Goal: Transaction & Acquisition: Book appointment/travel/reservation

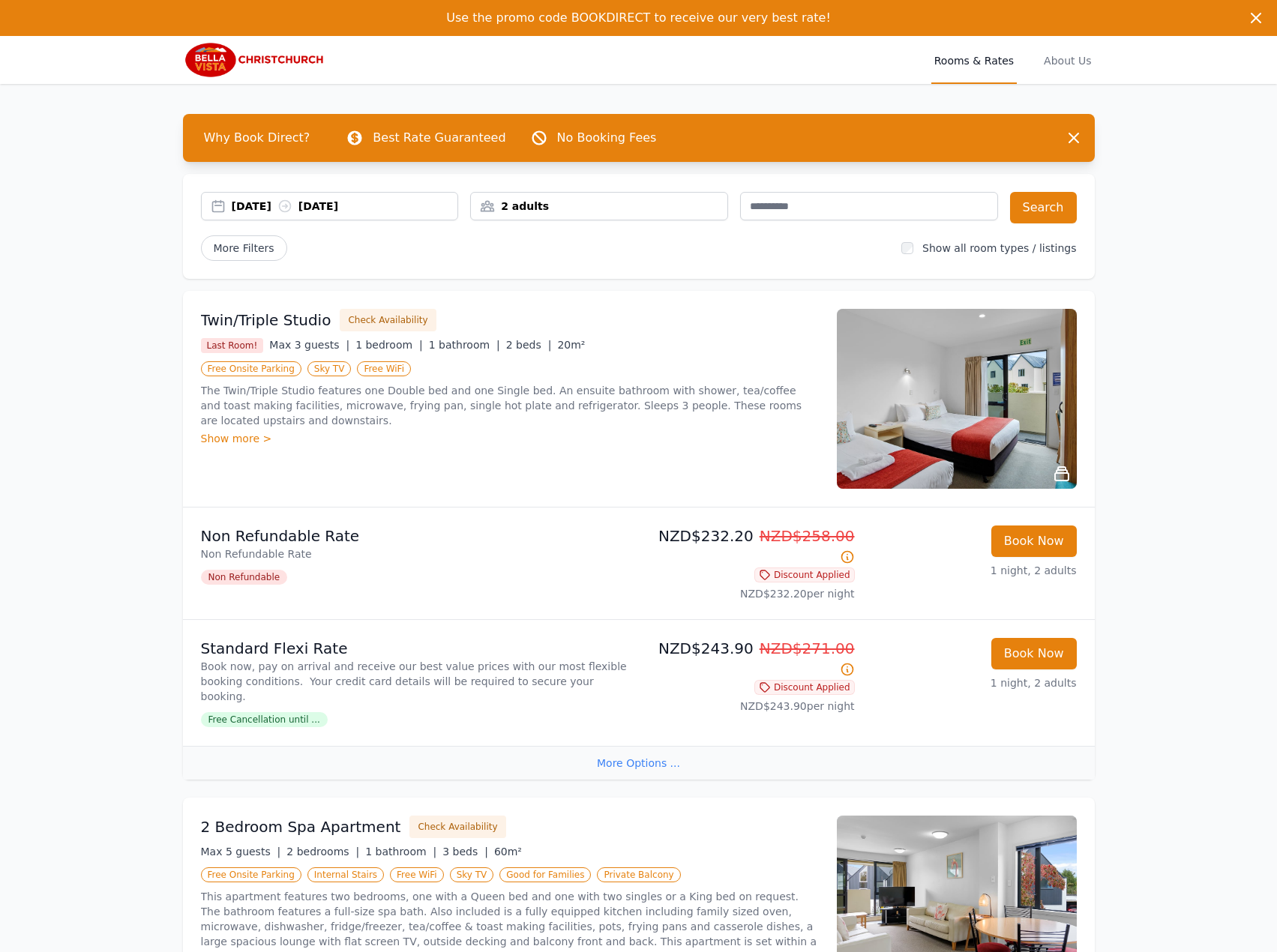
click at [282, 196] on div "[DATE] [DATE]" at bounding box center [330, 206] width 258 height 29
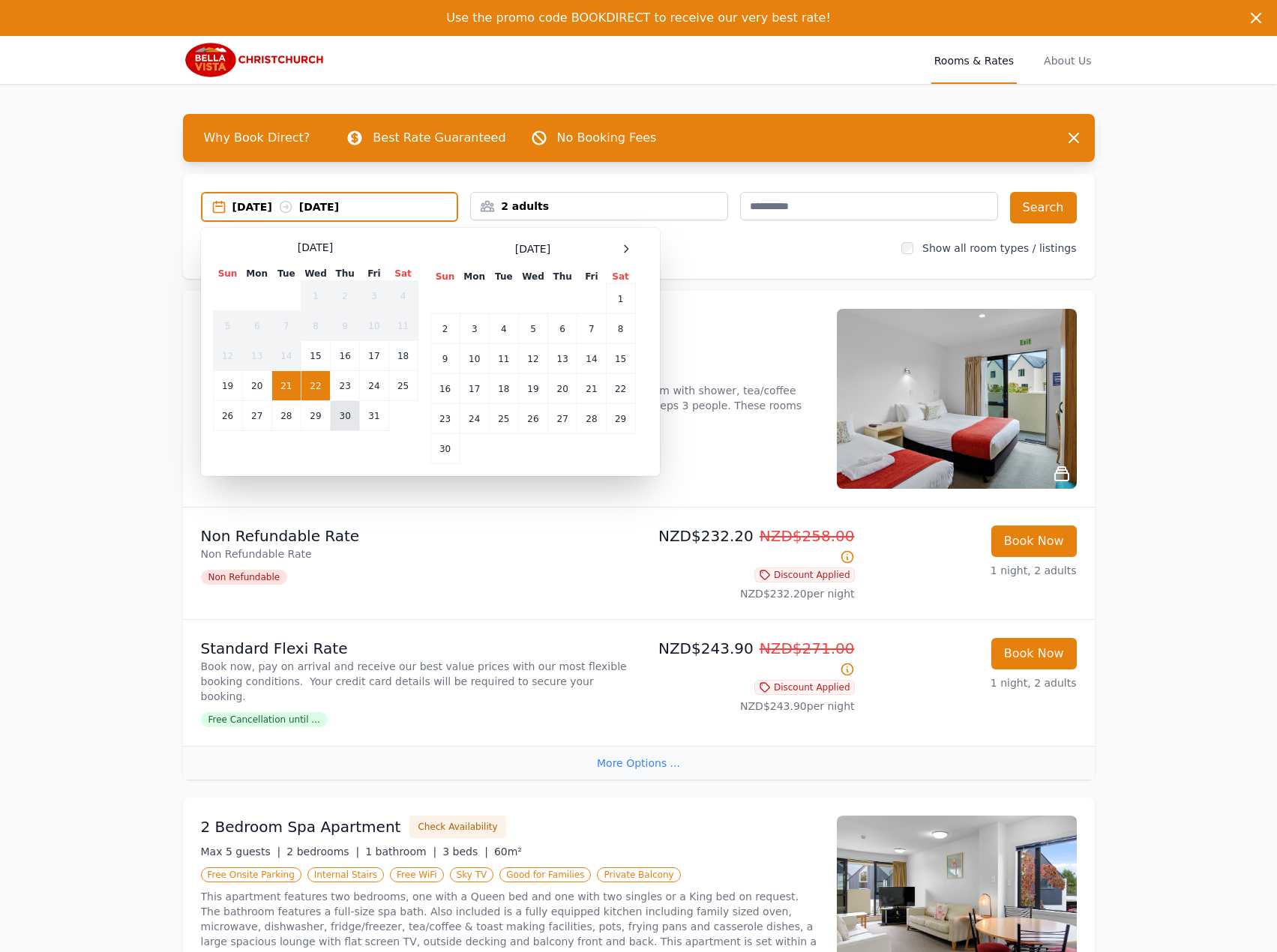
click at [344, 403] on td "30" at bounding box center [345, 416] width 30 height 30
click at [366, 411] on td "31" at bounding box center [374, 416] width 29 height 30
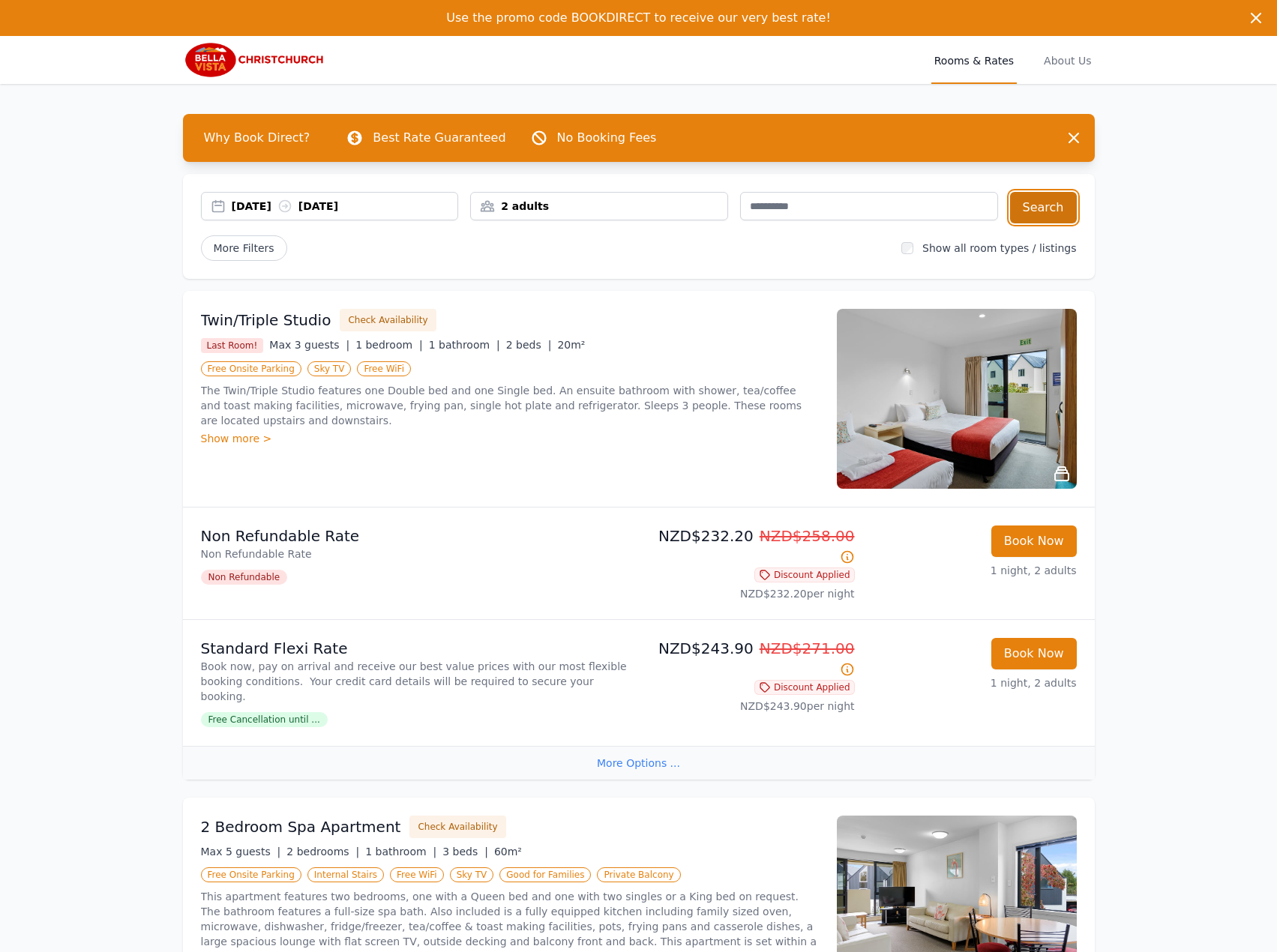
click at [1040, 206] on button "Search" at bounding box center [1043, 207] width 67 height 31
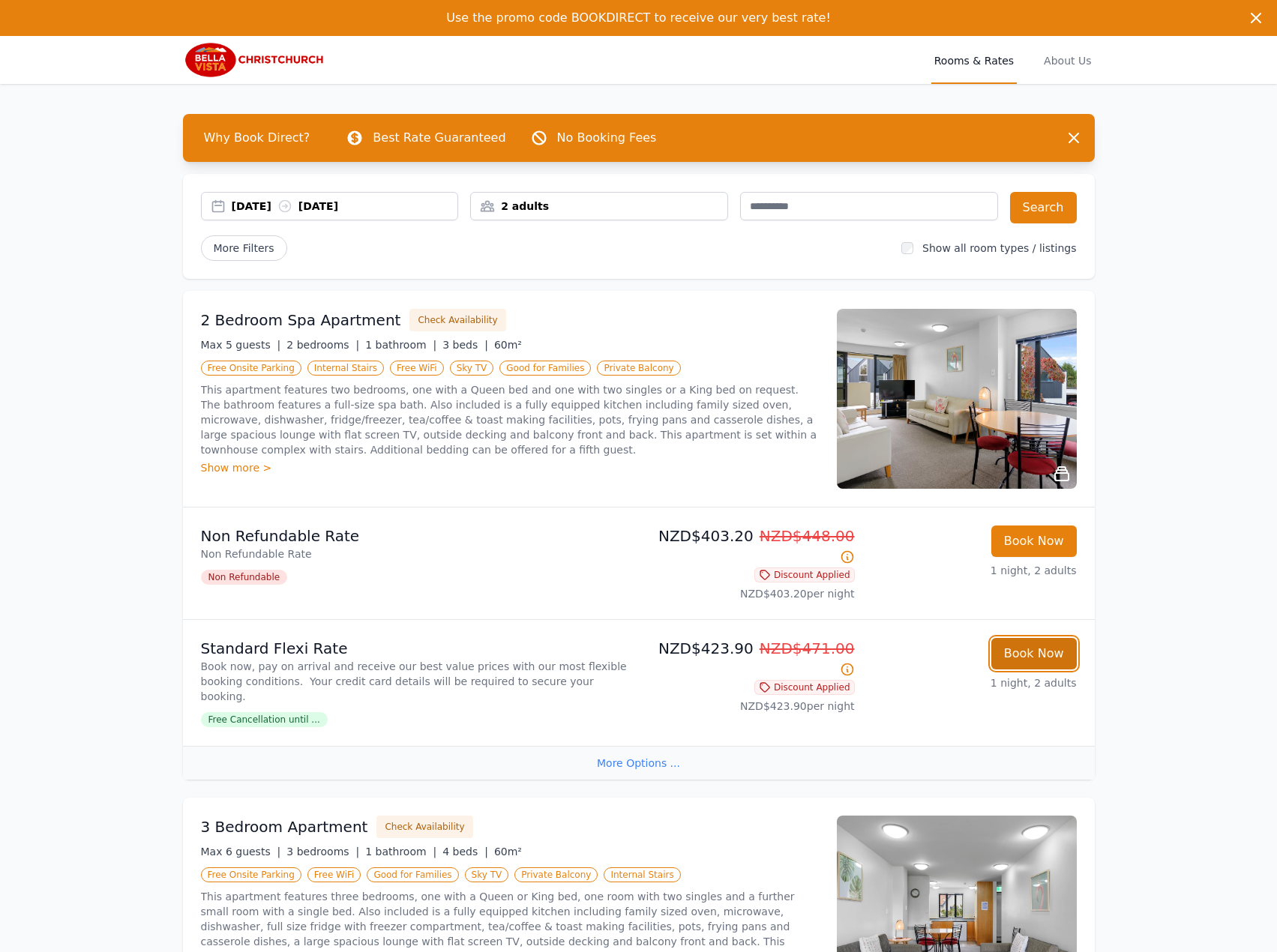
click at [1042, 638] on button "Book Now" at bounding box center [1033, 653] width 86 height 31
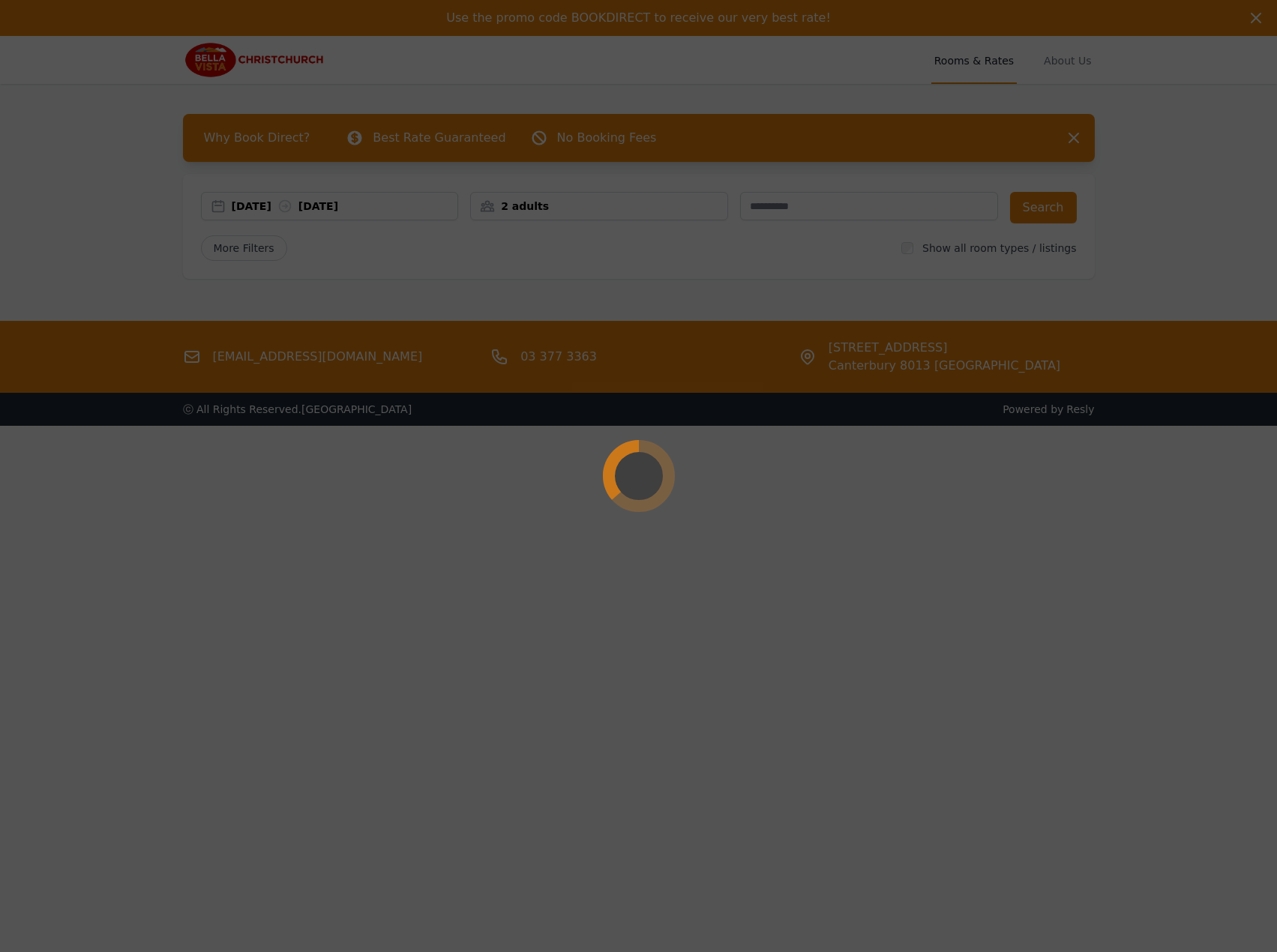
select select "**"
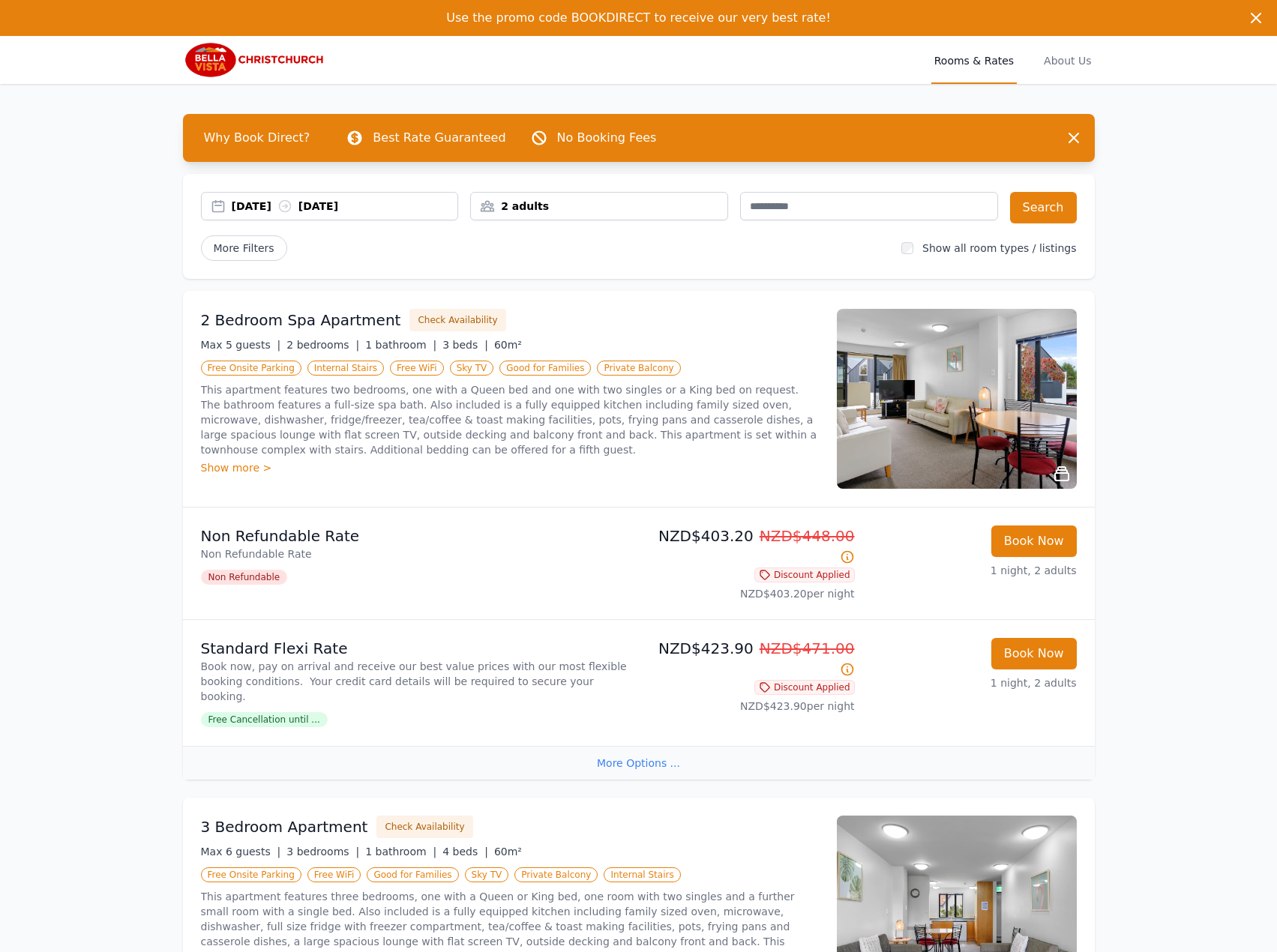
click at [264, 204] on div "[DATE] [DATE]" at bounding box center [344, 206] width 226 height 15
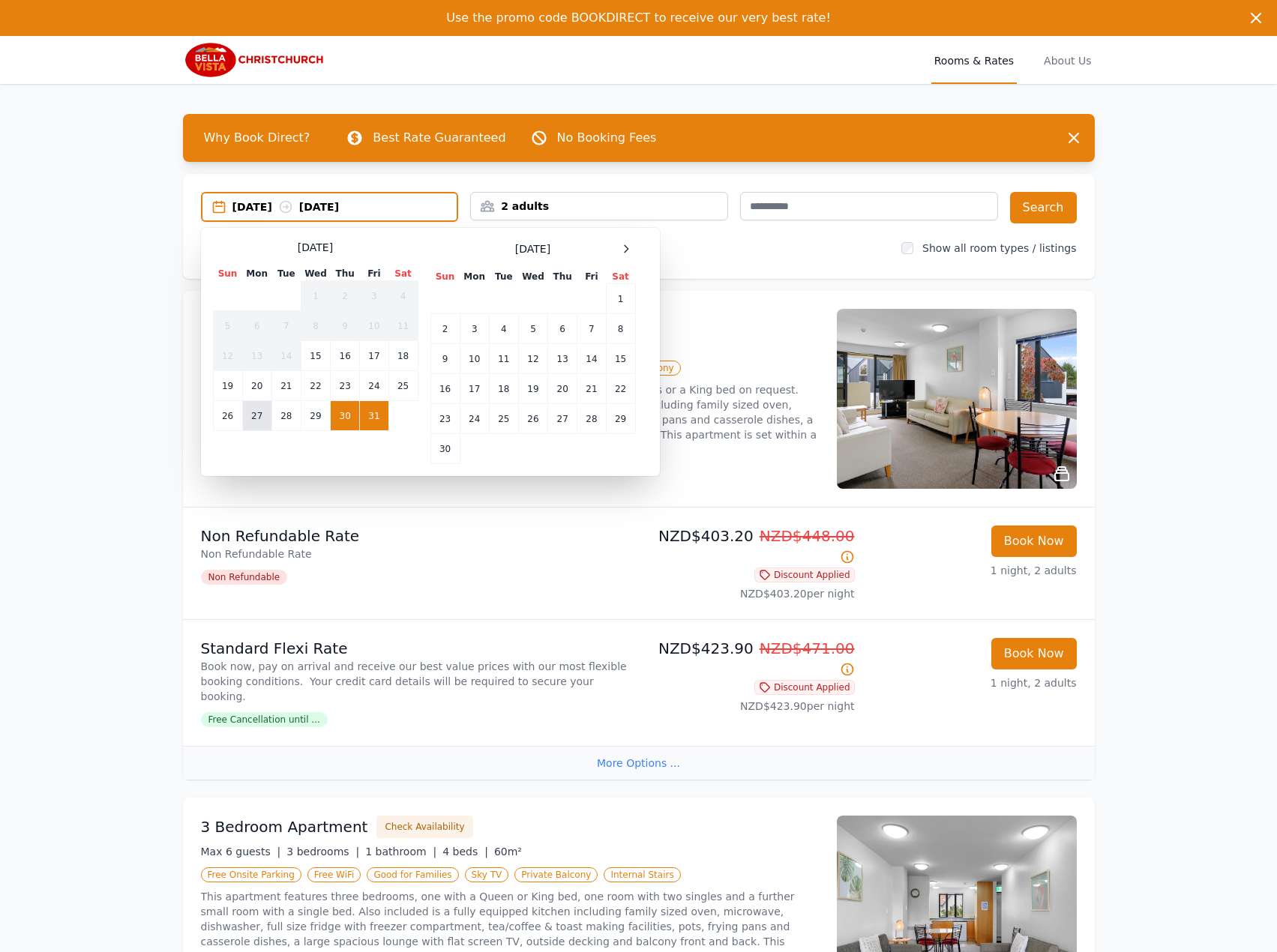
click at [261, 412] on td "27" at bounding box center [256, 416] width 30 height 30
click at [282, 412] on td "28" at bounding box center [286, 416] width 30 height 30
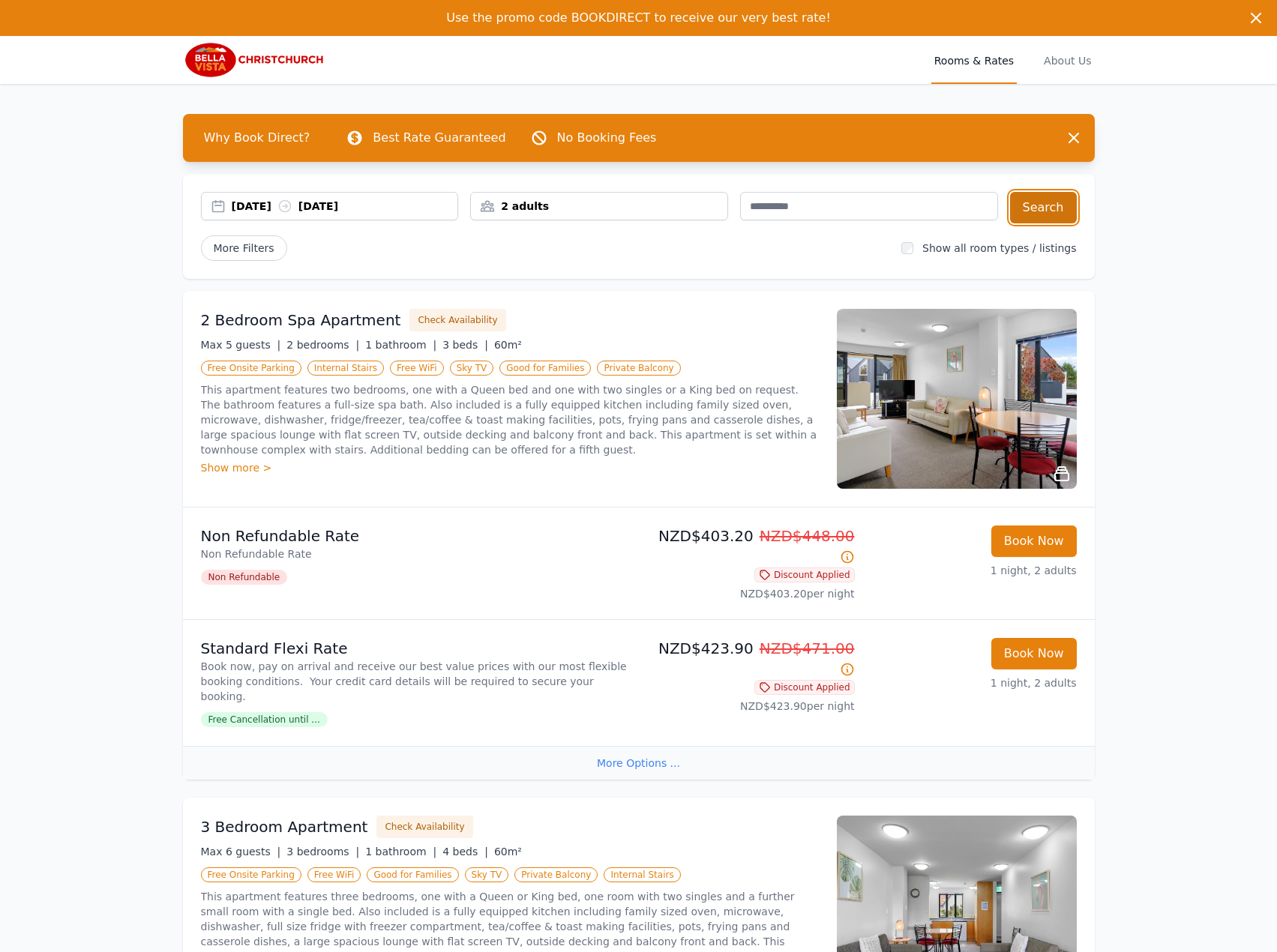
click at [1033, 204] on button "Search" at bounding box center [1043, 207] width 67 height 31
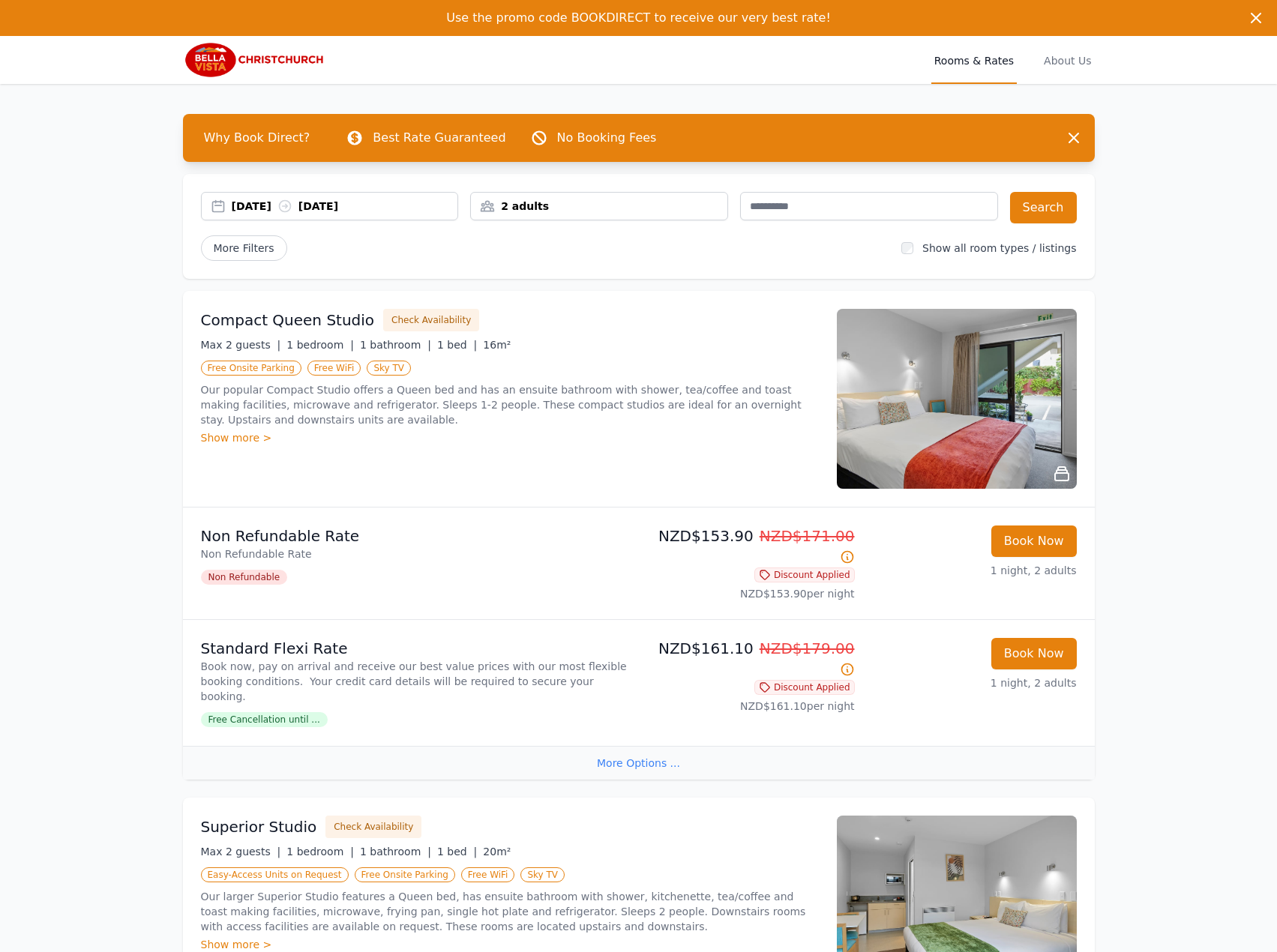
click at [778, 567] on span "Discount Applied" at bounding box center [804, 575] width 100 height 15
drag, startPoint x: 778, startPoint y: 558, endPoint x: 801, endPoint y: 570, distance: 25.9
click at [801, 570] on div "NZD$153.90 NZD$171.00 Discount Applied NZD$153.90 per night" at bounding box center [750, 564] width 210 height 76
click at [845, 587] on li "Non Refundable Rate Non Refundable Rate Non Refundable NZD$153.90 NZD$171.00 Di…" at bounding box center [638, 563] width 911 height 112
click at [320, 197] on div "[DATE] [DATE]" at bounding box center [330, 206] width 258 height 29
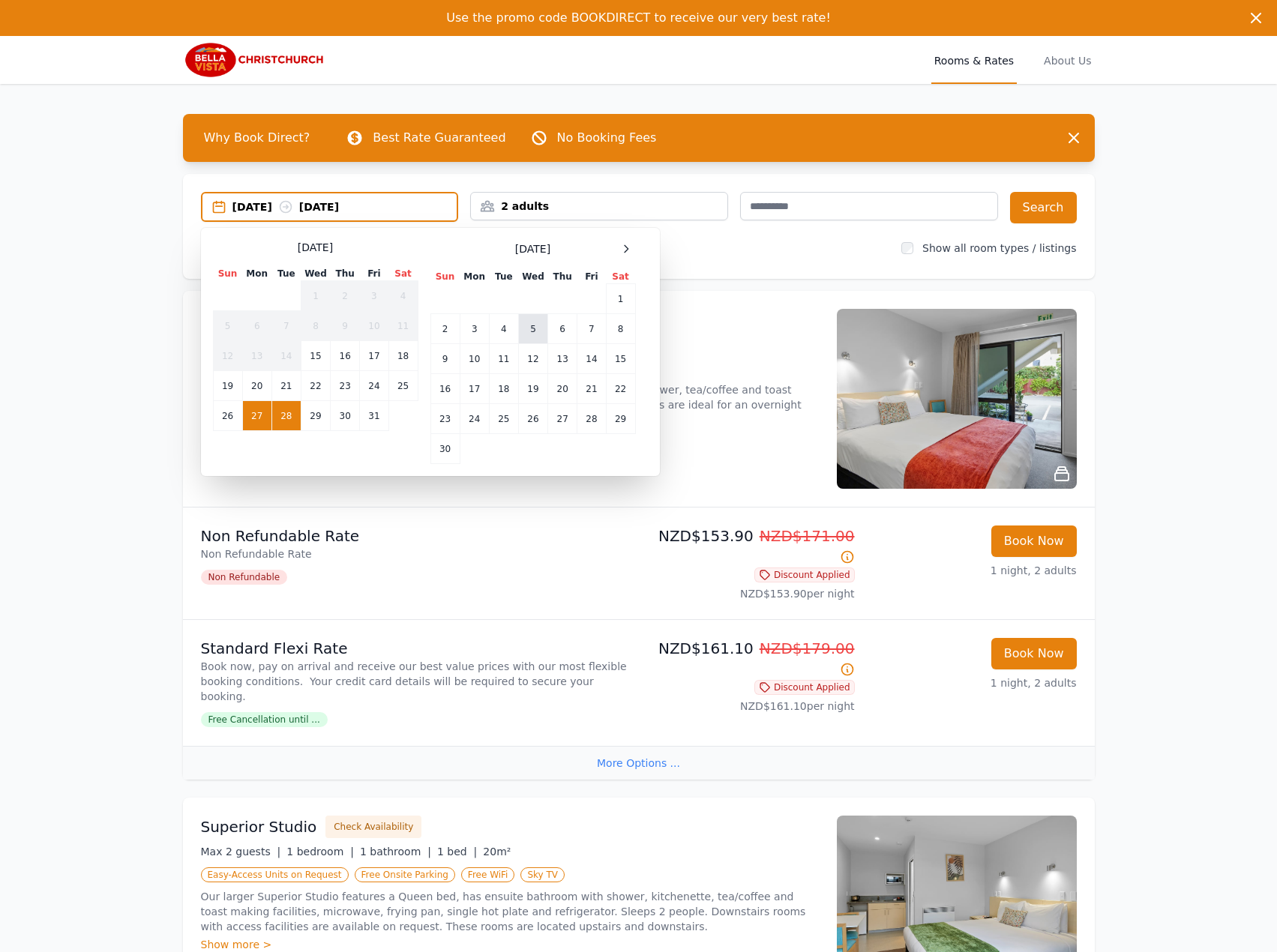
click at [527, 331] on td "5" at bounding box center [533, 329] width 30 height 30
click at [573, 331] on td "6" at bounding box center [562, 329] width 30 height 30
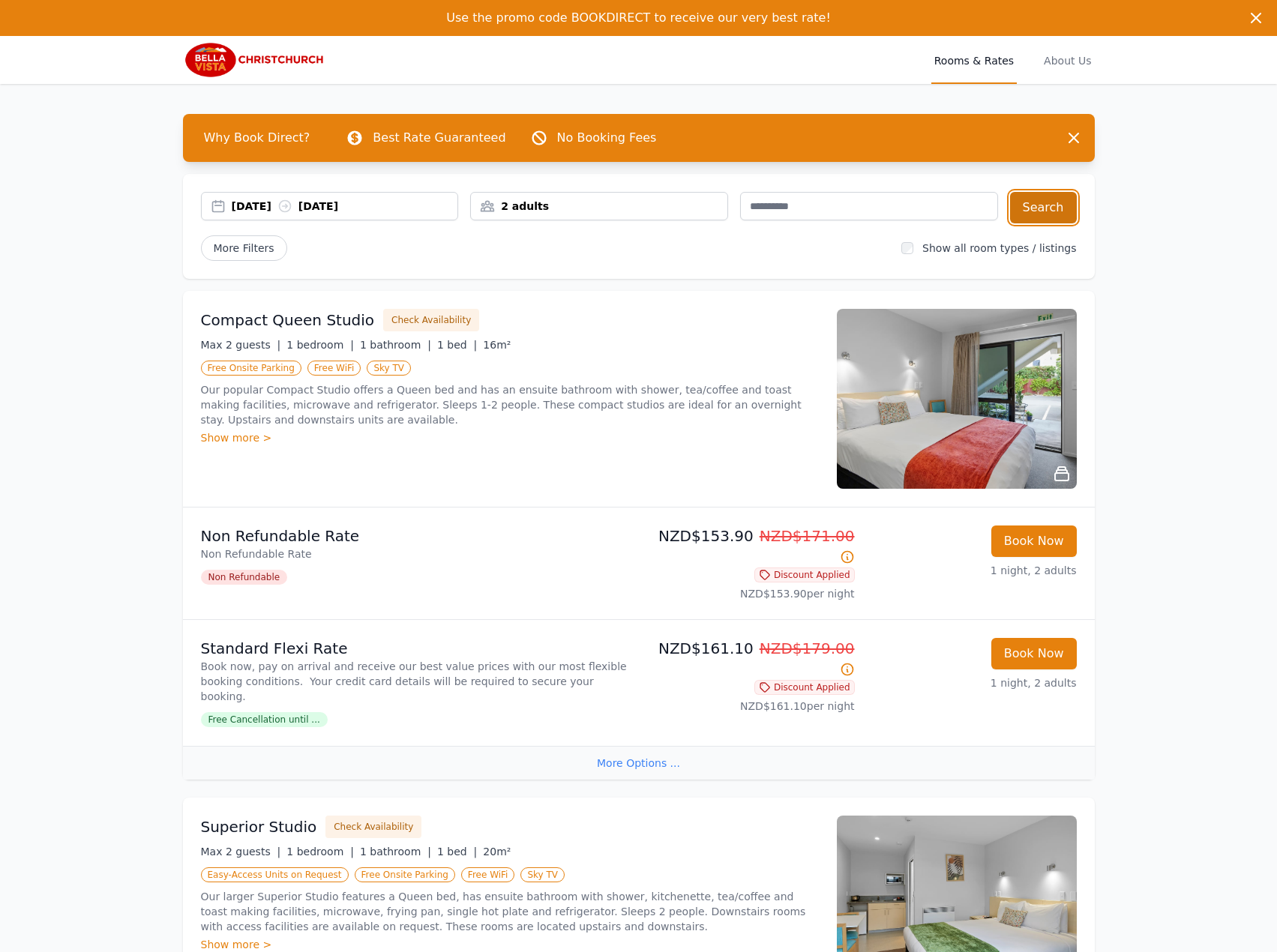
click at [1064, 212] on button "Search" at bounding box center [1043, 207] width 67 height 31
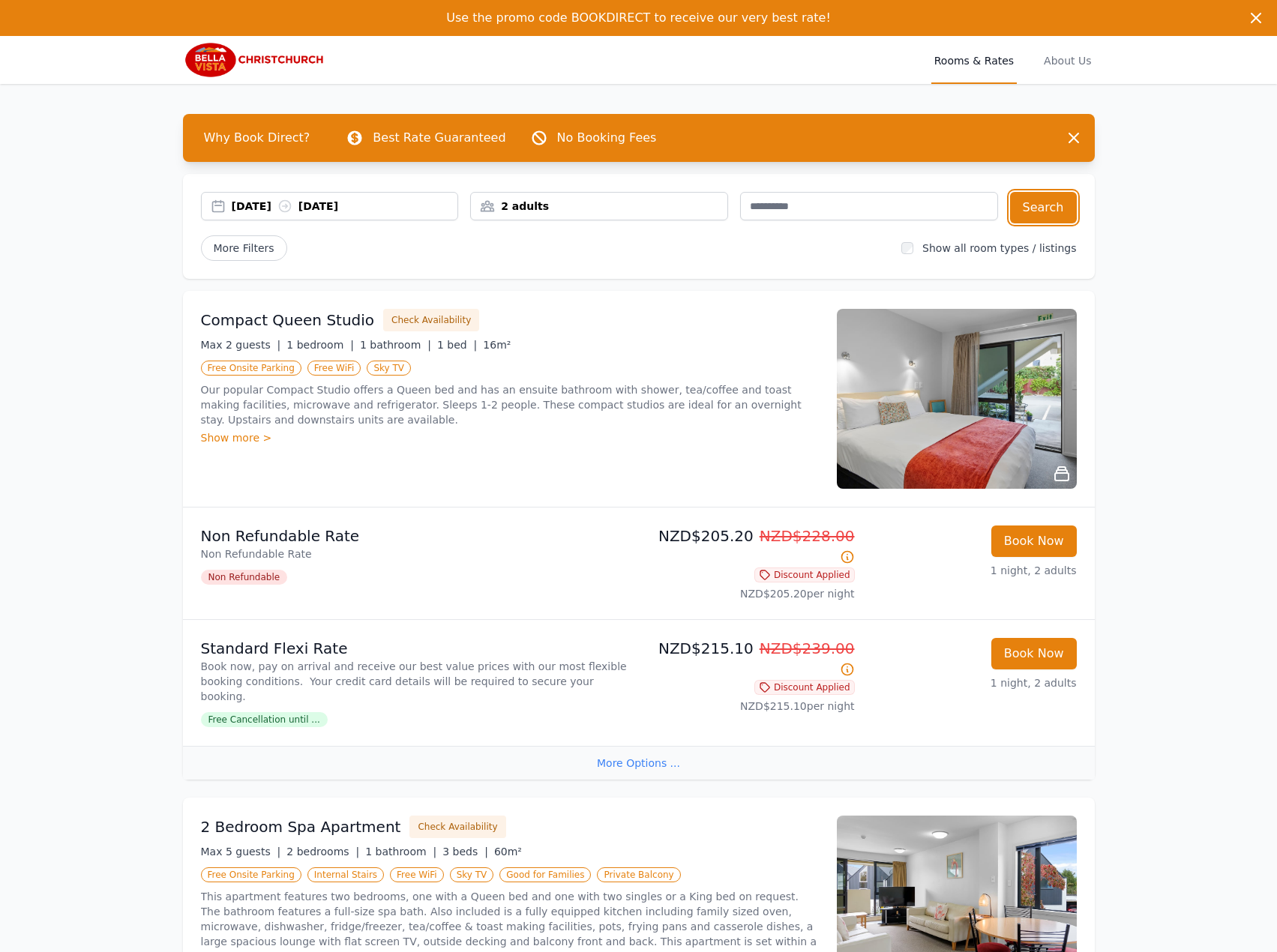
click at [291, 208] on div "[DATE] [DATE]" at bounding box center [344, 206] width 226 height 15
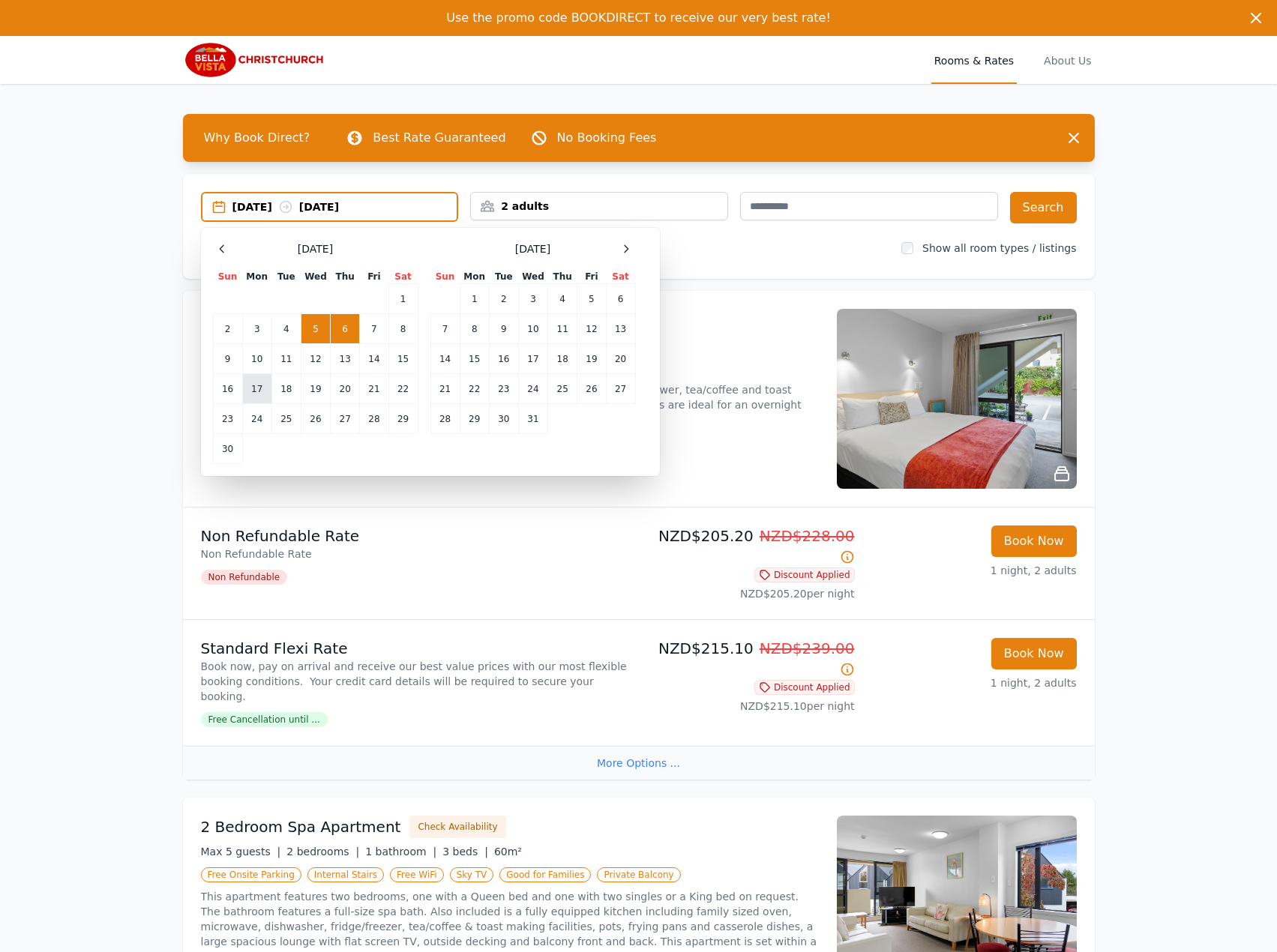
click at [259, 382] on td "17" at bounding box center [256, 389] width 30 height 30
drag, startPoint x: 282, startPoint y: 382, endPoint x: 458, endPoint y: 382, distance: 176.0
click at [282, 382] on td "18" at bounding box center [286, 389] width 30 height 30
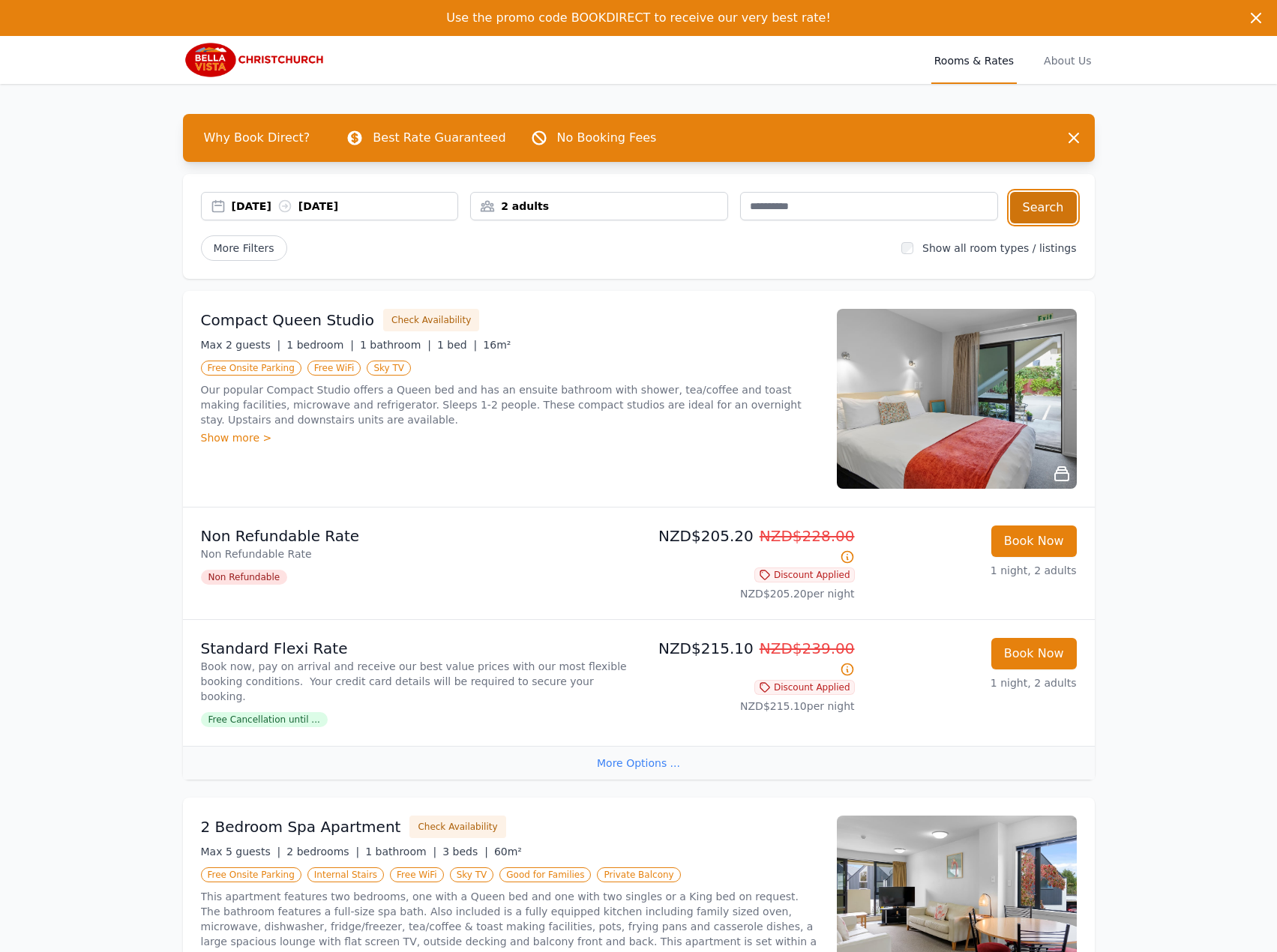
click at [1027, 222] on button "Search" at bounding box center [1043, 207] width 67 height 31
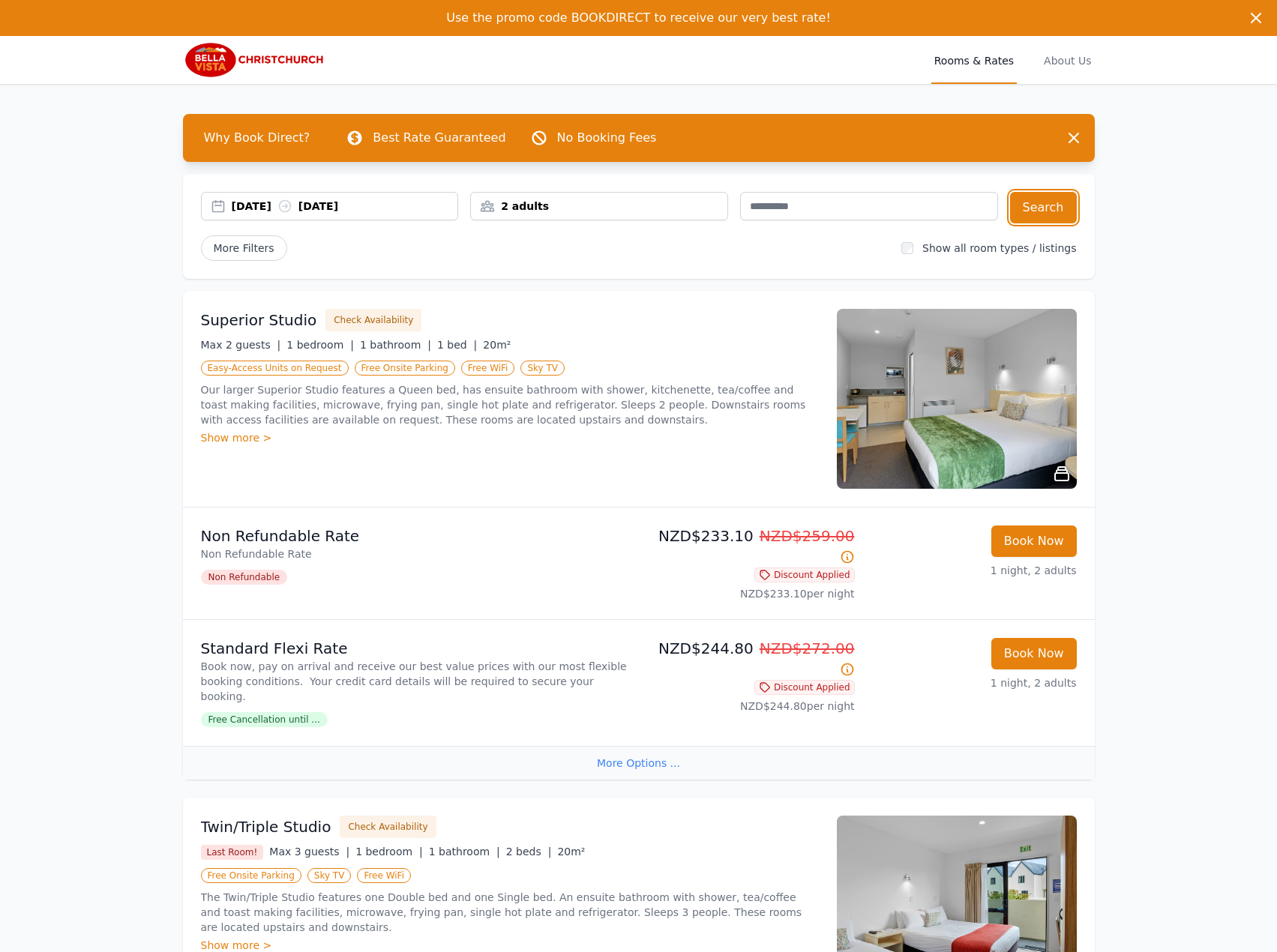
click at [298, 208] on div "[DATE] [DATE]" at bounding box center [344, 206] width 226 height 15
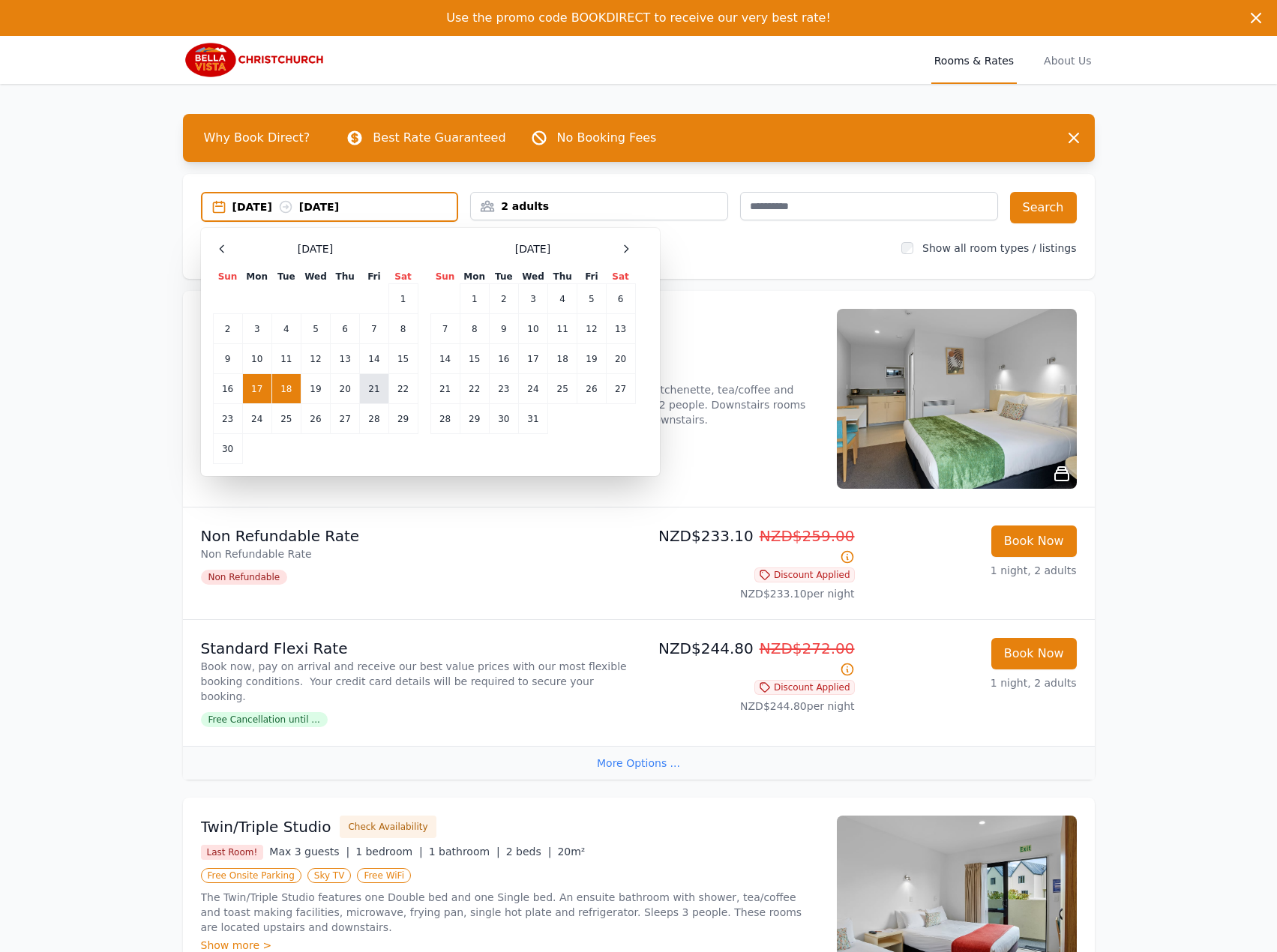
click at [360, 397] on td "21" at bounding box center [374, 389] width 29 height 30
click at [396, 390] on td "22" at bounding box center [403, 389] width 30 height 30
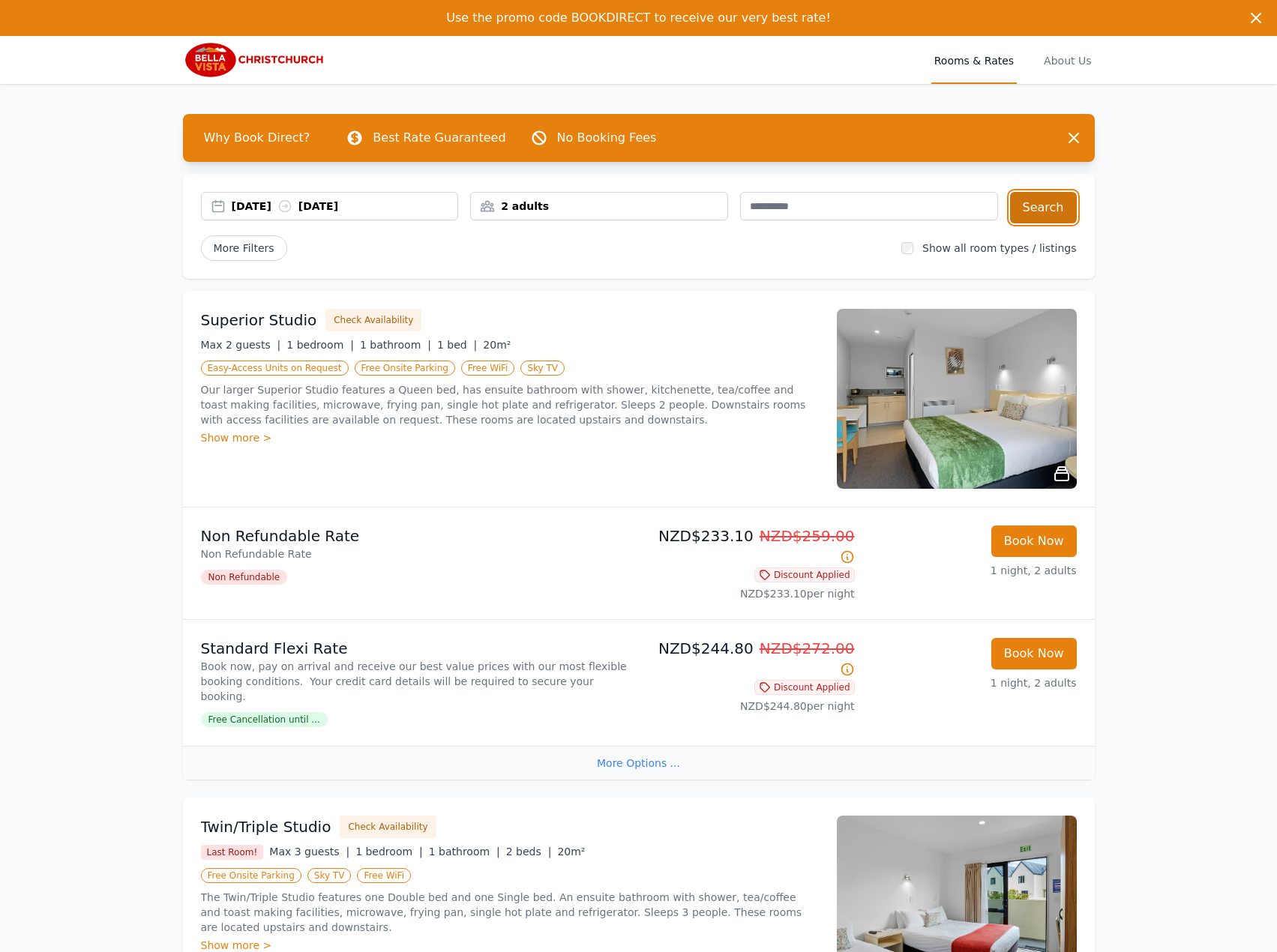
click at [1040, 212] on button "Search" at bounding box center [1043, 207] width 67 height 31
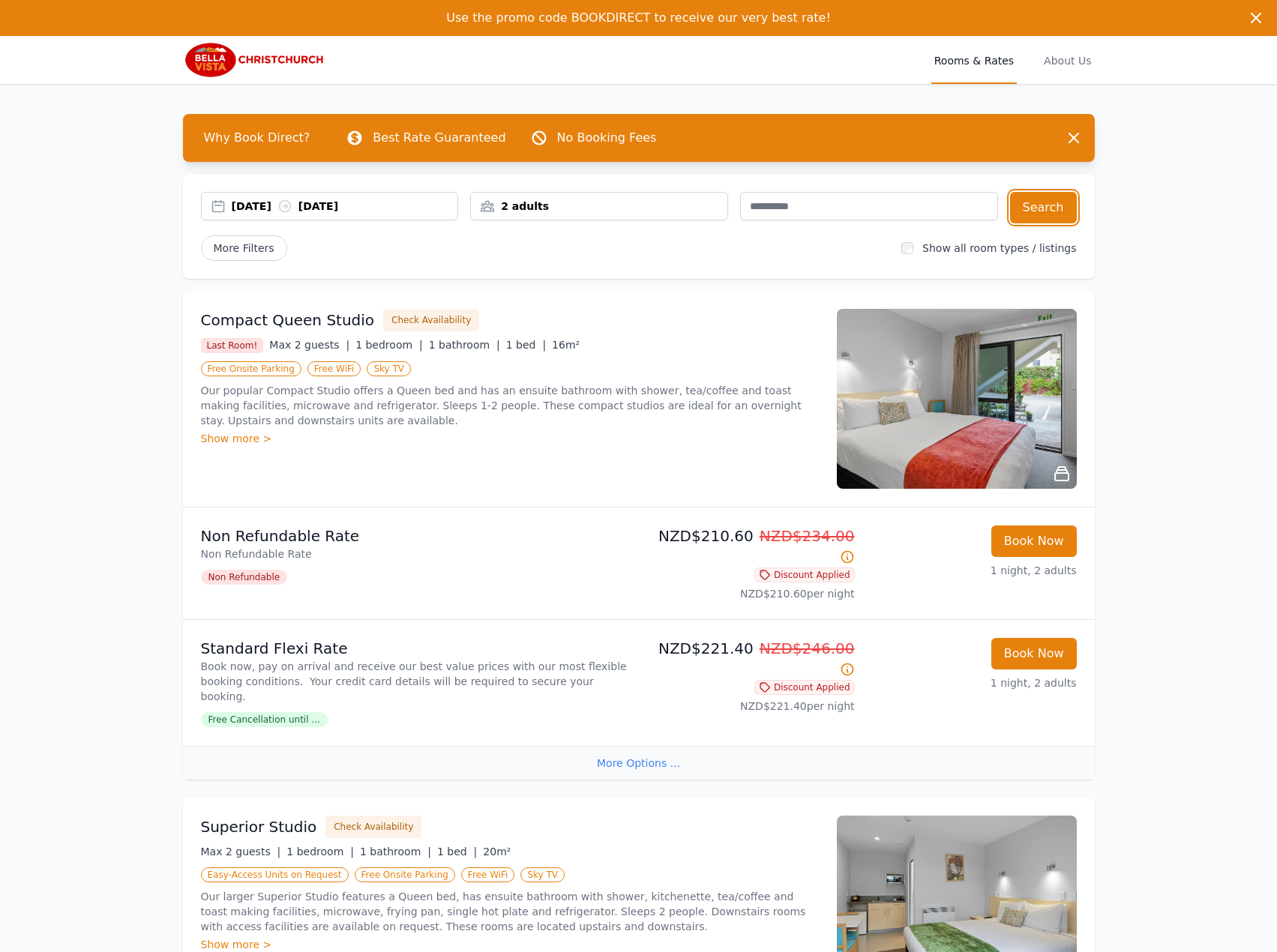
click at [292, 204] on icon at bounding box center [285, 206] width 15 height 15
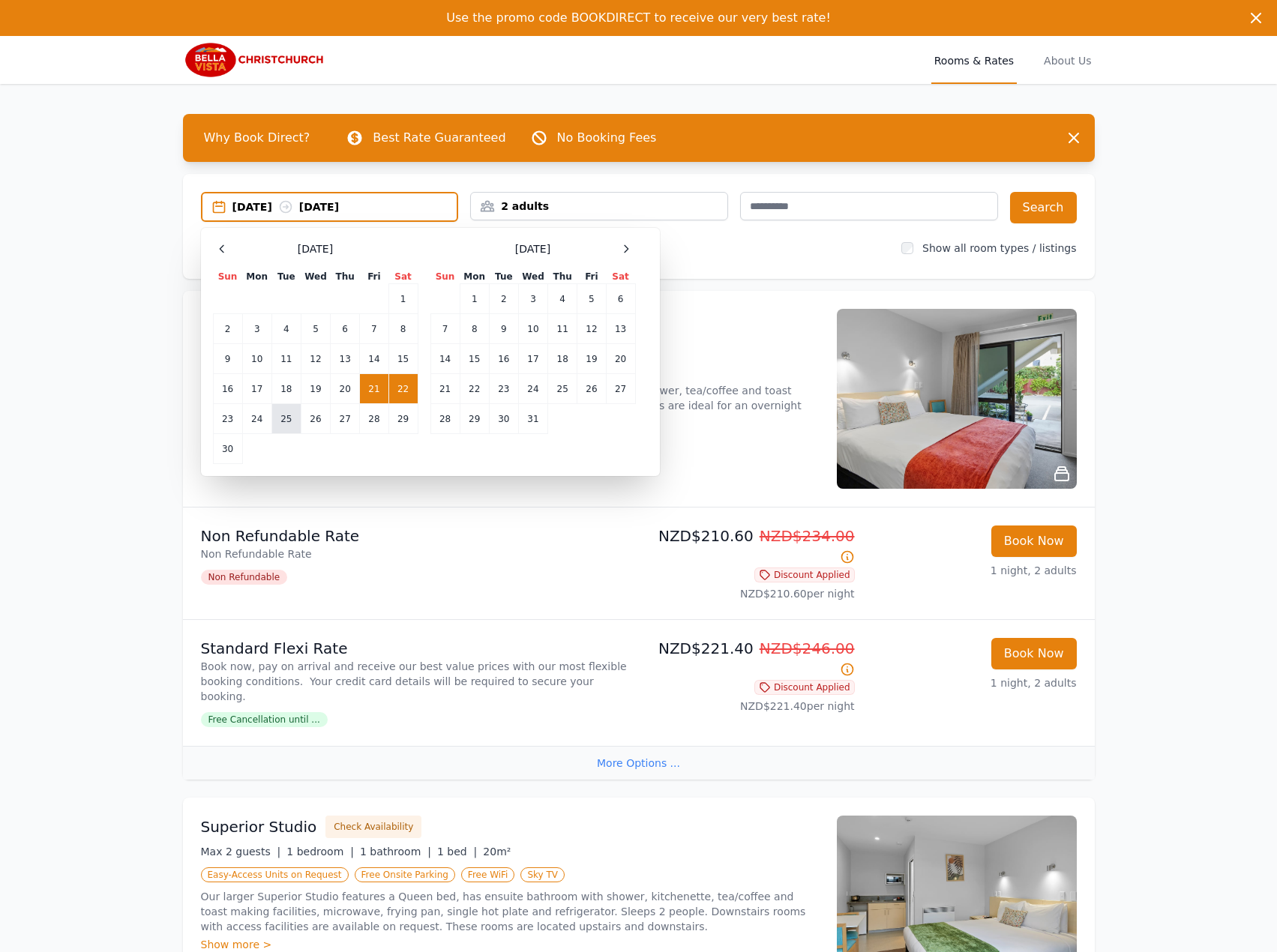
drag, startPoint x: 263, startPoint y: 417, endPoint x: 286, endPoint y: 417, distance: 23.0
click at [268, 417] on td "24" at bounding box center [256, 419] width 30 height 30
click at [297, 417] on td "25" at bounding box center [286, 419] width 30 height 30
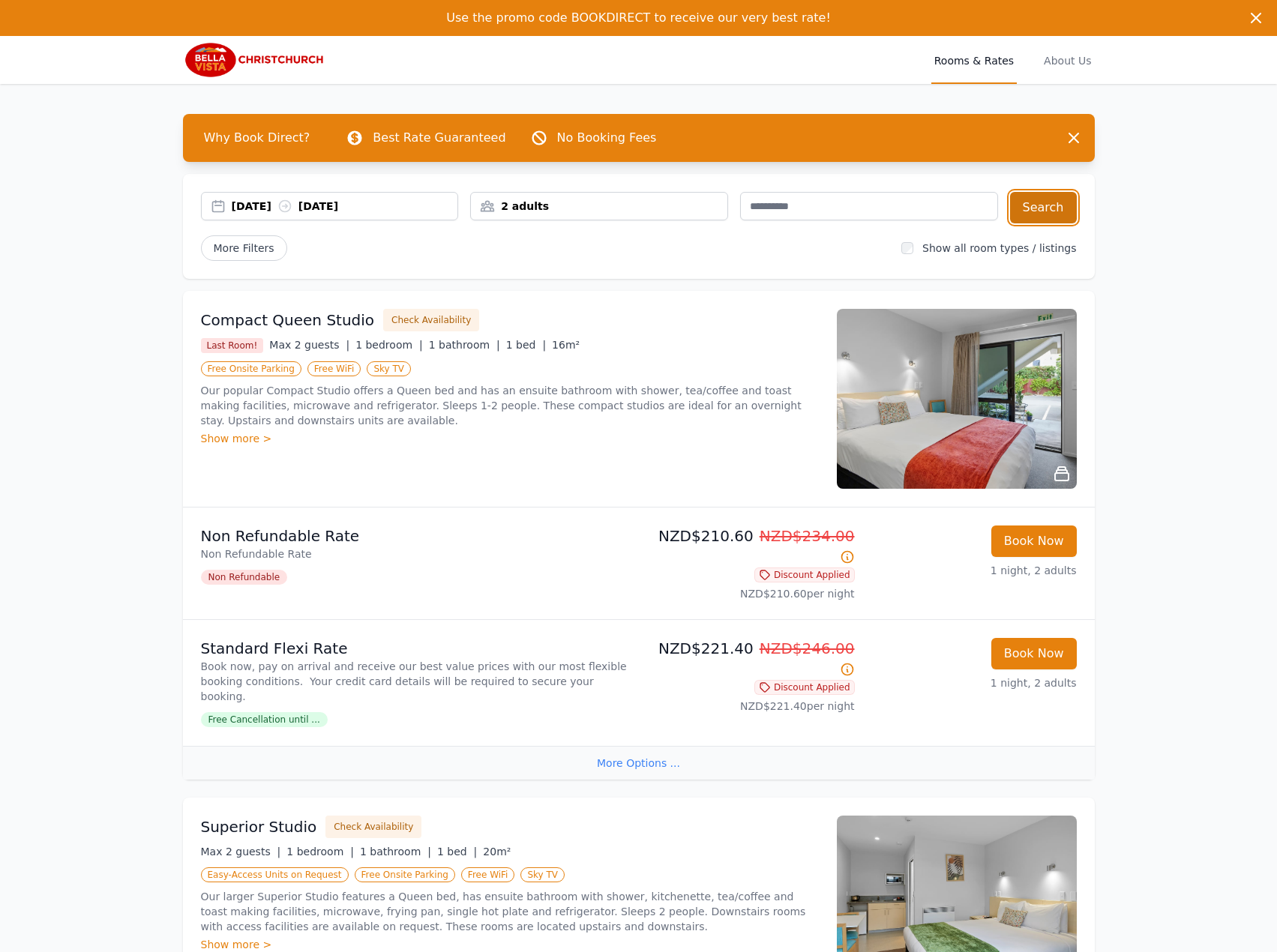
click at [1036, 209] on button "Search" at bounding box center [1043, 207] width 67 height 31
click at [288, 196] on div "[DATE] [DATE]" at bounding box center [330, 206] width 258 height 29
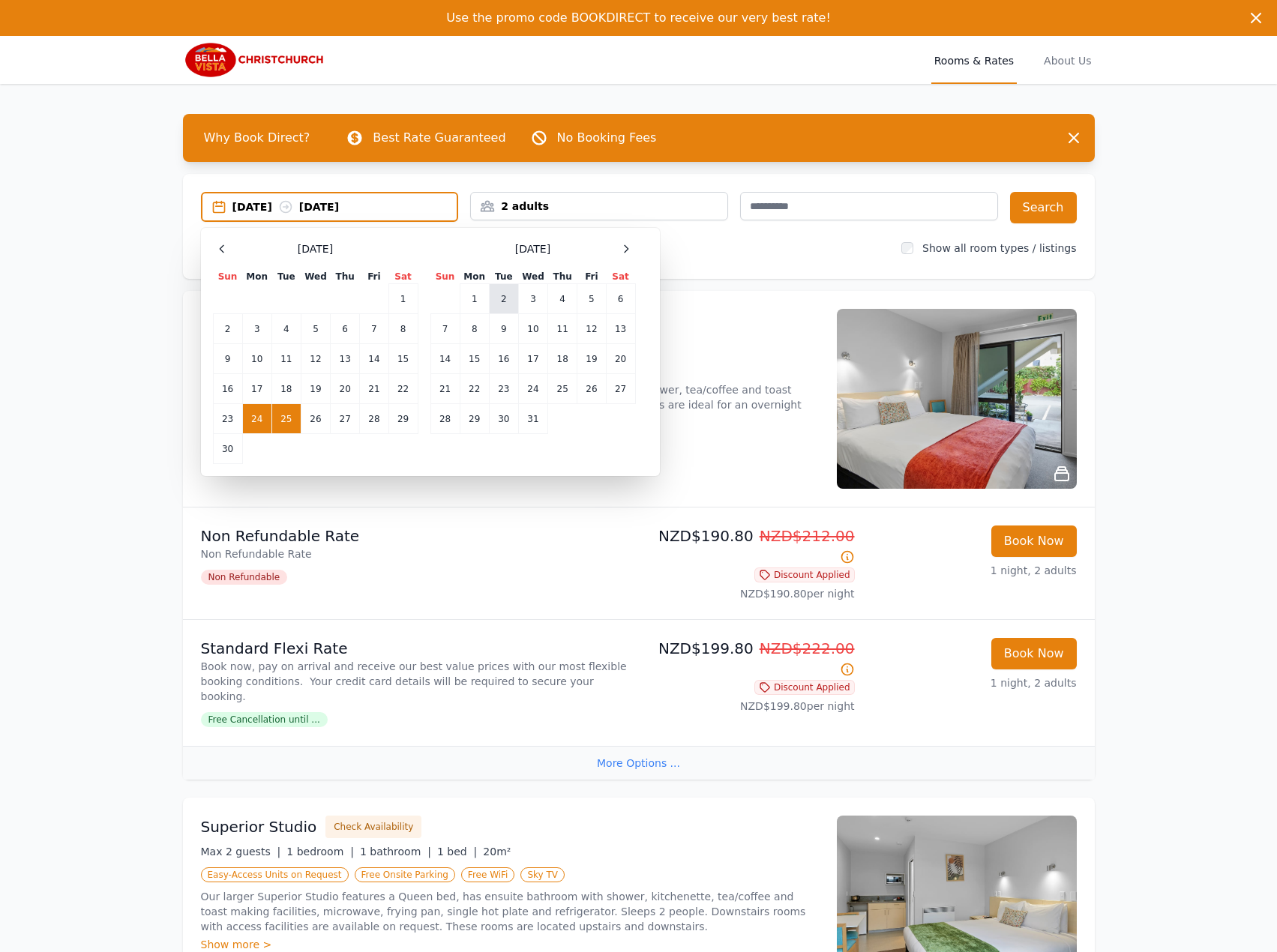
click at [495, 289] on td "2" at bounding box center [503, 299] width 30 height 30
click at [530, 301] on td "3" at bounding box center [533, 299] width 30 height 30
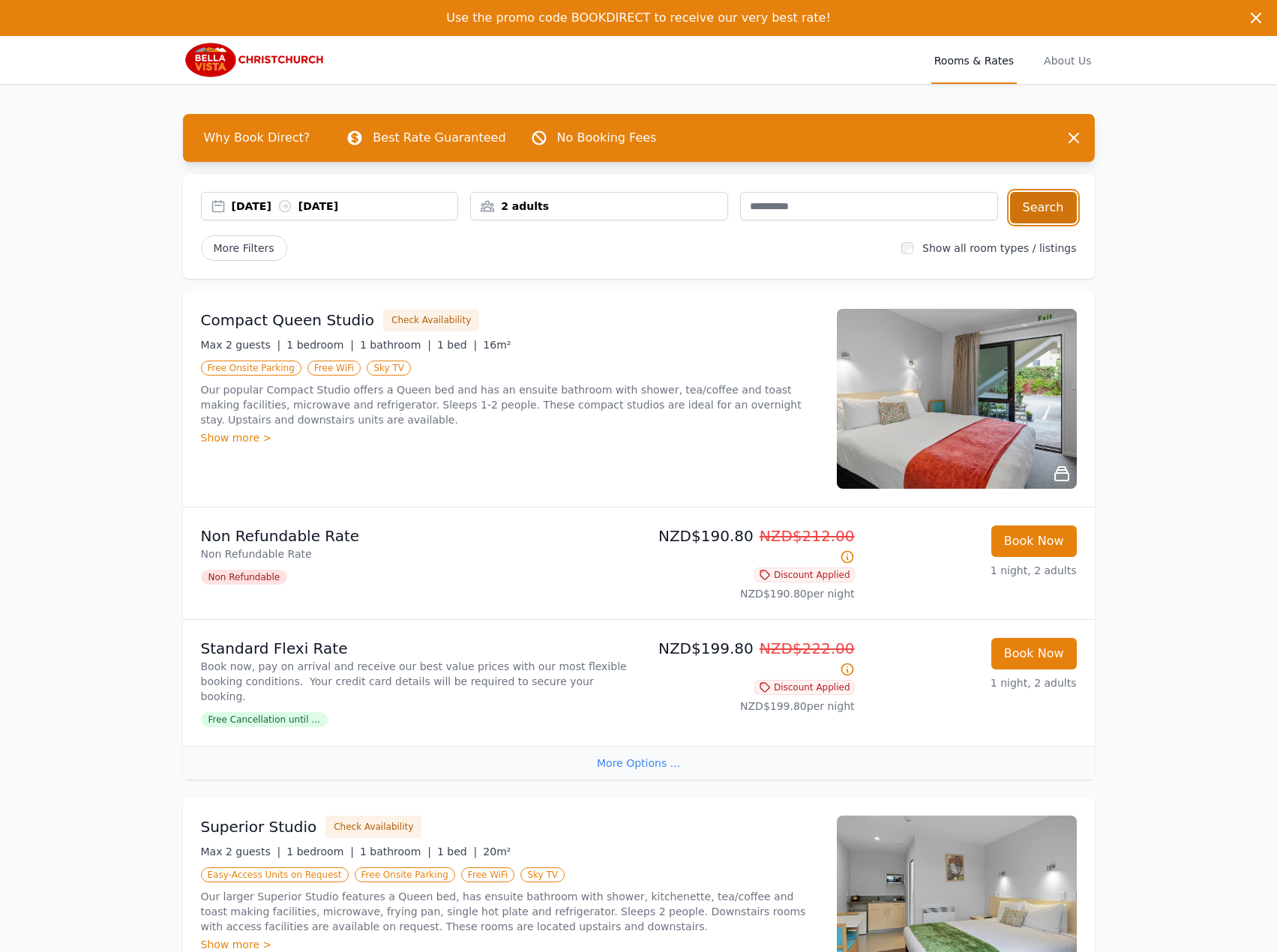
click at [1063, 210] on button "Search" at bounding box center [1043, 207] width 67 height 31
click at [420, 204] on div "[DATE] [DATE]" at bounding box center [344, 206] width 226 height 15
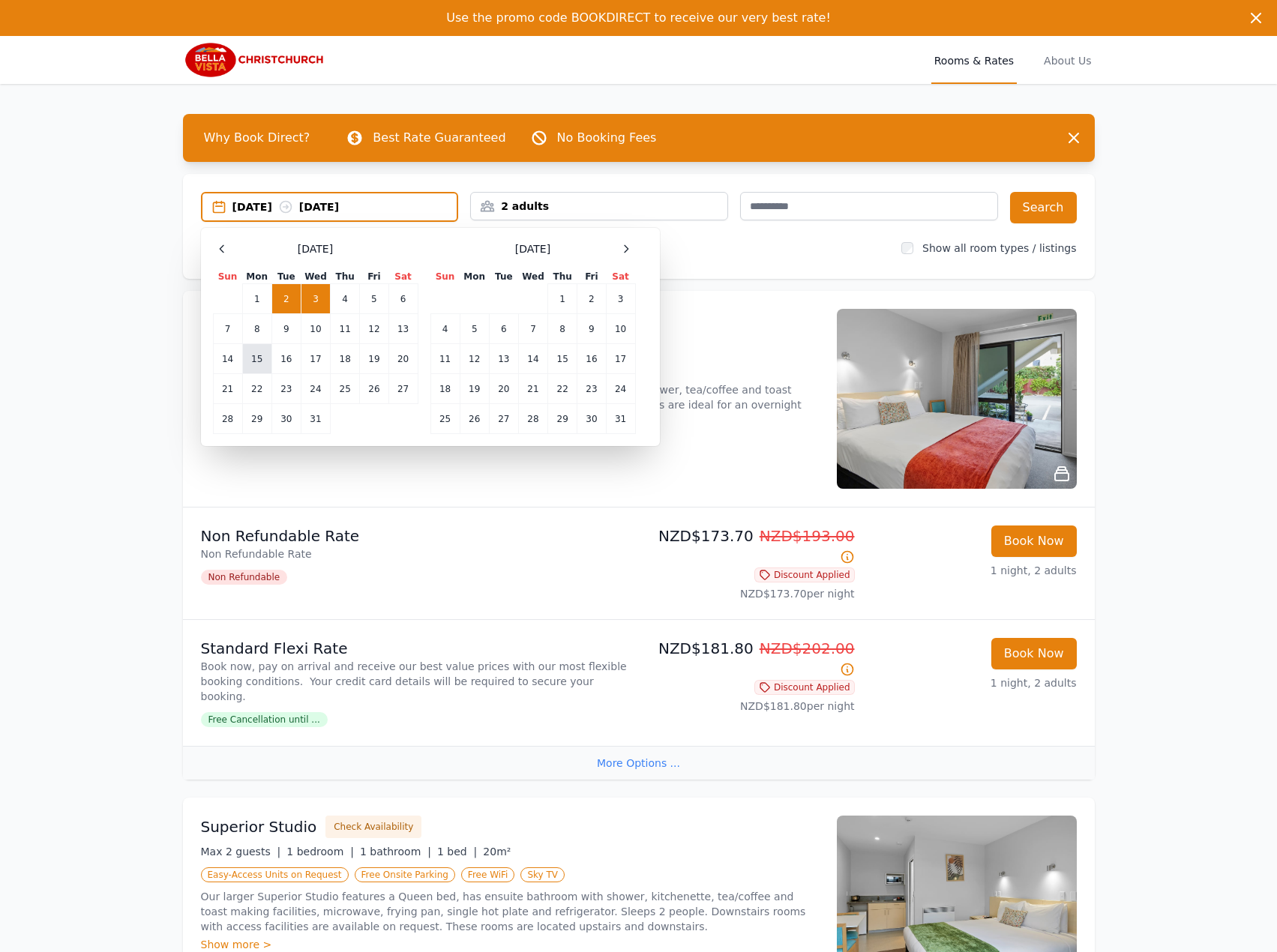
click at [263, 361] on td "15" at bounding box center [256, 360] width 30 height 30
click at [288, 357] on td "16" at bounding box center [286, 360] width 30 height 30
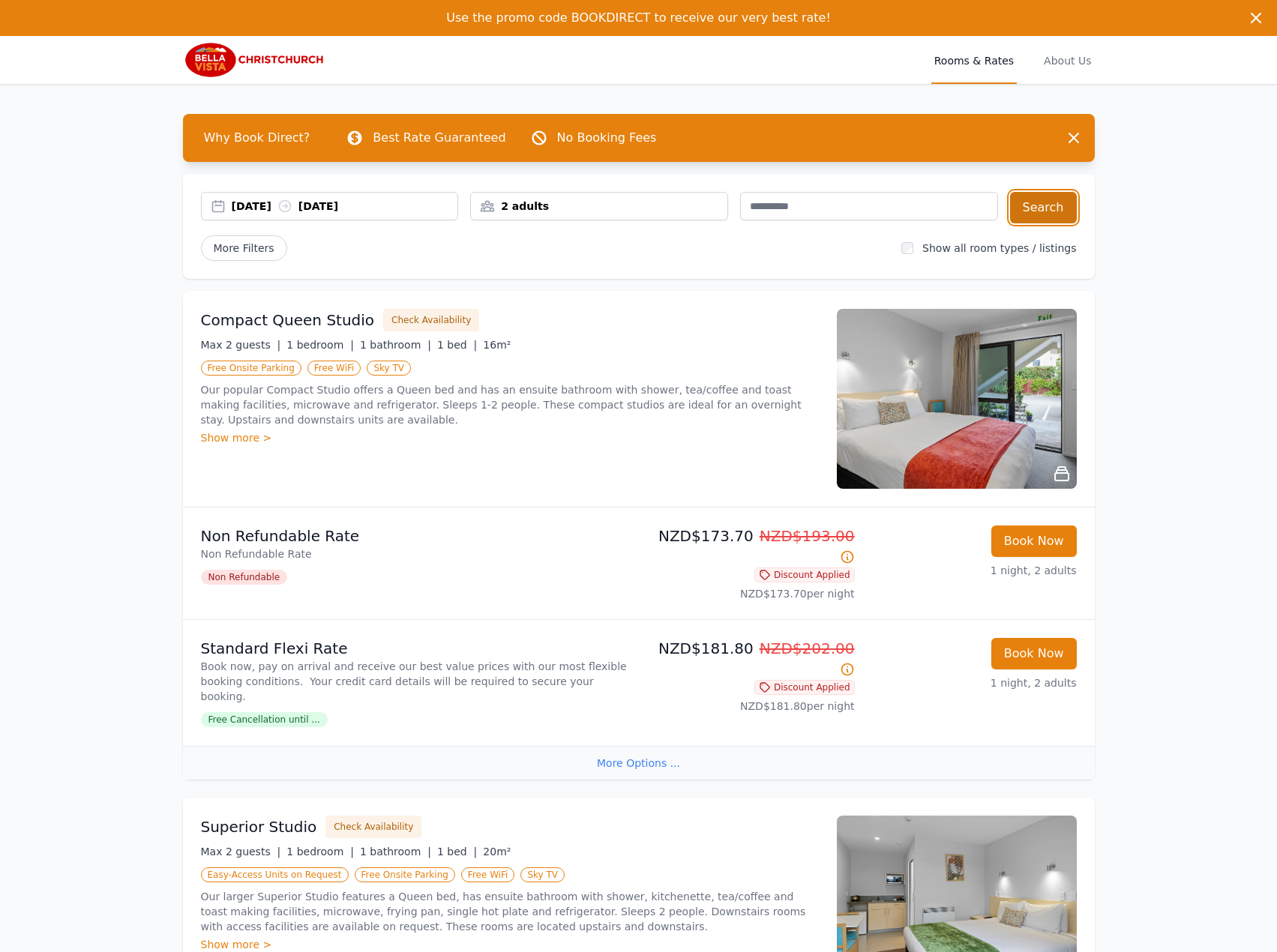
click at [1016, 205] on button "Search" at bounding box center [1043, 207] width 67 height 31
click at [319, 206] on div "[DATE] [DATE]" at bounding box center [344, 206] width 226 height 15
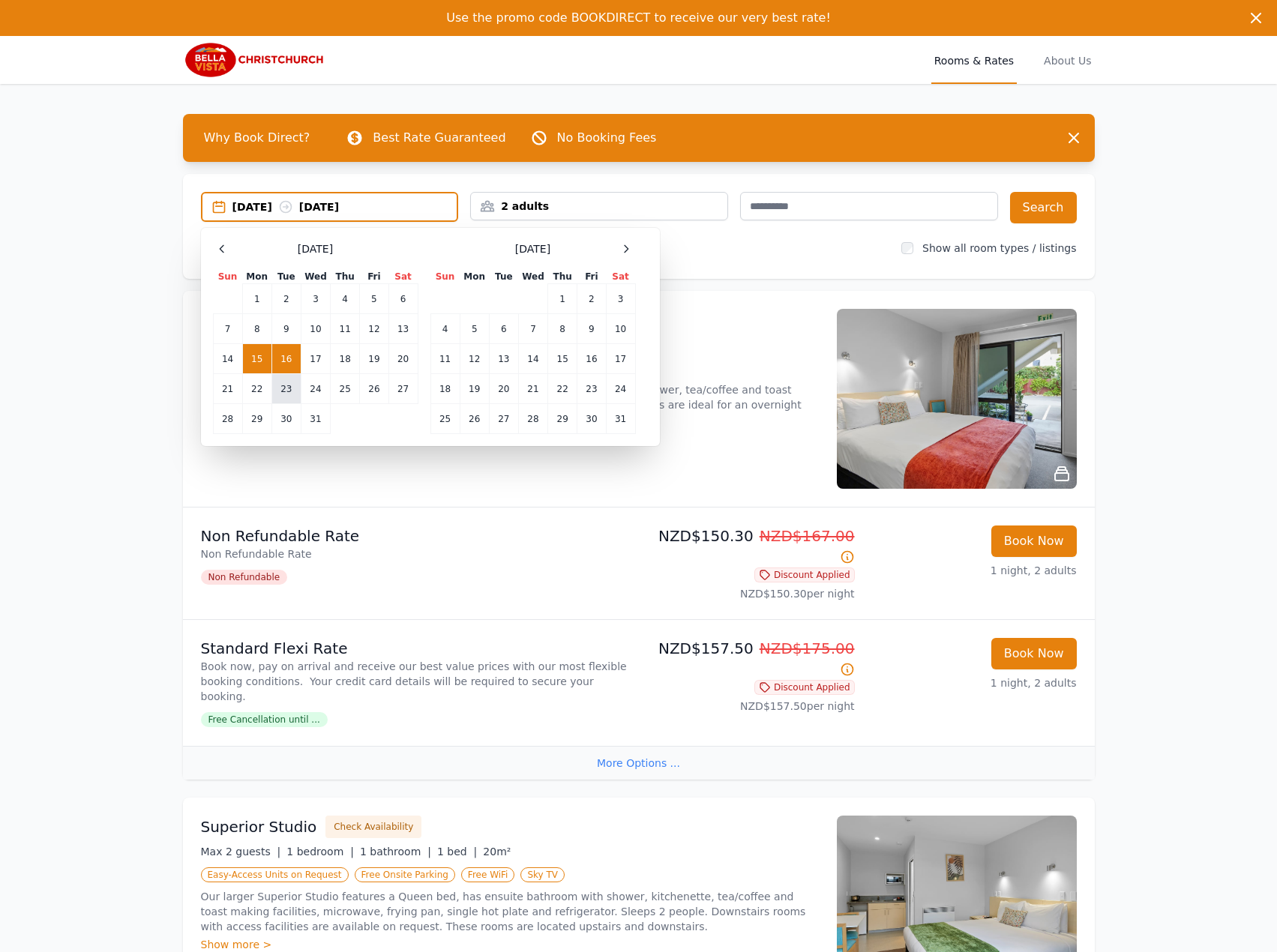
click at [285, 395] on td "23" at bounding box center [286, 389] width 30 height 30
click at [317, 391] on td "24" at bounding box center [315, 389] width 30 height 30
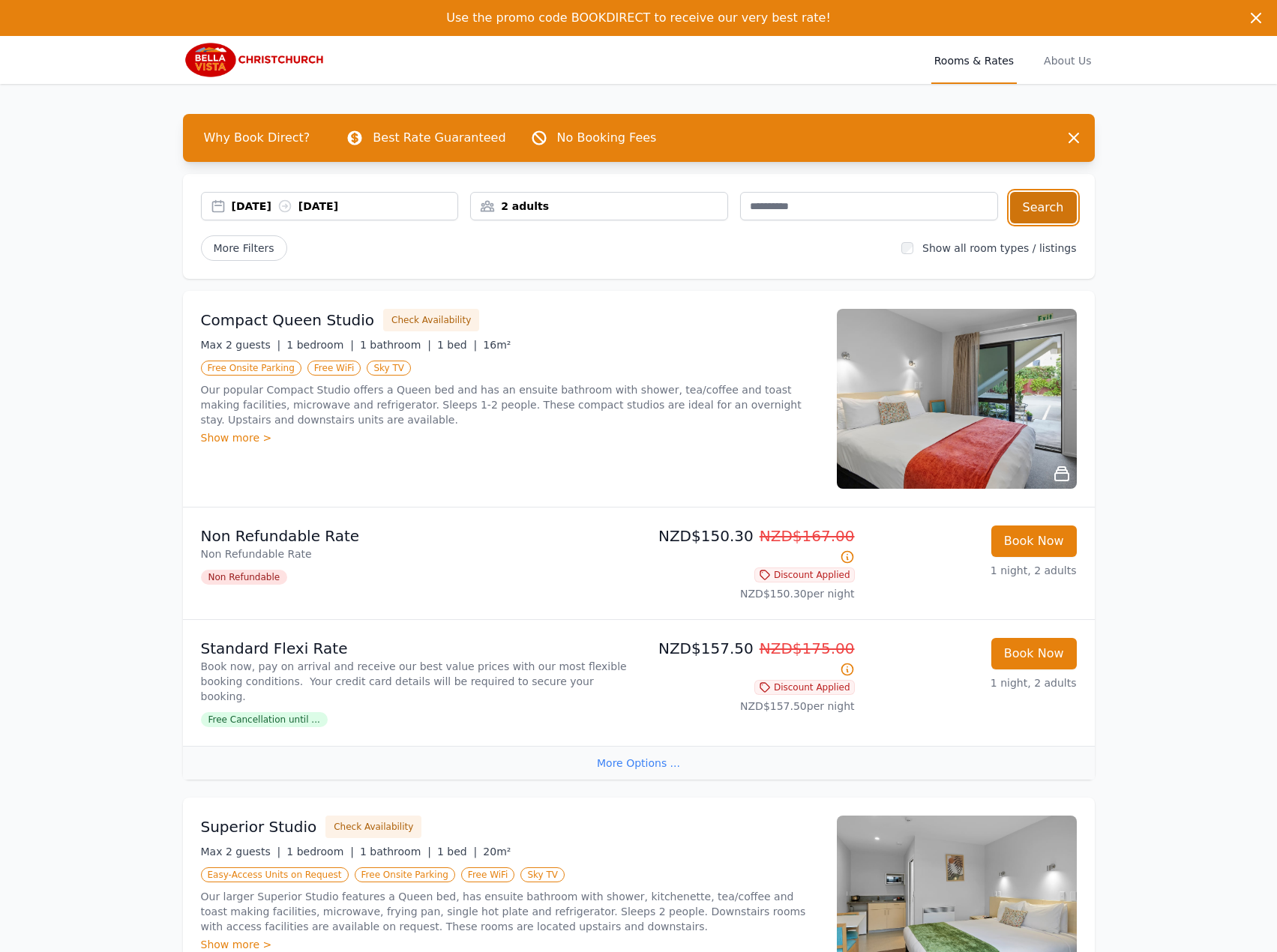
click at [1041, 216] on button "Search" at bounding box center [1043, 207] width 67 height 31
click at [292, 208] on icon at bounding box center [285, 206] width 15 height 15
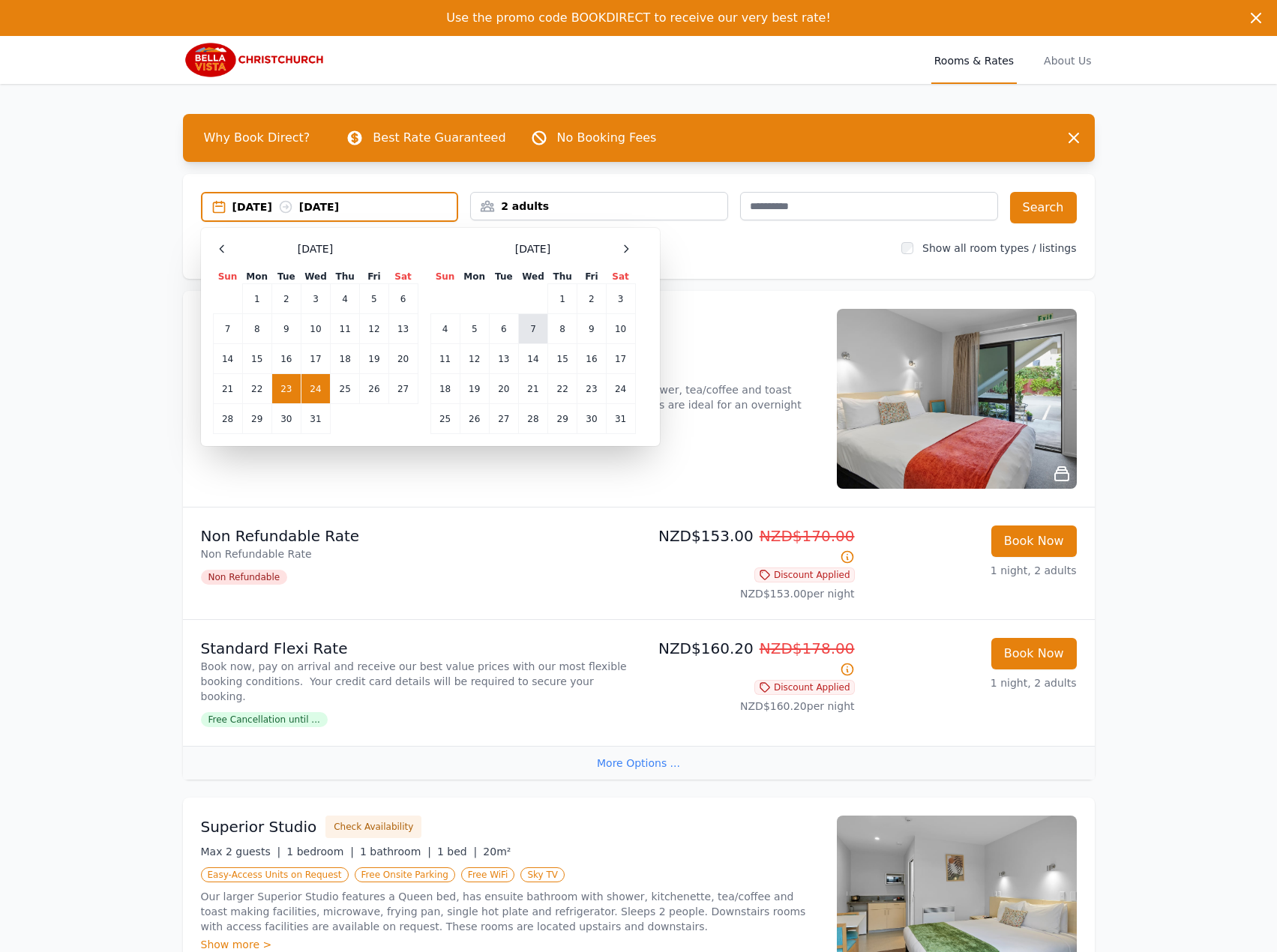
click at [530, 335] on td "7" at bounding box center [533, 329] width 30 height 30
click at [578, 335] on td "9" at bounding box center [592, 329] width 29 height 30
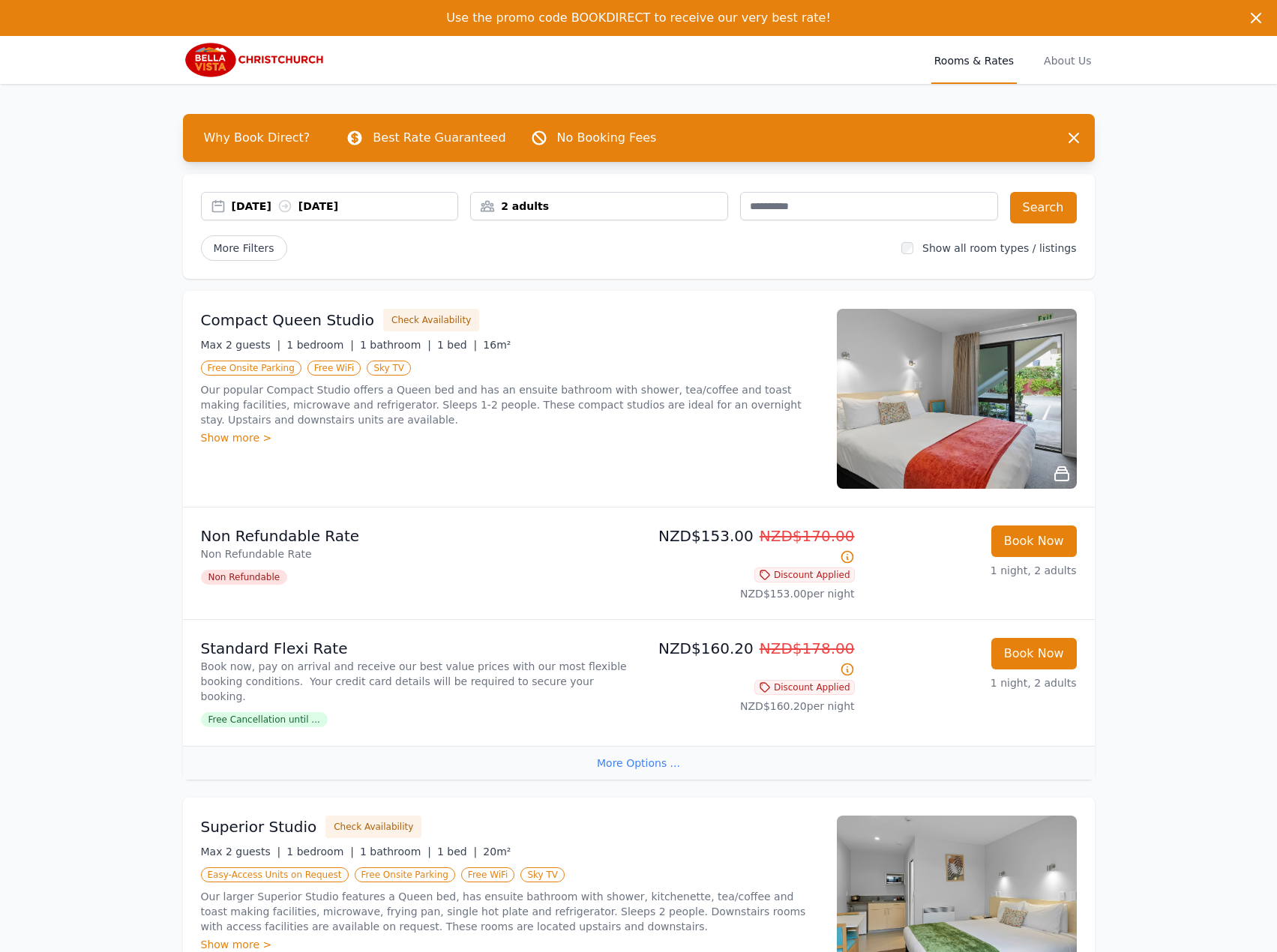
click at [411, 200] on div "[DATE] [DATE]" at bounding box center [344, 206] width 226 height 15
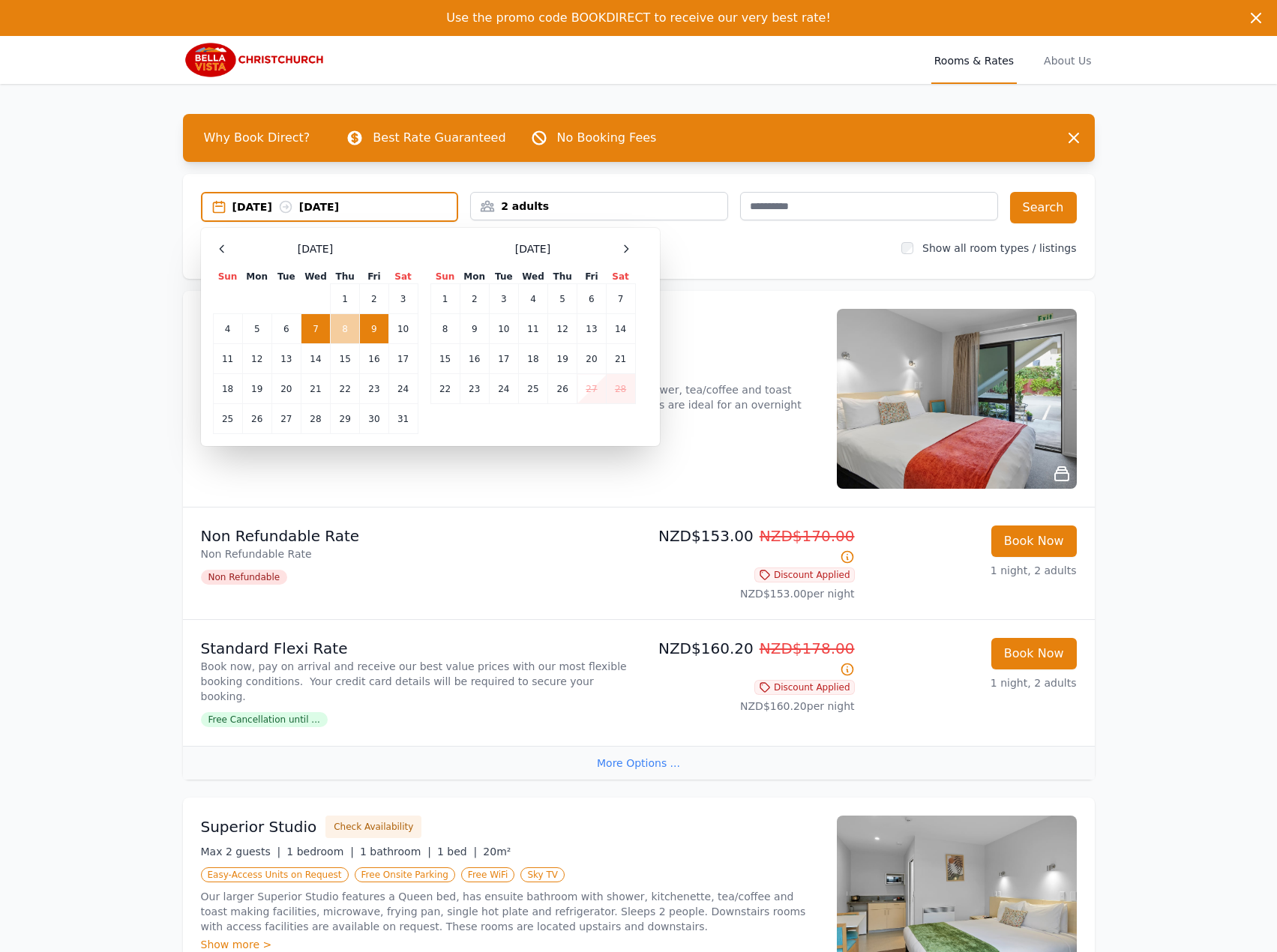
click at [349, 331] on td "8" at bounding box center [345, 329] width 30 height 30
click at [362, 330] on td "9" at bounding box center [374, 329] width 29 height 30
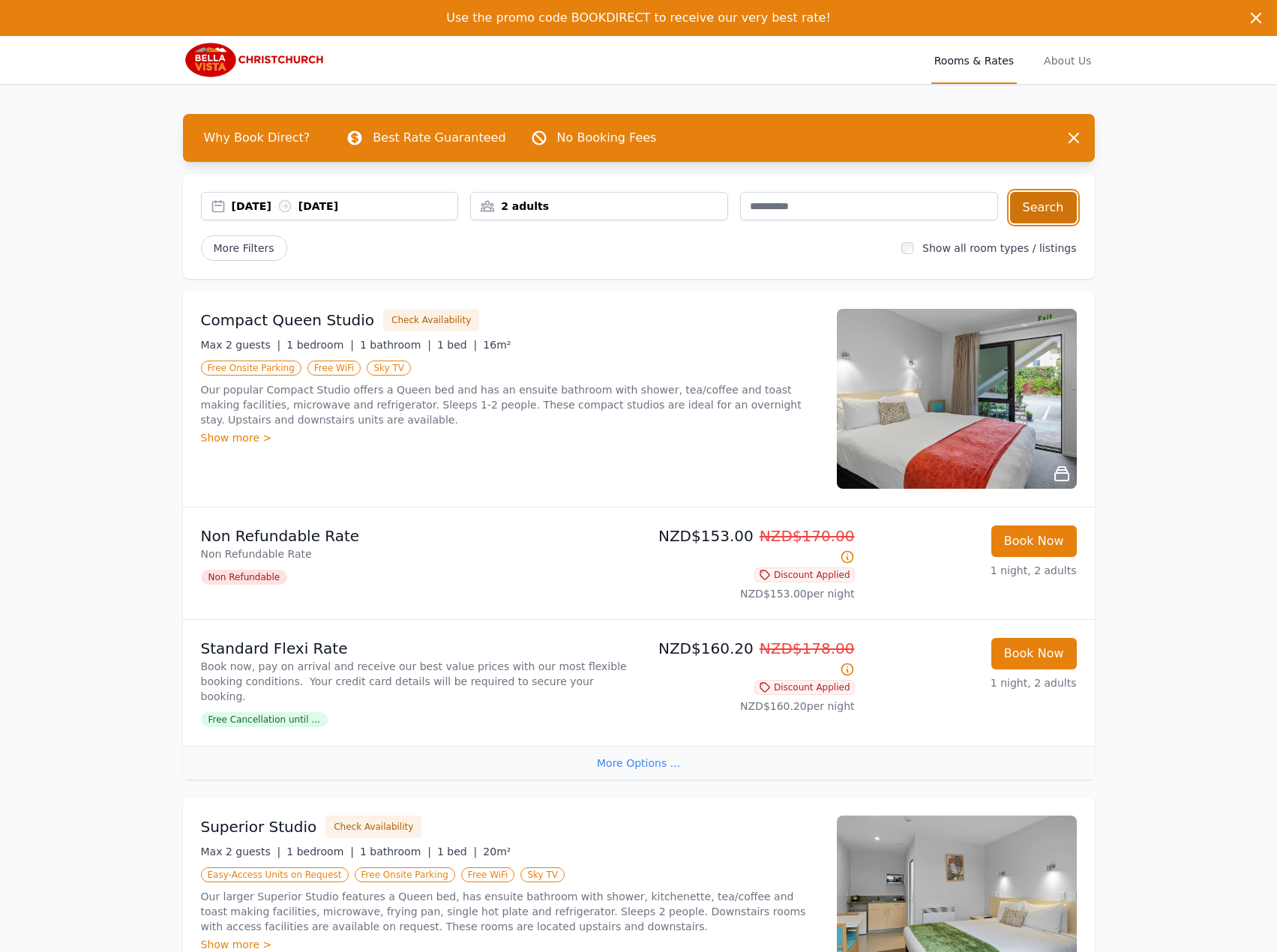
click at [1045, 208] on button "Search" at bounding box center [1043, 207] width 67 height 31
click at [292, 222] on div "[DATE] [DATE]" at bounding box center [330, 207] width 258 height 31
click at [292, 212] on icon at bounding box center [285, 206] width 15 height 15
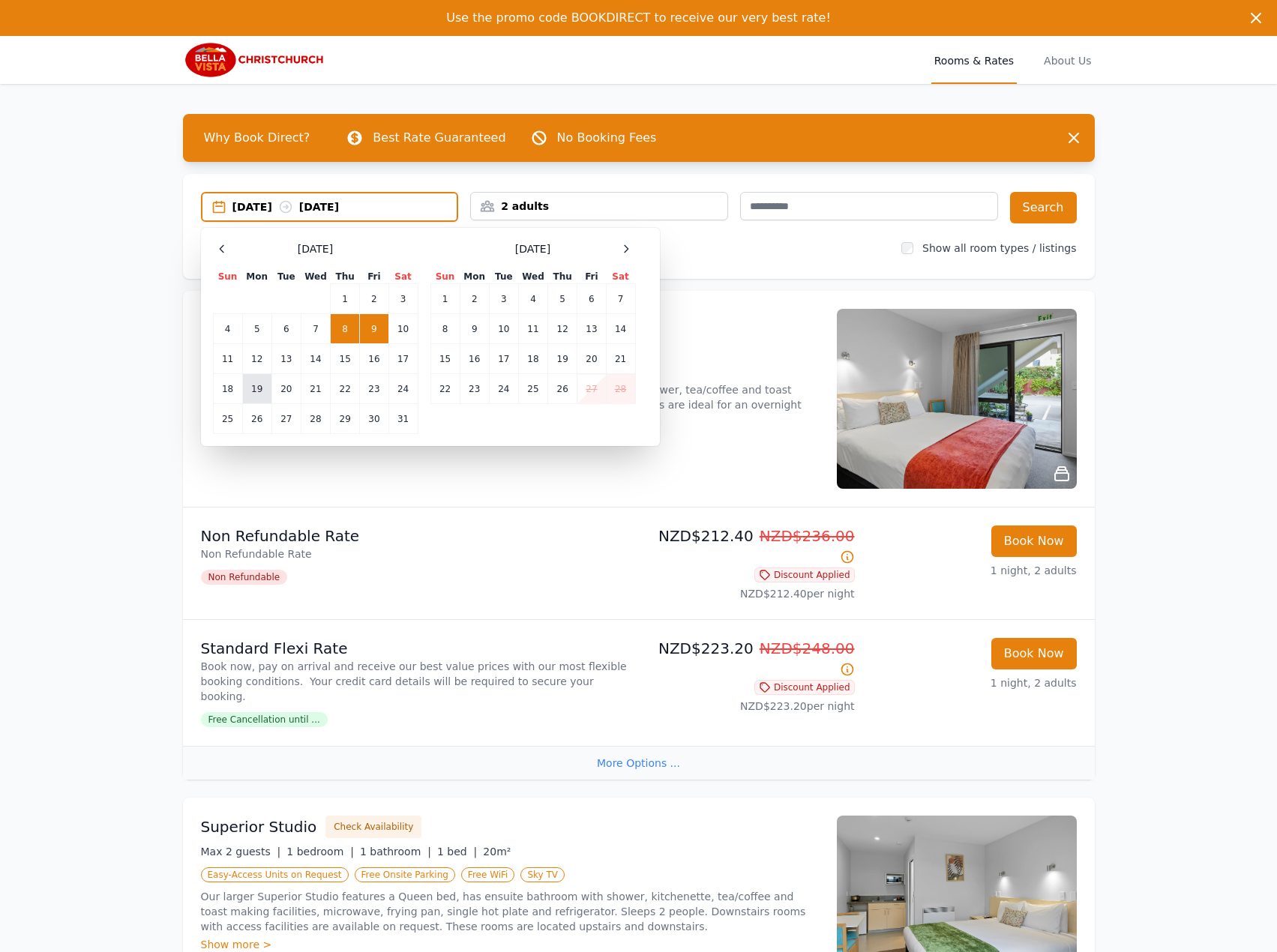
click at [260, 387] on td "19" at bounding box center [256, 389] width 30 height 30
click at [297, 381] on td "20" at bounding box center [286, 389] width 30 height 30
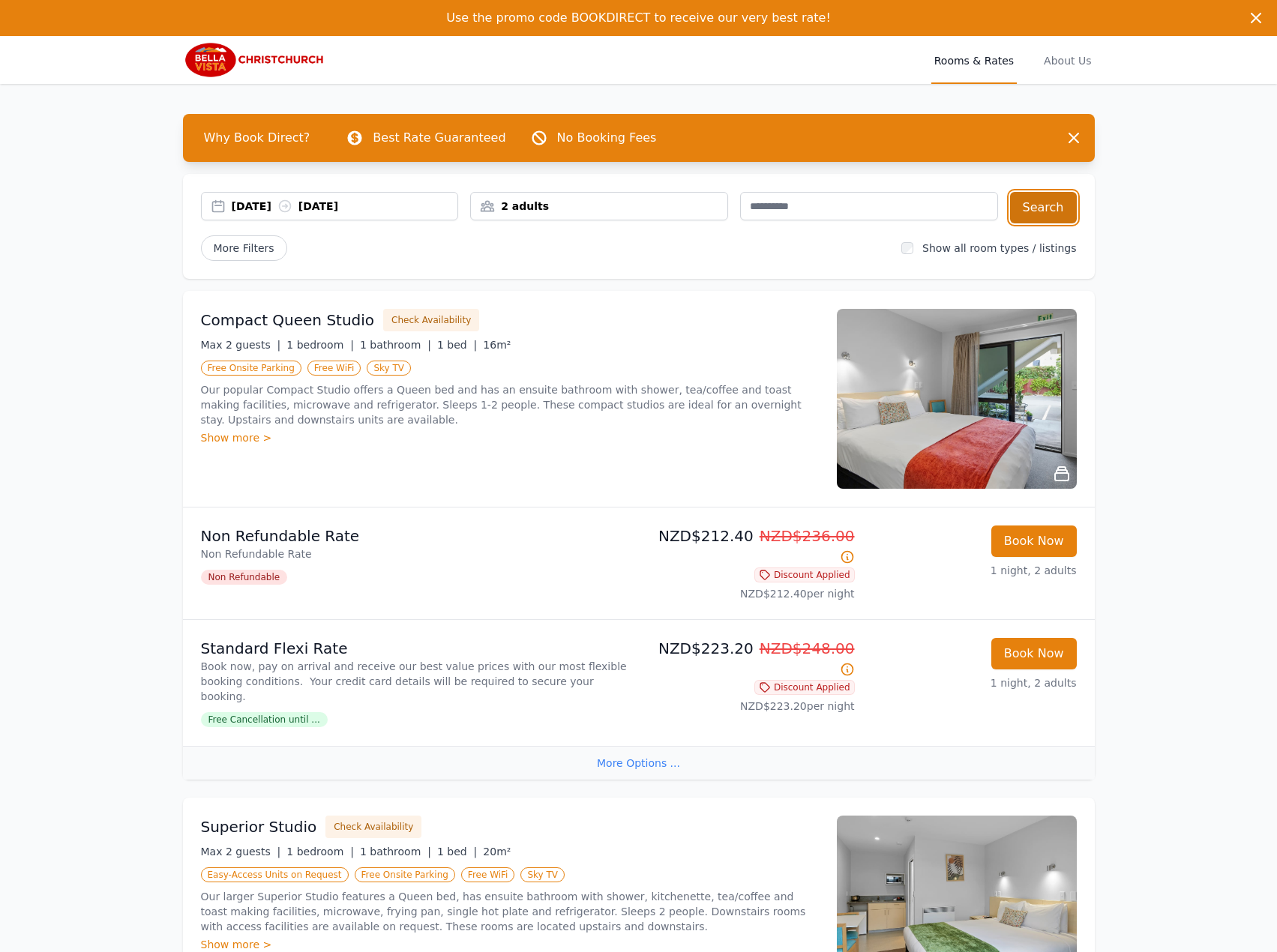
click at [1043, 204] on button "Search" at bounding box center [1043, 207] width 67 height 31
click at [249, 205] on div "[DATE] [DATE]" at bounding box center [344, 206] width 226 height 15
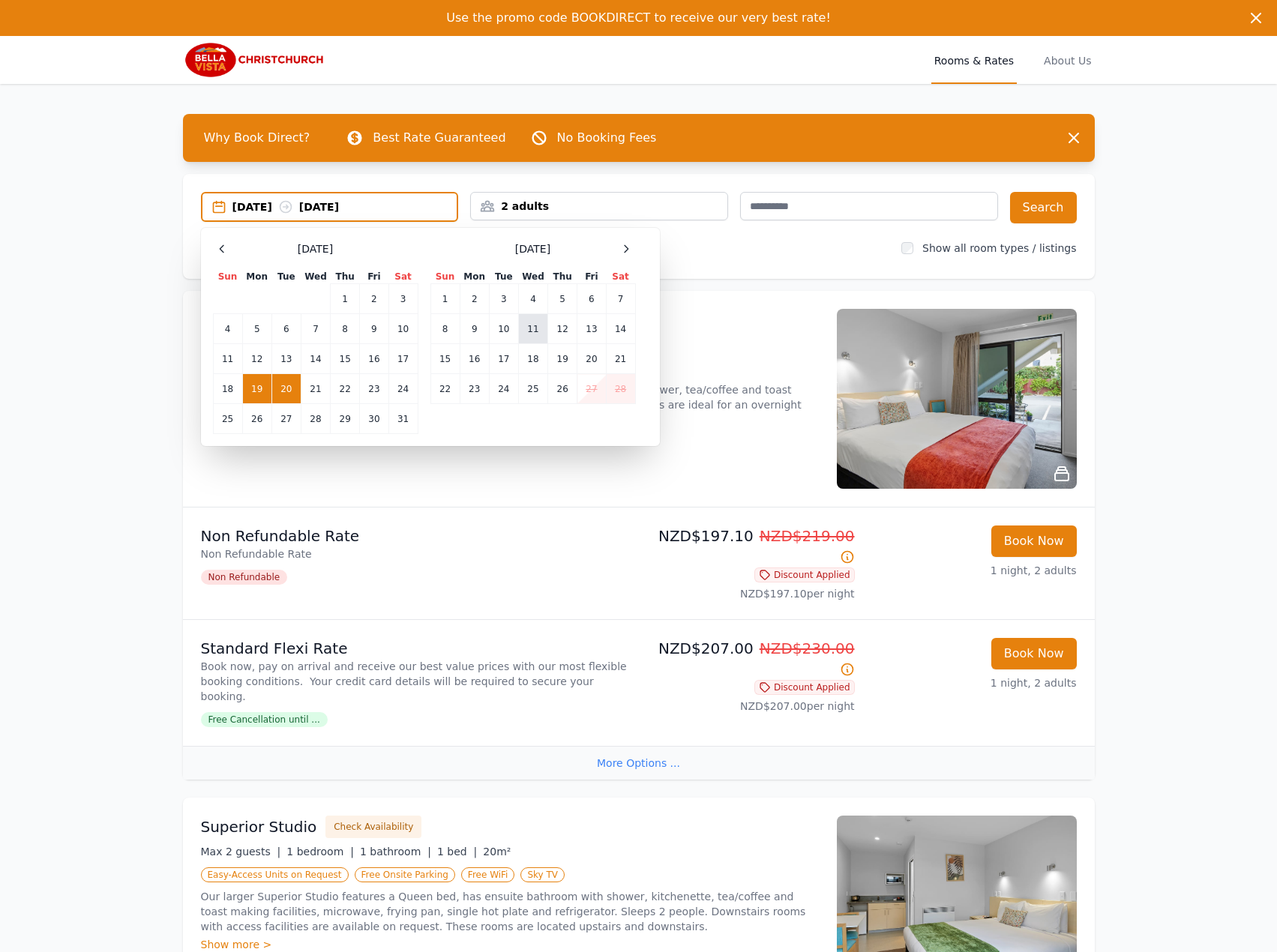
click at [523, 317] on td "11" at bounding box center [533, 329] width 30 height 30
click at [573, 325] on td "12" at bounding box center [562, 329] width 30 height 30
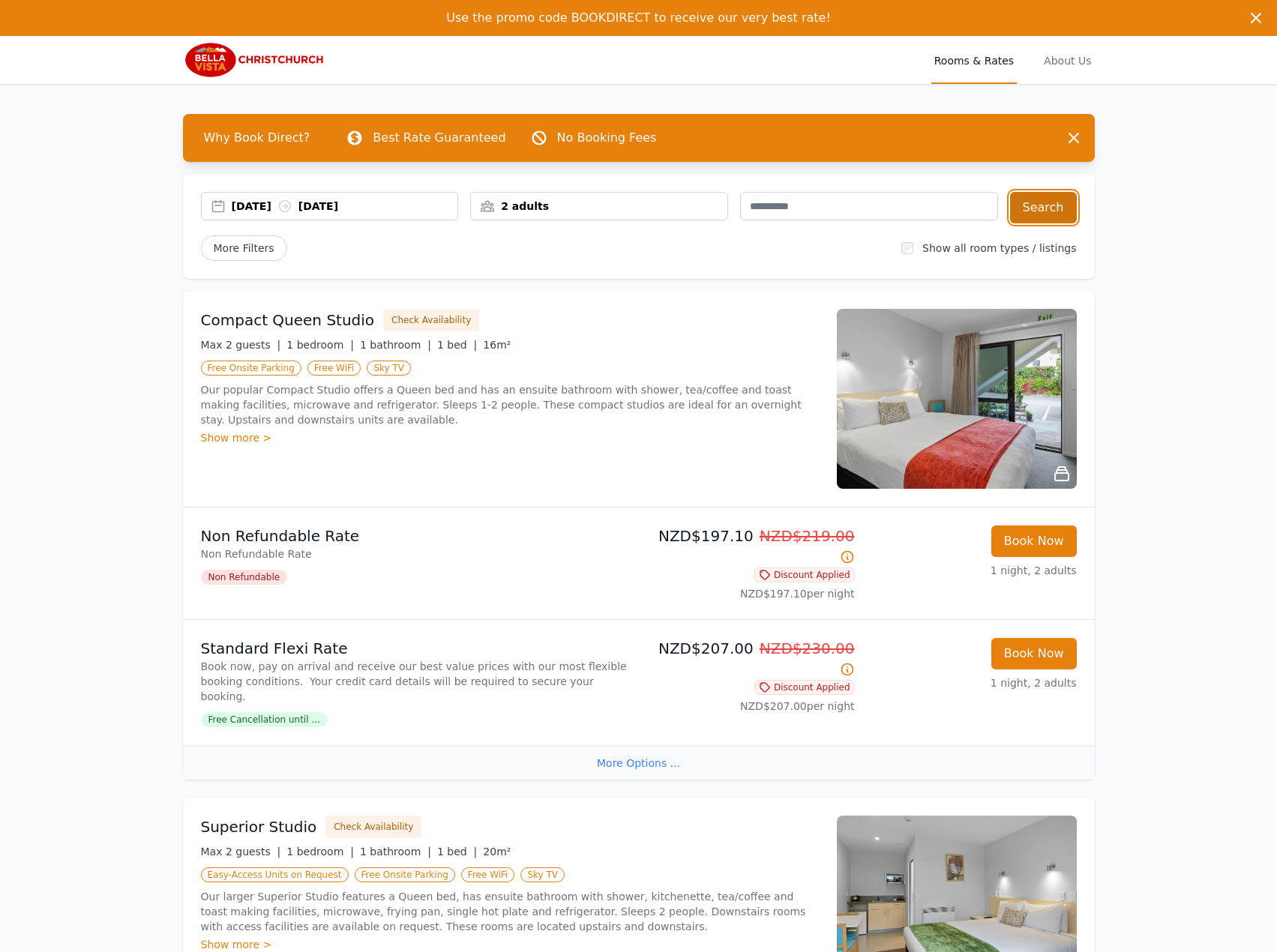
click at [1059, 203] on button "Search" at bounding box center [1043, 207] width 67 height 31
click at [290, 203] on icon at bounding box center [285, 206] width 11 height 11
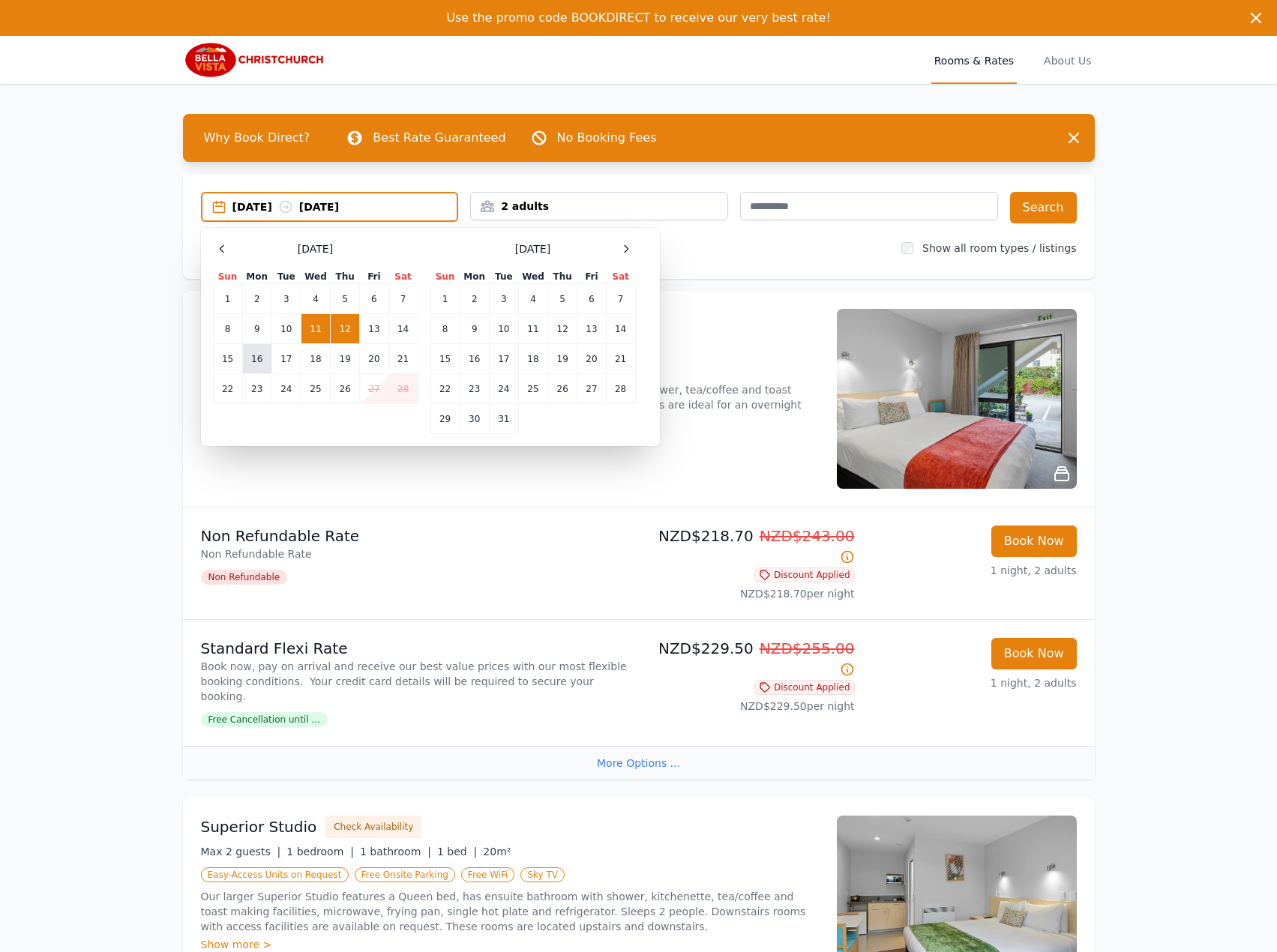
click at [250, 354] on td "16" at bounding box center [256, 360] width 30 height 30
click at [286, 353] on td "17" at bounding box center [286, 360] width 30 height 30
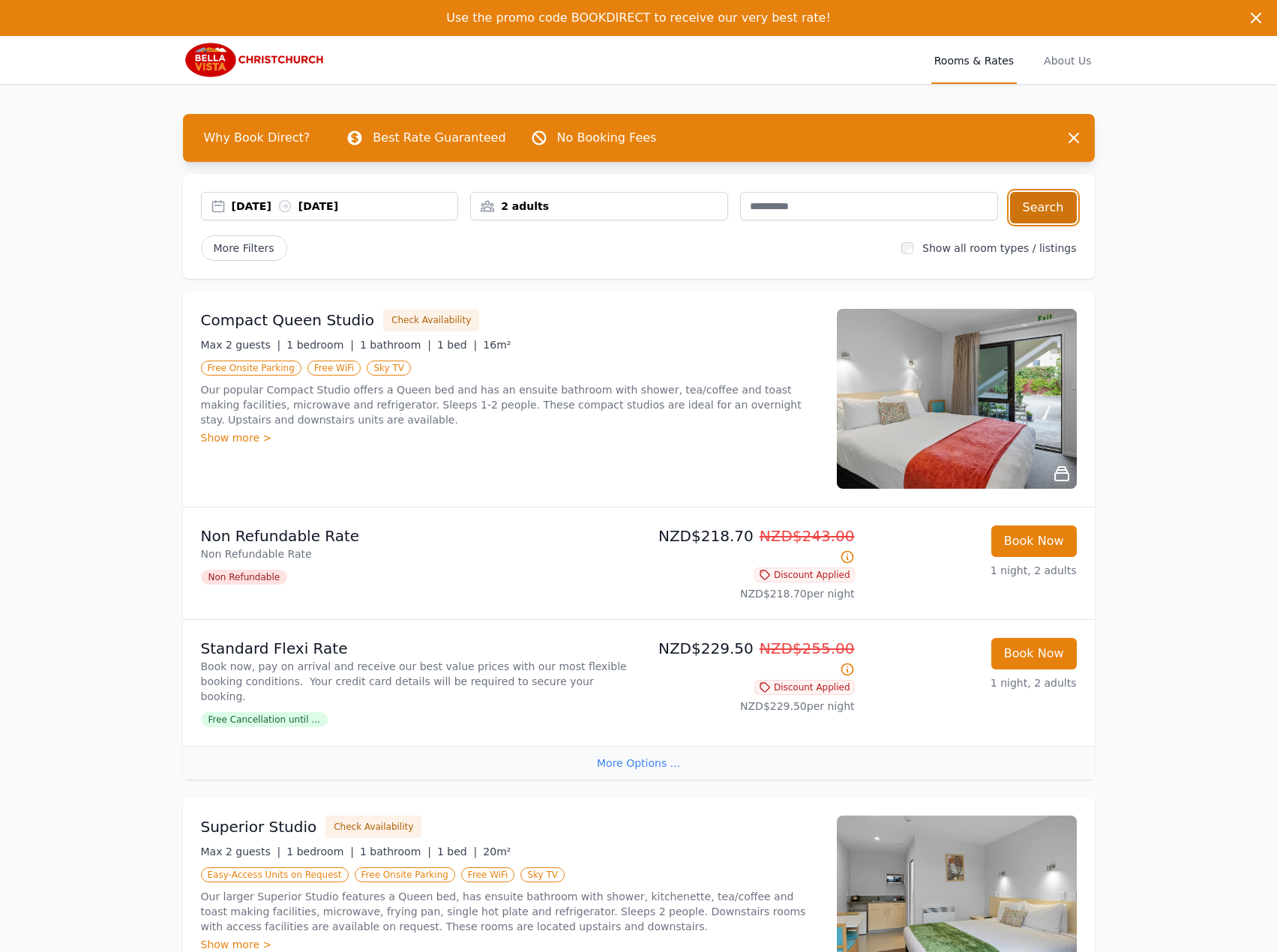
click at [1046, 209] on button "Search" at bounding box center [1043, 207] width 67 height 31
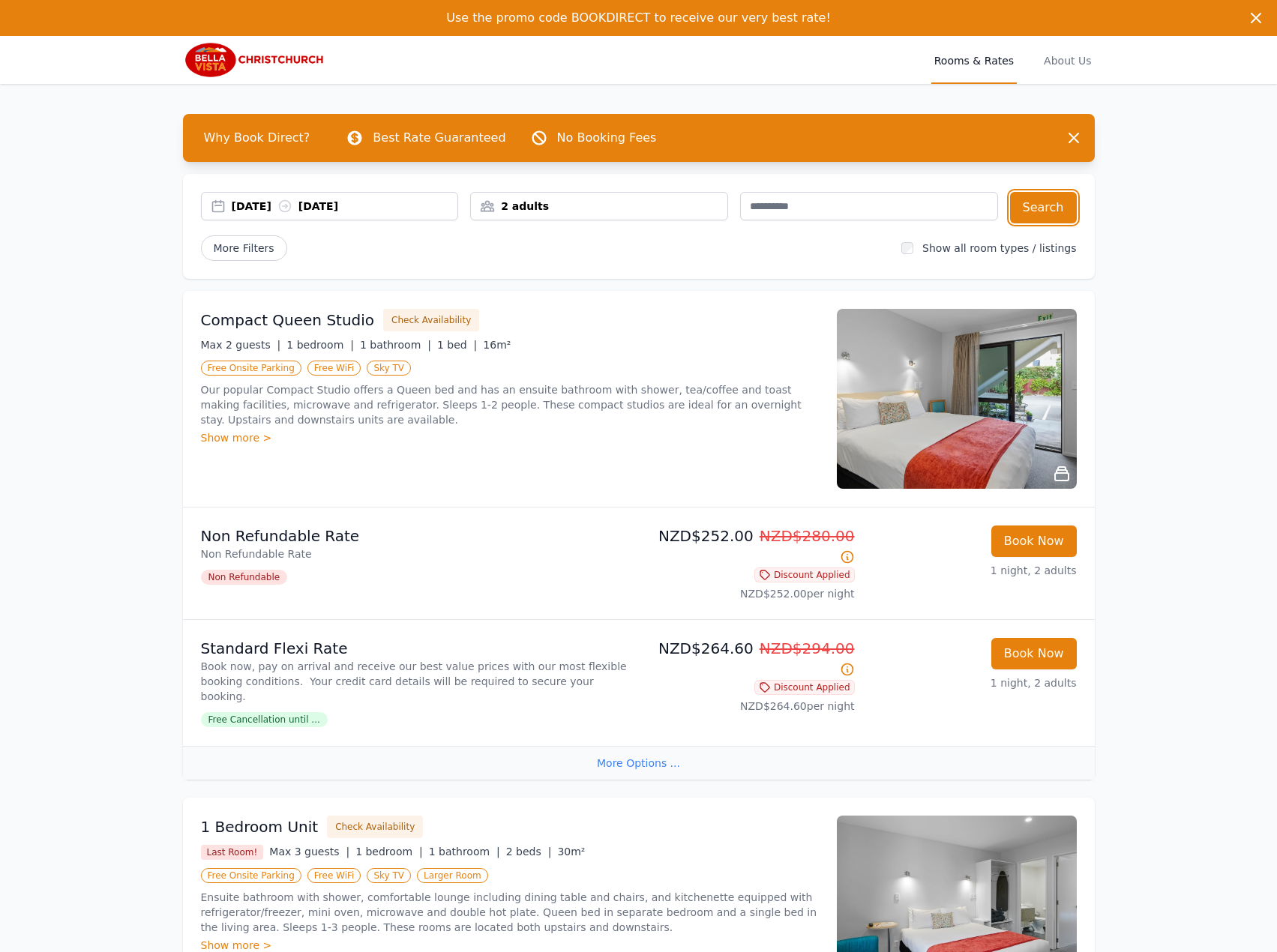
click at [282, 208] on div "[DATE] [DATE]" at bounding box center [344, 206] width 226 height 15
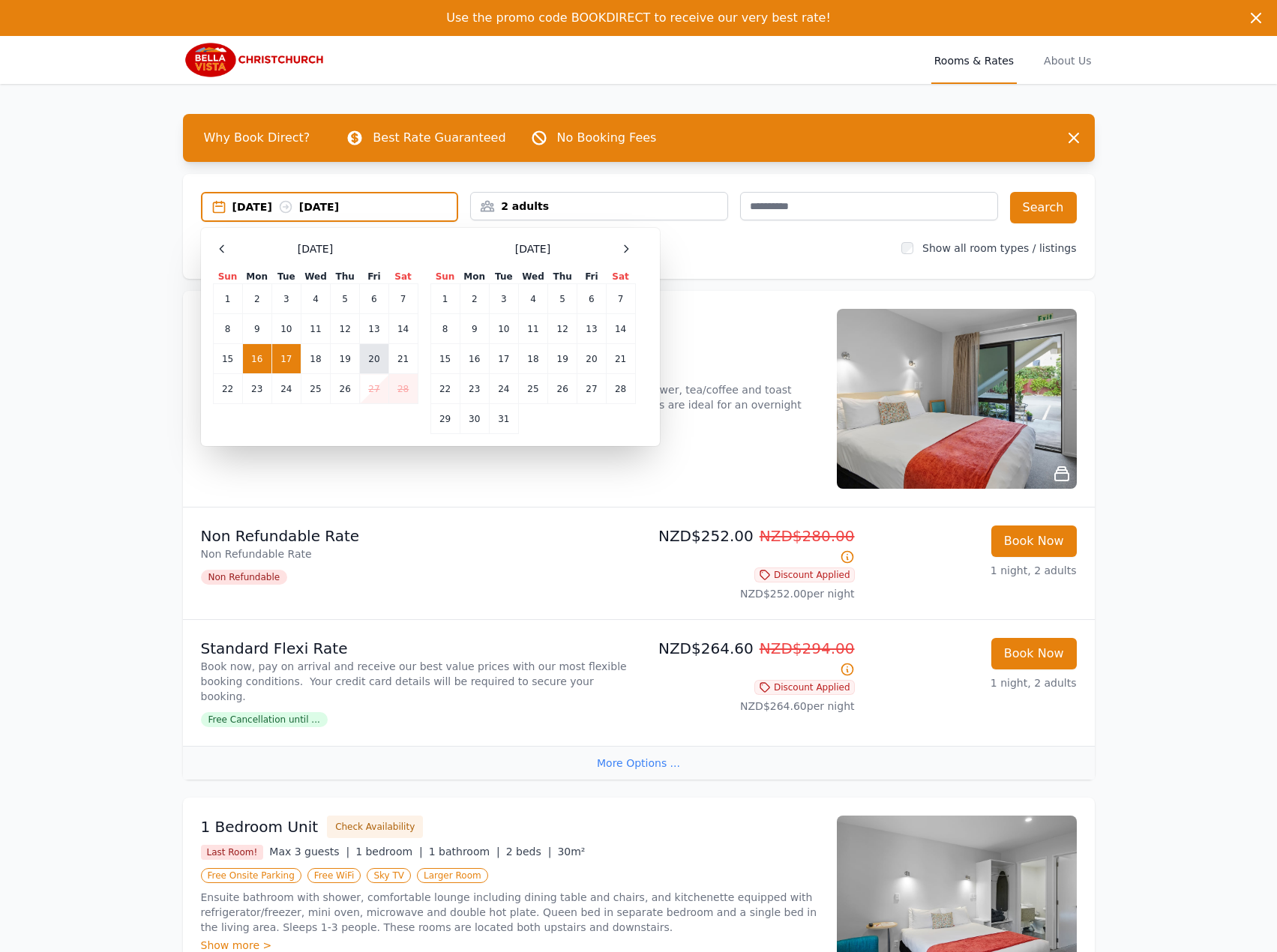
click at [370, 365] on td "20" at bounding box center [374, 360] width 29 height 30
click at [393, 362] on td "21" at bounding box center [403, 360] width 30 height 30
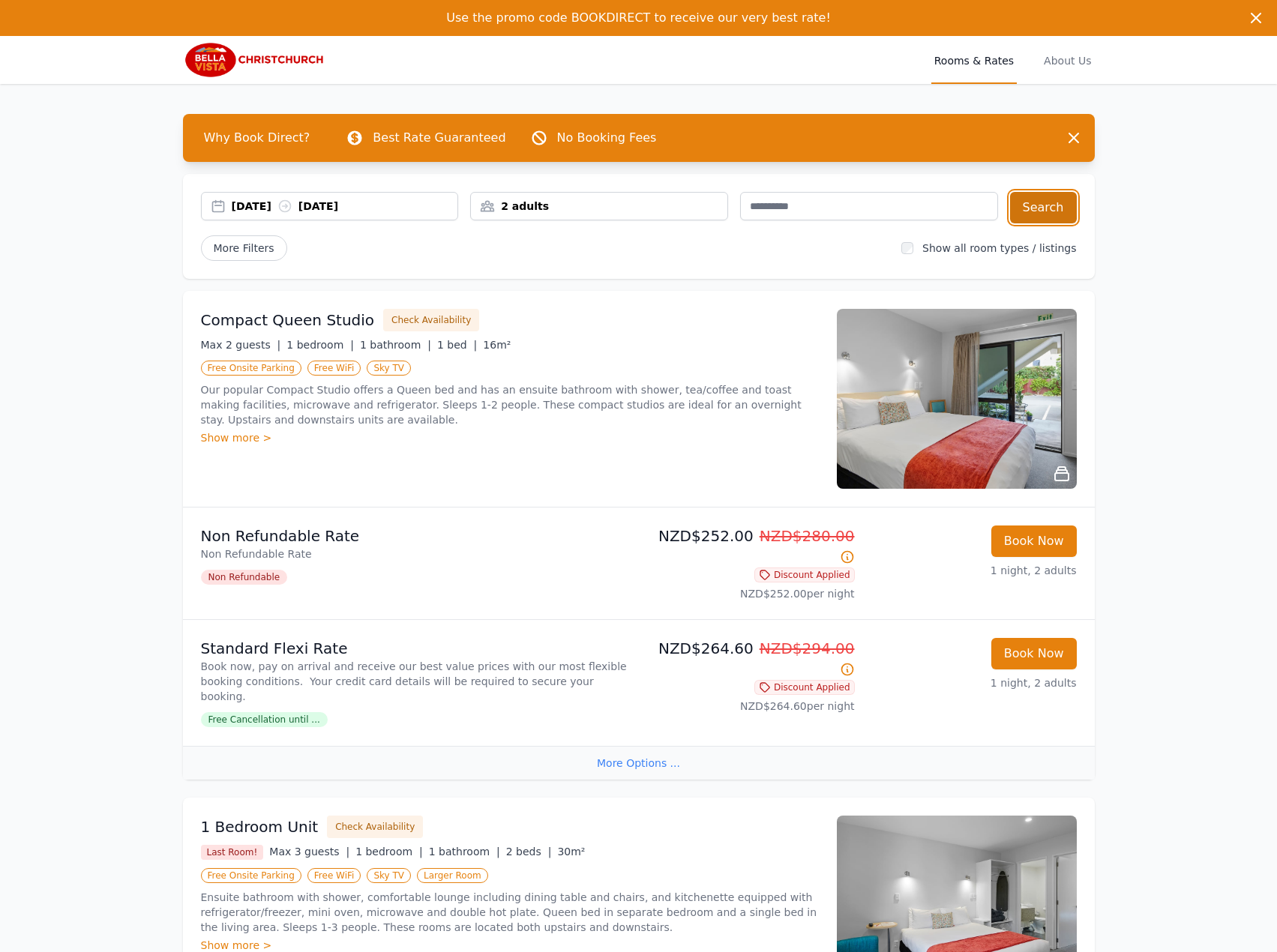
click at [1036, 216] on button "Search" at bounding box center [1043, 207] width 67 height 31
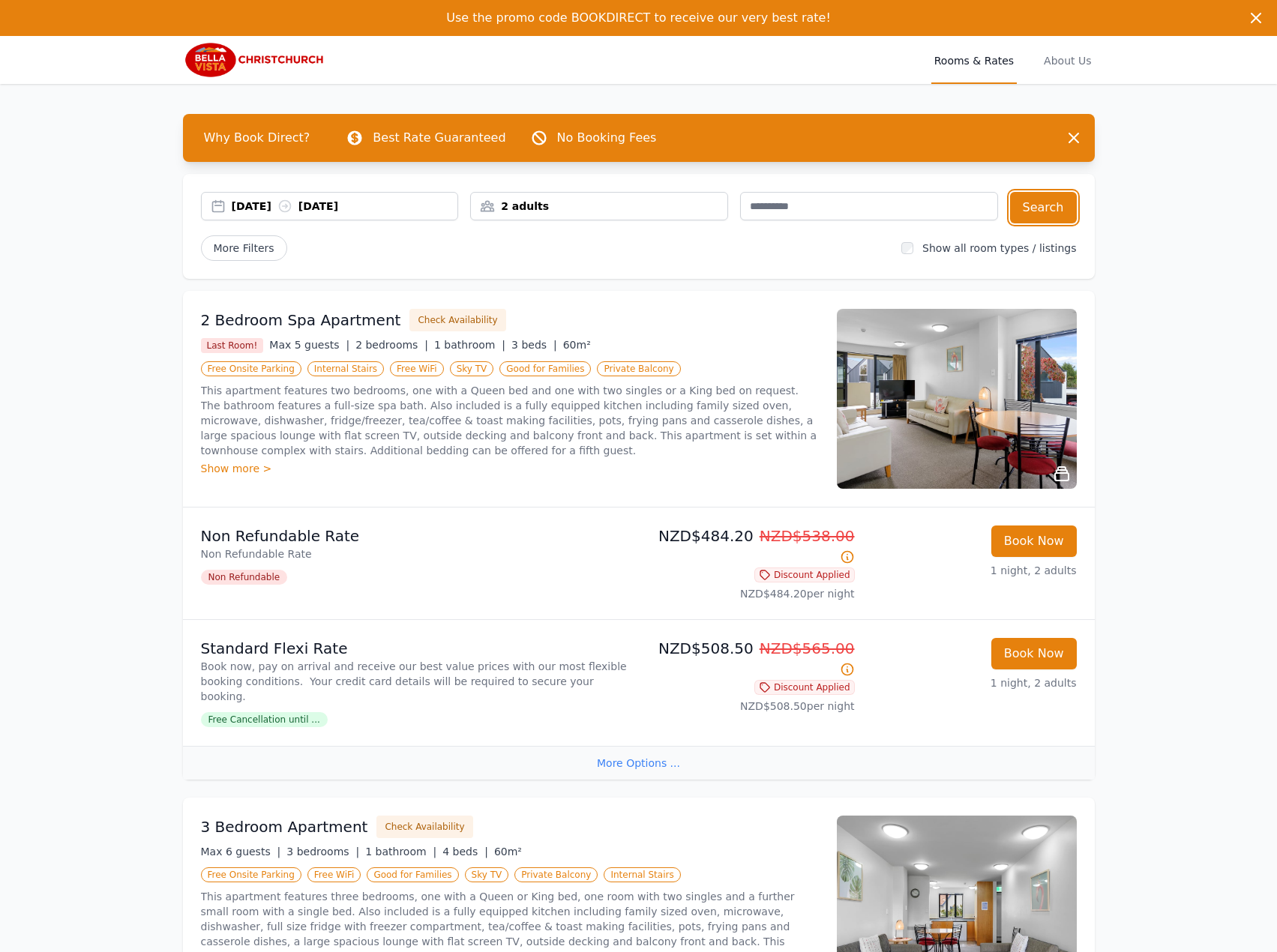
drag, startPoint x: 322, startPoint y: 209, endPoint x: 302, endPoint y: 222, distance: 23.9
click at [322, 209] on div "[DATE] [DATE]" at bounding box center [344, 206] width 226 height 15
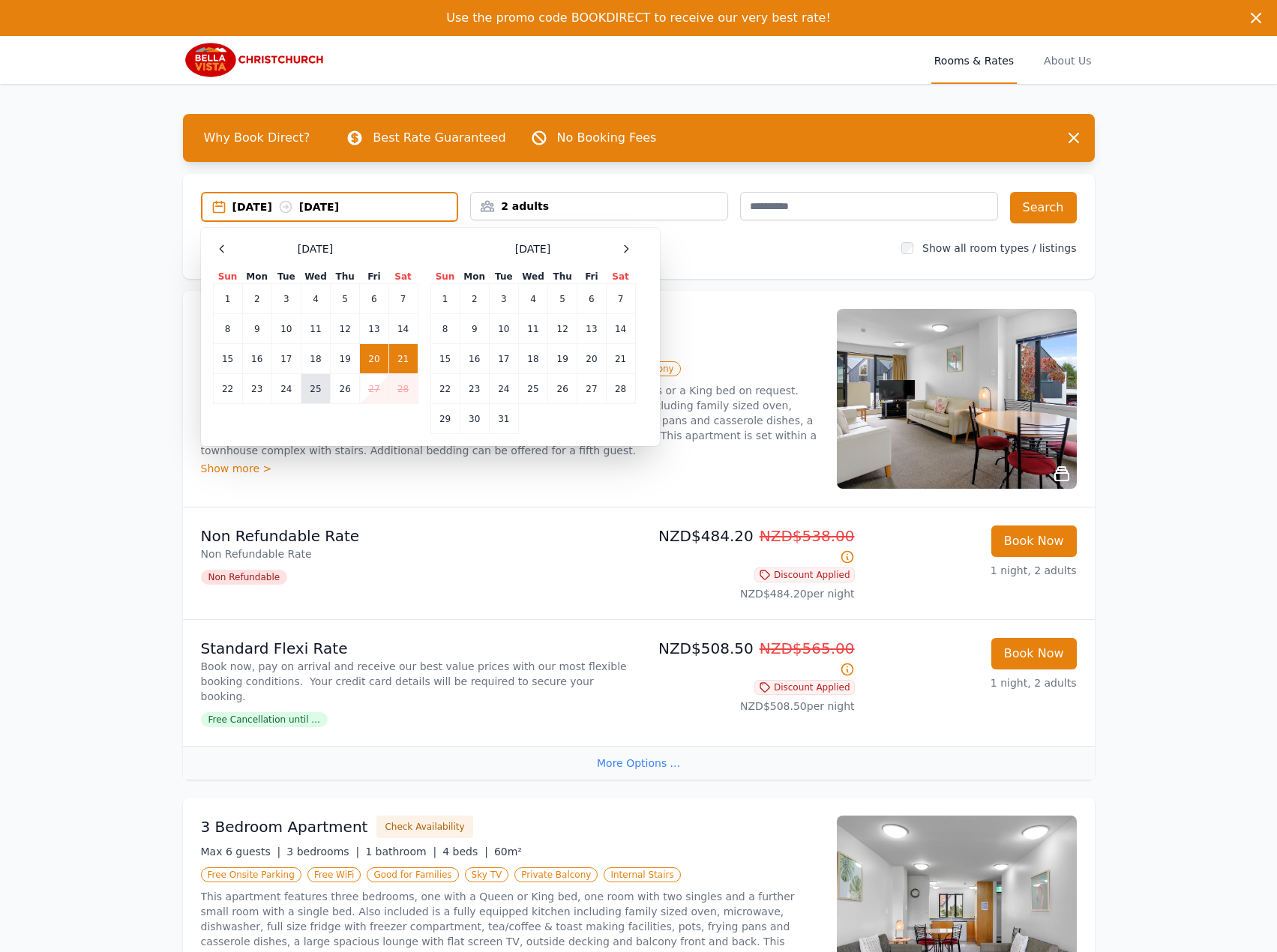
drag, startPoint x: 282, startPoint y: 387, endPoint x: 300, endPoint y: 389, distance: 18.1
click at [283, 388] on td "24" at bounding box center [286, 389] width 30 height 30
drag, startPoint x: 321, startPoint y: 389, endPoint x: 358, endPoint y: 389, distance: 37.0
click at [322, 389] on td "25" at bounding box center [315, 389] width 30 height 30
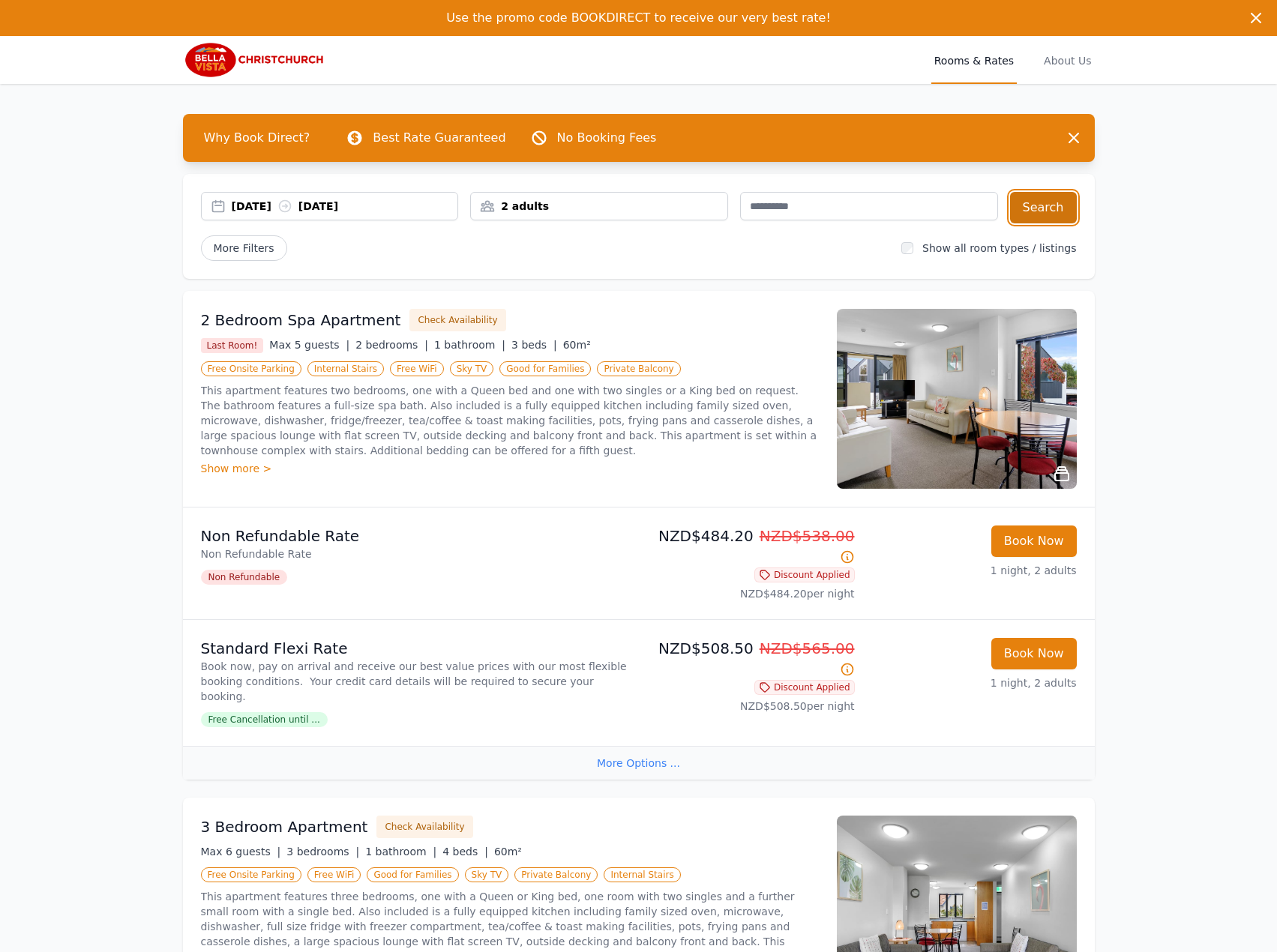
click at [1057, 199] on button "Search" at bounding box center [1043, 207] width 67 height 31
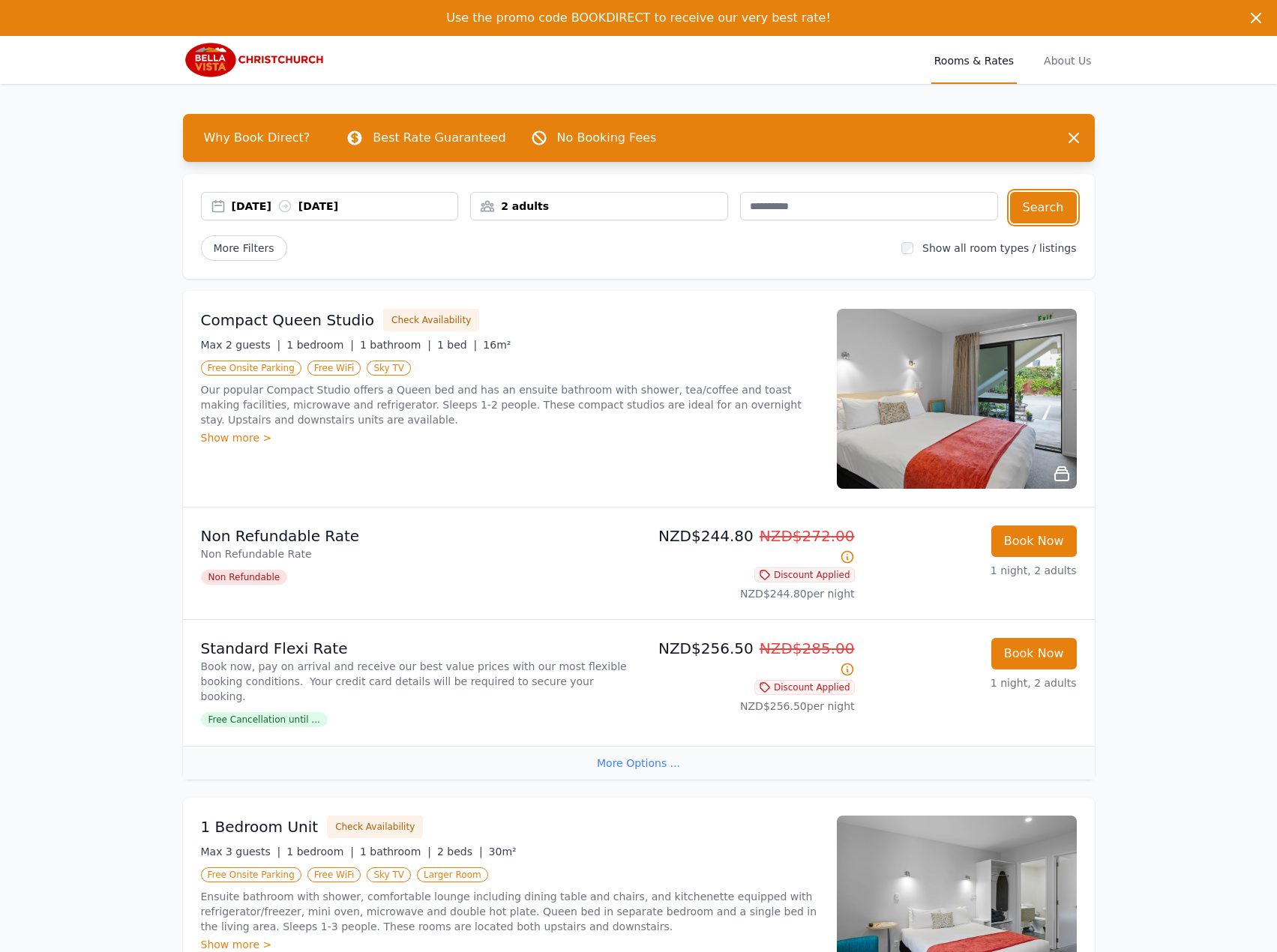
click at [290, 210] on icon at bounding box center [285, 206] width 11 height 11
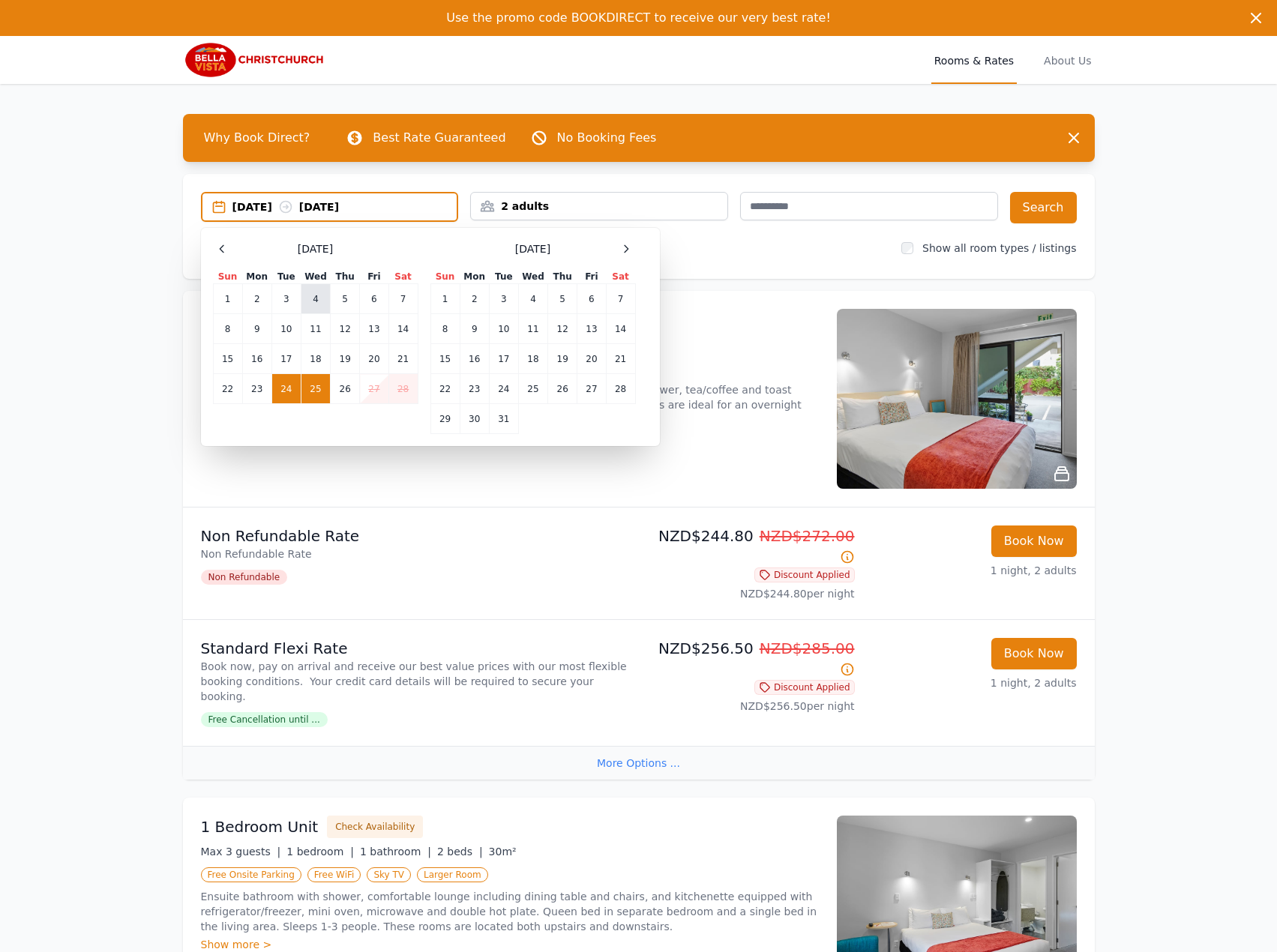
click at [313, 300] on td "4" at bounding box center [315, 299] width 30 height 30
click at [335, 297] on td "5" at bounding box center [345, 299] width 30 height 30
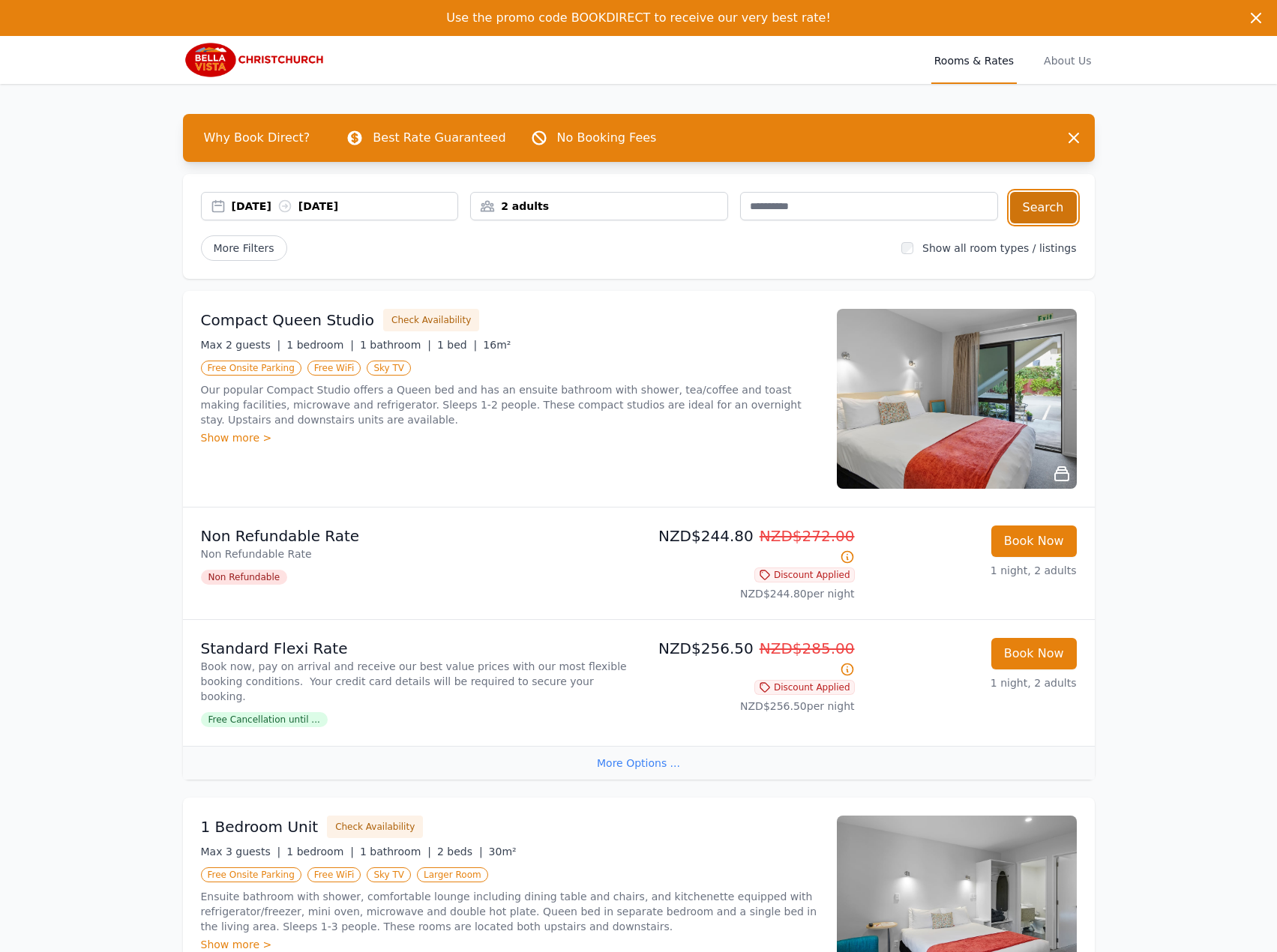
click at [1027, 208] on button "Search" at bounding box center [1043, 207] width 67 height 31
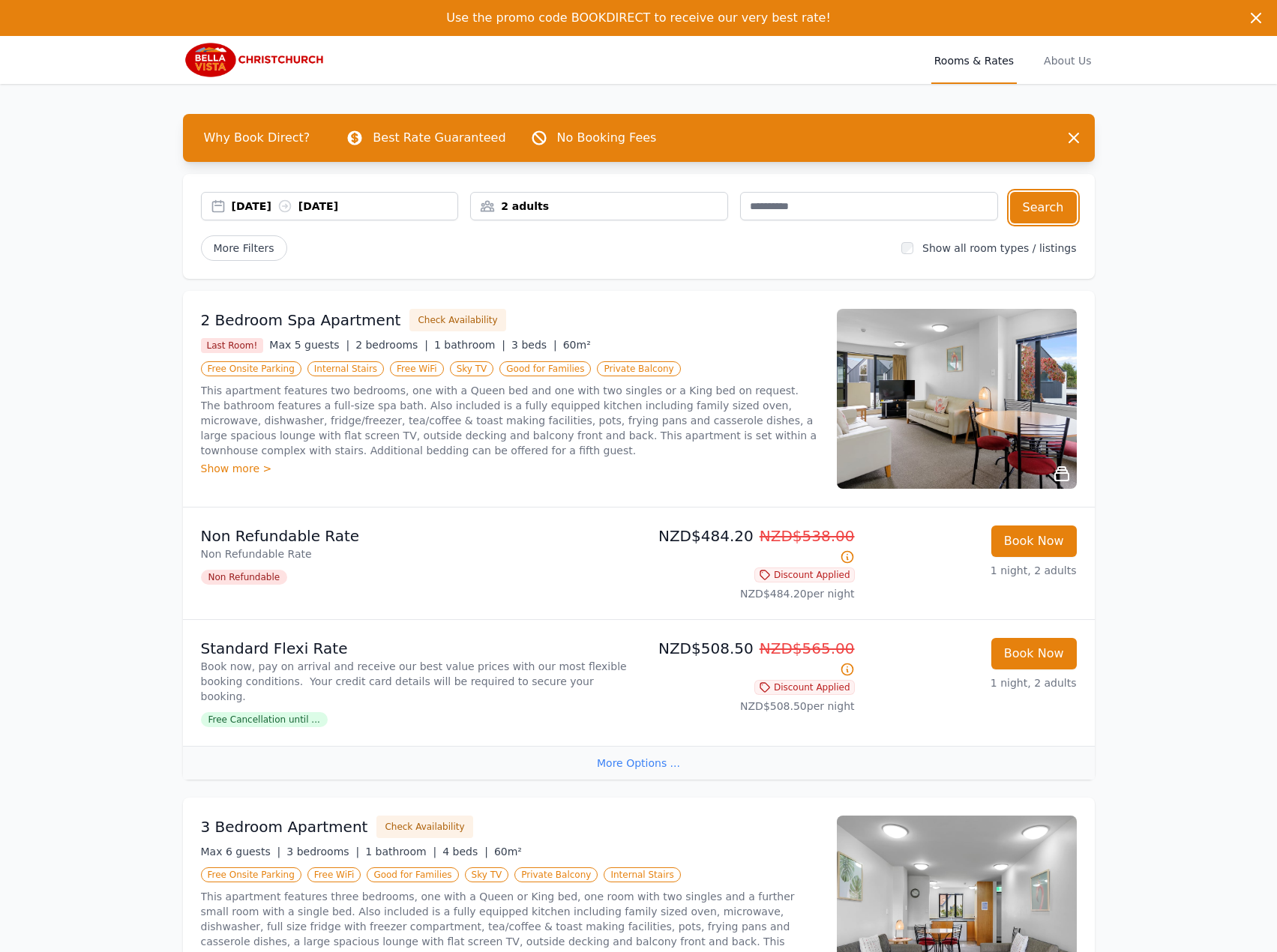
click at [382, 196] on div "[DATE] [DATE]" at bounding box center [330, 206] width 258 height 29
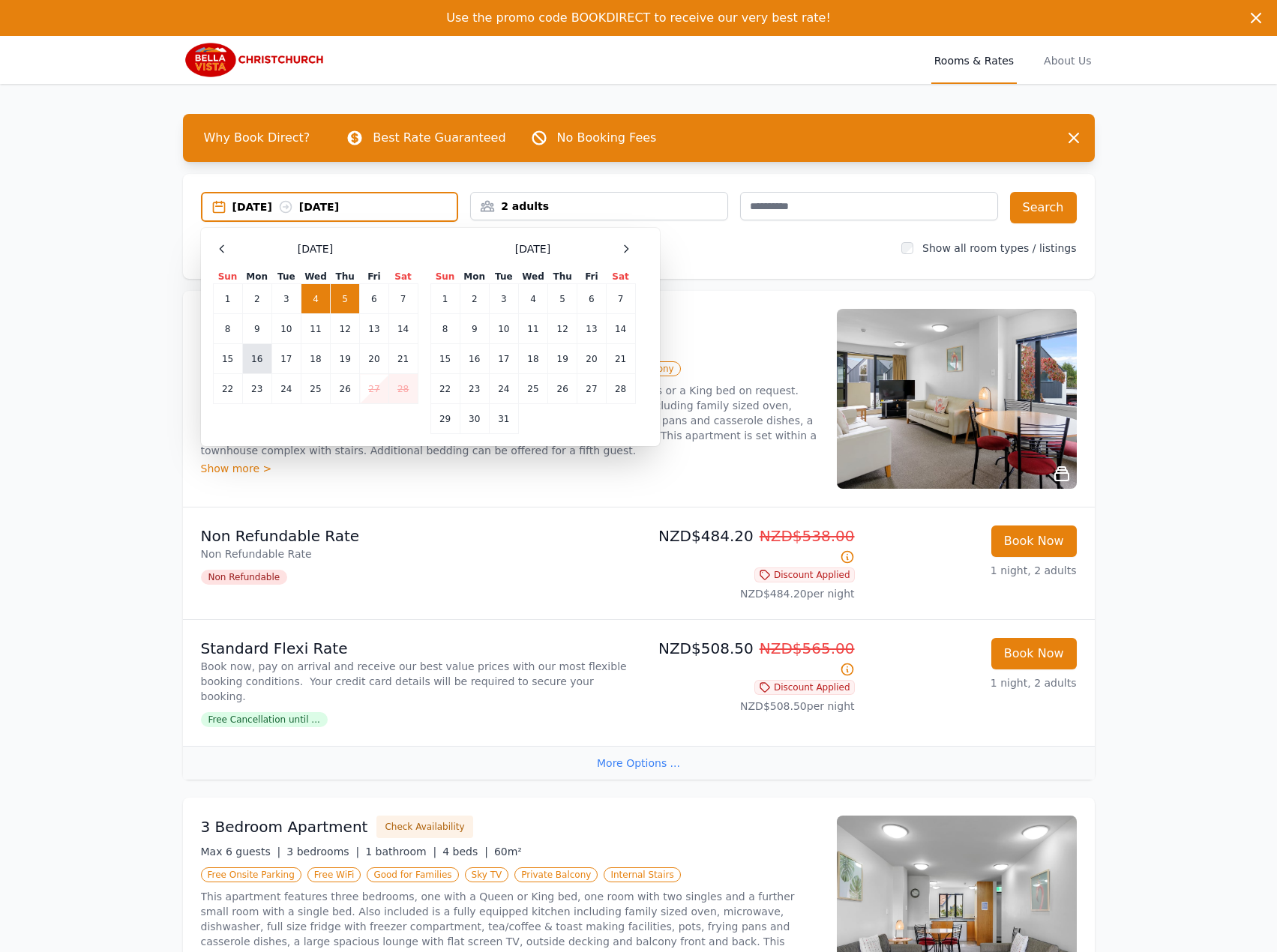
click at [258, 345] on td "16" at bounding box center [256, 360] width 30 height 30
click at [287, 358] on td "17" at bounding box center [286, 360] width 30 height 30
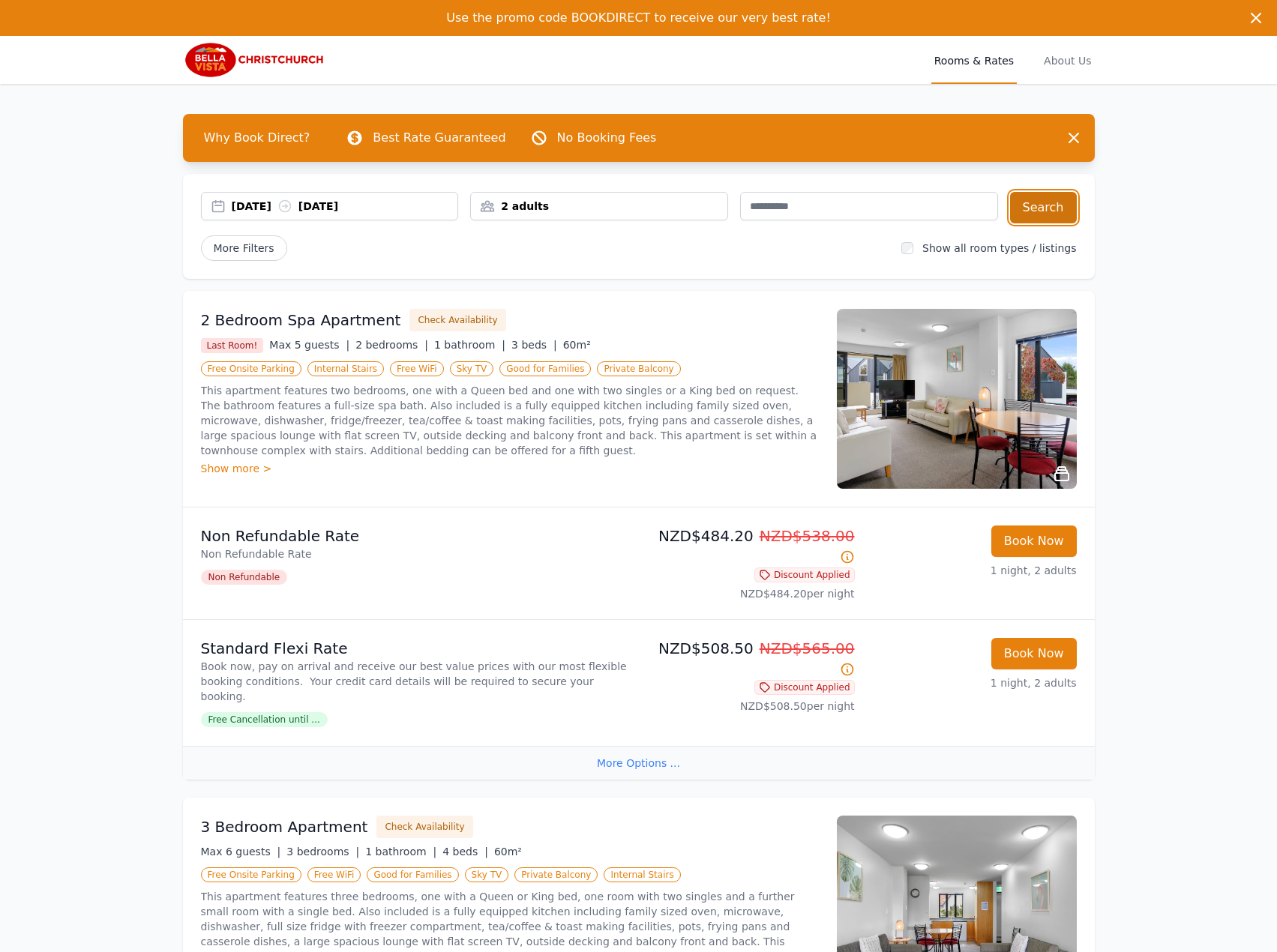
click at [1065, 206] on button "Search" at bounding box center [1043, 207] width 67 height 31
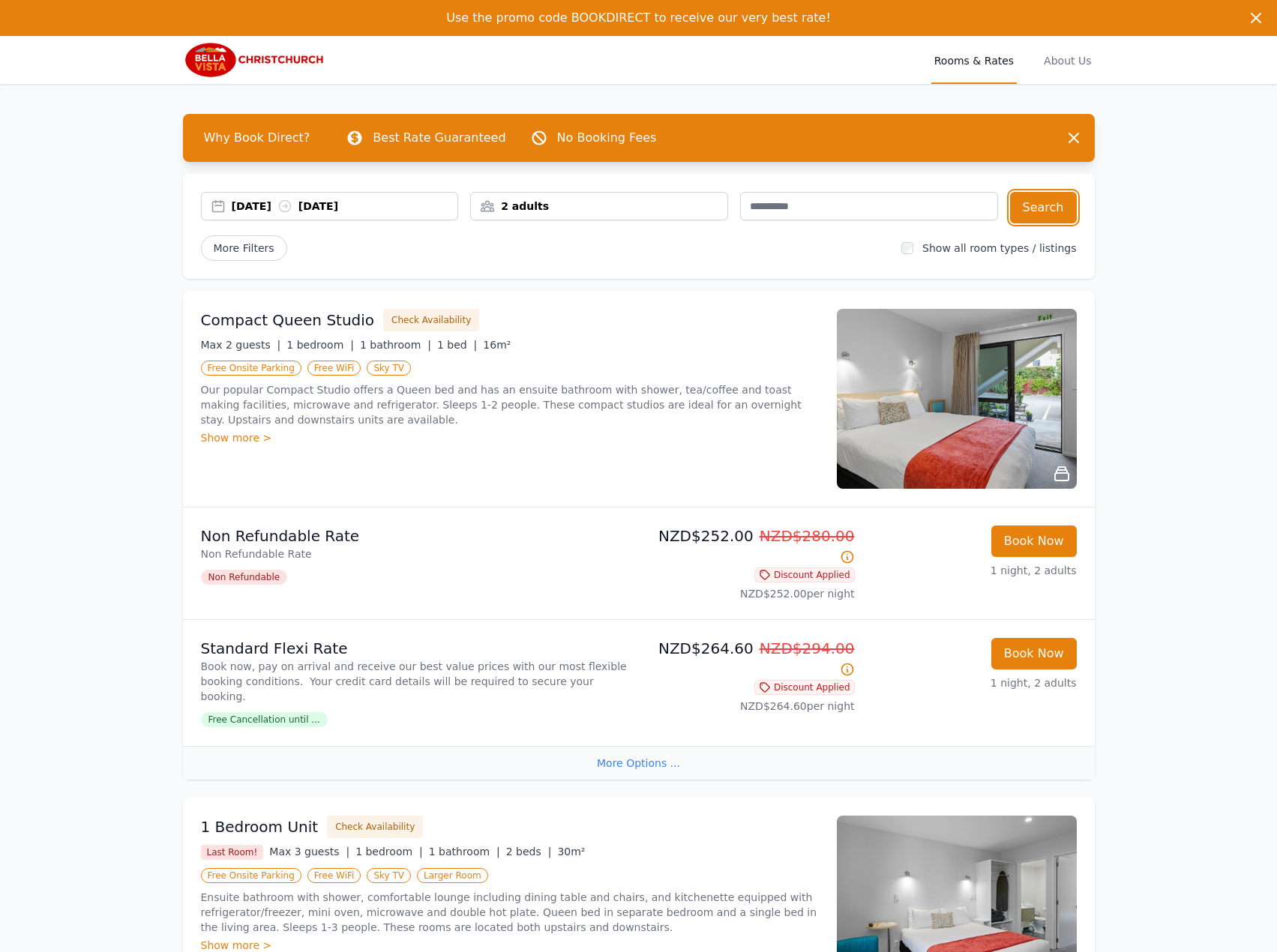
click at [357, 197] on div "[DATE] [DATE]" at bounding box center [330, 206] width 258 height 29
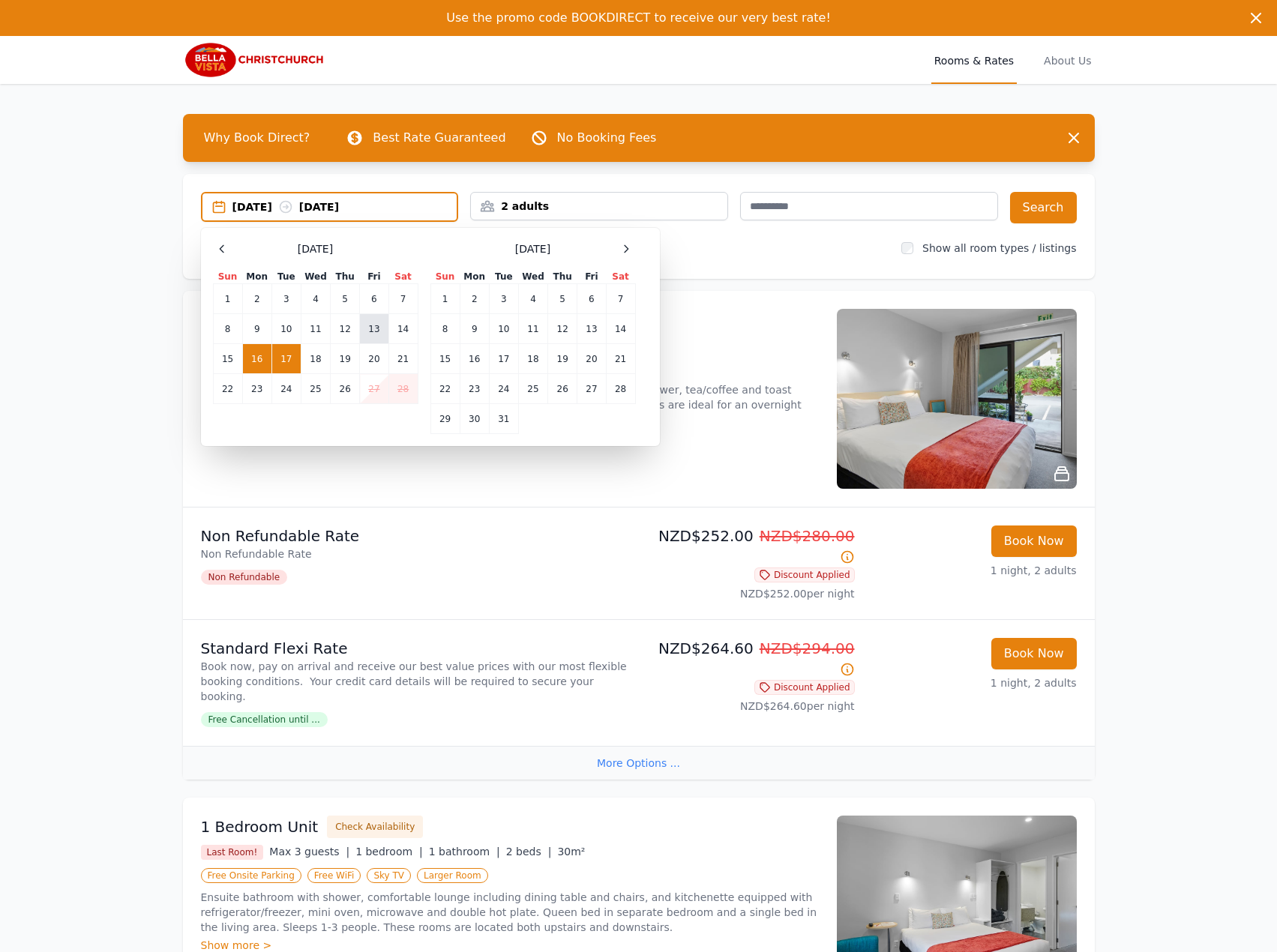
click at [376, 335] on td "13" at bounding box center [374, 329] width 29 height 30
click at [403, 323] on td "14" at bounding box center [403, 329] width 30 height 30
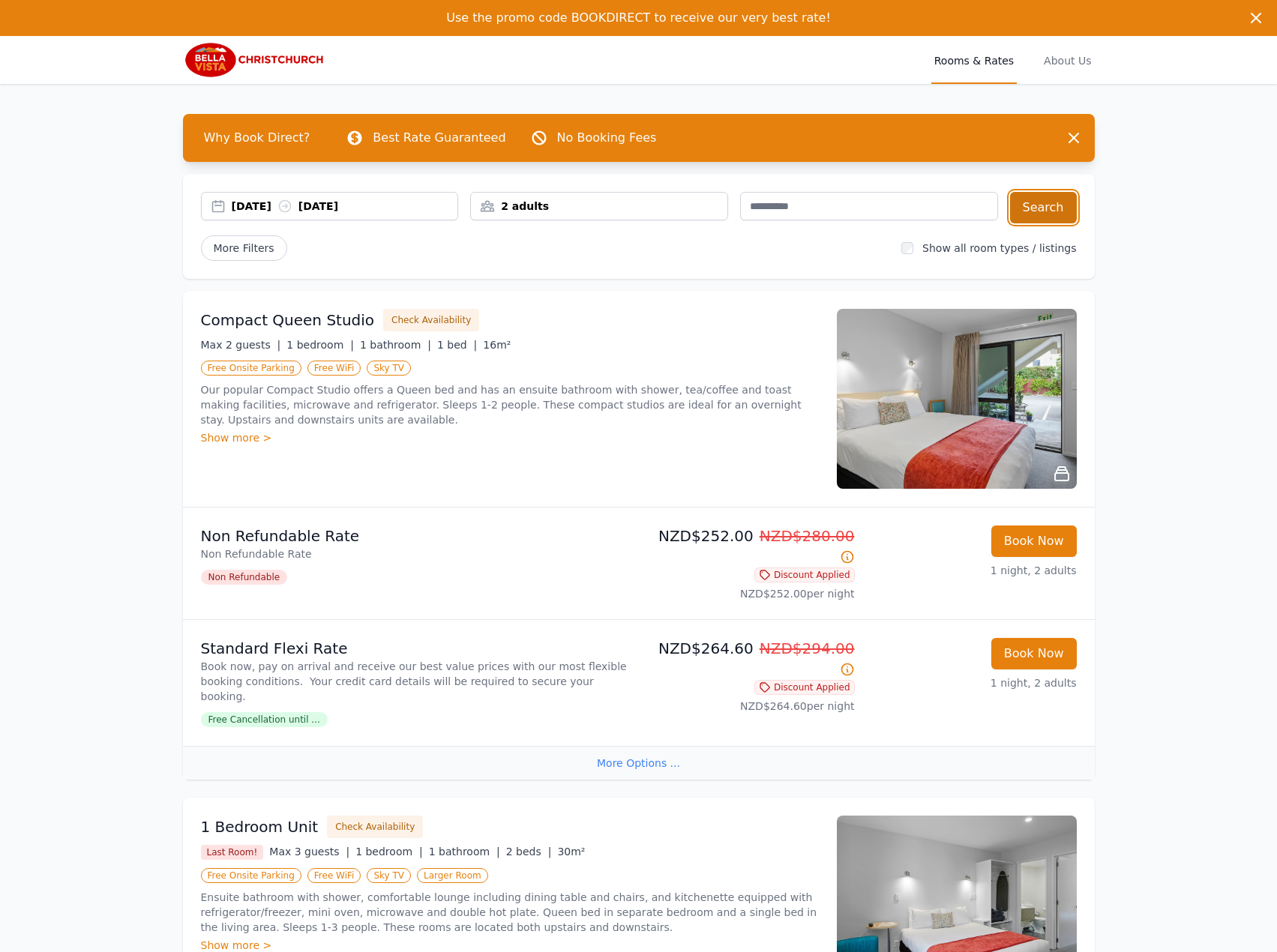
click at [1058, 204] on button "Search" at bounding box center [1043, 207] width 67 height 31
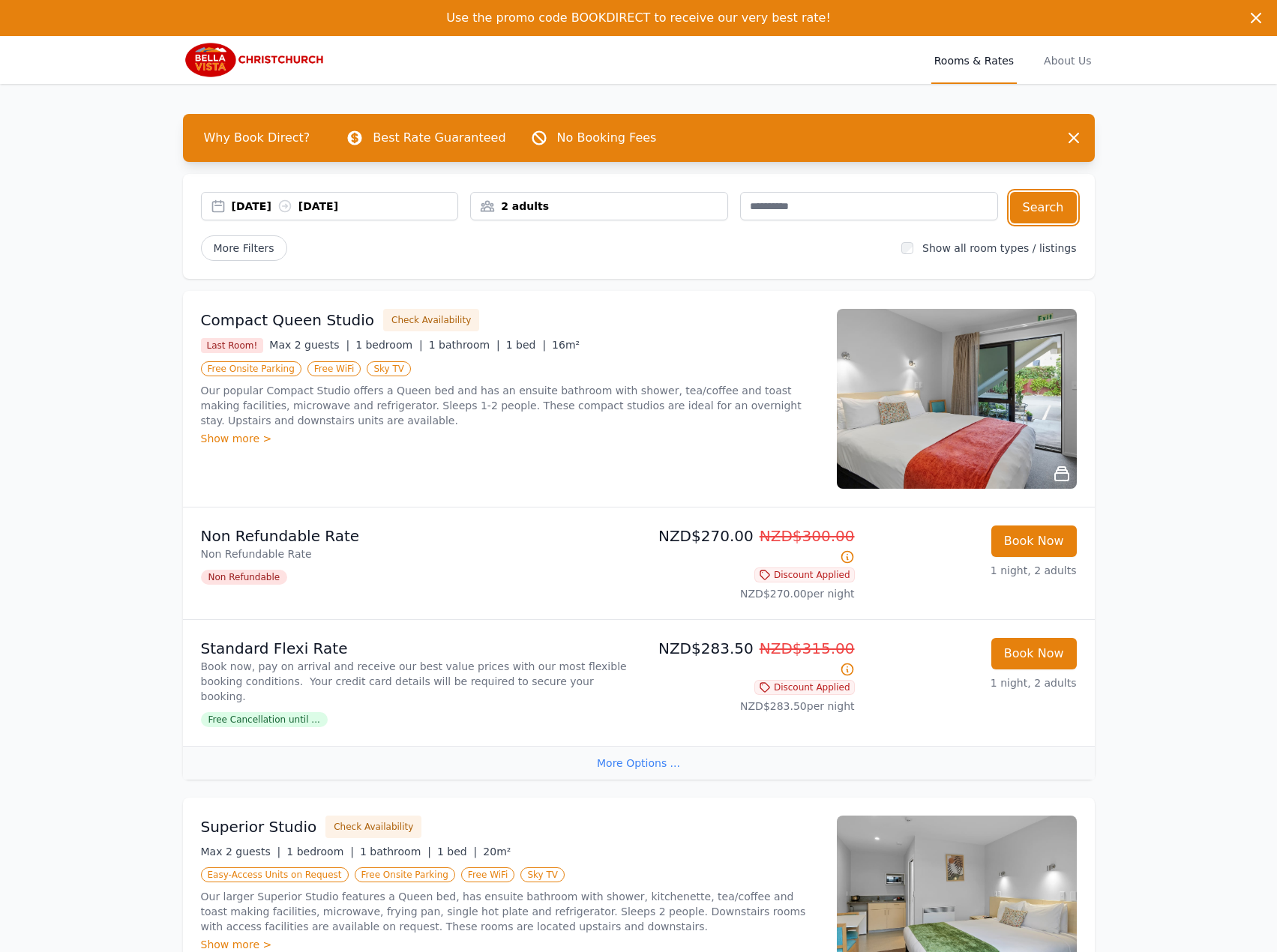
click at [355, 210] on div "[DATE] [DATE]" at bounding box center [344, 206] width 226 height 15
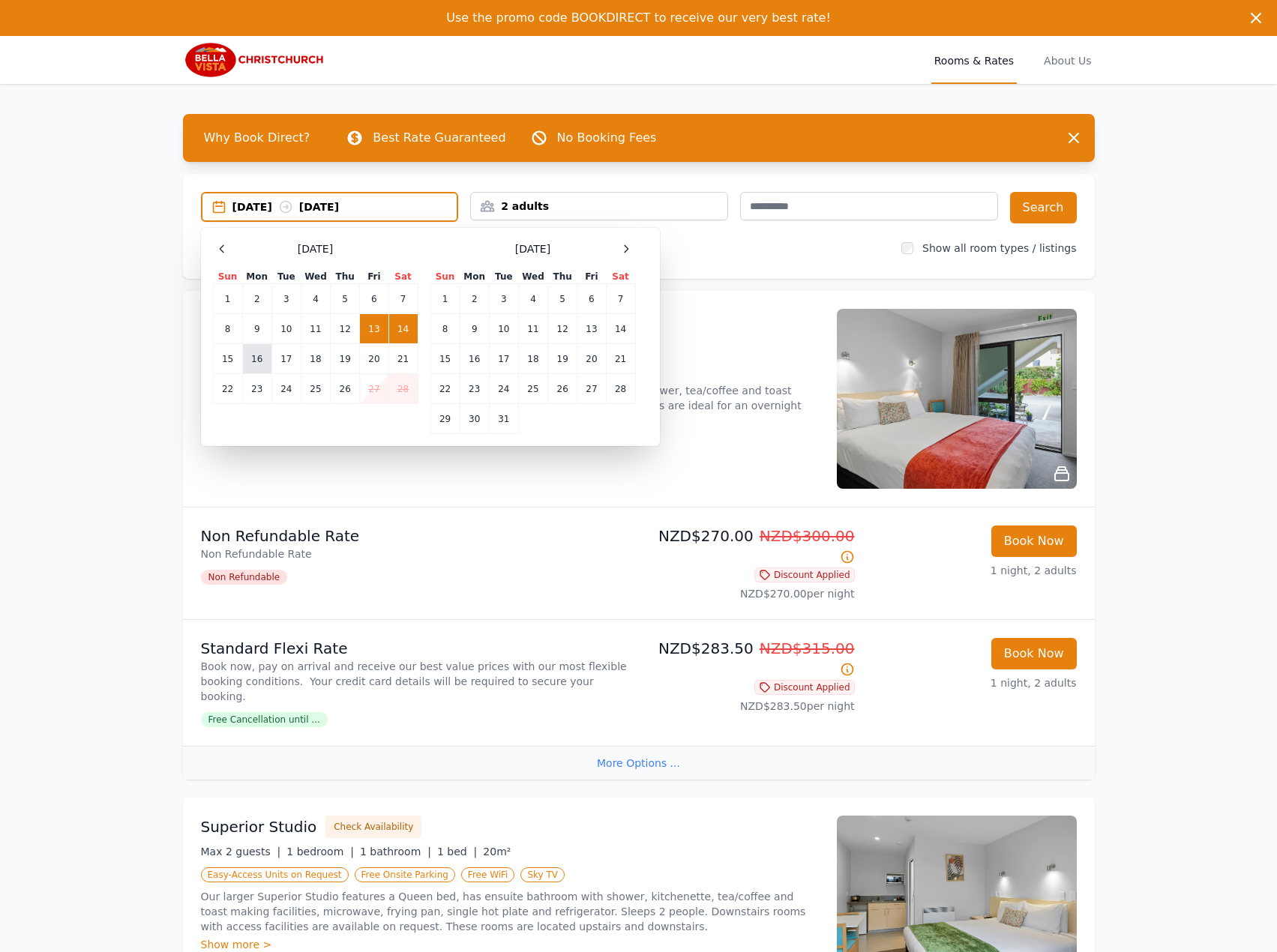
drag, startPoint x: 250, startPoint y: 357, endPoint x: 297, endPoint y: 357, distance: 47.0
click at [255, 357] on td "16" at bounding box center [256, 360] width 30 height 30
click at [299, 357] on td "17" at bounding box center [286, 360] width 30 height 30
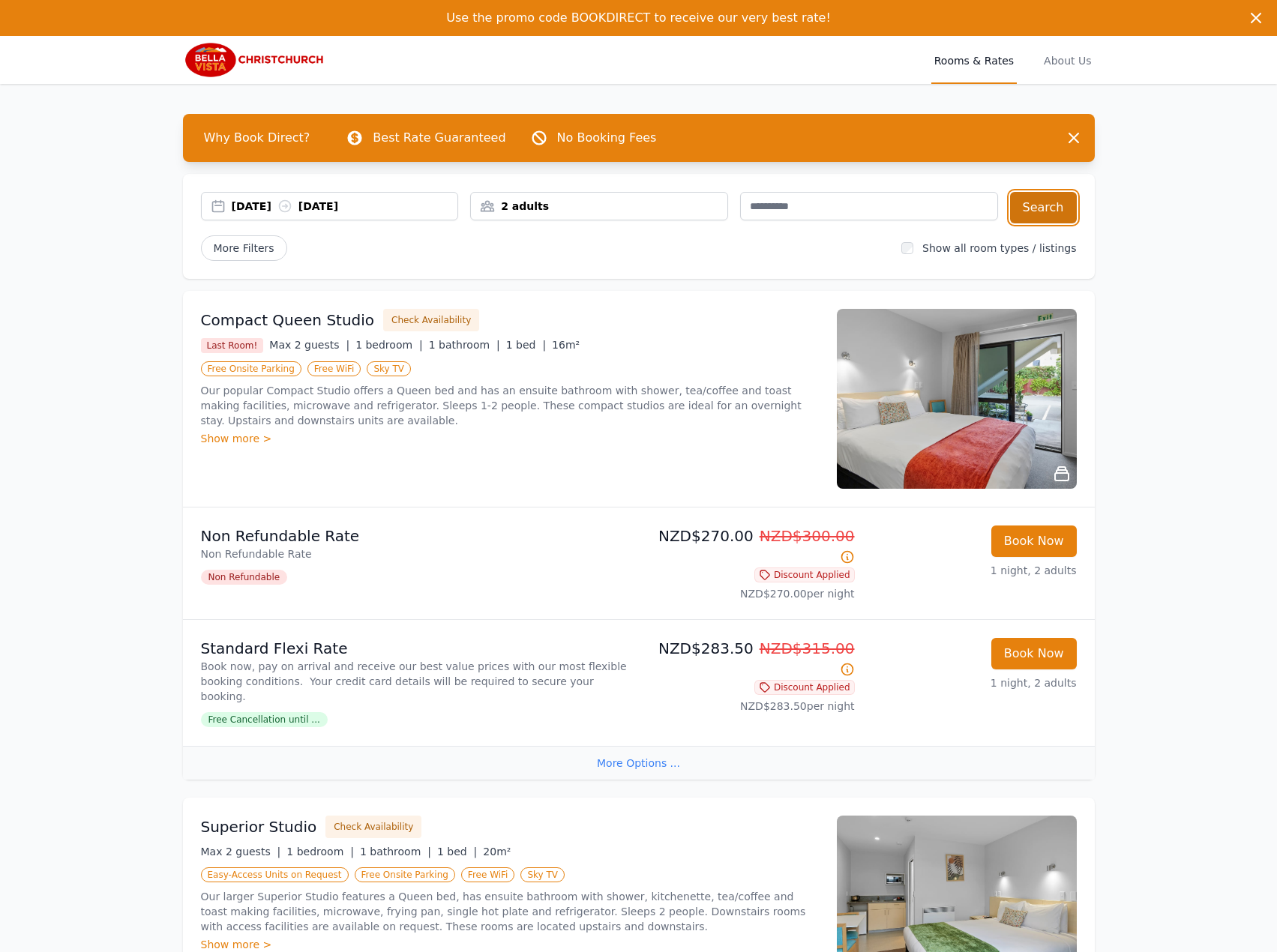
click at [1053, 212] on button "Search" at bounding box center [1043, 207] width 67 height 31
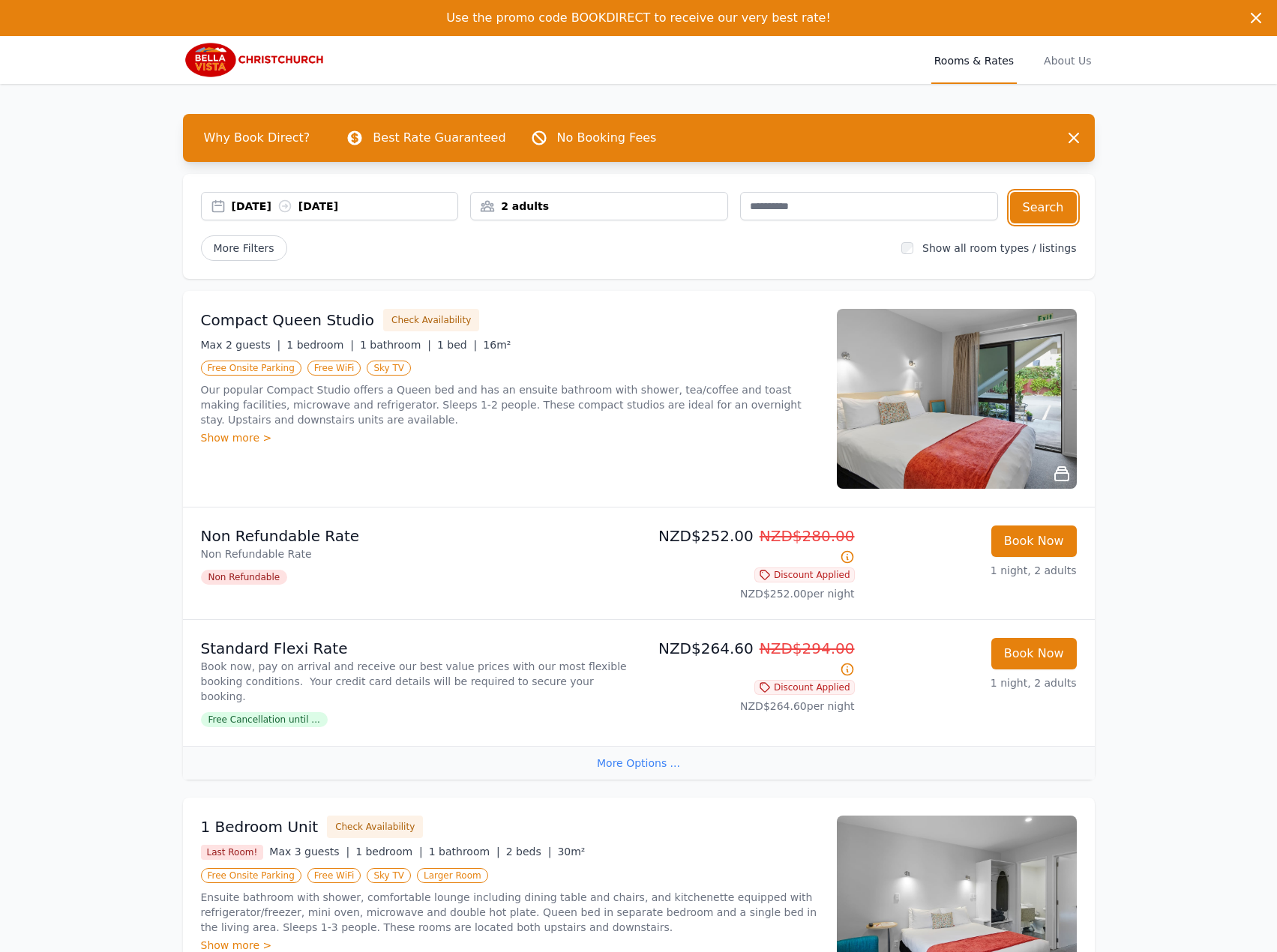
click at [382, 214] on div "[DATE] [DATE]" at bounding box center [330, 206] width 258 height 29
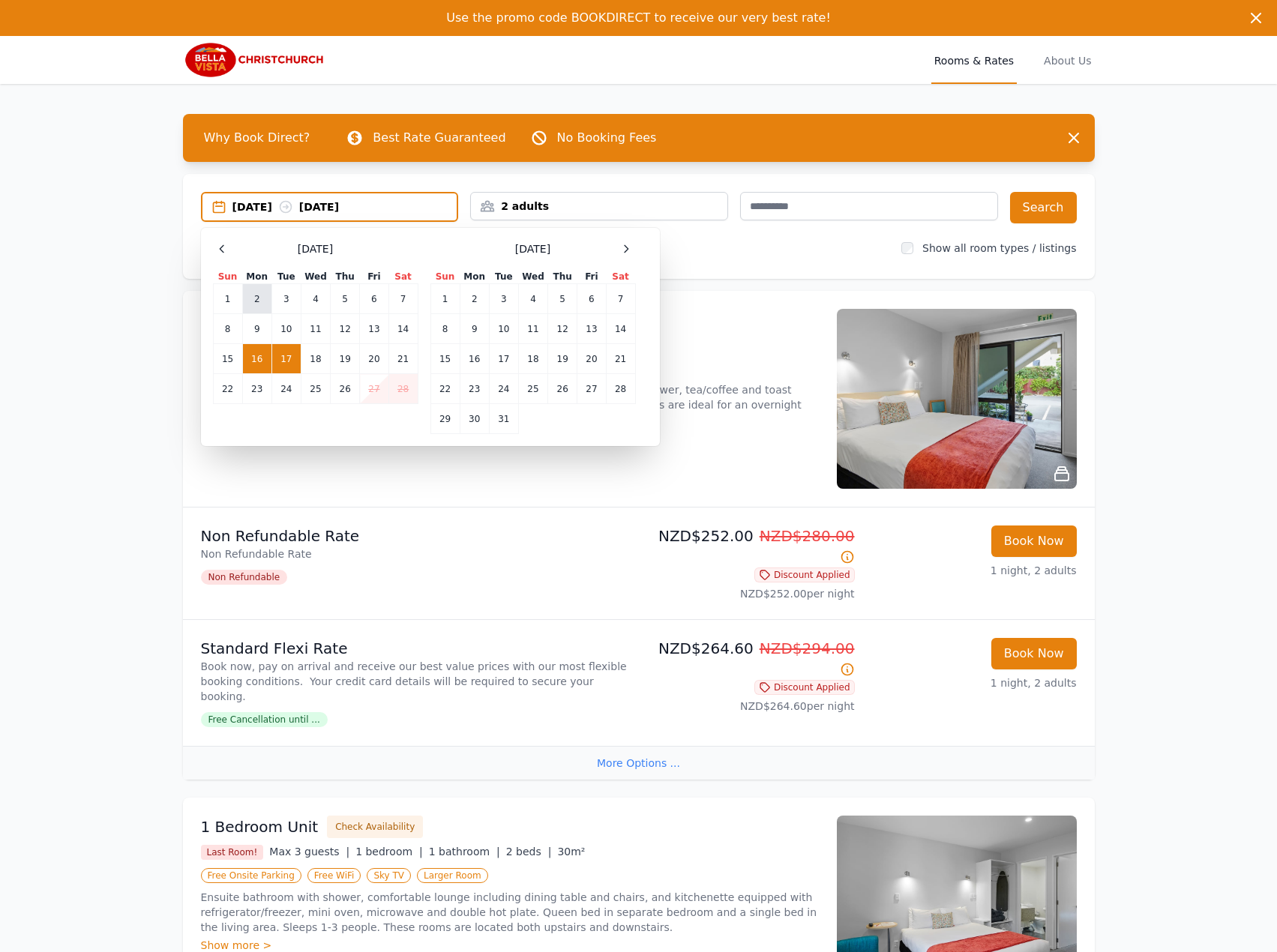
click at [258, 299] on td "2" at bounding box center [256, 299] width 30 height 30
click at [282, 300] on td "3" at bounding box center [286, 299] width 30 height 30
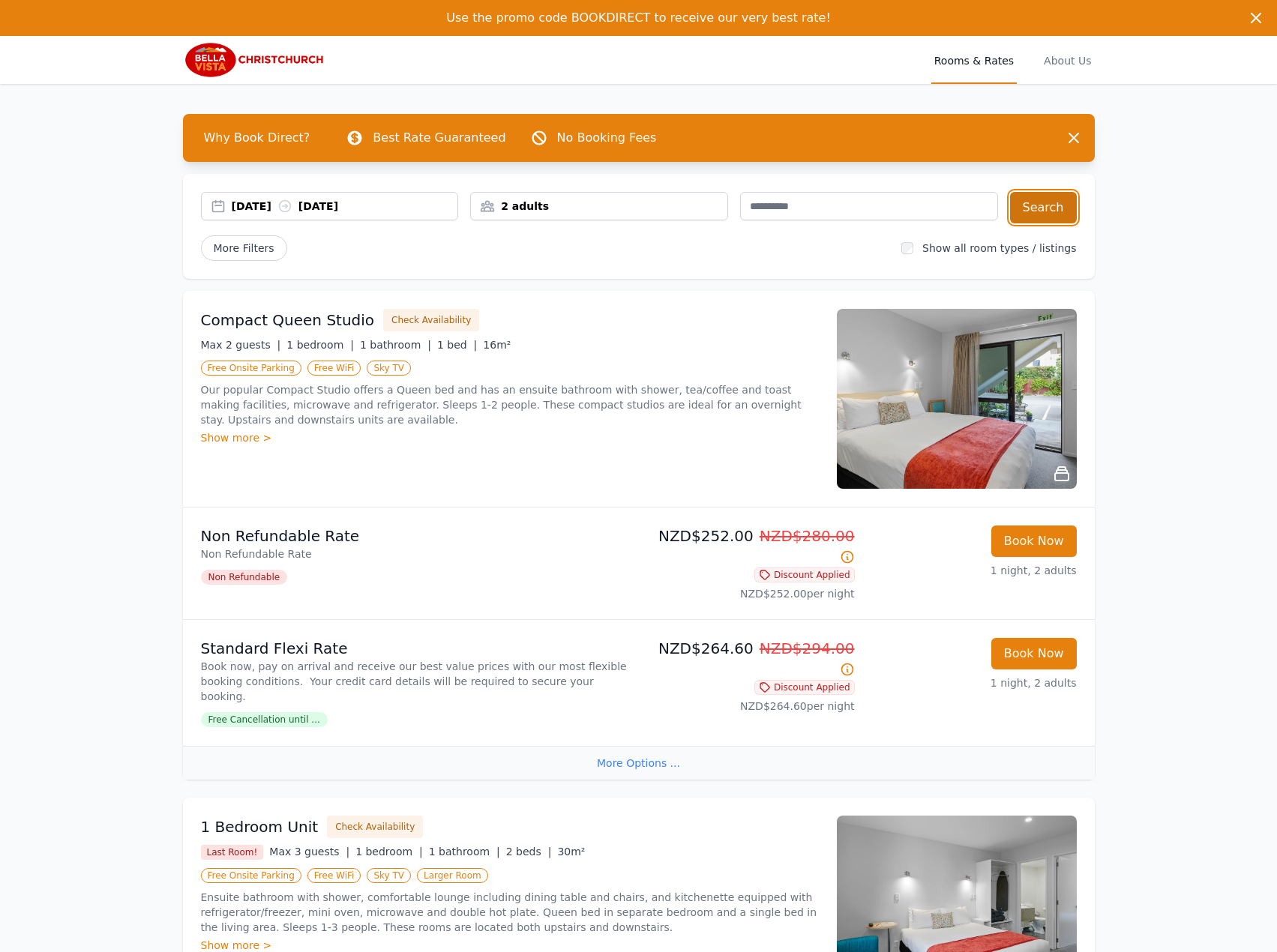
click at [1043, 212] on button "Search" at bounding box center [1043, 207] width 67 height 31
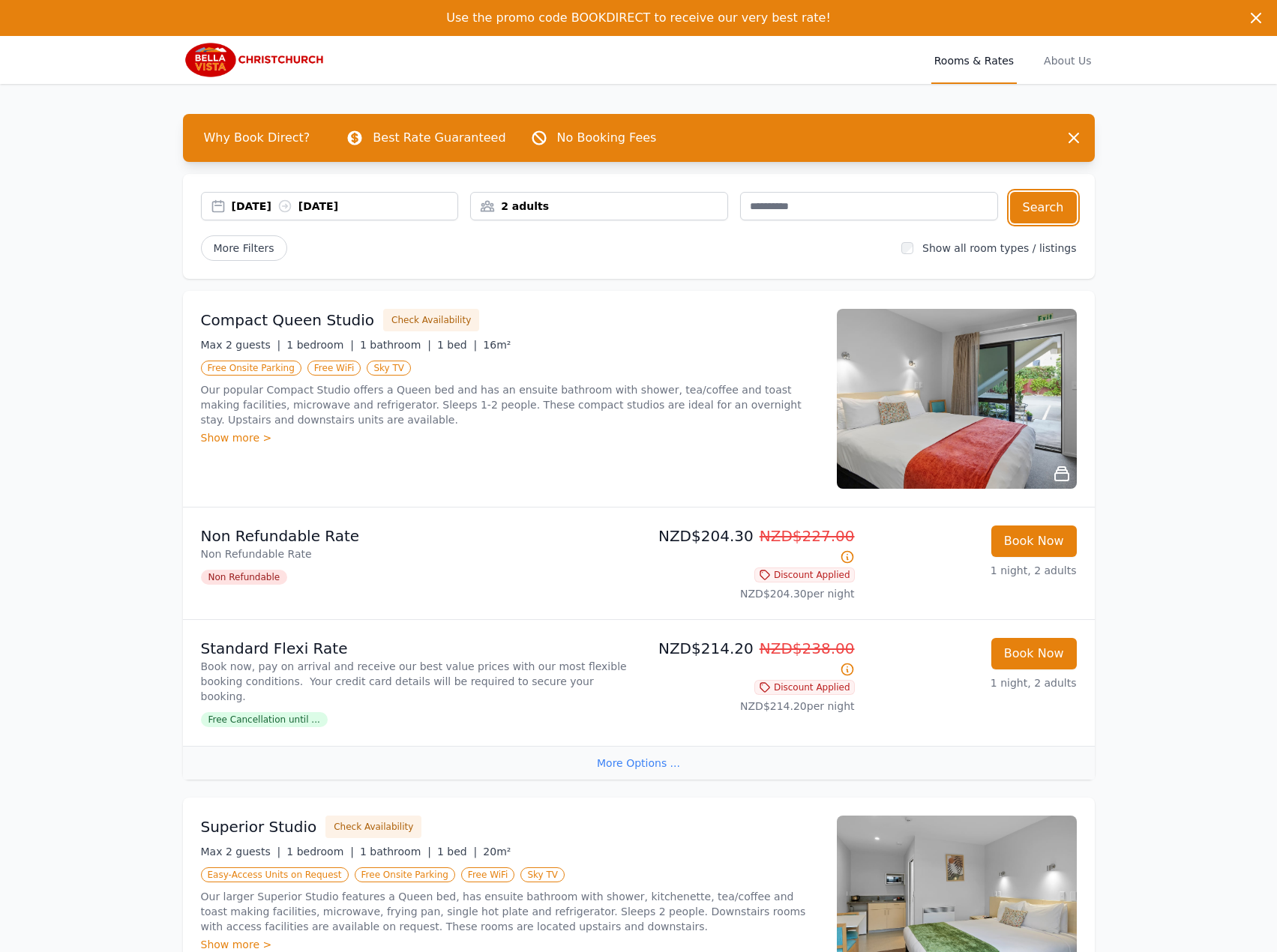
click at [386, 206] on div "[DATE] [DATE]" at bounding box center [344, 206] width 226 height 15
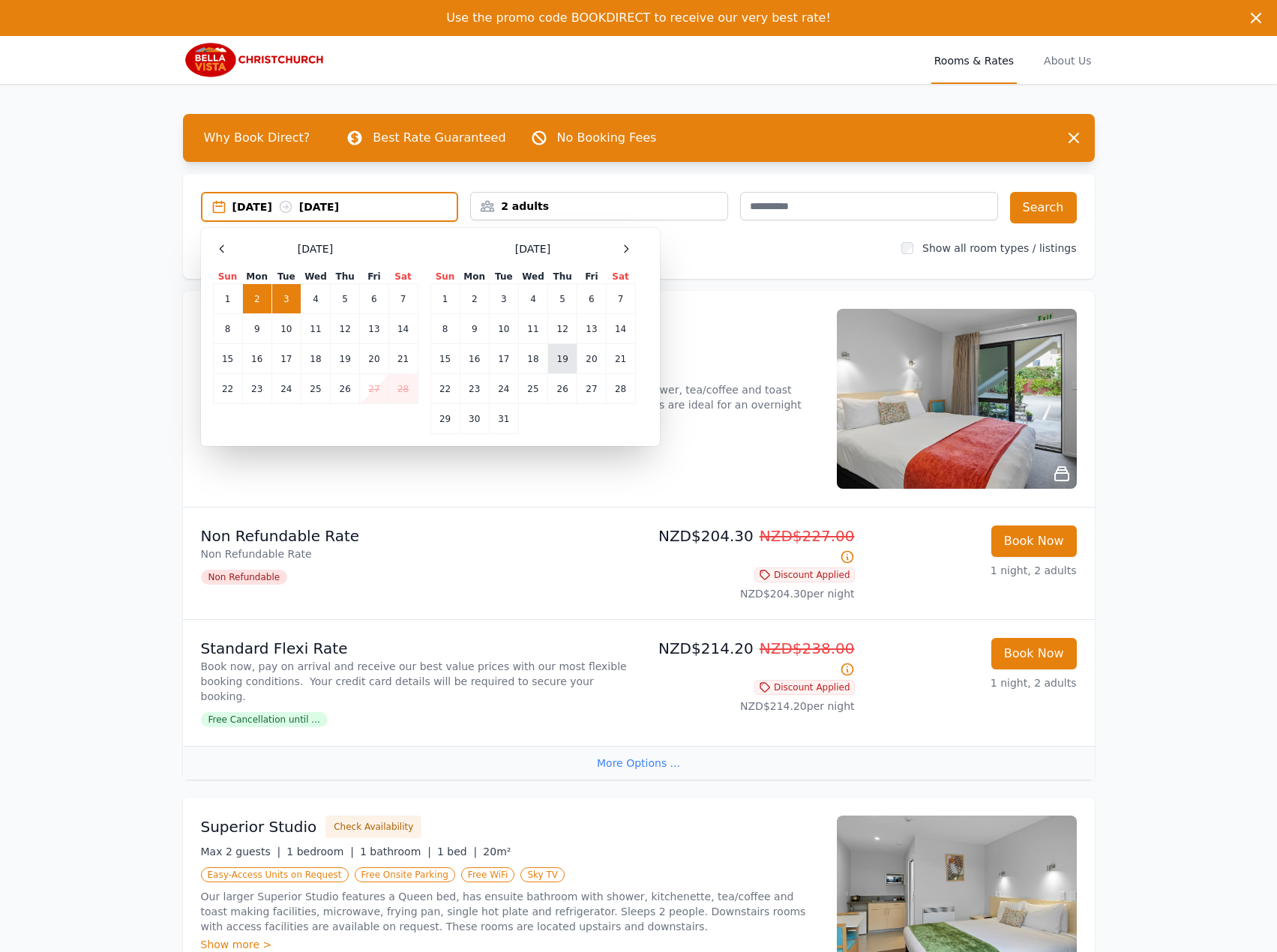
drag, startPoint x: 519, startPoint y: 352, endPoint x: 554, endPoint y: 351, distance: 35.0
click at [521, 352] on td "18" at bounding box center [533, 360] width 30 height 30
click at [555, 351] on td "19" at bounding box center [562, 360] width 30 height 30
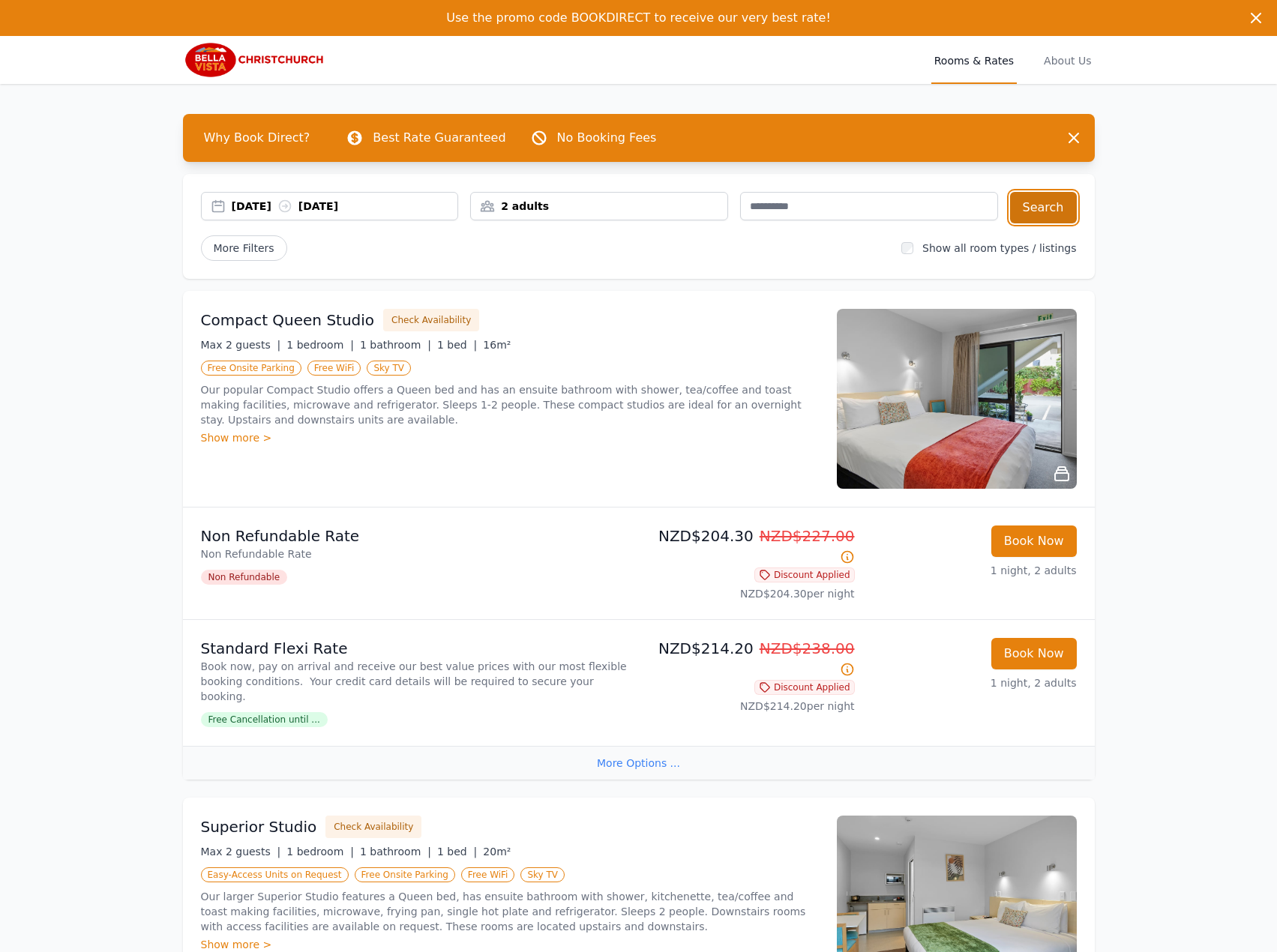
click at [1032, 202] on button "Search" at bounding box center [1043, 207] width 67 height 31
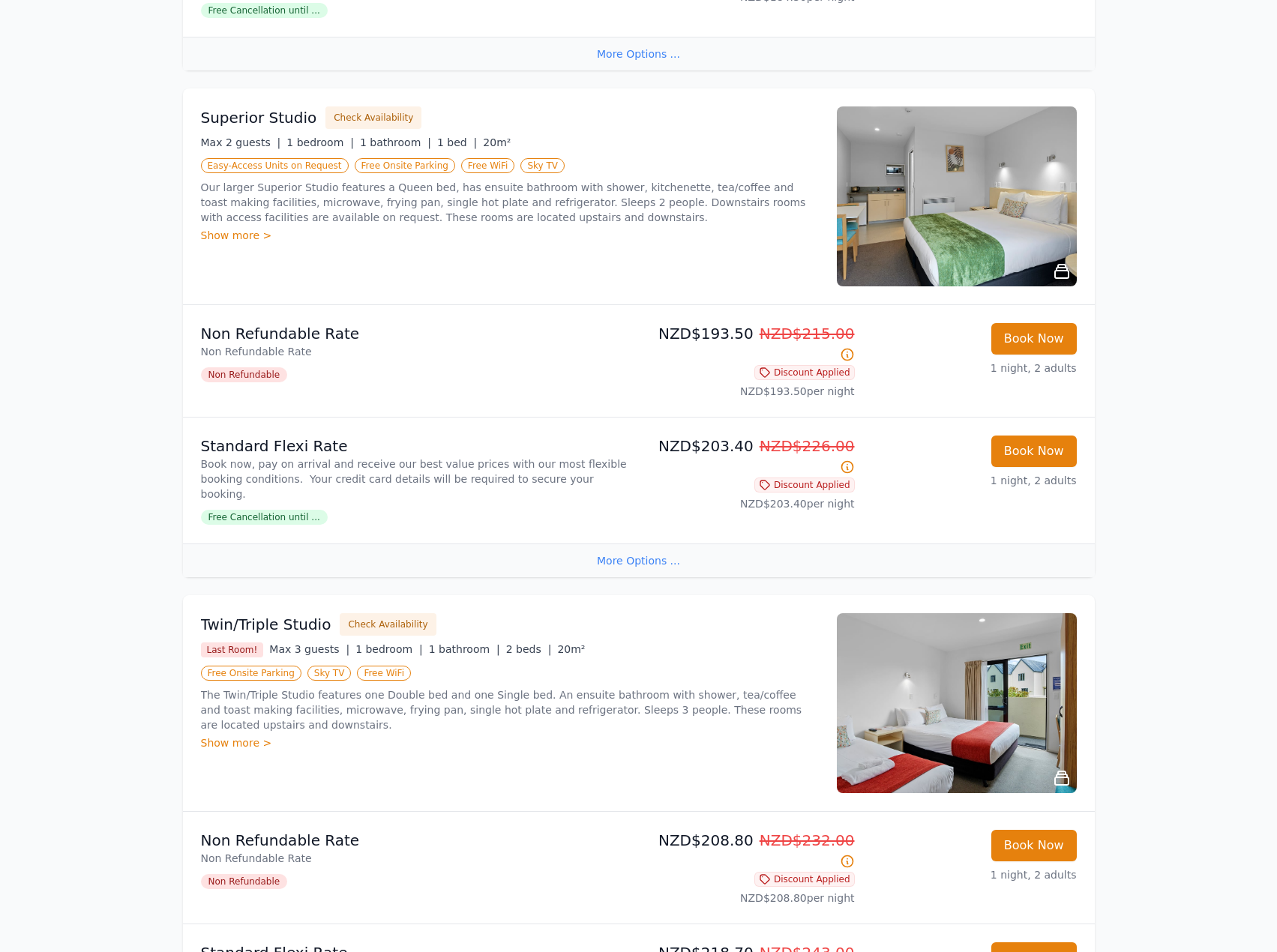
scroll to position [749, 0]
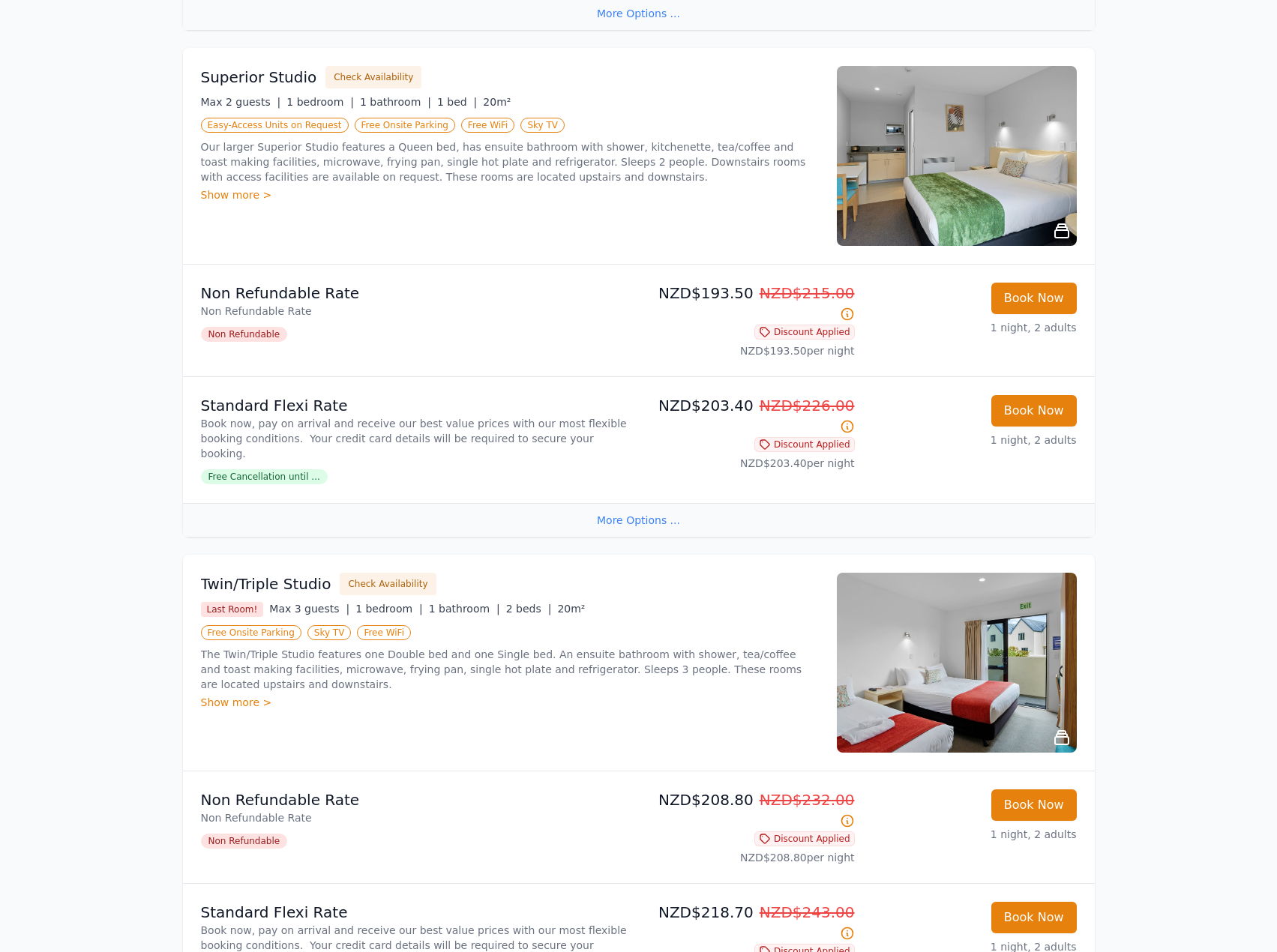
drag, startPoint x: 154, startPoint y: 462, endPoint x: 135, endPoint y: 454, distance: 20.6
drag, startPoint x: 112, startPoint y: 470, endPoint x: 124, endPoint y: 375, distance: 95.8
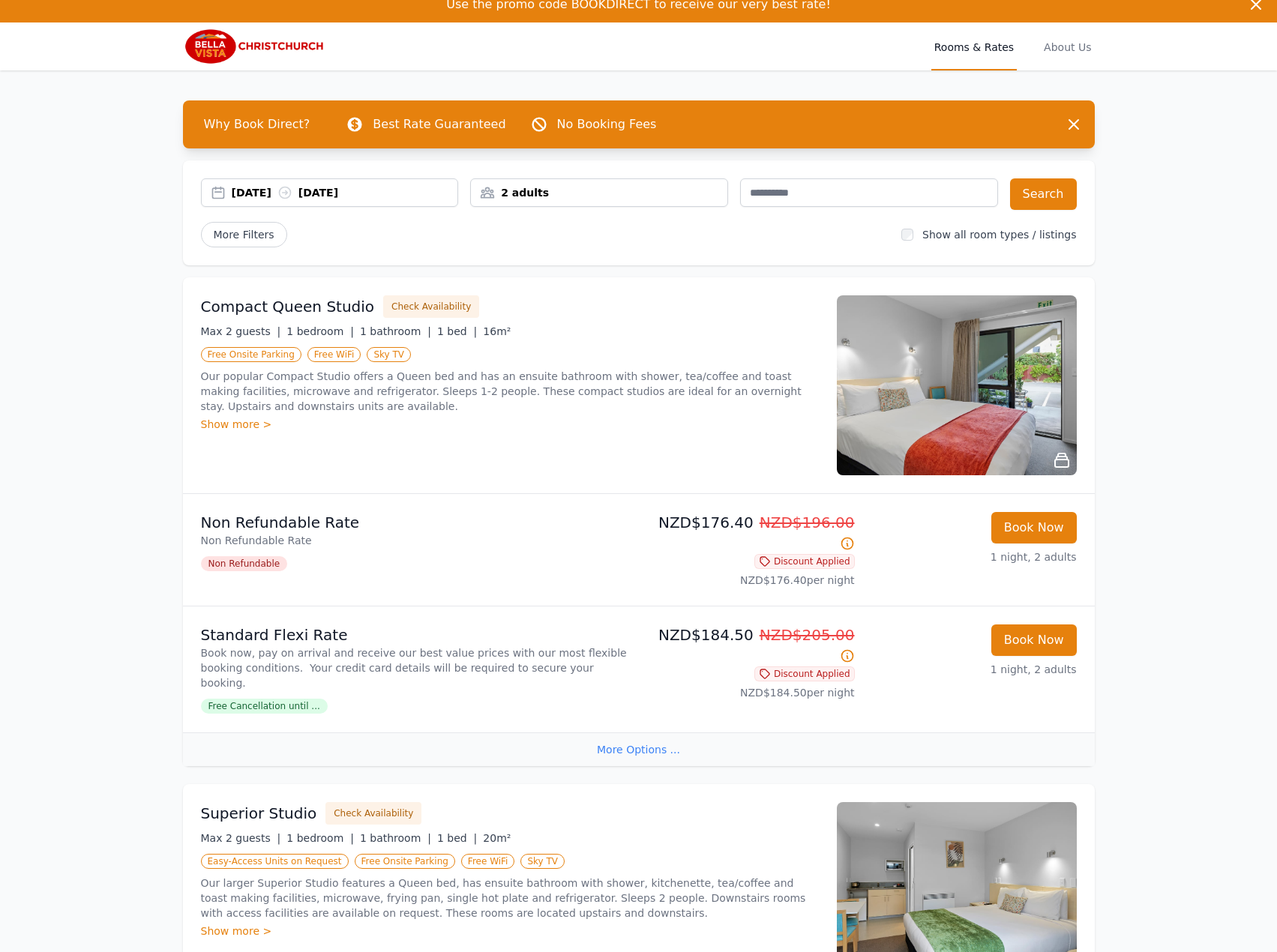
scroll to position [0, 0]
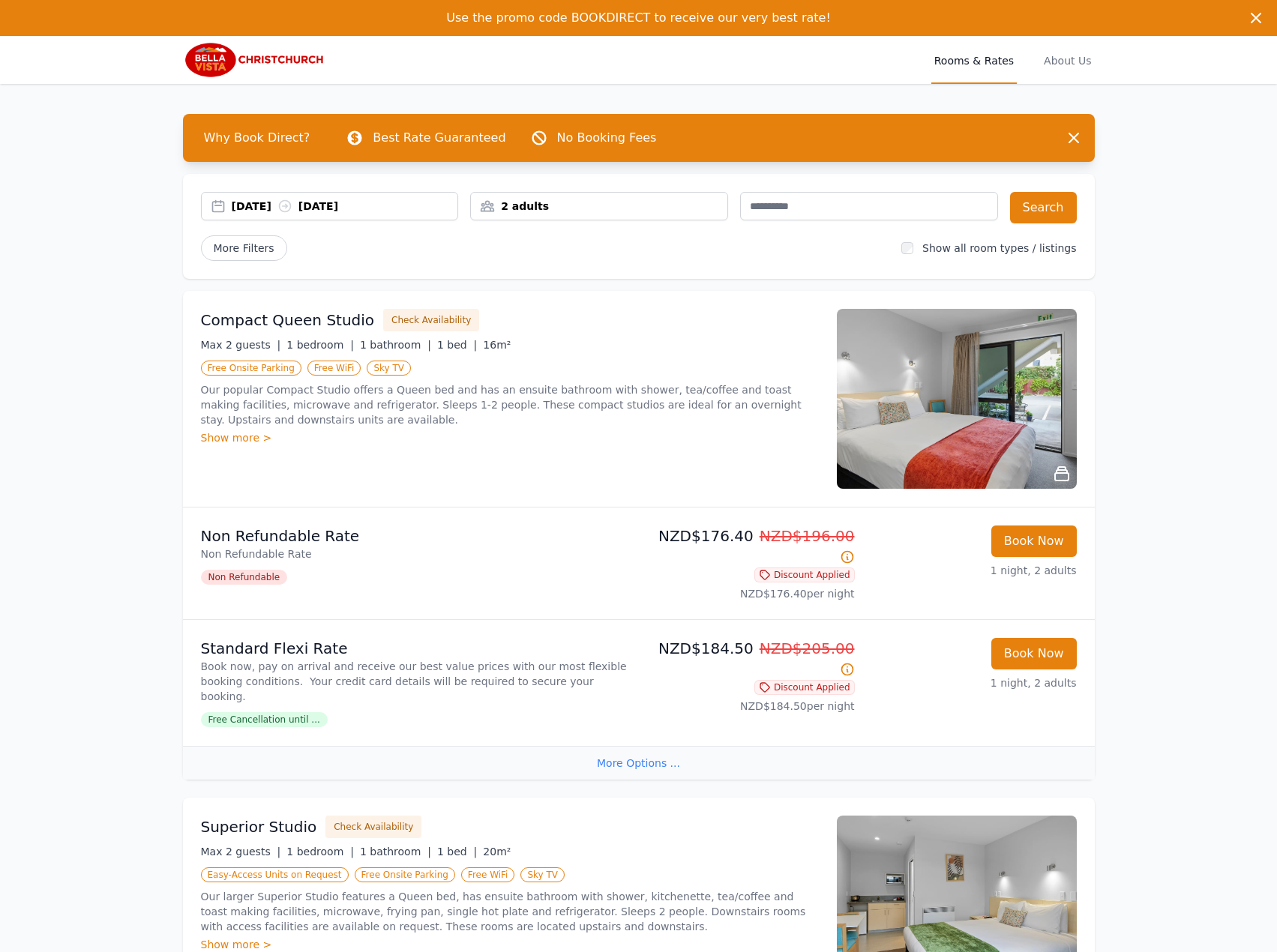
click at [337, 209] on div "[DATE] [DATE]" at bounding box center [344, 206] width 226 height 15
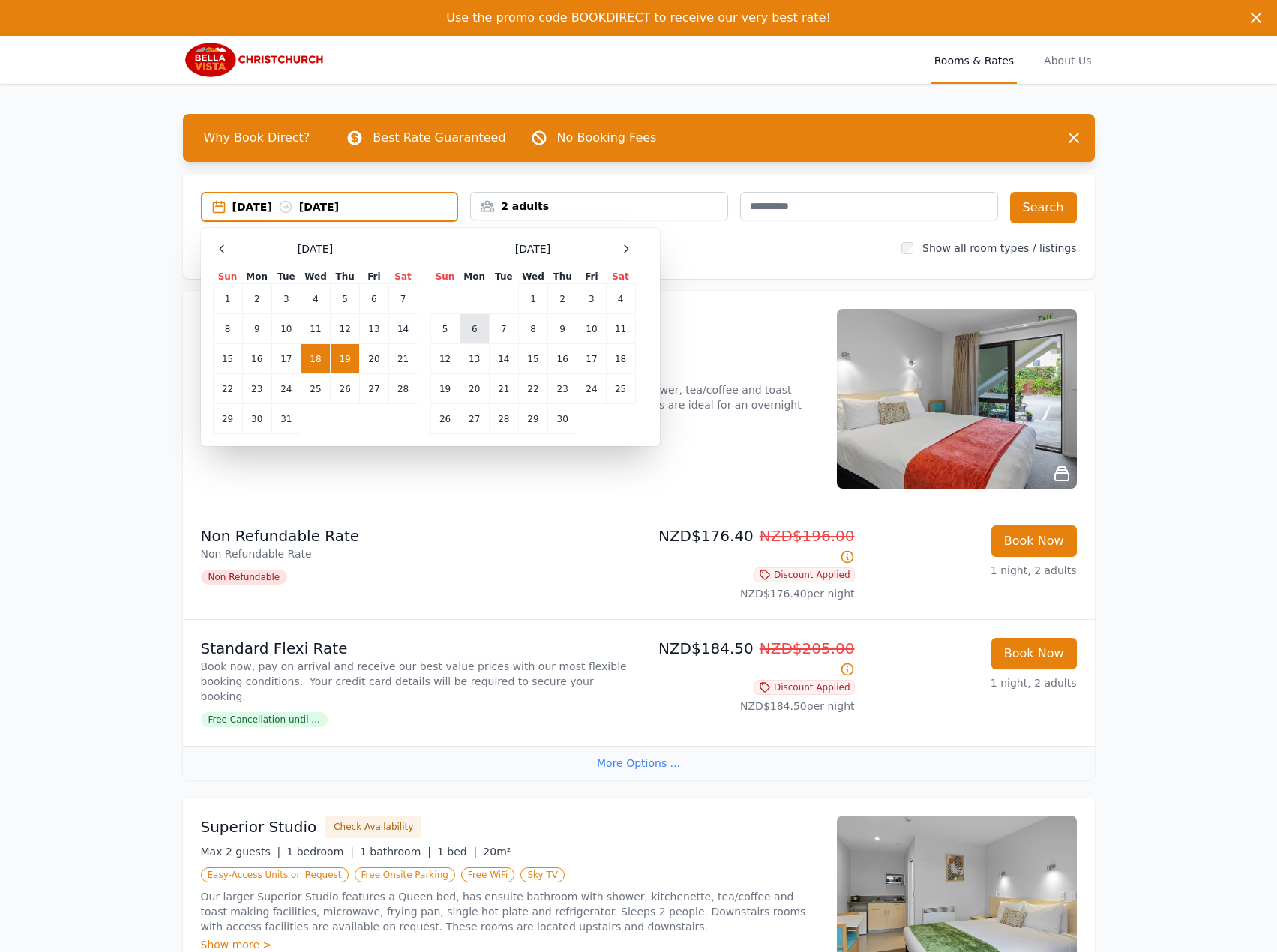
click at [486, 331] on td "6" at bounding box center [474, 329] width 30 height 30
drag, startPoint x: 502, startPoint y: 331, endPoint x: 538, endPoint y: 330, distance: 36.0
click at [503, 331] on td "7" at bounding box center [503, 329] width 30 height 30
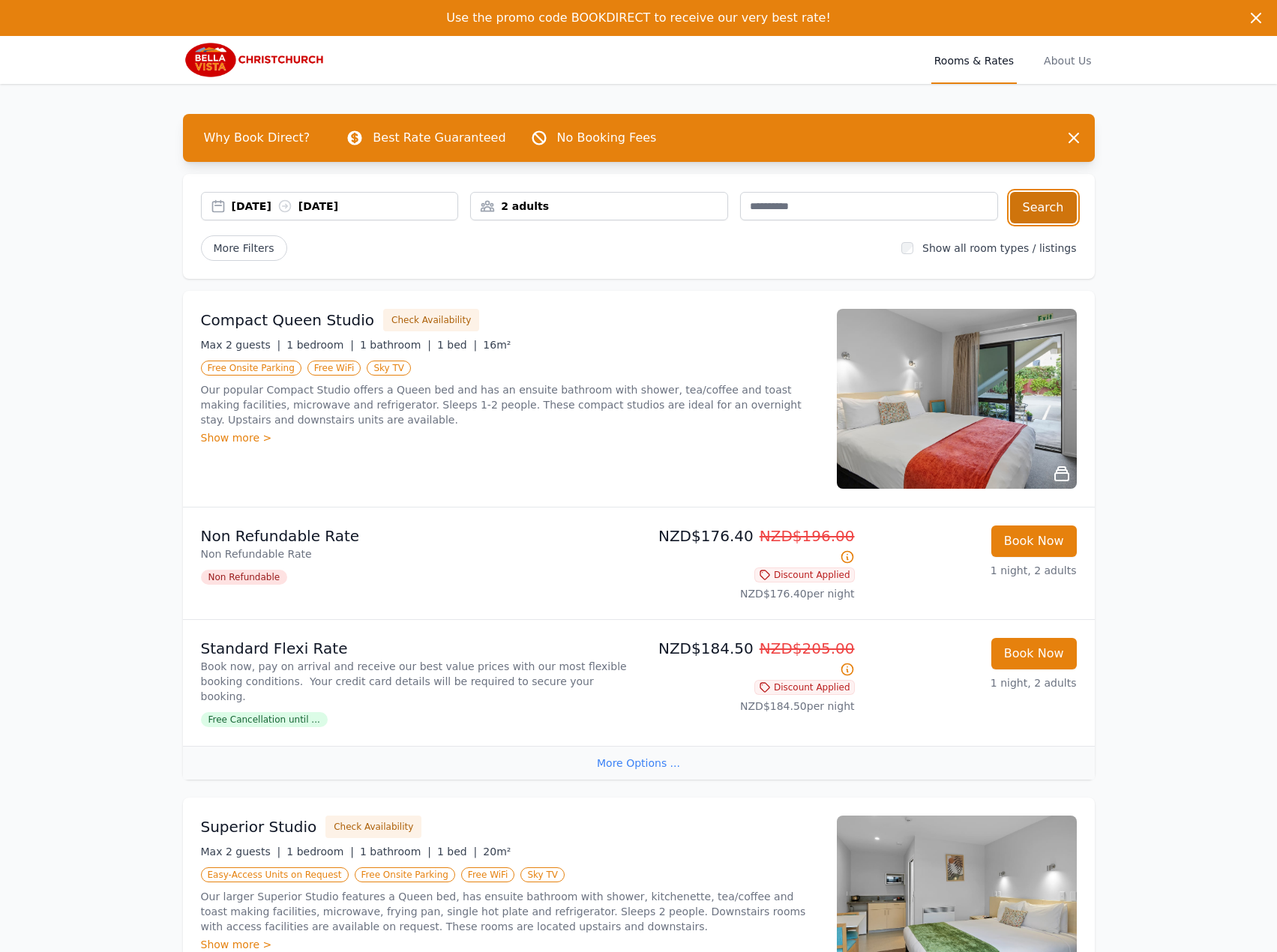
click at [1046, 207] on button "Search" at bounding box center [1043, 207] width 67 height 31
click at [292, 203] on icon at bounding box center [285, 206] width 15 height 15
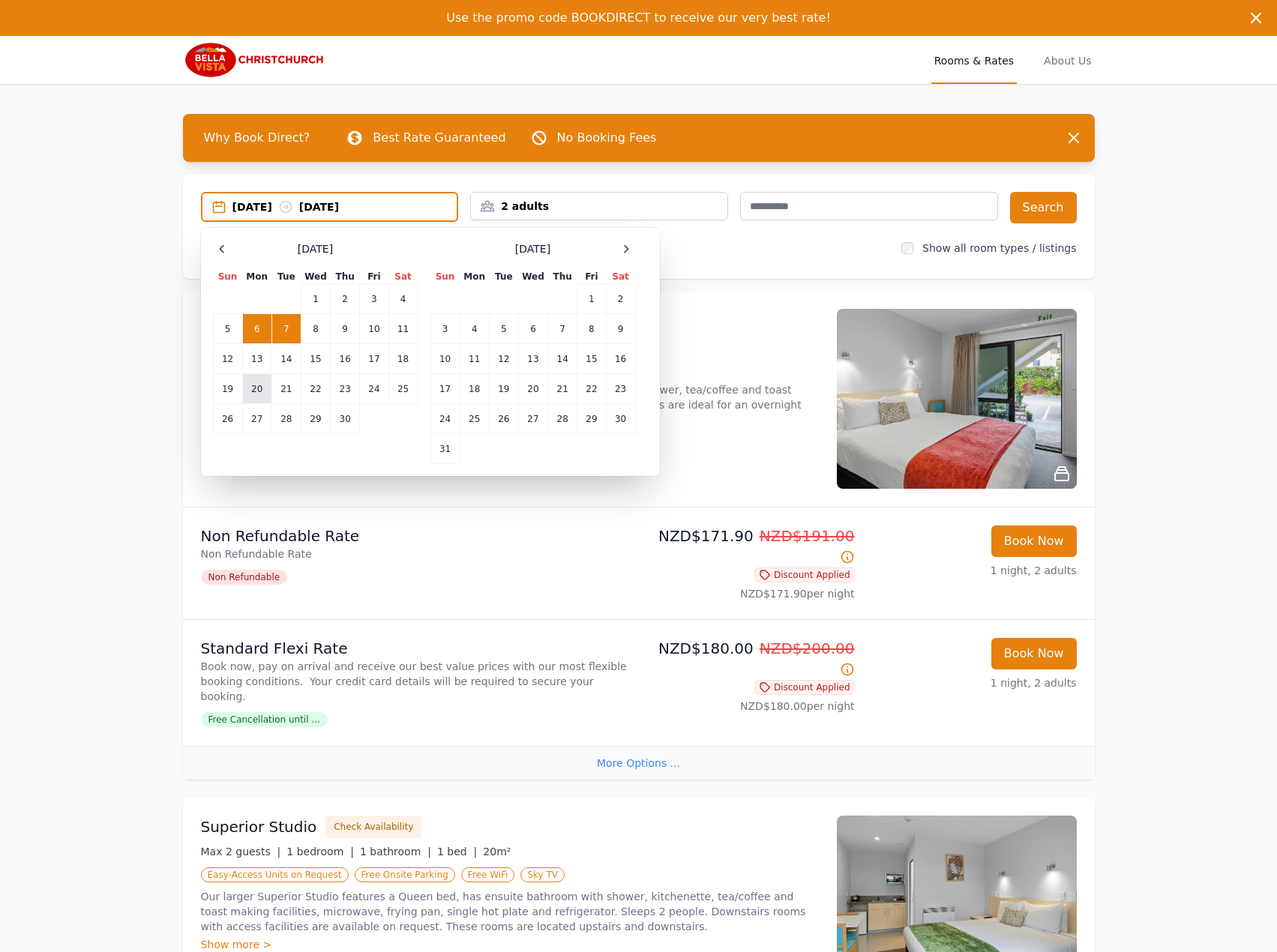
click at [264, 389] on td "20" at bounding box center [256, 389] width 30 height 30
click at [289, 390] on td "21" at bounding box center [286, 389] width 30 height 30
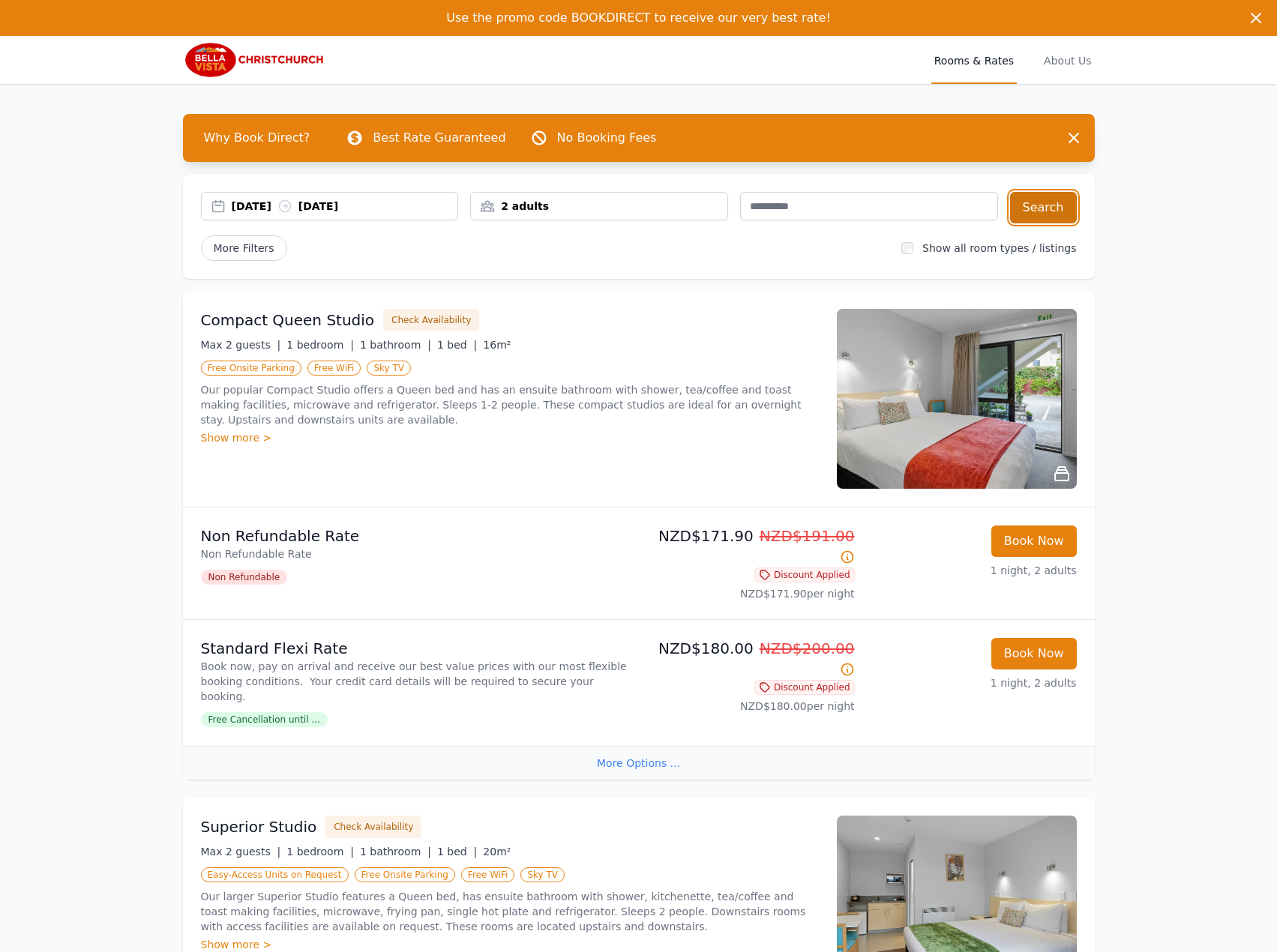
click at [1056, 206] on button "Search" at bounding box center [1043, 207] width 67 height 31
click at [292, 209] on icon at bounding box center [285, 206] width 15 height 15
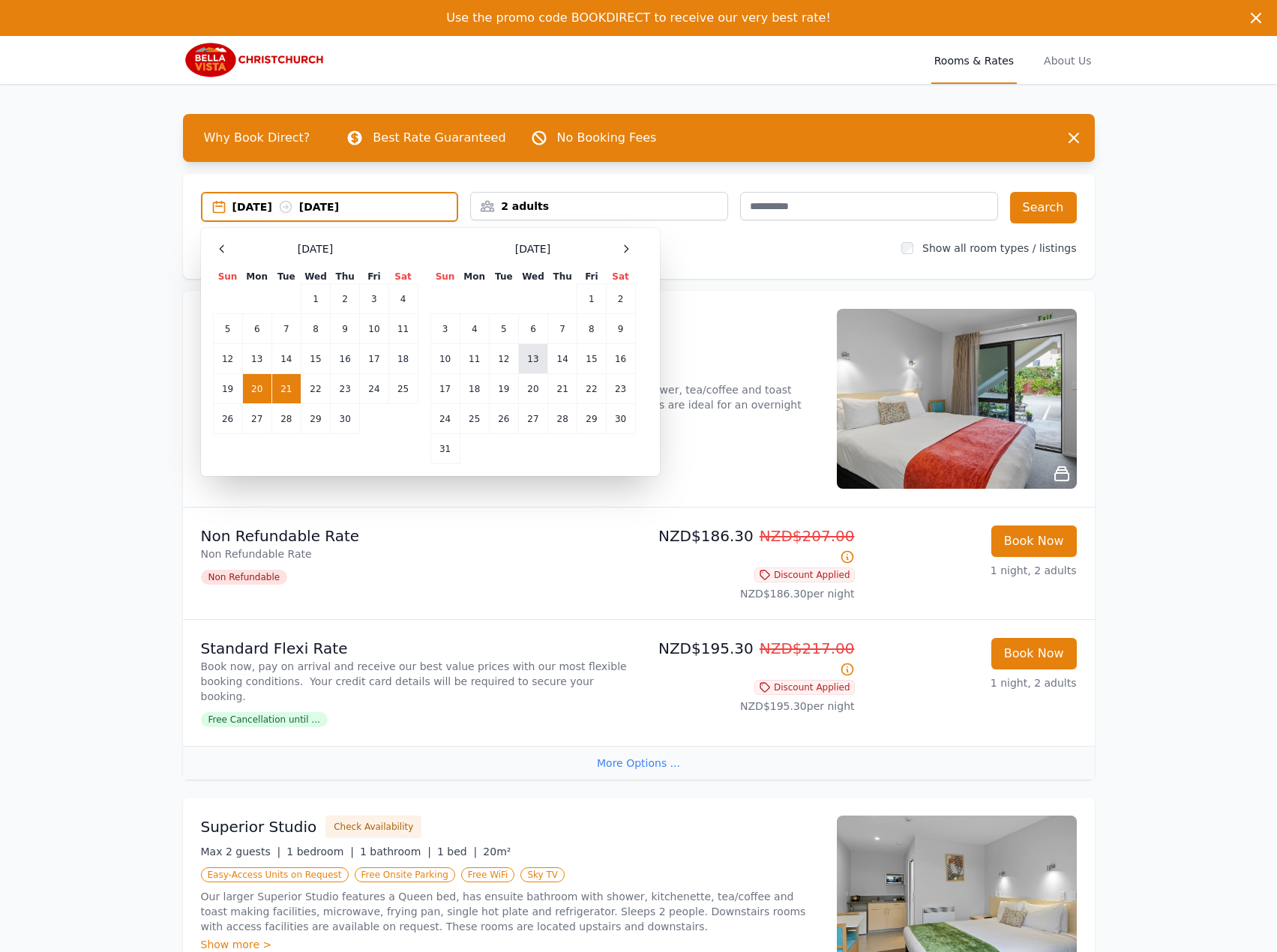
click at [528, 366] on td "13" at bounding box center [533, 360] width 30 height 30
click at [567, 359] on td "14" at bounding box center [562, 360] width 30 height 30
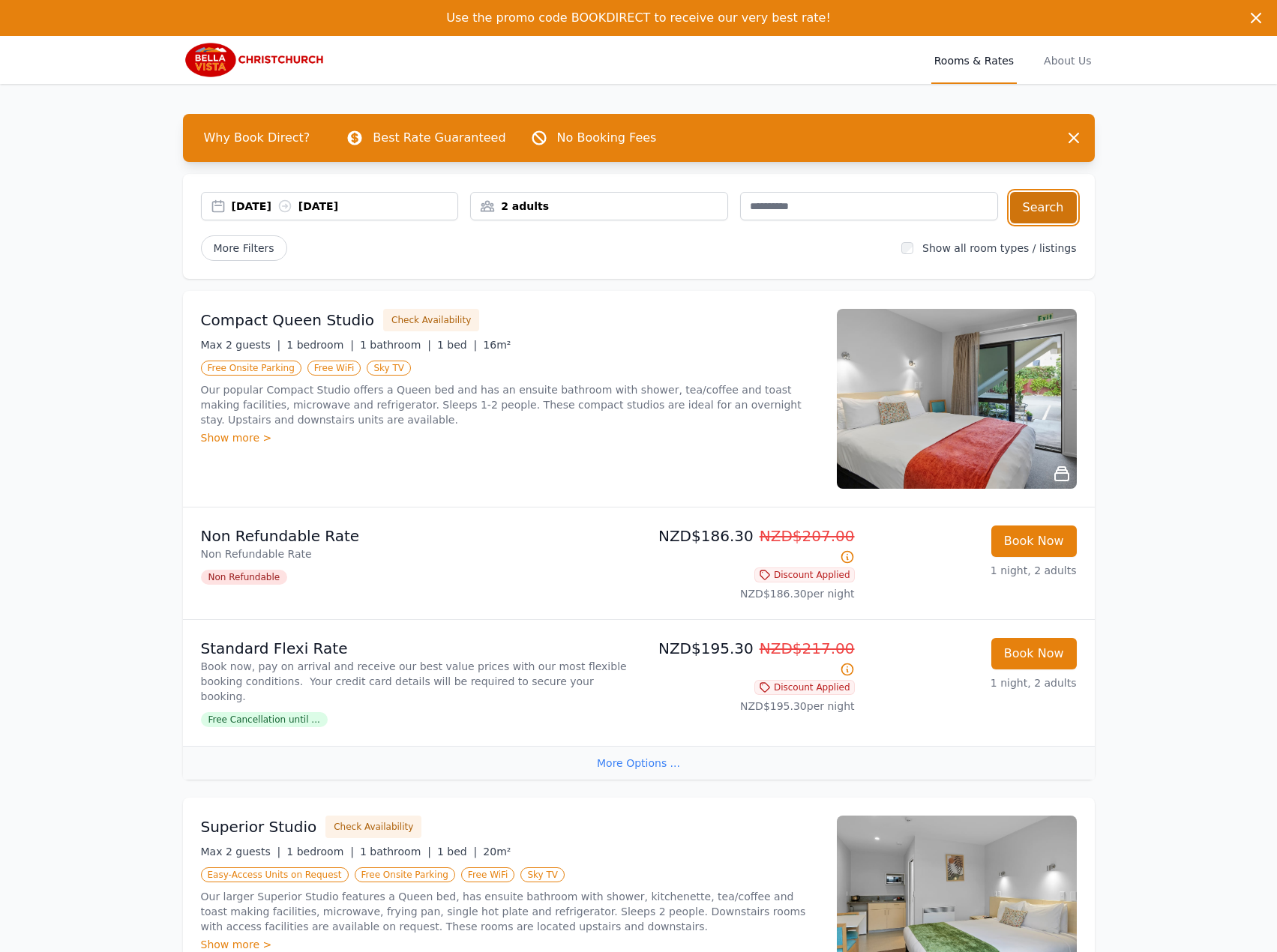
click at [1058, 209] on button "Search" at bounding box center [1043, 207] width 67 height 31
click at [297, 207] on div "[DATE] [DATE]" at bounding box center [344, 206] width 226 height 15
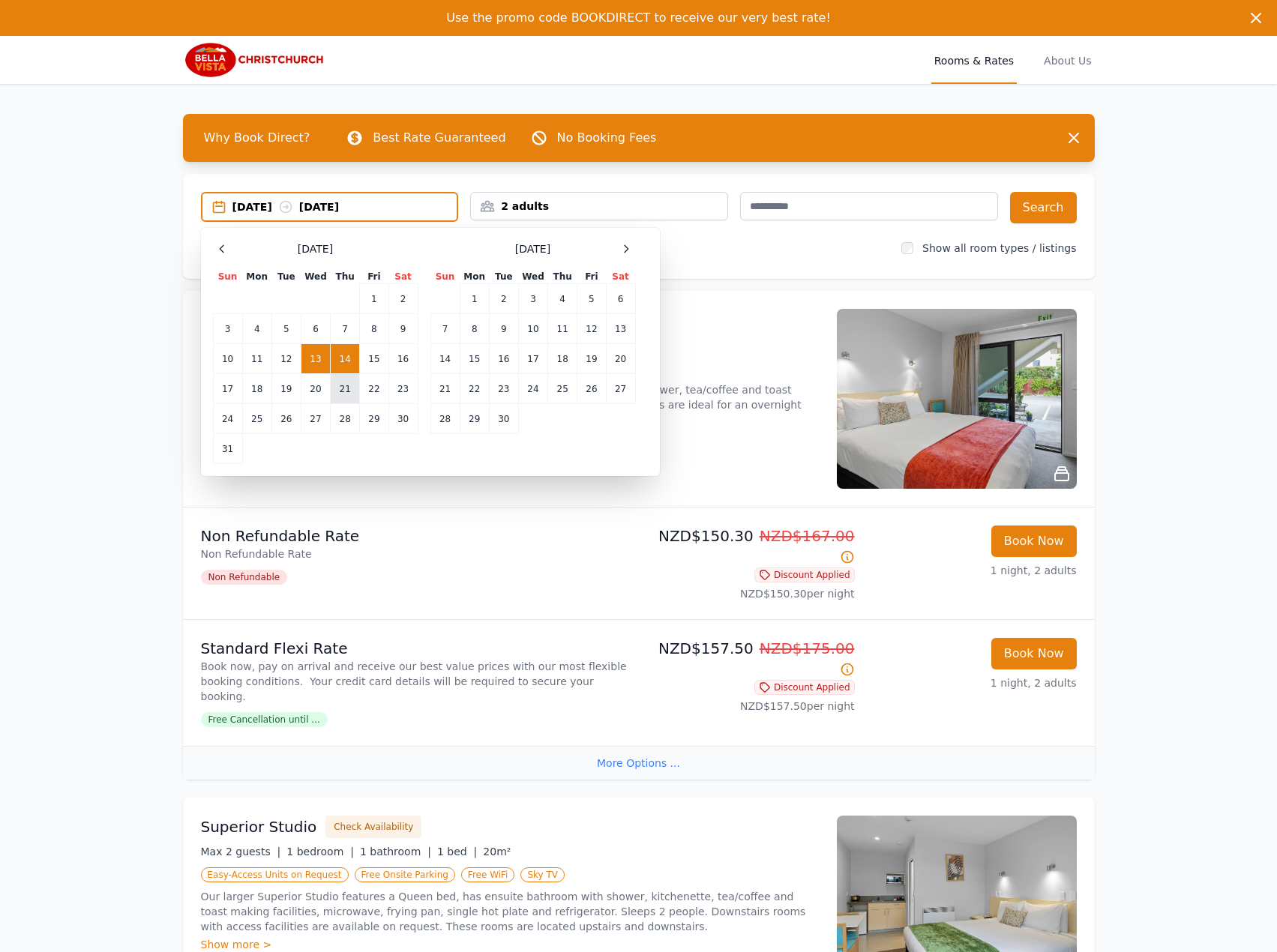
click at [338, 401] on td "21" at bounding box center [345, 389] width 30 height 30
click at [360, 397] on td "22" at bounding box center [374, 389] width 29 height 30
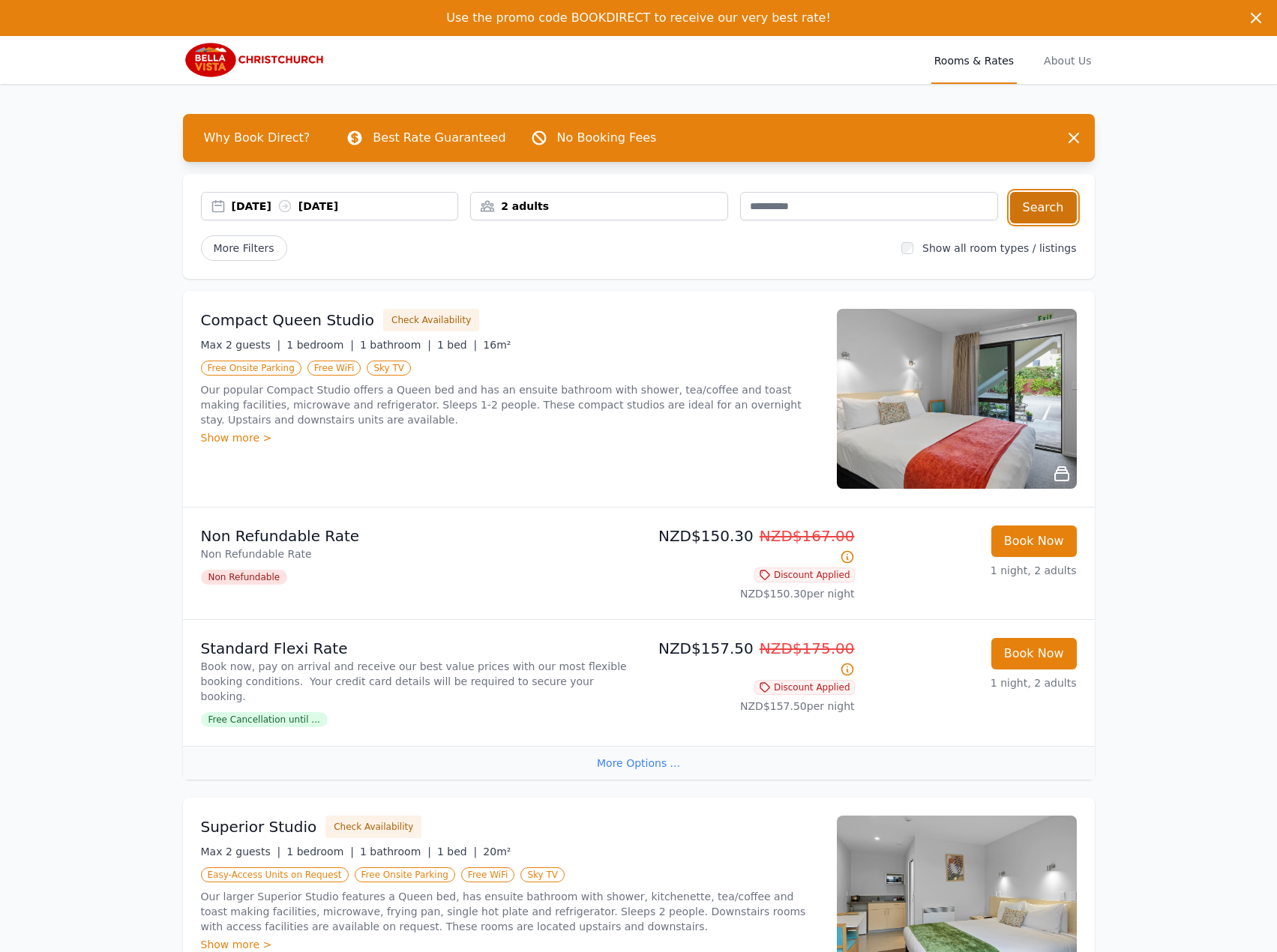
click at [1053, 197] on button "Search" at bounding box center [1043, 207] width 67 height 31
click at [301, 193] on div "[DATE] [DATE]" at bounding box center [330, 206] width 258 height 29
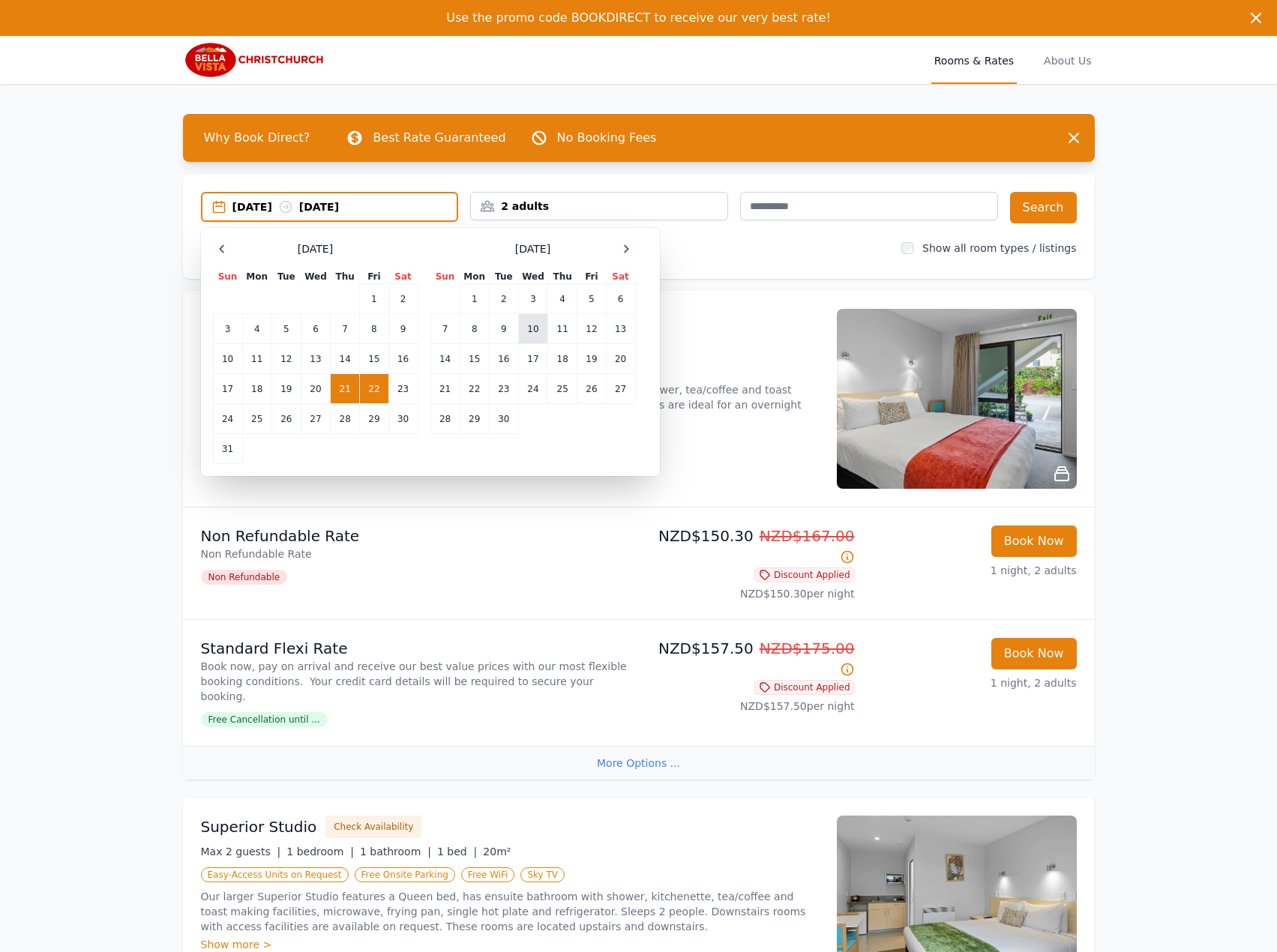
click at [527, 321] on td "10" at bounding box center [533, 329] width 30 height 30
click at [568, 322] on td "11" at bounding box center [562, 329] width 30 height 30
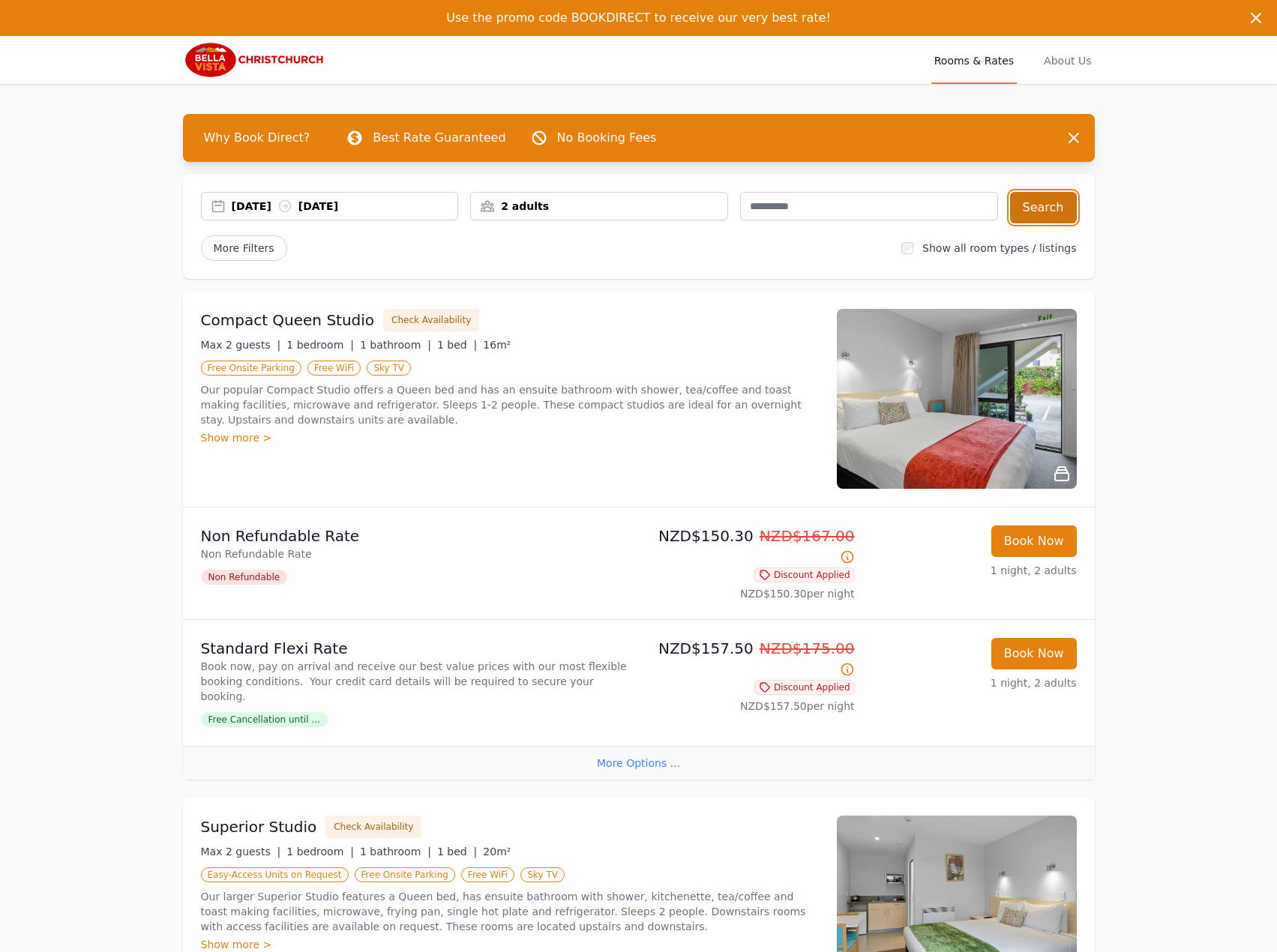
click at [1027, 196] on button "Search" at bounding box center [1043, 207] width 67 height 31
click at [317, 211] on div "[DATE] [DATE]" at bounding box center [344, 206] width 226 height 15
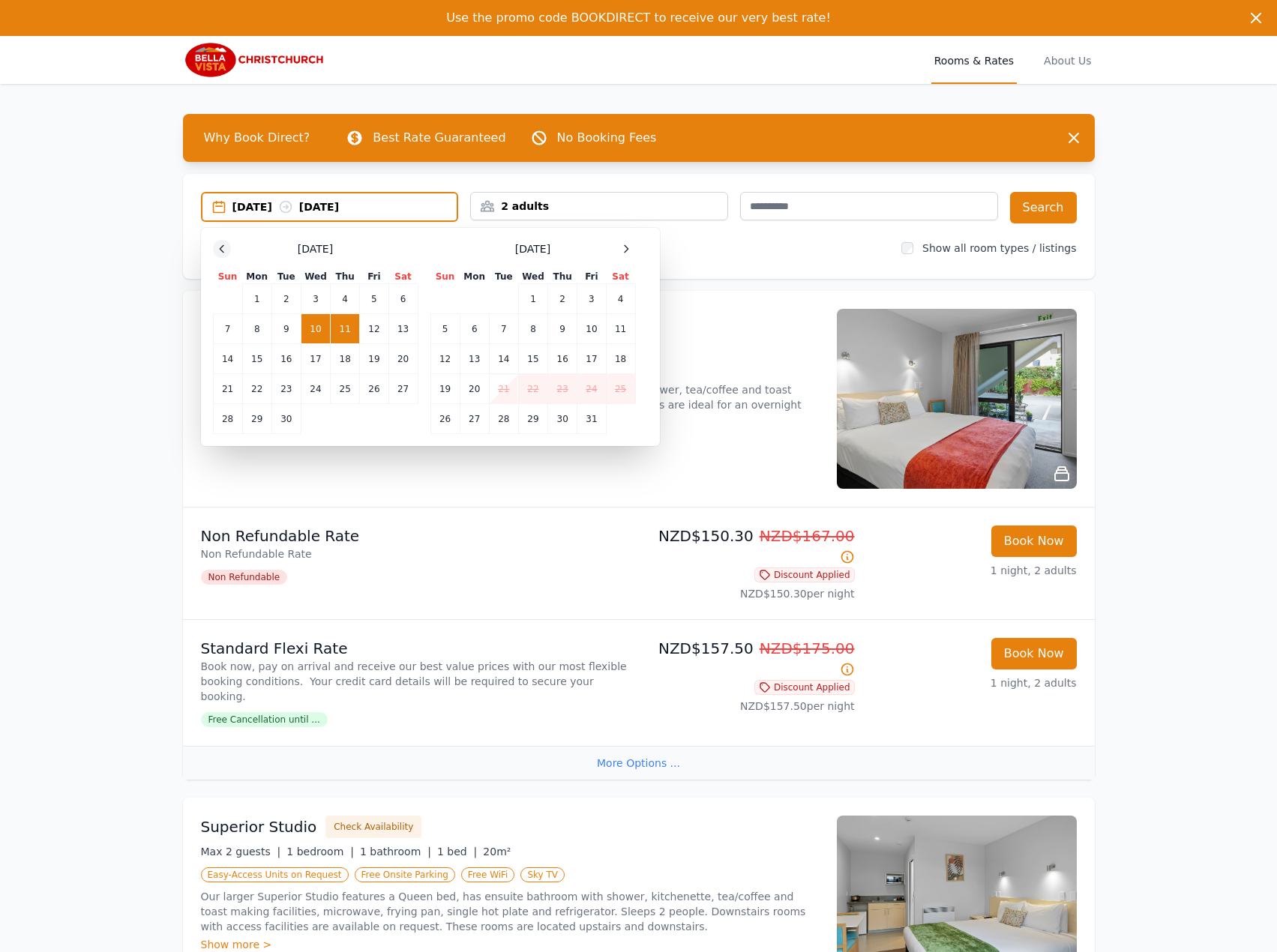
click at [219, 247] on icon at bounding box center [222, 249] width 12 height 12
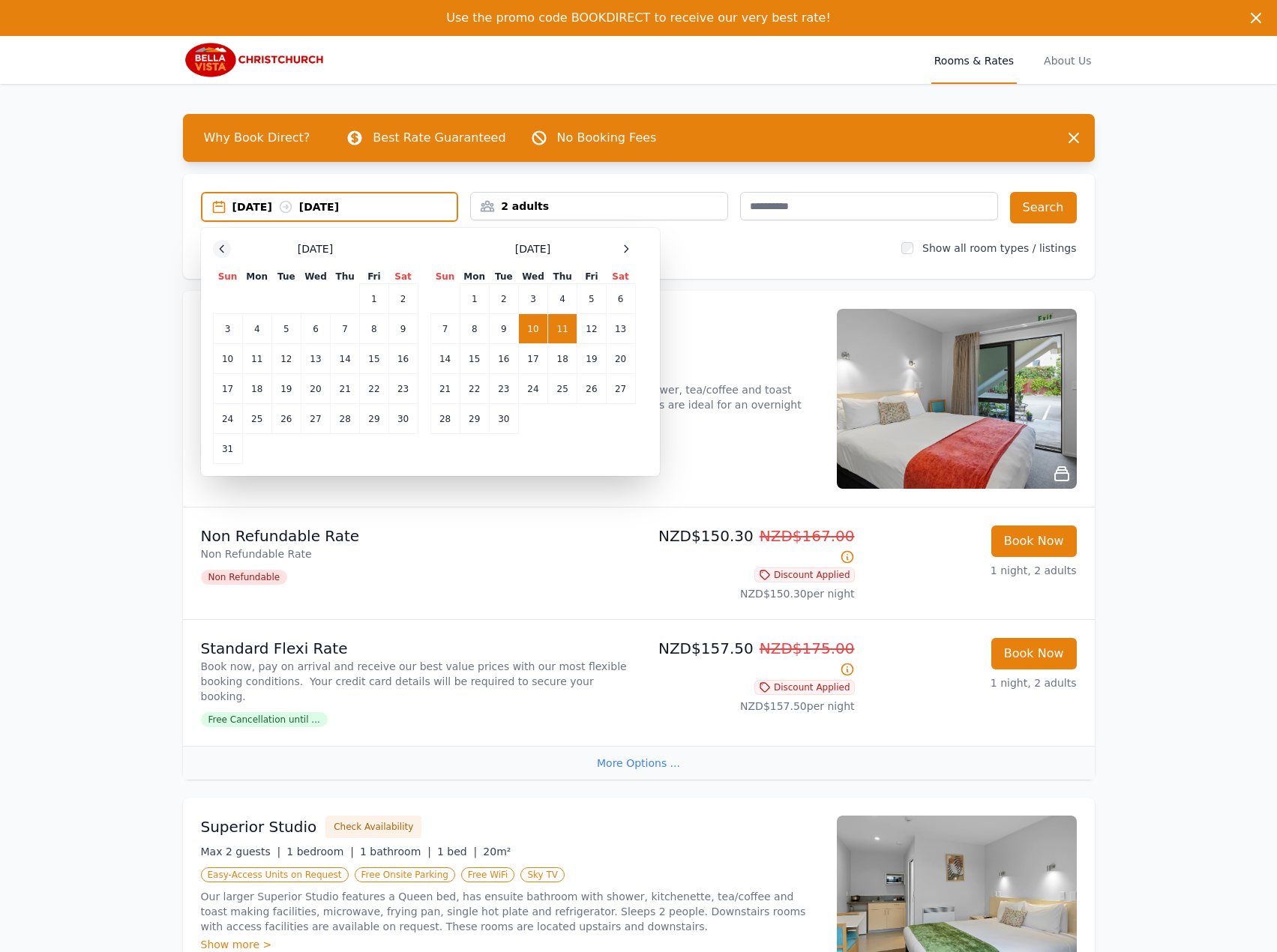
click at [218, 247] on icon at bounding box center [222, 249] width 12 height 12
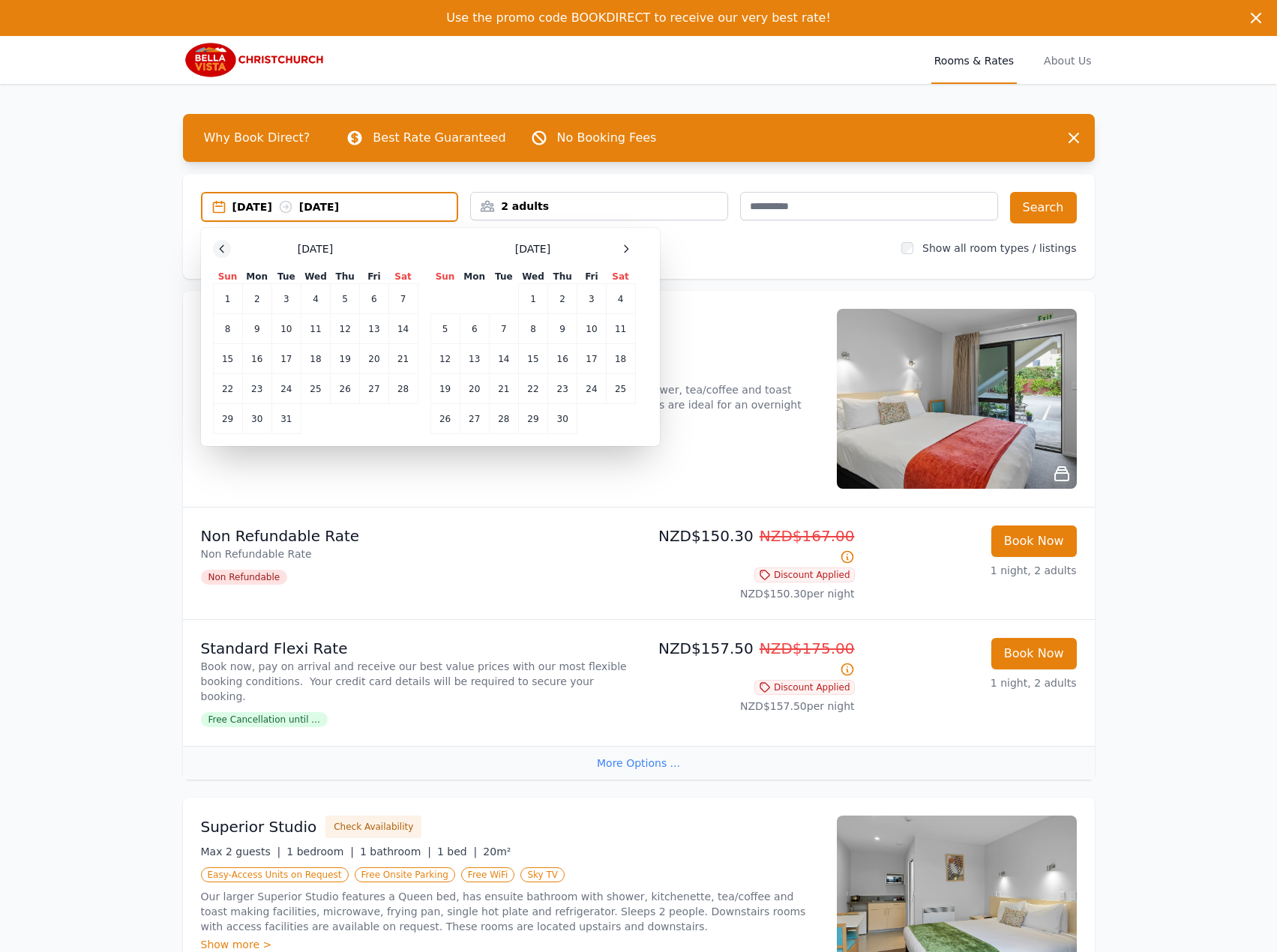
click at [218, 247] on icon at bounding box center [222, 249] width 12 height 12
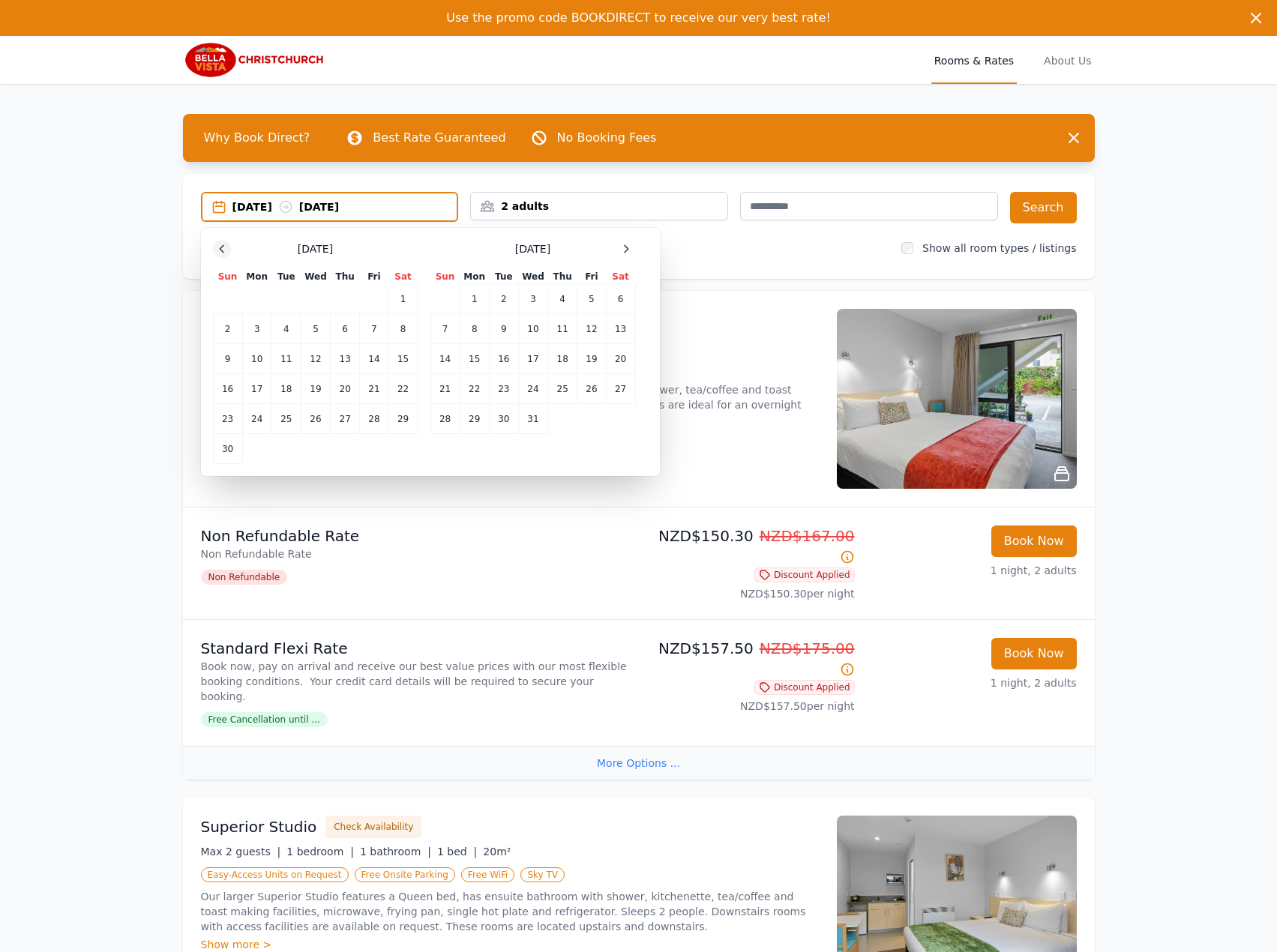
click at [218, 247] on icon at bounding box center [222, 249] width 12 height 12
click at [218, 247] on div "[DATE]" at bounding box center [316, 247] width 206 height 15
click at [291, 389] on td "21" at bounding box center [286, 386] width 30 height 30
click at [314, 390] on td "22" at bounding box center [315, 386] width 30 height 30
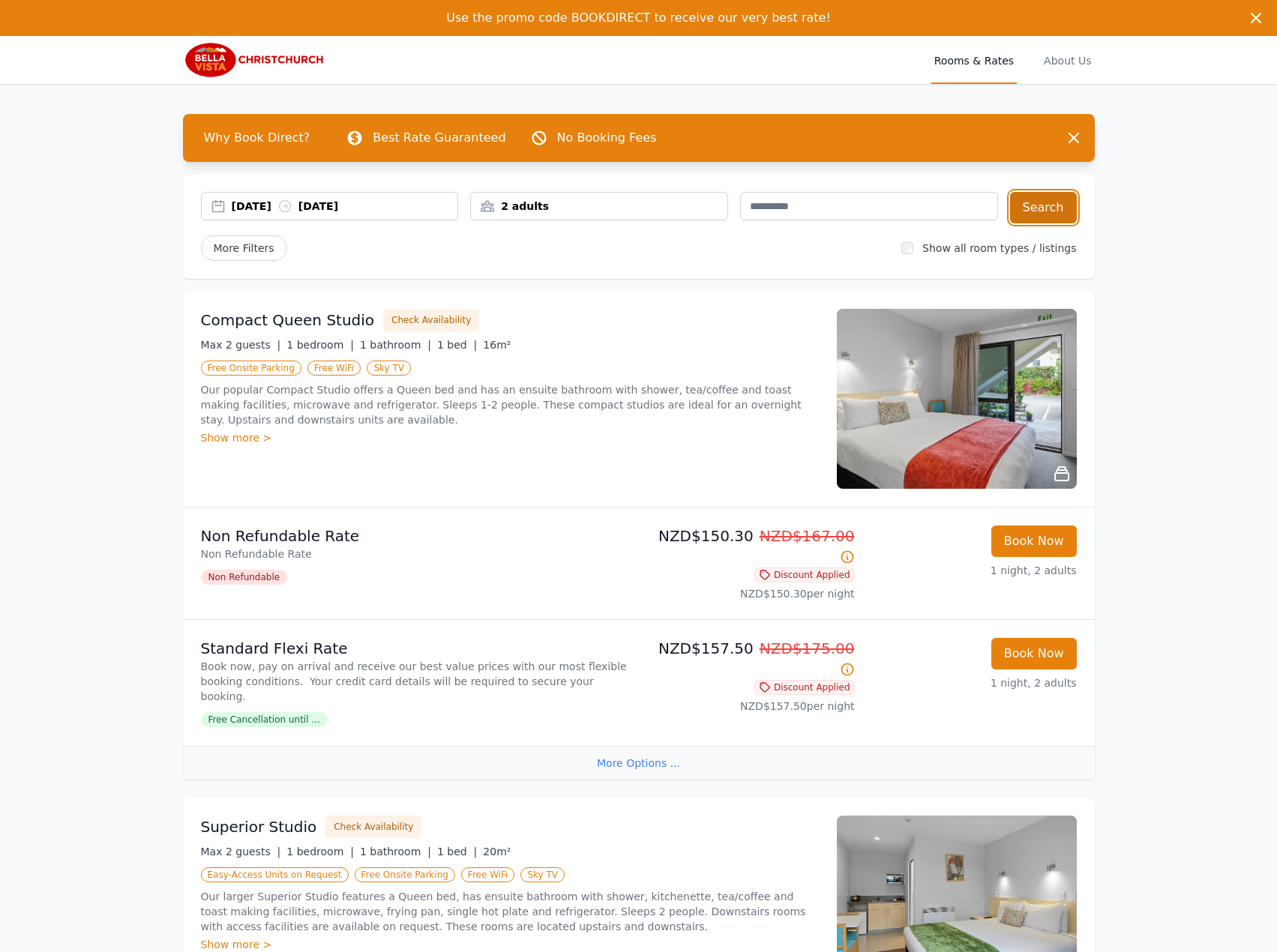
click at [1053, 203] on button "Search" at bounding box center [1043, 207] width 67 height 31
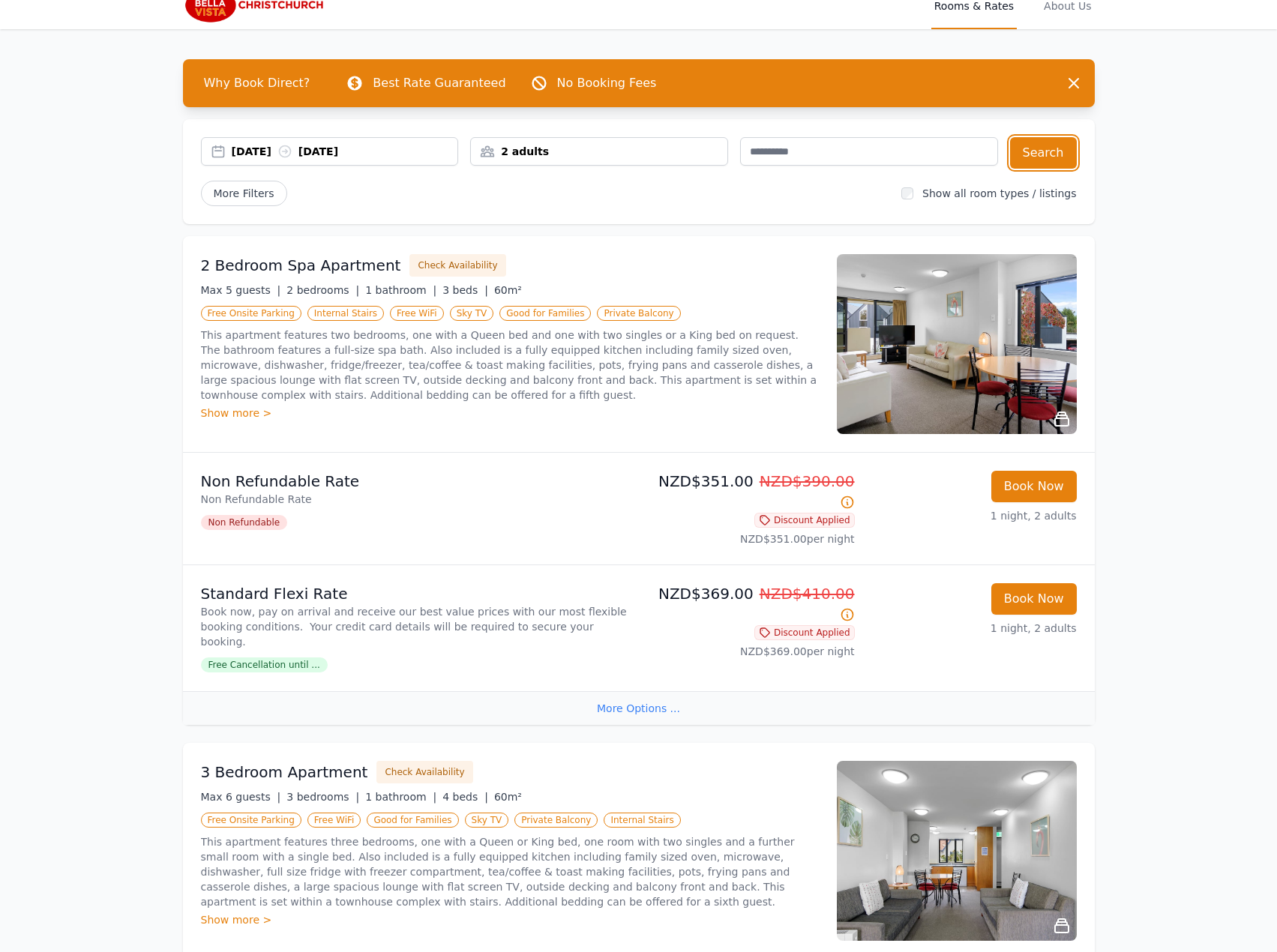
scroll to position [41, 0]
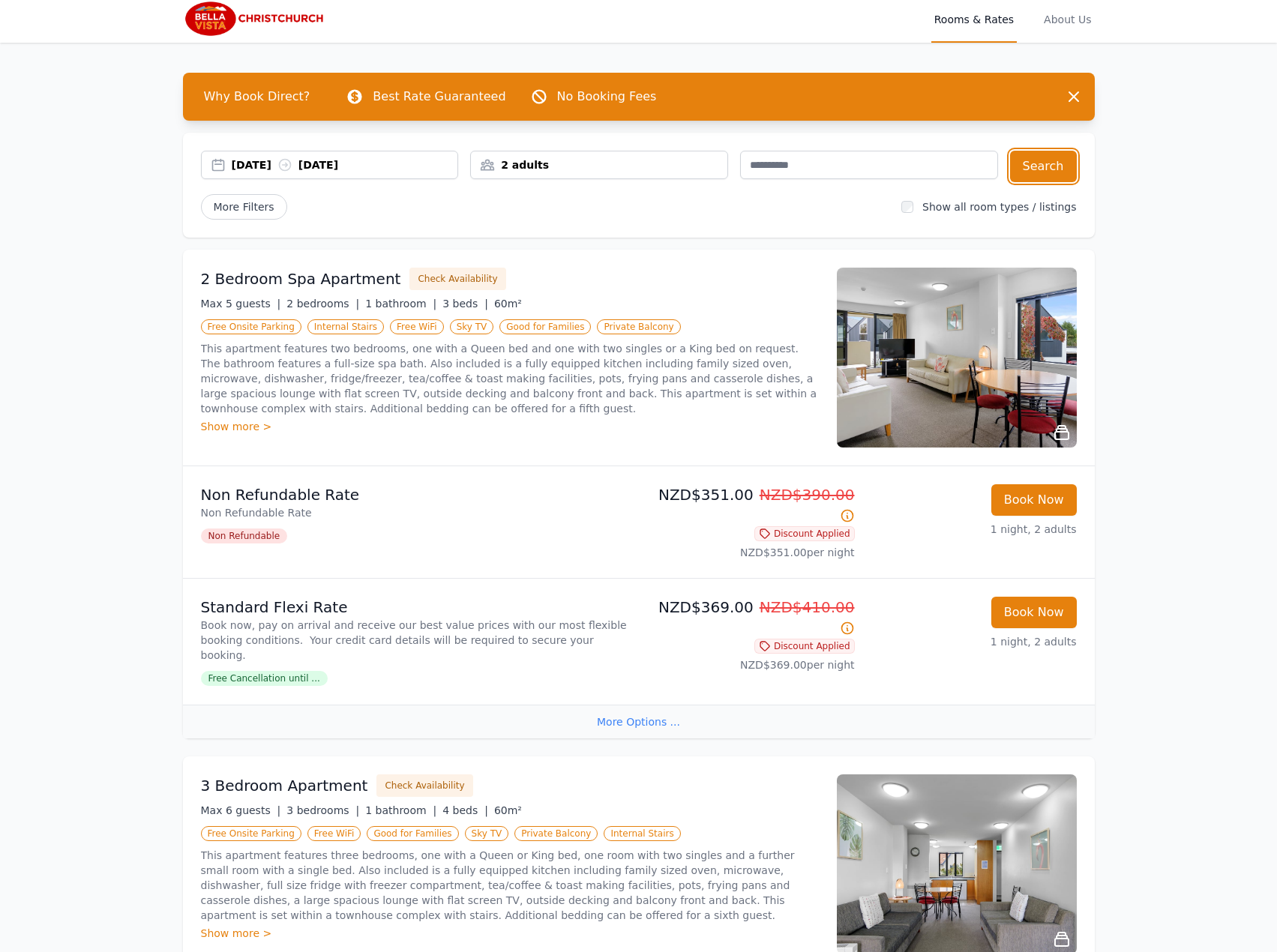
click at [420, 162] on div "[DATE] [DATE]" at bounding box center [344, 165] width 226 height 15
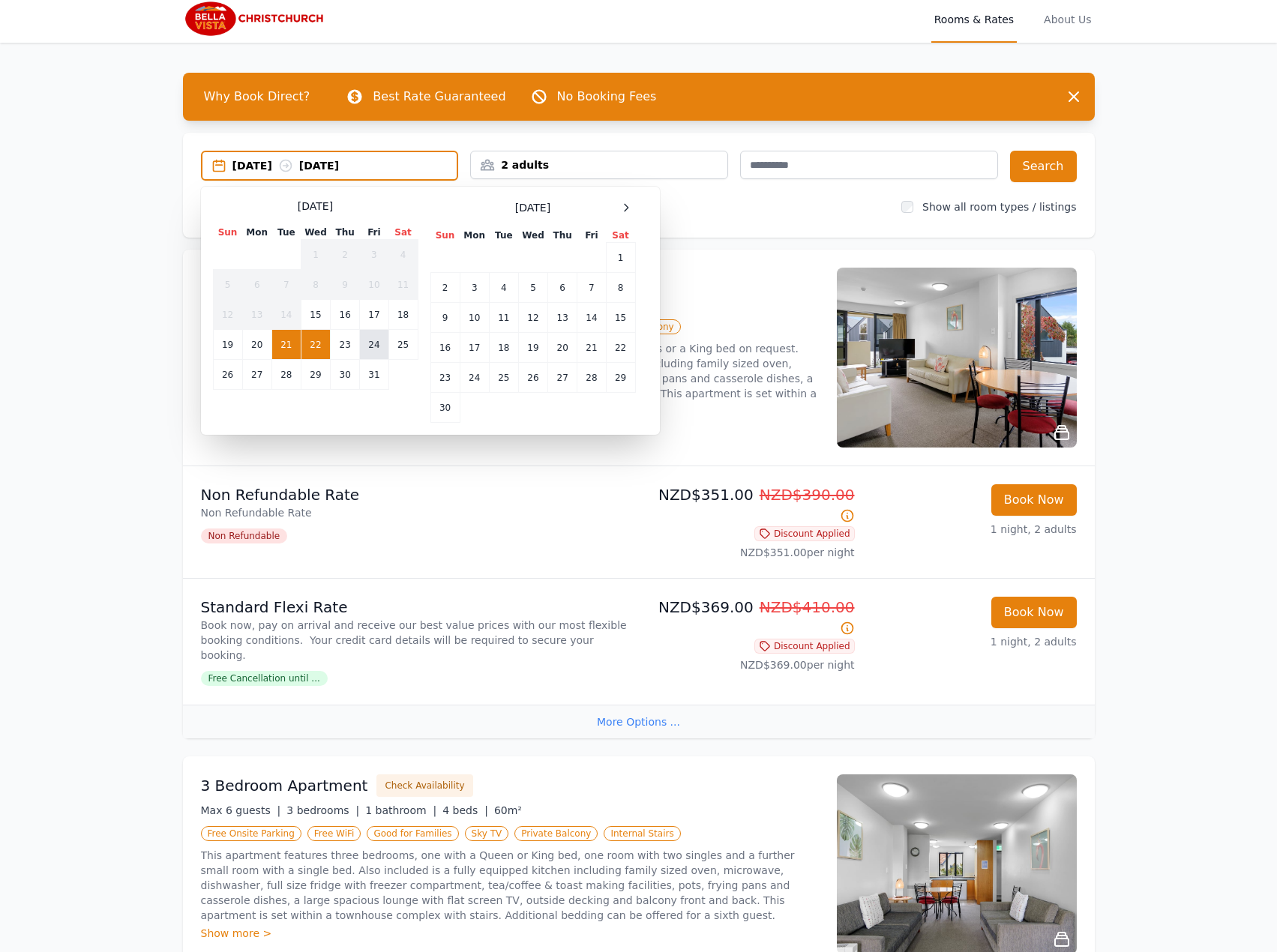
click at [363, 351] on td "24" at bounding box center [374, 345] width 29 height 30
click at [402, 343] on td "25" at bounding box center [403, 345] width 30 height 30
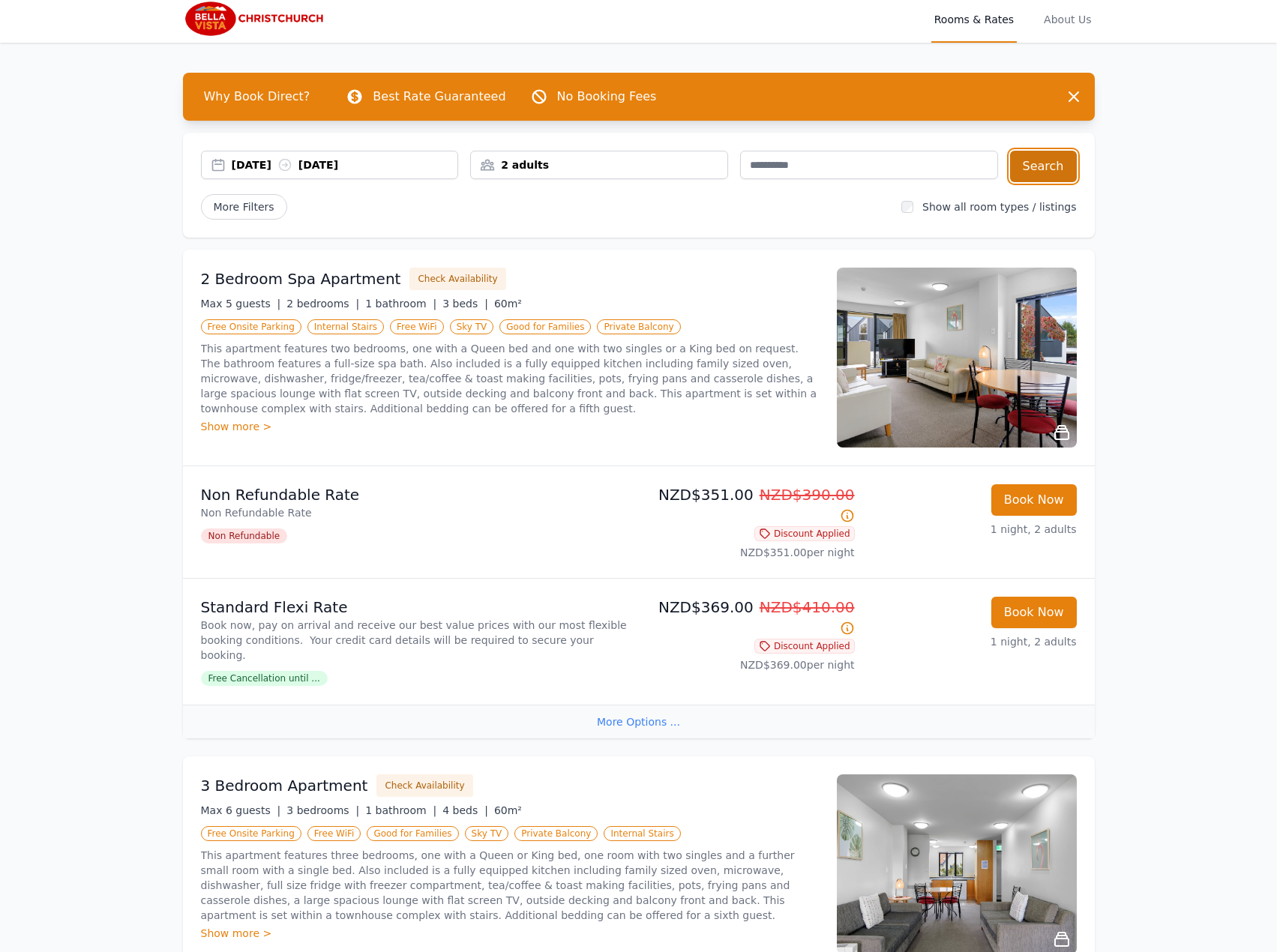
click at [1053, 159] on button "Search" at bounding box center [1043, 166] width 67 height 31
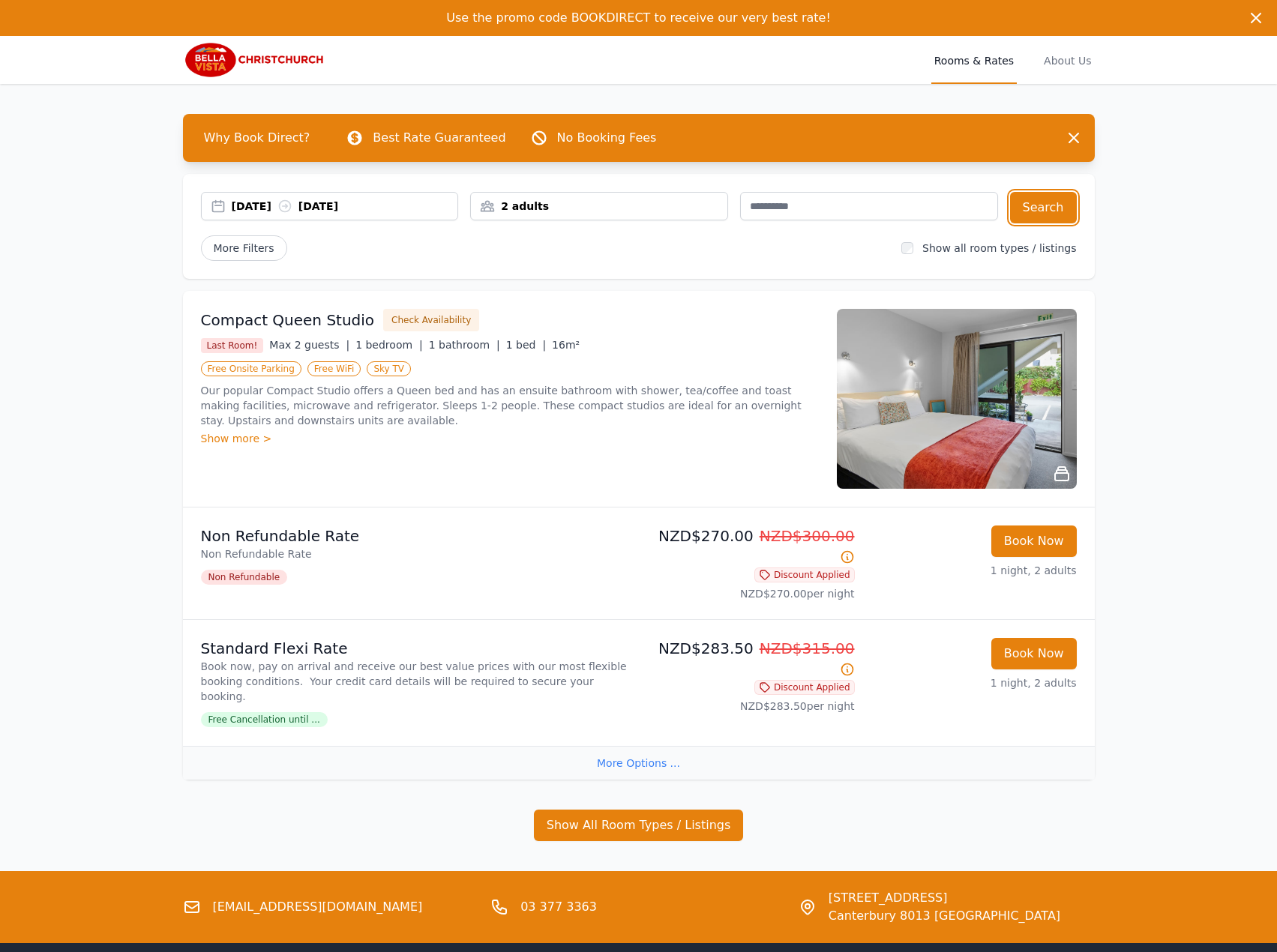
click at [322, 209] on div "[DATE] [DATE]" at bounding box center [344, 206] width 226 height 15
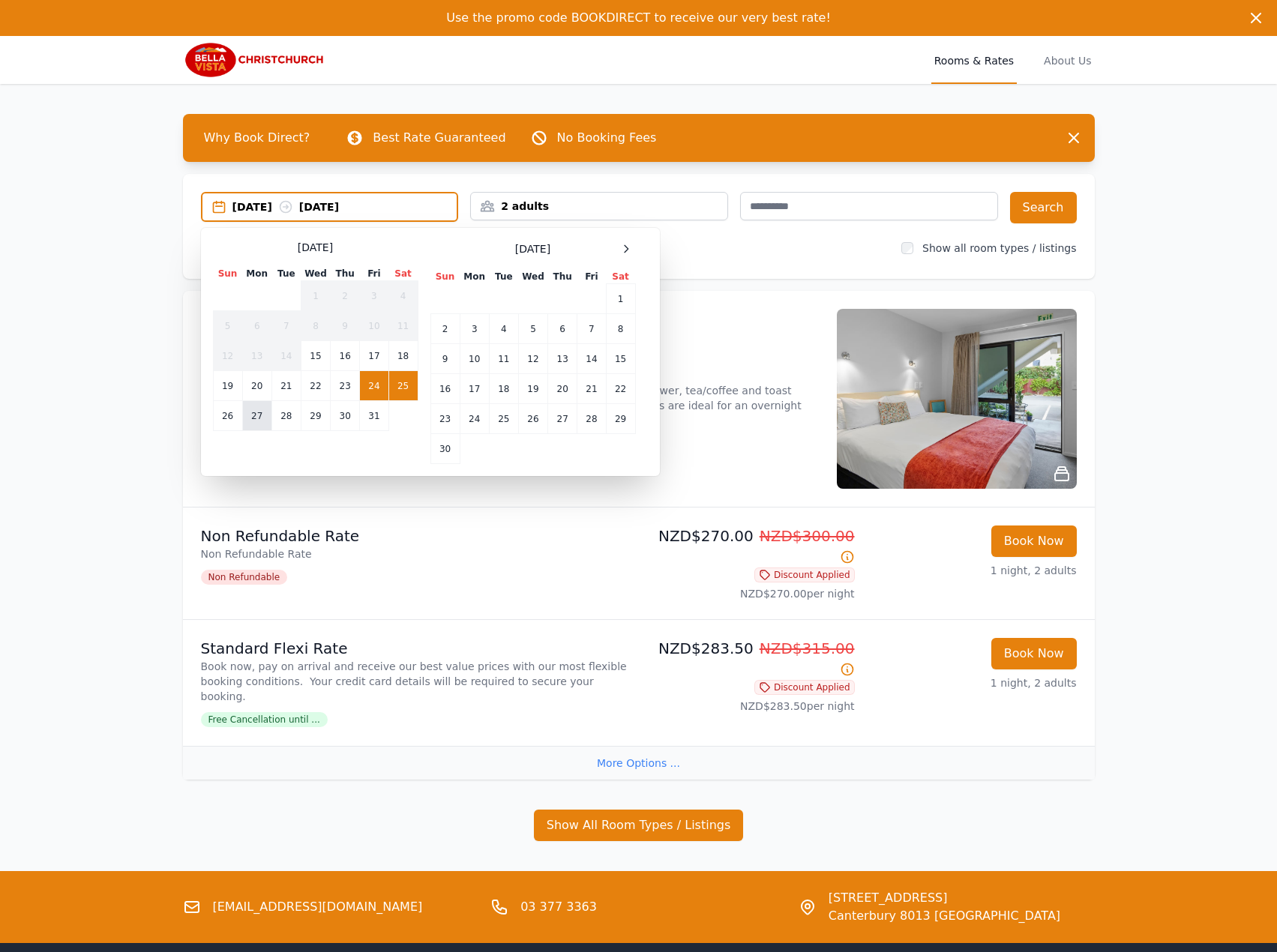
click at [254, 418] on td "27" at bounding box center [256, 416] width 30 height 30
click at [278, 418] on td "28" at bounding box center [286, 416] width 30 height 30
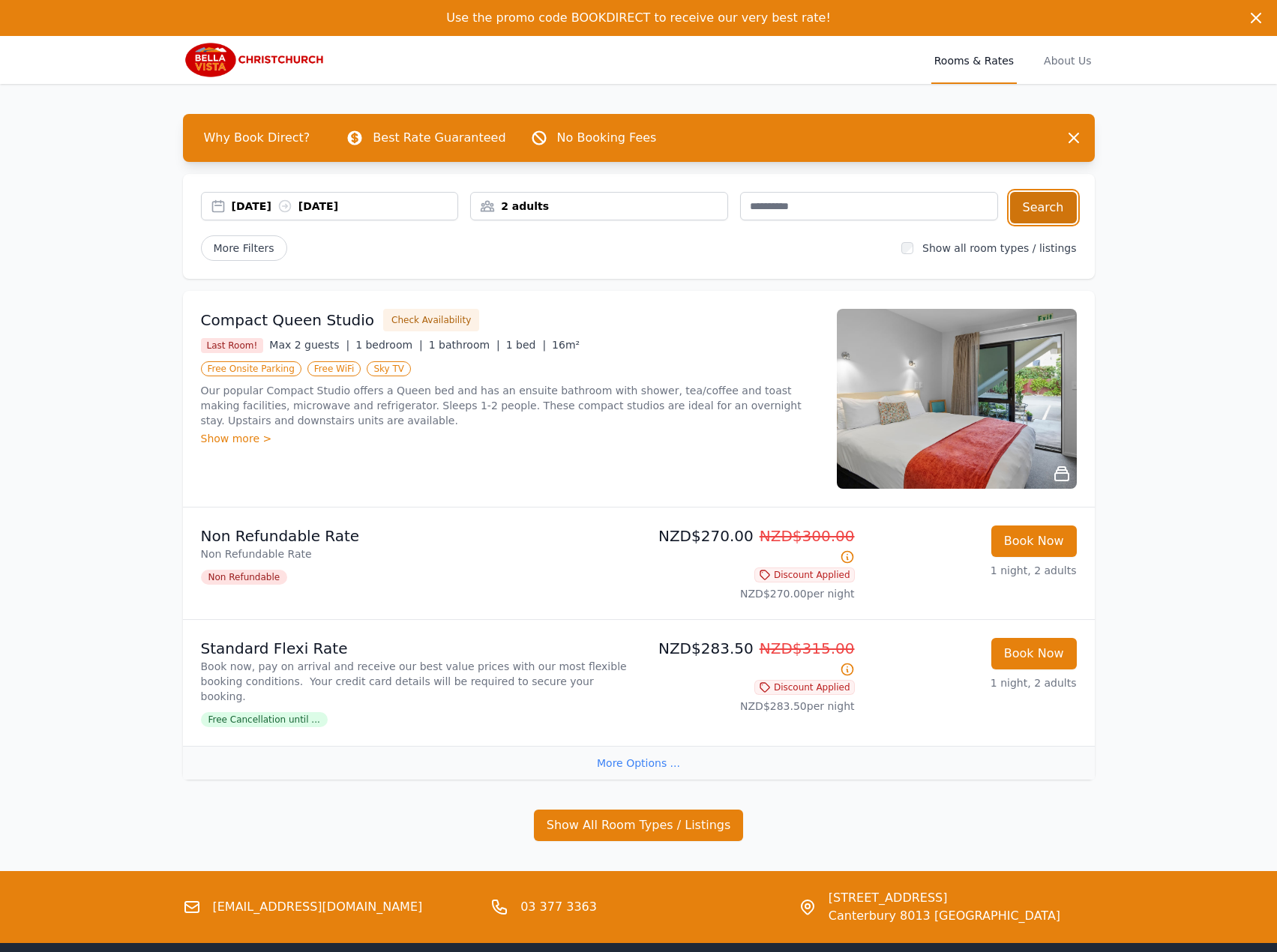
click at [1046, 210] on button "Search" at bounding box center [1043, 207] width 67 height 31
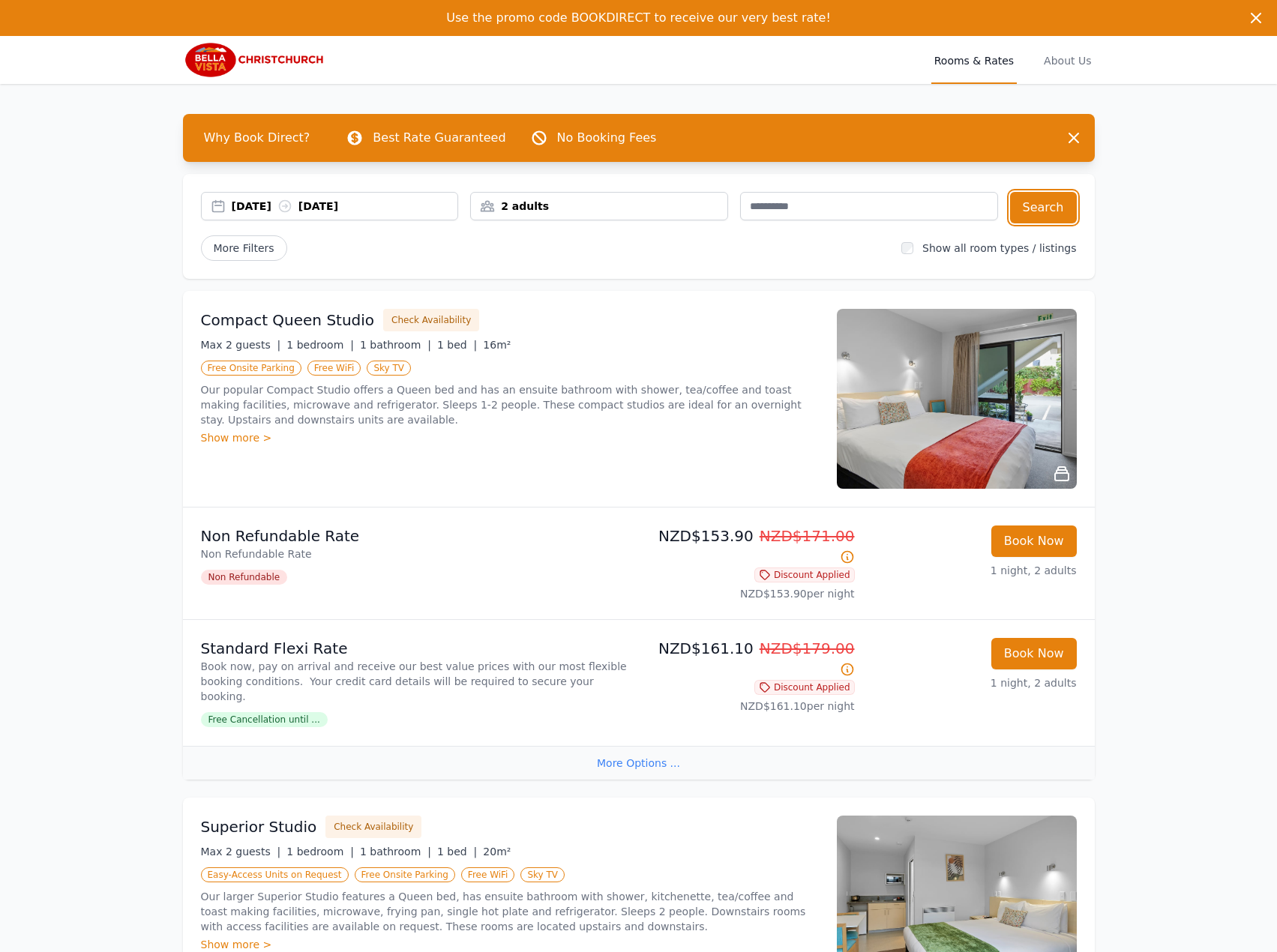
click at [334, 206] on div "[DATE] [DATE]" at bounding box center [344, 206] width 226 height 15
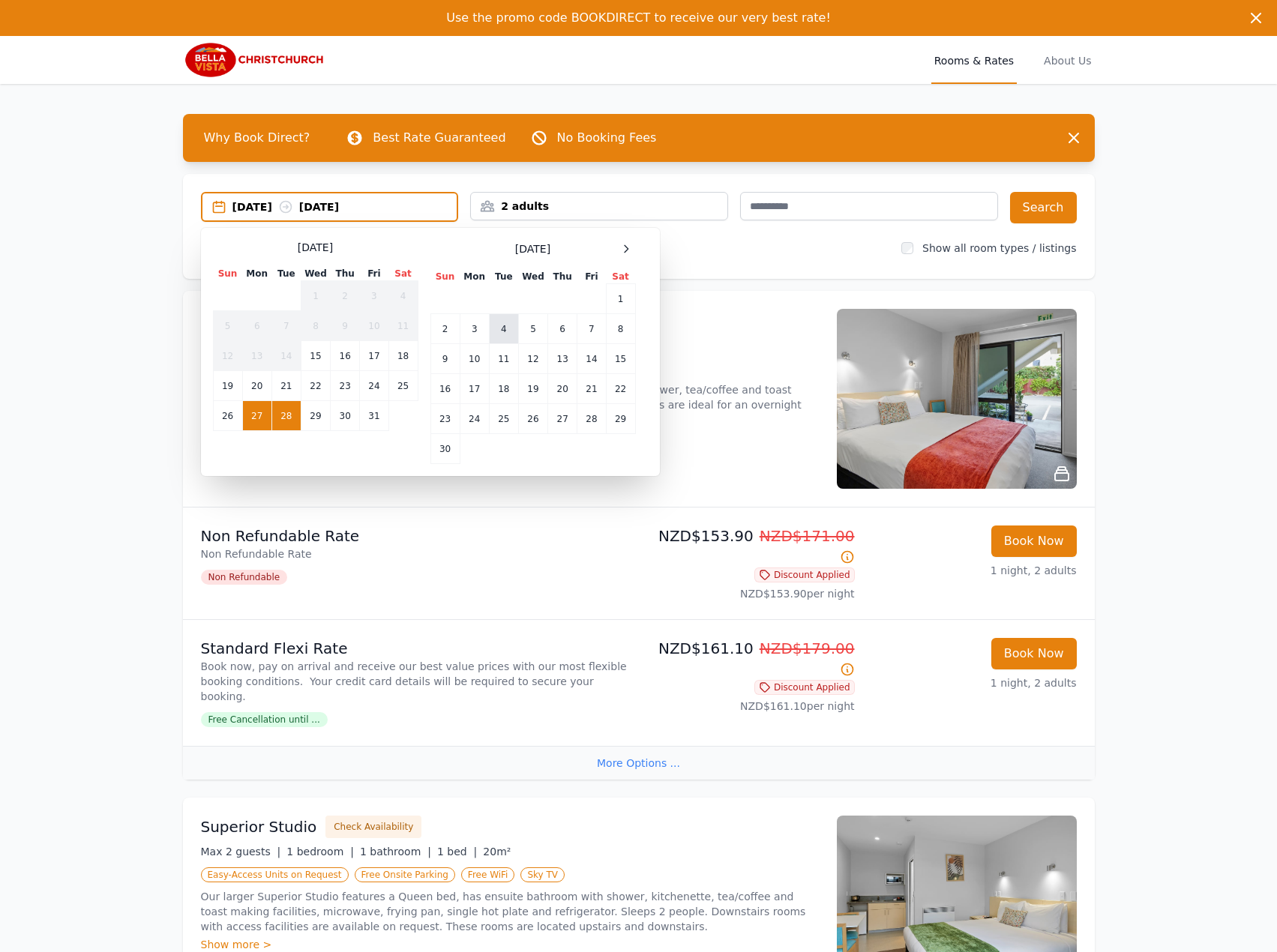
click at [503, 330] on td "4" at bounding box center [503, 329] width 30 height 30
click at [524, 331] on td "5" at bounding box center [533, 329] width 30 height 30
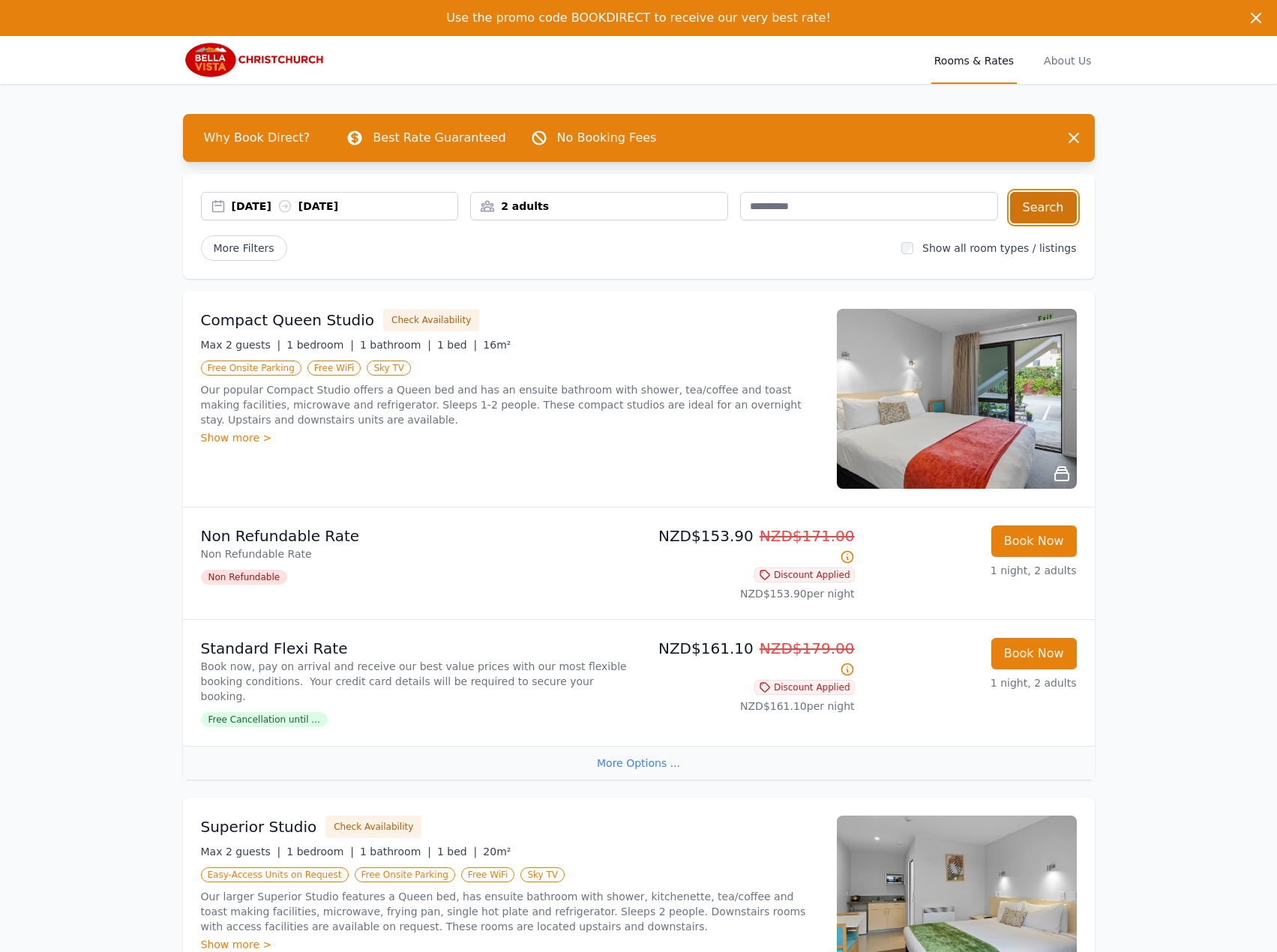
click at [1033, 206] on button "Search" at bounding box center [1043, 207] width 67 height 31
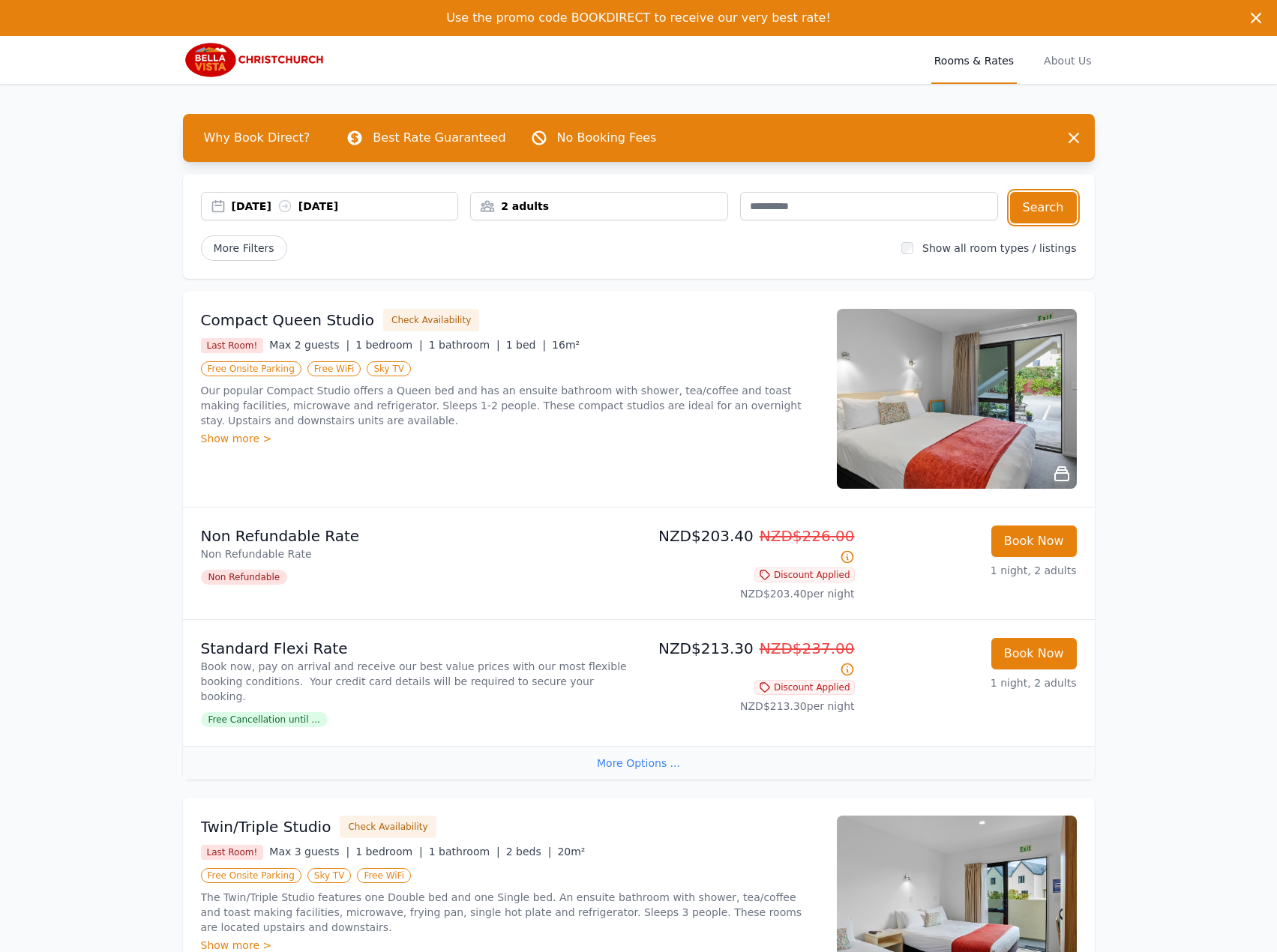
click at [392, 214] on div "[DATE] [DATE]" at bounding box center [330, 206] width 258 height 29
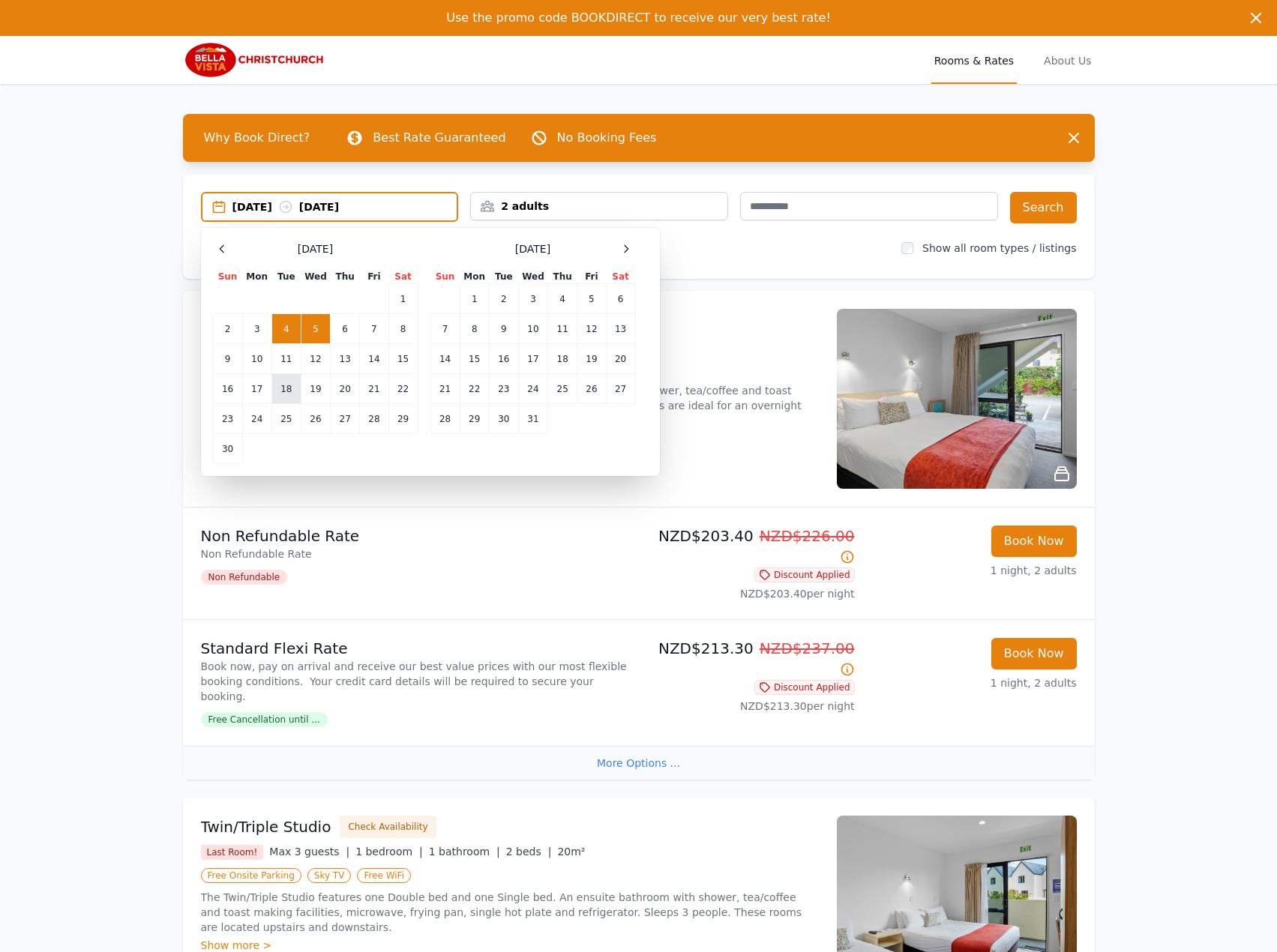
click at [287, 392] on td "18" at bounding box center [286, 389] width 30 height 30
click at [312, 387] on td "19" at bounding box center [315, 389] width 30 height 30
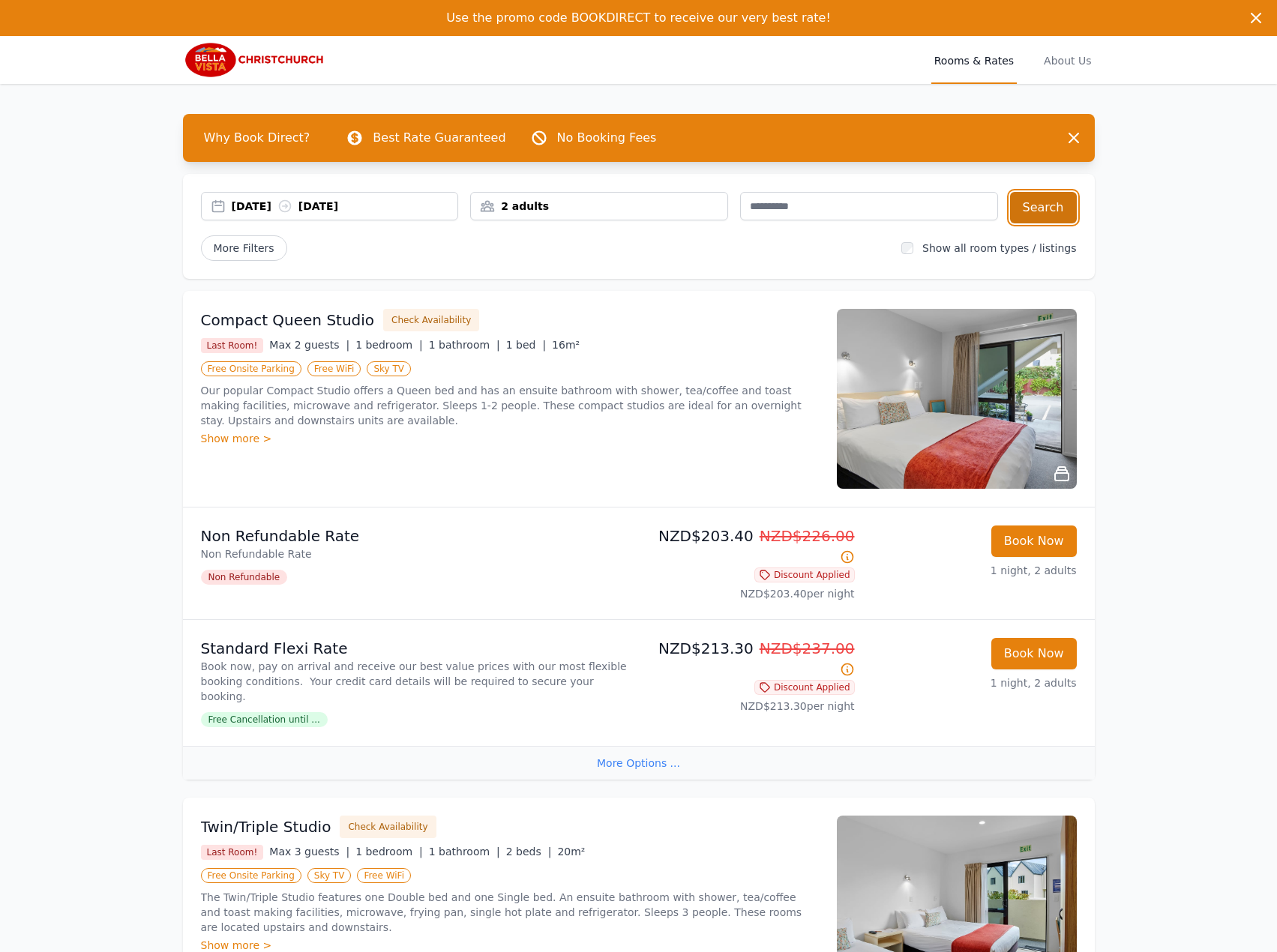
click at [1057, 199] on button "Search" at bounding box center [1043, 207] width 67 height 31
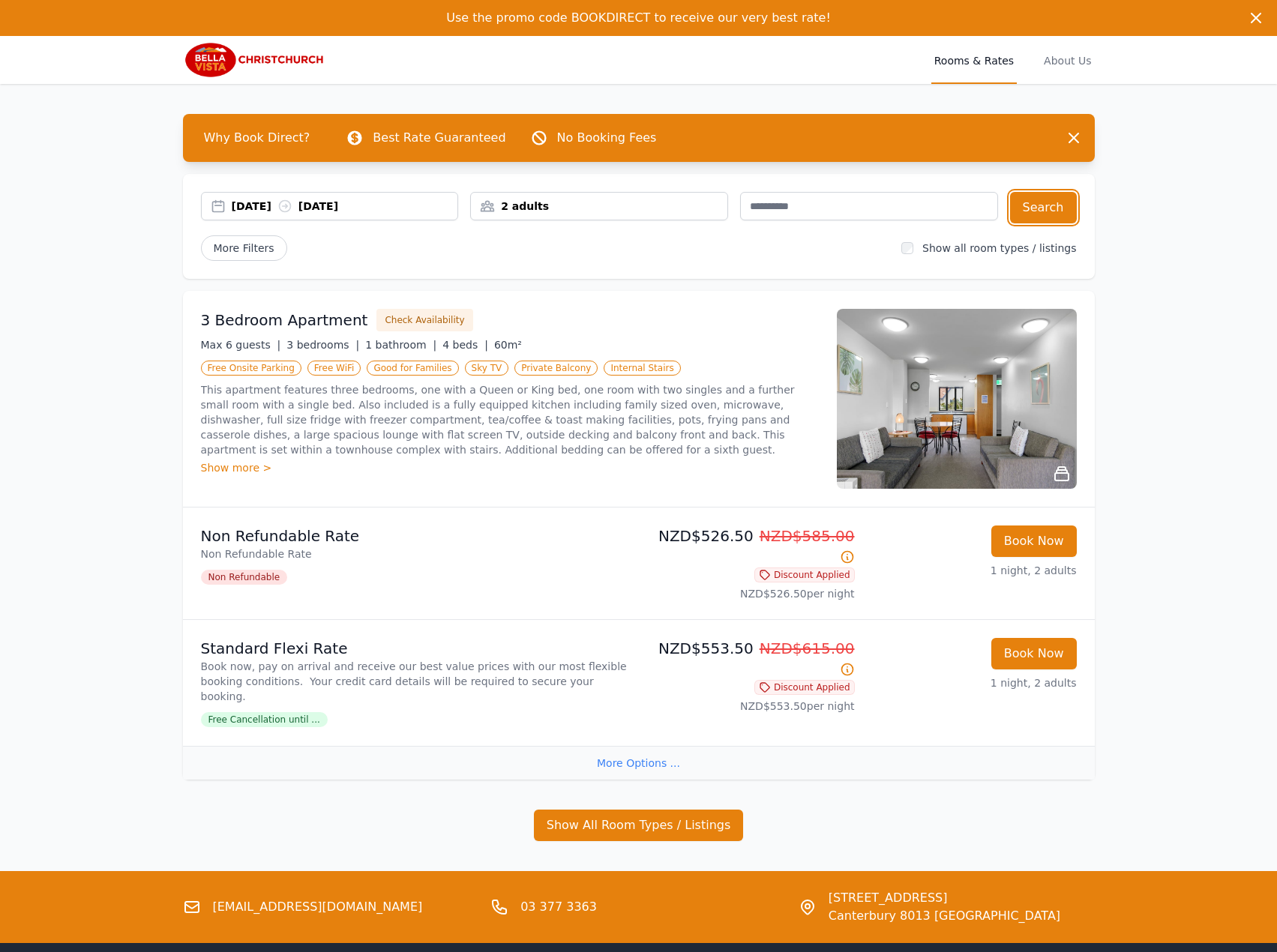
click at [366, 217] on div "[DATE] [DATE]" at bounding box center [330, 206] width 258 height 29
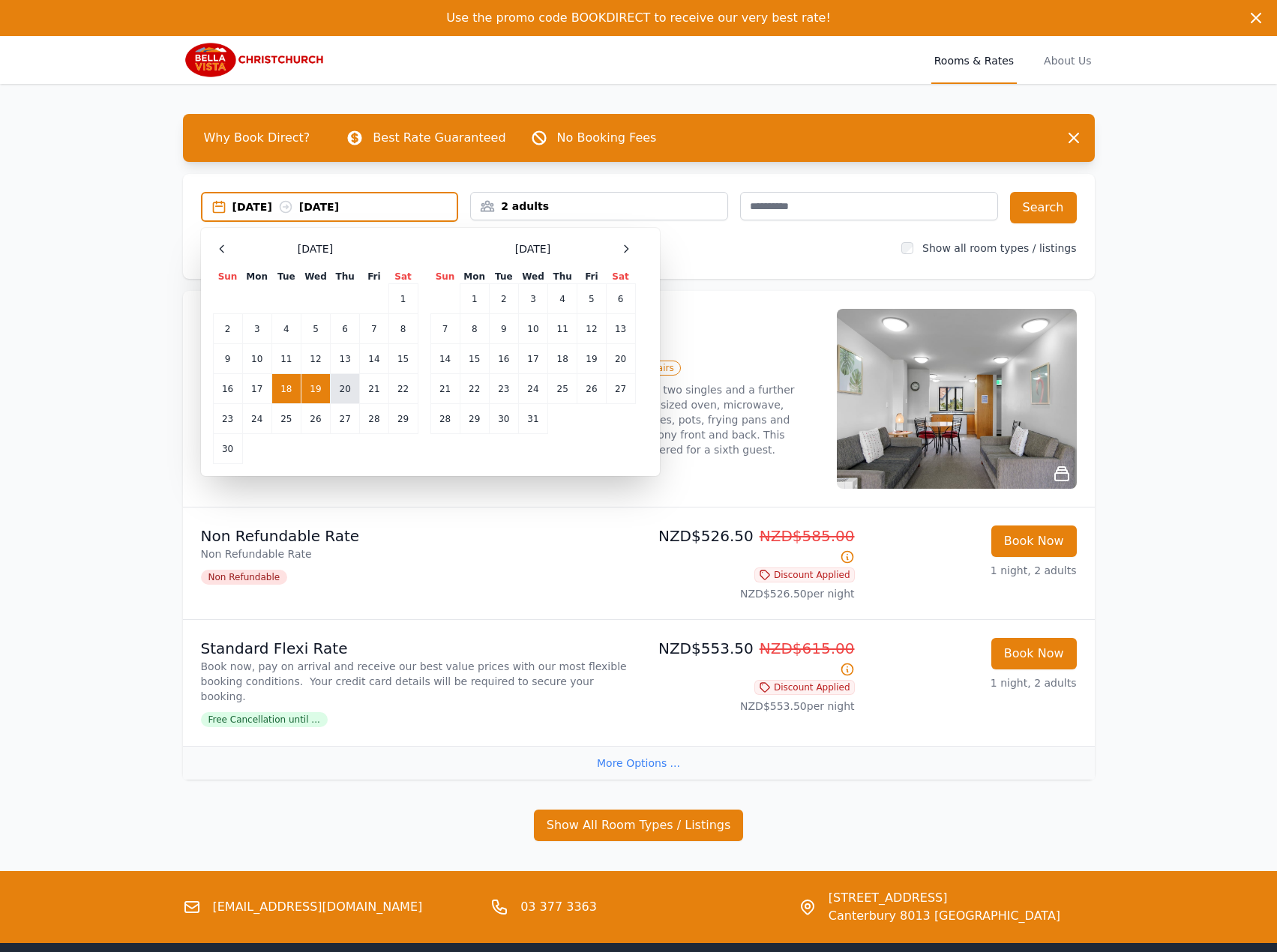
drag, startPoint x: 334, startPoint y: 383, endPoint x: 375, endPoint y: 388, distance: 41.3
click at [334, 384] on td "20" at bounding box center [345, 389] width 30 height 30
click at [381, 388] on td "21" at bounding box center [374, 389] width 29 height 30
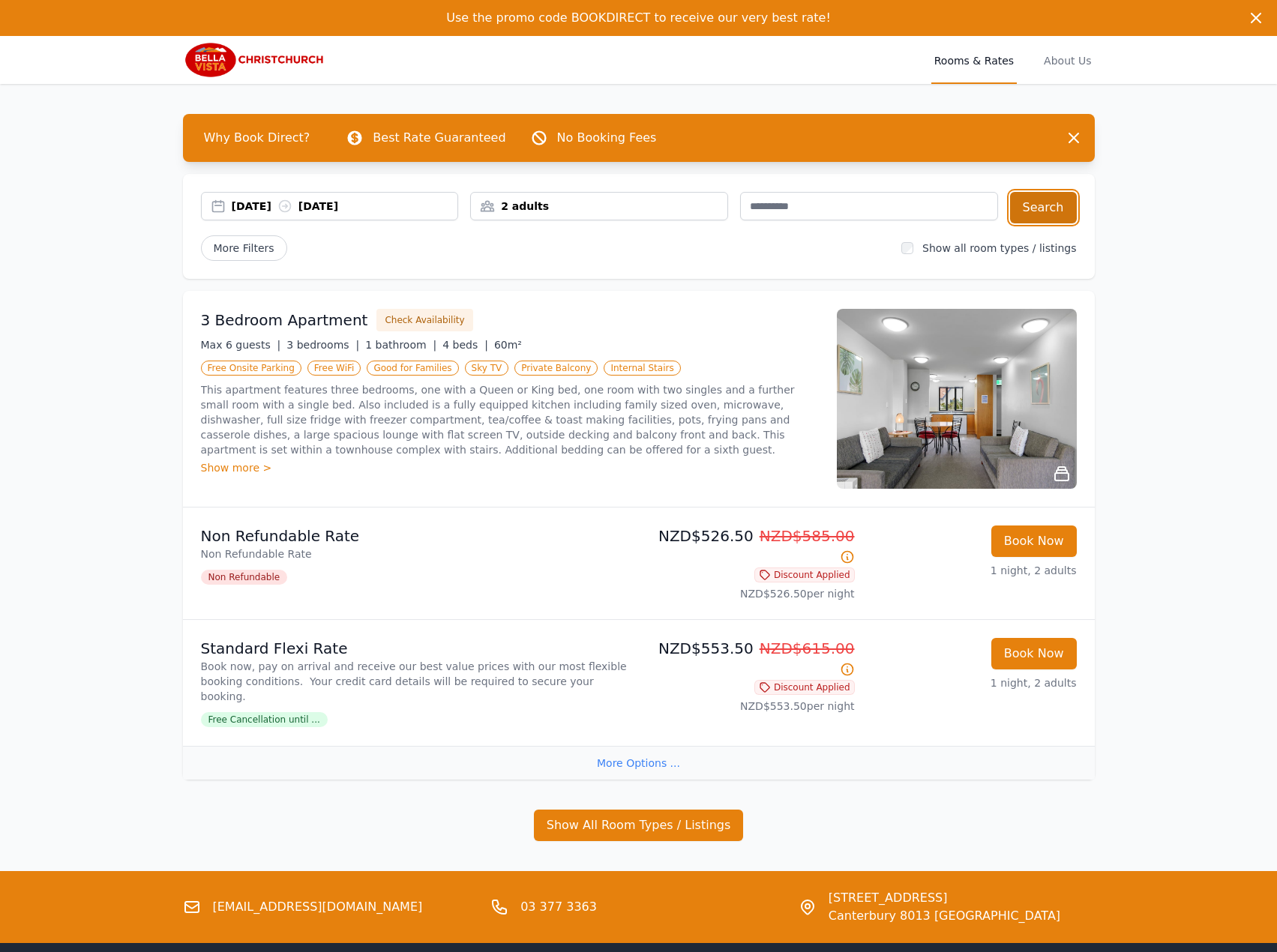
click at [1058, 209] on button "Search" at bounding box center [1043, 207] width 67 height 31
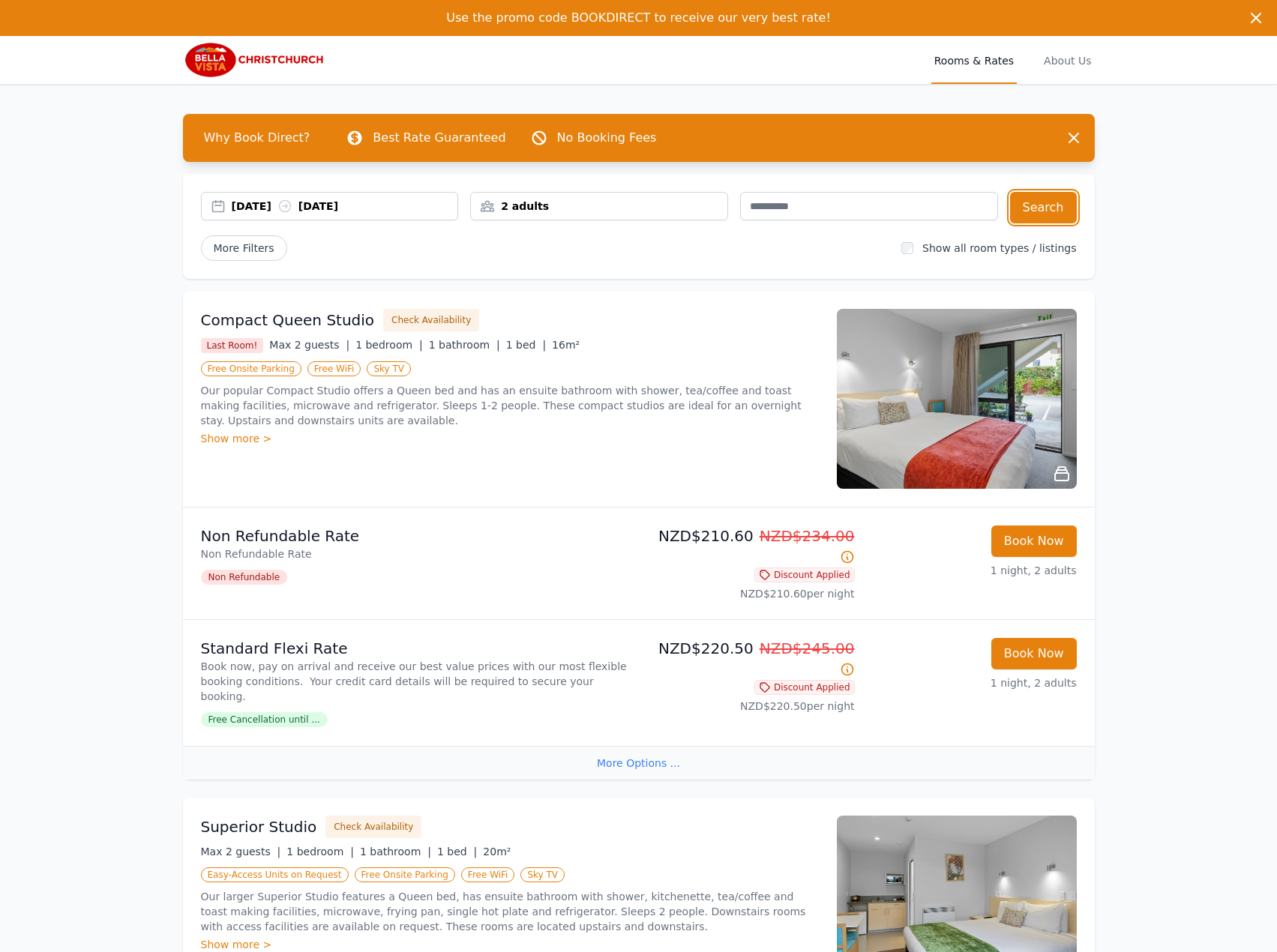
click at [340, 213] on div "[DATE] [DATE]" at bounding box center [344, 206] width 226 height 15
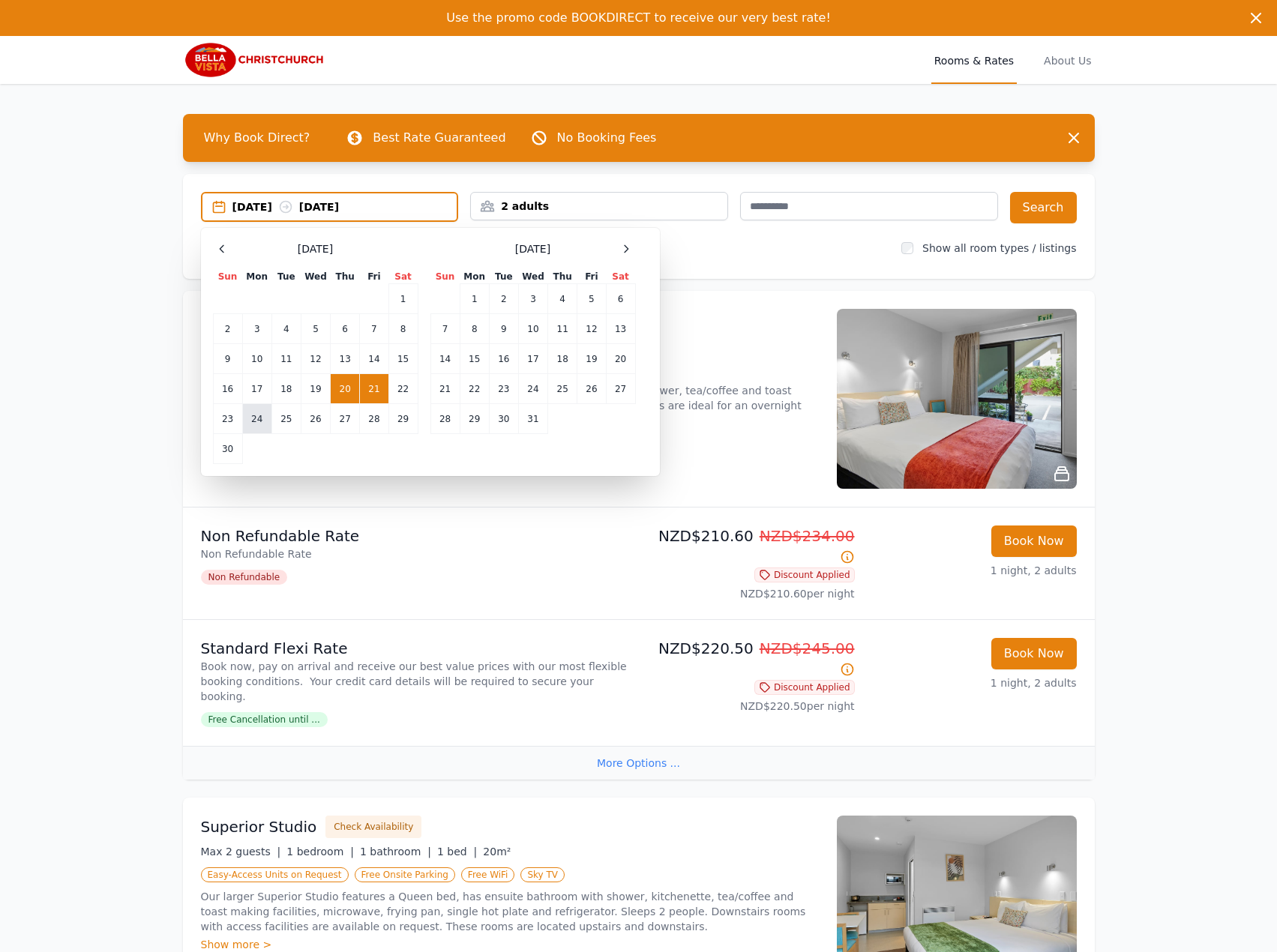
click at [266, 419] on td "24" at bounding box center [256, 419] width 30 height 30
click at [288, 416] on td "25" at bounding box center [286, 419] width 30 height 30
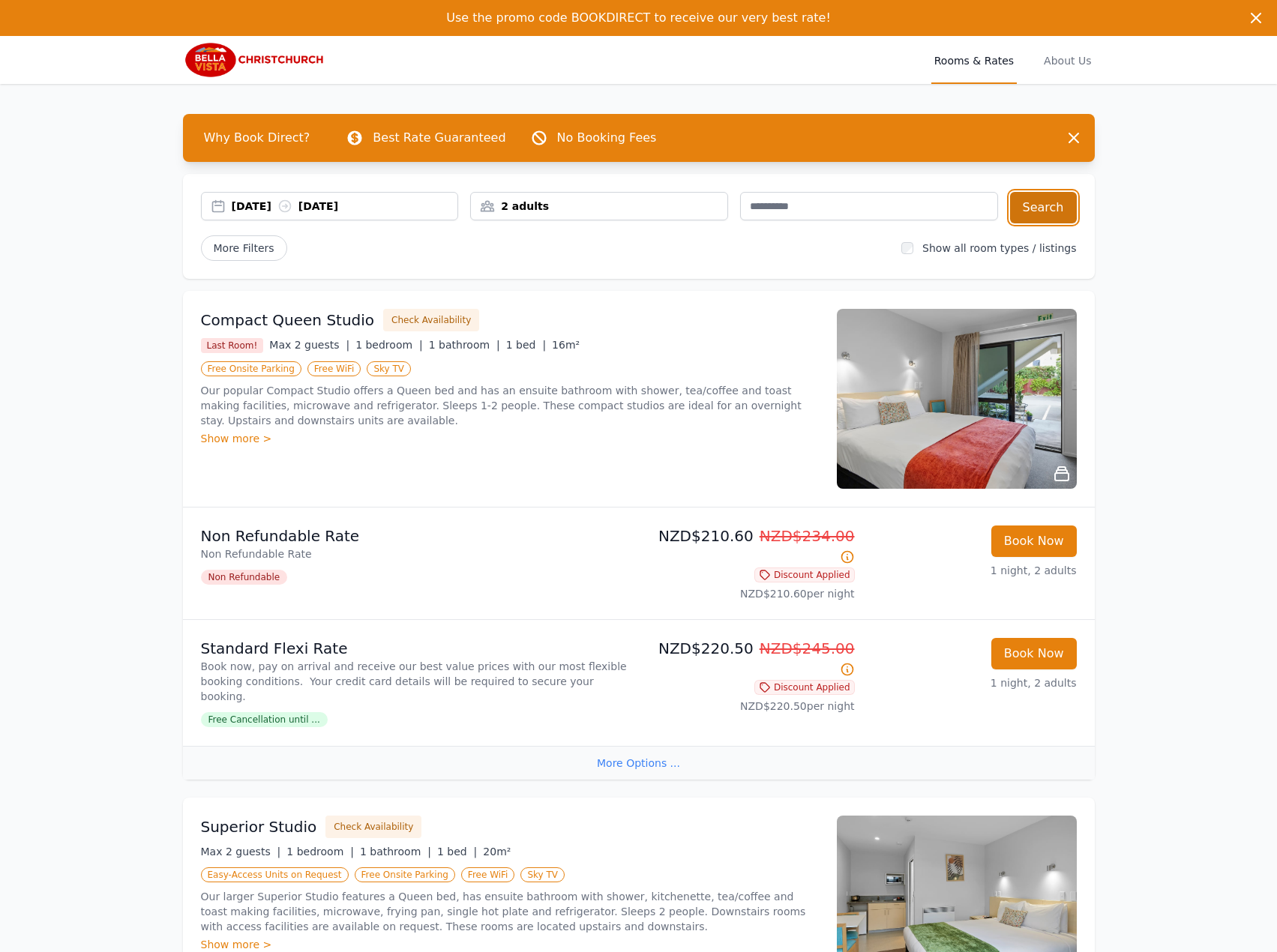
click at [1040, 218] on button "Search" at bounding box center [1043, 207] width 67 height 31
click at [289, 190] on div "[DATE] [DATE] 2 adults Search More Filters Show all room types / listings" at bounding box center [638, 226] width 911 height 105
click at [285, 198] on div "[DATE] [DATE]" at bounding box center [330, 206] width 258 height 29
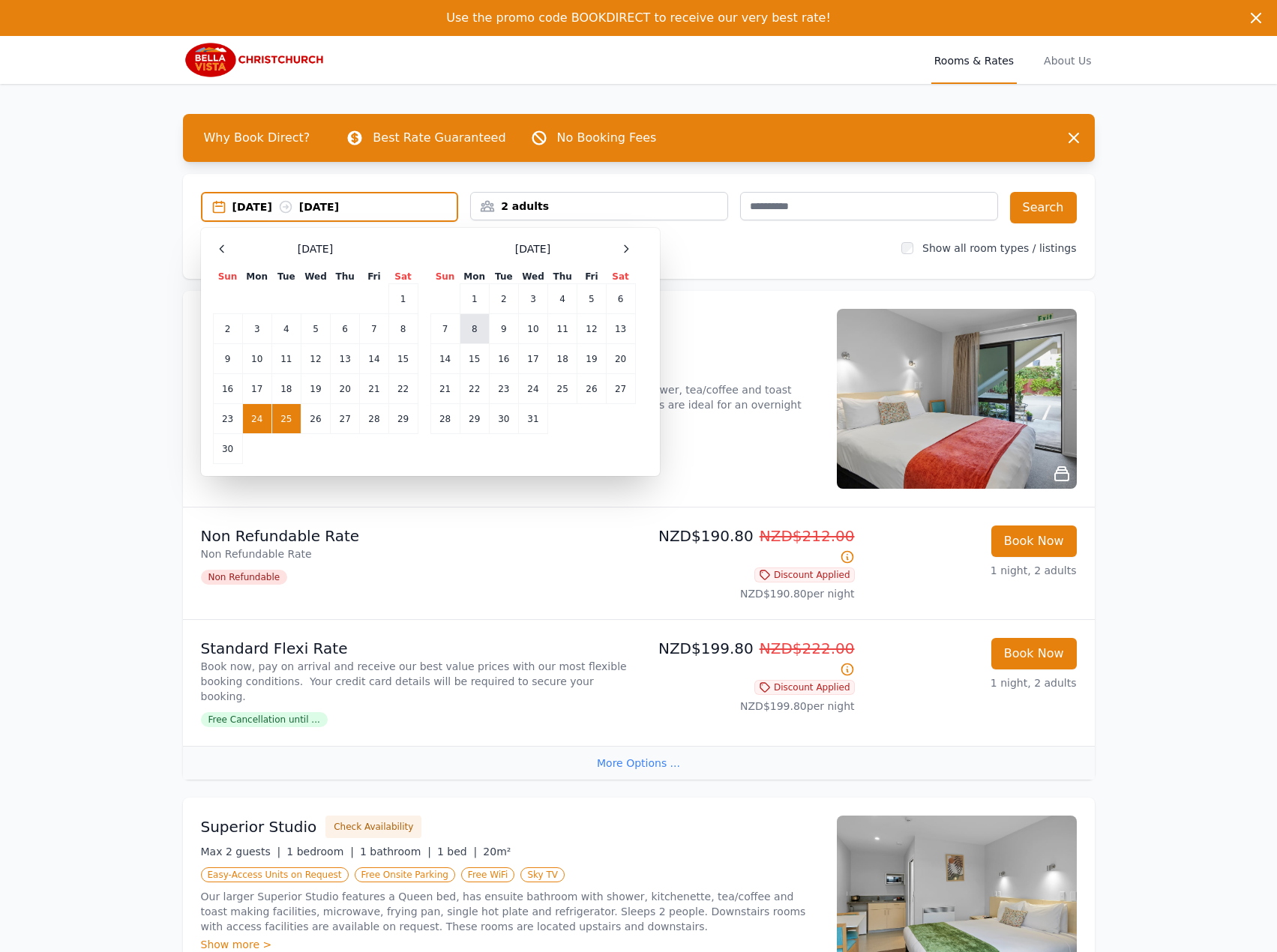
click at [481, 320] on td "8" at bounding box center [474, 329] width 30 height 30
click at [505, 321] on td "9" at bounding box center [503, 329] width 30 height 30
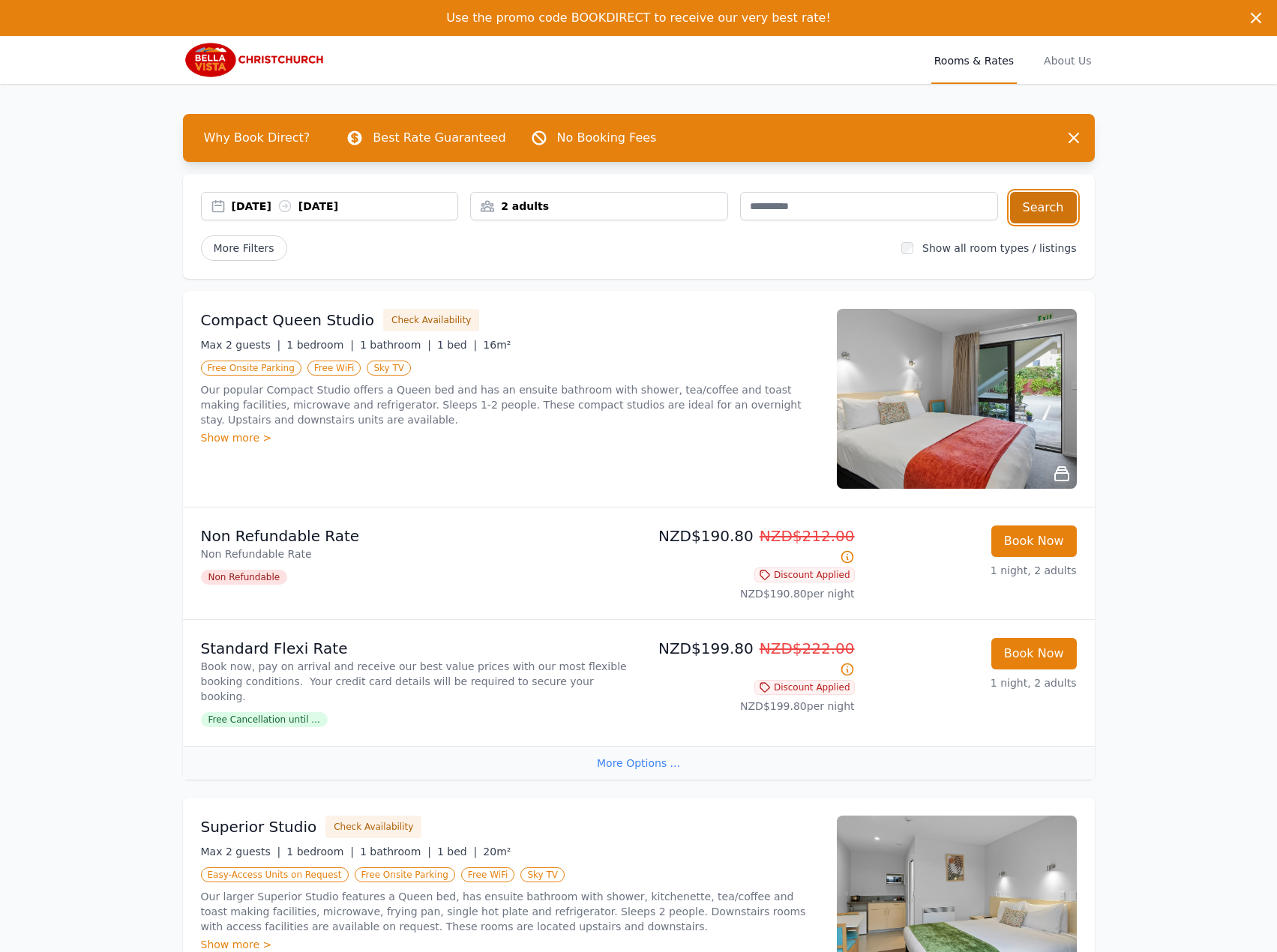
click at [1074, 202] on button "Search" at bounding box center [1043, 207] width 67 height 31
click at [322, 196] on div "[DATE] [DATE]" at bounding box center [330, 206] width 258 height 29
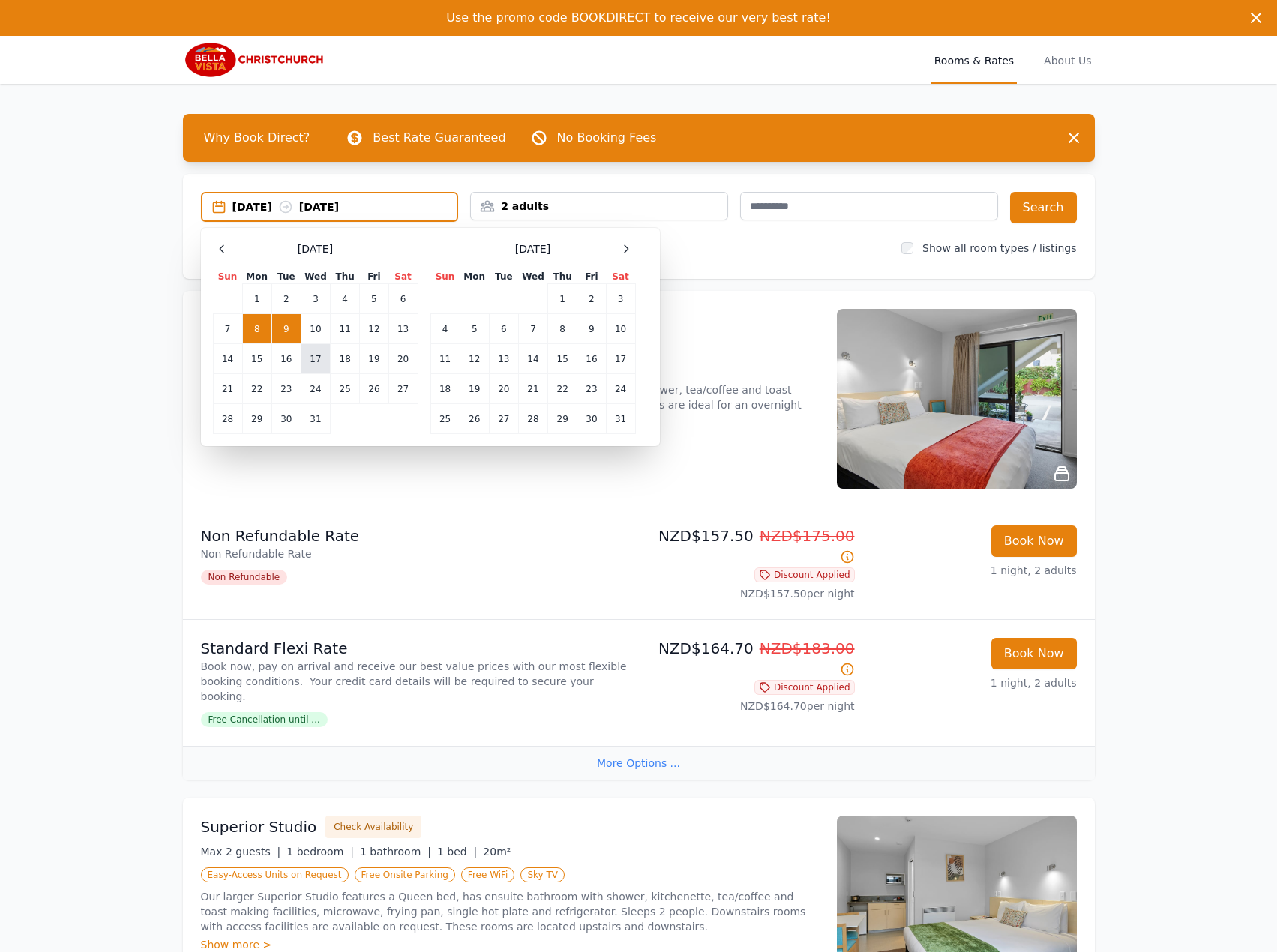
click at [314, 360] on td "17" at bounding box center [315, 360] width 30 height 30
click at [343, 356] on td "18" at bounding box center [345, 360] width 30 height 30
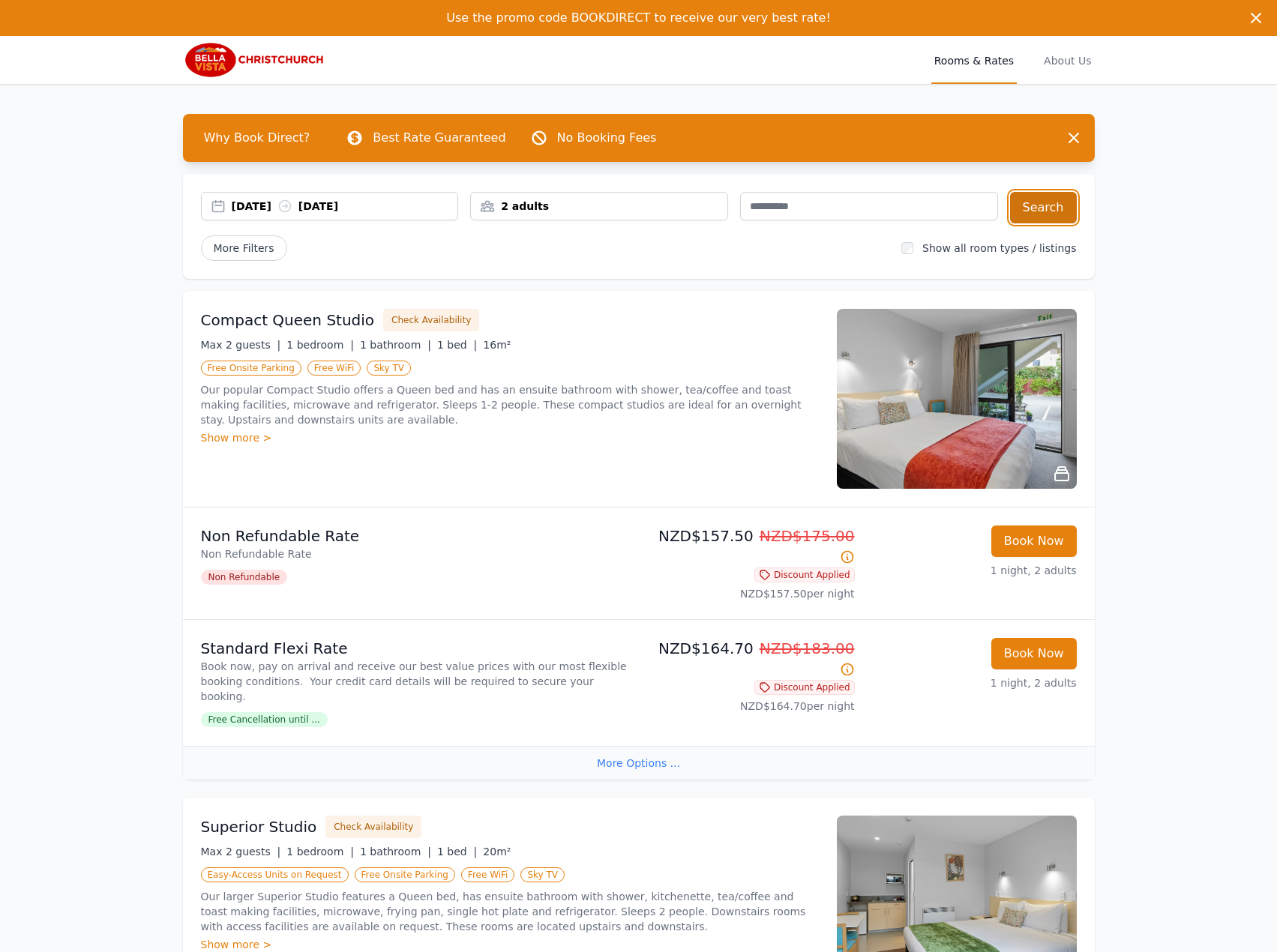
click at [1018, 207] on button "Search" at bounding box center [1043, 207] width 67 height 31
click at [388, 220] on div "[DATE] [DATE]" at bounding box center [330, 207] width 258 height 31
click at [379, 203] on div "[DATE] [DATE]" at bounding box center [344, 206] width 226 height 15
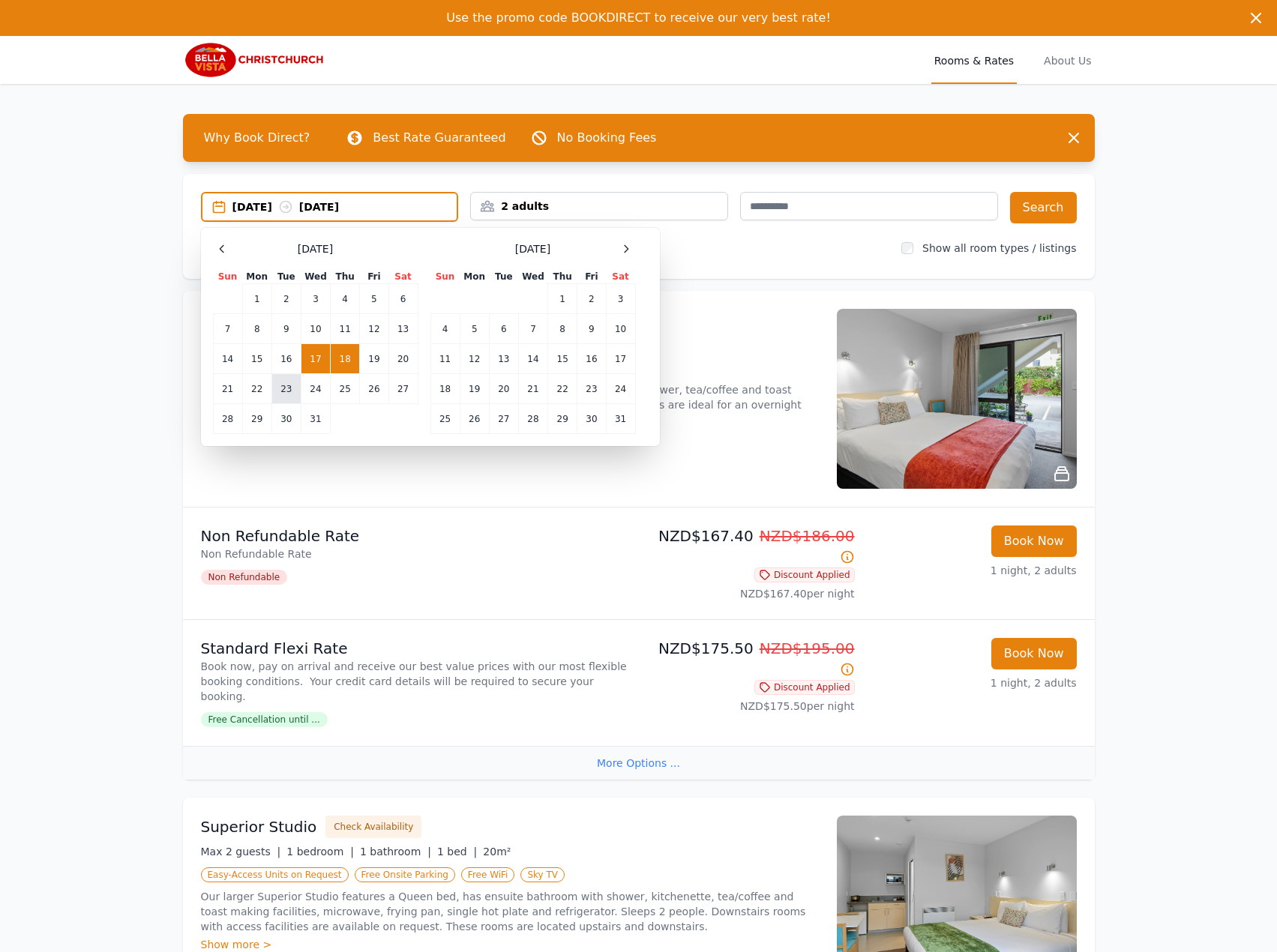
click at [280, 392] on td "23" at bounding box center [286, 389] width 30 height 30
click at [310, 391] on td "24" at bounding box center [315, 389] width 30 height 30
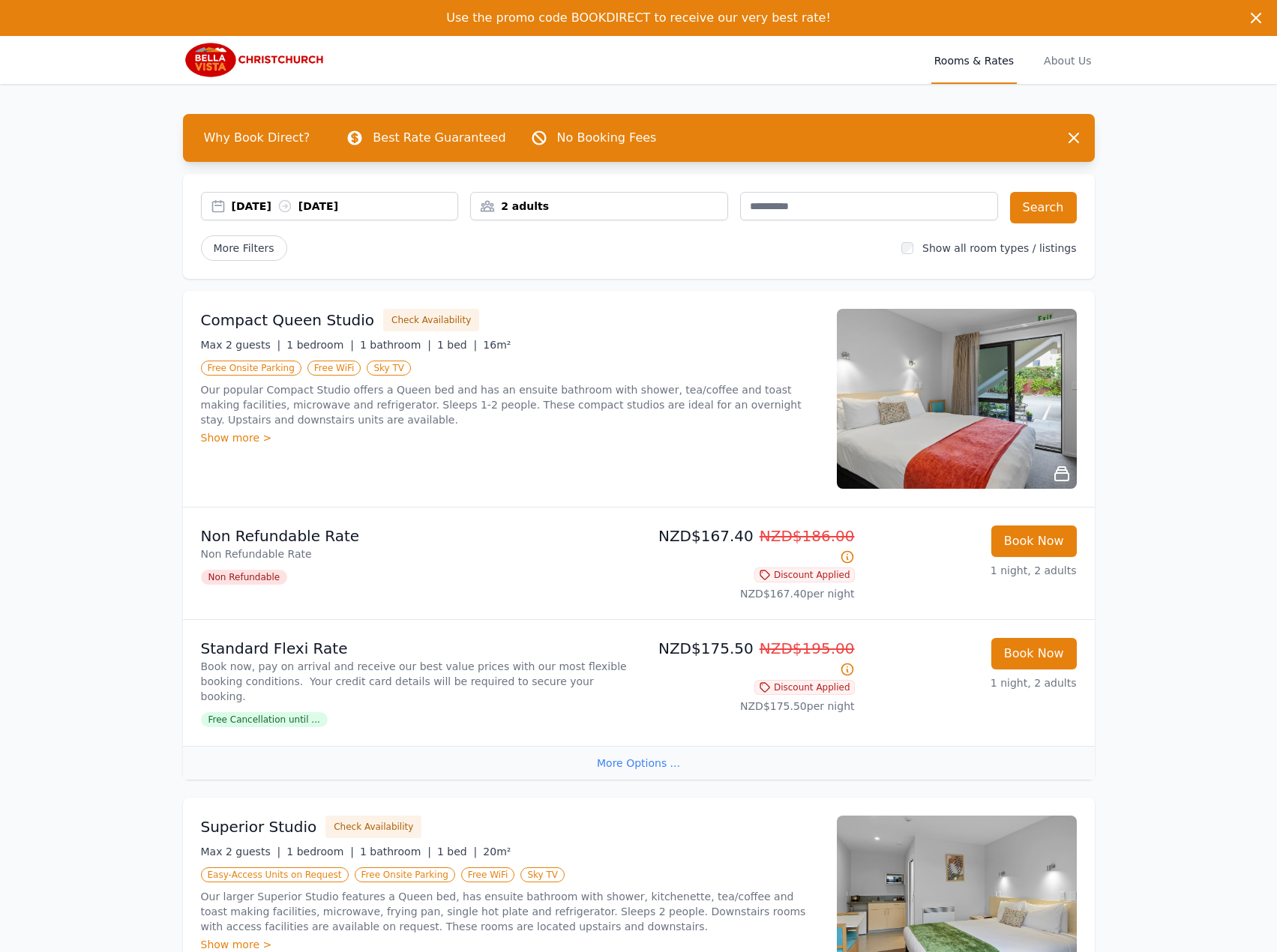
click at [1046, 190] on div "[DATE] [DATE] 2 adults Search More Filters Show all room types / listings" at bounding box center [638, 226] width 911 height 105
click at [1046, 207] on button "Search" at bounding box center [1043, 207] width 67 height 31
click at [292, 209] on icon at bounding box center [285, 206] width 15 height 15
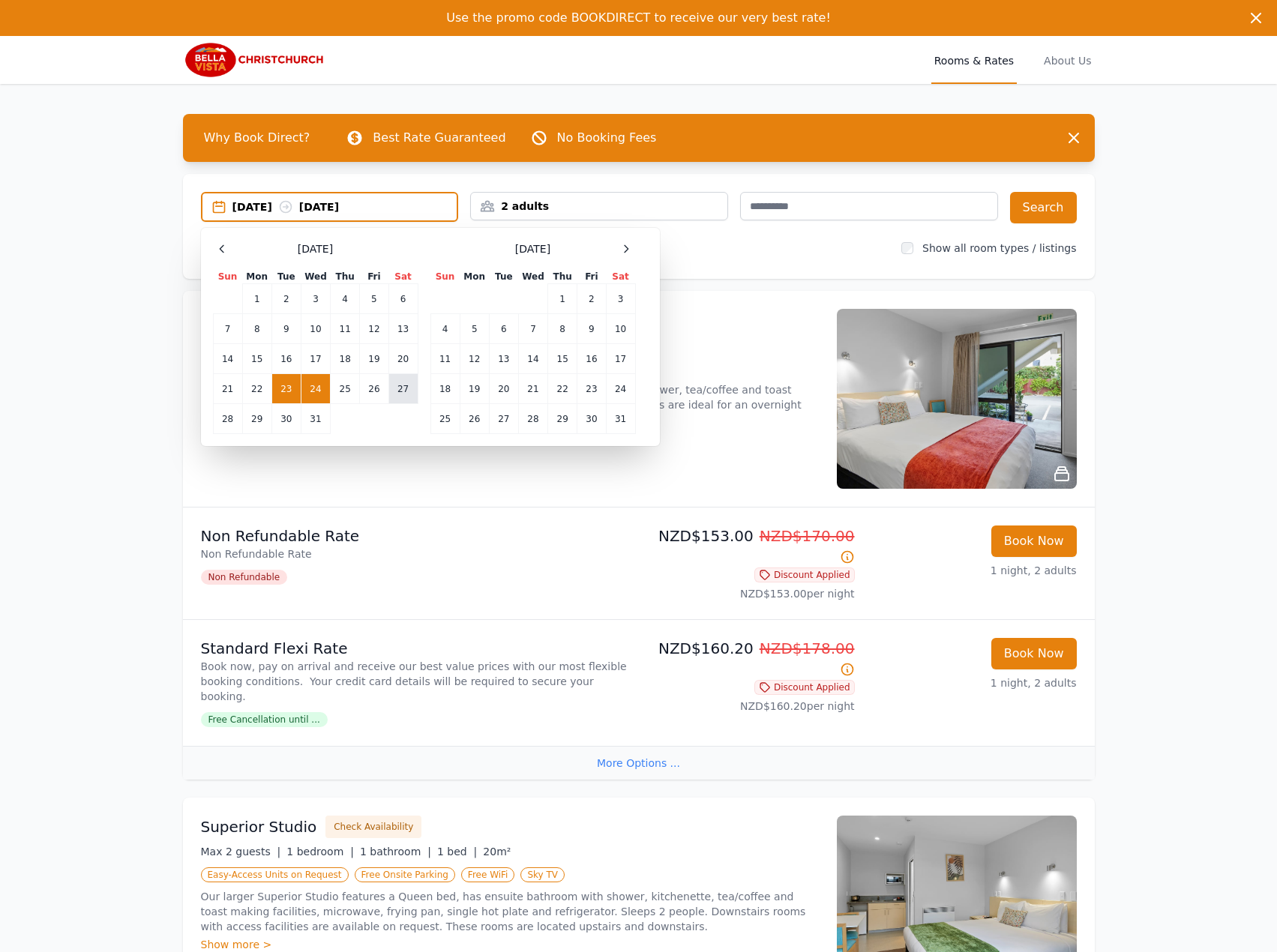
click at [396, 390] on td "27" at bounding box center [403, 389] width 30 height 30
click at [231, 419] on td "28" at bounding box center [228, 419] width 30 height 30
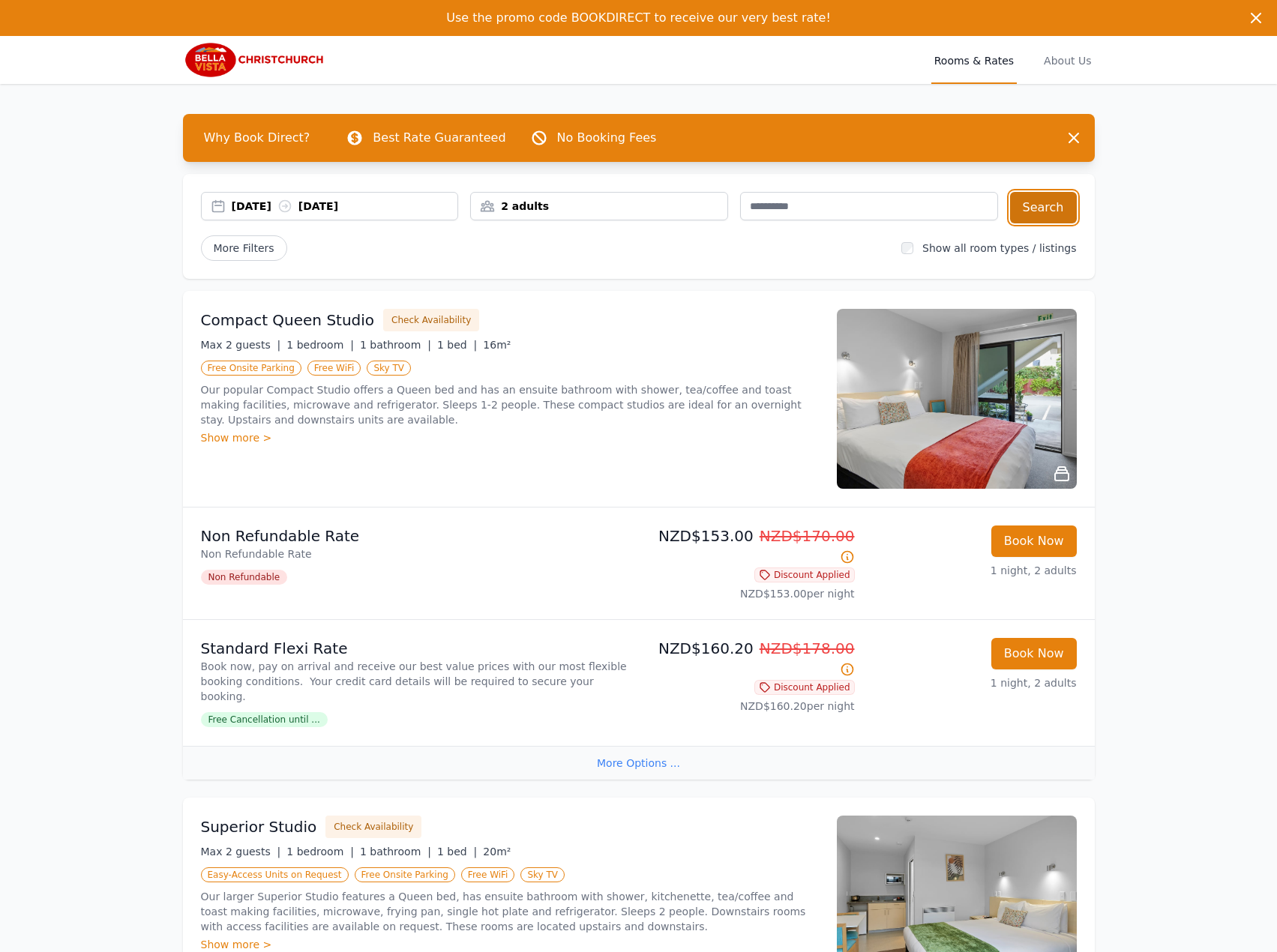
click at [1047, 216] on button "Search" at bounding box center [1043, 207] width 67 height 31
click at [276, 200] on div "[DATE] [DATE]" at bounding box center [344, 206] width 226 height 15
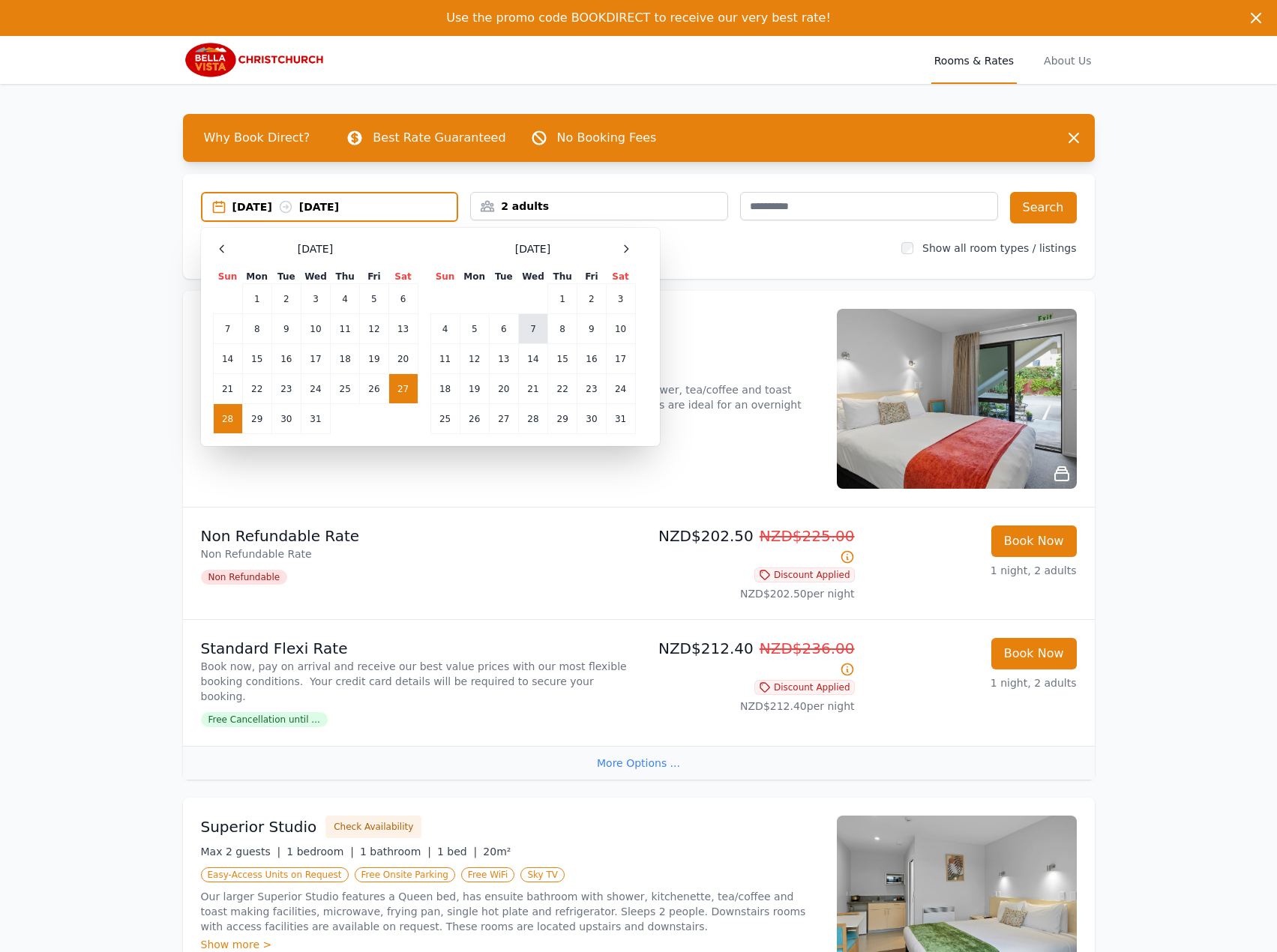
click at [529, 319] on td "7" at bounding box center [533, 329] width 30 height 30
click at [573, 319] on td "8" at bounding box center [562, 329] width 30 height 30
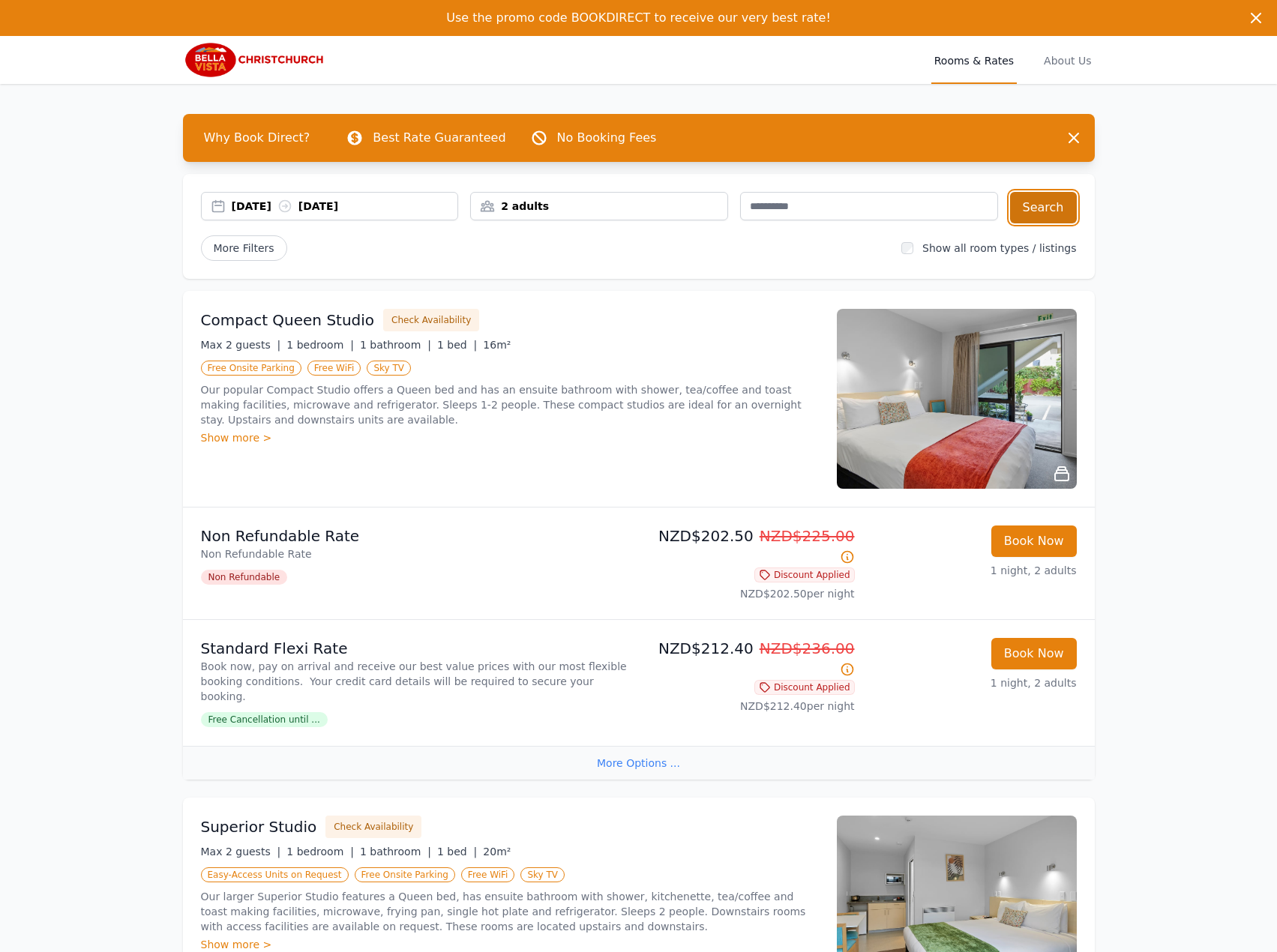
click at [1023, 193] on button "Search" at bounding box center [1043, 207] width 67 height 31
click at [262, 216] on div "[DATE] [DATE]" at bounding box center [330, 206] width 258 height 29
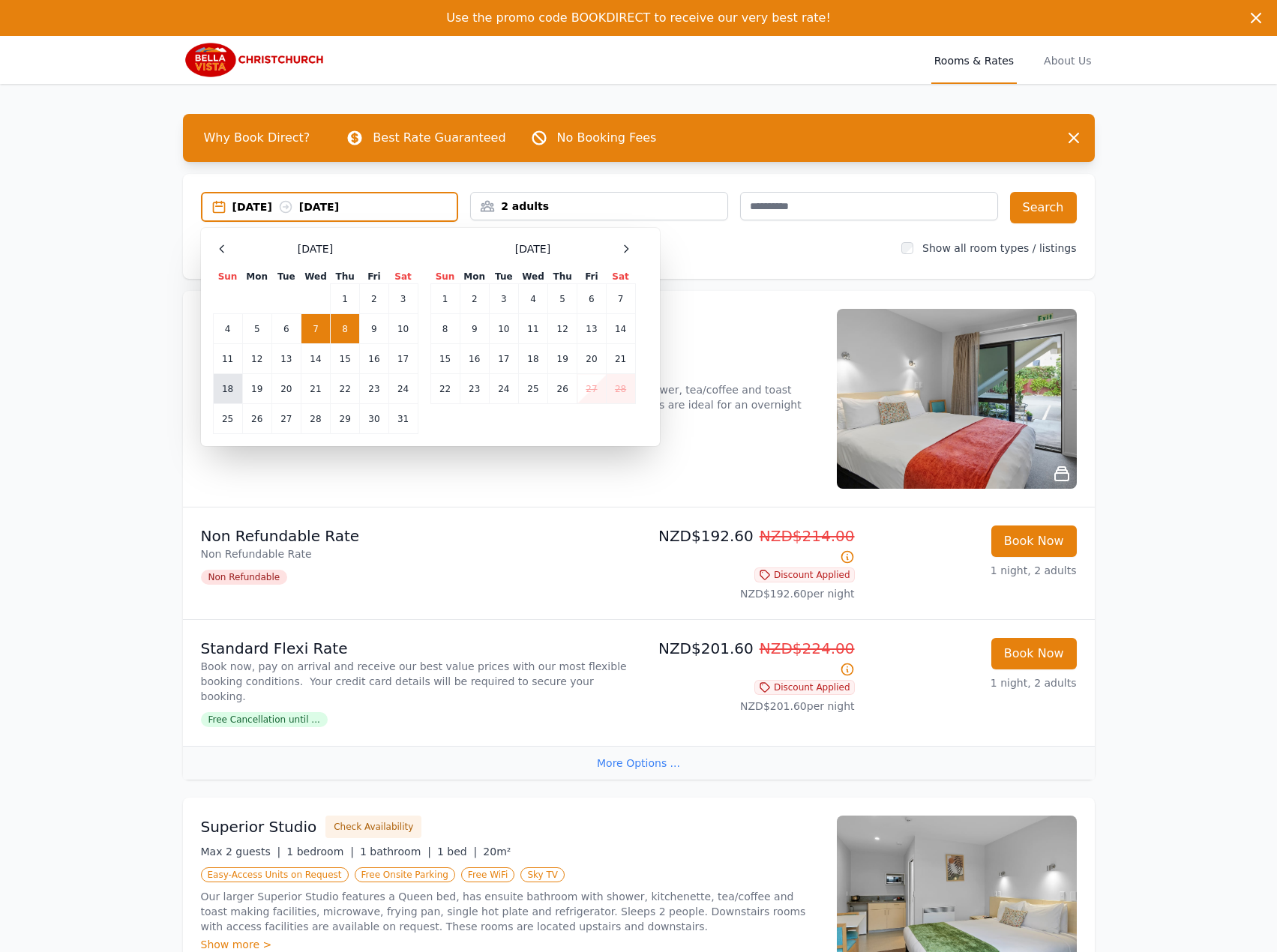
click at [227, 385] on td "18" at bounding box center [228, 389] width 30 height 30
click at [269, 382] on td "19" at bounding box center [256, 389] width 30 height 30
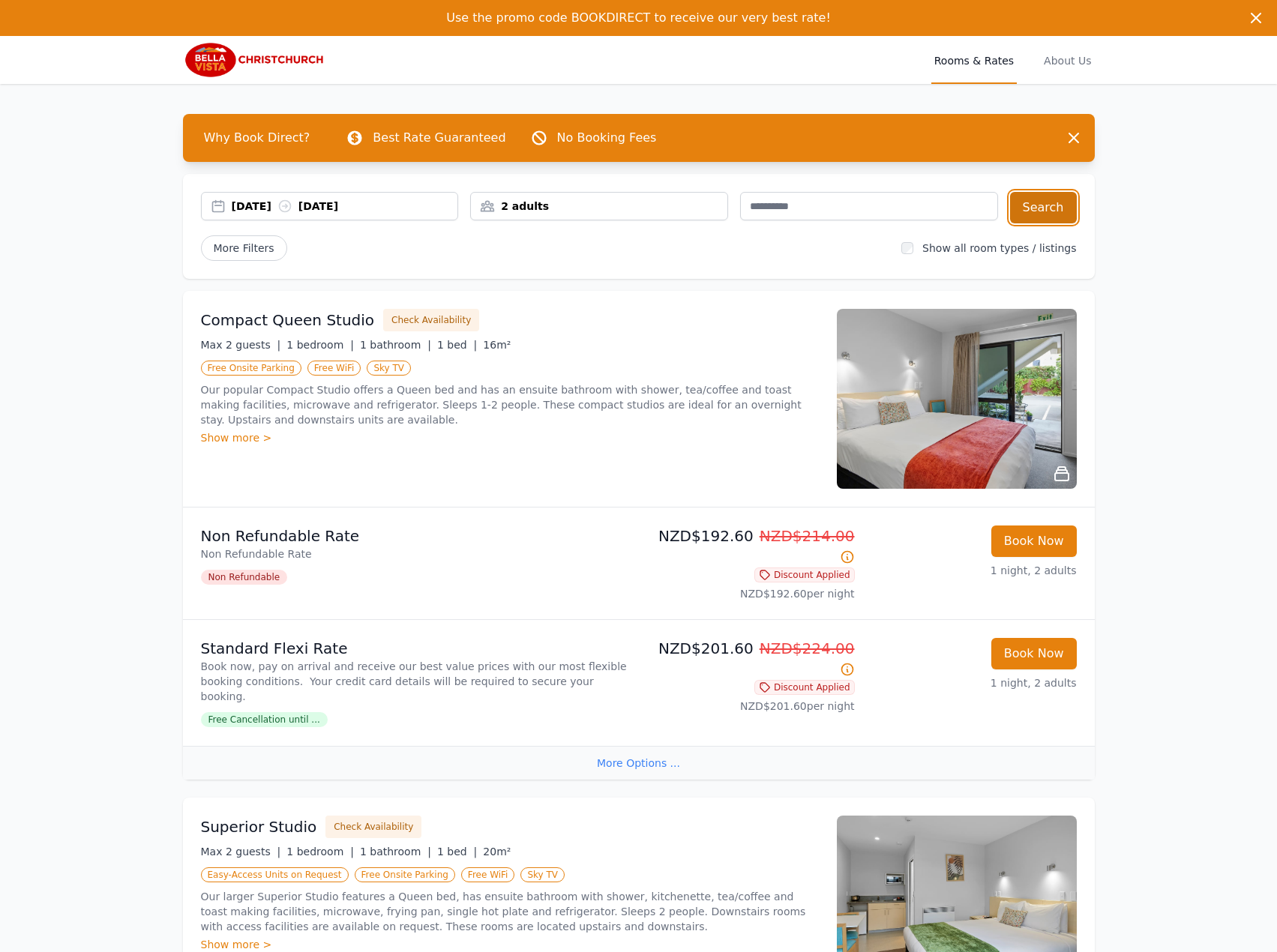
click at [1071, 215] on button "Search" at bounding box center [1043, 207] width 67 height 31
click at [253, 206] on div "[DATE] [DATE]" at bounding box center [344, 206] width 226 height 15
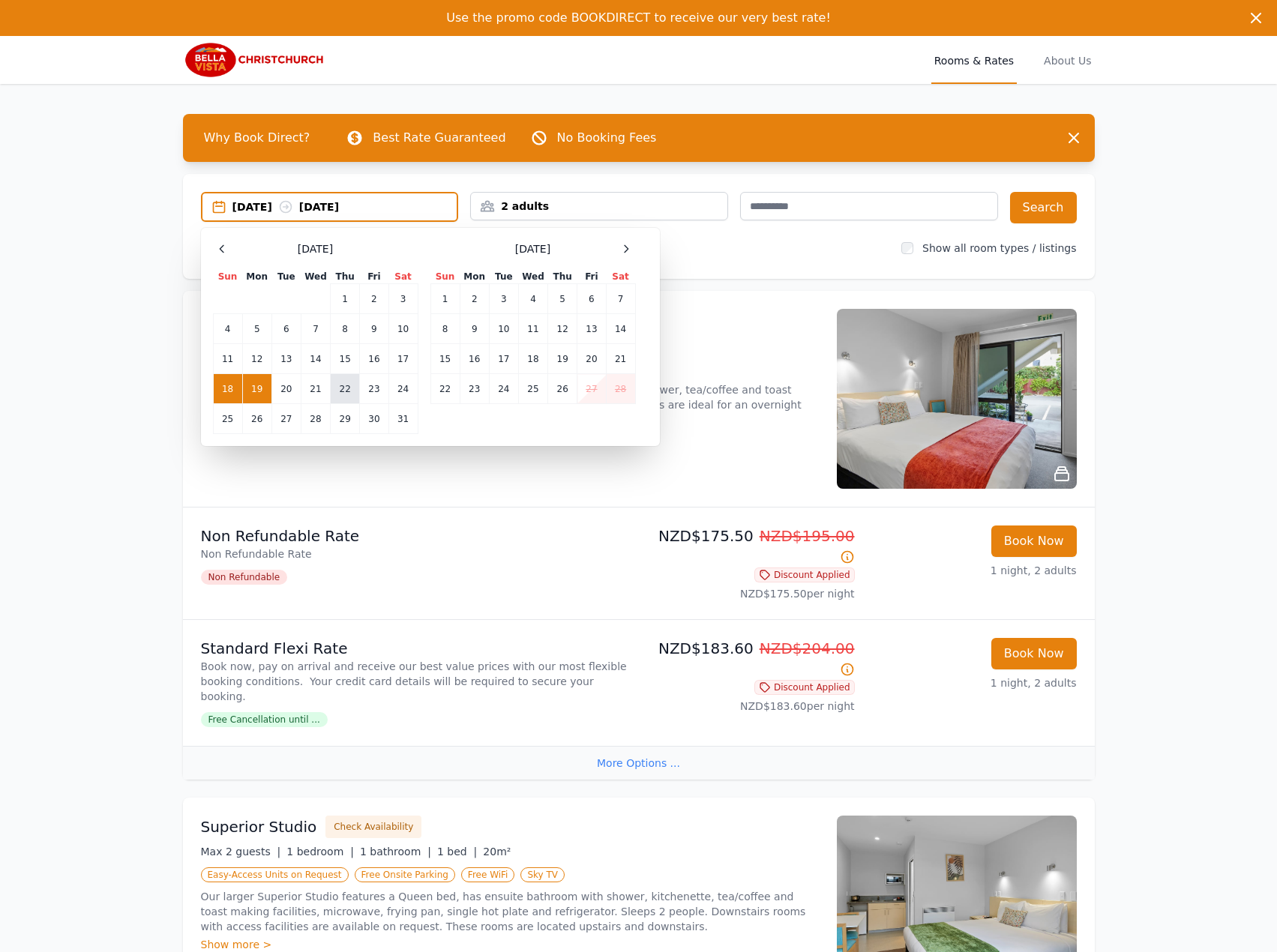
click at [341, 391] on td "22" at bounding box center [345, 389] width 30 height 30
click at [361, 389] on td "23" at bounding box center [374, 389] width 29 height 30
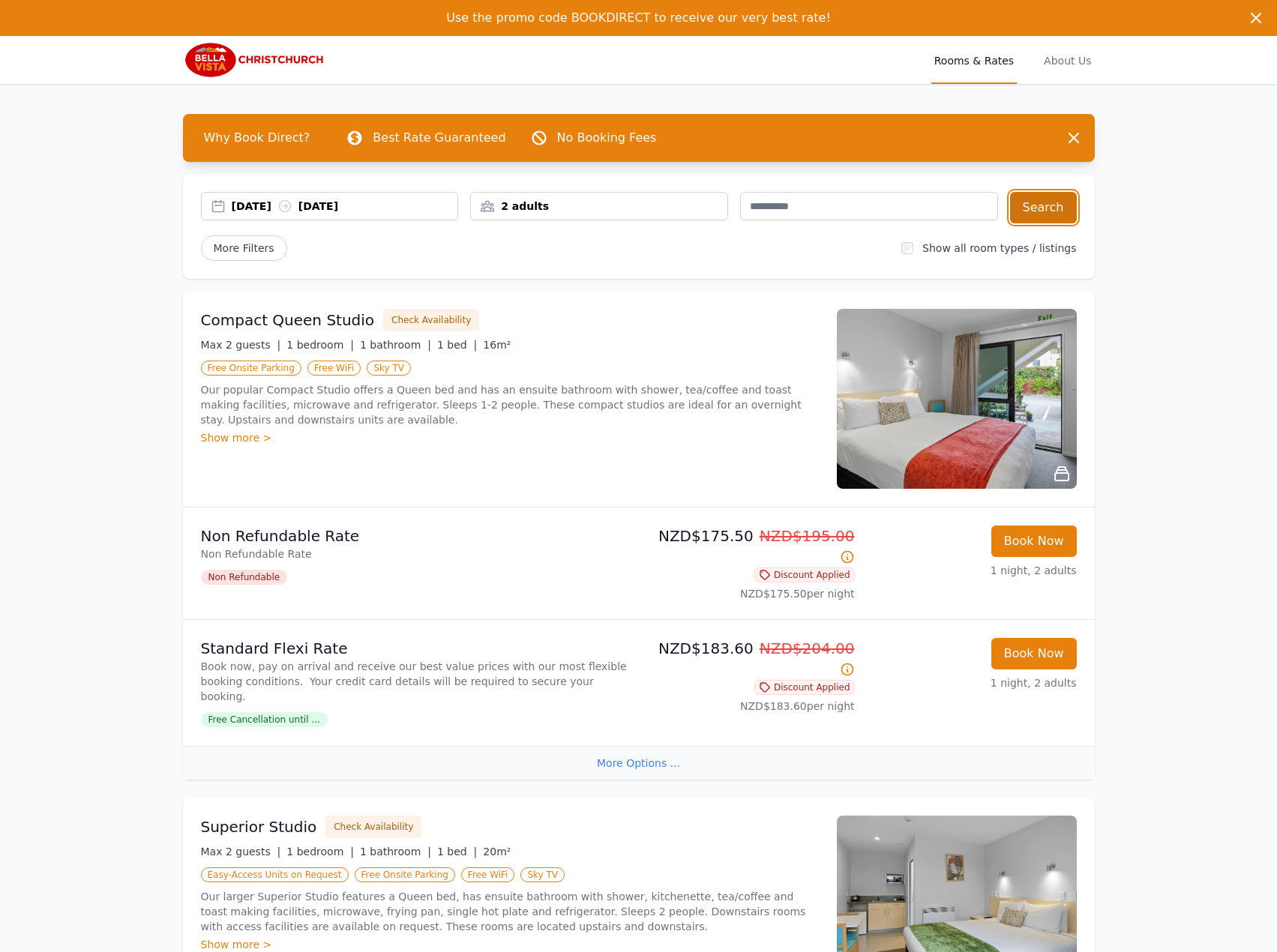
click at [1021, 213] on button "Search" at bounding box center [1043, 207] width 67 height 31
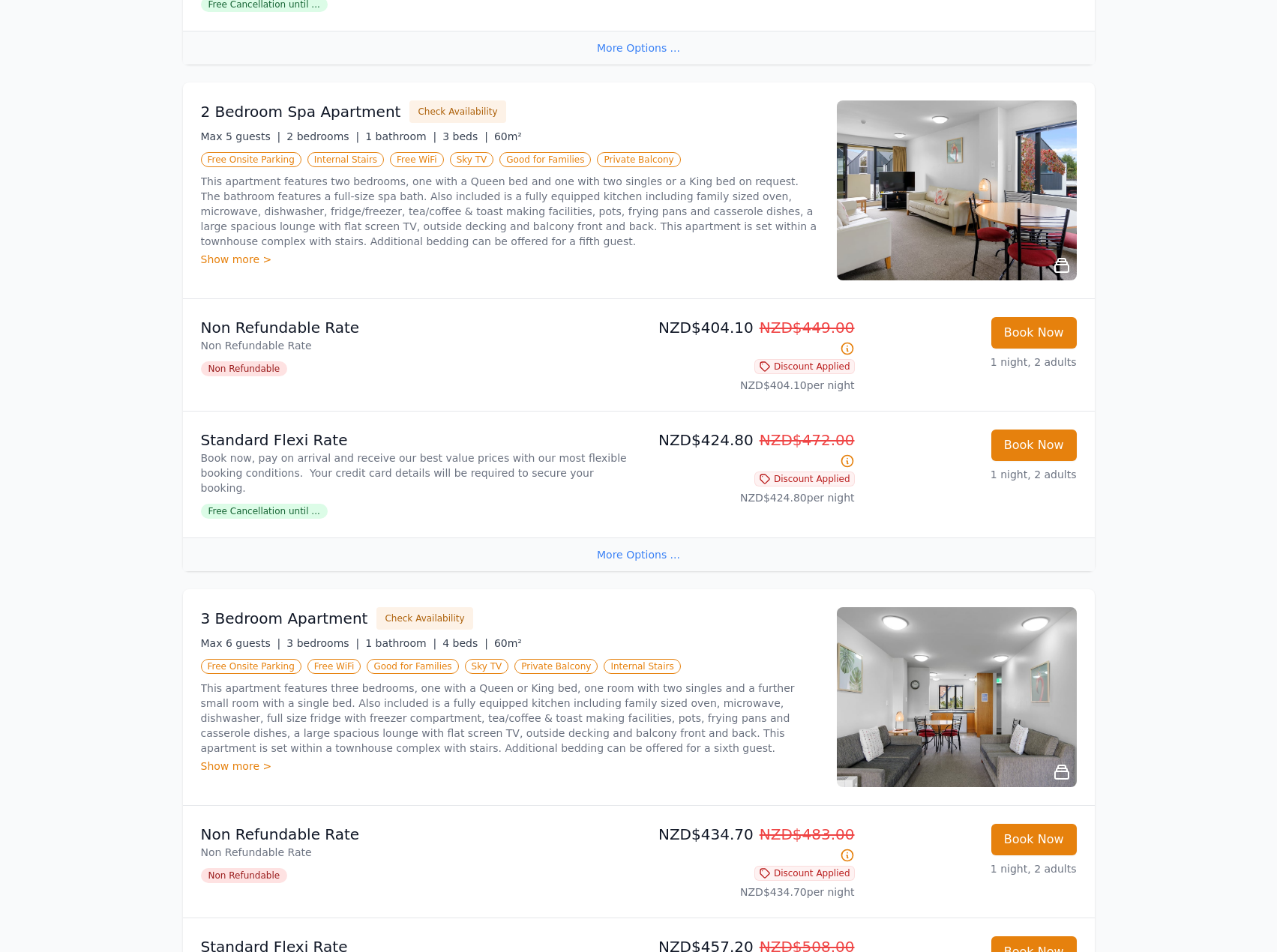
scroll to position [2248, 0]
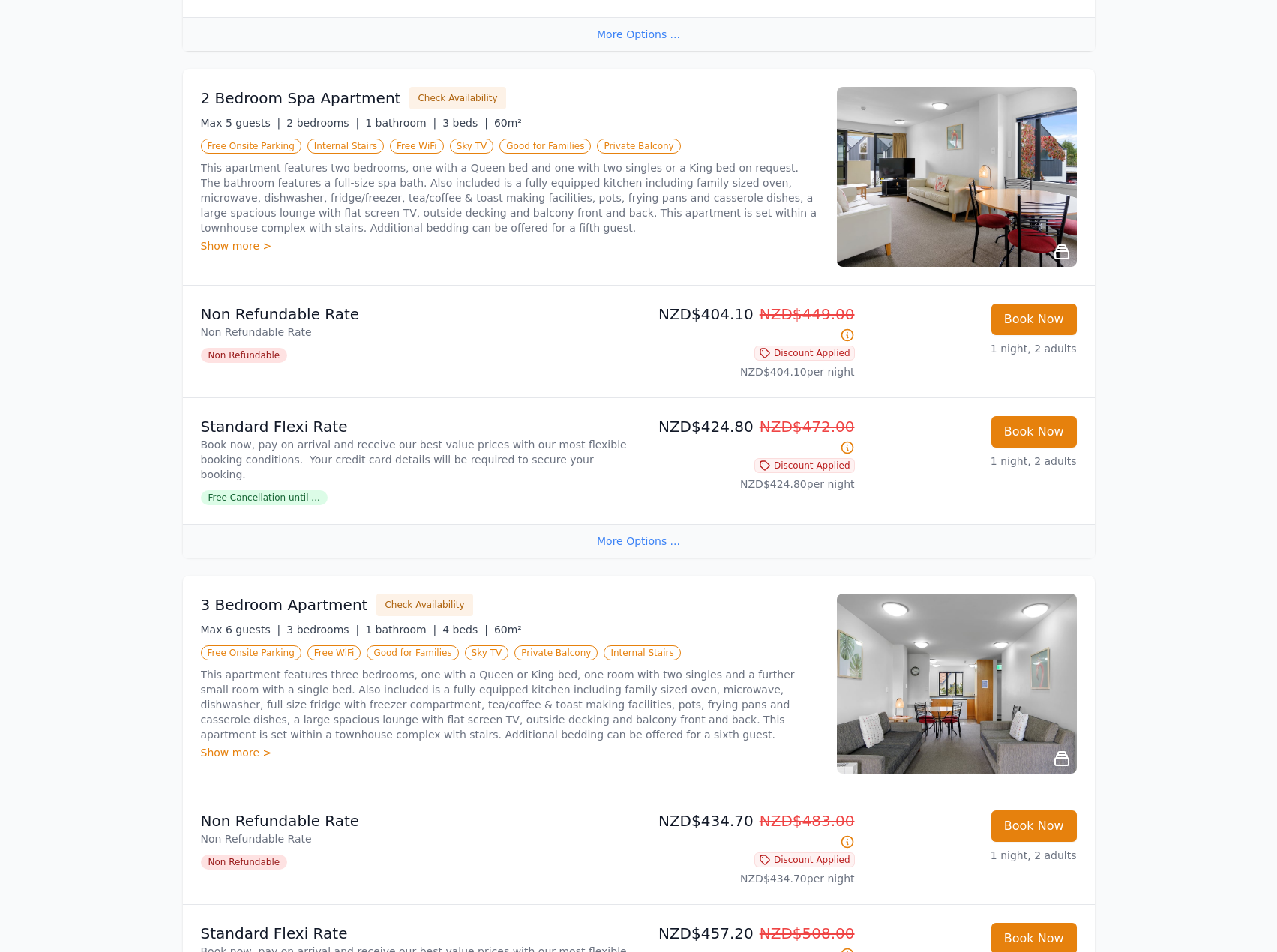
drag, startPoint x: 53, startPoint y: 538, endPoint x: 61, endPoint y: 533, distance: 9.4
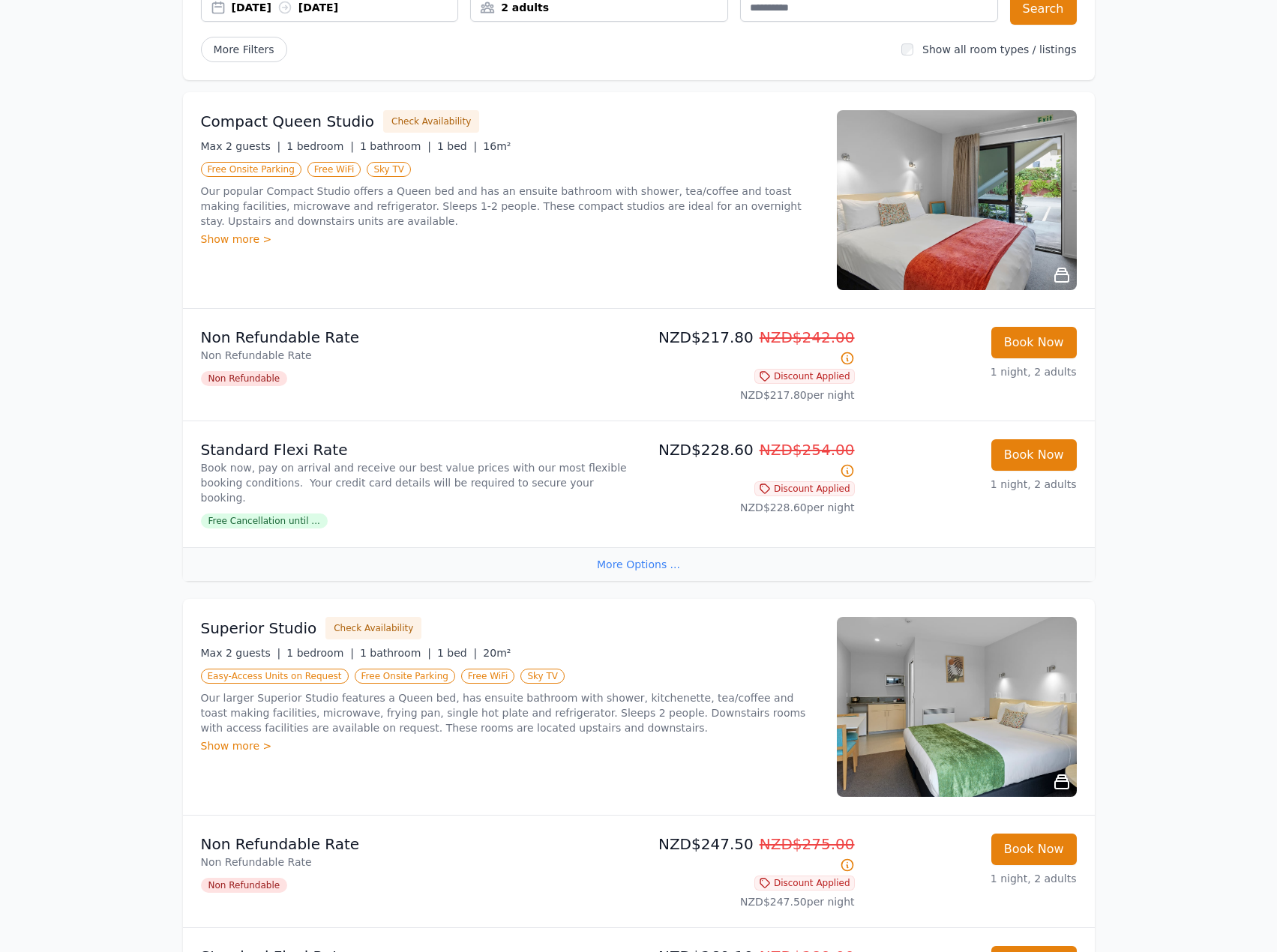
scroll to position [0, 0]
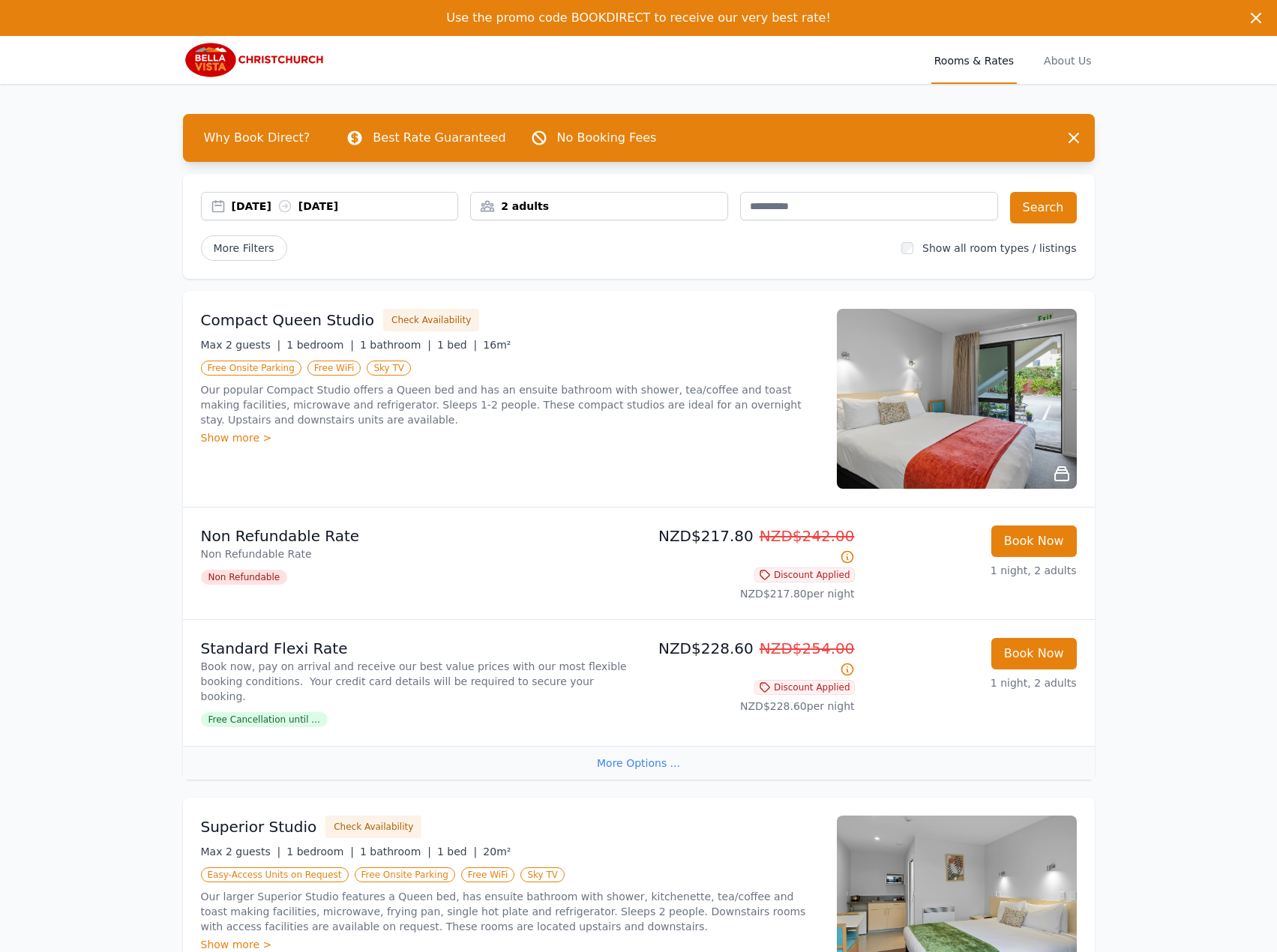
click at [362, 202] on div "[DATE] [DATE]" at bounding box center [344, 206] width 226 height 15
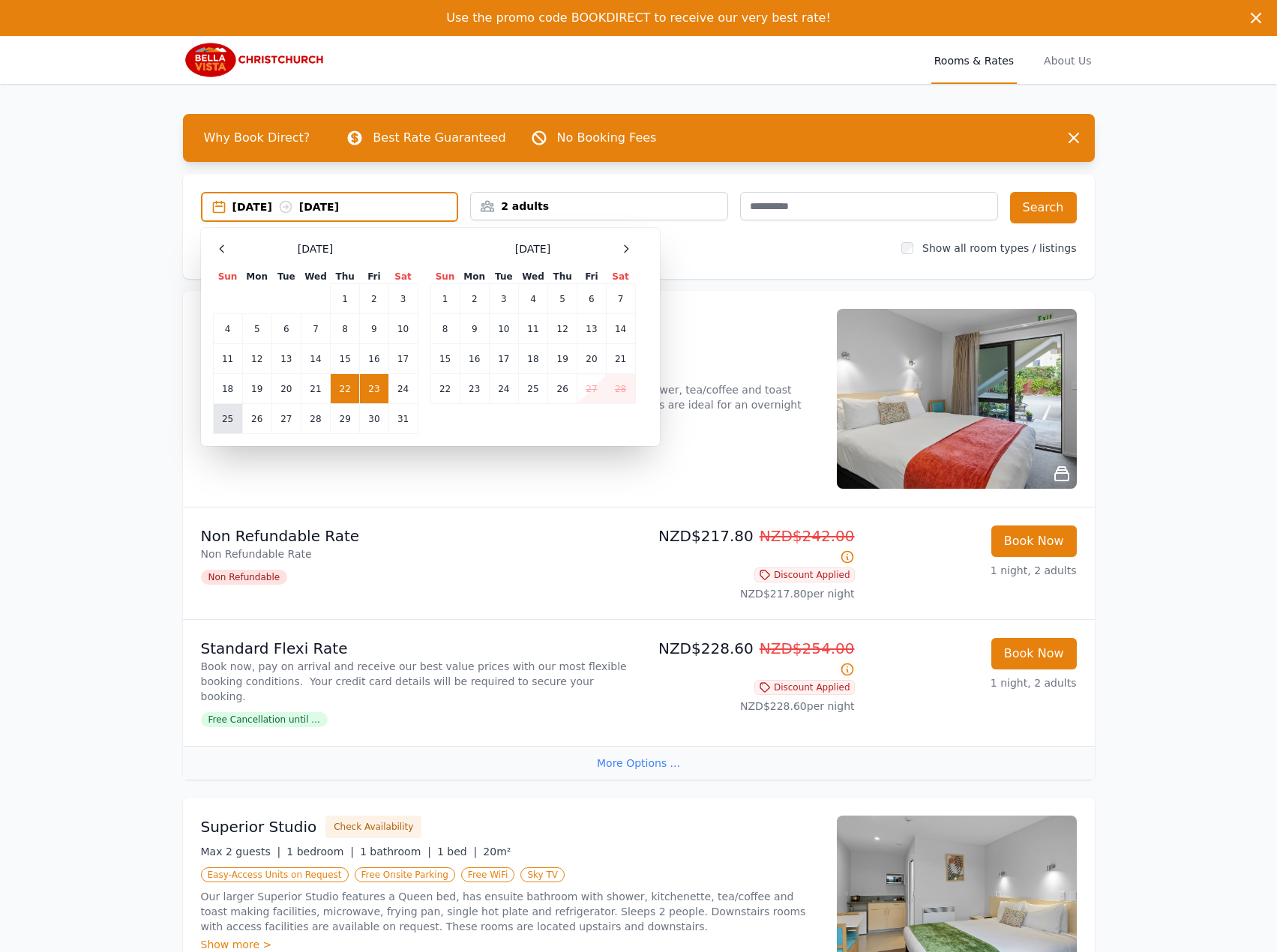
click at [234, 423] on td "25" at bounding box center [228, 419] width 30 height 30
click at [256, 415] on td "26" at bounding box center [256, 419] width 30 height 30
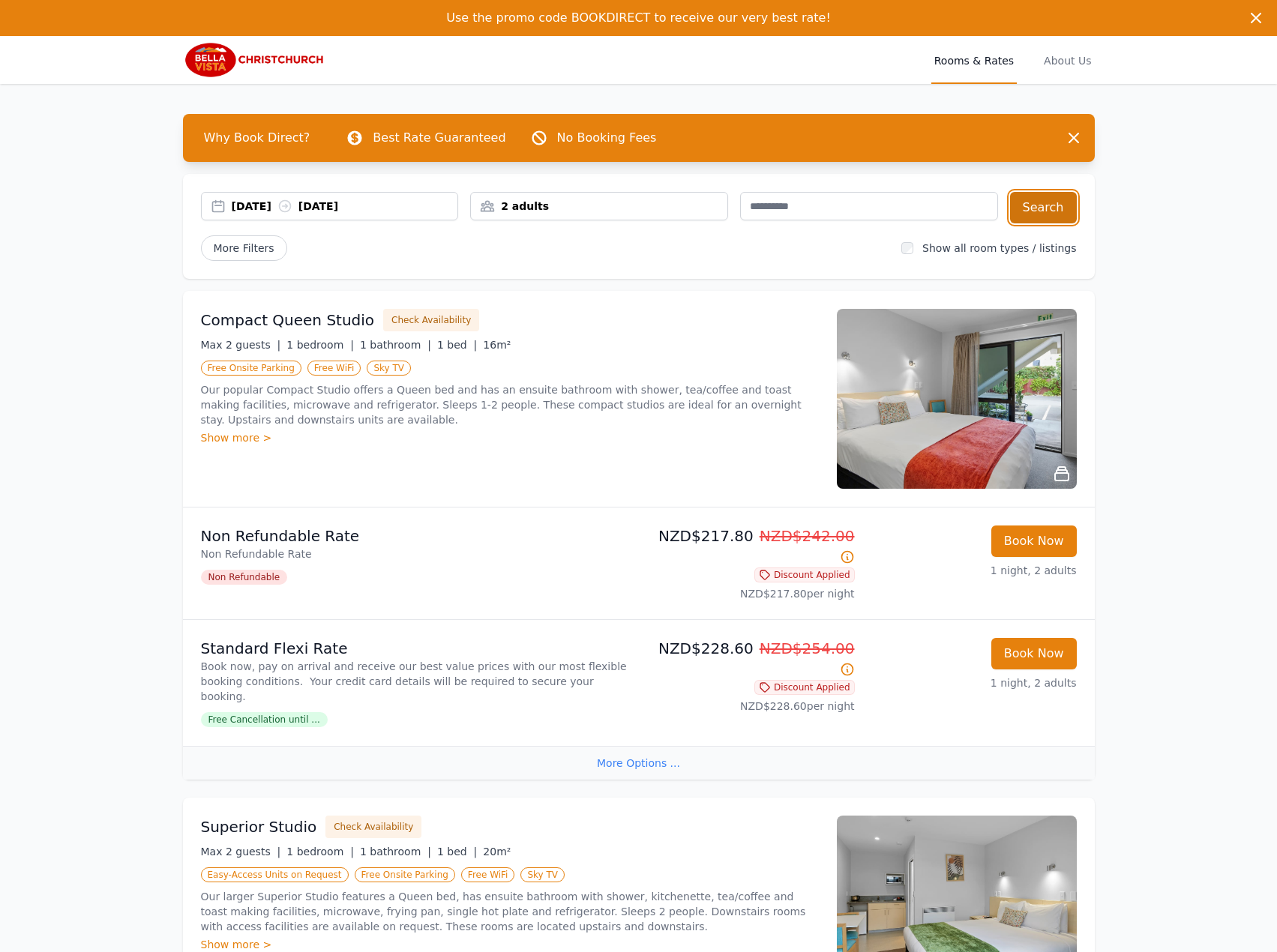
click at [1056, 205] on button "Search" at bounding box center [1043, 207] width 67 height 31
click at [332, 215] on div "[DATE] [DATE]" at bounding box center [330, 206] width 258 height 29
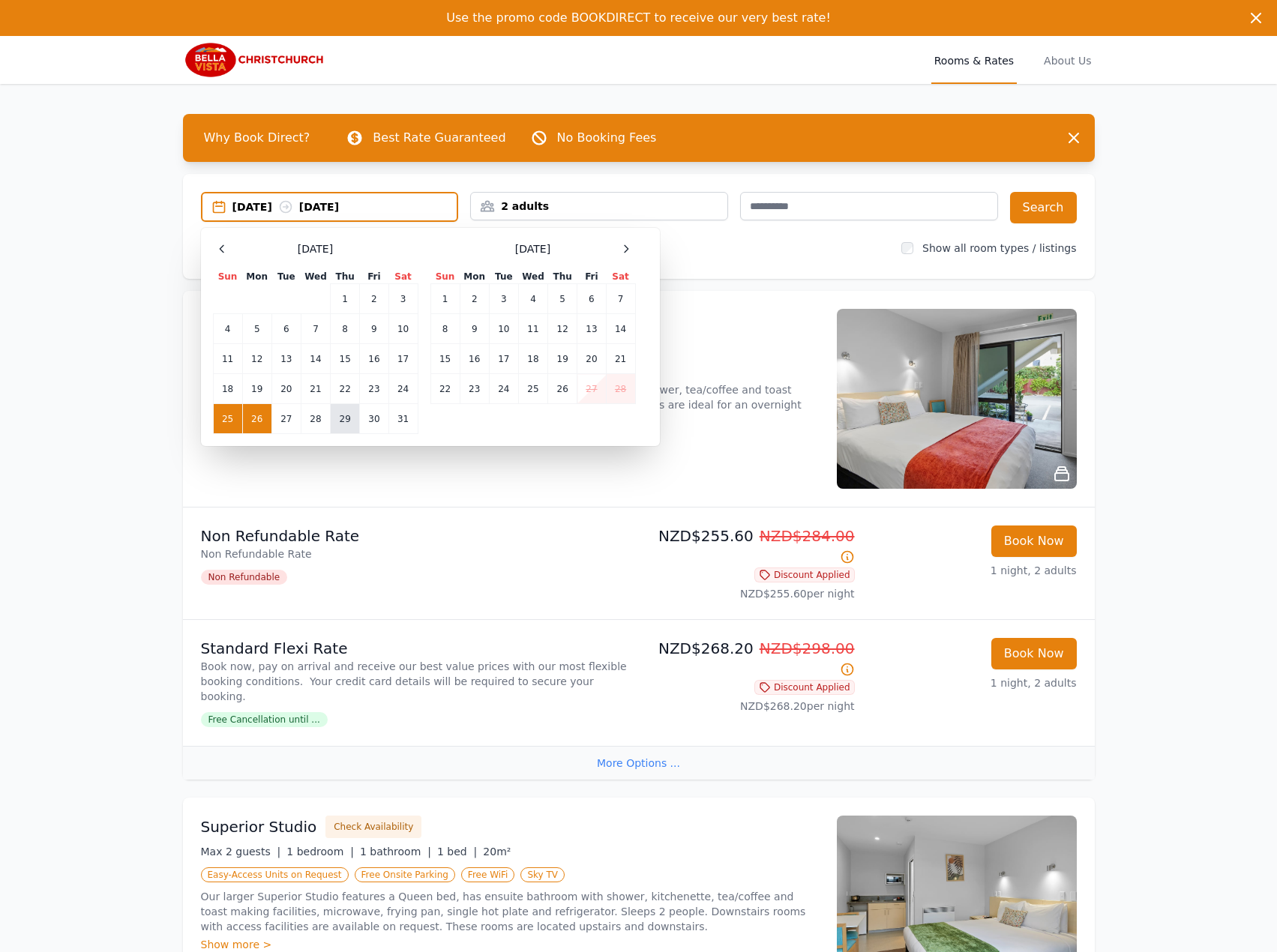
click at [338, 422] on td "29" at bounding box center [345, 419] width 30 height 30
click at [373, 420] on td "30" at bounding box center [374, 419] width 29 height 30
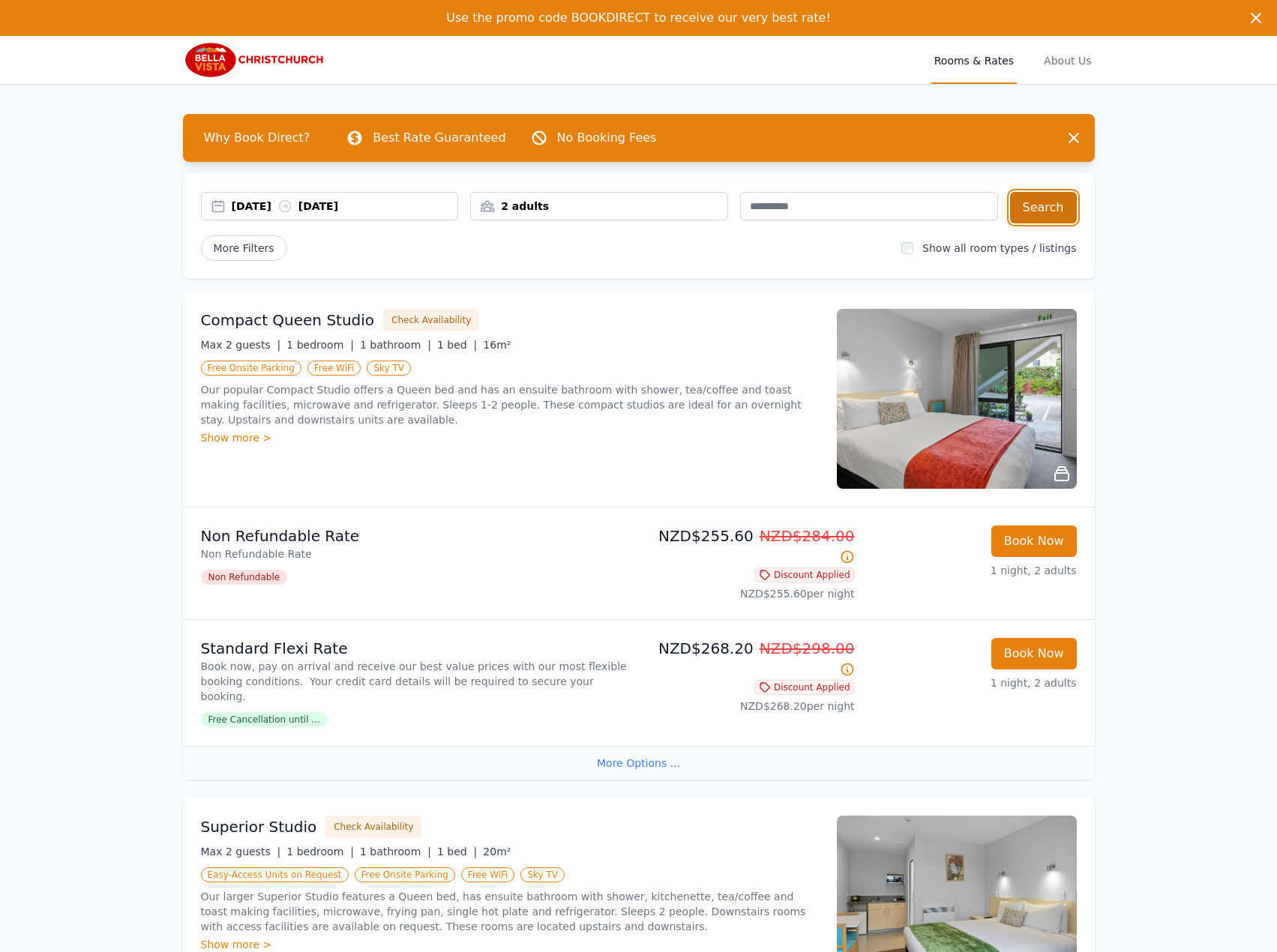
click at [1030, 200] on button "Search" at bounding box center [1043, 207] width 67 height 31
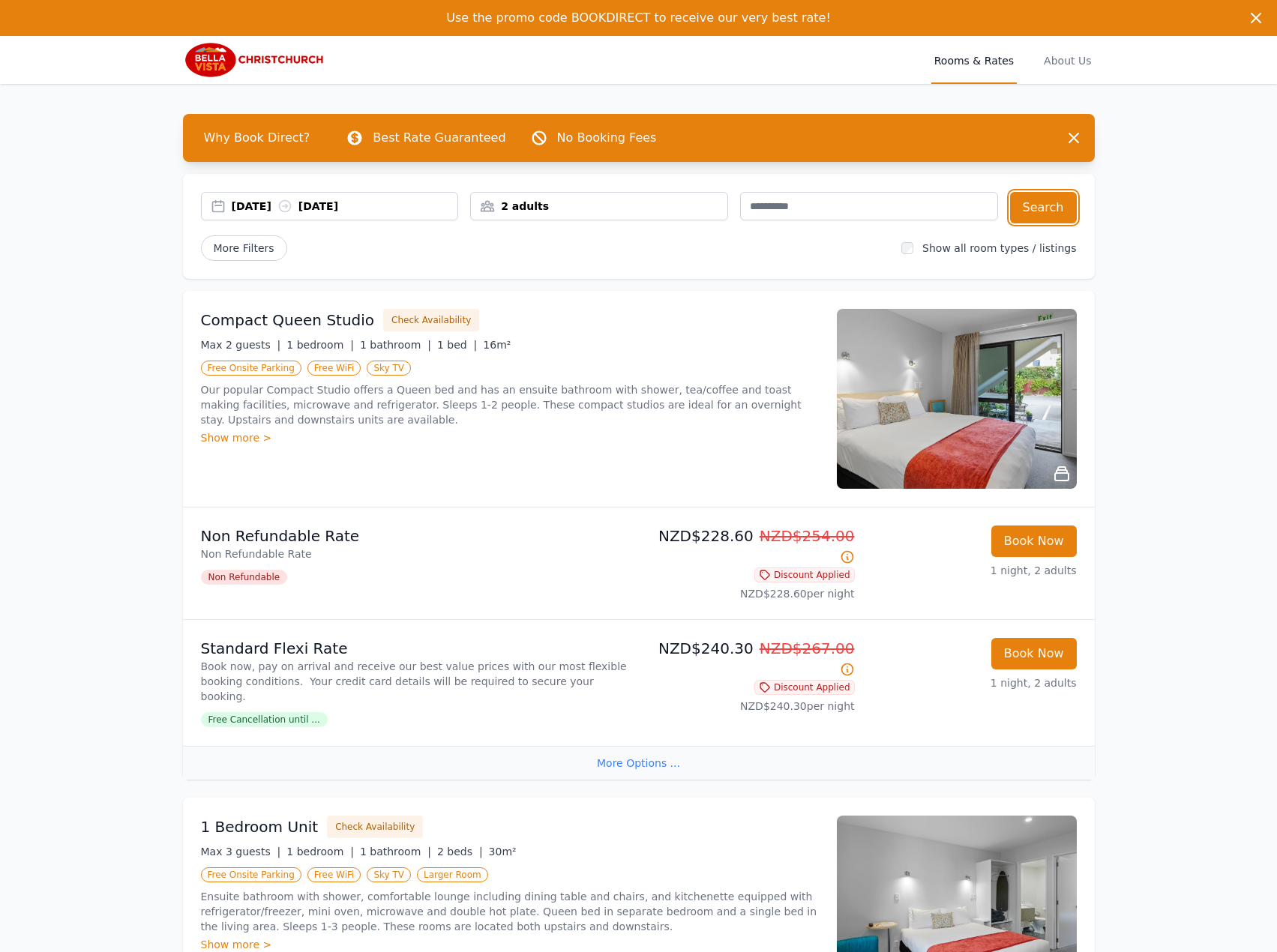
click at [337, 201] on div "[DATE] [DATE]" at bounding box center [344, 206] width 226 height 15
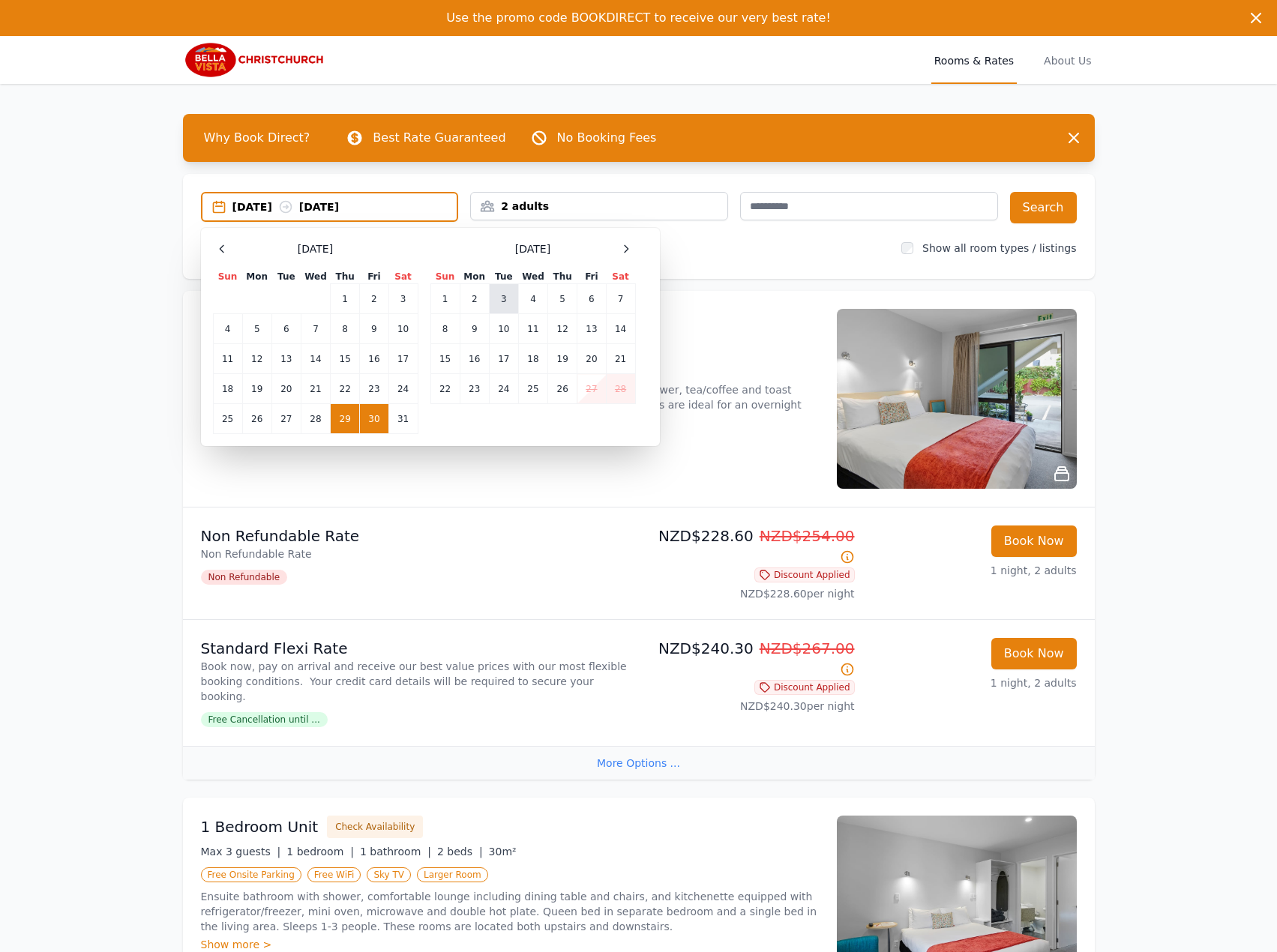
click at [517, 291] on td "3" at bounding box center [503, 299] width 30 height 30
drag, startPoint x: 533, startPoint y: 291, endPoint x: 662, endPoint y: 287, distance: 129.1
click at [533, 291] on td "4" at bounding box center [533, 299] width 30 height 30
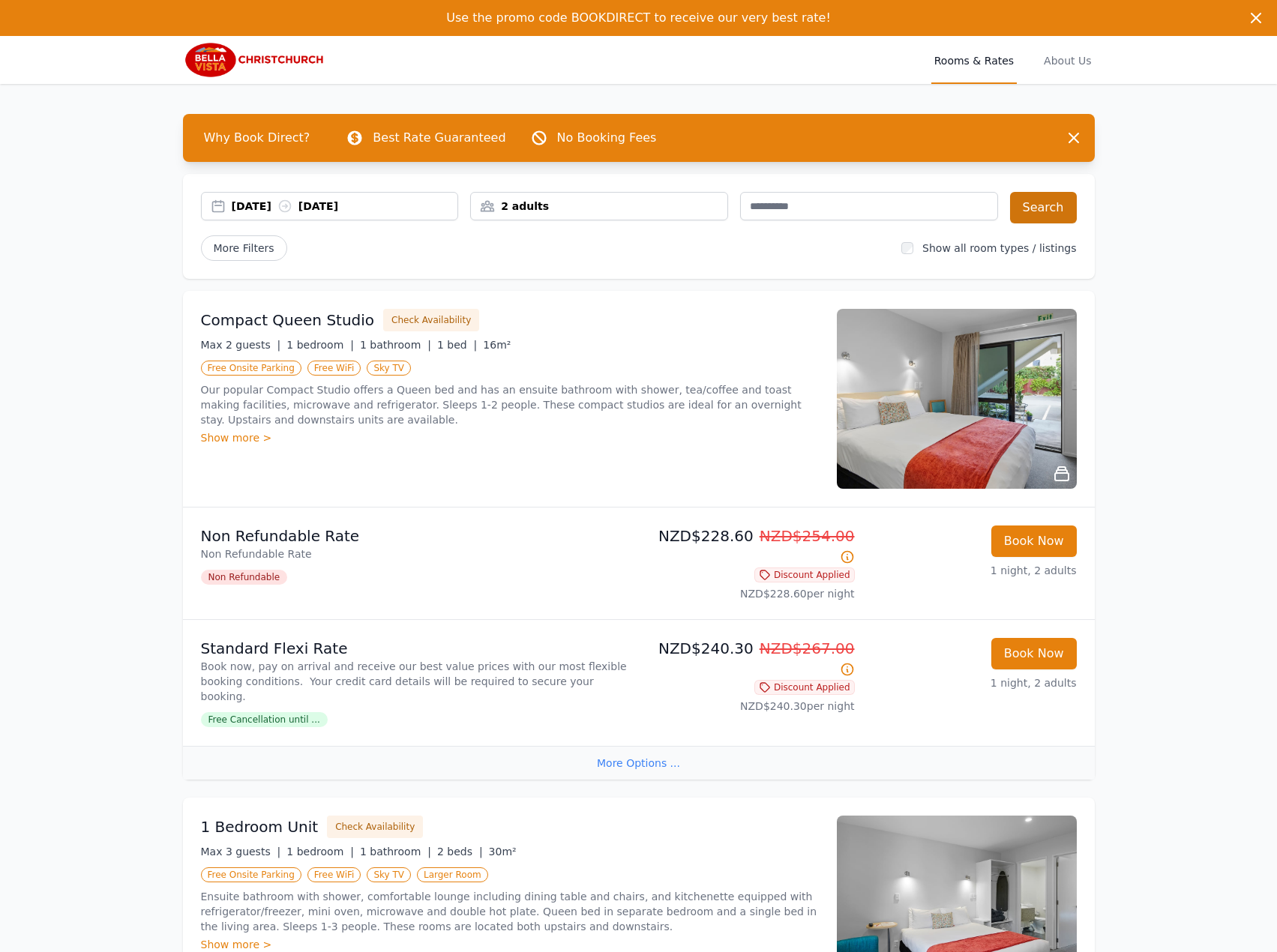
drag, startPoint x: 1084, startPoint y: 185, endPoint x: 1074, endPoint y: 195, distance: 14.1
click at [1080, 186] on div "[DATE] [DATE] 2 adults Search More Filters Show all room types / listings" at bounding box center [638, 226] width 911 height 105
click at [1064, 203] on button "Search" at bounding box center [1043, 207] width 67 height 31
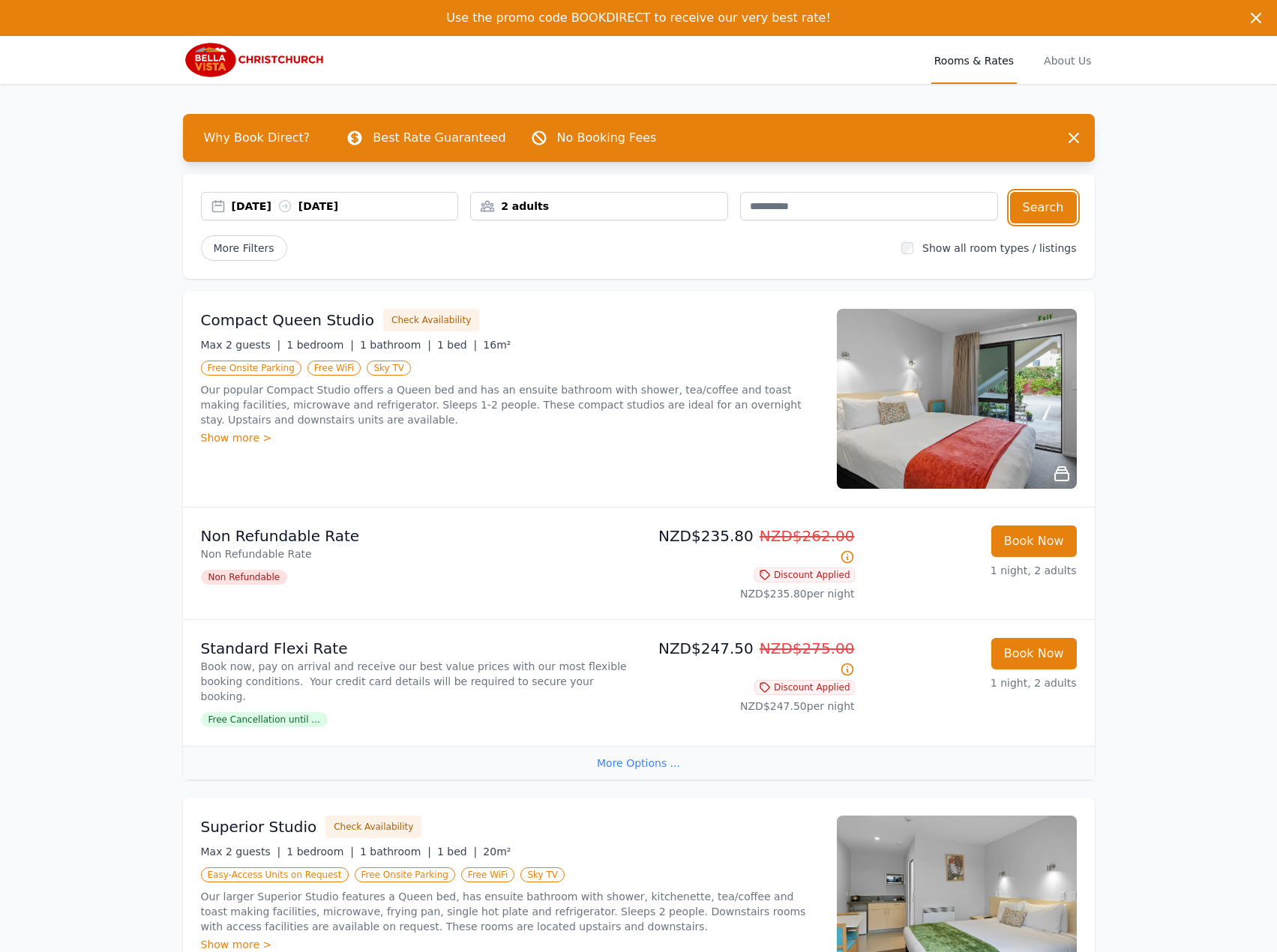
click at [361, 209] on div "[DATE] [DATE]" at bounding box center [344, 206] width 226 height 15
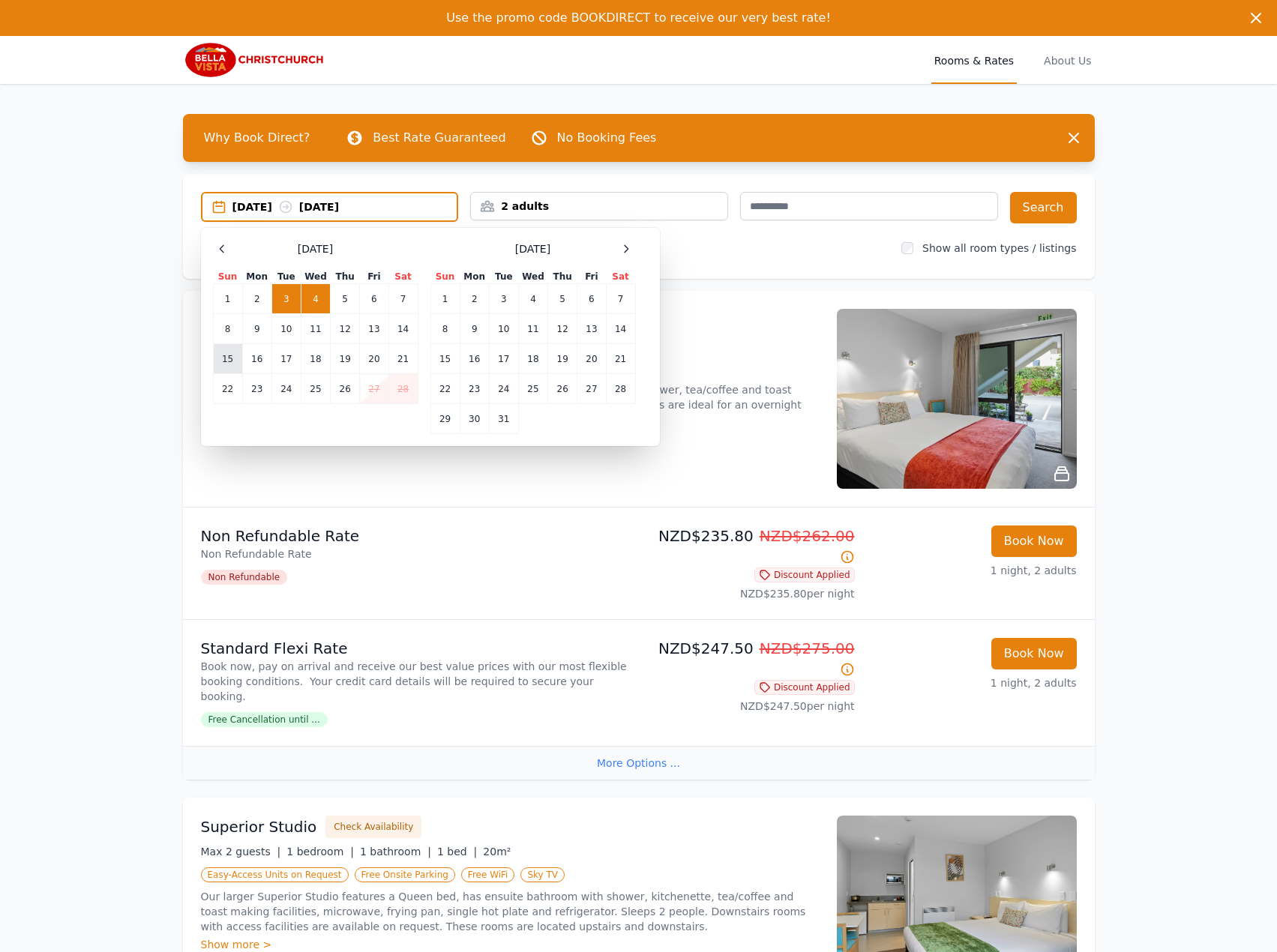
click at [234, 356] on td "15" at bounding box center [228, 360] width 30 height 30
drag, startPoint x: 256, startPoint y: 356, endPoint x: 263, endPoint y: 357, distance: 7.1
click at [258, 356] on td "16" at bounding box center [256, 360] width 30 height 30
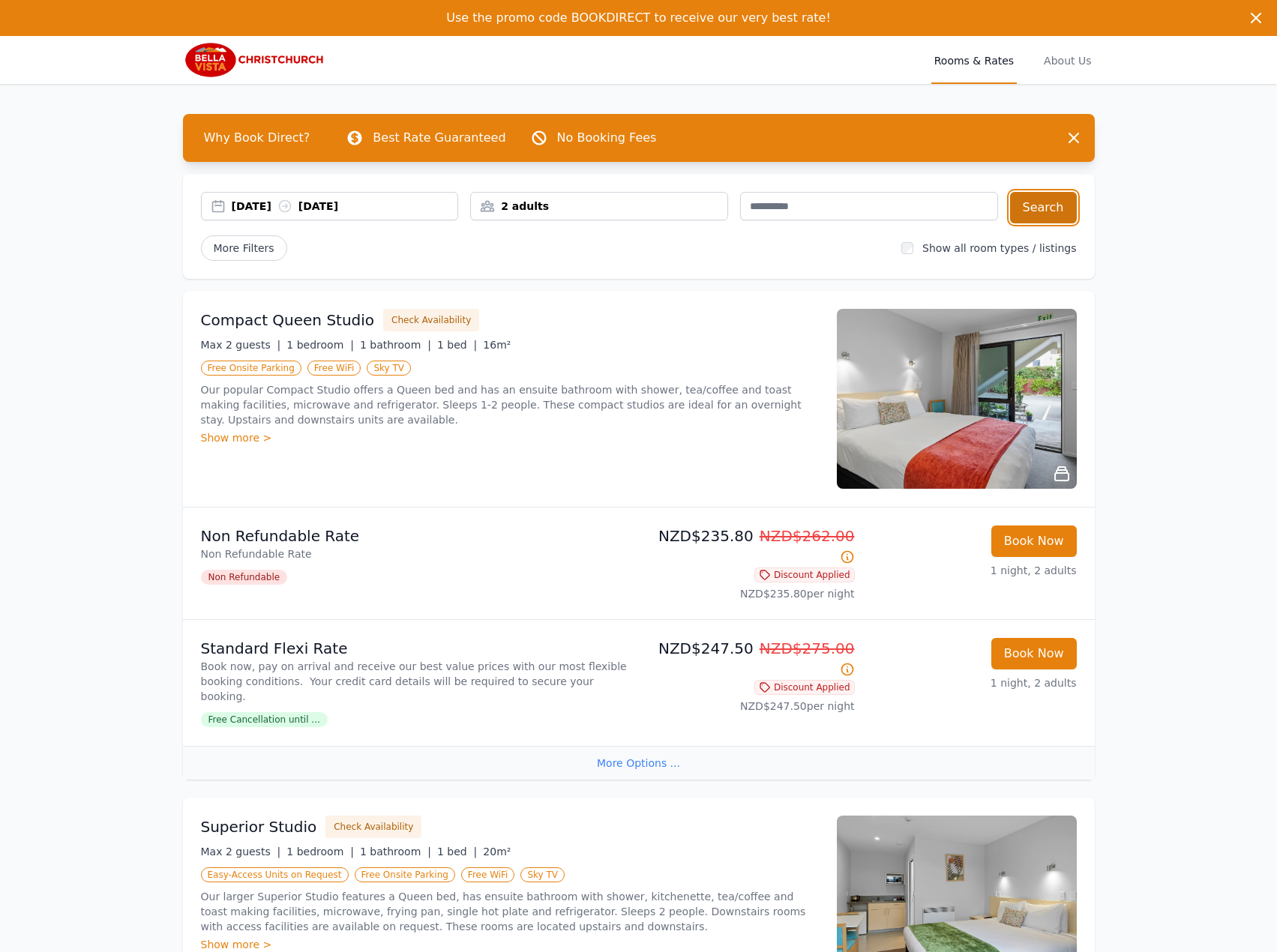
click at [1039, 208] on button "Search" at bounding box center [1043, 207] width 67 height 31
click at [325, 196] on div "[DATE] [DATE]" at bounding box center [330, 206] width 258 height 29
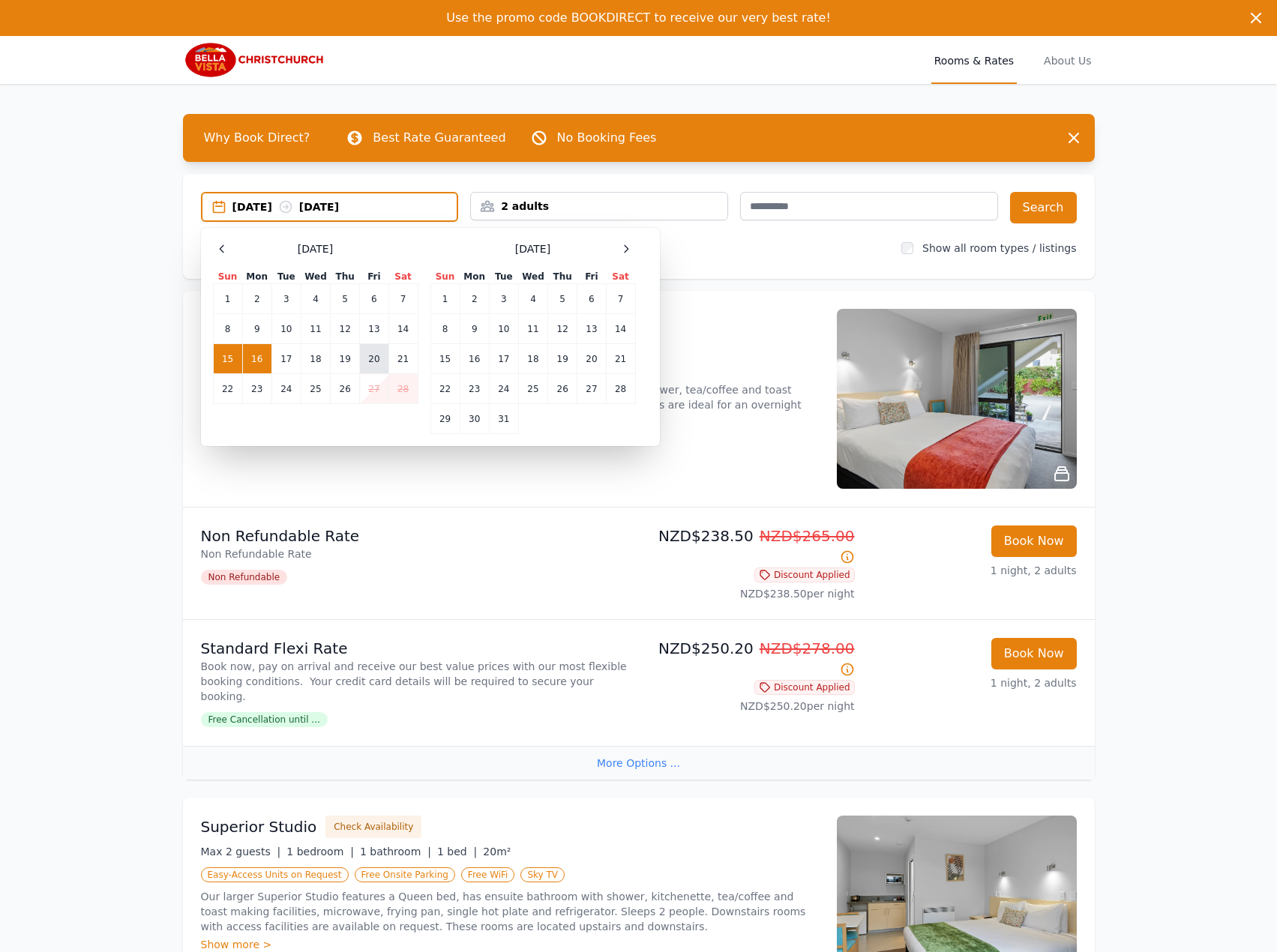
click at [381, 354] on td "20" at bounding box center [374, 360] width 29 height 30
click at [395, 354] on td "21" at bounding box center [403, 360] width 30 height 30
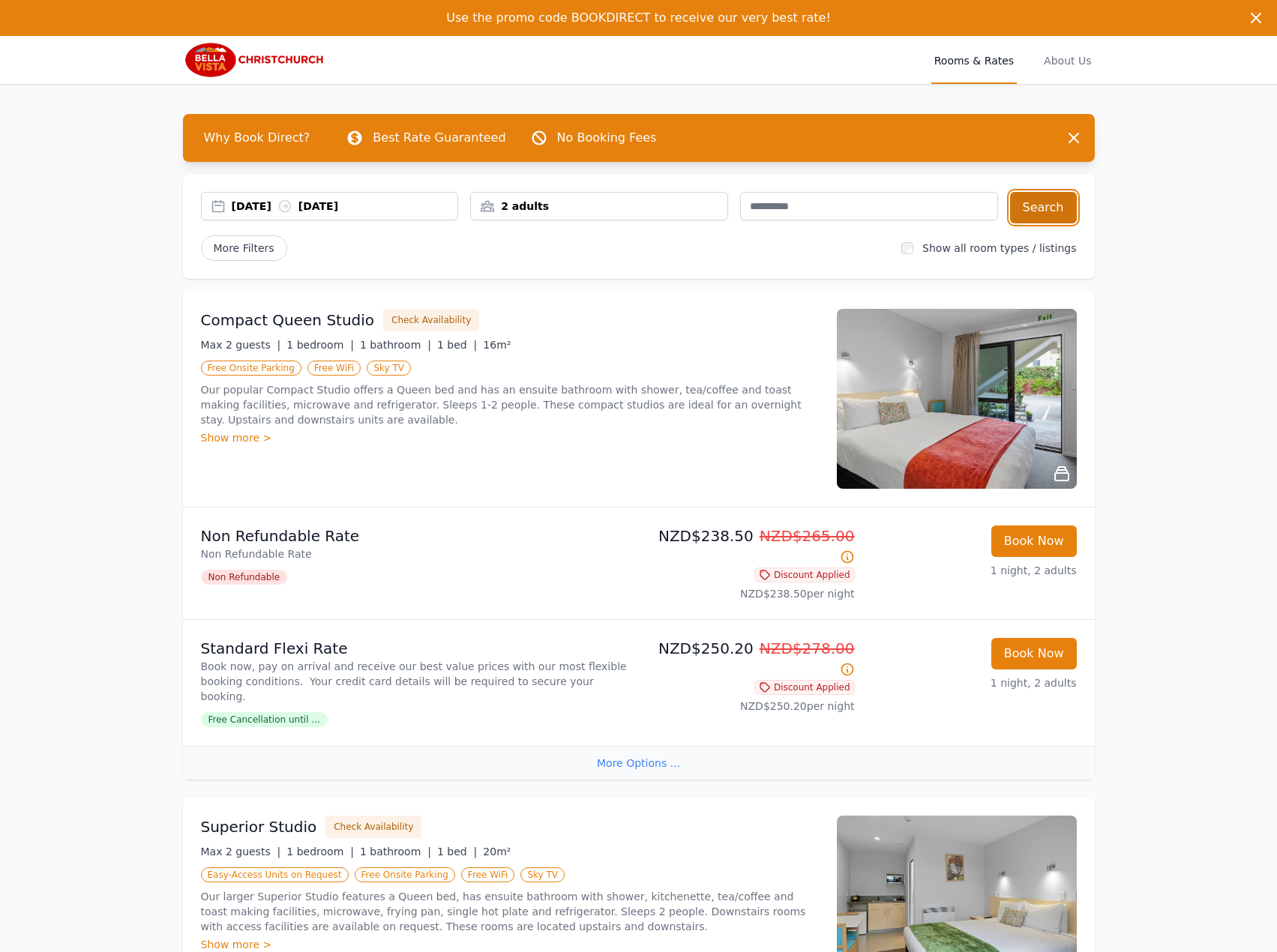
click at [1046, 209] on button "Search" at bounding box center [1043, 207] width 67 height 31
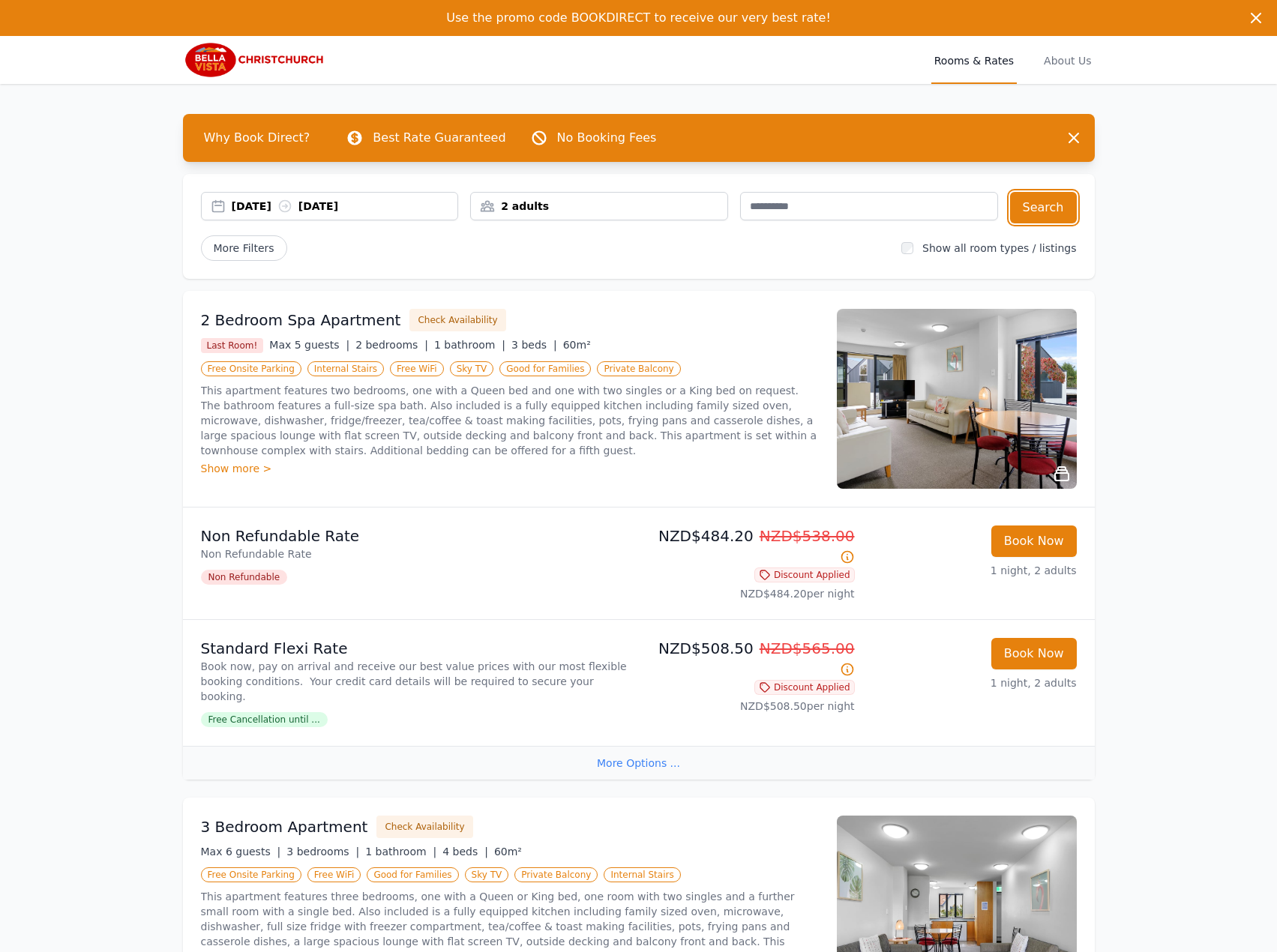
click at [266, 196] on div "[DATE] [DATE]" at bounding box center [330, 206] width 258 height 29
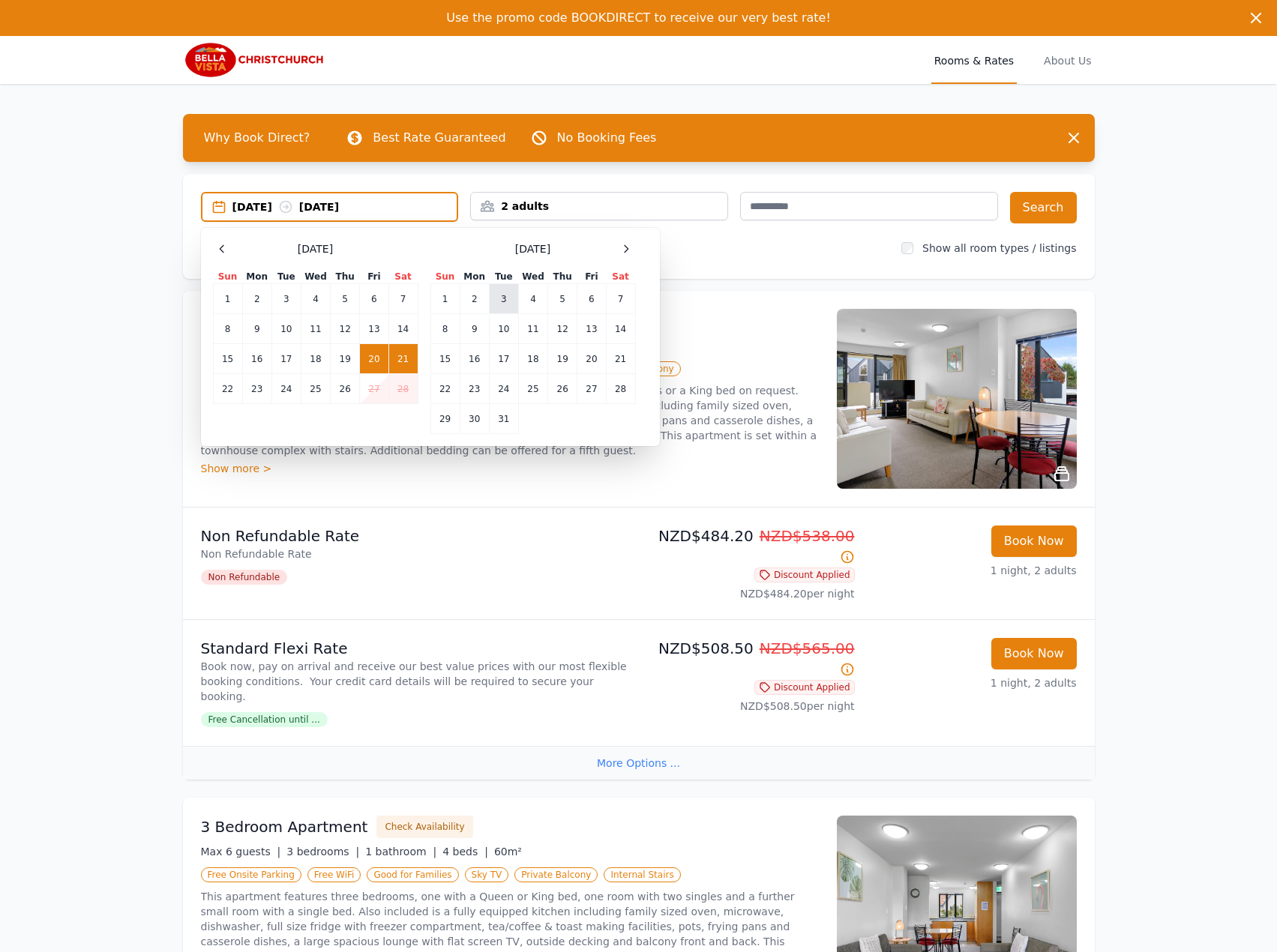
click at [514, 289] on td "3" at bounding box center [503, 299] width 30 height 30
click at [527, 291] on td "4" at bounding box center [533, 299] width 30 height 30
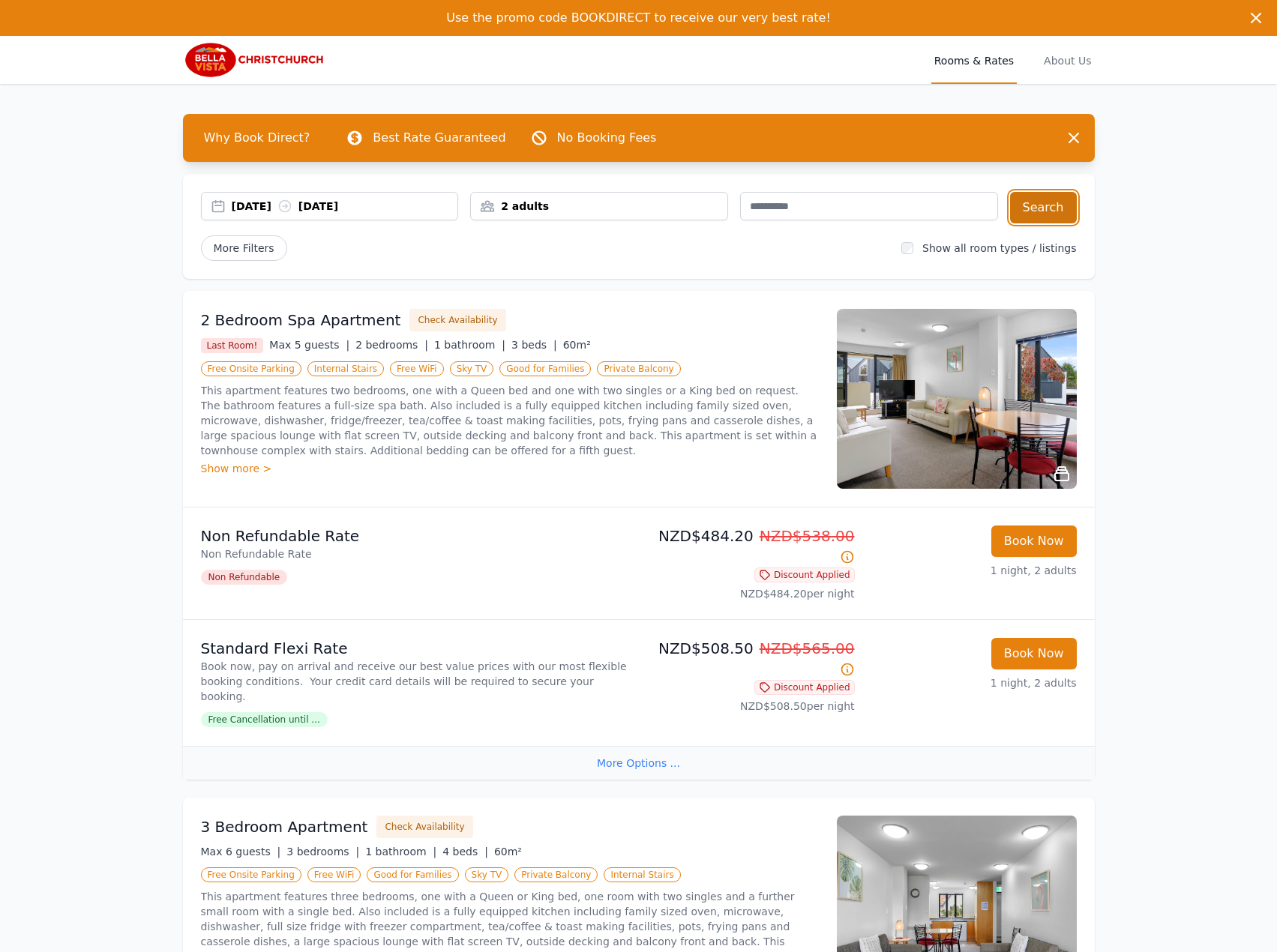
click at [1068, 200] on button "Search" at bounding box center [1043, 207] width 67 height 31
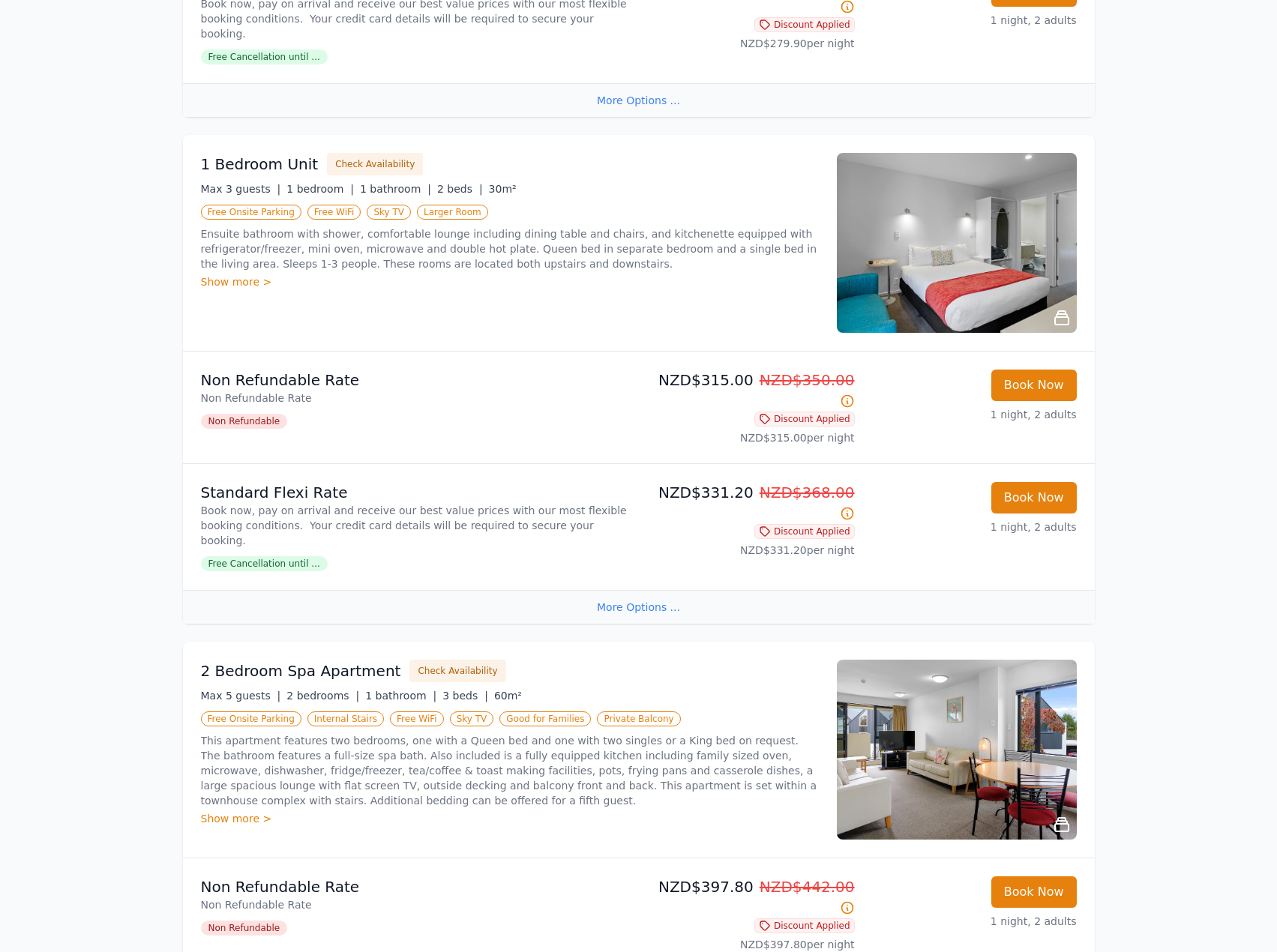
scroll to position [1748, 0]
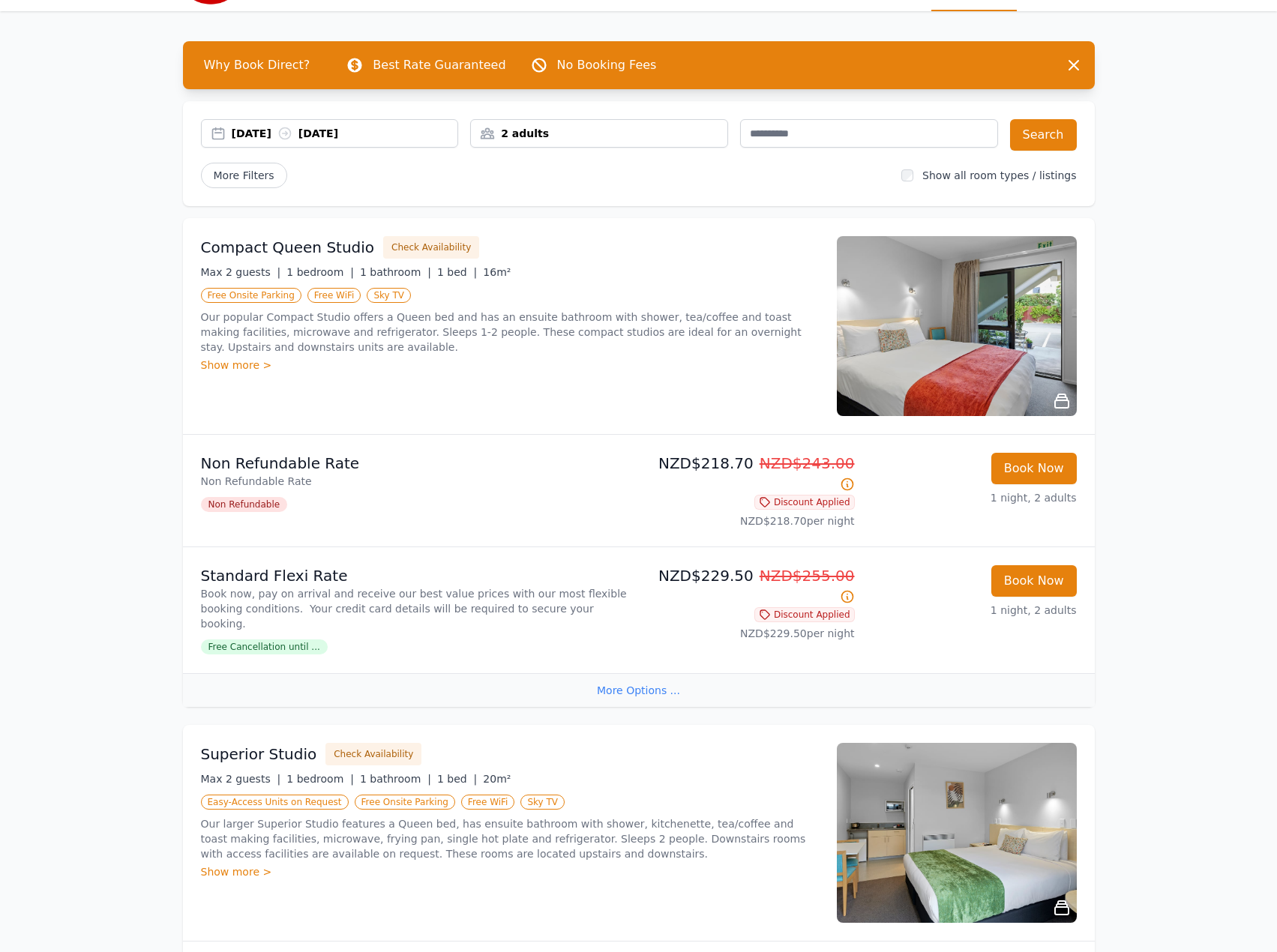
scroll to position [0, 0]
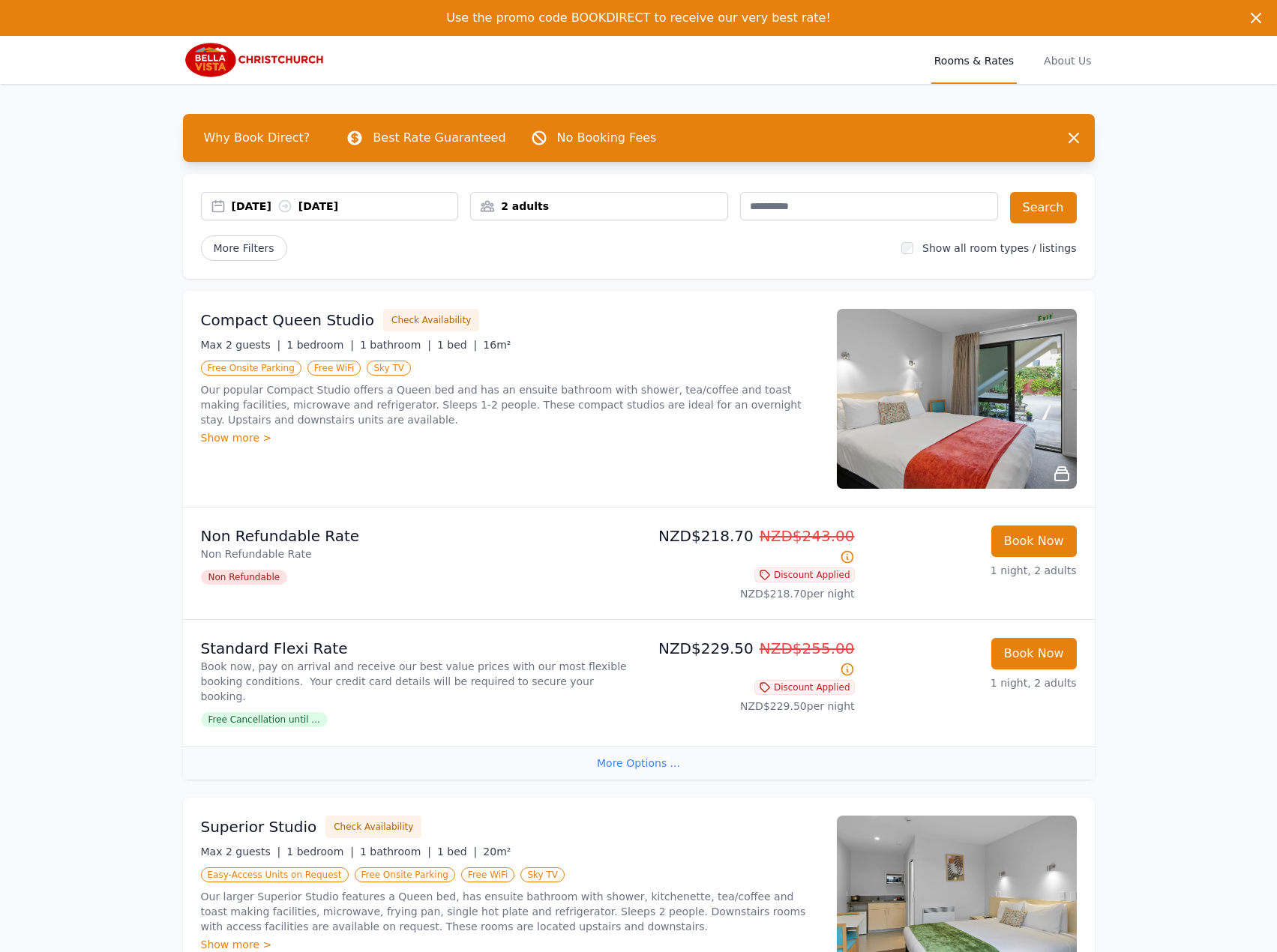
click at [301, 217] on div "[DATE] [DATE]" at bounding box center [330, 206] width 258 height 29
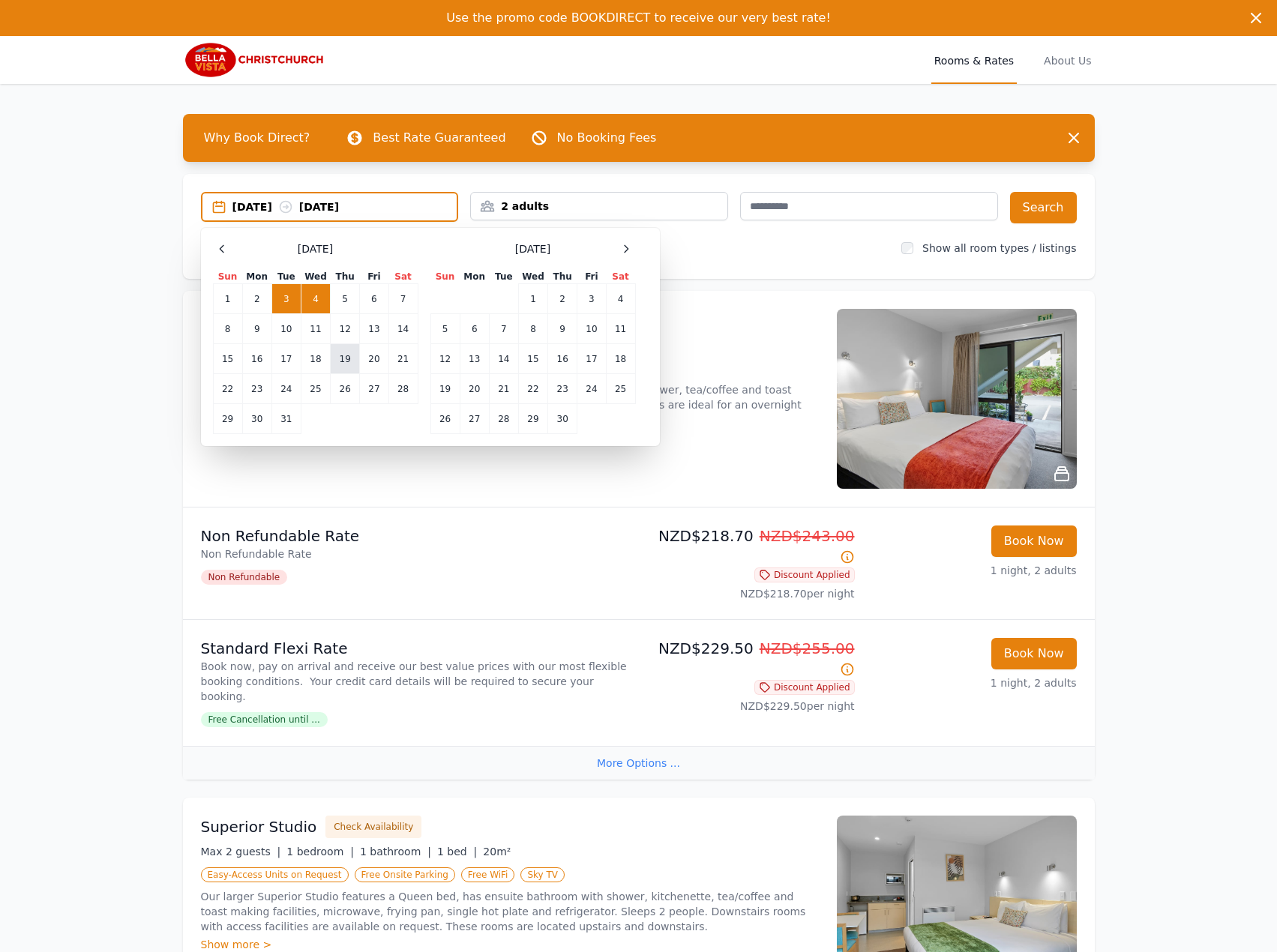
click at [335, 365] on td "19" at bounding box center [345, 360] width 30 height 30
click at [363, 364] on td "20" at bounding box center [374, 360] width 29 height 30
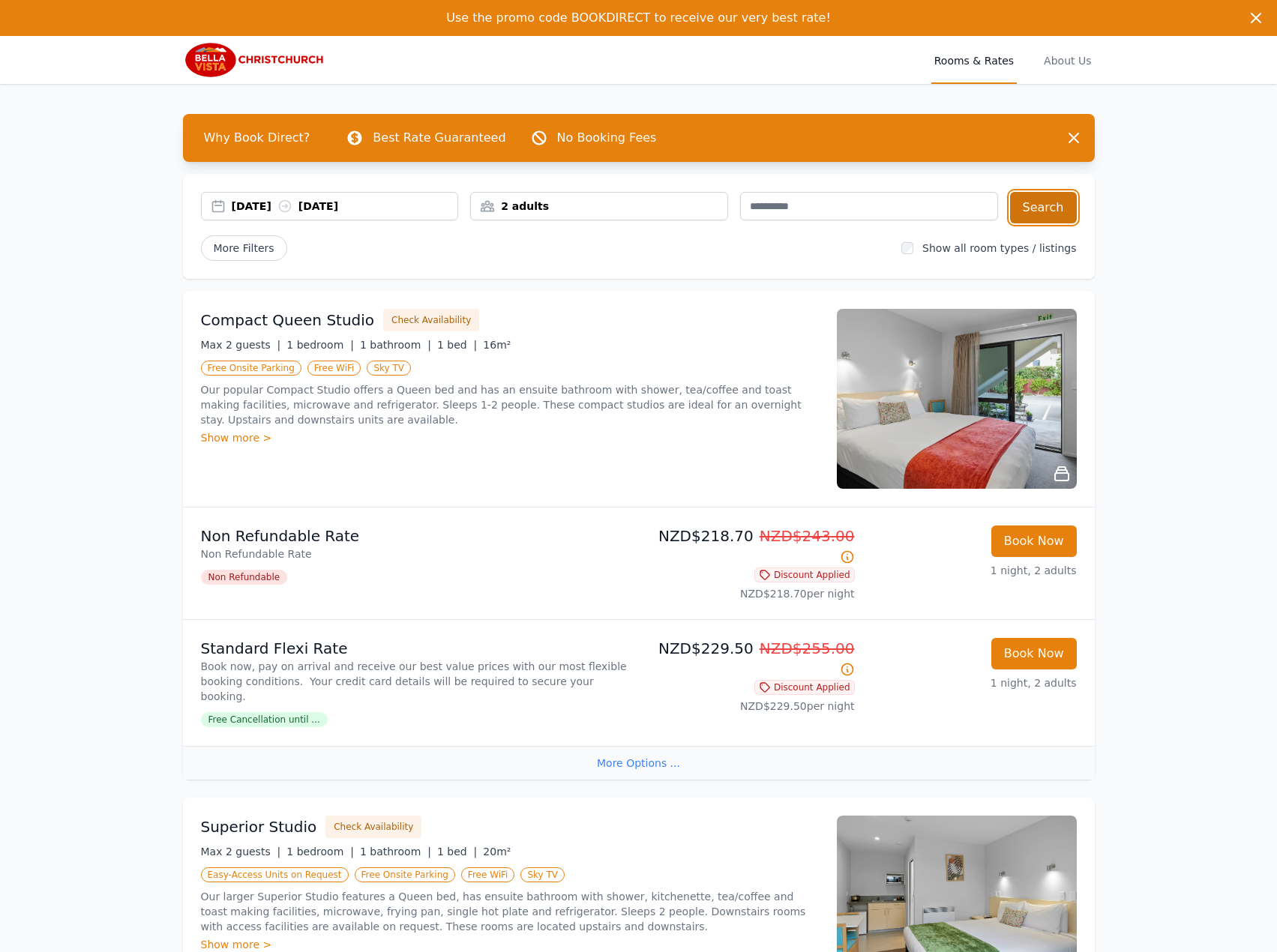
click at [1050, 210] on button "Search" at bounding box center [1043, 207] width 67 height 31
click at [316, 206] on div "[DATE] [DATE]" at bounding box center [344, 206] width 226 height 15
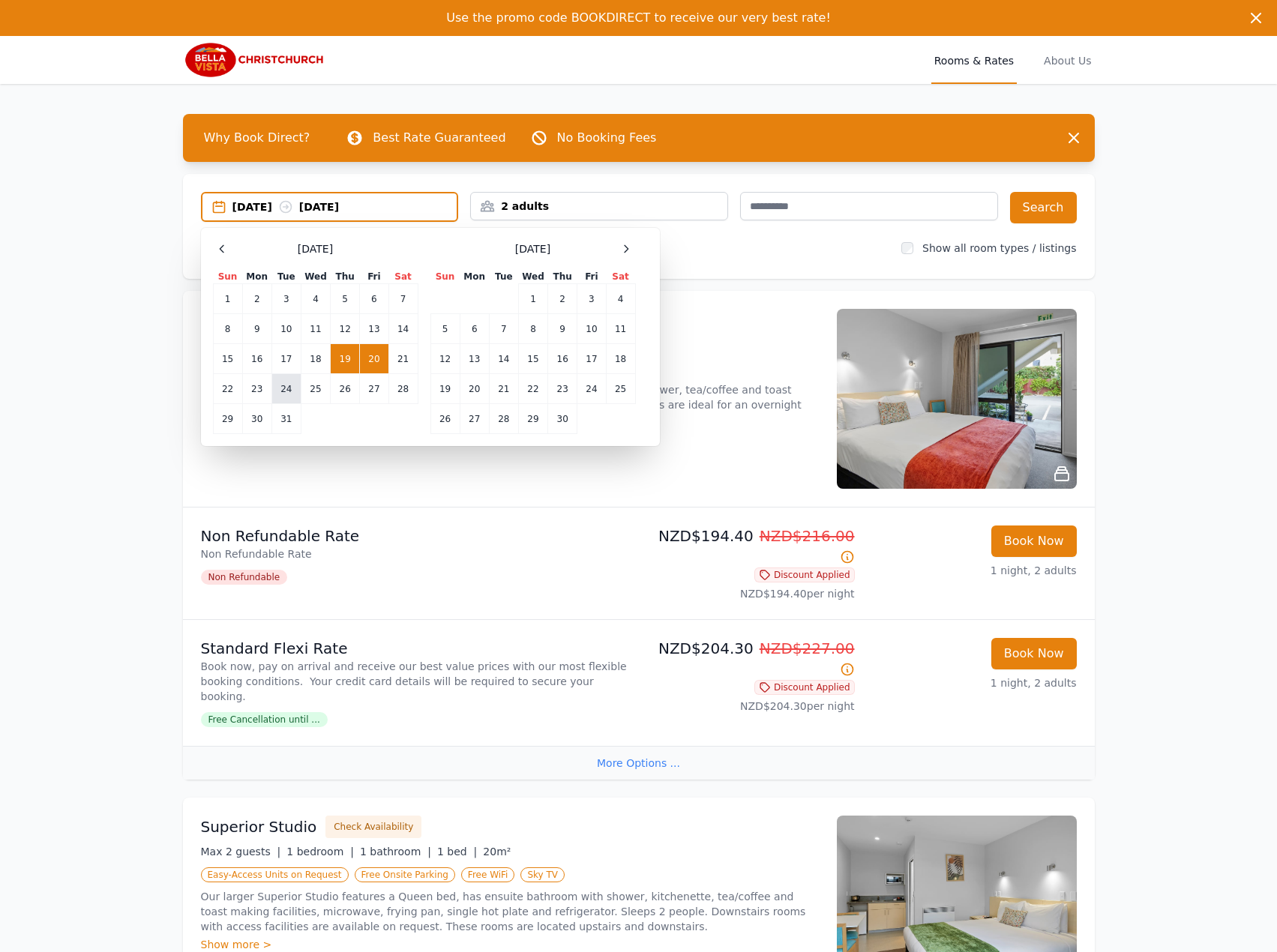
click at [286, 388] on td "24" at bounding box center [286, 389] width 30 height 30
click at [307, 385] on td "25" at bounding box center [315, 389] width 30 height 30
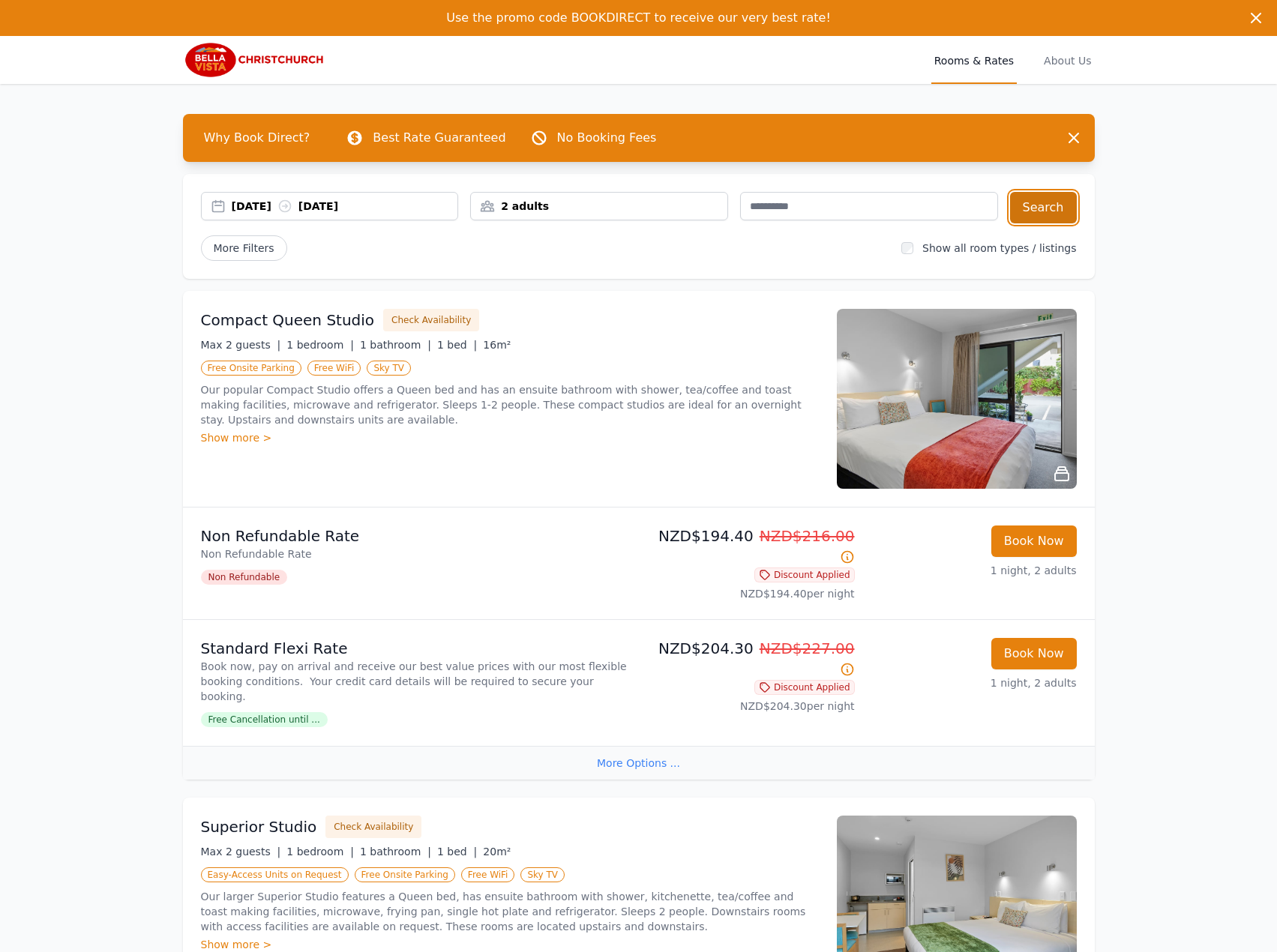
click at [1069, 209] on button "Search" at bounding box center [1043, 207] width 67 height 31
click at [326, 201] on div "[DATE] [DATE]" at bounding box center [344, 206] width 226 height 15
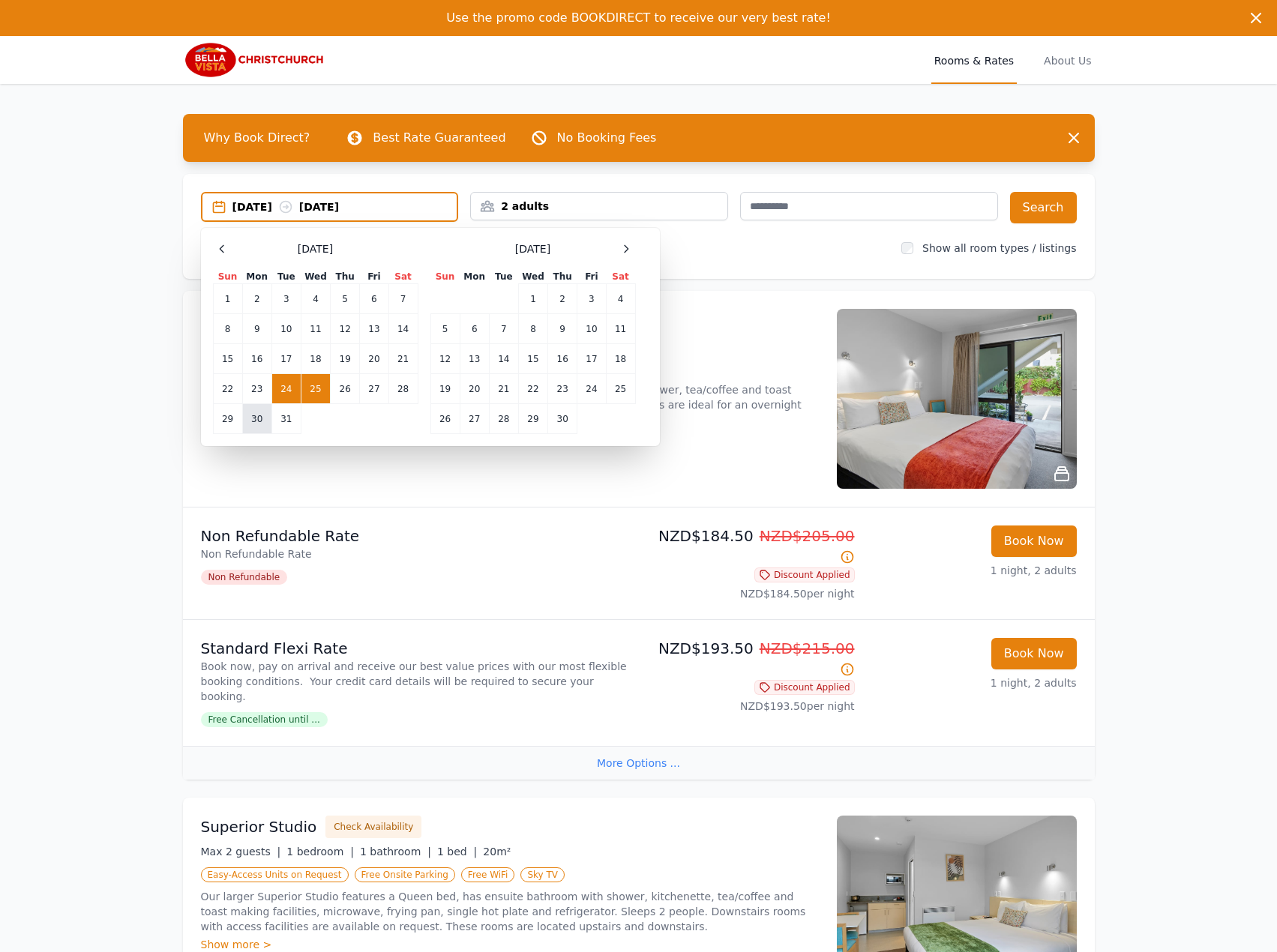
click at [259, 412] on td "30" at bounding box center [256, 419] width 30 height 30
click at [282, 413] on td "31" at bounding box center [286, 419] width 30 height 30
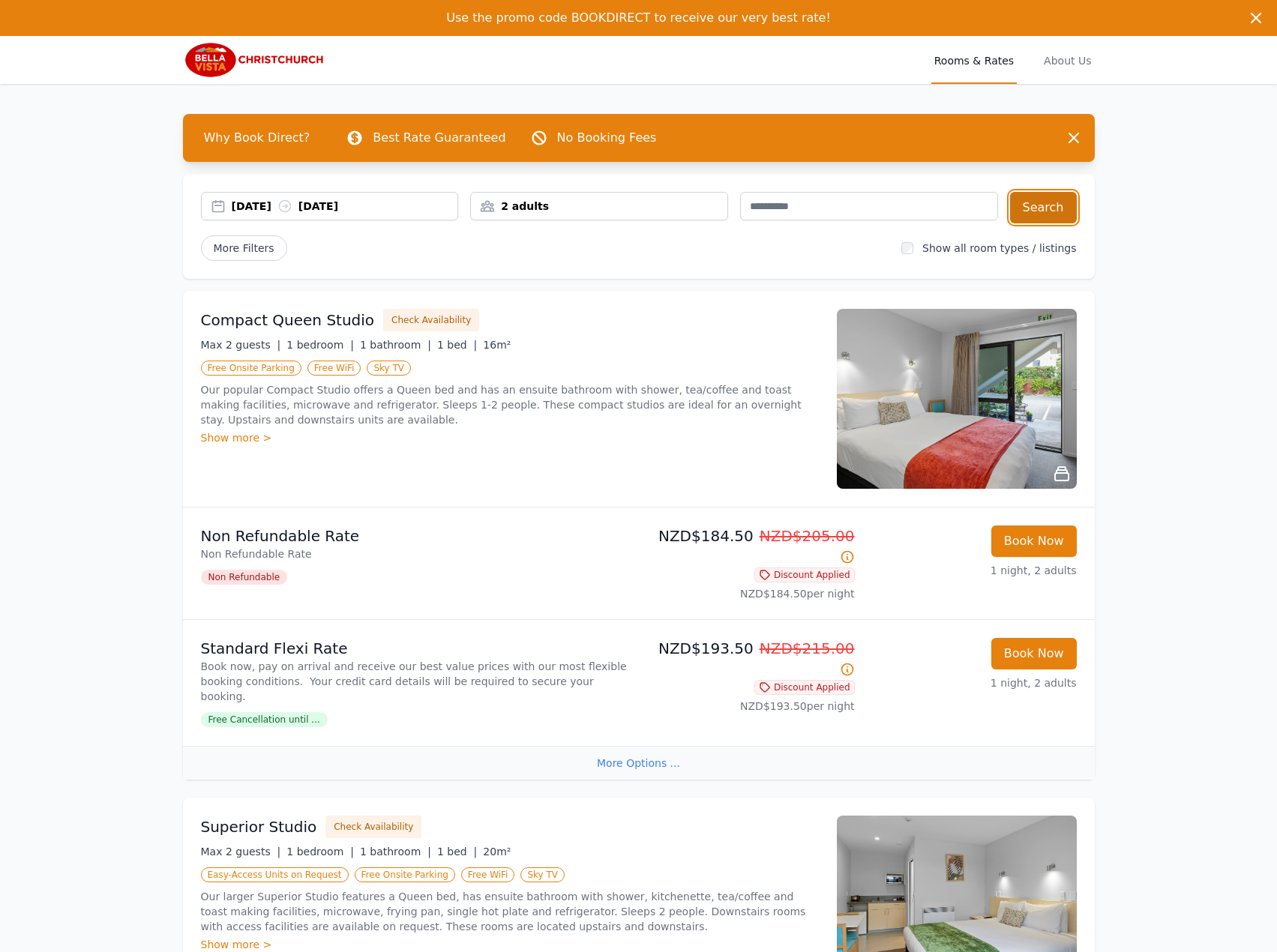
click at [1028, 210] on button "Search" at bounding box center [1043, 207] width 67 height 31
click at [290, 205] on icon at bounding box center [285, 206] width 11 height 11
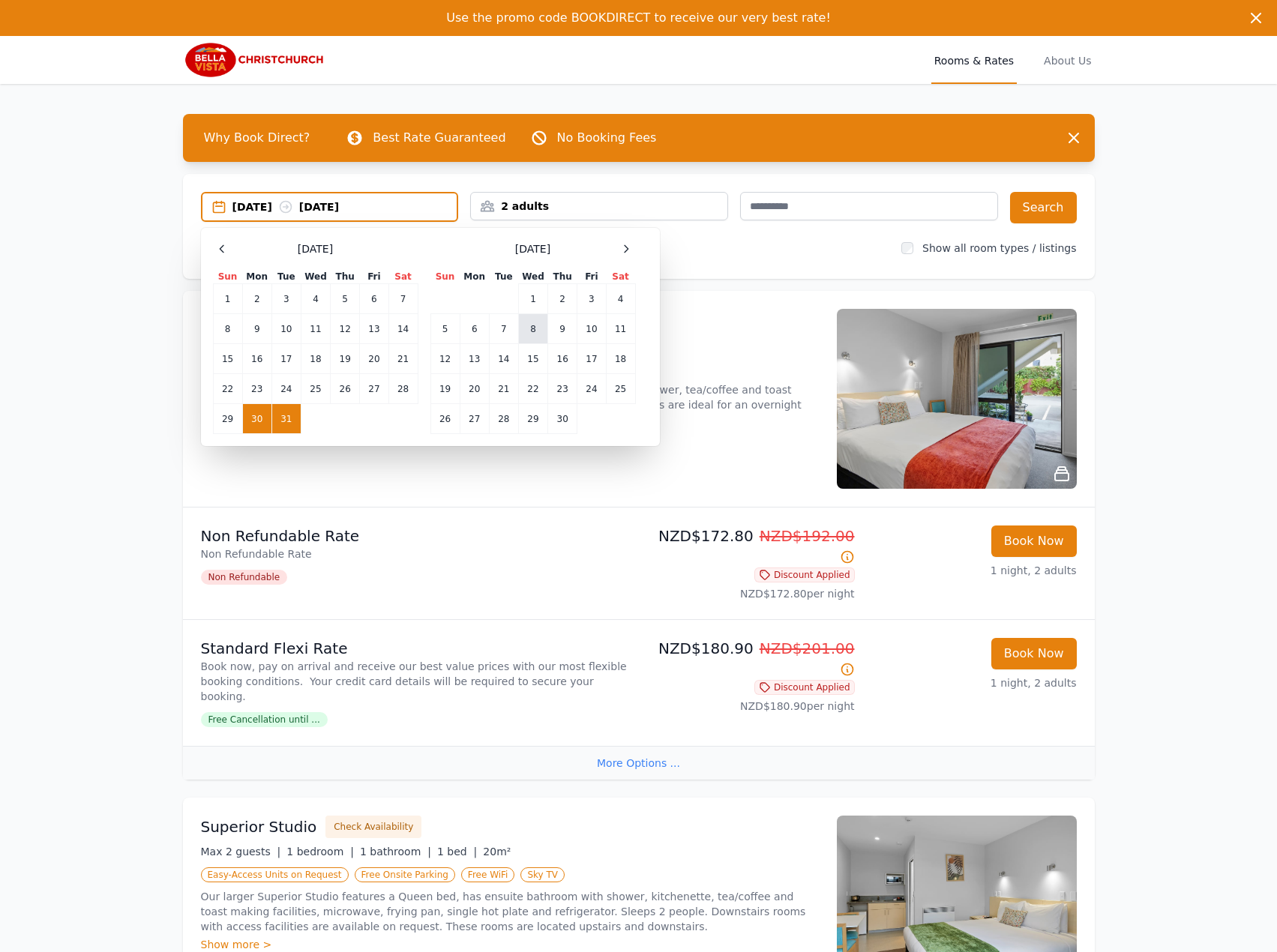
click at [543, 325] on td "8" at bounding box center [533, 329] width 30 height 30
click at [563, 325] on td "9" at bounding box center [562, 329] width 30 height 30
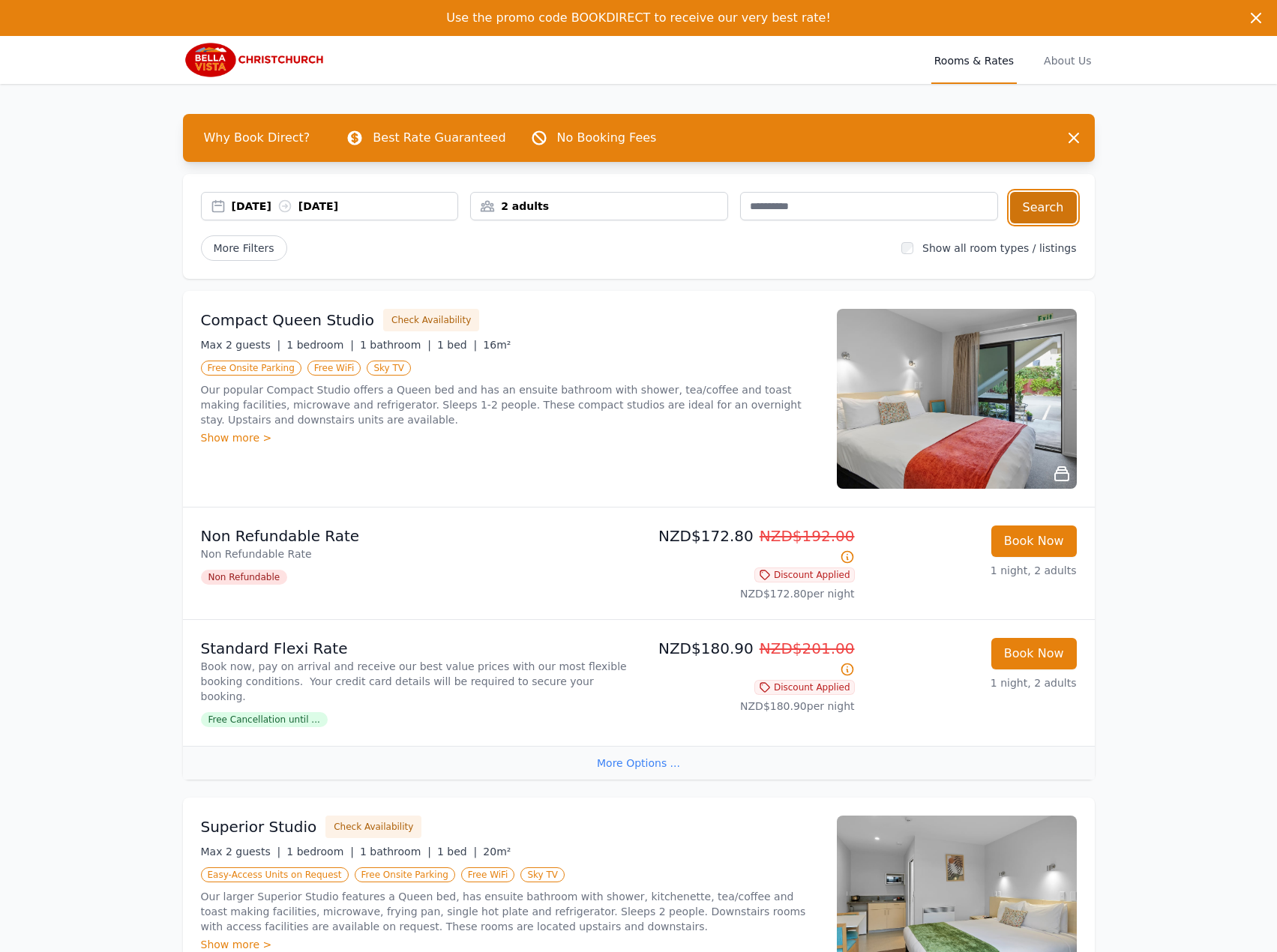
click at [1047, 193] on button "Search" at bounding box center [1043, 207] width 67 height 31
drag, startPoint x: 1025, startPoint y: 200, endPoint x: 458, endPoint y: 220, distance: 567.4
click at [473, 220] on div "[DATE] [DATE] 2 adults Search" at bounding box center [639, 207] width 876 height 31
click at [354, 203] on div "[DATE] [DATE]" at bounding box center [344, 206] width 226 height 15
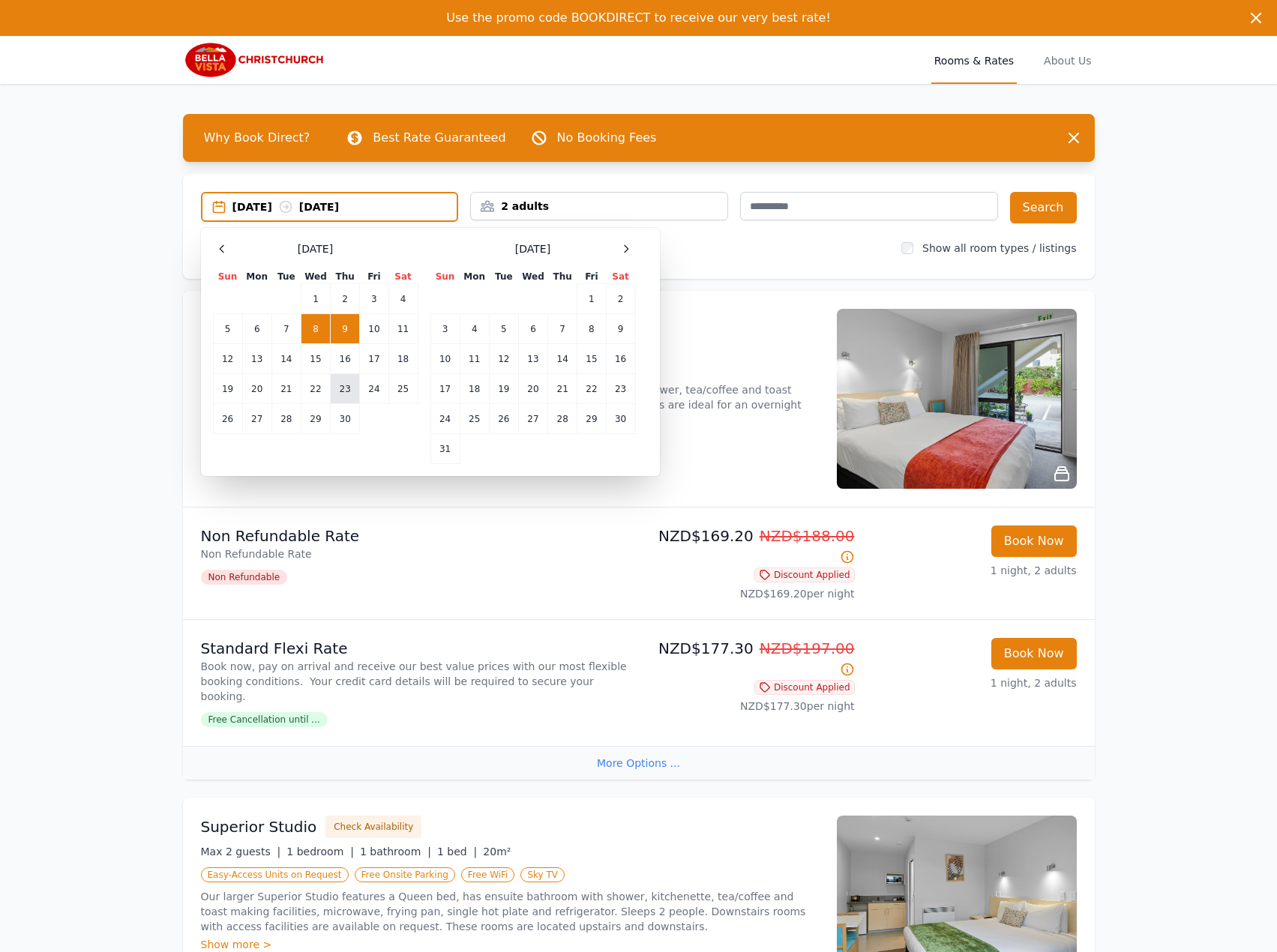
click at [347, 395] on td "23" at bounding box center [345, 389] width 30 height 30
click at [348, 363] on td "16" at bounding box center [345, 360] width 30 height 30
click at [392, 353] on td "18" at bounding box center [403, 360] width 30 height 30
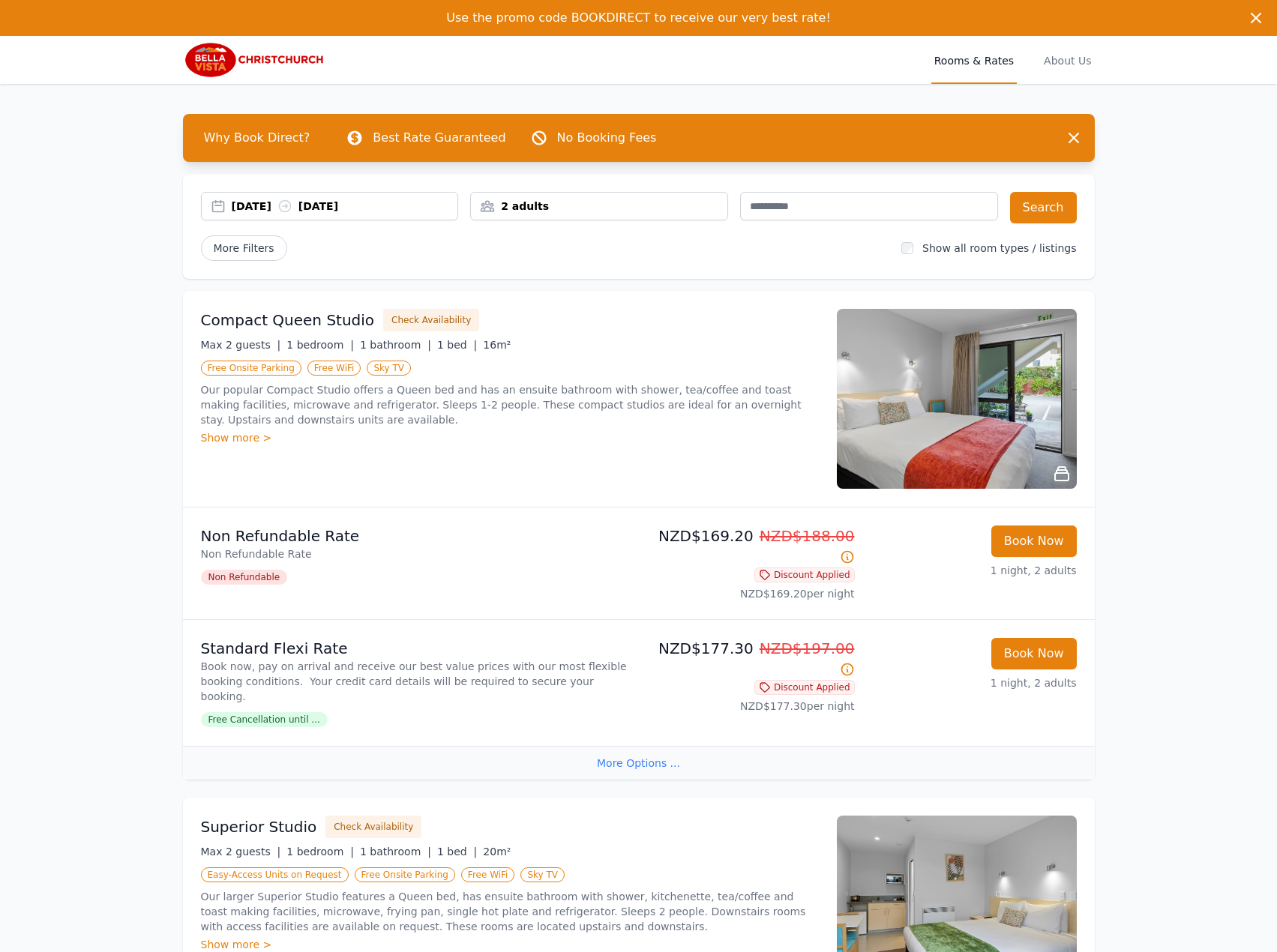
click at [292, 202] on icon at bounding box center [285, 206] width 15 height 15
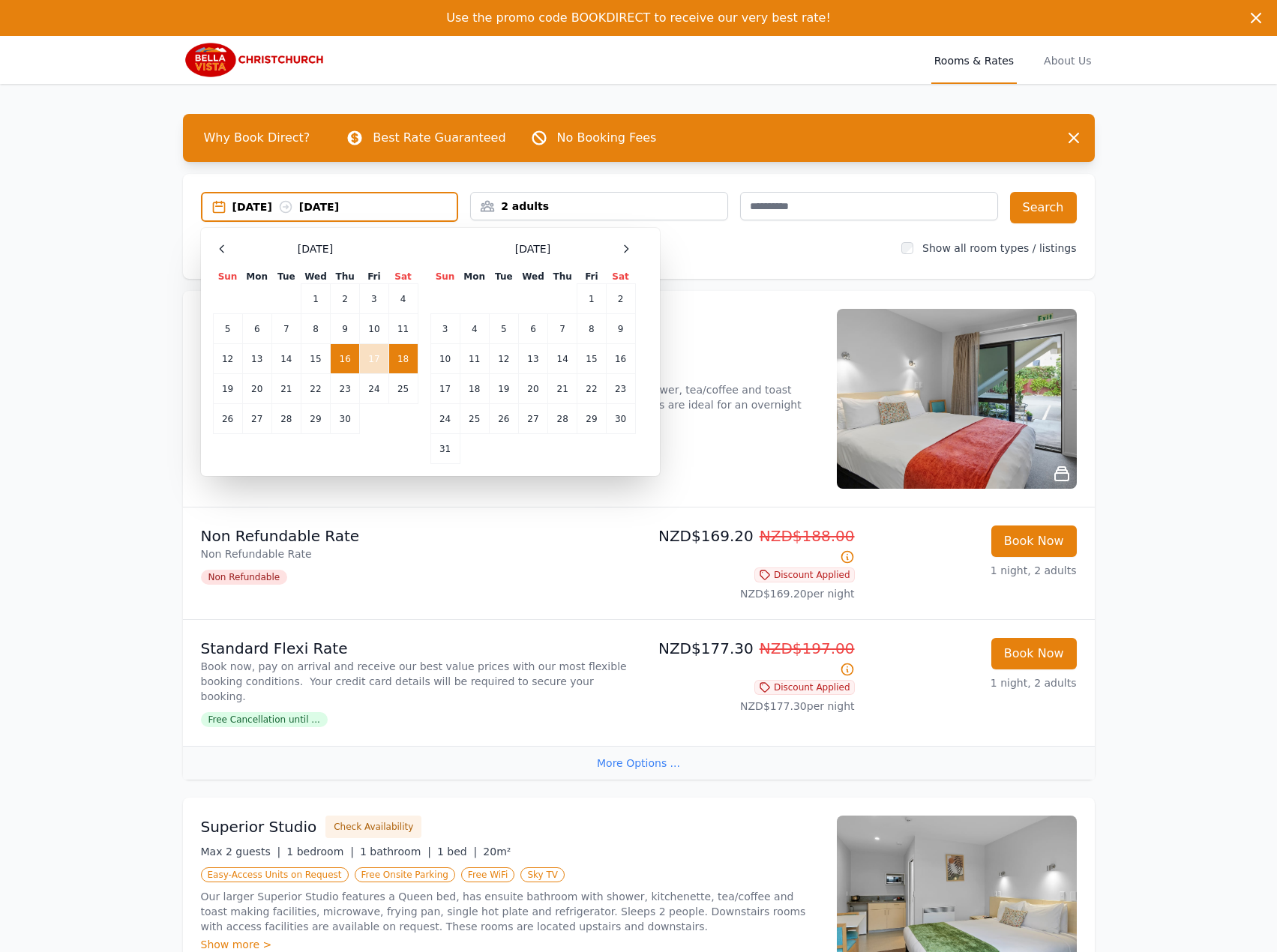
click at [356, 362] on td "16" at bounding box center [345, 360] width 30 height 30
click at [378, 355] on td "17" at bounding box center [374, 360] width 29 height 30
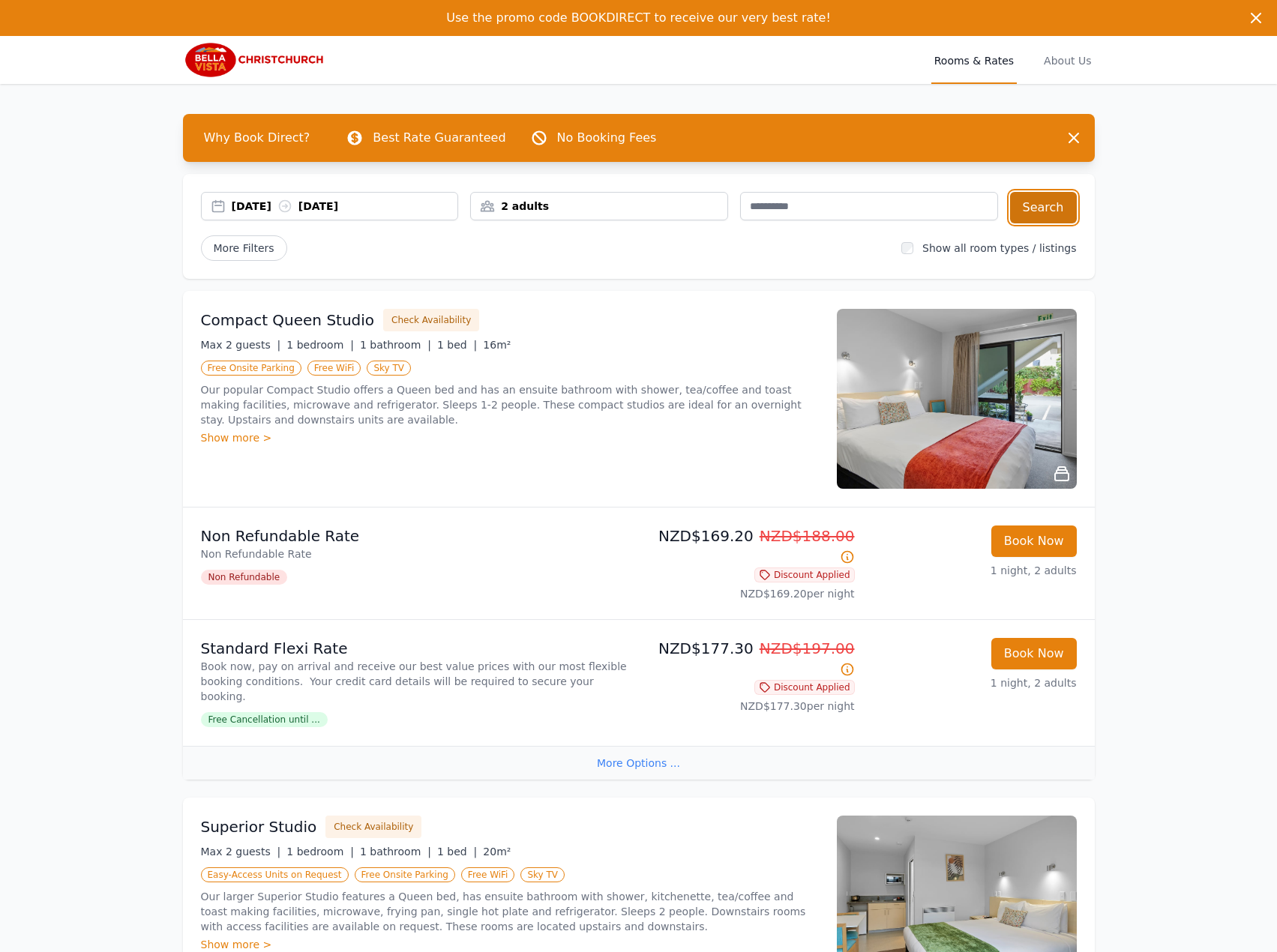
click at [1046, 210] on button "Search" at bounding box center [1043, 207] width 67 height 31
drag, startPoint x: 276, startPoint y: 193, endPoint x: 275, endPoint y: 204, distance: 11.0
click at [275, 196] on div "[DATE] [DATE]" at bounding box center [330, 206] width 258 height 29
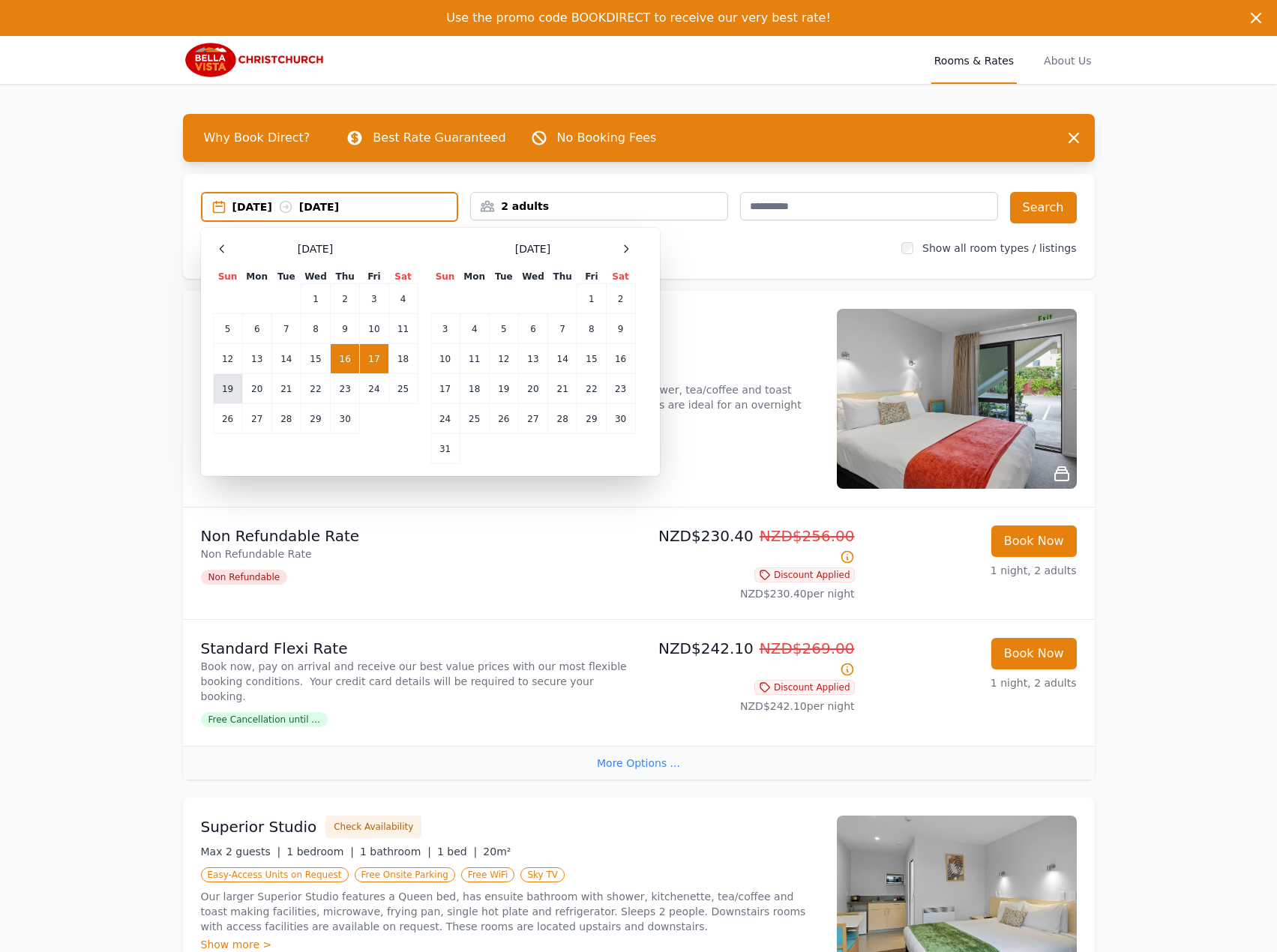
click at [238, 391] on td "19" at bounding box center [228, 389] width 30 height 30
click at [248, 391] on td "20" at bounding box center [256, 389] width 30 height 30
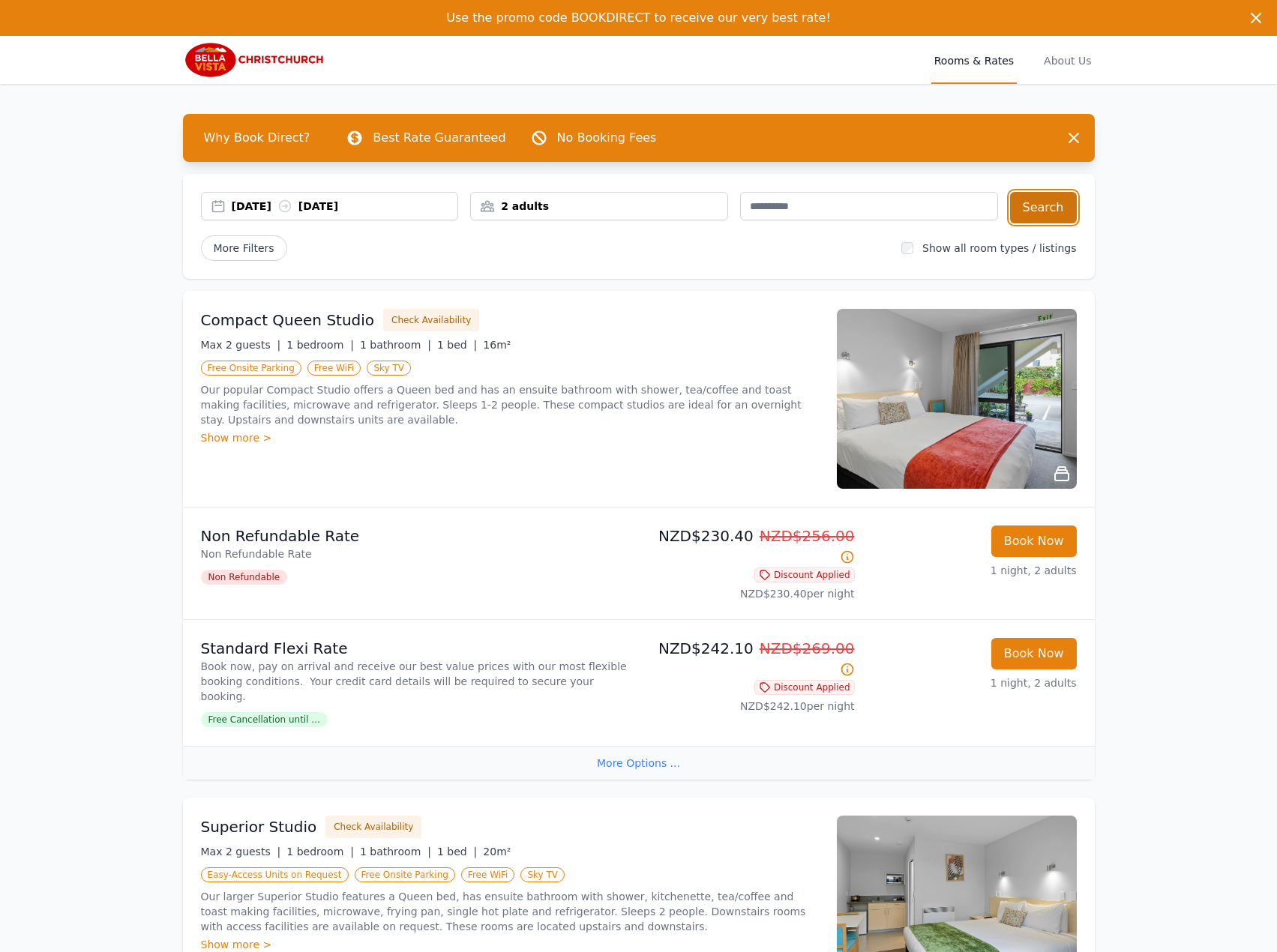
click at [1025, 210] on button "Search" at bounding box center [1043, 207] width 67 height 31
click at [346, 197] on div "[DATE] [DATE]" at bounding box center [330, 206] width 258 height 29
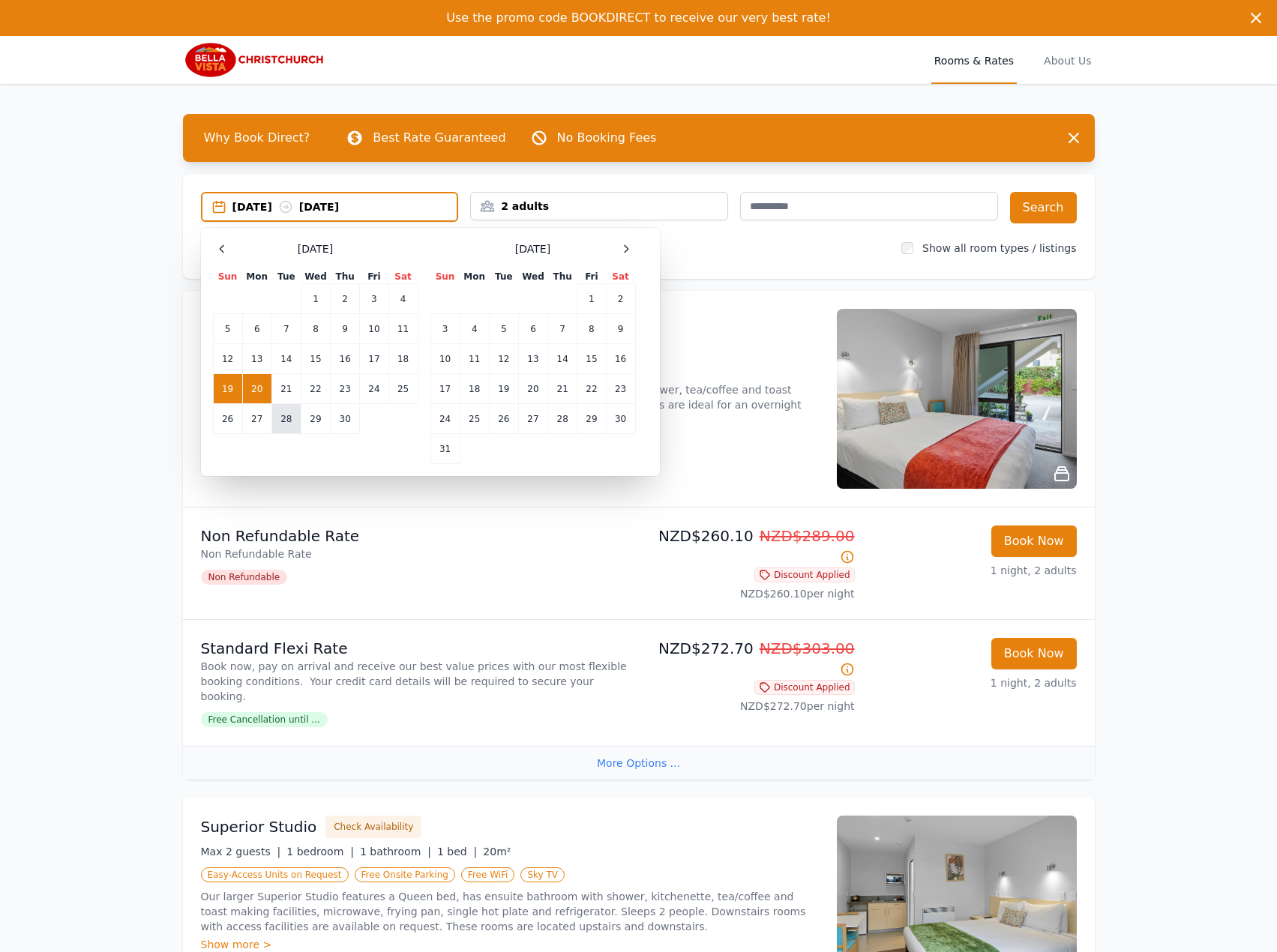
drag, startPoint x: 285, startPoint y: 426, endPoint x: 295, endPoint y: 423, distance: 10.4
click at [287, 423] on td "28" at bounding box center [286, 419] width 30 height 30
click at [311, 420] on td "29" at bounding box center [315, 419] width 30 height 30
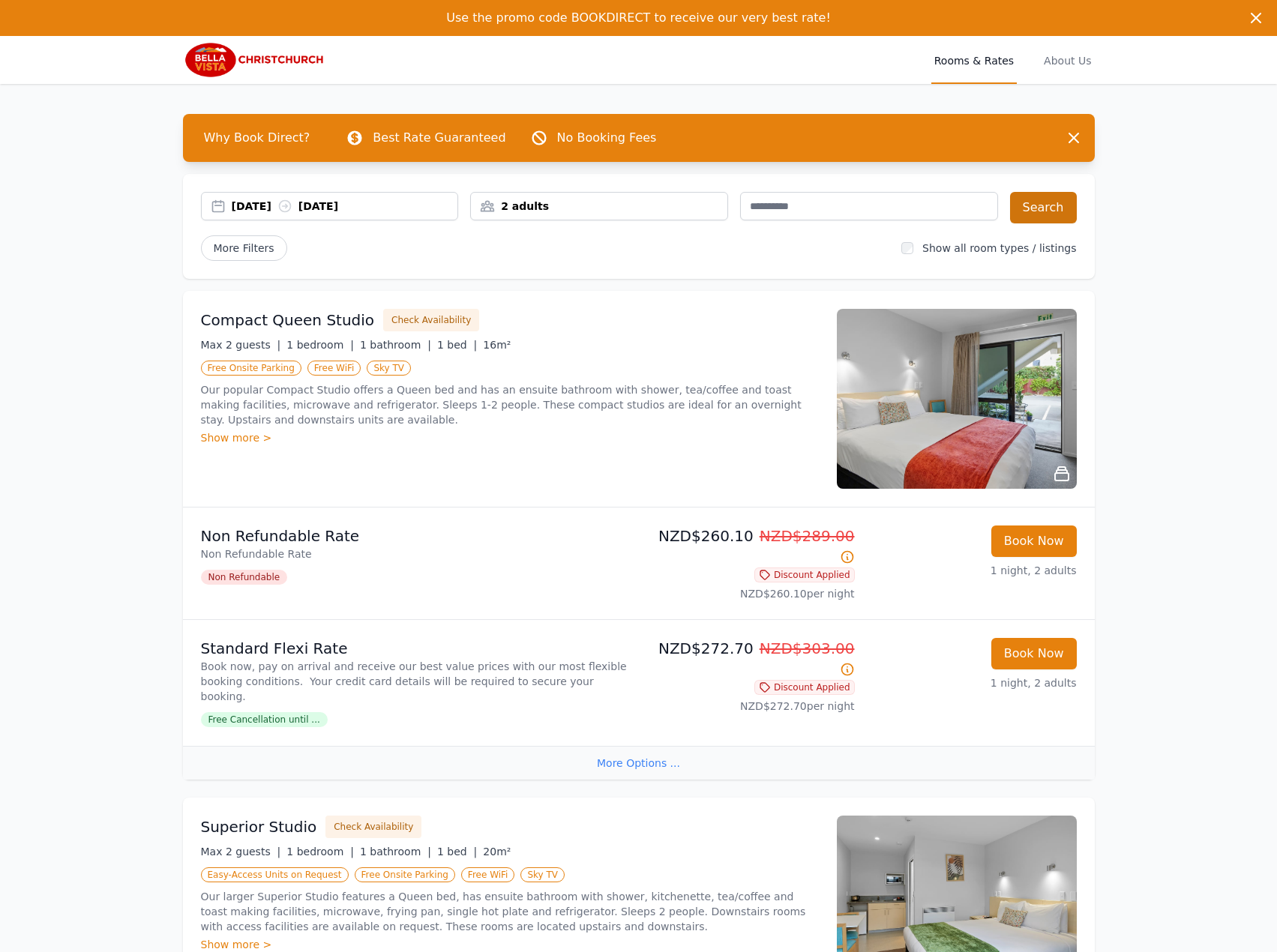
click at [1076, 208] on div "[DATE] [DATE] 2 adults Search More Filters Show all room types / listings" at bounding box center [638, 226] width 911 height 105
click at [1072, 208] on button "Search" at bounding box center [1043, 207] width 67 height 31
click at [317, 206] on div "[DATE] [DATE]" at bounding box center [344, 206] width 226 height 15
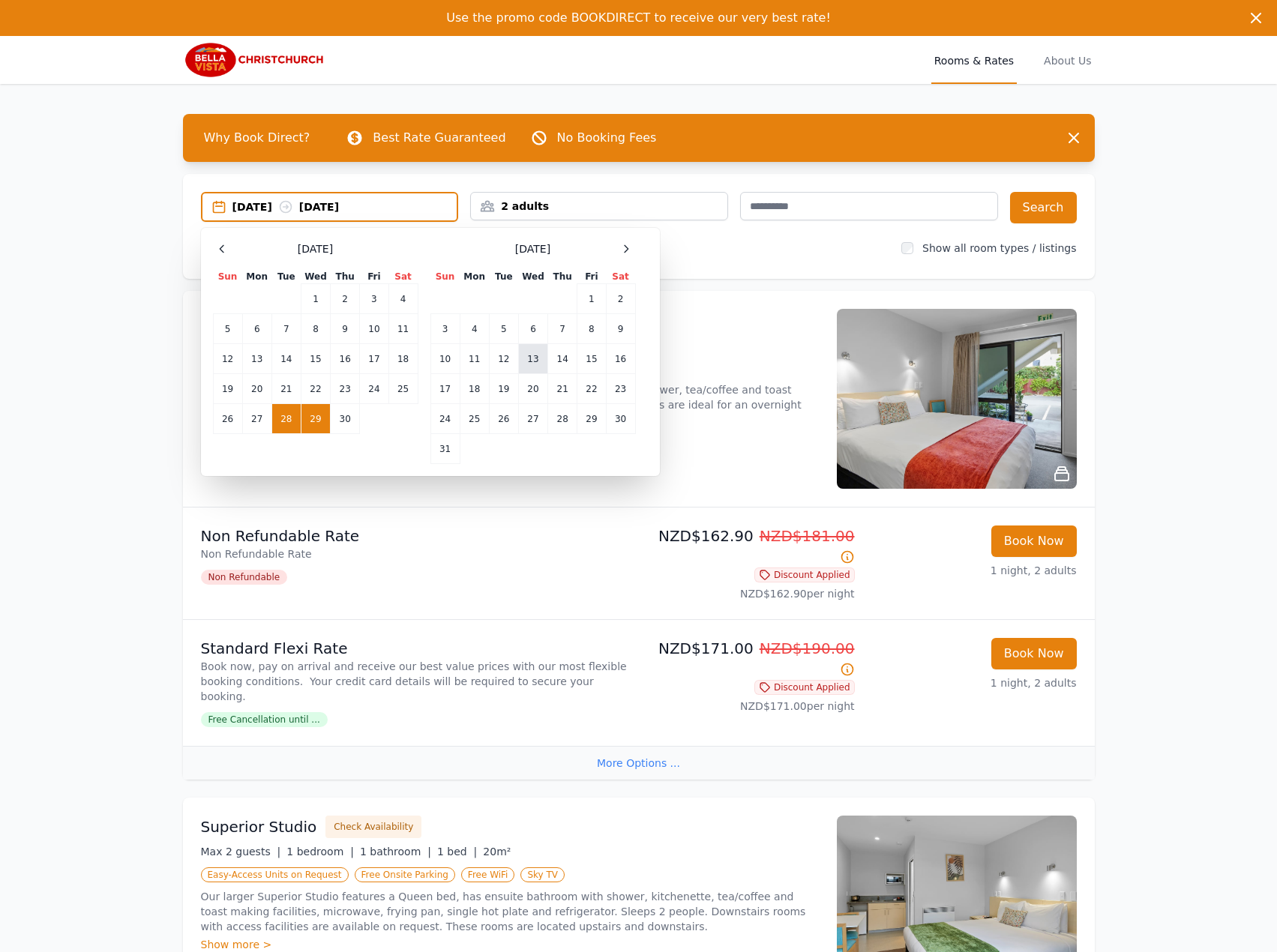
click at [539, 365] on td "13" at bounding box center [533, 360] width 30 height 30
click at [568, 360] on td "14" at bounding box center [562, 360] width 30 height 30
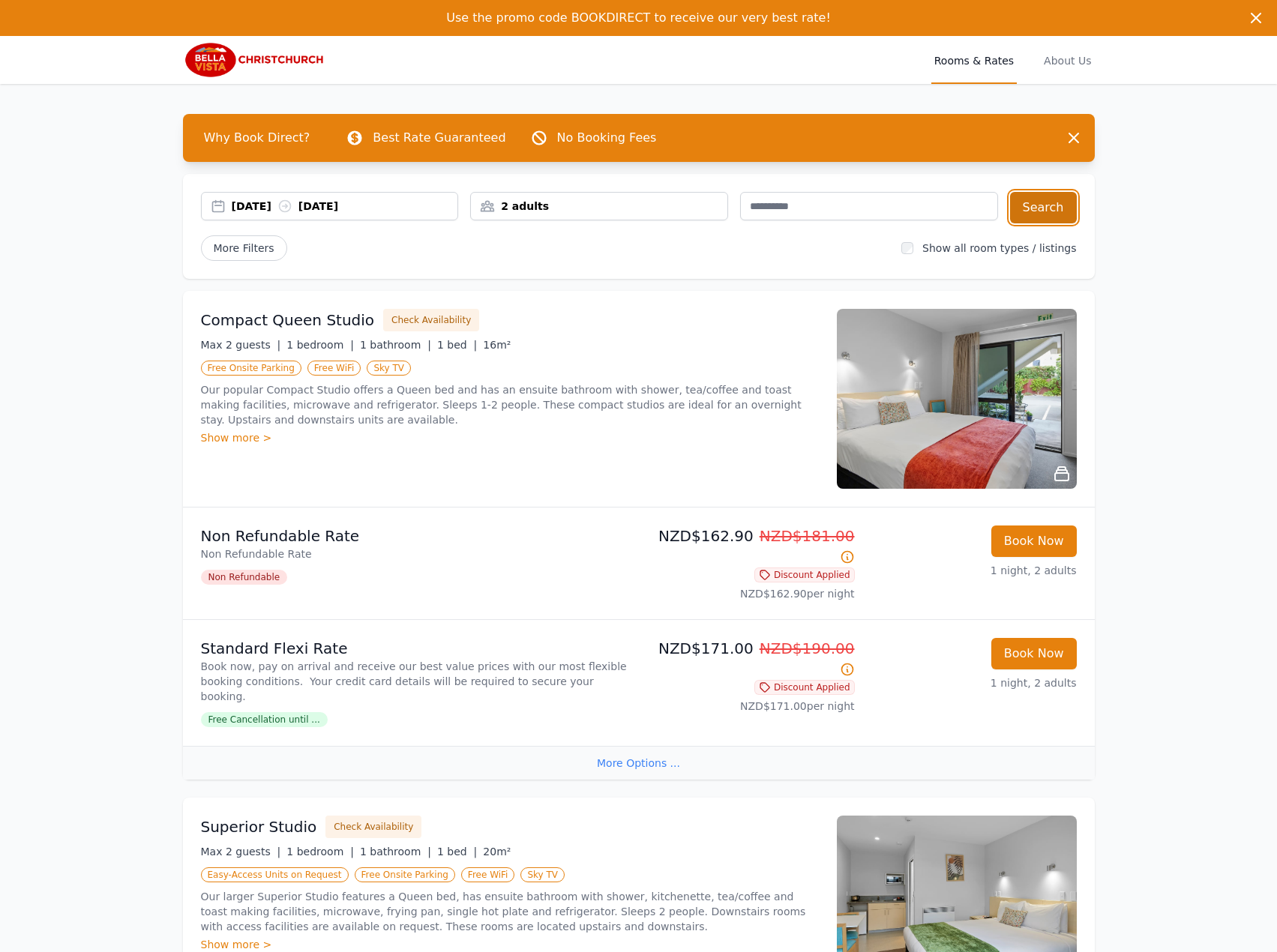
click at [1036, 203] on button "Search" at bounding box center [1043, 207] width 67 height 31
click at [332, 205] on div "[DATE] [DATE]" at bounding box center [344, 206] width 226 height 15
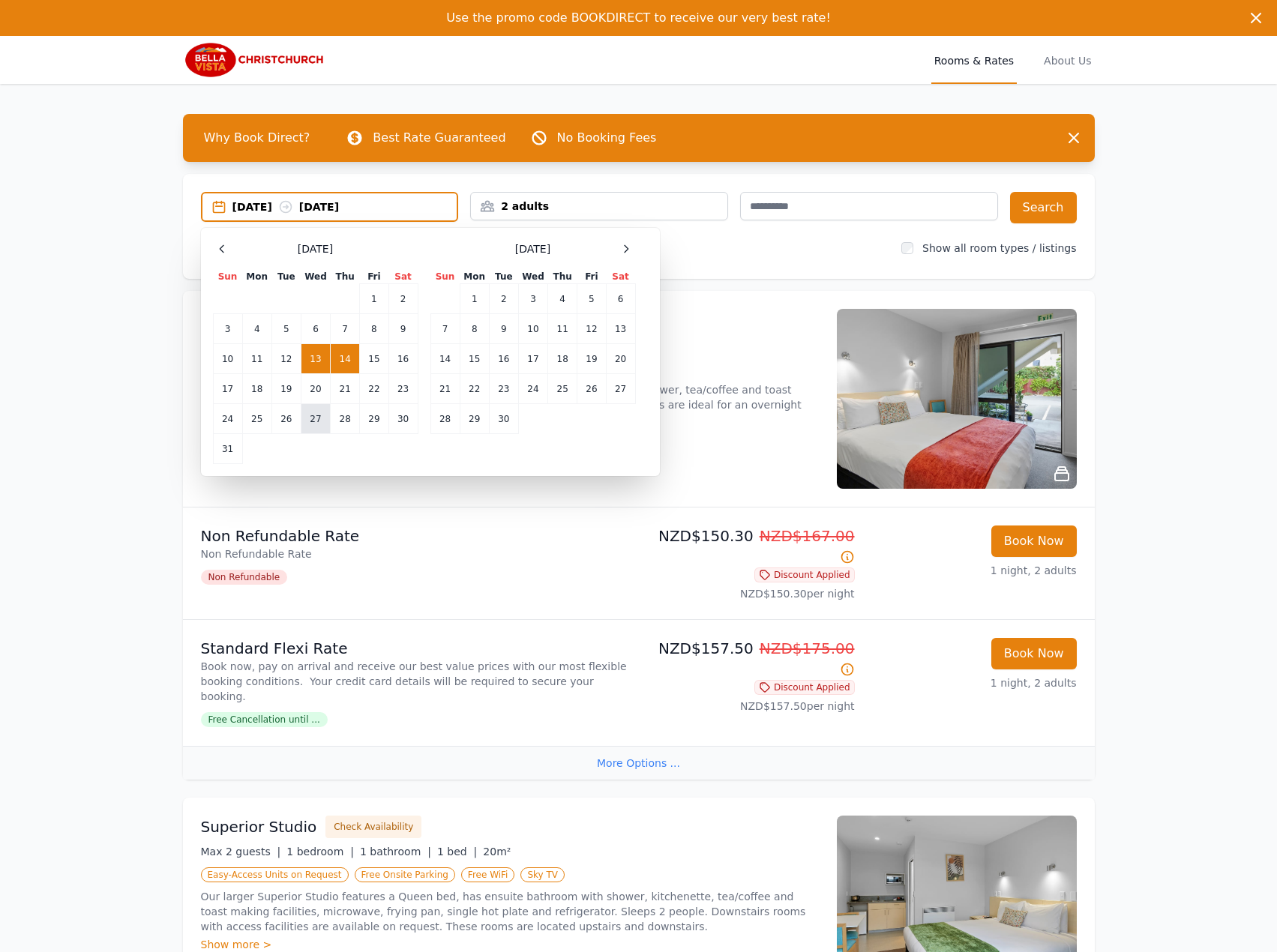
click at [304, 414] on td "27" at bounding box center [315, 419] width 30 height 30
click at [344, 419] on td "28" at bounding box center [345, 419] width 30 height 30
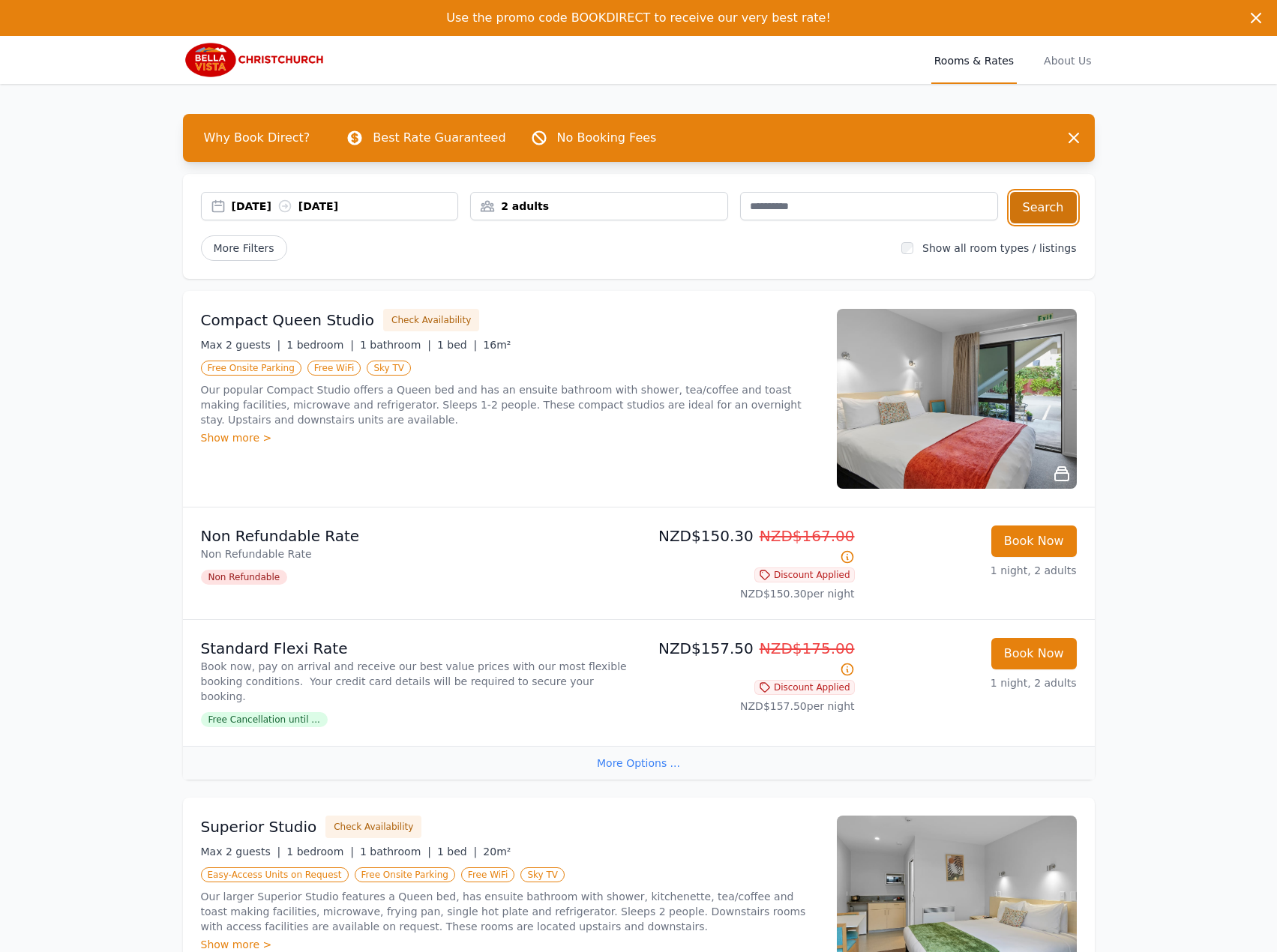
click at [1057, 208] on button "Search" at bounding box center [1043, 207] width 67 height 31
click at [296, 212] on div "[DATE] [DATE]" at bounding box center [344, 206] width 226 height 15
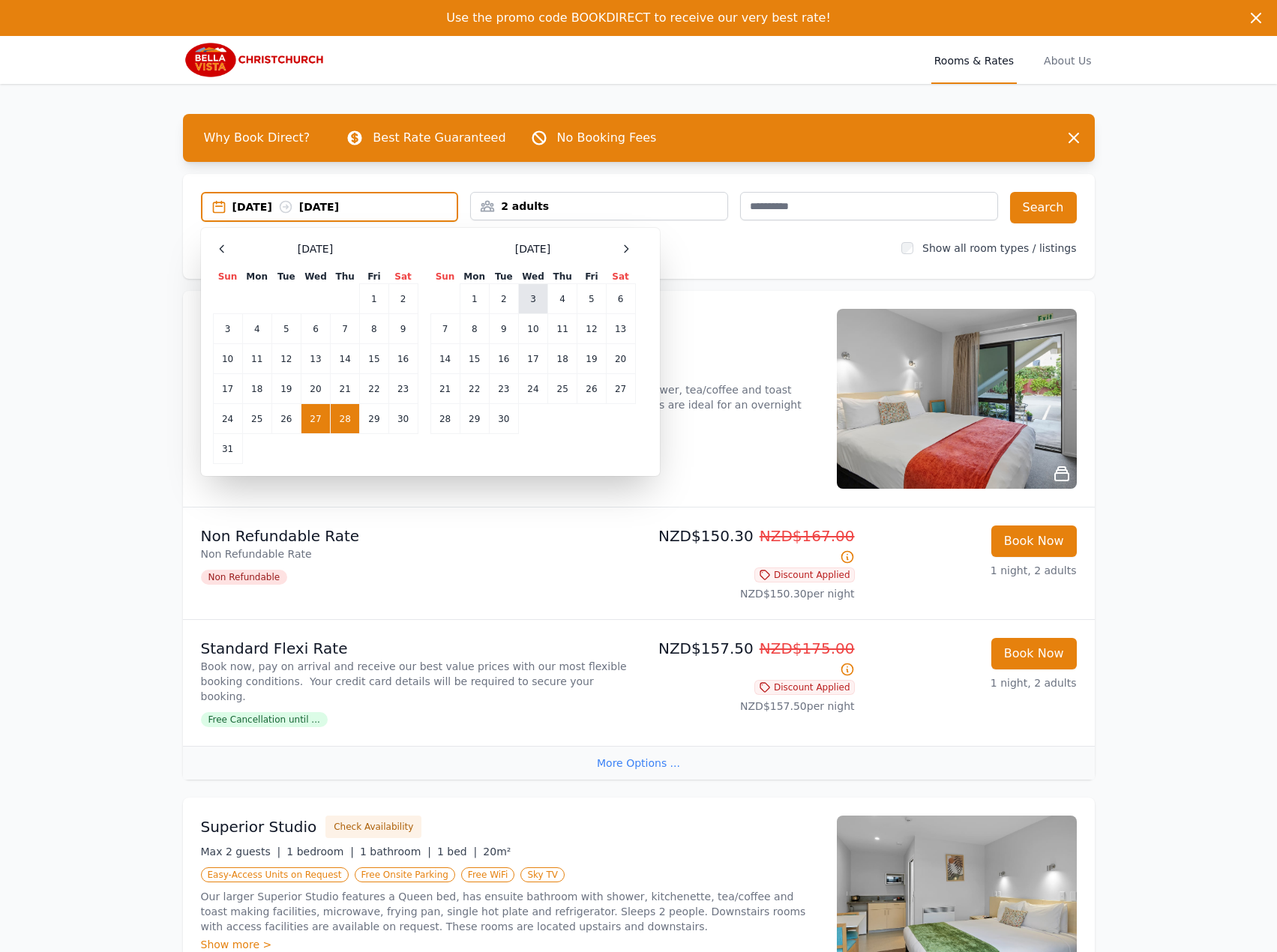
click at [530, 294] on td "3" at bounding box center [533, 299] width 30 height 30
click at [556, 297] on td "4" at bounding box center [562, 299] width 30 height 30
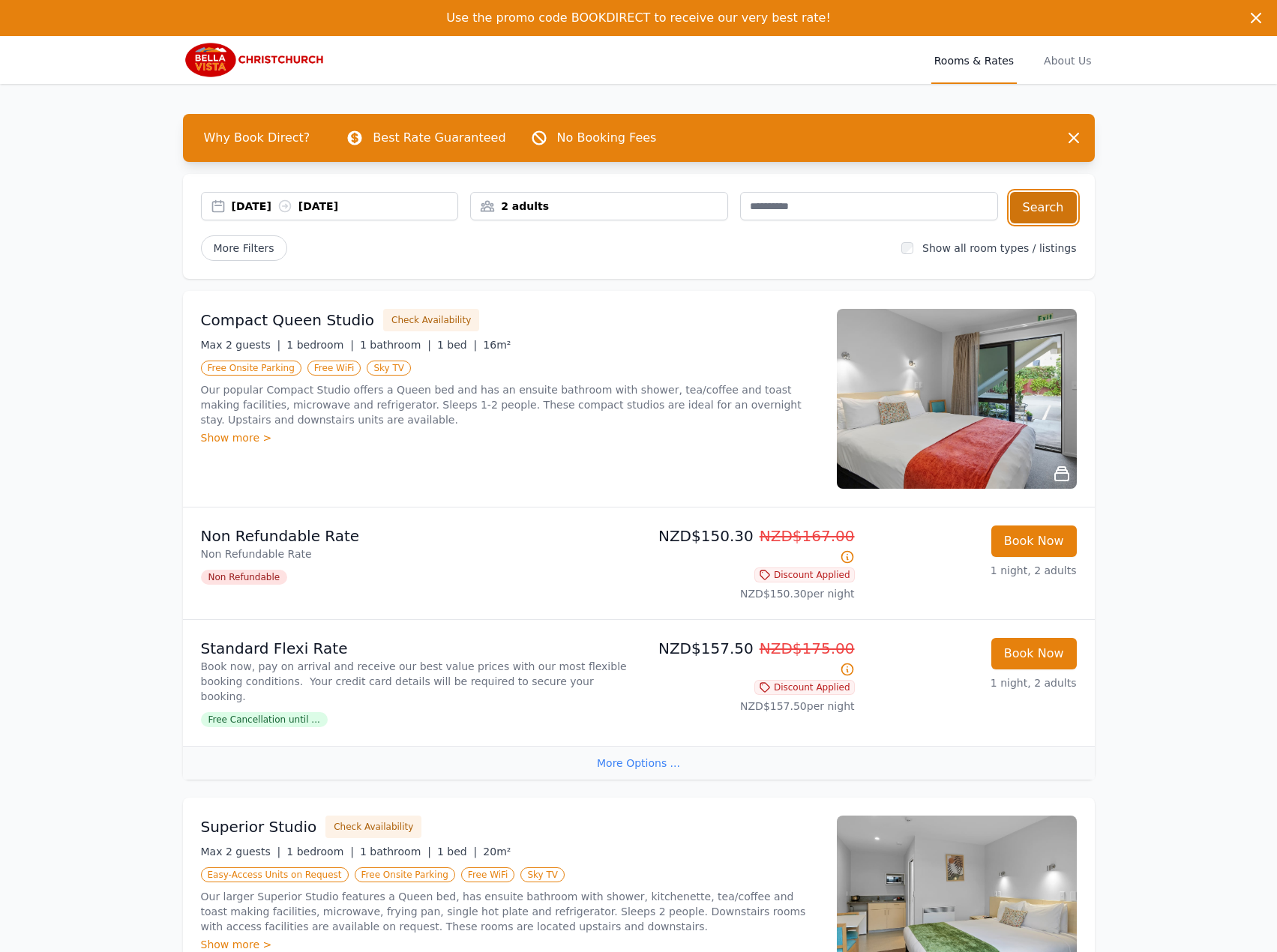
click at [1043, 200] on button "Search" at bounding box center [1043, 207] width 67 height 31
click at [354, 212] on div "[DATE] [DATE]" at bounding box center [344, 206] width 226 height 15
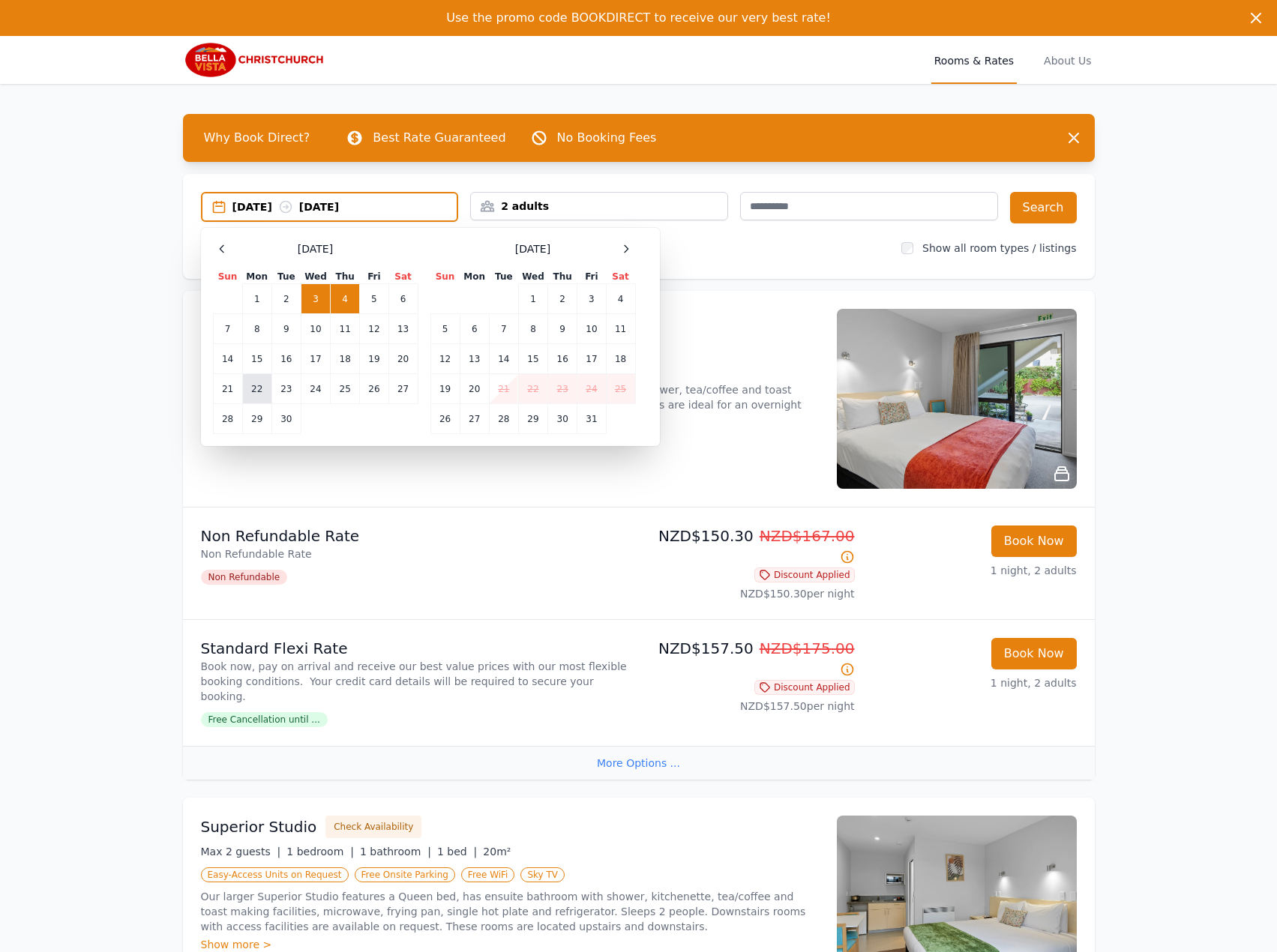
click at [259, 391] on td "22" at bounding box center [256, 389] width 30 height 30
click at [287, 388] on td "23" at bounding box center [286, 389] width 30 height 30
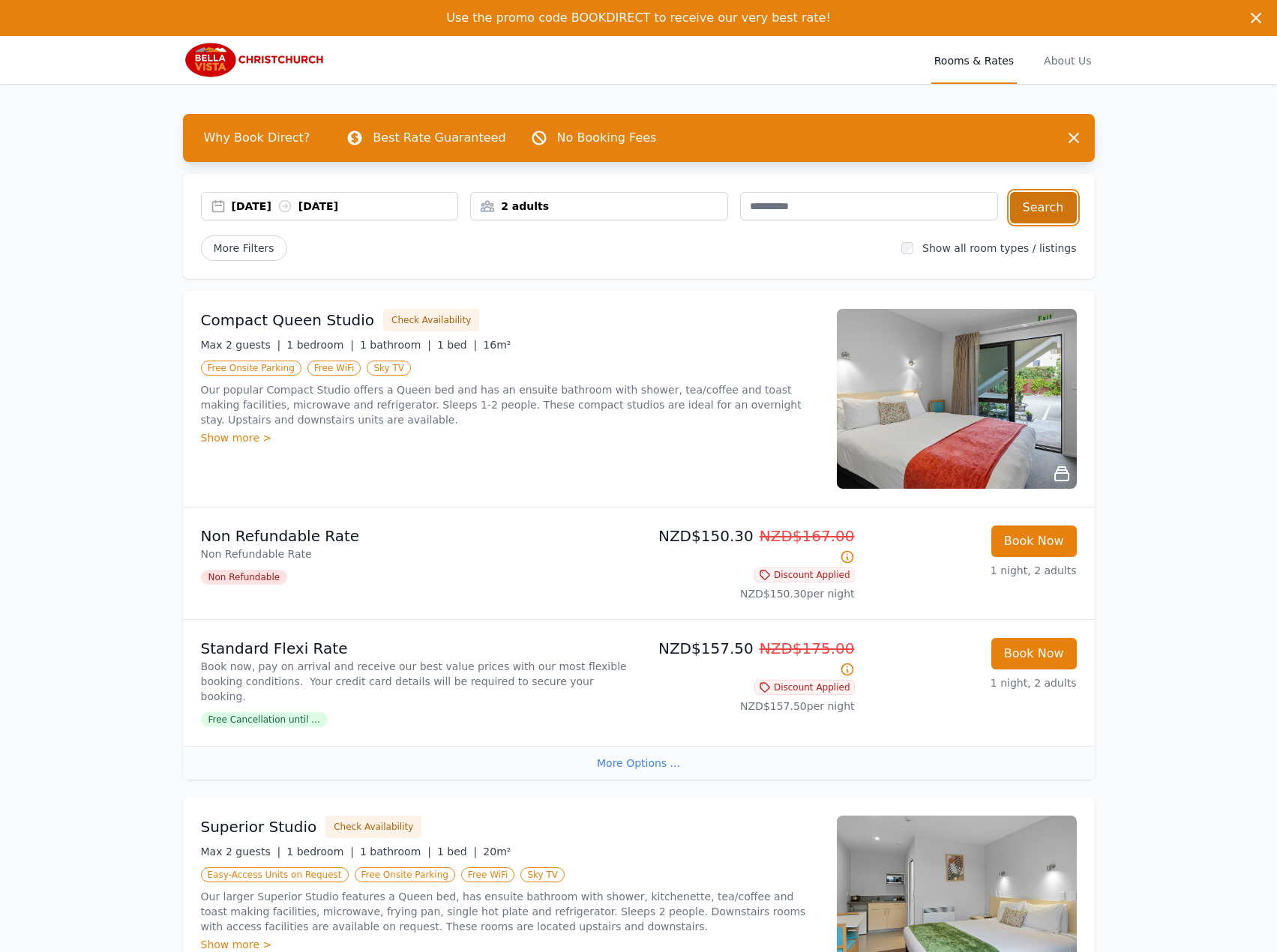
click at [1045, 212] on button "Search" at bounding box center [1043, 207] width 67 height 31
click at [384, 207] on div "[DATE] [DATE]" at bounding box center [344, 206] width 226 height 15
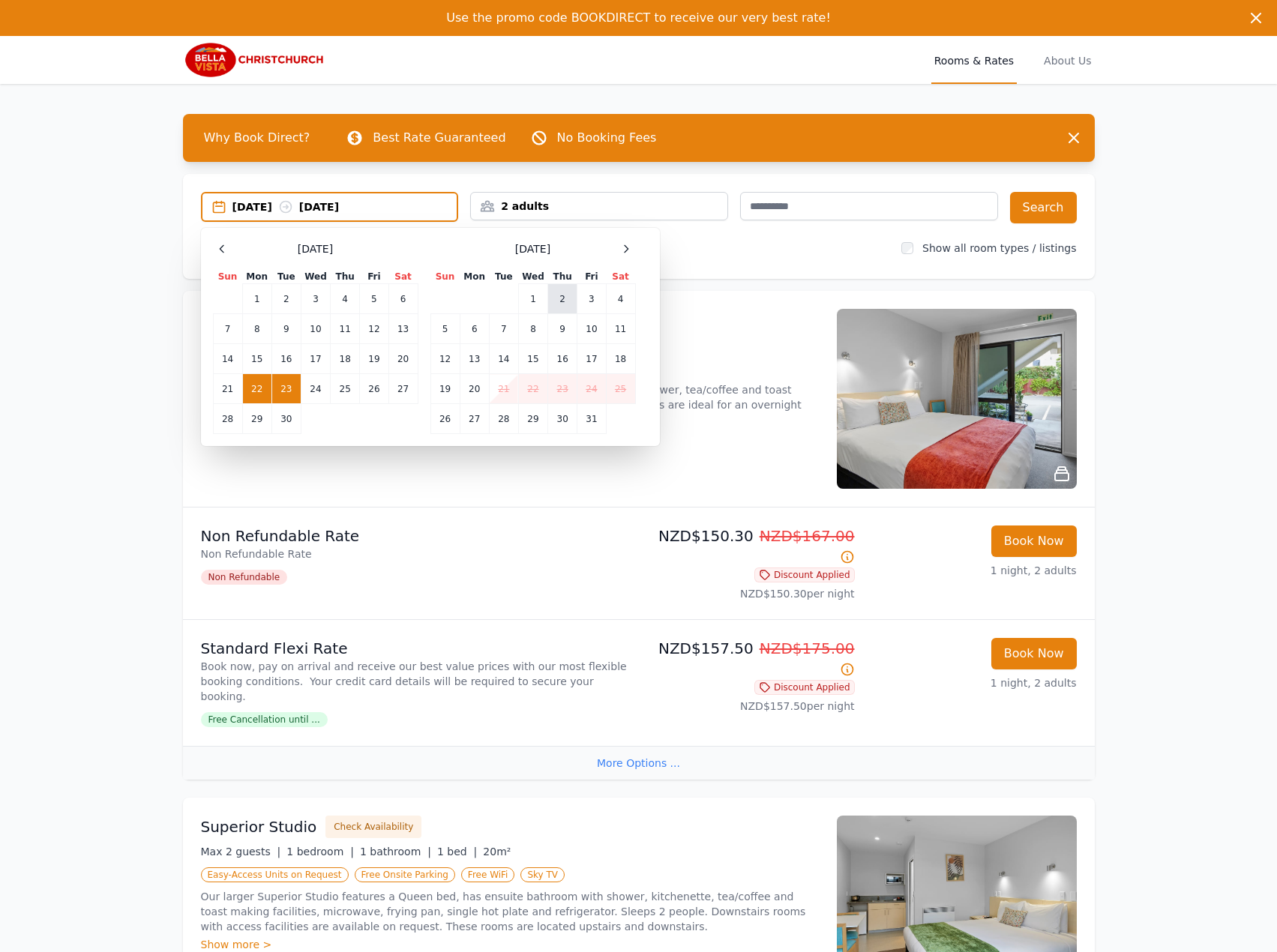
click at [558, 296] on td "2" at bounding box center [562, 299] width 30 height 30
click at [586, 296] on td "3" at bounding box center [592, 299] width 29 height 30
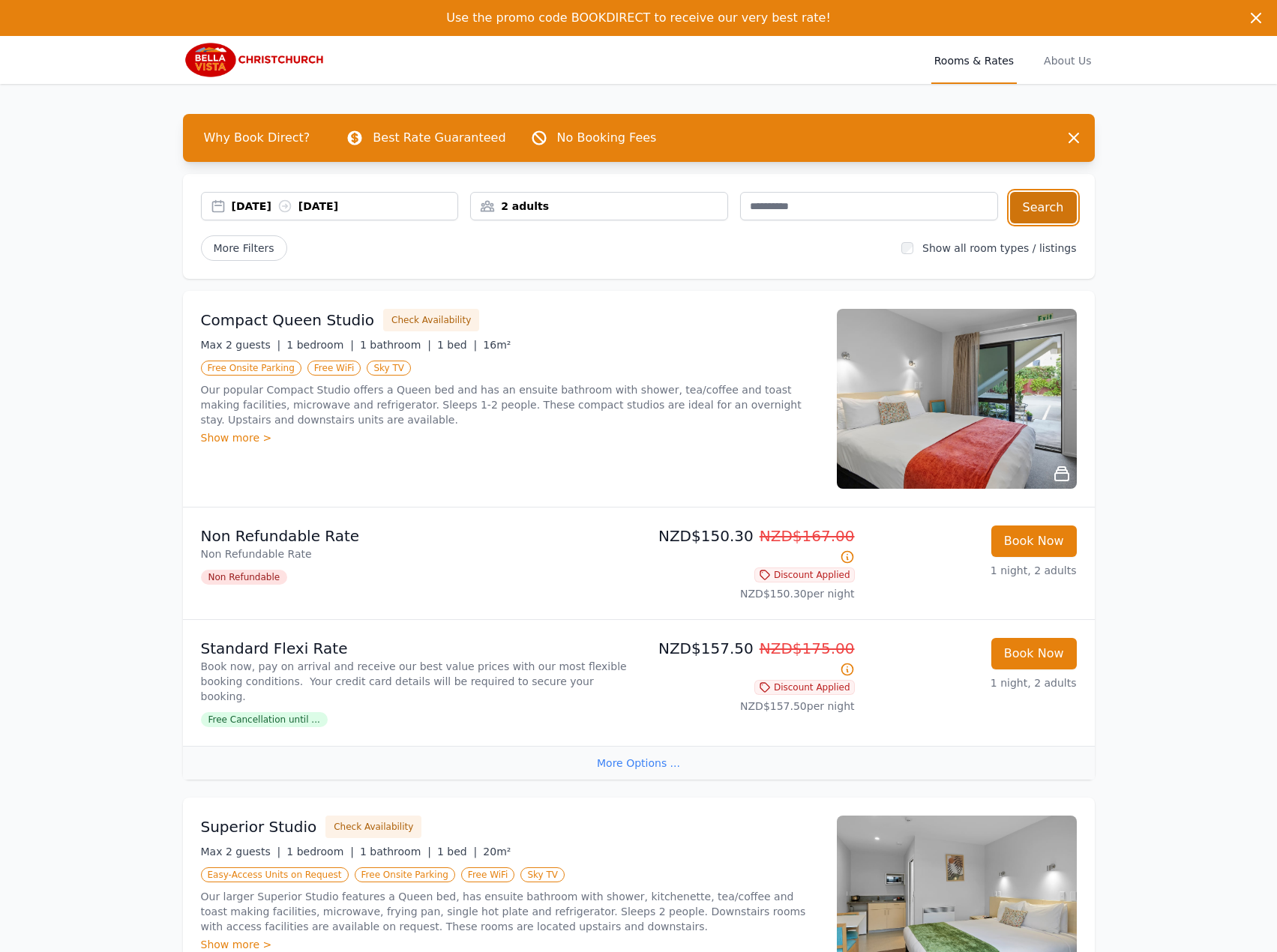
click at [1045, 198] on button "Search" at bounding box center [1043, 207] width 67 height 31
click at [292, 206] on icon at bounding box center [285, 206] width 15 height 15
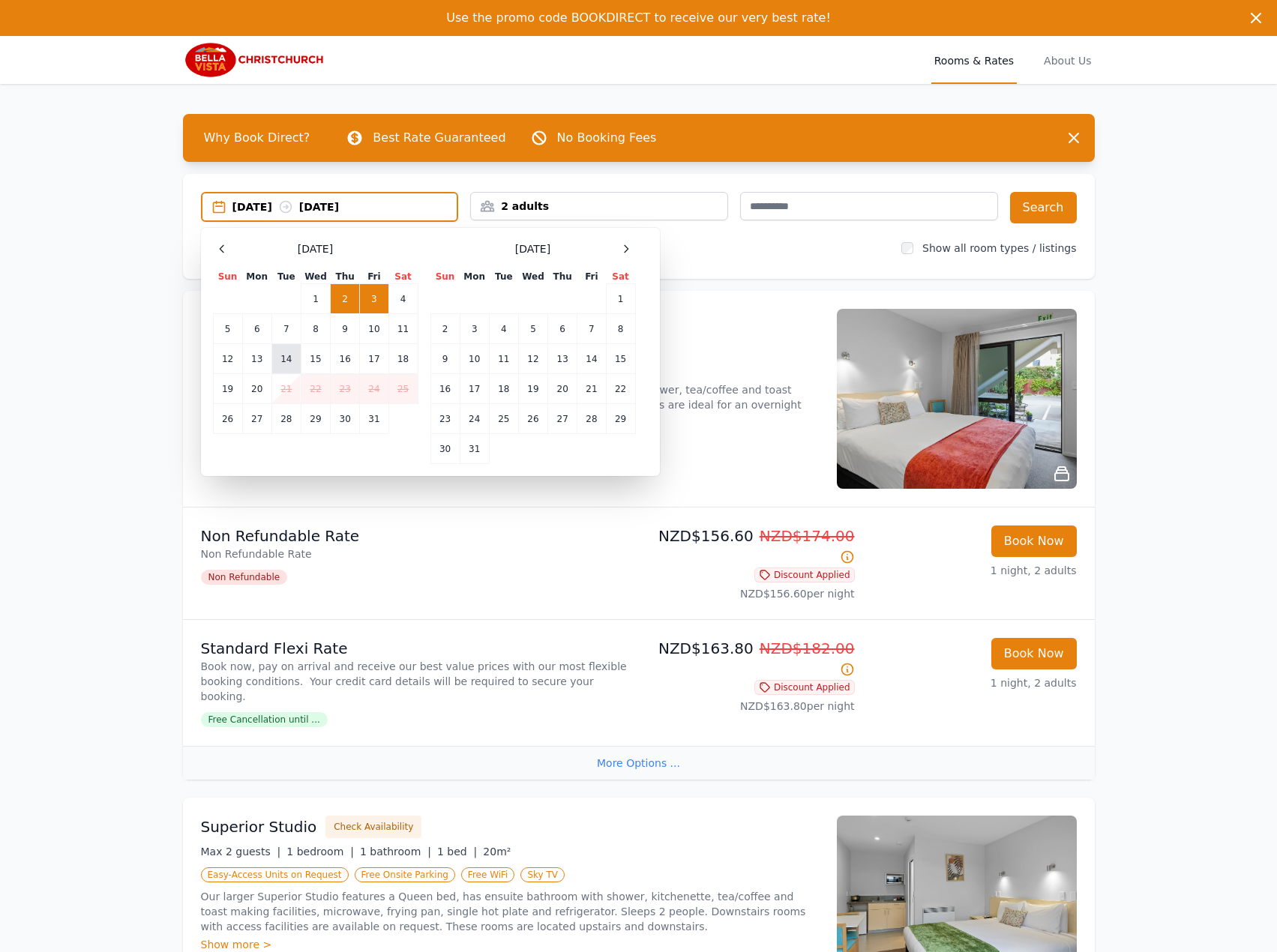
click at [272, 359] on td "14" at bounding box center [286, 360] width 30 height 30
click at [341, 357] on td "16" at bounding box center [345, 360] width 30 height 30
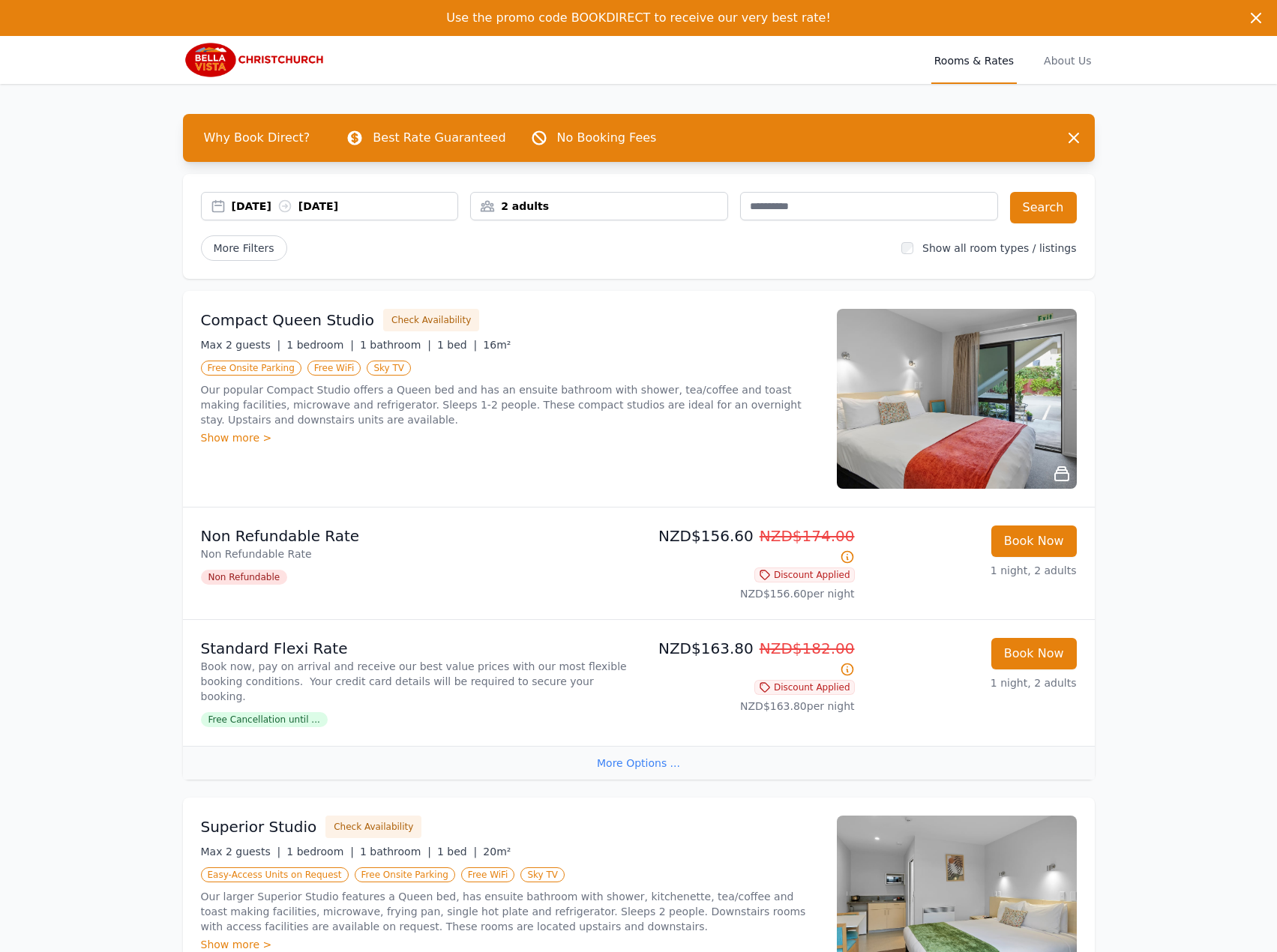
click at [312, 203] on div "[DATE] [DATE]" at bounding box center [344, 206] width 226 height 15
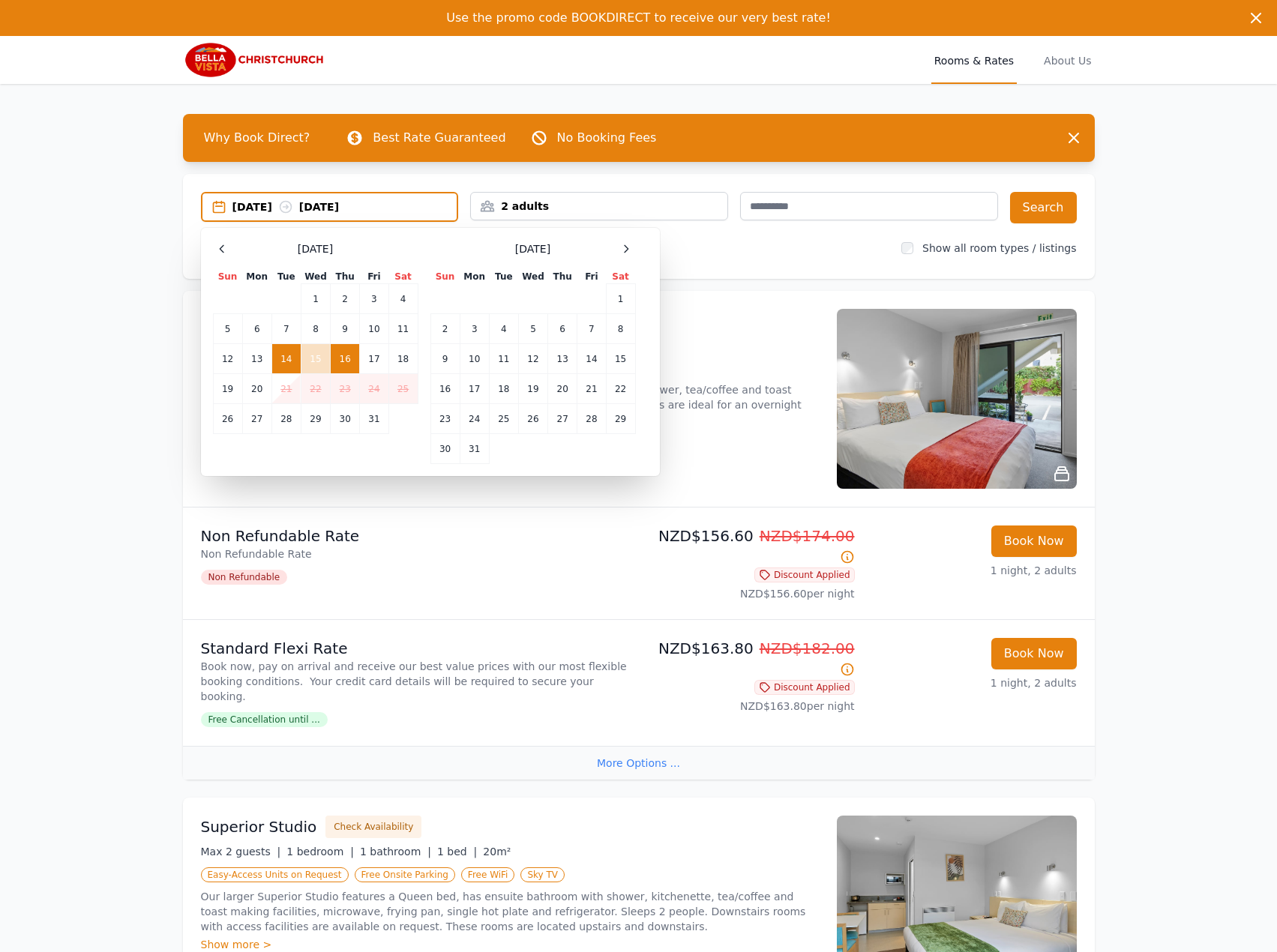
drag, startPoint x: 283, startPoint y: 357, endPoint x: 293, endPoint y: 355, distance: 10.2
click at [282, 357] on td "14" at bounding box center [286, 360] width 30 height 30
click at [321, 351] on td "15" at bounding box center [315, 360] width 30 height 30
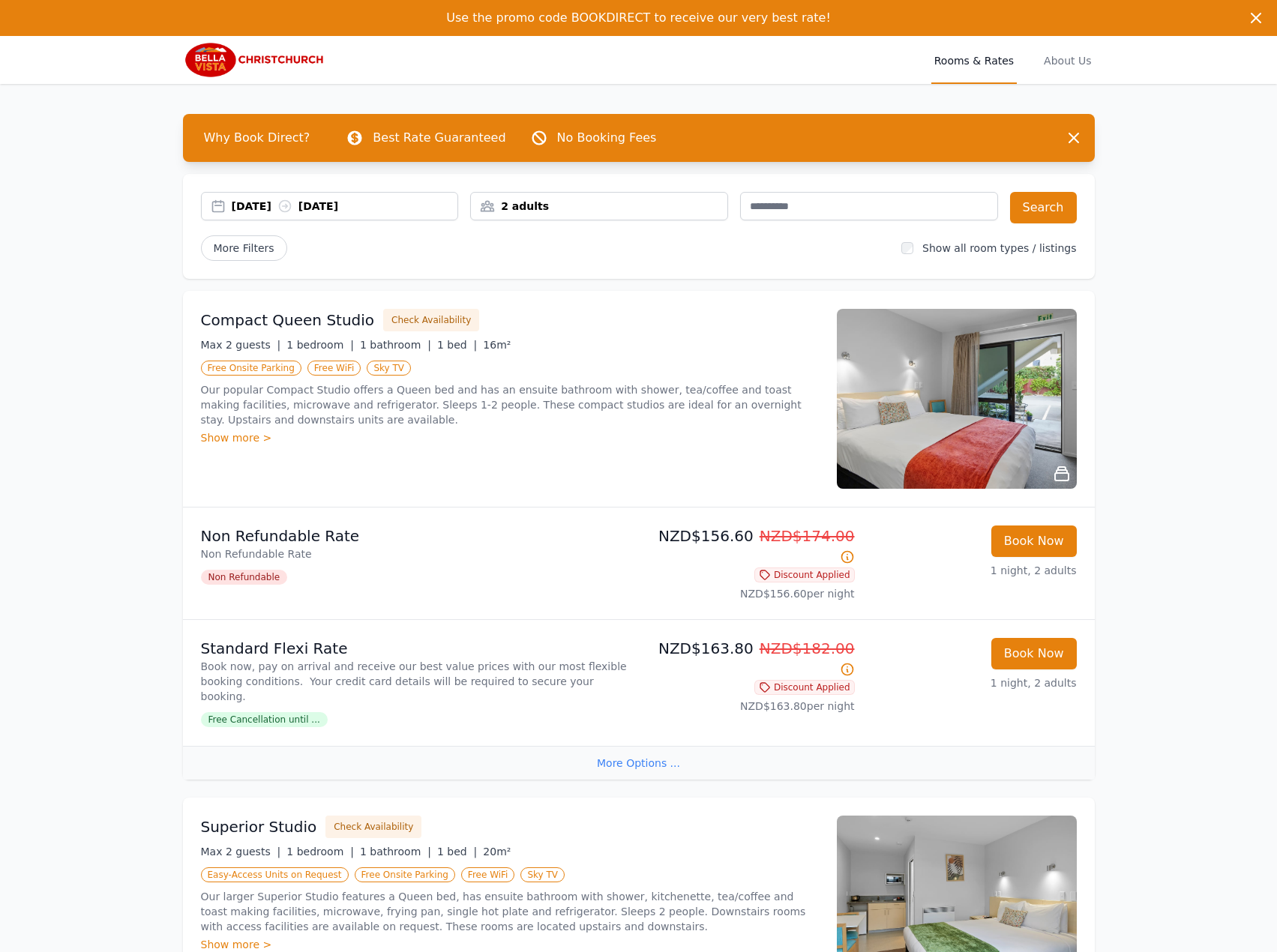
click at [1036, 189] on div "[DATE] [DATE] 2 adults Search More Filters Show all room types / listings" at bounding box center [638, 226] width 911 height 105
click at [1033, 203] on button "Search" at bounding box center [1043, 207] width 67 height 31
click at [271, 207] on div "[DATE] [DATE]" at bounding box center [344, 206] width 226 height 15
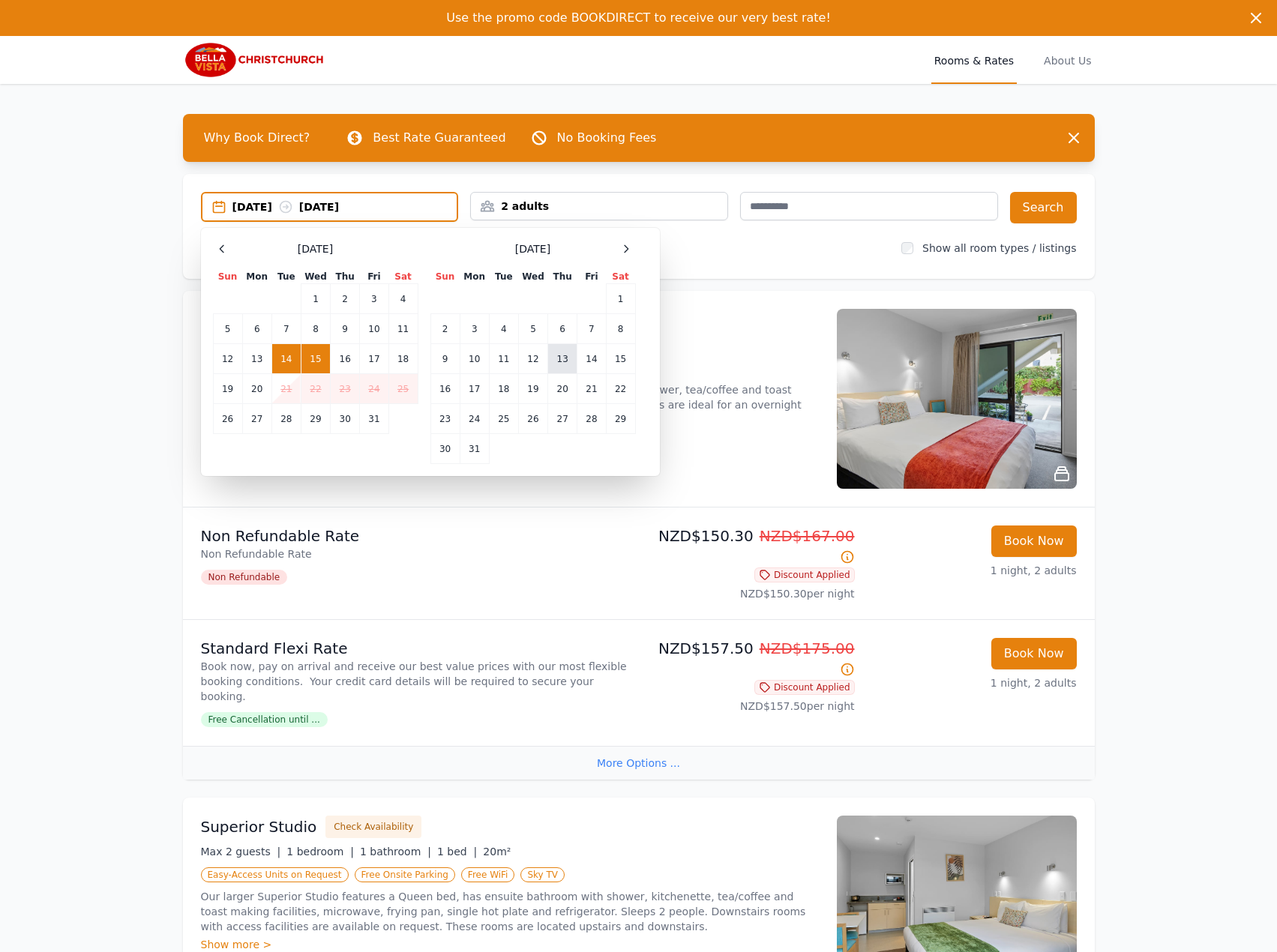
click at [549, 354] on td "13" at bounding box center [562, 360] width 30 height 30
drag, startPoint x: 590, startPoint y: 353, endPoint x: 602, endPoint y: 350, distance: 12.4
click at [591, 353] on td "14" at bounding box center [592, 360] width 29 height 30
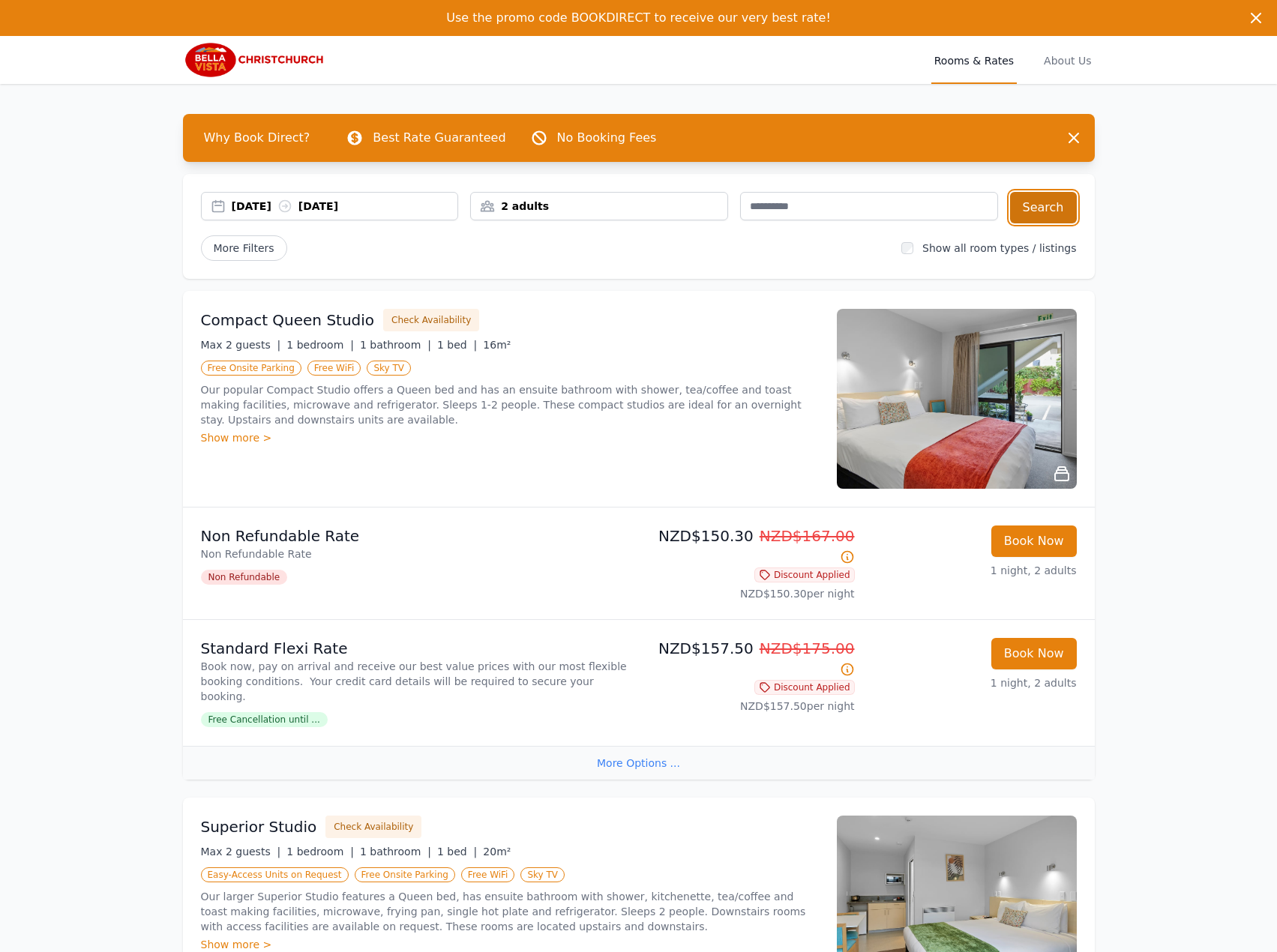
click at [1044, 199] on button "Search" at bounding box center [1043, 207] width 67 height 31
click at [285, 212] on div "[DATE] [DATE]" at bounding box center [344, 206] width 226 height 15
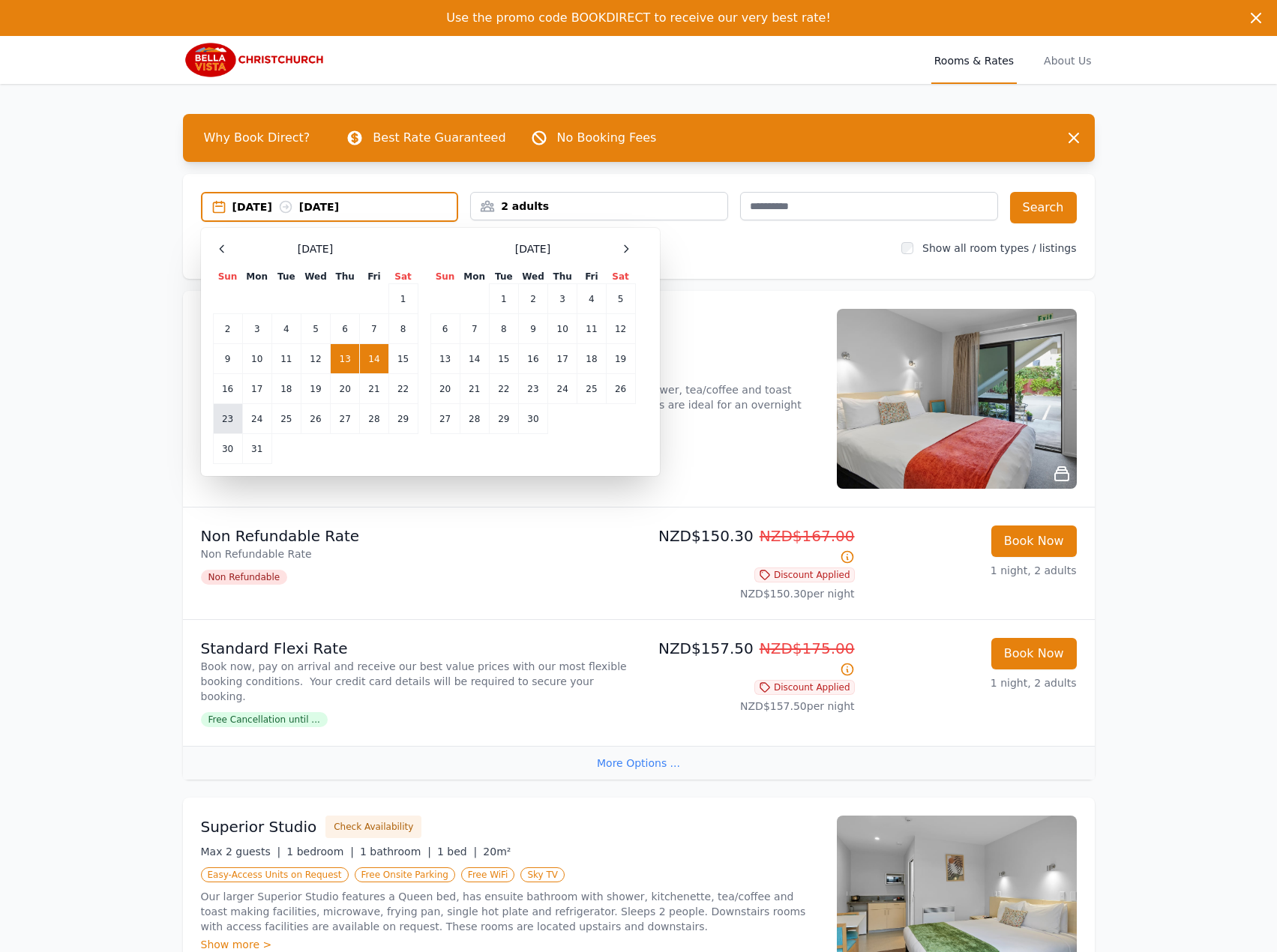
drag, startPoint x: 222, startPoint y: 416, endPoint x: 237, endPoint y: 417, distance: 15.0
click at [222, 416] on td "23" at bounding box center [228, 419] width 30 height 30
click at [258, 416] on td "24" at bounding box center [256, 419] width 30 height 30
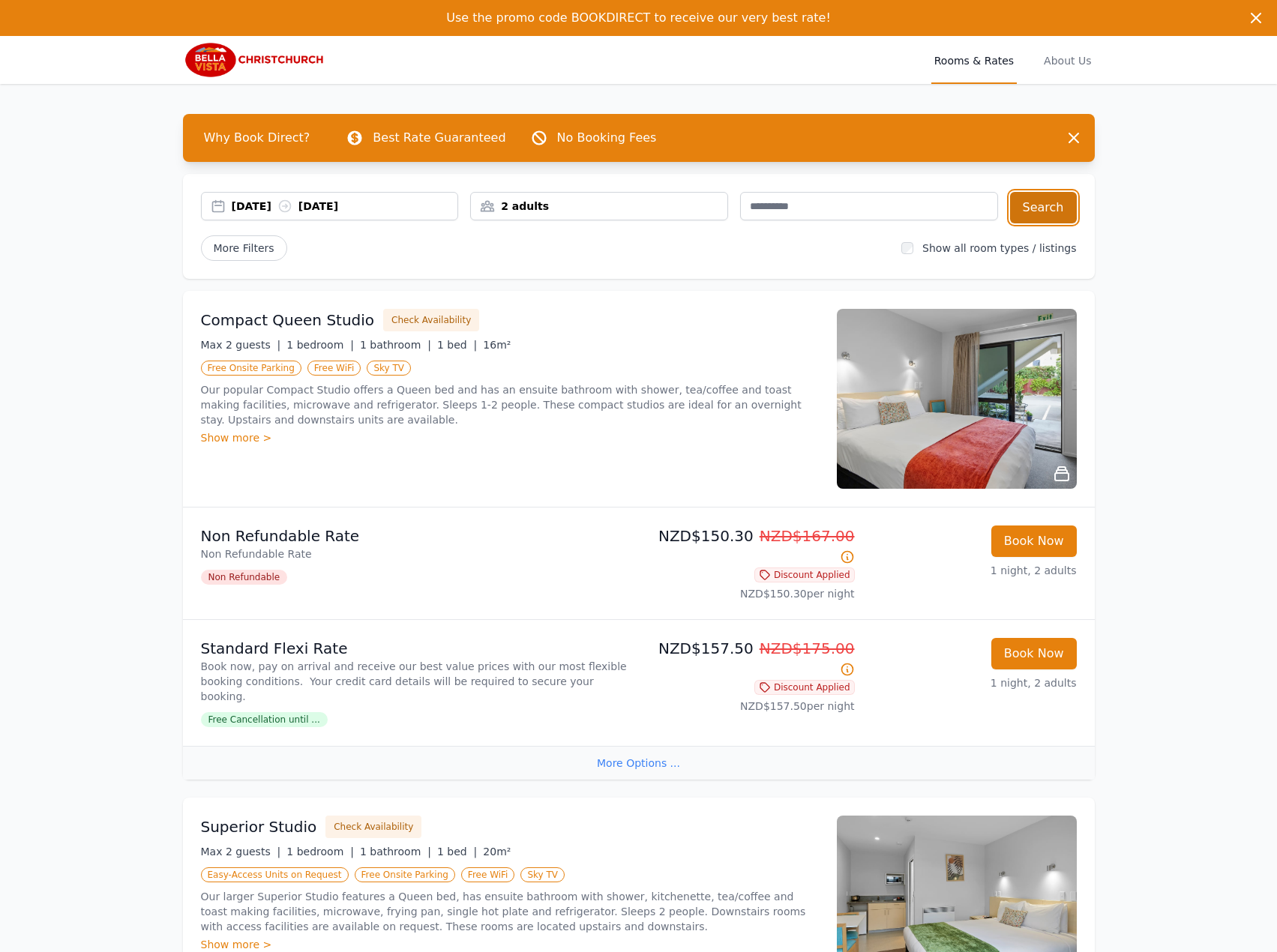
click at [1057, 203] on button "Search" at bounding box center [1043, 207] width 67 height 31
click at [371, 213] on div "[DATE] [DATE]" at bounding box center [330, 206] width 258 height 29
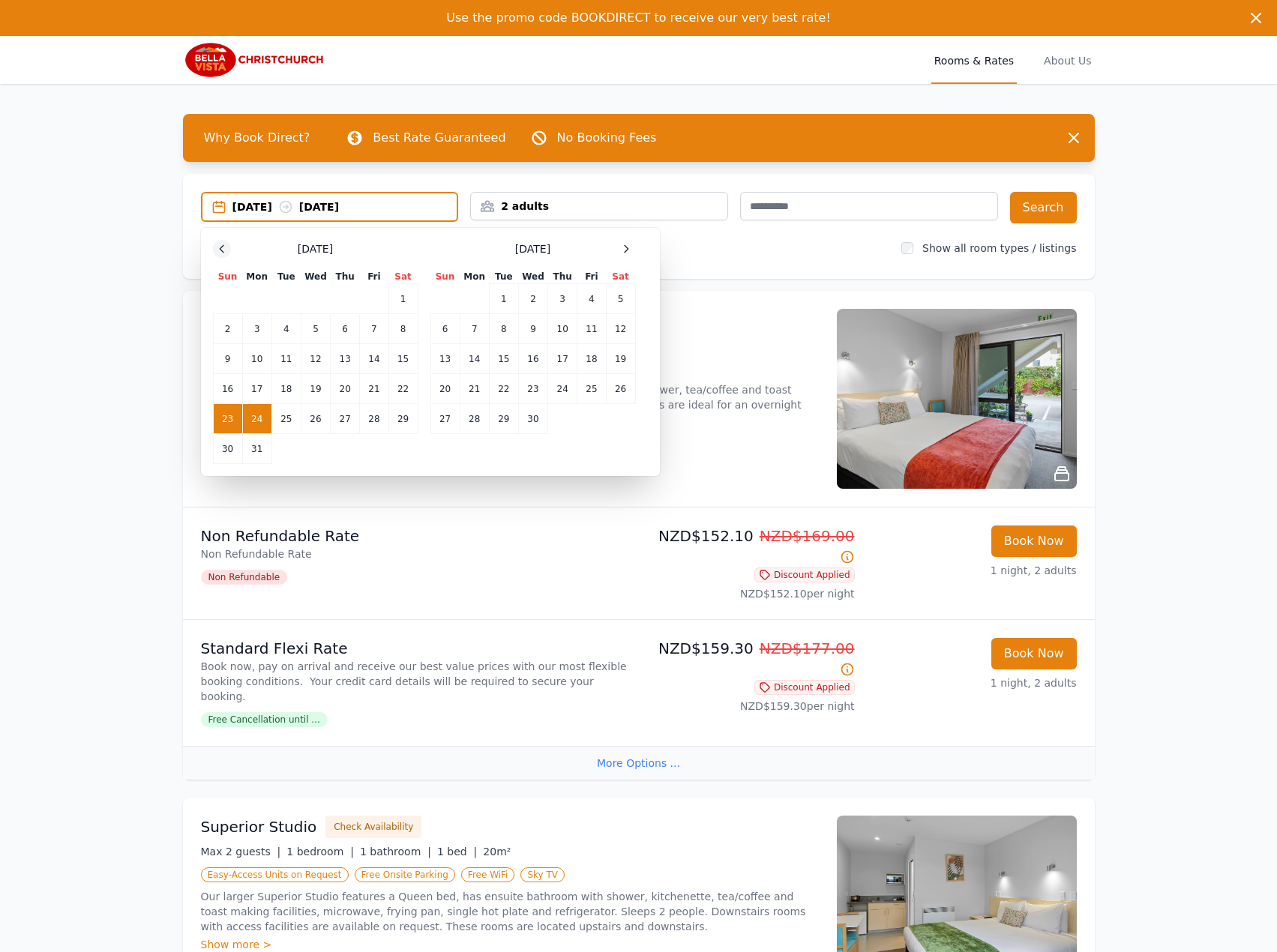
click at [222, 250] on icon at bounding box center [222, 249] width 12 height 12
click at [225, 250] on icon at bounding box center [222, 249] width 12 height 12
click at [225, 250] on icon at bounding box center [222, 249] width 12 height 12
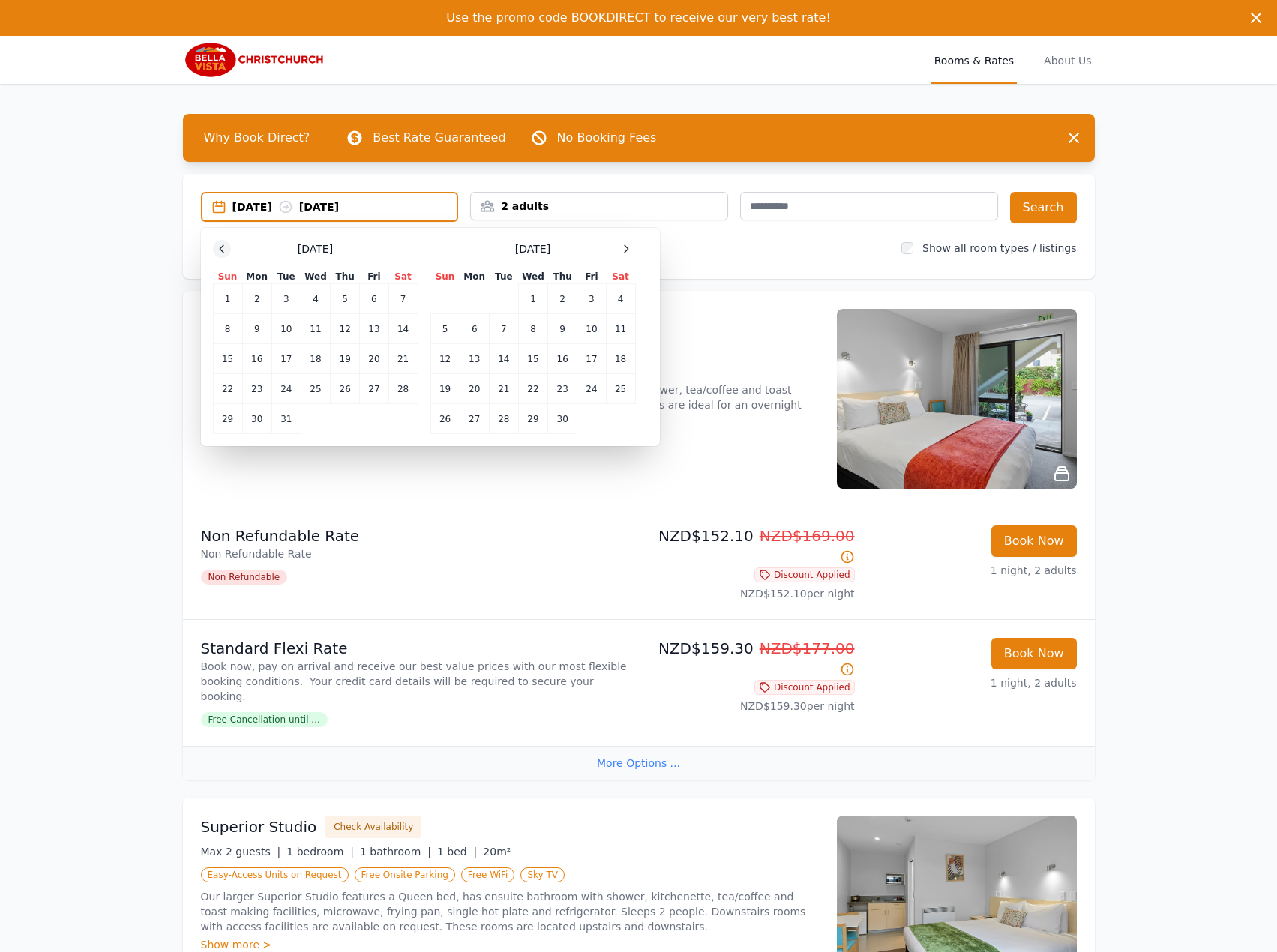
click at [226, 249] on icon at bounding box center [222, 249] width 12 height 12
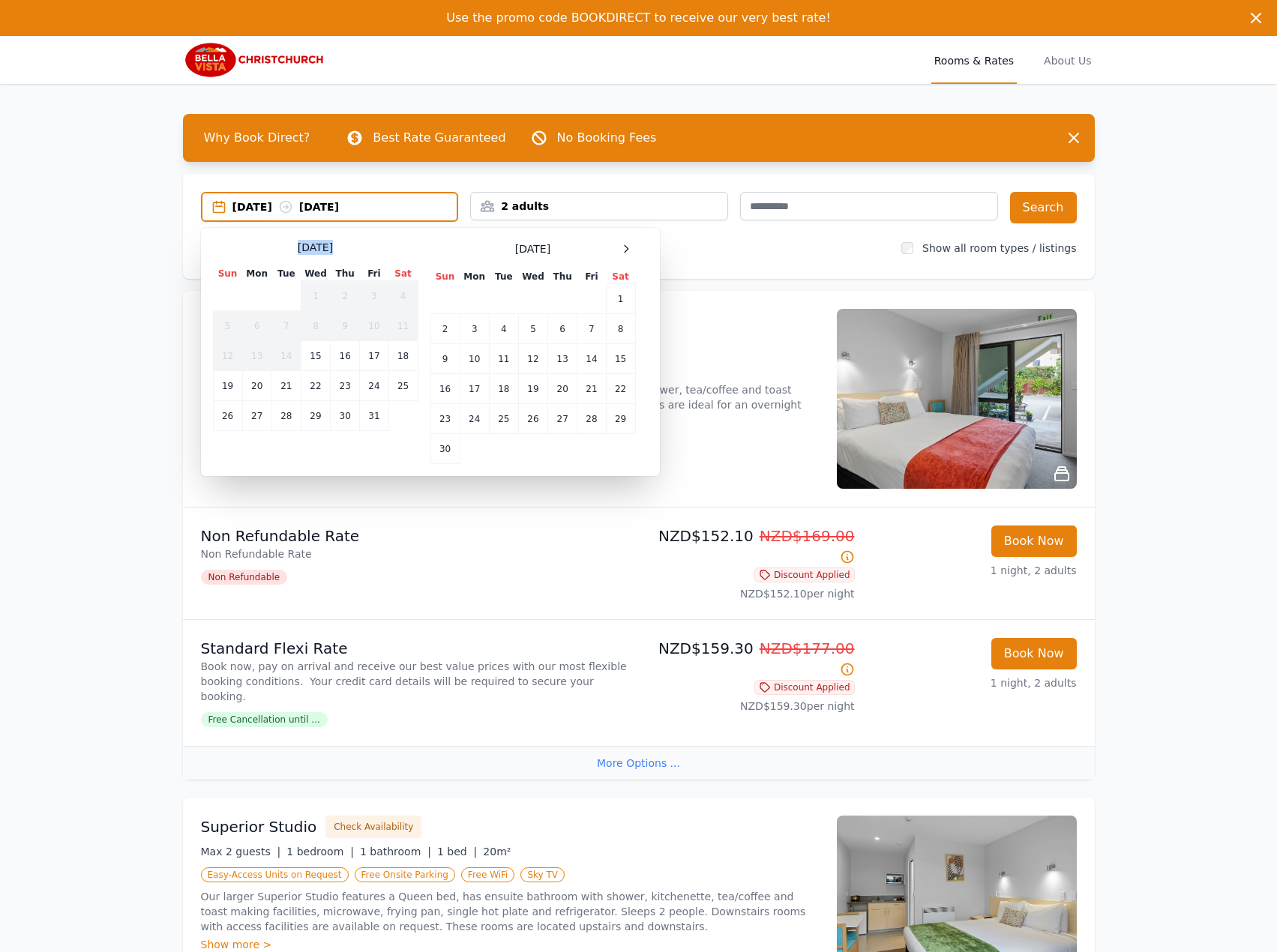
click at [225, 249] on div "[DATE]" at bounding box center [316, 247] width 206 height 15
click at [310, 387] on td "22" at bounding box center [315, 386] width 30 height 30
click at [337, 388] on td "23" at bounding box center [345, 386] width 30 height 30
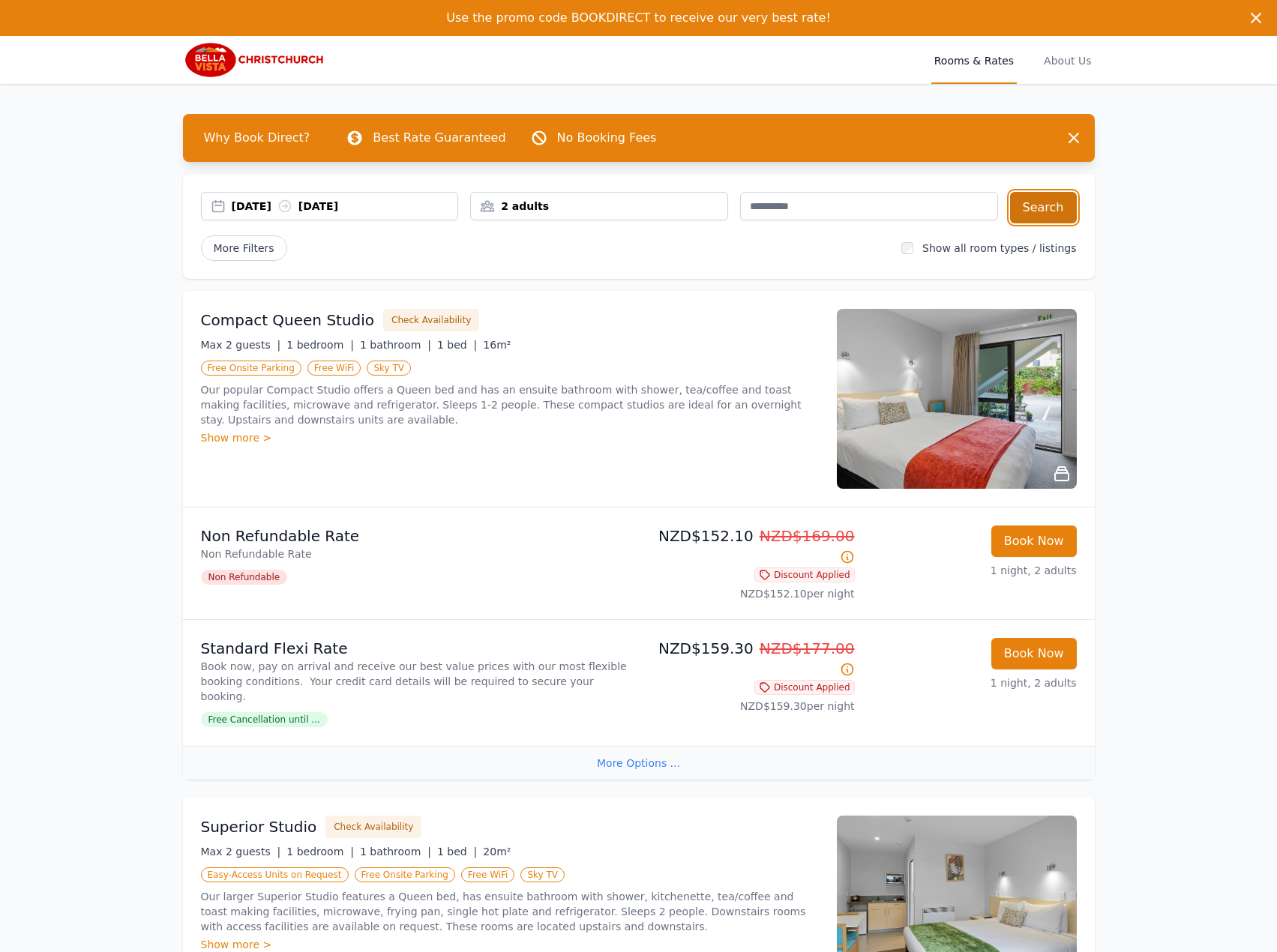
click at [1032, 193] on button "Search" at bounding box center [1043, 207] width 67 height 31
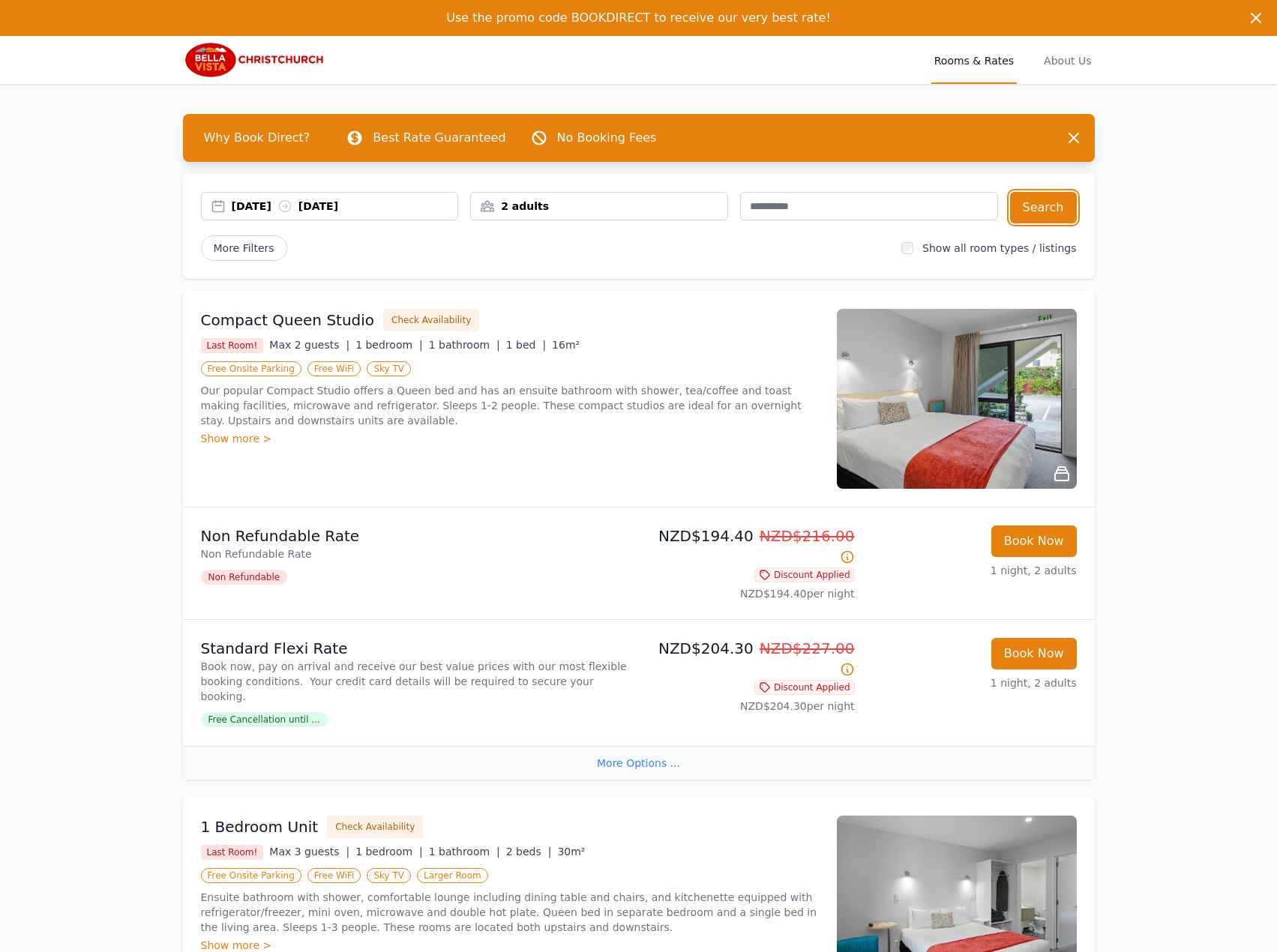
click at [350, 207] on div "[DATE] [DATE]" at bounding box center [344, 206] width 226 height 15
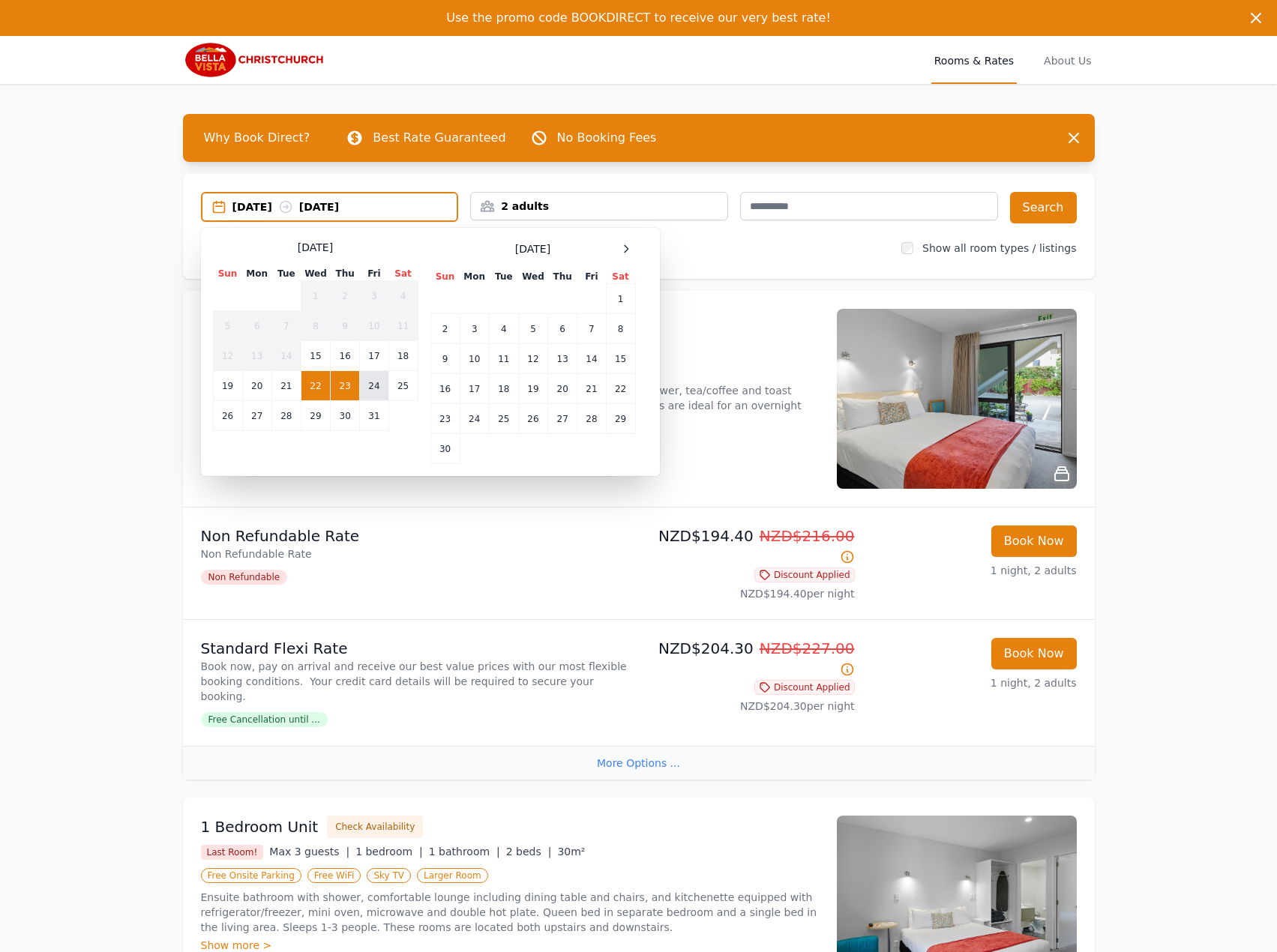
click at [380, 394] on td "24" at bounding box center [374, 386] width 29 height 30
click at [407, 387] on td "25" at bounding box center [403, 386] width 30 height 30
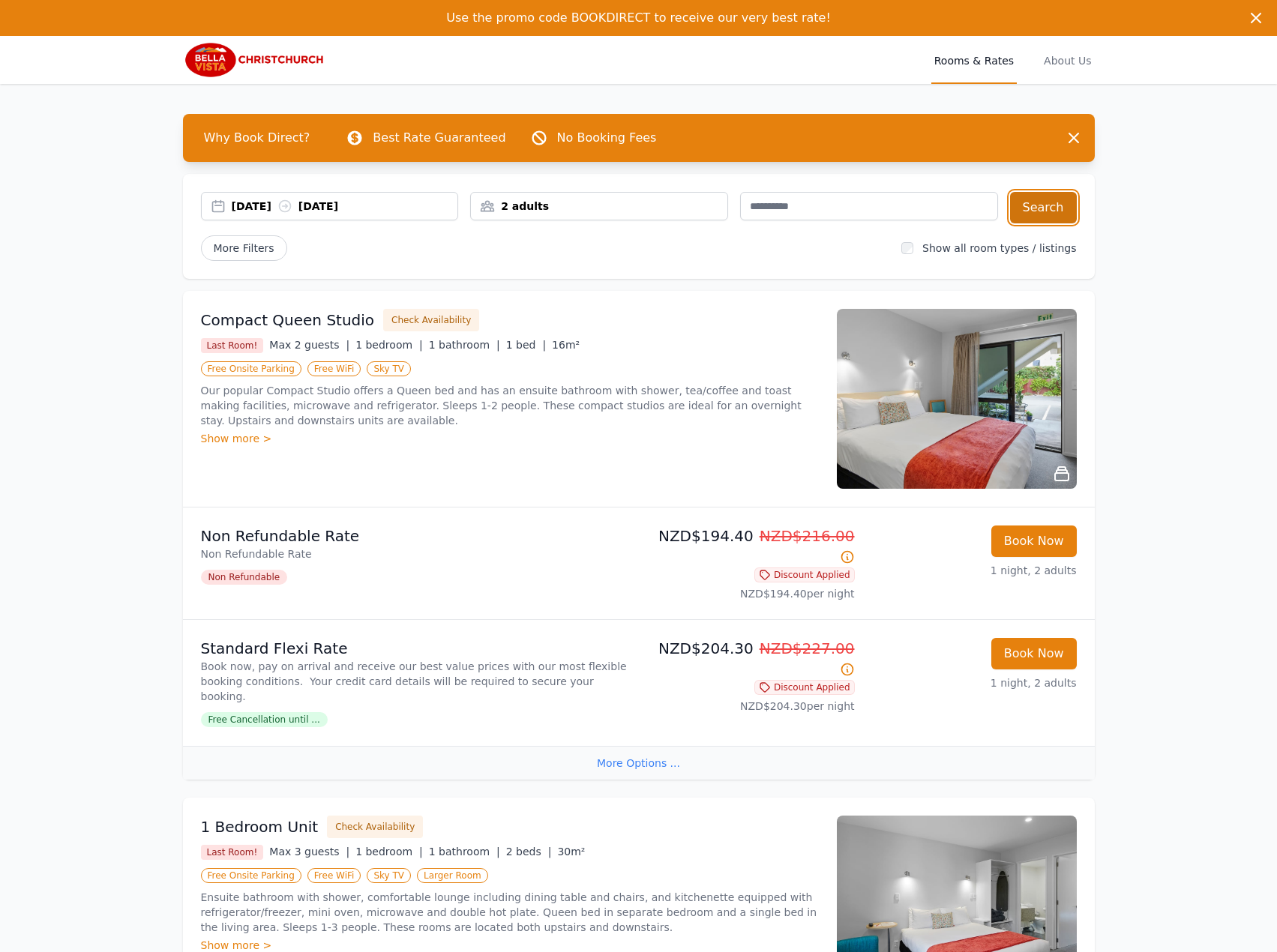
click at [1040, 213] on button "Search" at bounding box center [1043, 207] width 67 height 31
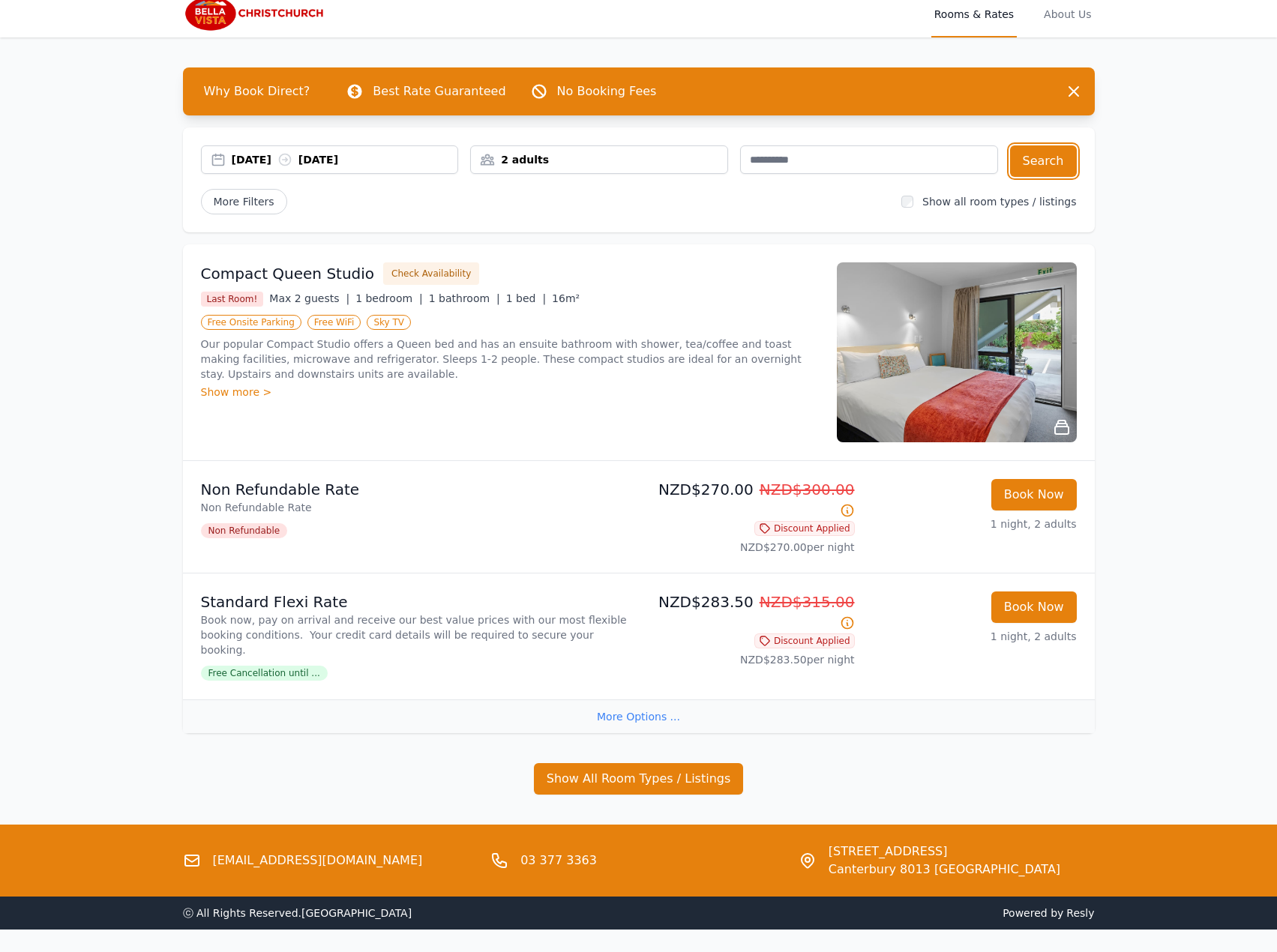
scroll to position [72, 0]
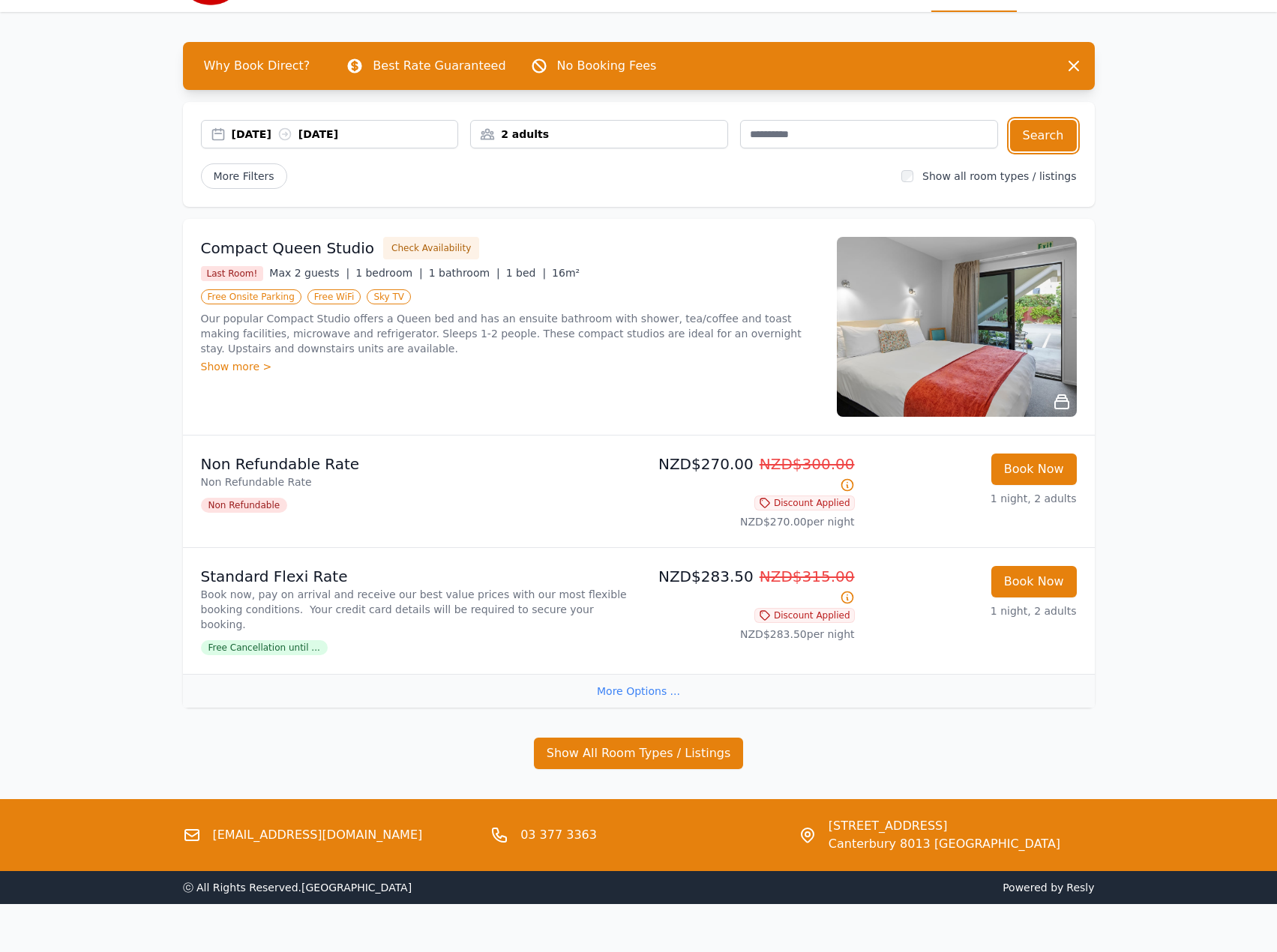
click at [292, 134] on icon at bounding box center [285, 134] width 15 height 15
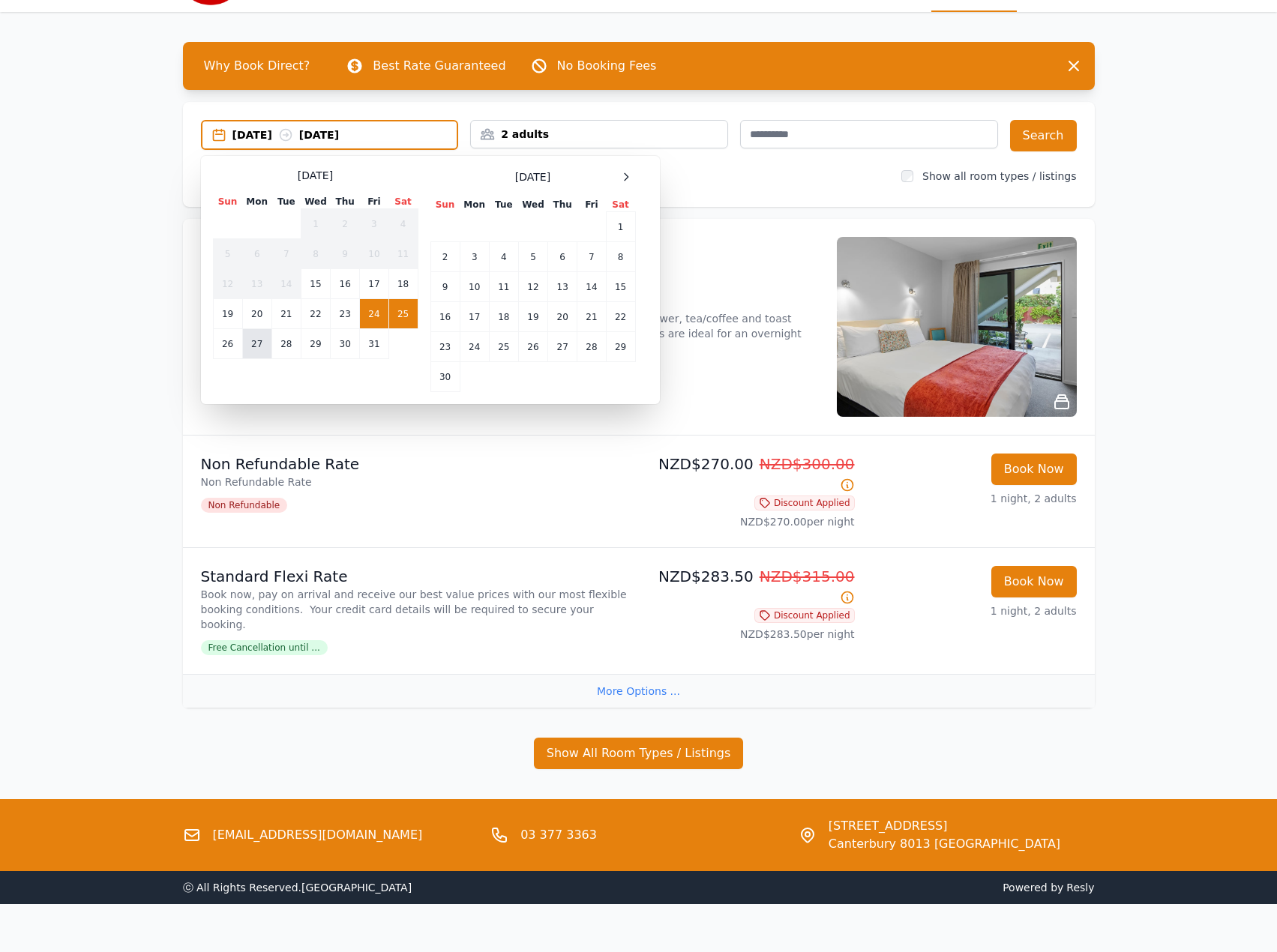
click at [253, 353] on td "27" at bounding box center [256, 344] width 30 height 30
click at [275, 339] on td "28" at bounding box center [286, 344] width 30 height 30
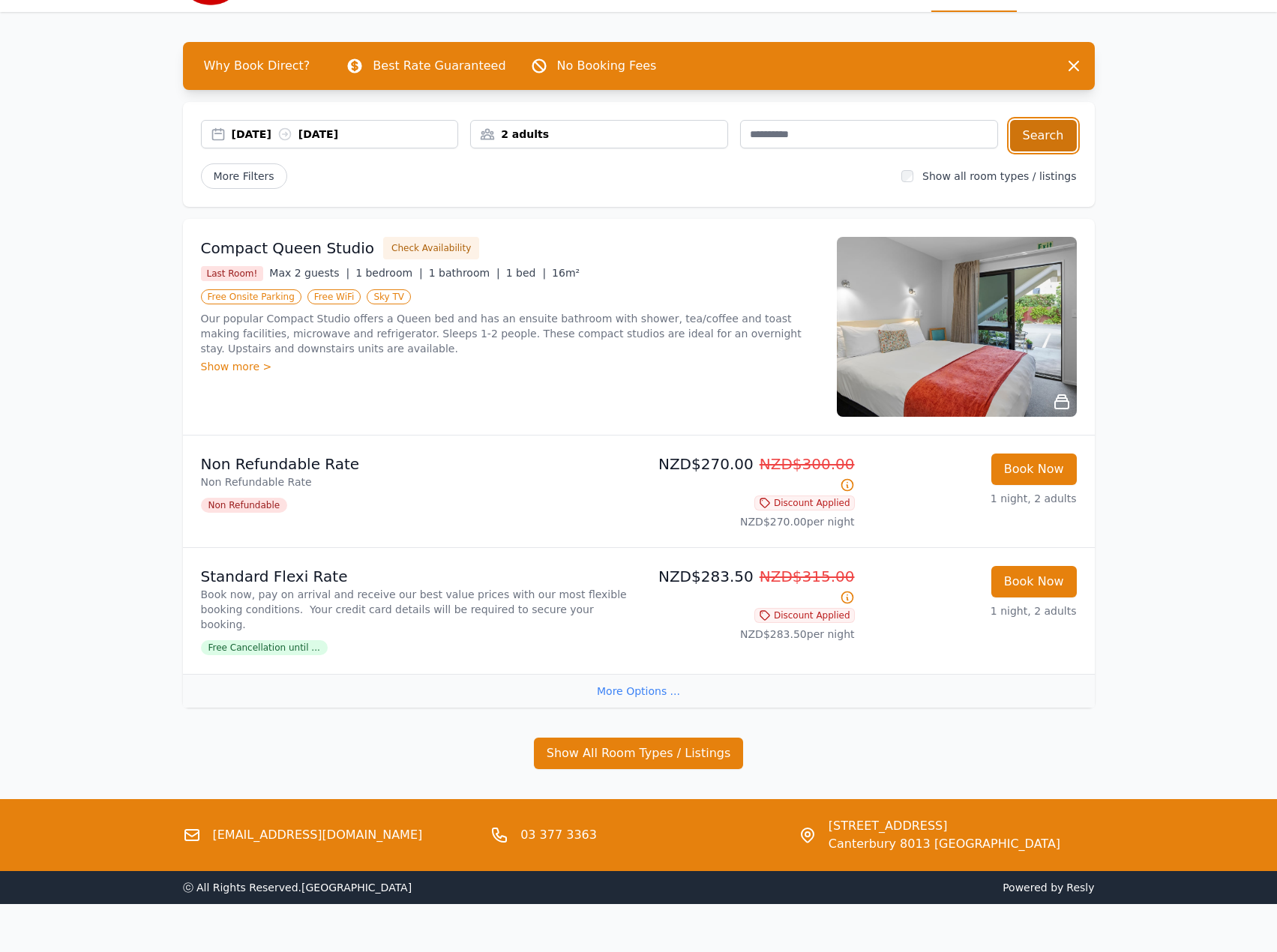
click at [1043, 151] on button "Search" at bounding box center [1043, 135] width 67 height 31
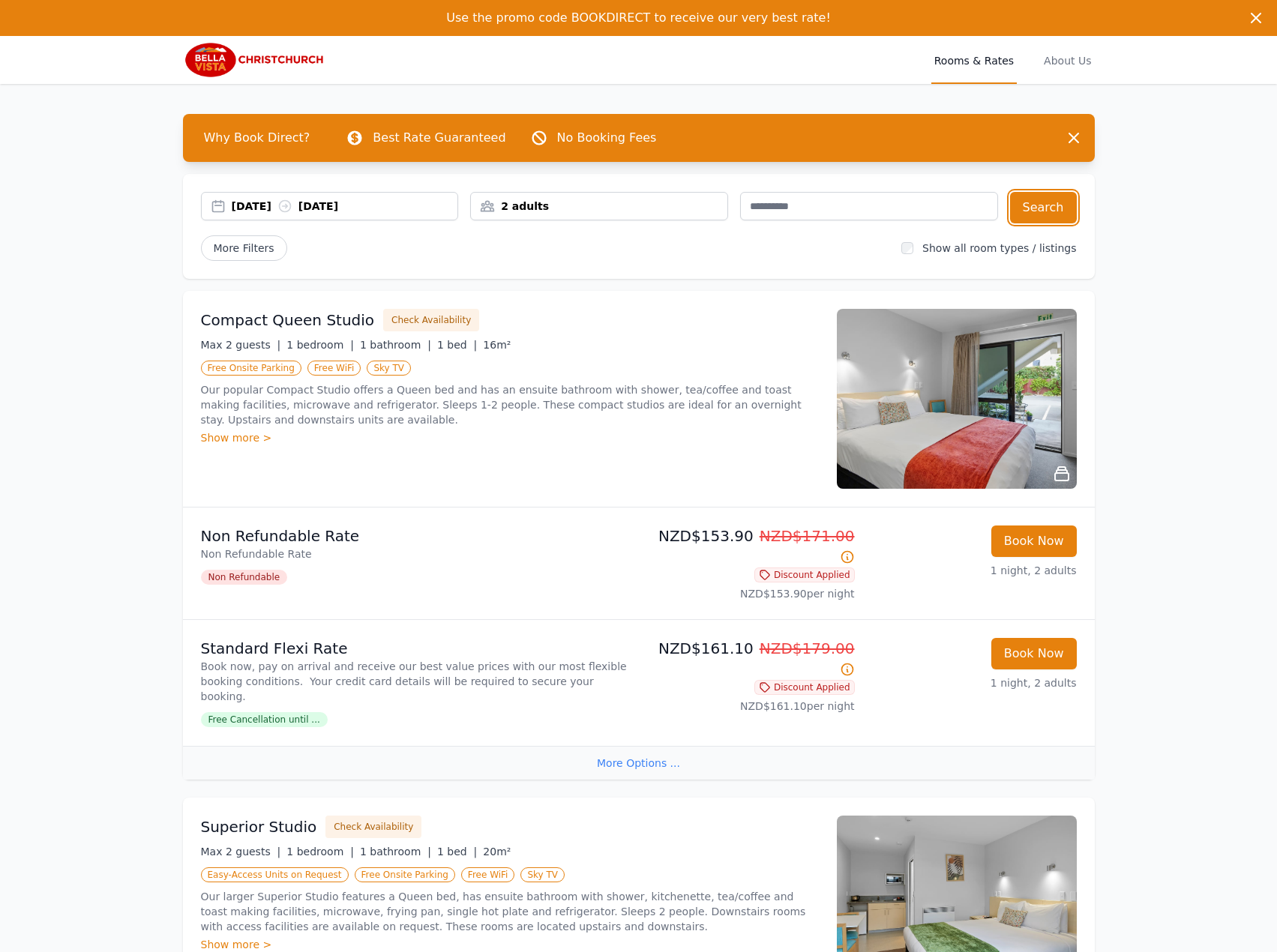
click at [294, 204] on div "[DATE] [DATE]" at bounding box center [344, 206] width 226 height 15
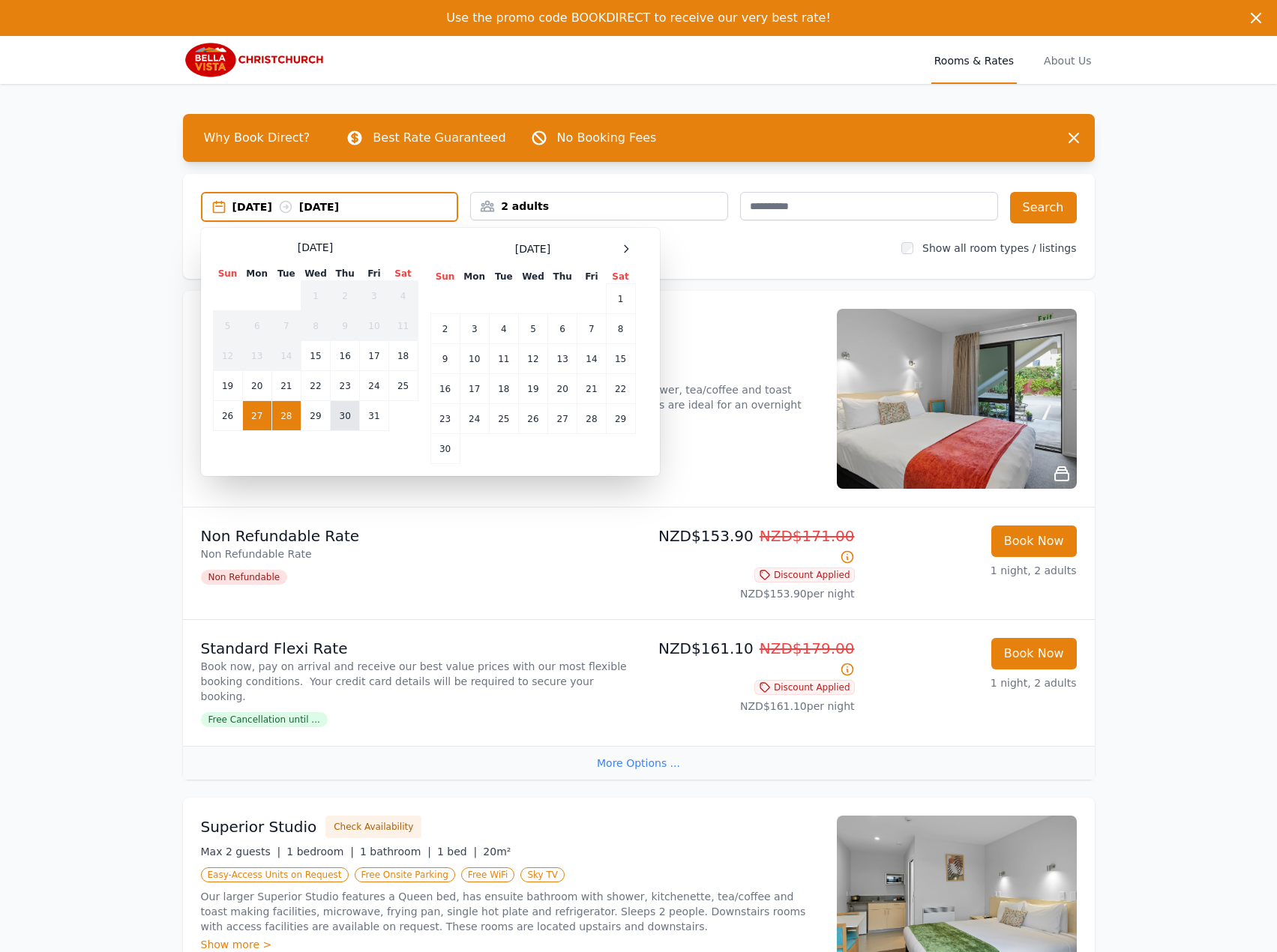
drag, startPoint x: 348, startPoint y: 413, endPoint x: 364, endPoint y: 416, distance: 16.3
click at [348, 413] on td "30" at bounding box center [345, 416] width 30 height 30
click at [368, 416] on td "31" at bounding box center [374, 416] width 29 height 30
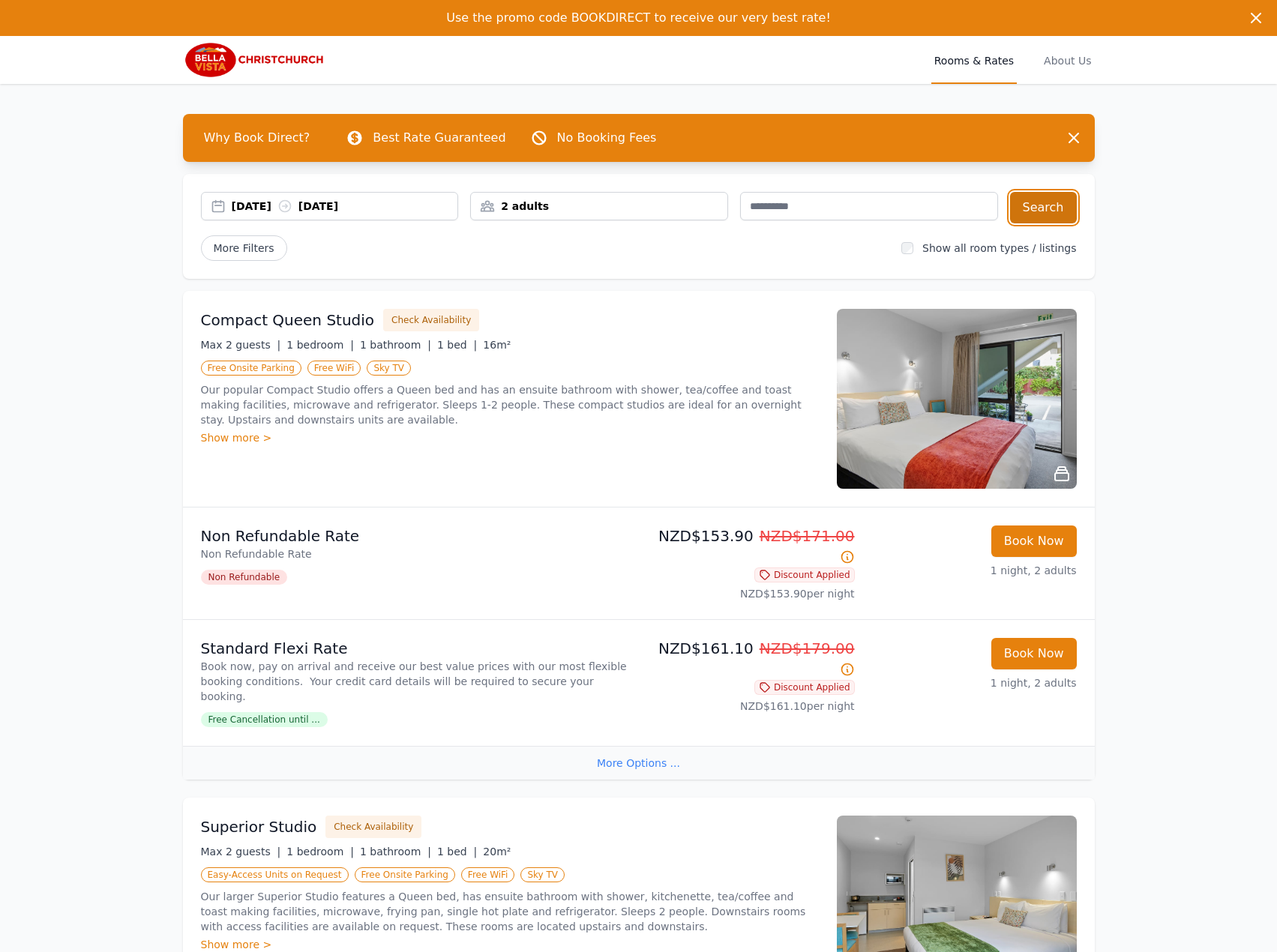
click at [1047, 210] on button "Search" at bounding box center [1043, 207] width 67 height 31
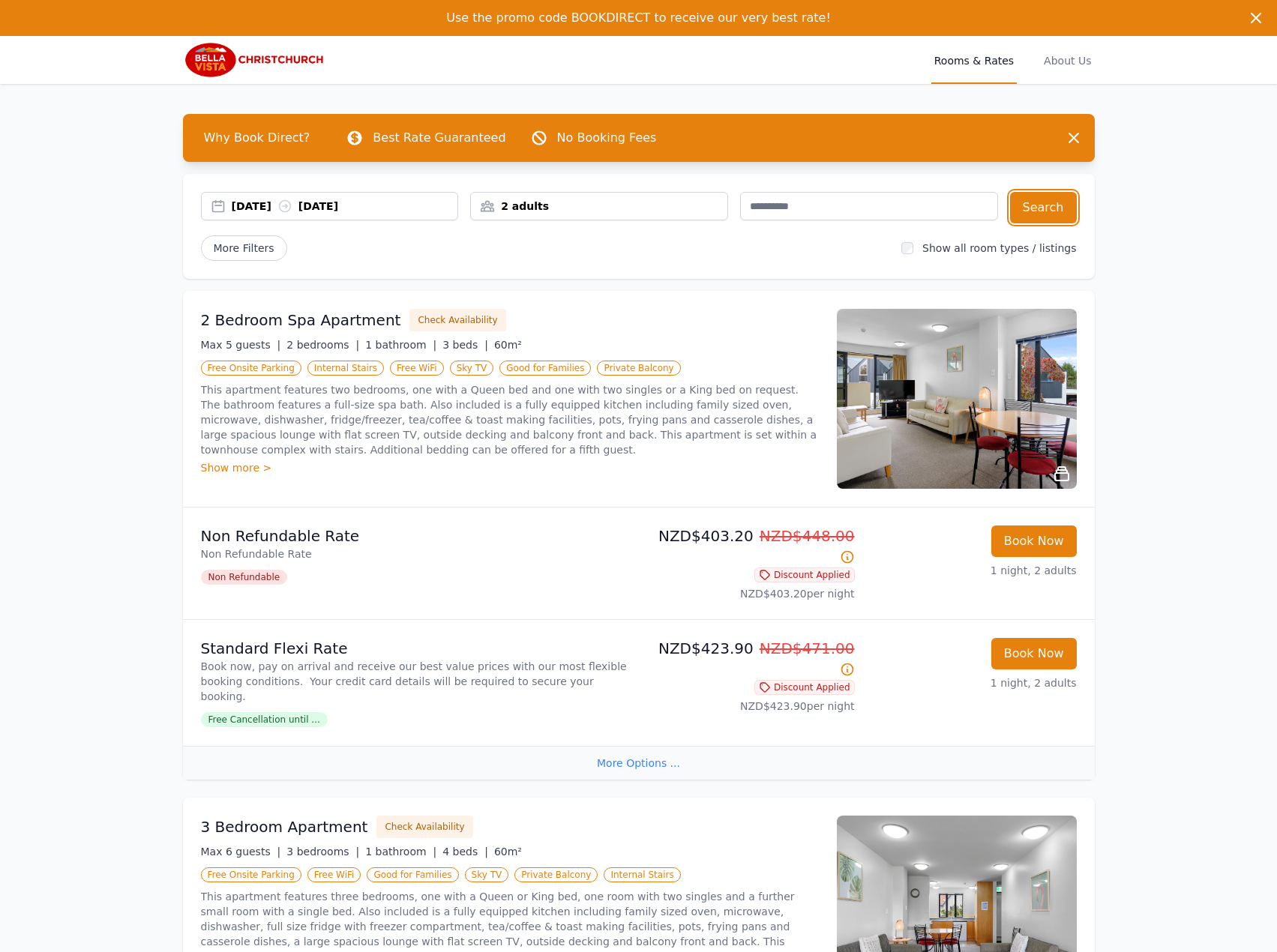
click at [350, 207] on div "[DATE] [DATE]" at bounding box center [344, 206] width 226 height 15
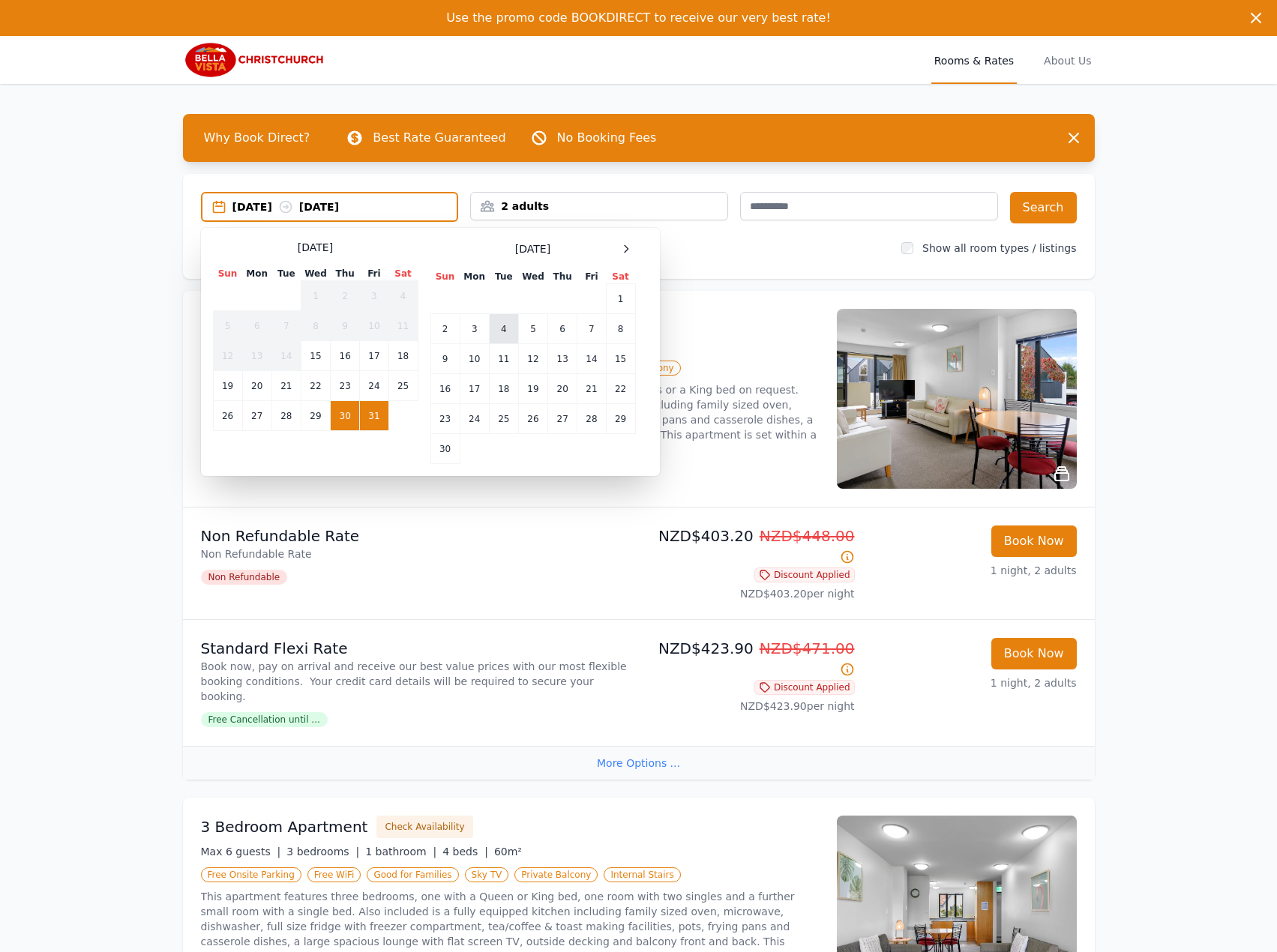
click at [508, 322] on td "4" at bounding box center [503, 329] width 30 height 30
click at [526, 321] on td "5" at bounding box center [533, 329] width 30 height 30
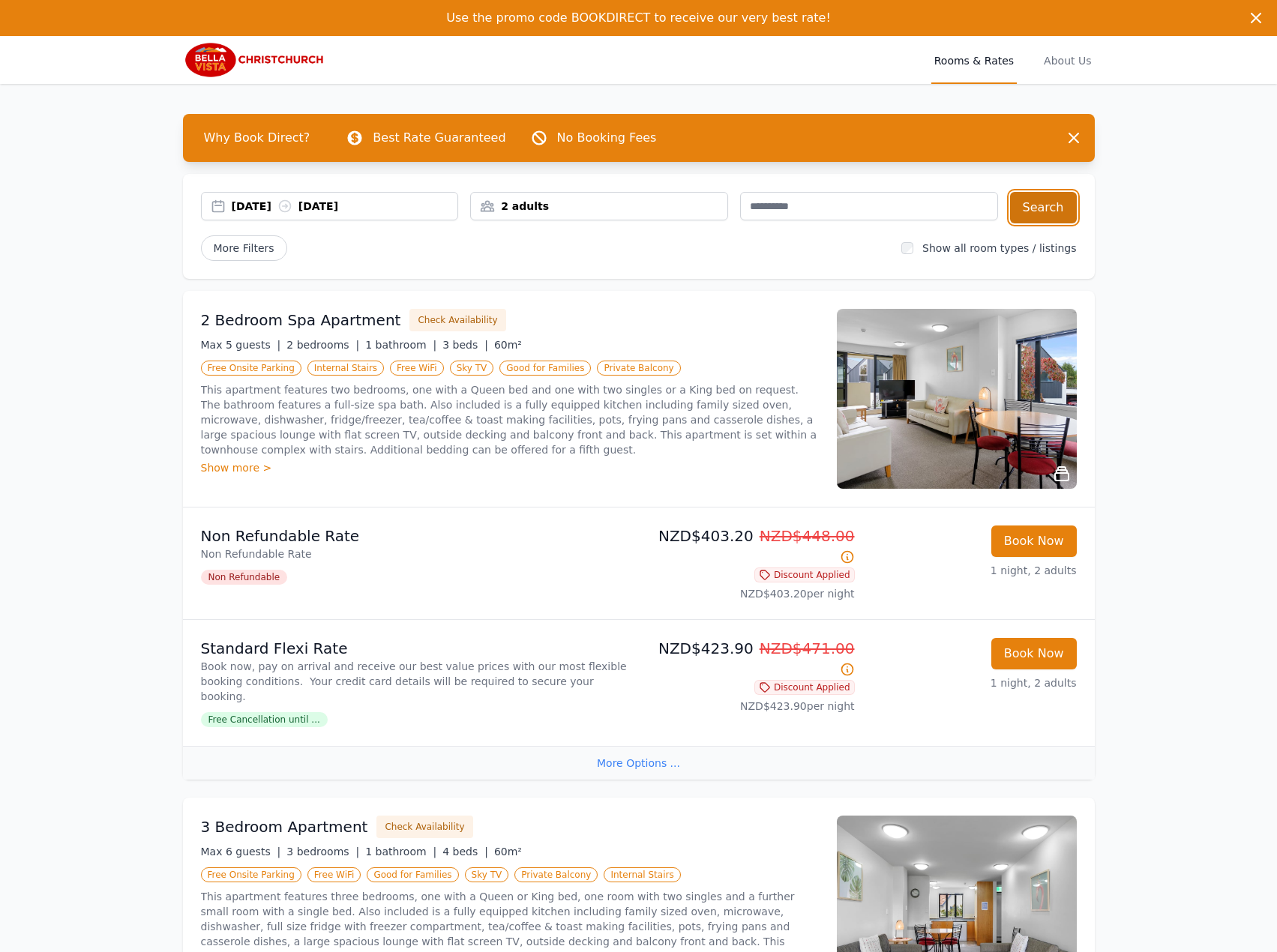
click at [1055, 203] on button "Search" at bounding box center [1043, 207] width 67 height 31
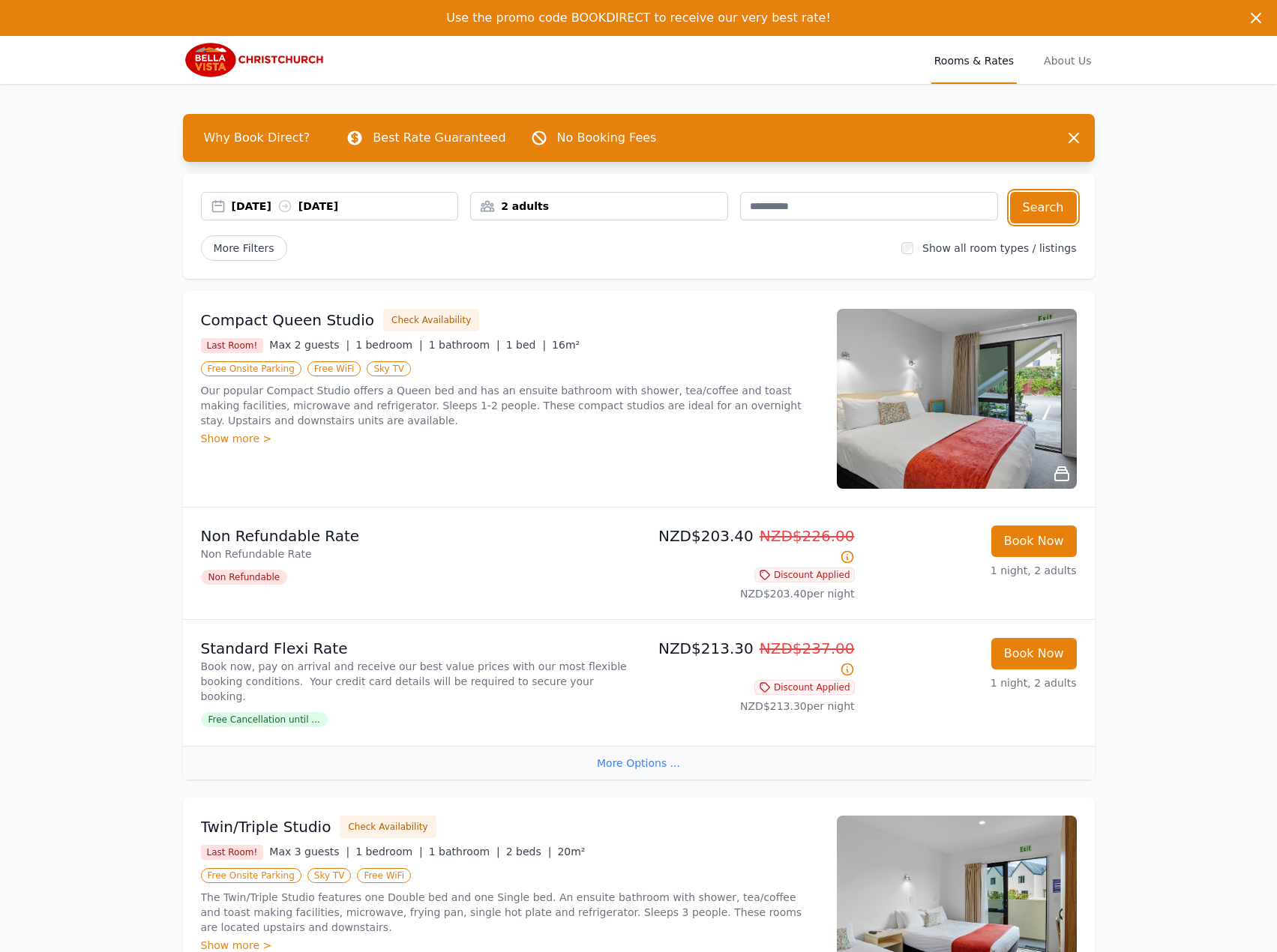
click at [338, 201] on div "[DATE] [DATE]" at bounding box center [344, 206] width 226 height 15
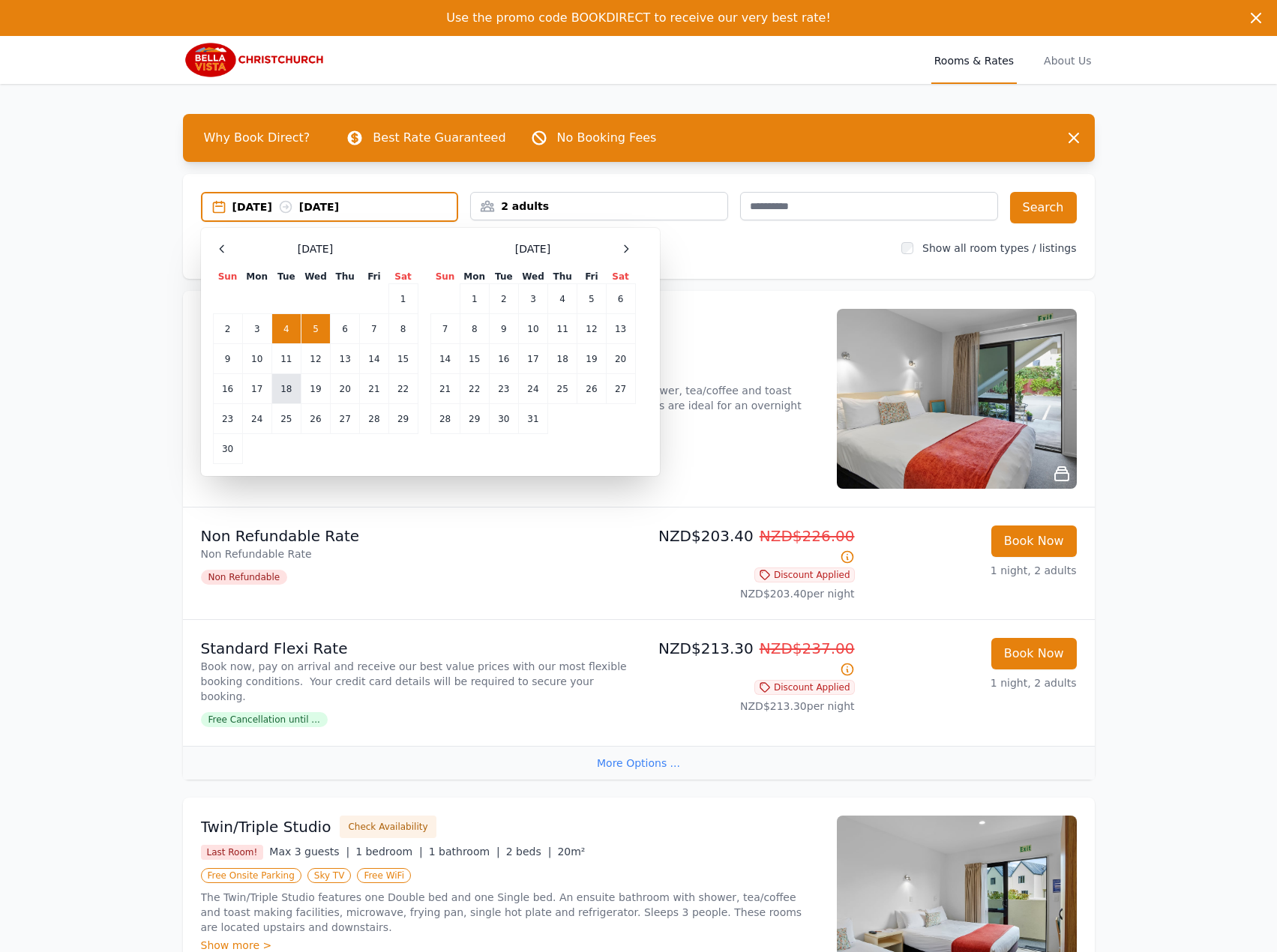
click at [276, 394] on td "18" at bounding box center [286, 389] width 30 height 30
click at [329, 382] on td "19" at bounding box center [315, 389] width 30 height 30
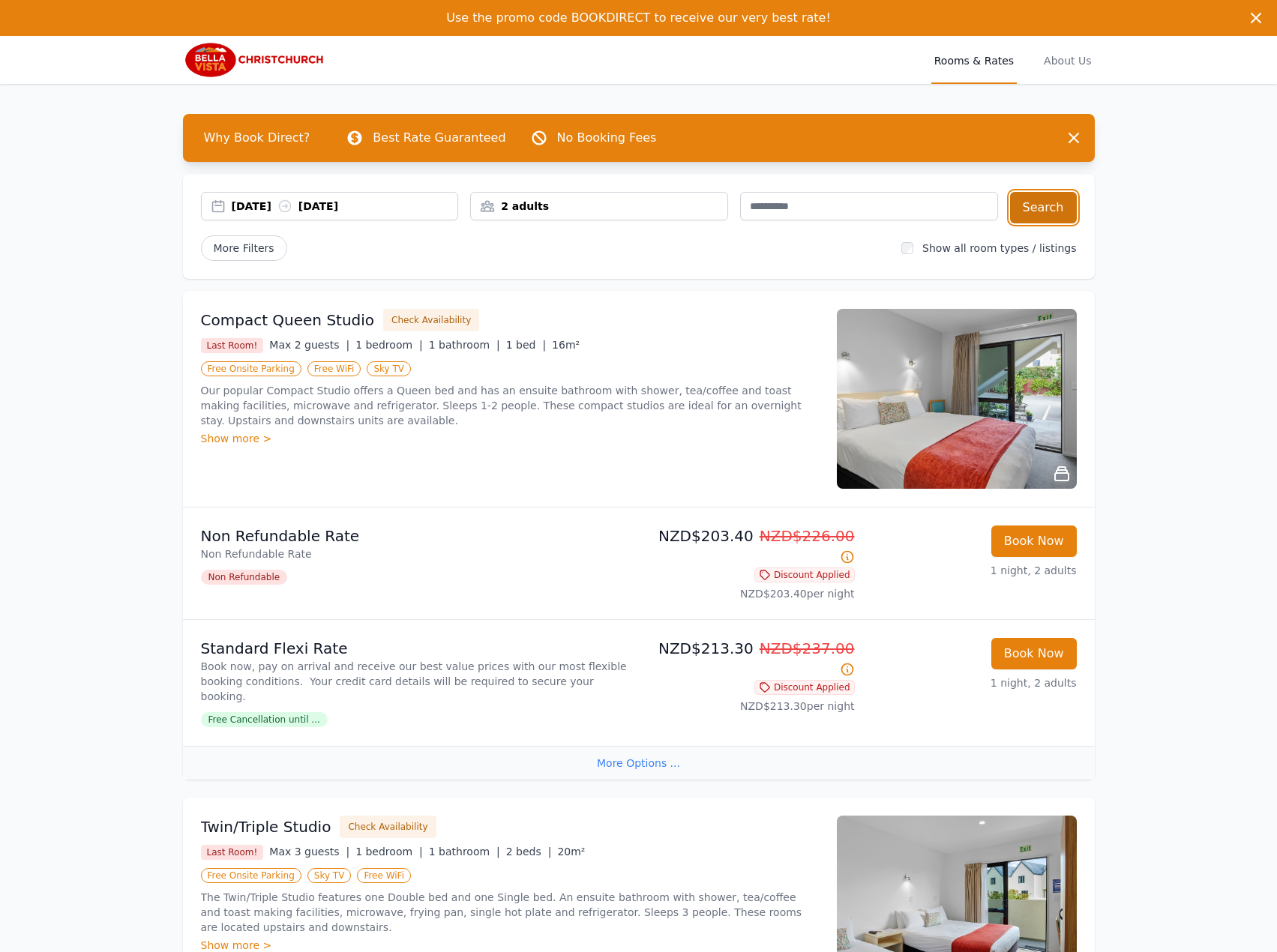
click at [1055, 218] on button "Search" at bounding box center [1043, 207] width 67 height 31
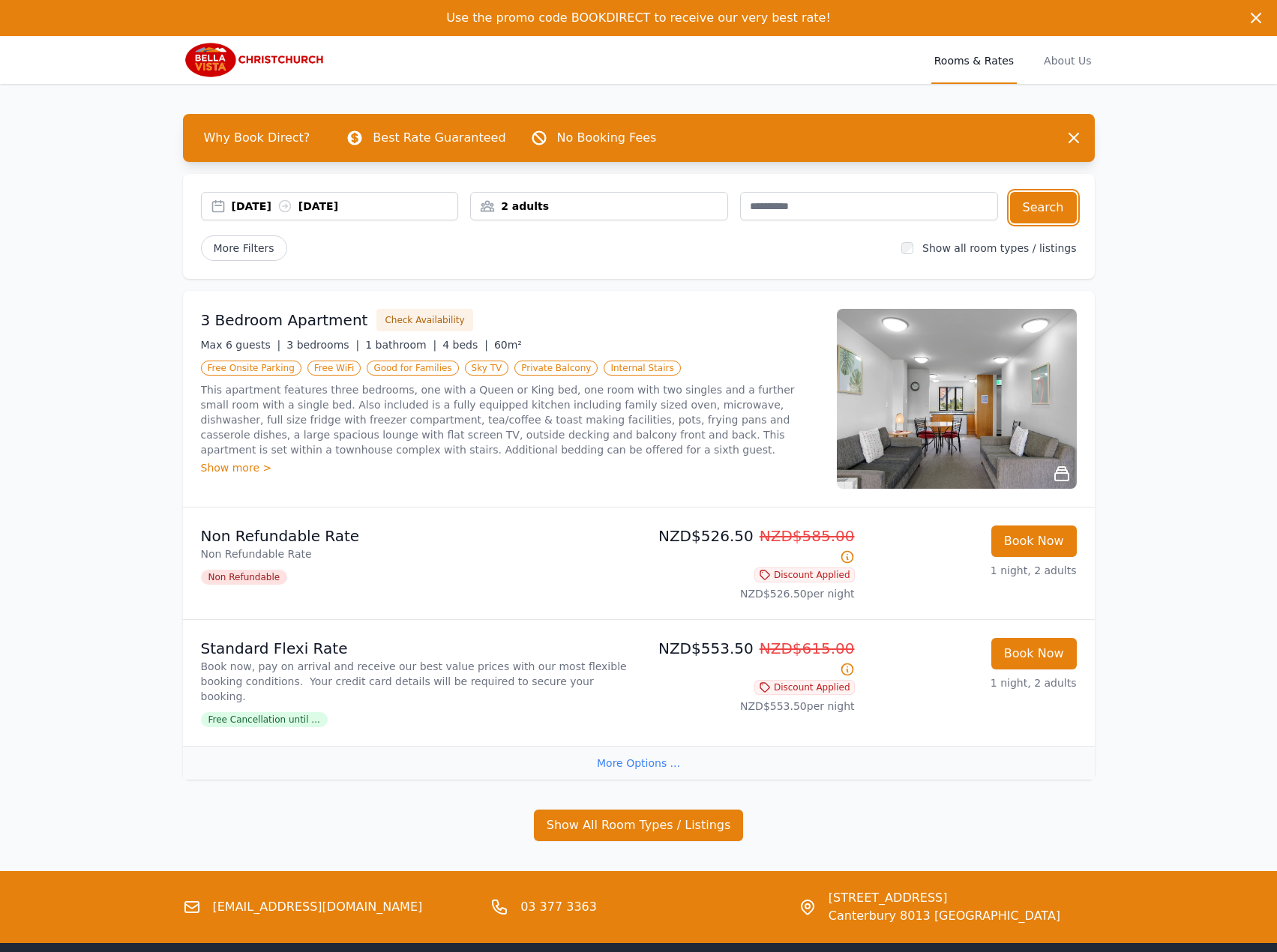
click at [304, 196] on div "[DATE] [DATE]" at bounding box center [330, 206] width 258 height 29
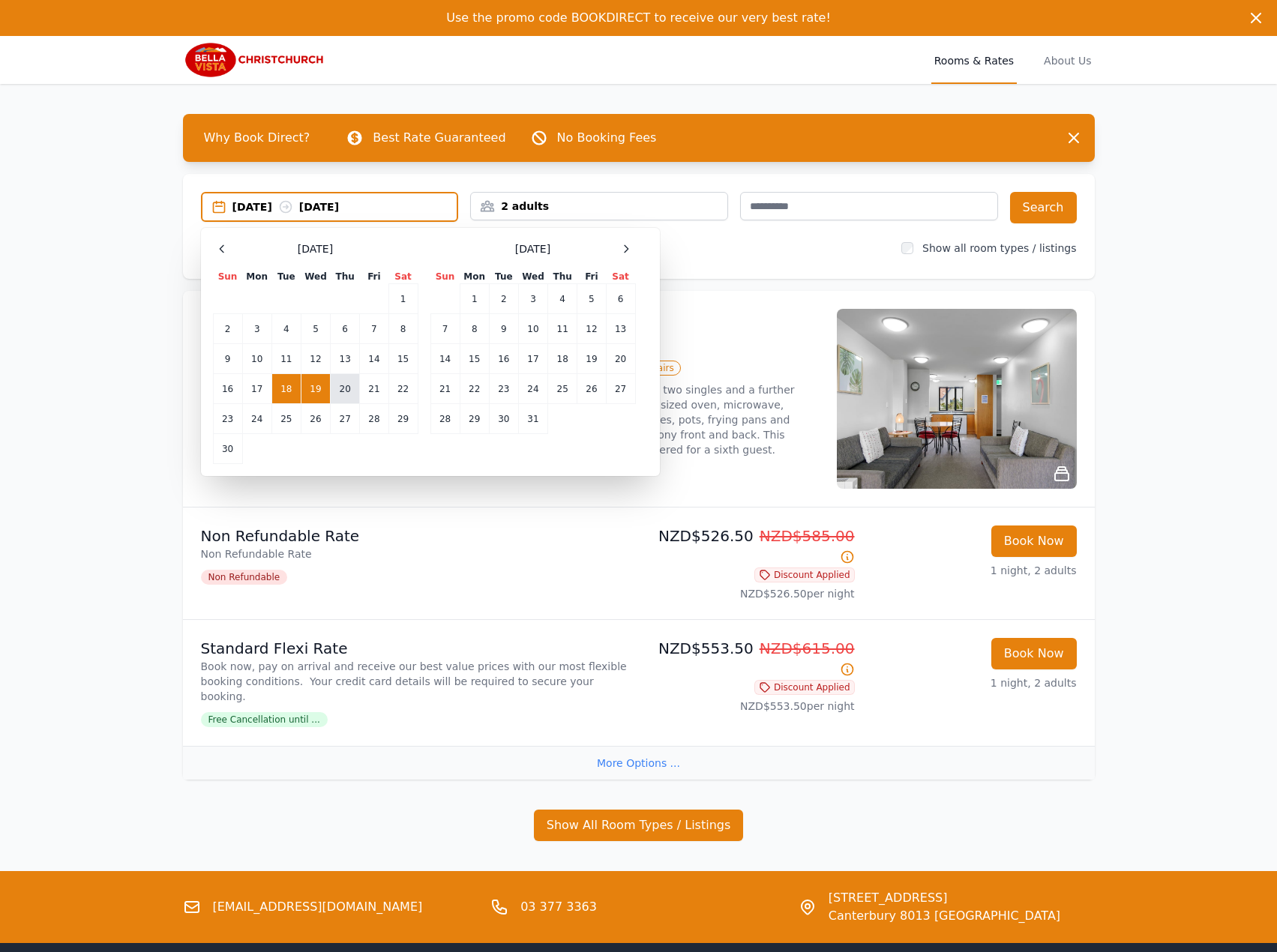
click at [357, 380] on td "20" at bounding box center [345, 389] width 30 height 30
drag, startPoint x: 368, startPoint y: 383, endPoint x: 385, endPoint y: 383, distance: 17.0
click at [370, 384] on td "21" at bounding box center [374, 389] width 29 height 30
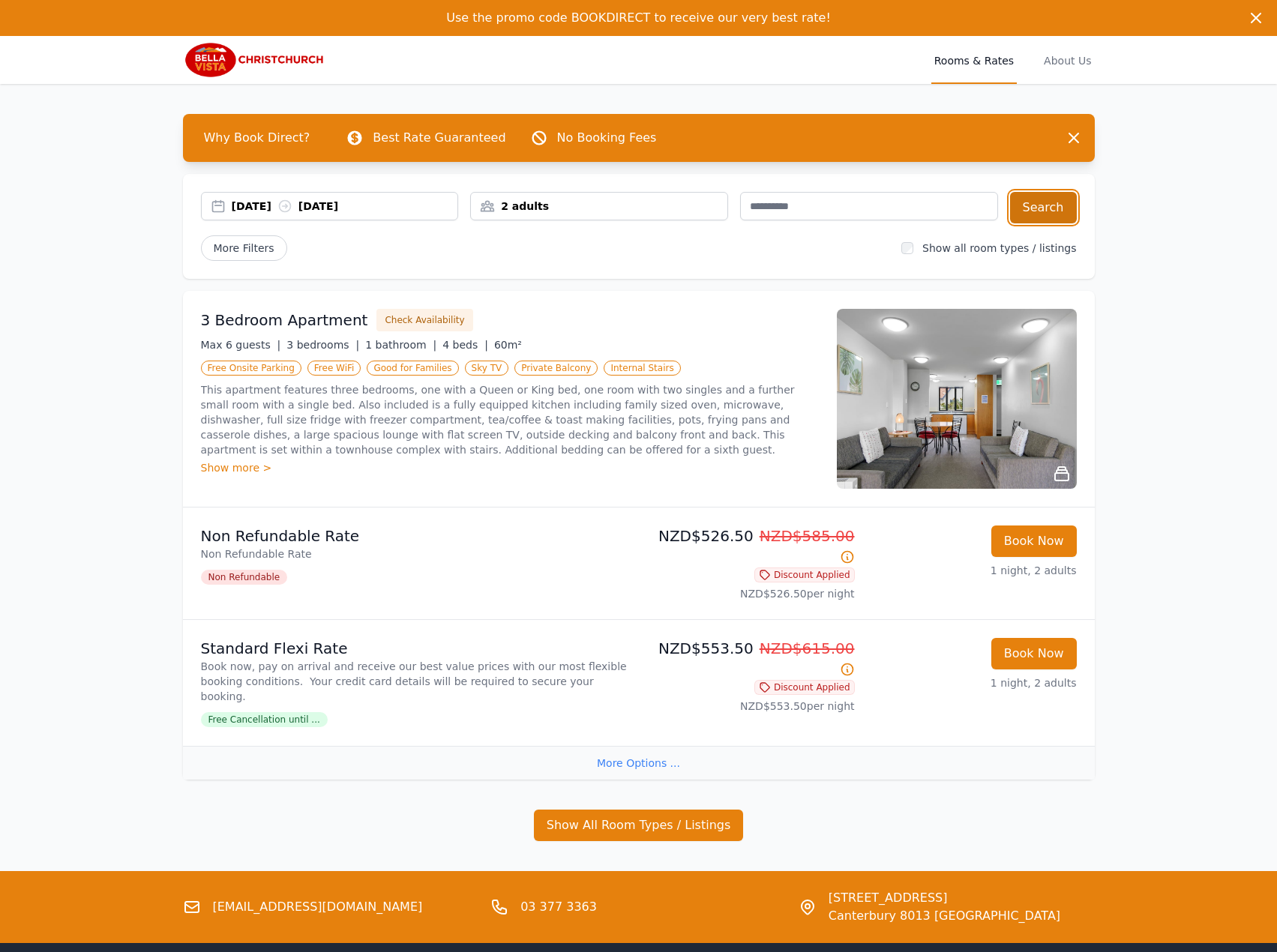
click at [1024, 196] on button "Search" at bounding box center [1043, 207] width 67 height 31
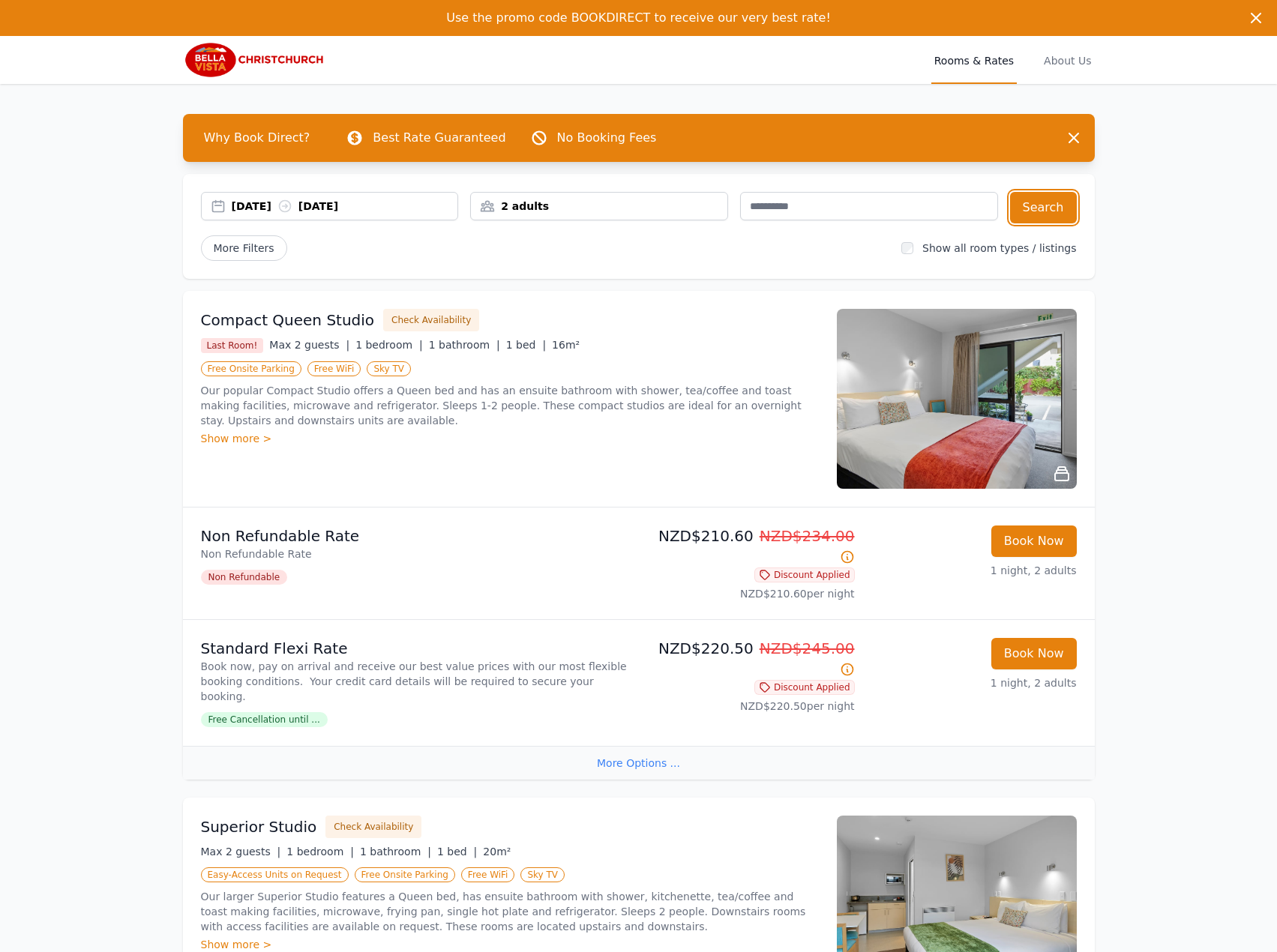
click at [294, 201] on div "[DATE] [DATE]" at bounding box center [344, 206] width 226 height 15
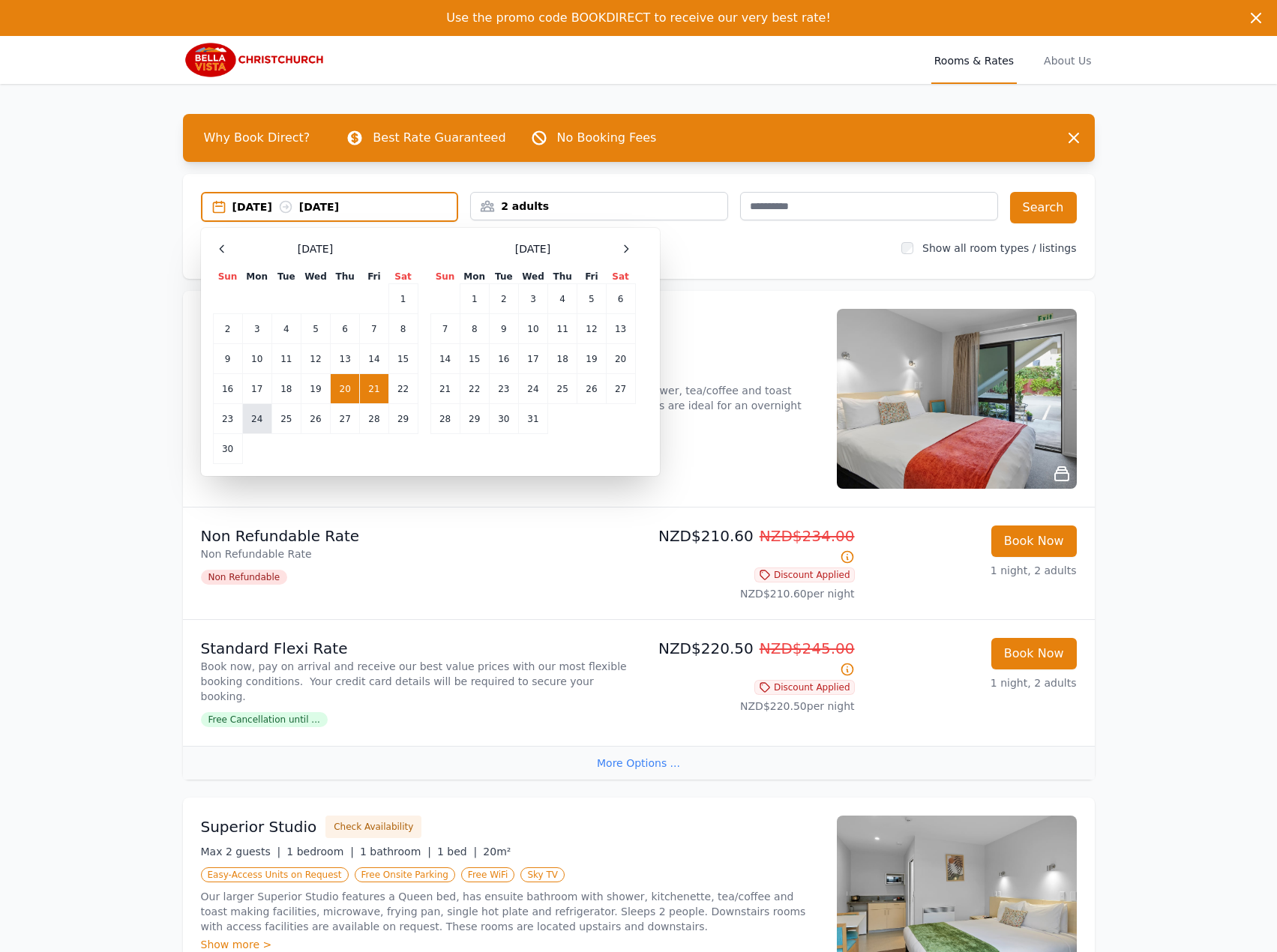
click at [252, 420] on td "24" at bounding box center [256, 419] width 30 height 30
click at [277, 416] on td "25" at bounding box center [286, 419] width 30 height 30
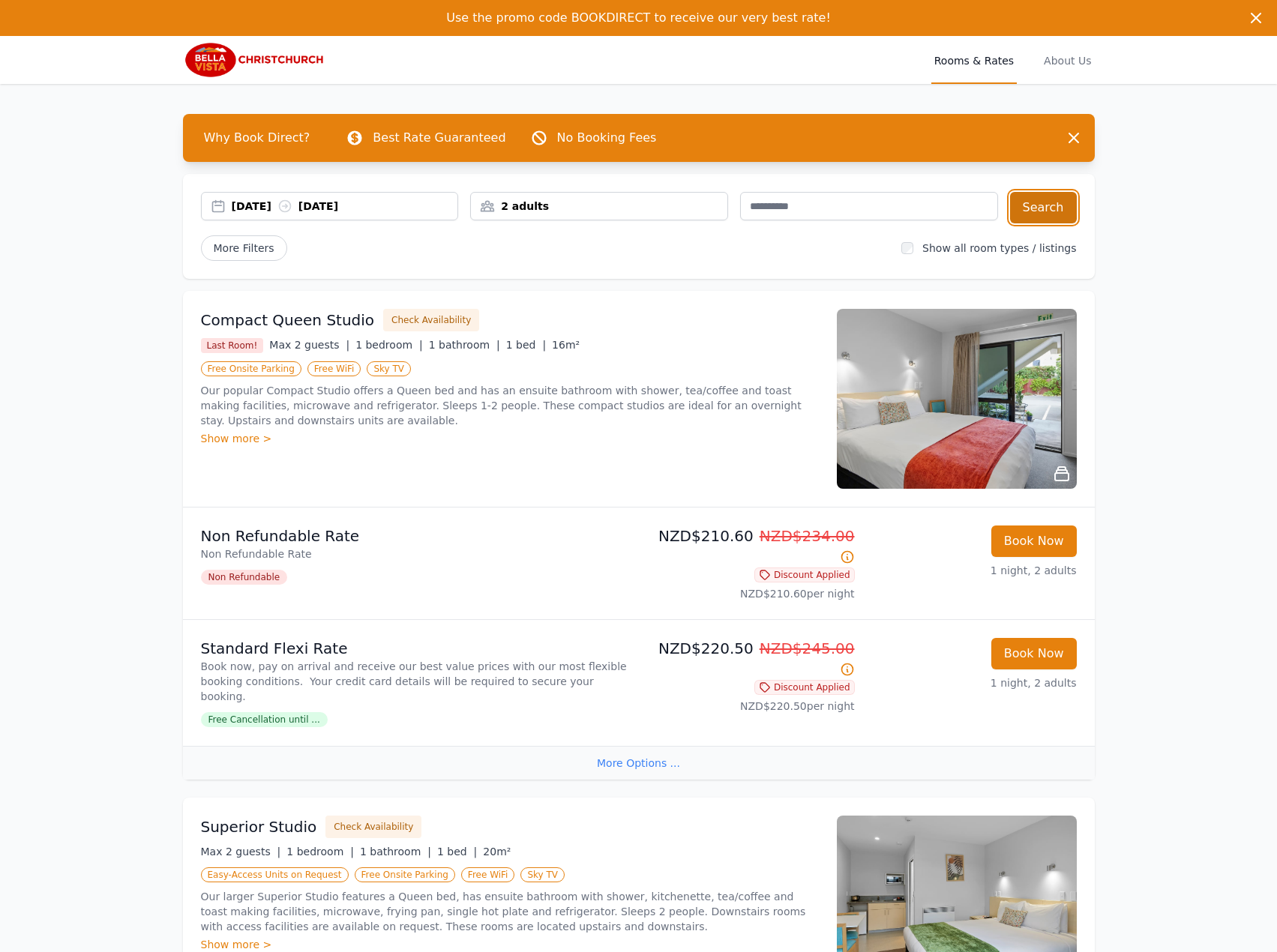
click at [1049, 209] on button "Search" at bounding box center [1043, 207] width 67 height 31
click at [332, 194] on div "[DATE] [DATE]" at bounding box center [330, 206] width 258 height 29
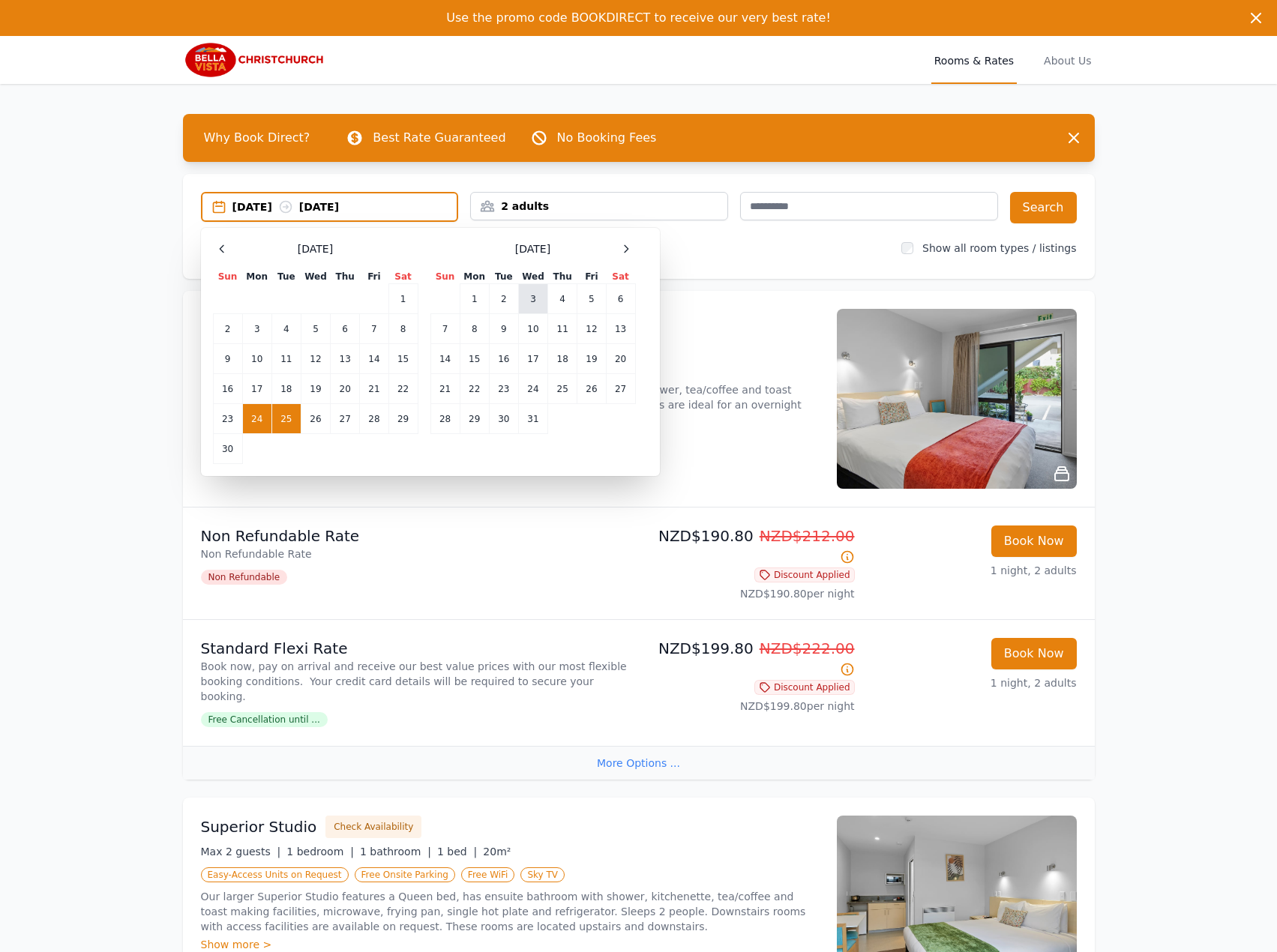
click at [539, 307] on td "3" at bounding box center [533, 299] width 30 height 30
click at [562, 303] on td "4" at bounding box center [562, 299] width 30 height 30
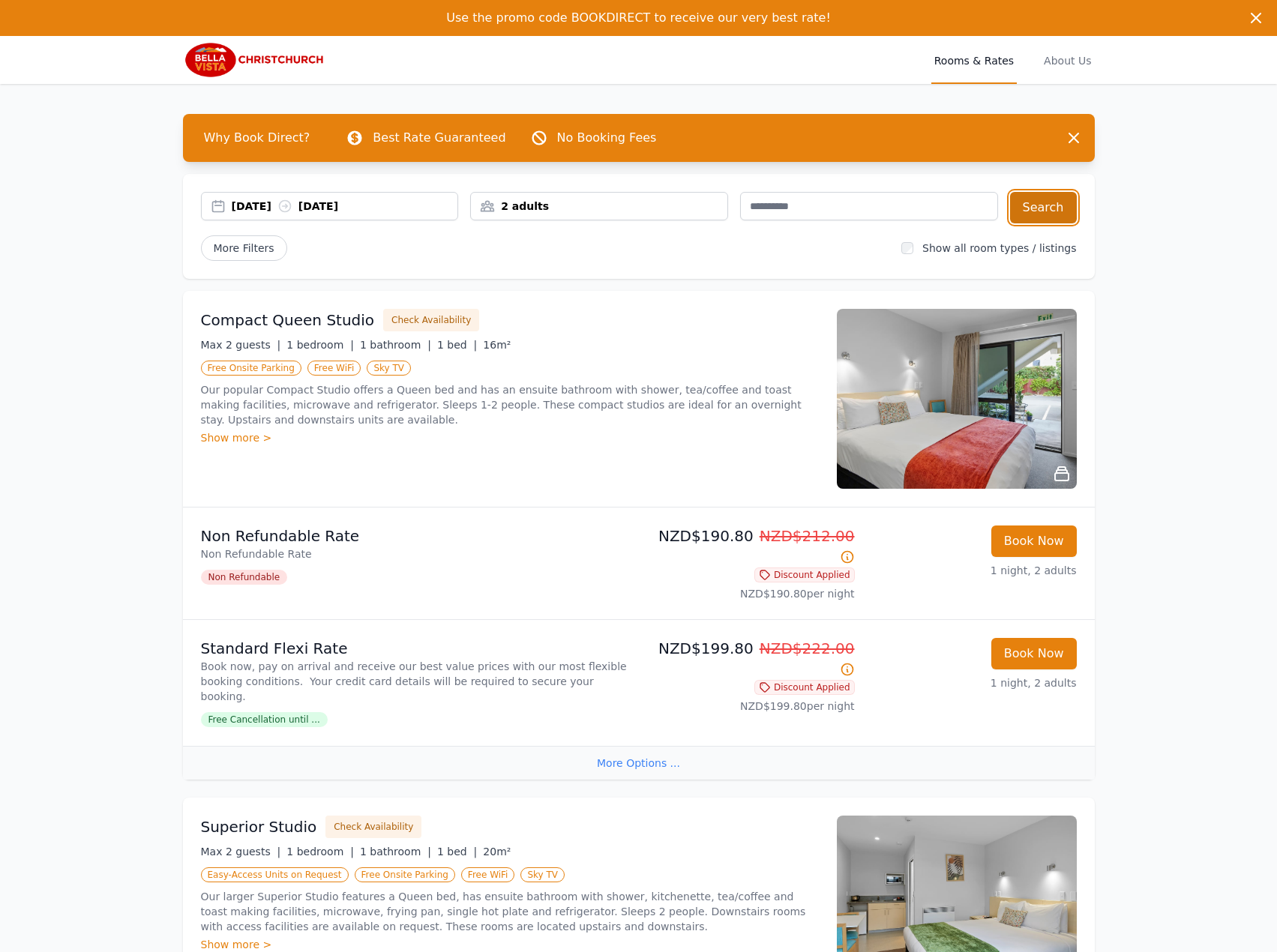
click at [1052, 206] on button "Search" at bounding box center [1043, 207] width 67 height 31
click at [340, 204] on div "[DATE] [DATE]" at bounding box center [344, 206] width 226 height 15
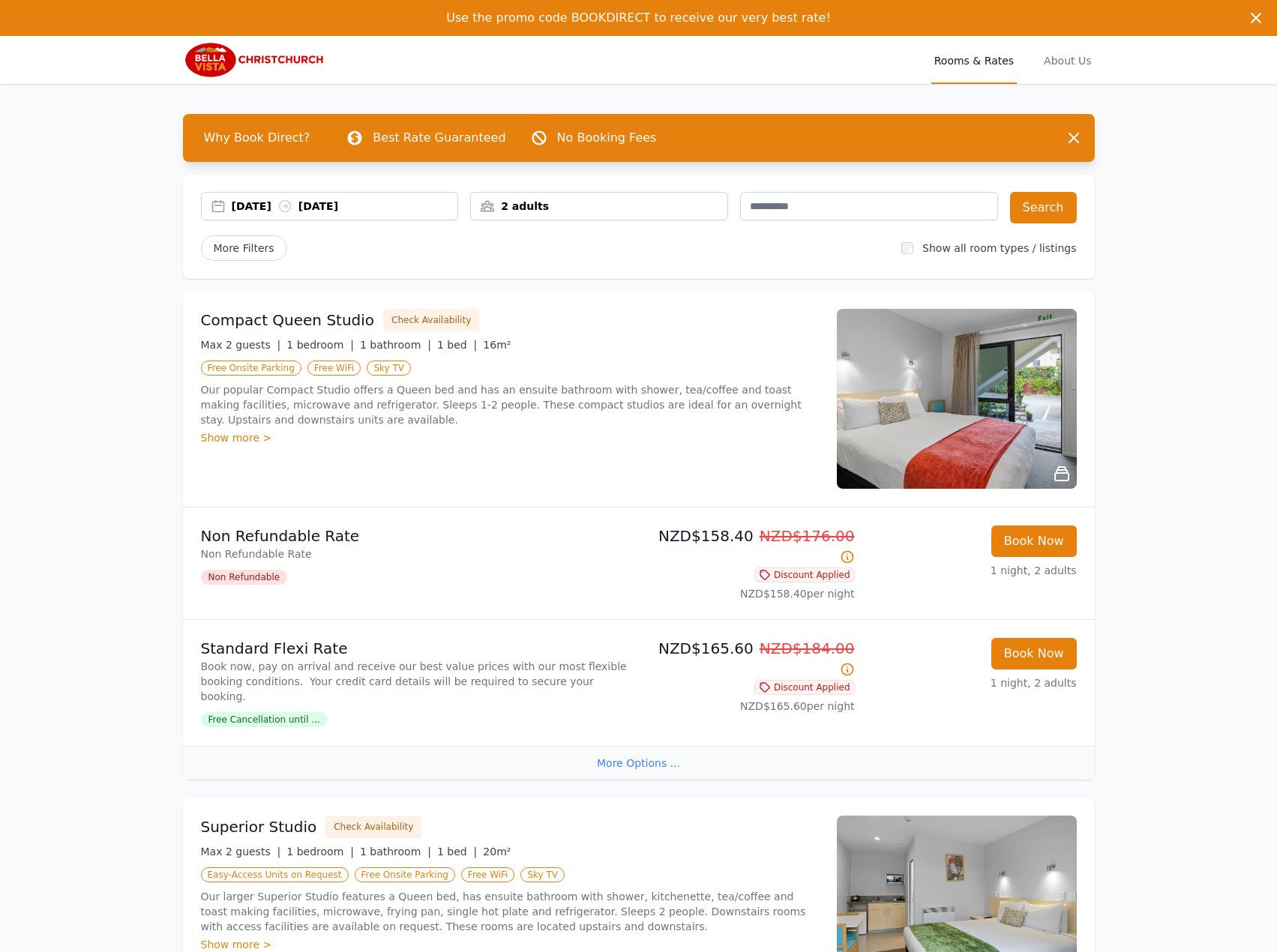
click at [355, 197] on div "[DATE] [DATE]" at bounding box center [330, 206] width 258 height 29
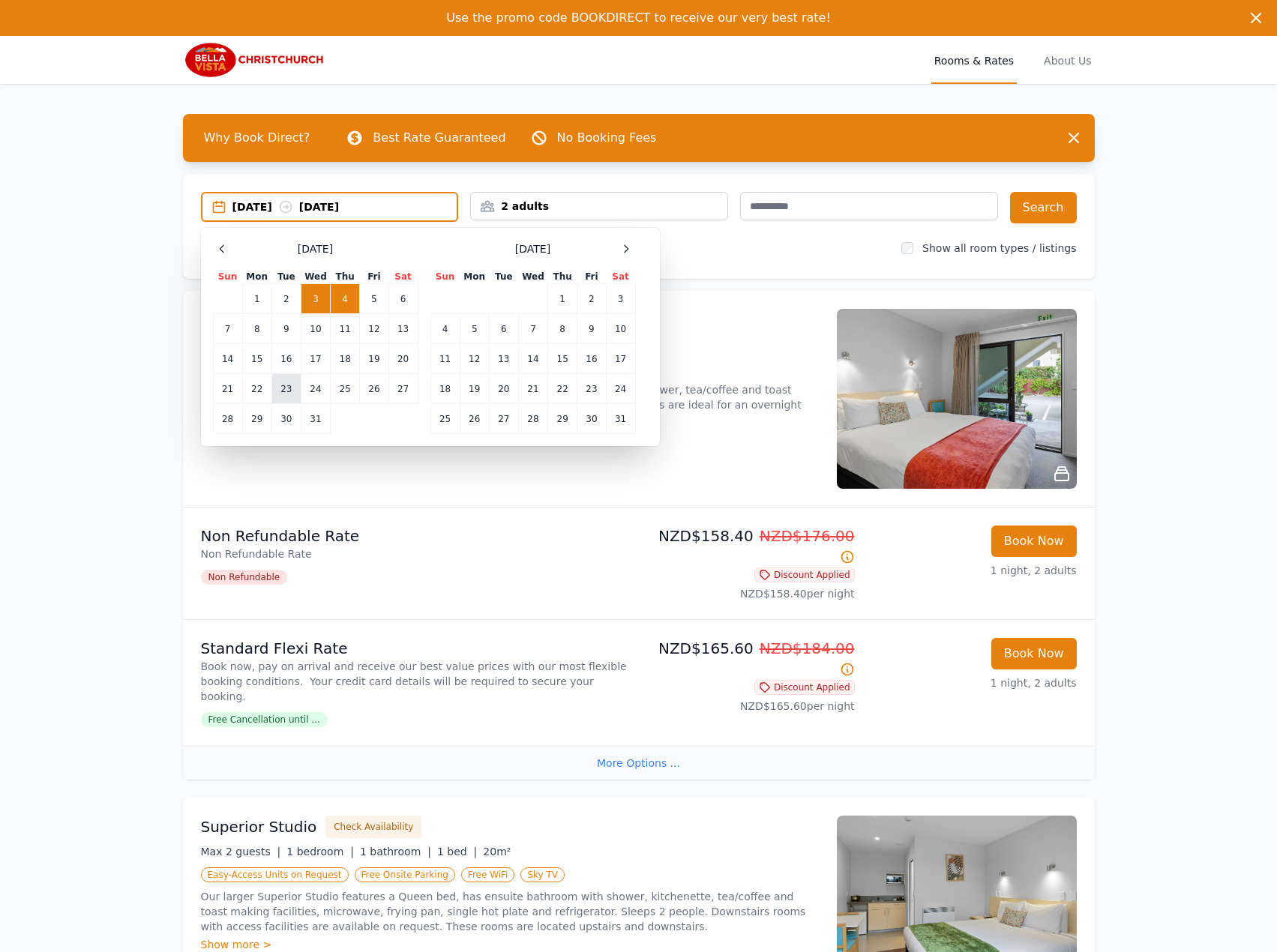
click at [297, 377] on td "23" at bounding box center [286, 389] width 30 height 30
drag, startPoint x: 307, startPoint y: 383, endPoint x: 332, endPoint y: 386, distance: 25.2
click at [308, 385] on td "24" at bounding box center [315, 389] width 30 height 30
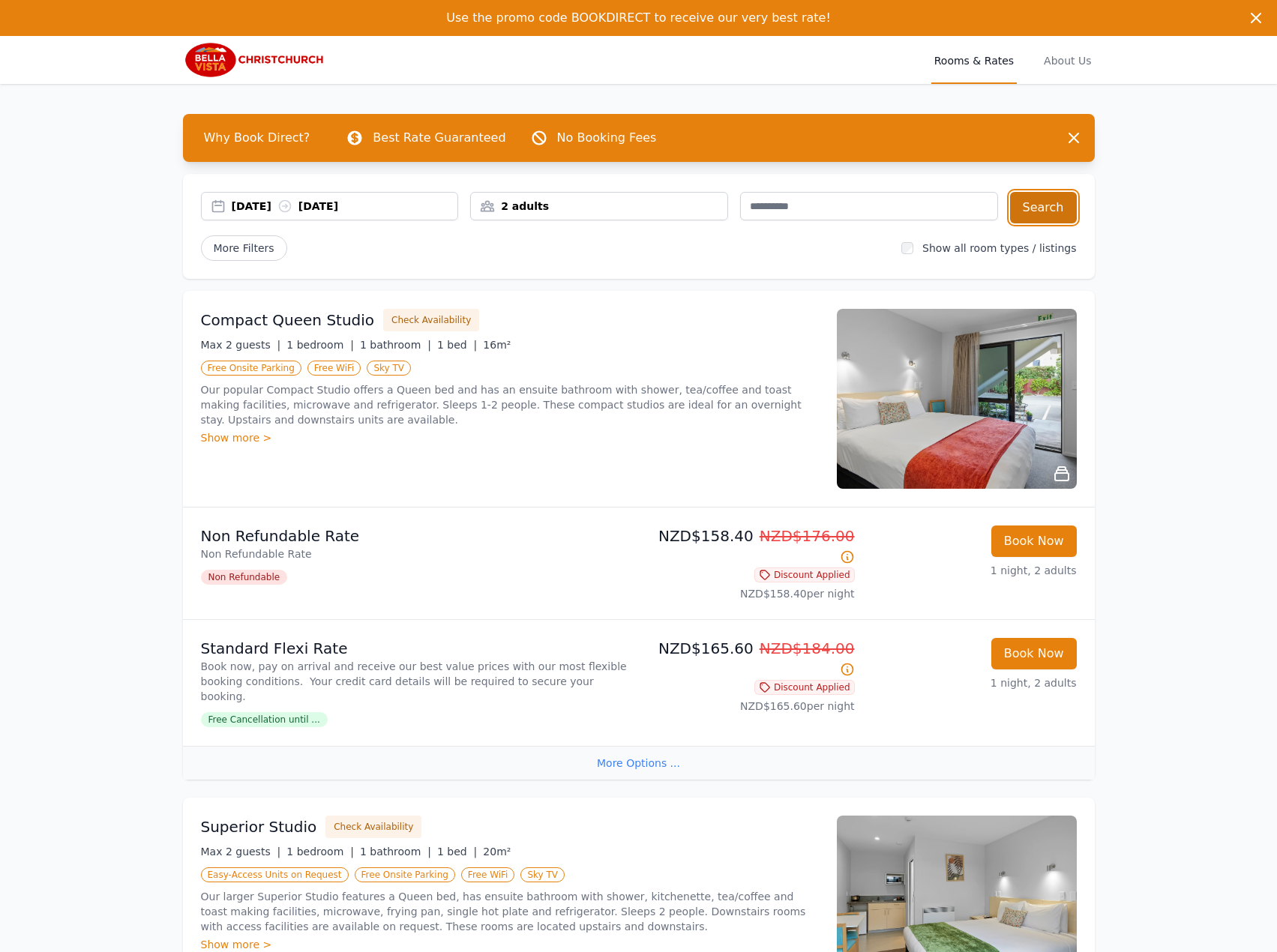
click at [1040, 212] on button "Search" at bounding box center [1043, 207] width 67 height 31
click at [292, 205] on icon at bounding box center [285, 206] width 15 height 15
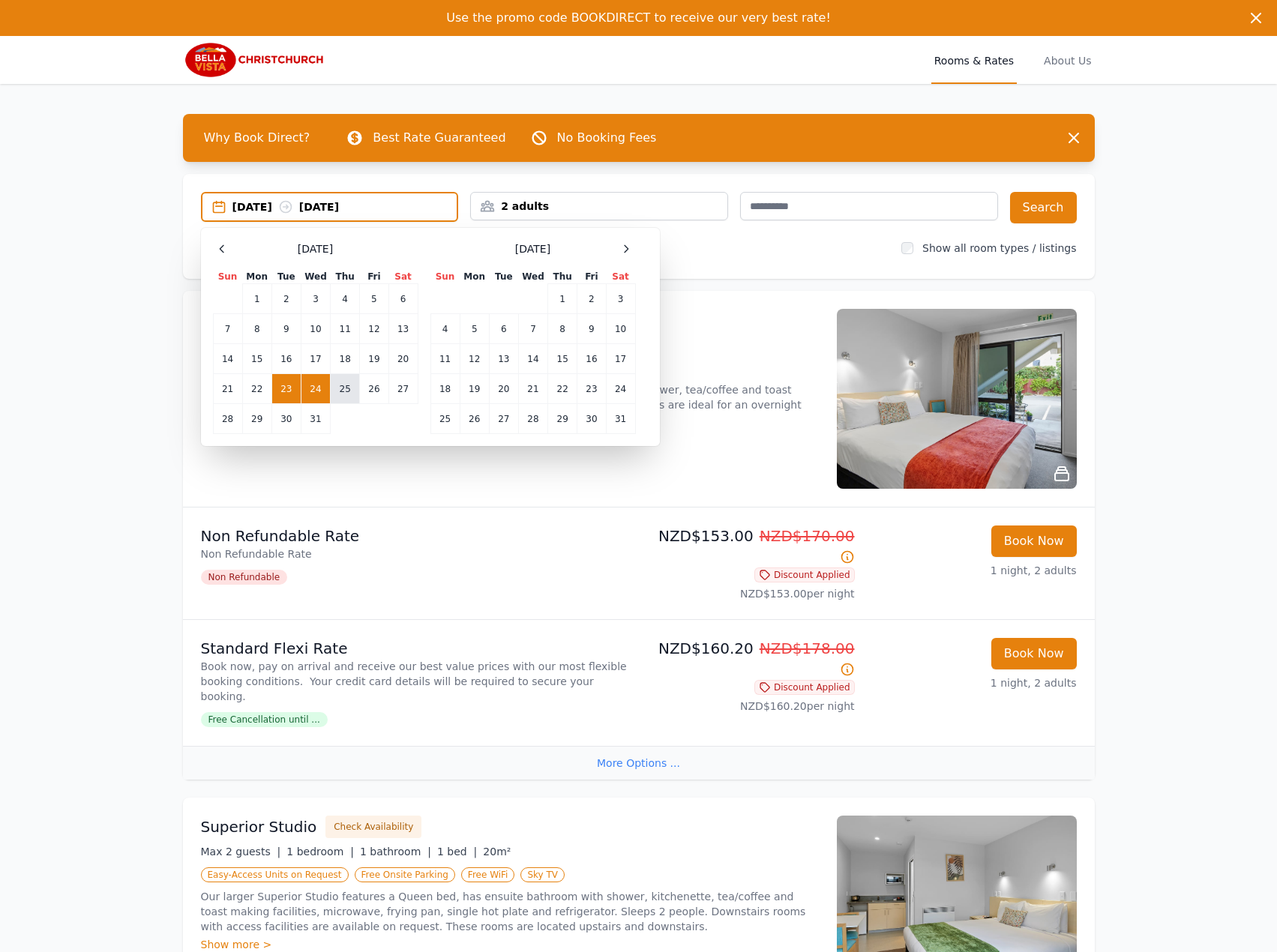
click at [352, 385] on td "25" at bounding box center [345, 389] width 30 height 30
click at [367, 385] on td "26" at bounding box center [374, 389] width 29 height 30
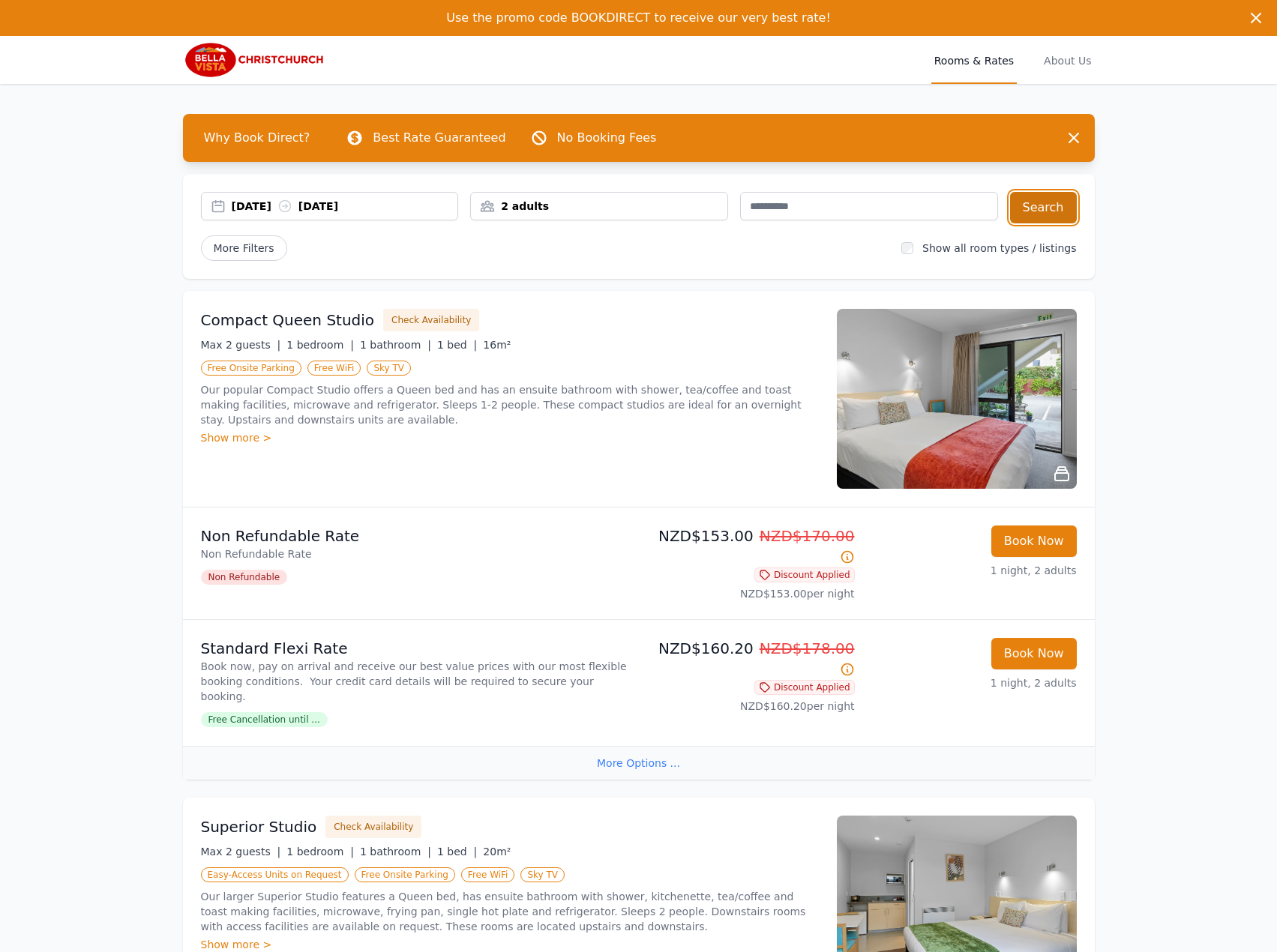
click at [1040, 202] on button "Search" at bounding box center [1043, 207] width 67 height 31
click at [255, 207] on div "[DATE] [DATE]" at bounding box center [344, 206] width 226 height 15
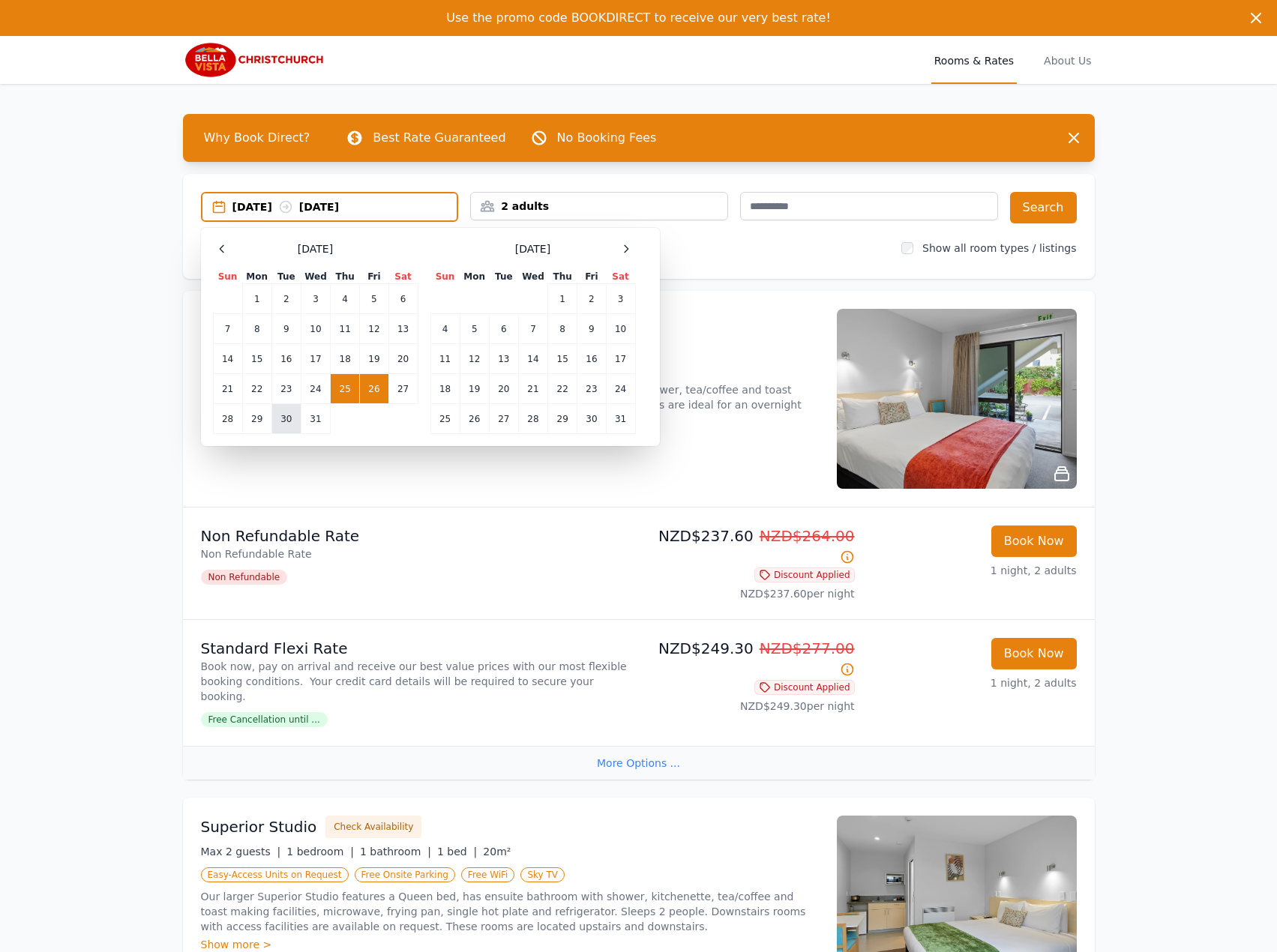
click at [294, 423] on td "30" at bounding box center [286, 419] width 30 height 30
click at [305, 419] on td "31" at bounding box center [315, 419] width 30 height 30
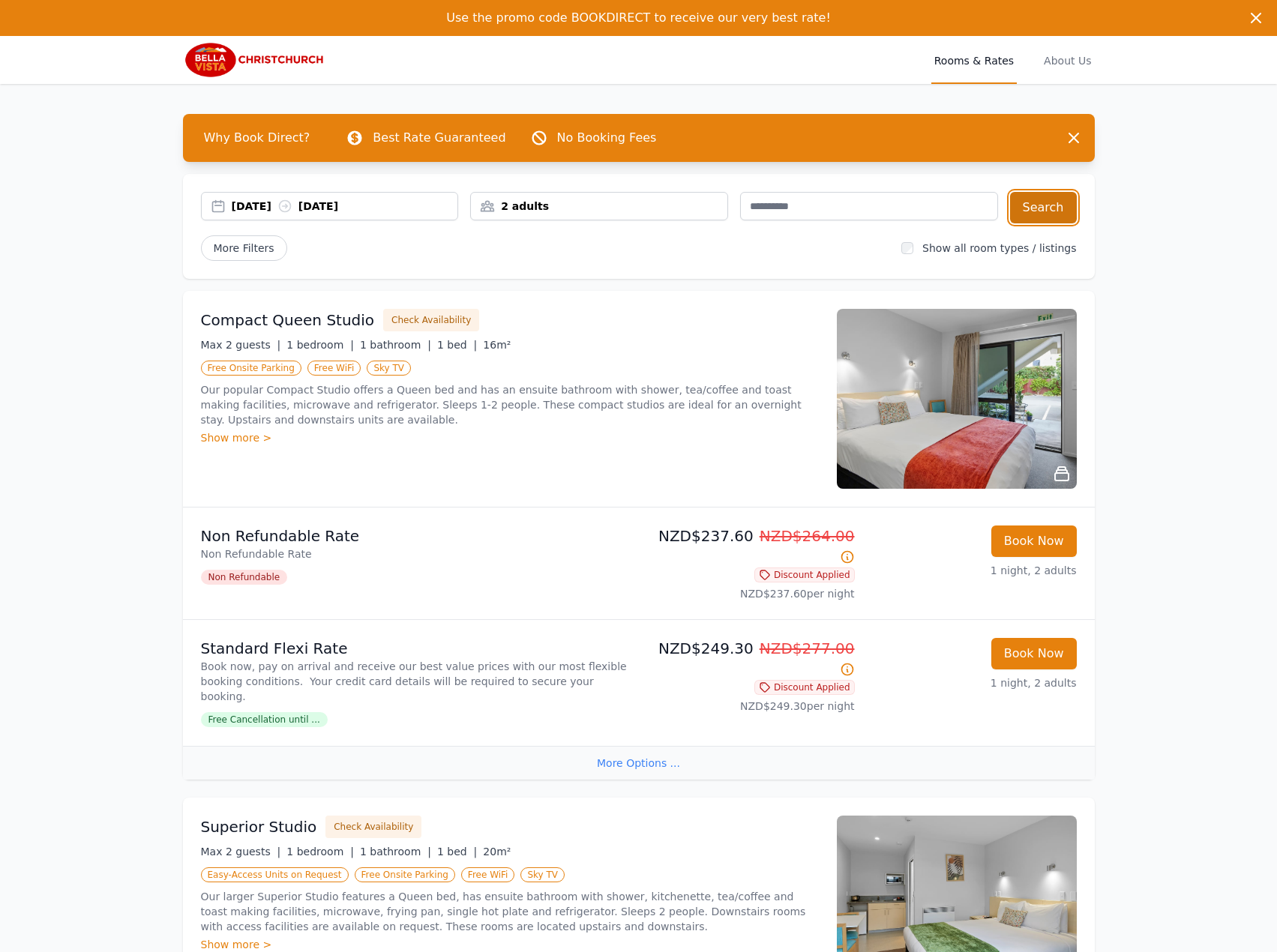
click at [1020, 206] on button "Search" at bounding box center [1043, 207] width 67 height 31
click at [326, 215] on div "[DATE] [DATE]" at bounding box center [330, 206] width 258 height 29
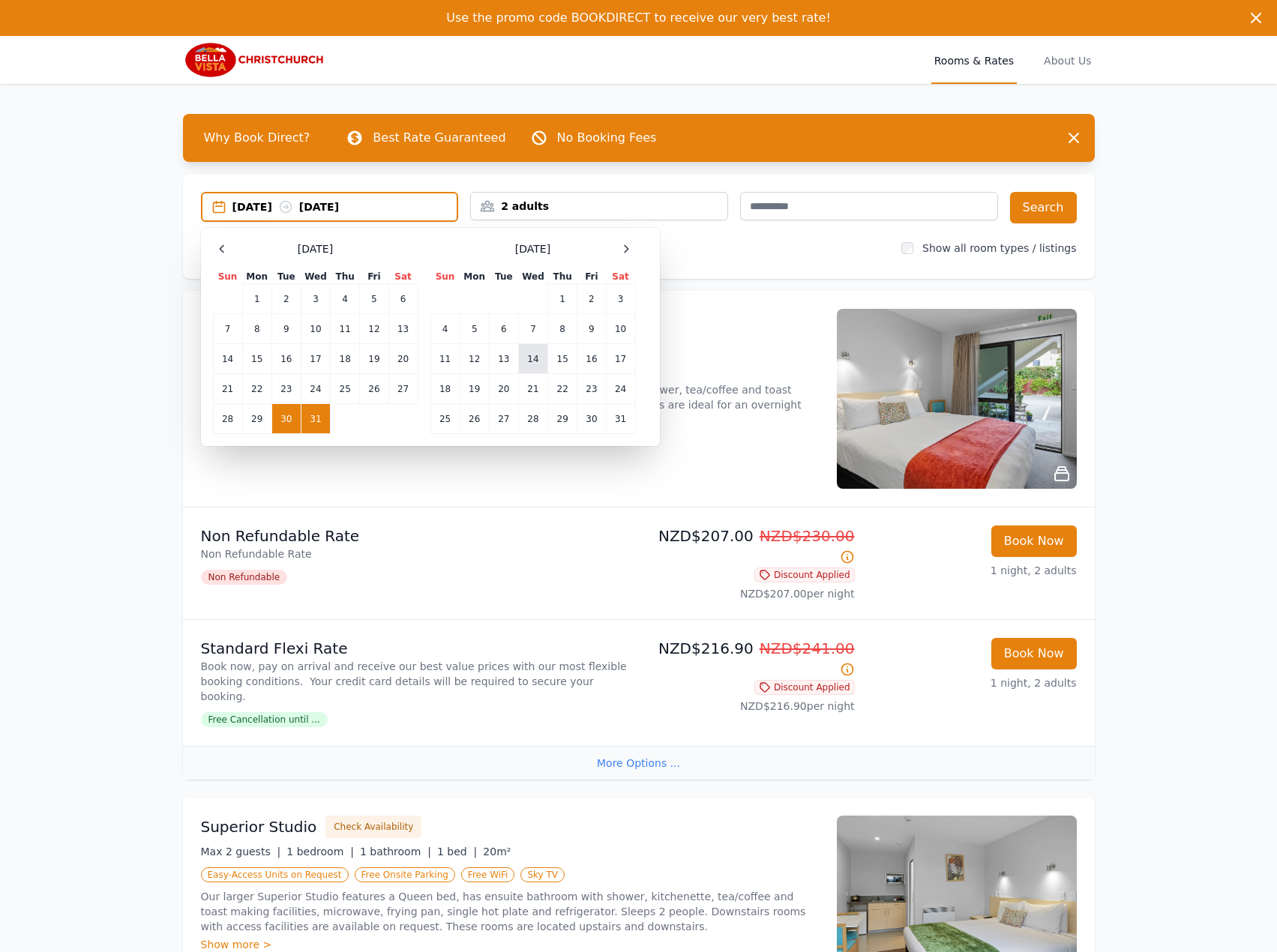
click at [529, 359] on td "14" at bounding box center [533, 360] width 30 height 30
click at [572, 295] on td "1" at bounding box center [562, 299] width 30 height 30
click at [595, 301] on td "2" at bounding box center [592, 299] width 29 height 30
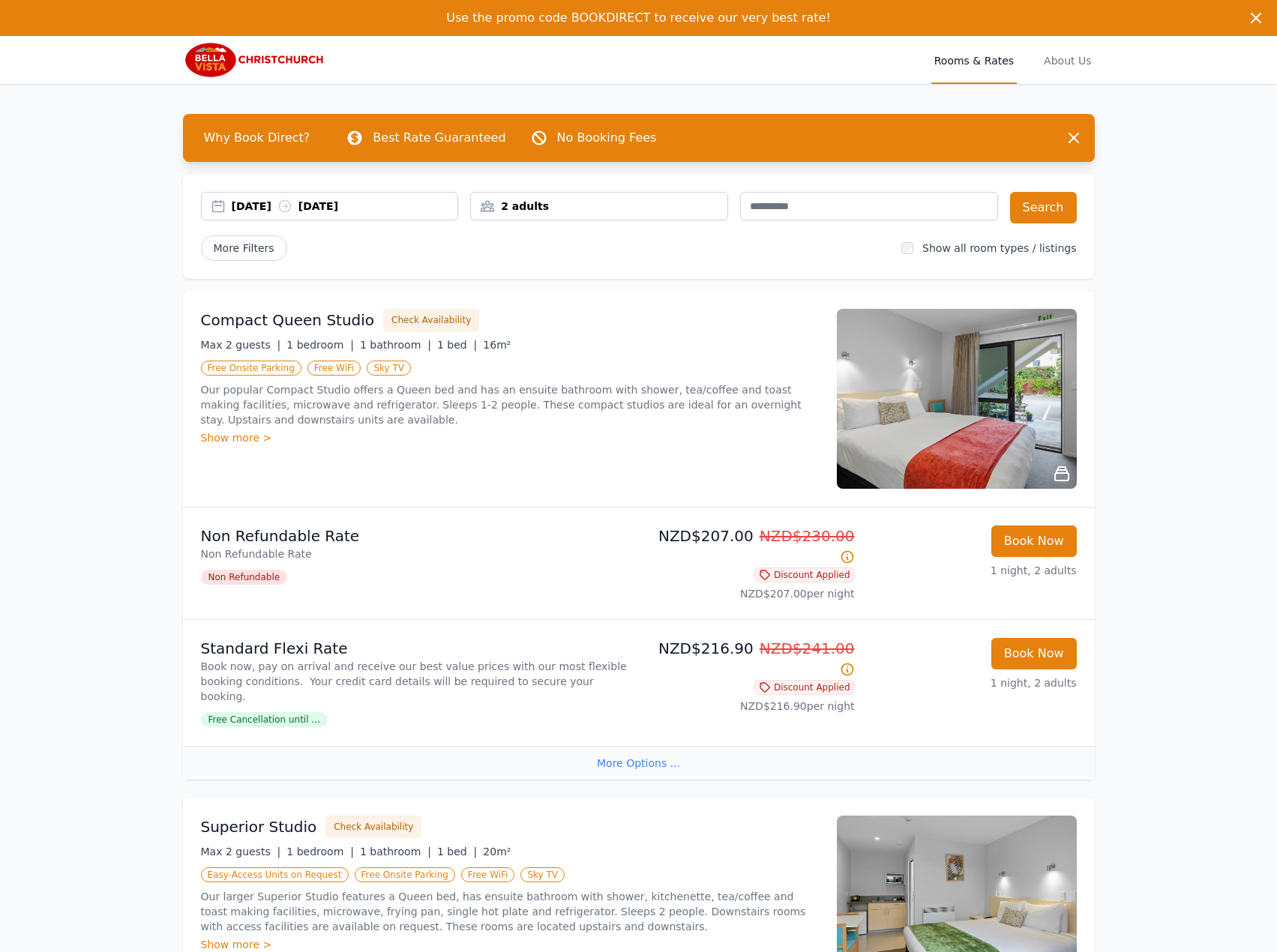
click at [402, 200] on div "[DATE] [DATE]" at bounding box center [344, 206] width 226 height 15
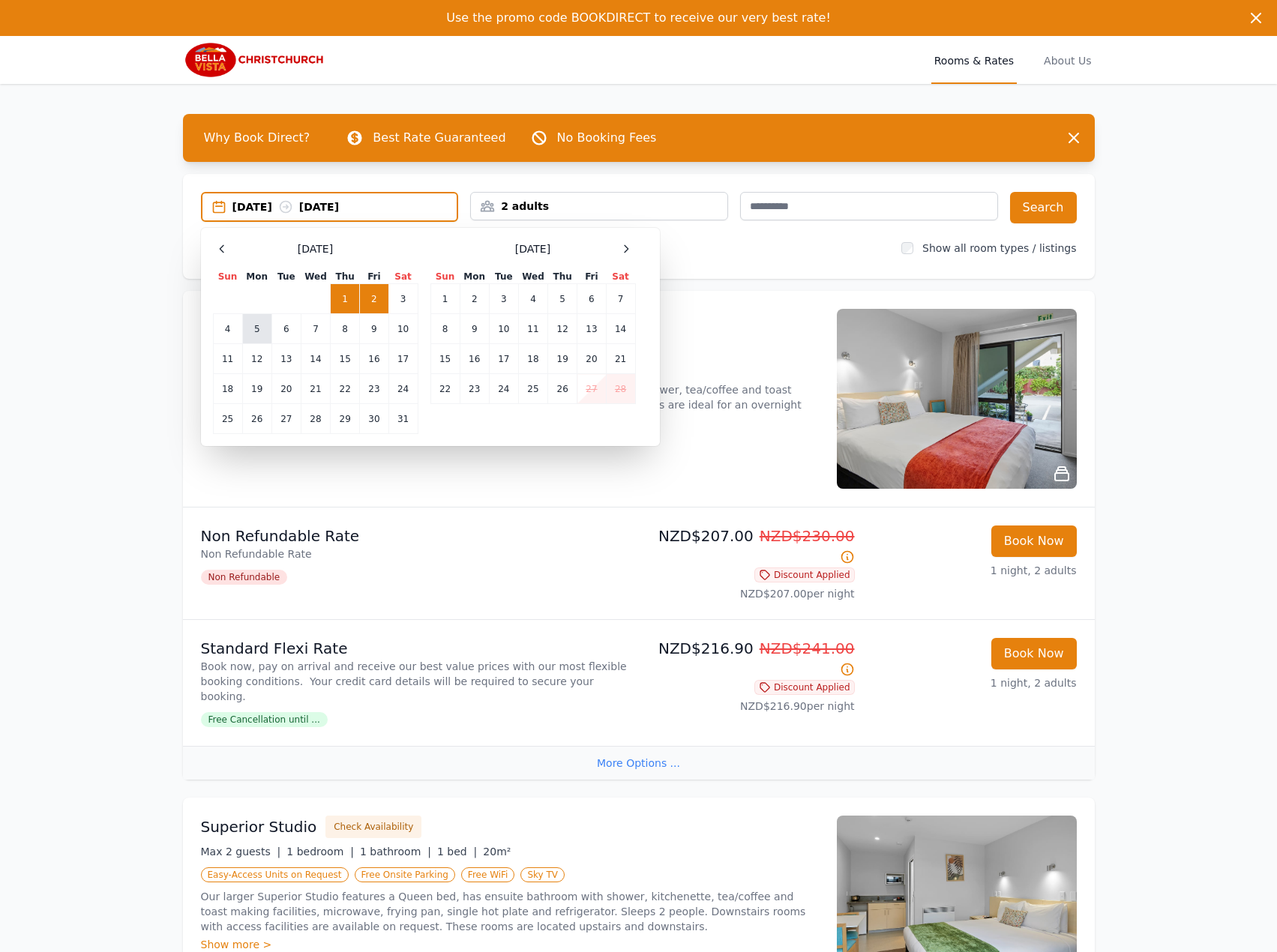
click at [253, 336] on td "5" at bounding box center [256, 329] width 30 height 30
drag, startPoint x: 285, startPoint y: 327, endPoint x: 359, endPoint y: 321, distance: 74.2
click at [286, 327] on td "6" at bounding box center [286, 329] width 30 height 30
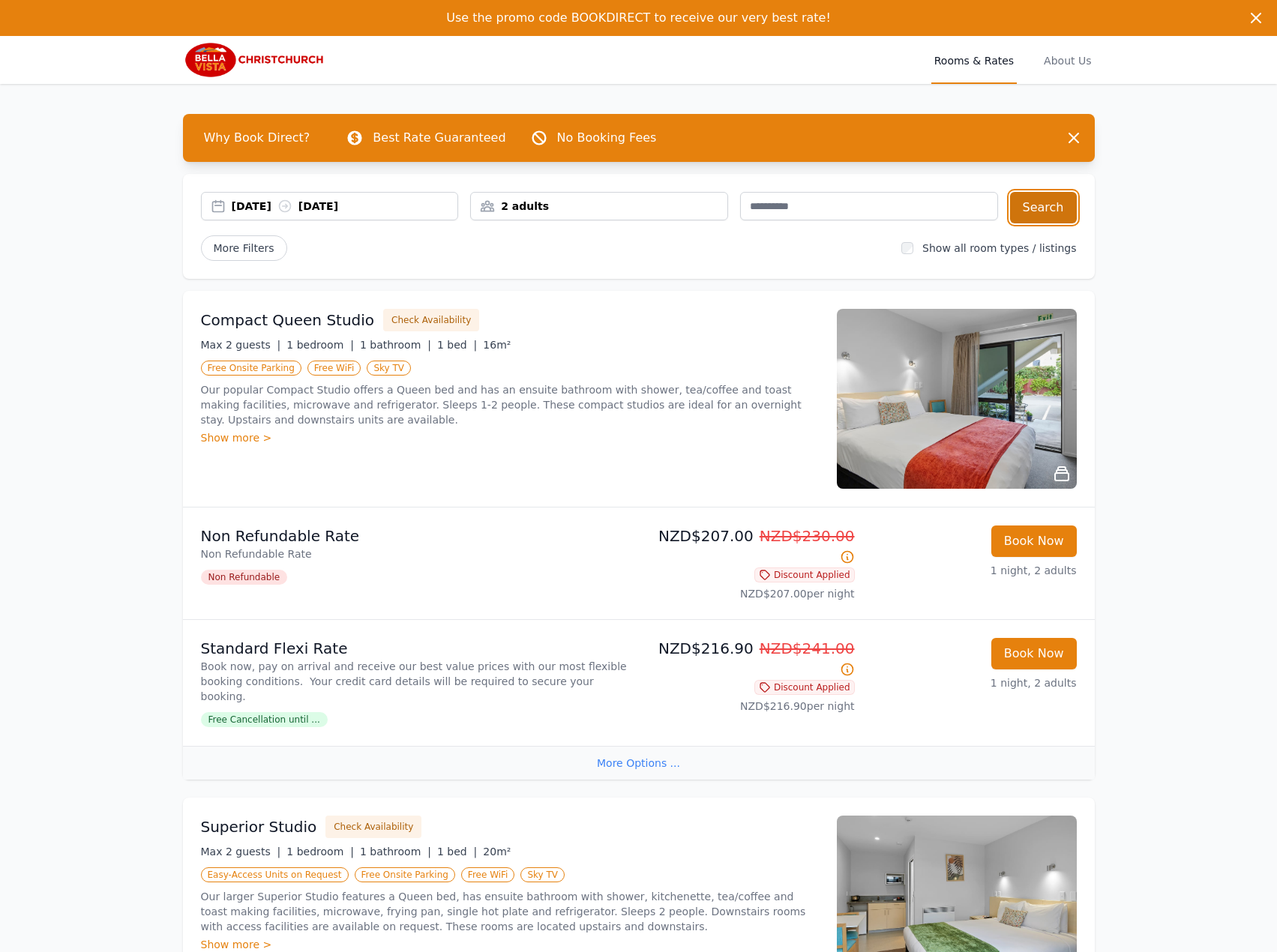
click at [1019, 214] on button "Search" at bounding box center [1043, 207] width 67 height 31
drag, startPoint x: 228, startPoint y: 204, endPoint x: 239, endPoint y: 218, distance: 17.8
click at [228, 204] on div "[DATE] [DATE]" at bounding box center [330, 206] width 256 height 15
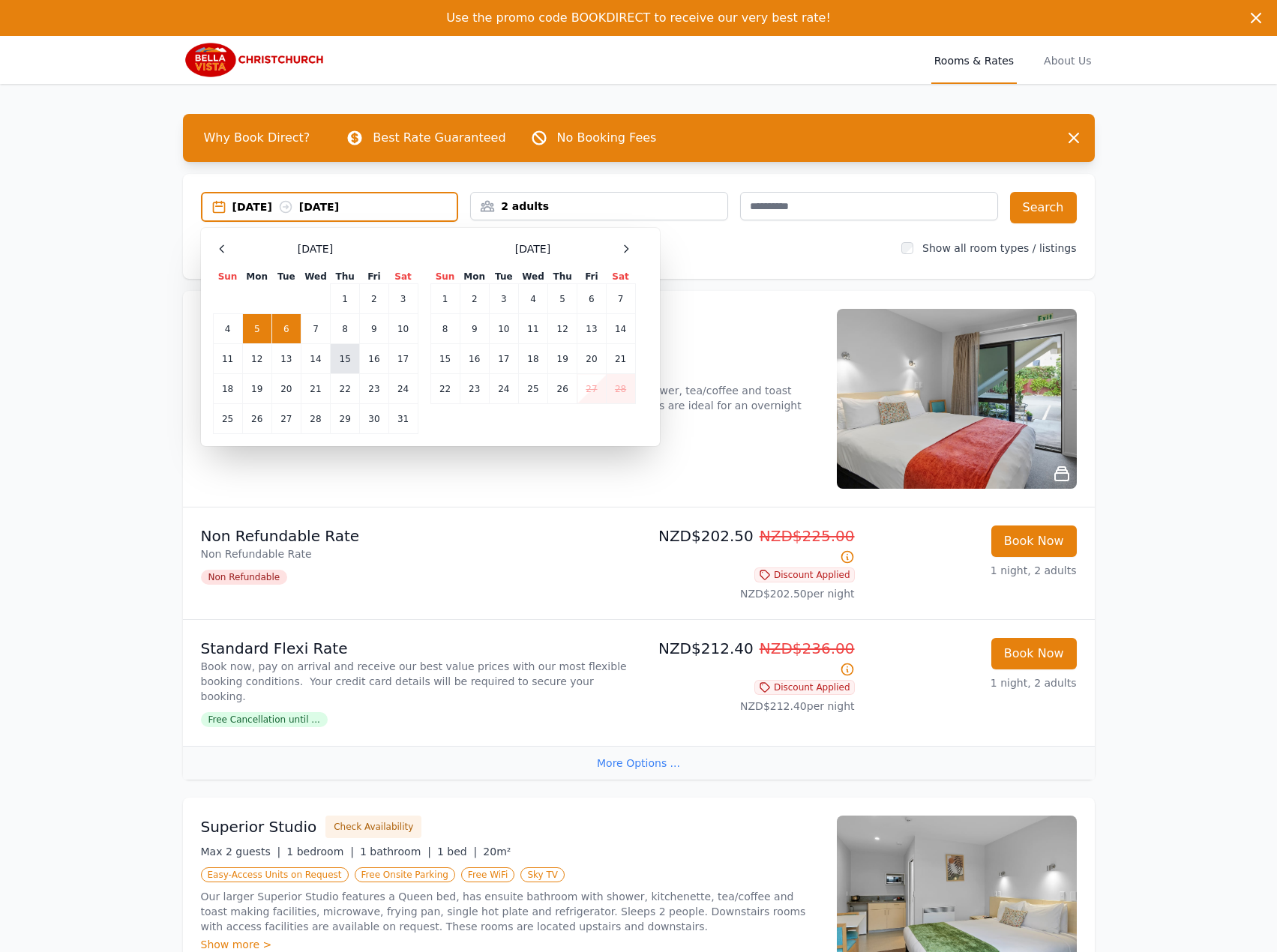
click at [338, 359] on td "15" at bounding box center [345, 360] width 30 height 30
click at [369, 356] on td "16" at bounding box center [374, 360] width 29 height 30
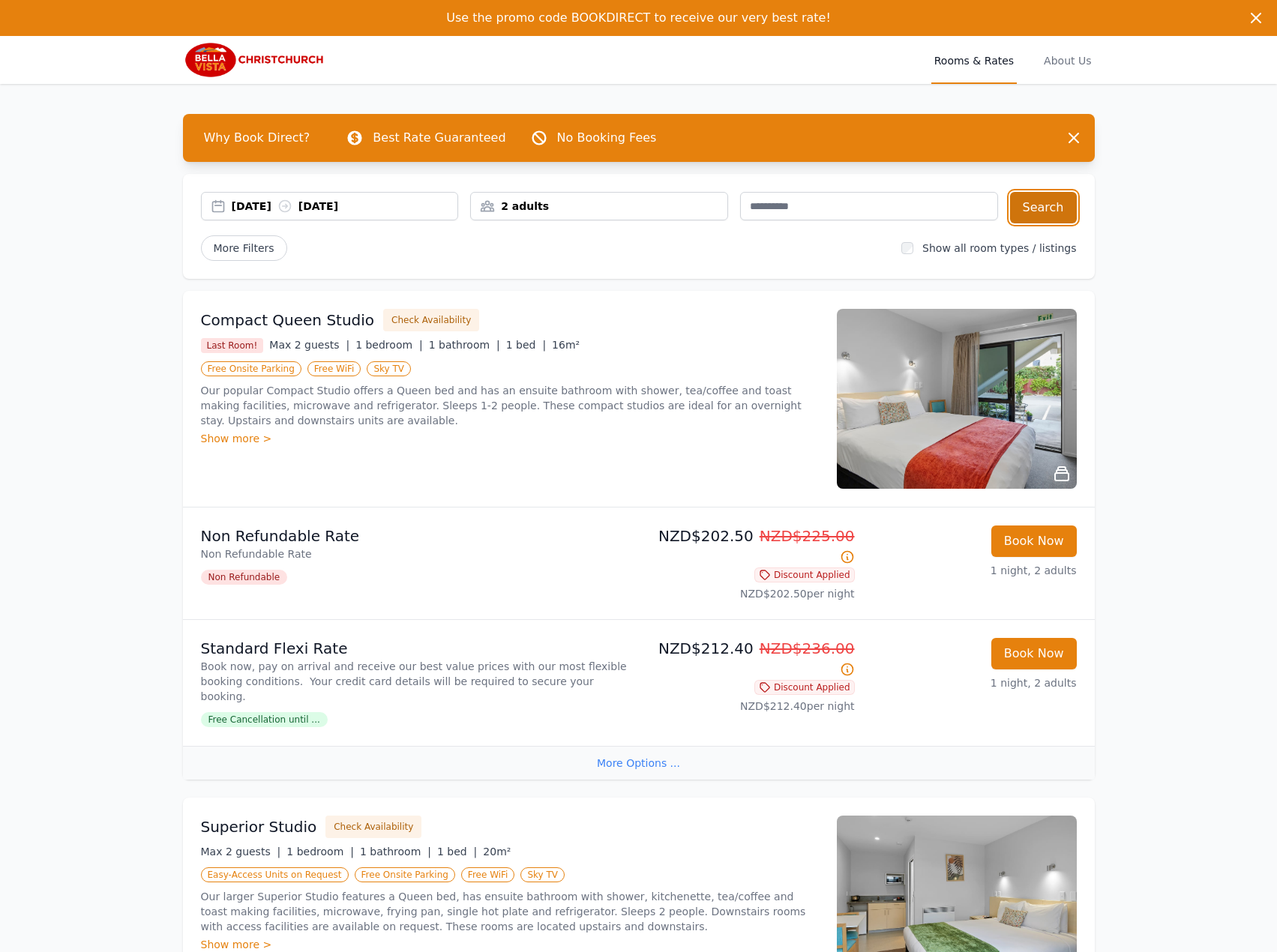
click at [1035, 209] on button "Search" at bounding box center [1043, 207] width 67 height 31
click at [347, 212] on div "[DATE] [DATE]" at bounding box center [344, 206] width 226 height 15
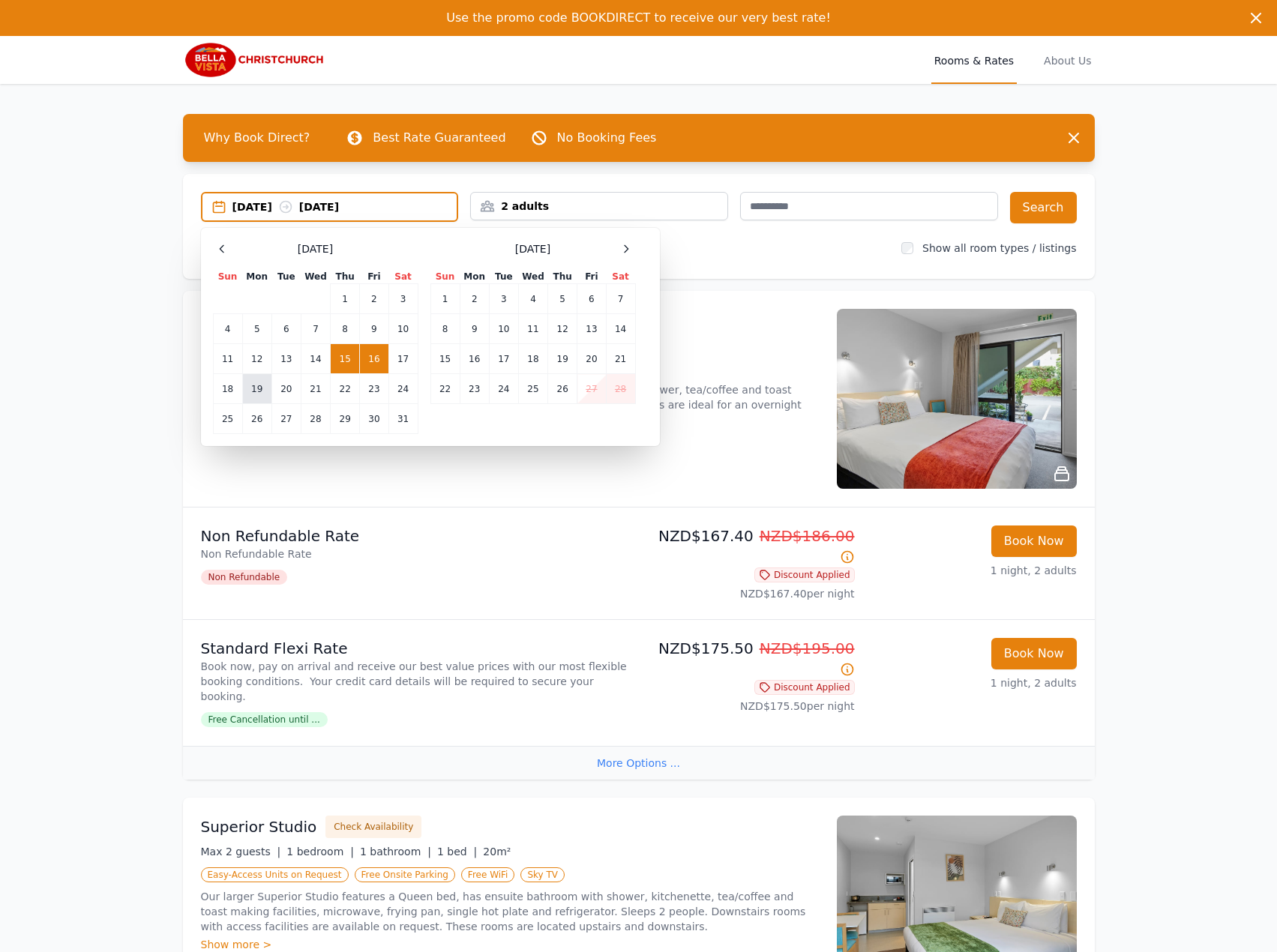
click at [266, 392] on td "19" at bounding box center [256, 389] width 30 height 30
drag, startPoint x: 294, startPoint y: 390, endPoint x: 317, endPoint y: 388, distance: 23.1
click at [294, 390] on td "20" at bounding box center [286, 389] width 30 height 30
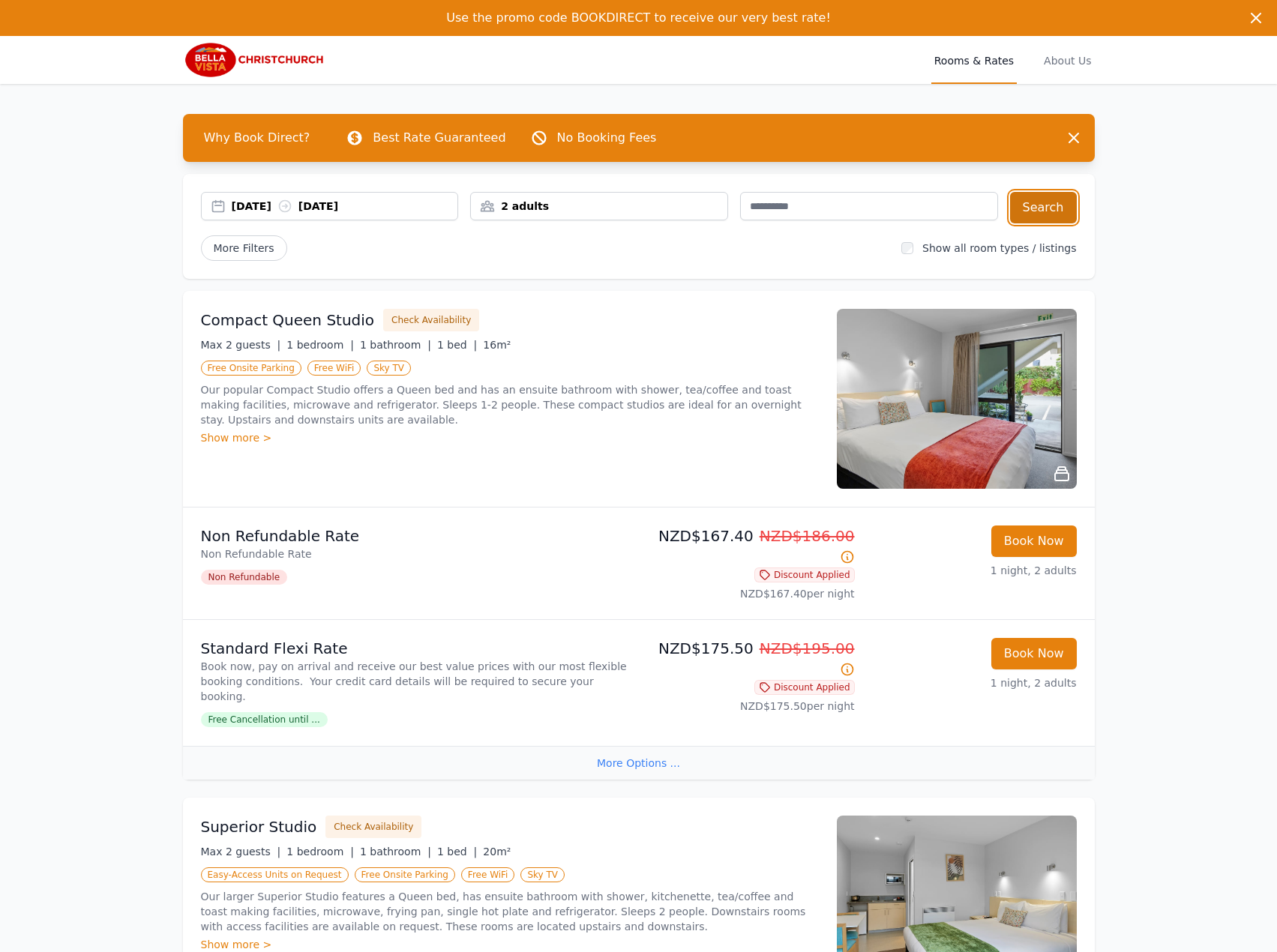
click at [1056, 201] on button "Search" at bounding box center [1043, 207] width 67 height 31
click at [340, 205] on div "[DATE] [DATE]" at bounding box center [344, 206] width 226 height 15
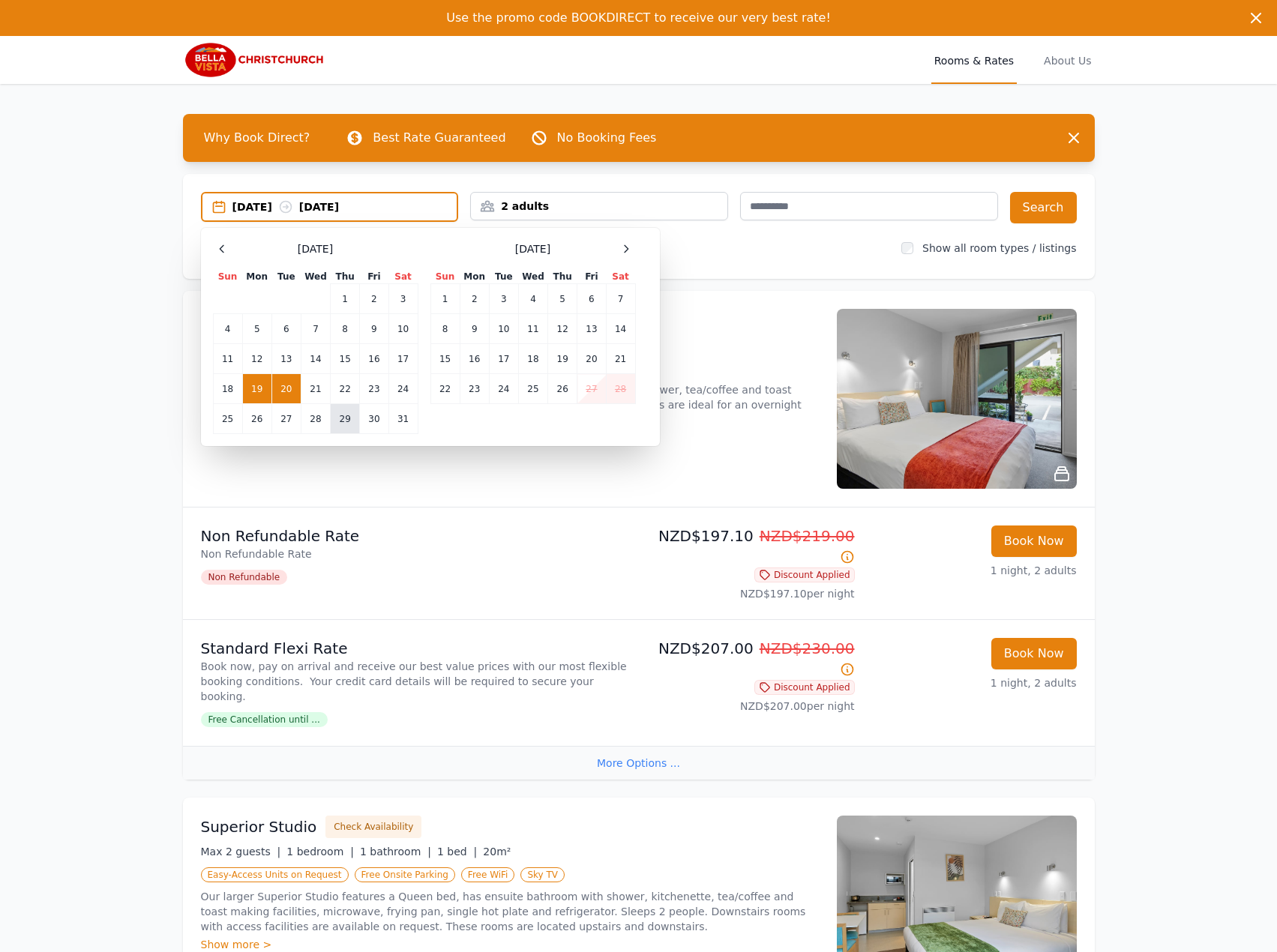
click at [335, 417] on td "29" at bounding box center [345, 419] width 30 height 30
click at [319, 415] on td "28" at bounding box center [315, 419] width 30 height 30
click at [338, 414] on td "29" at bounding box center [345, 419] width 30 height 30
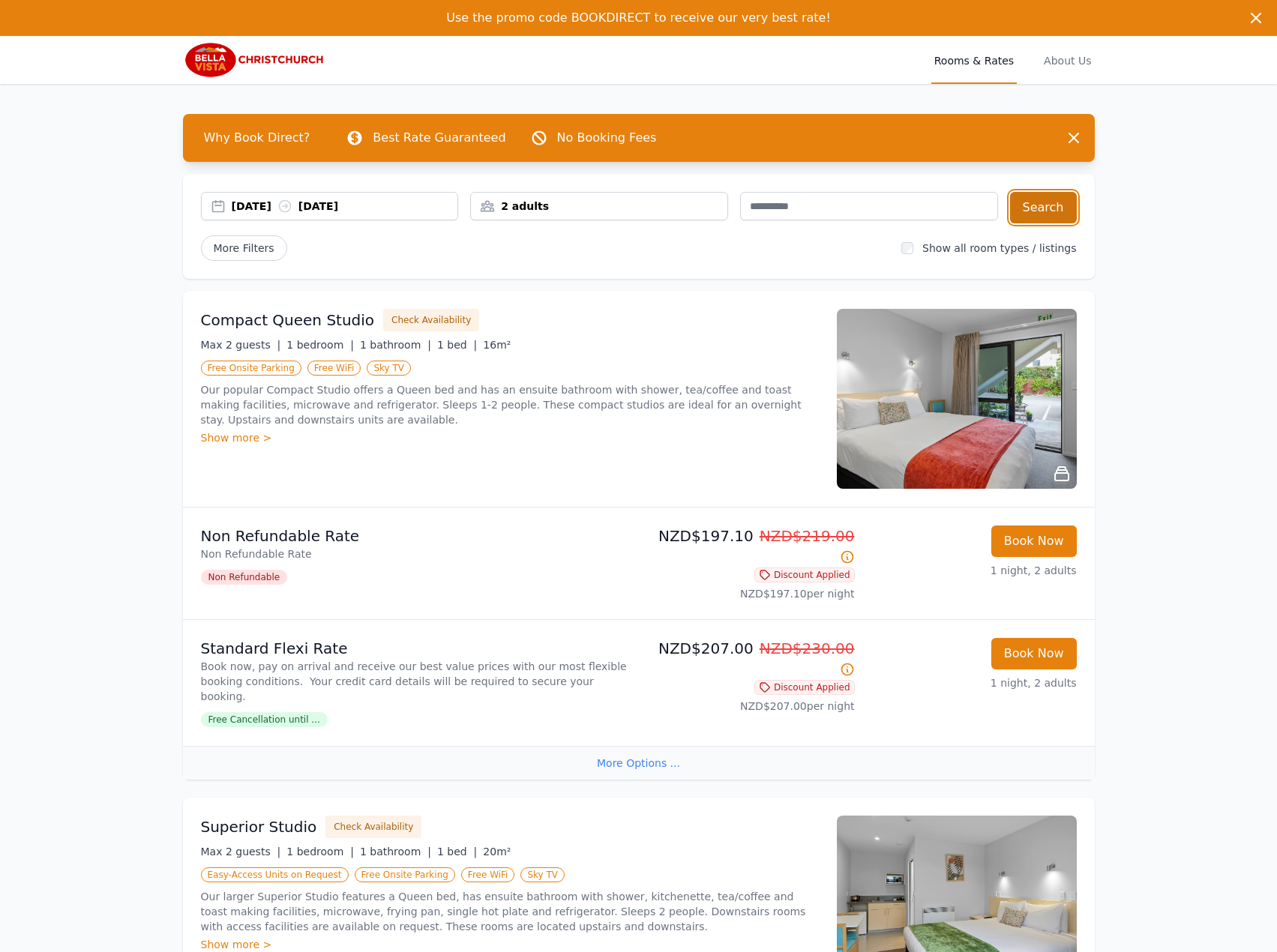
click at [1047, 214] on button "Search" at bounding box center [1043, 207] width 67 height 31
click at [398, 205] on div "[DATE] [DATE]" at bounding box center [344, 206] width 226 height 15
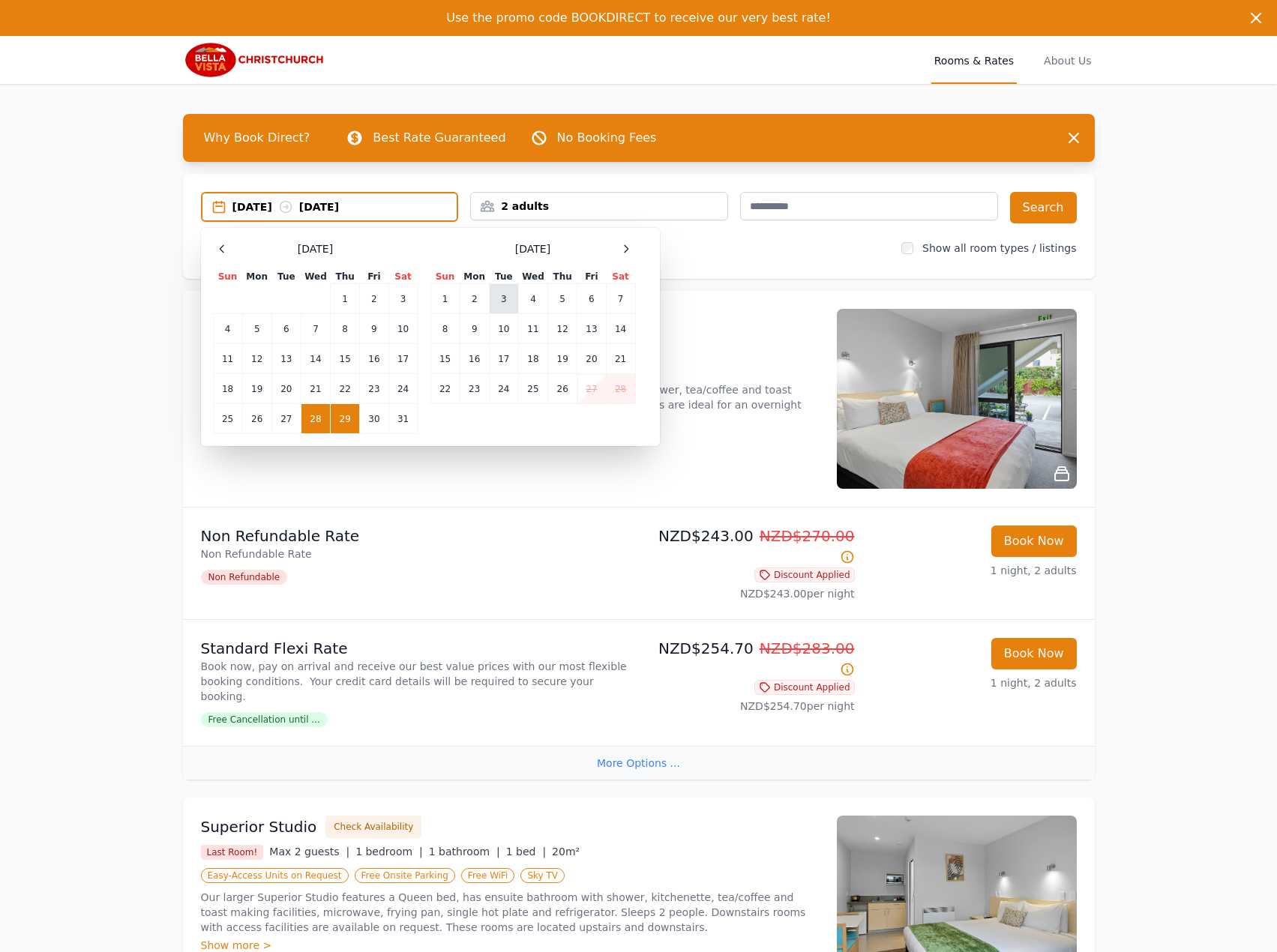
click at [511, 300] on td "3" at bounding box center [503, 299] width 30 height 30
click at [532, 298] on td "4" at bounding box center [533, 299] width 30 height 30
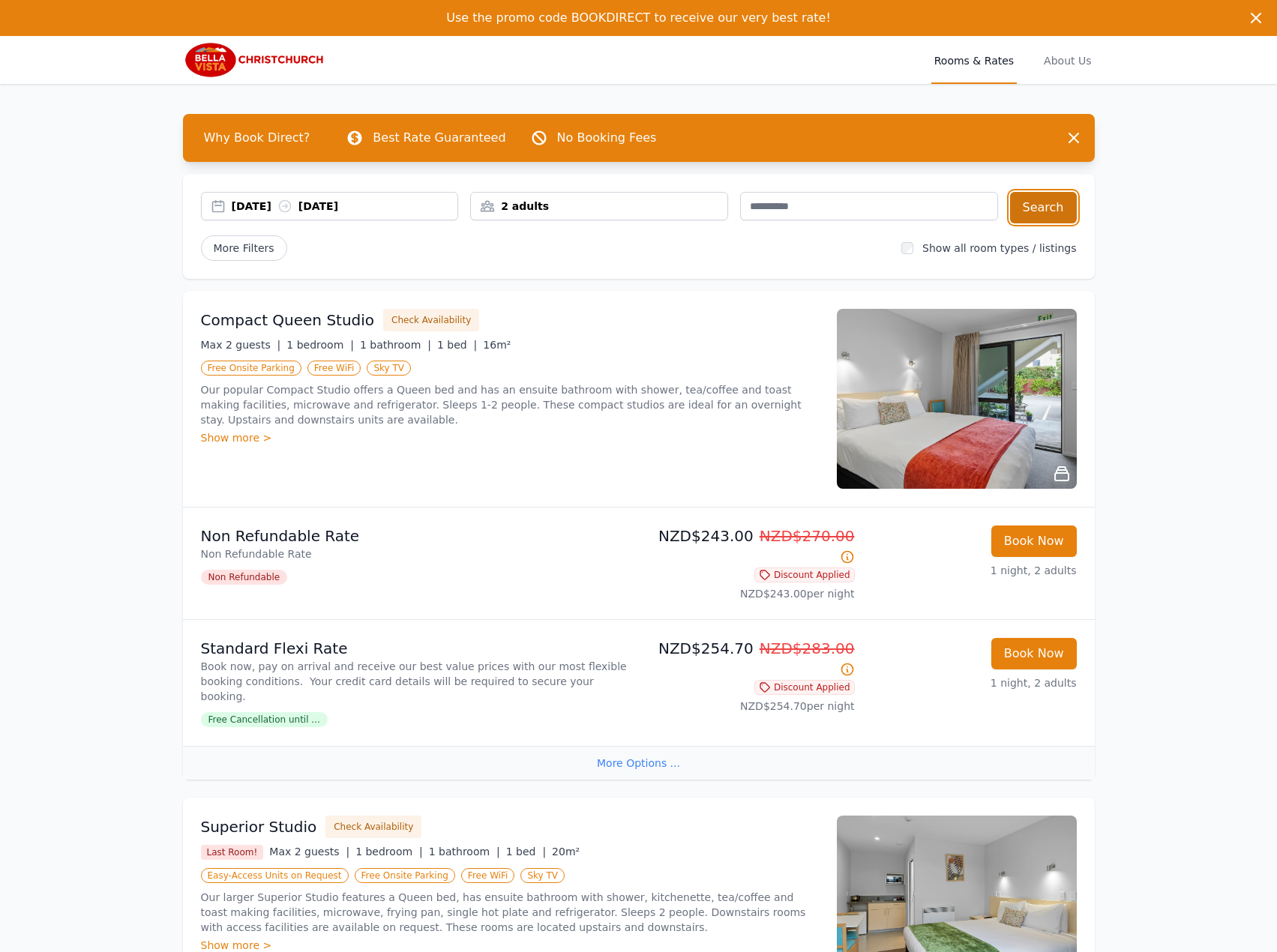
click at [1068, 215] on button "Search" at bounding box center [1043, 207] width 67 height 31
click at [361, 212] on div "[DATE] [DATE]" at bounding box center [344, 206] width 226 height 15
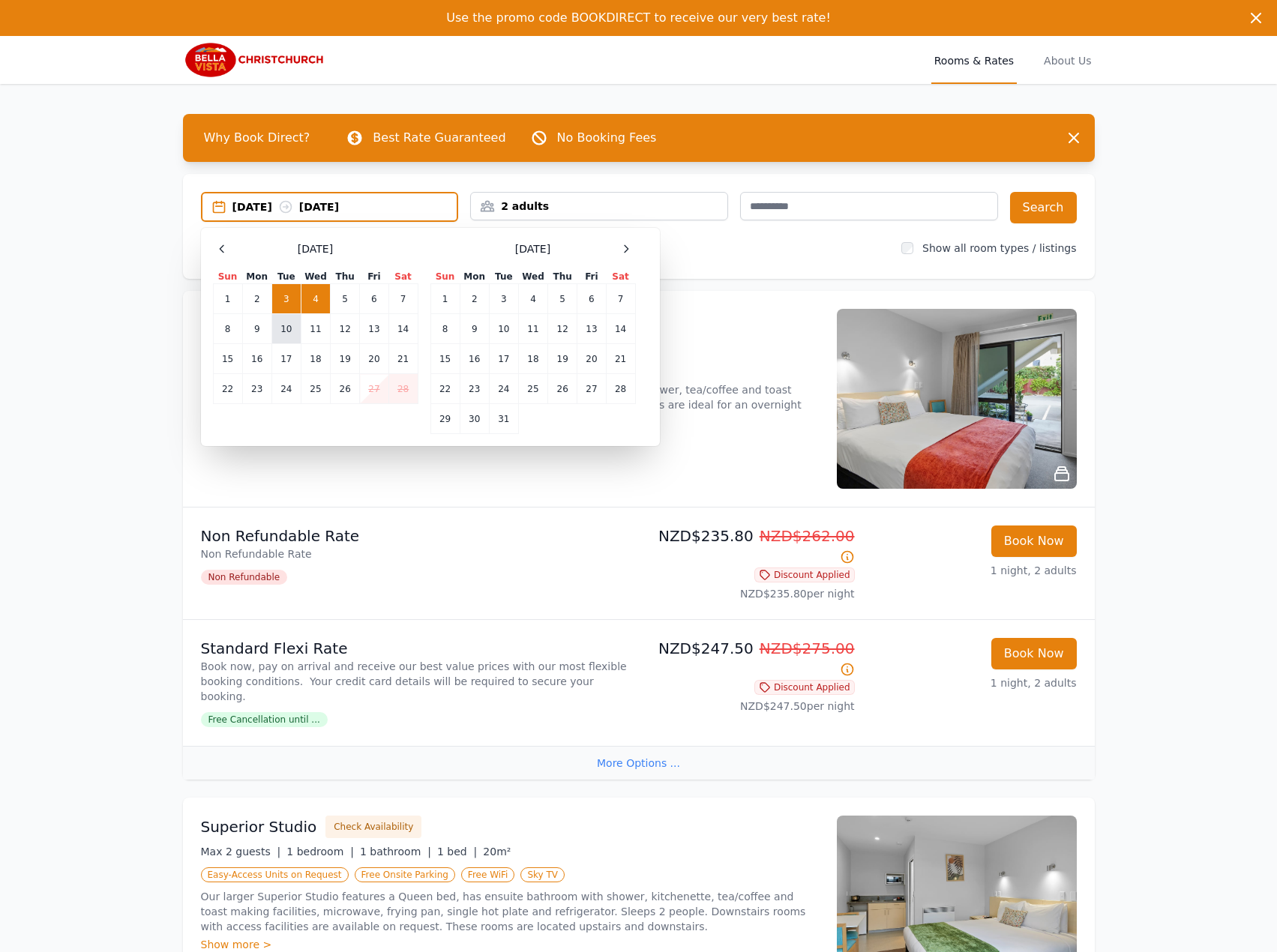
drag, startPoint x: 269, startPoint y: 337, endPoint x: 293, endPoint y: 329, distance: 25.3
click at [272, 334] on tr "8 9 10 11 12 13 14" at bounding box center [316, 329] width 205 height 30
click at [299, 329] on td "10" at bounding box center [286, 329] width 30 height 30
click at [267, 322] on td "9" at bounding box center [256, 329] width 30 height 30
click at [277, 325] on td "10" at bounding box center [286, 329] width 30 height 30
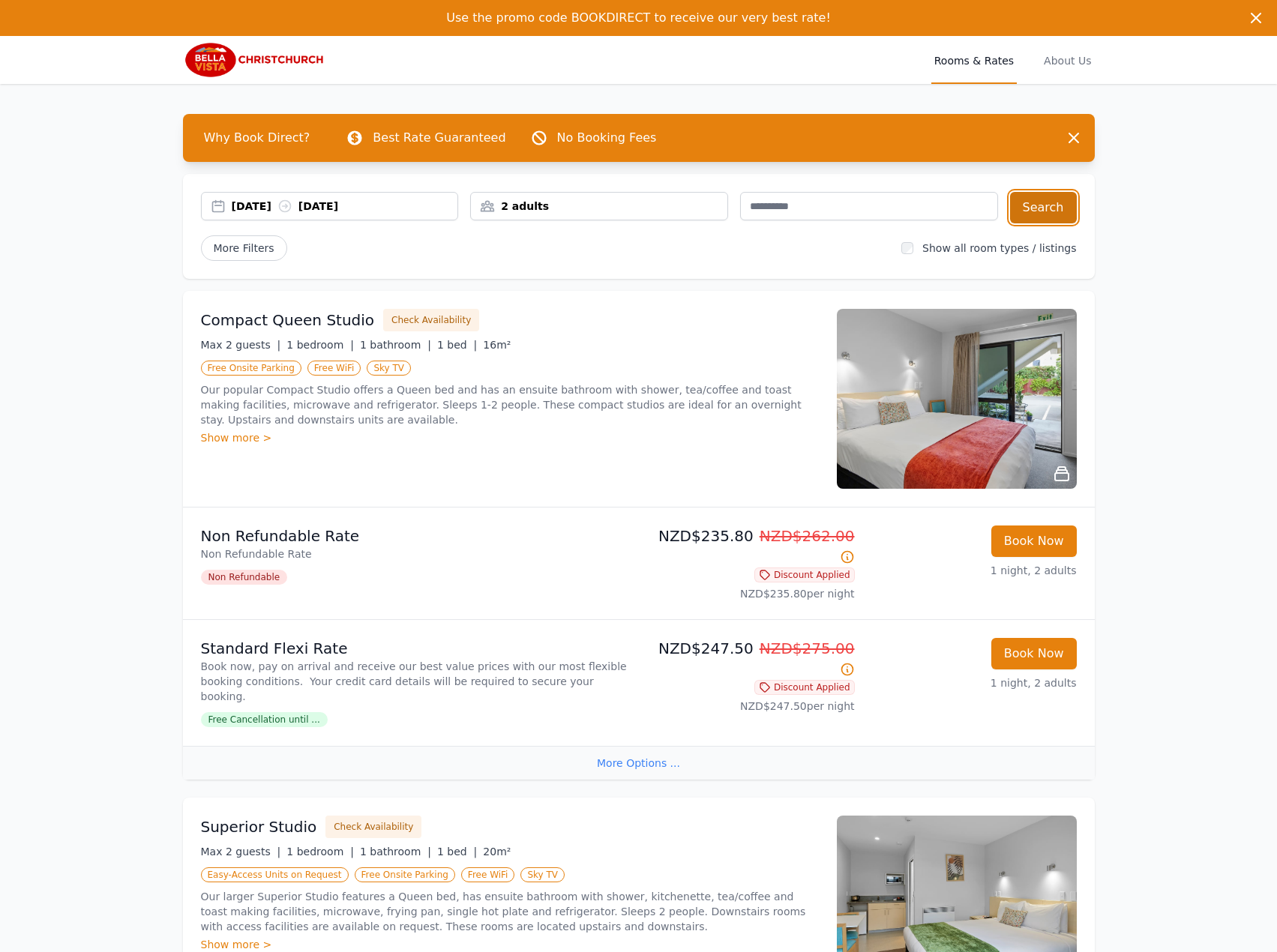
click at [1041, 200] on button "Search" at bounding box center [1043, 207] width 67 height 31
click at [337, 212] on div "[DATE] [DATE]" at bounding box center [344, 206] width 226 height 15
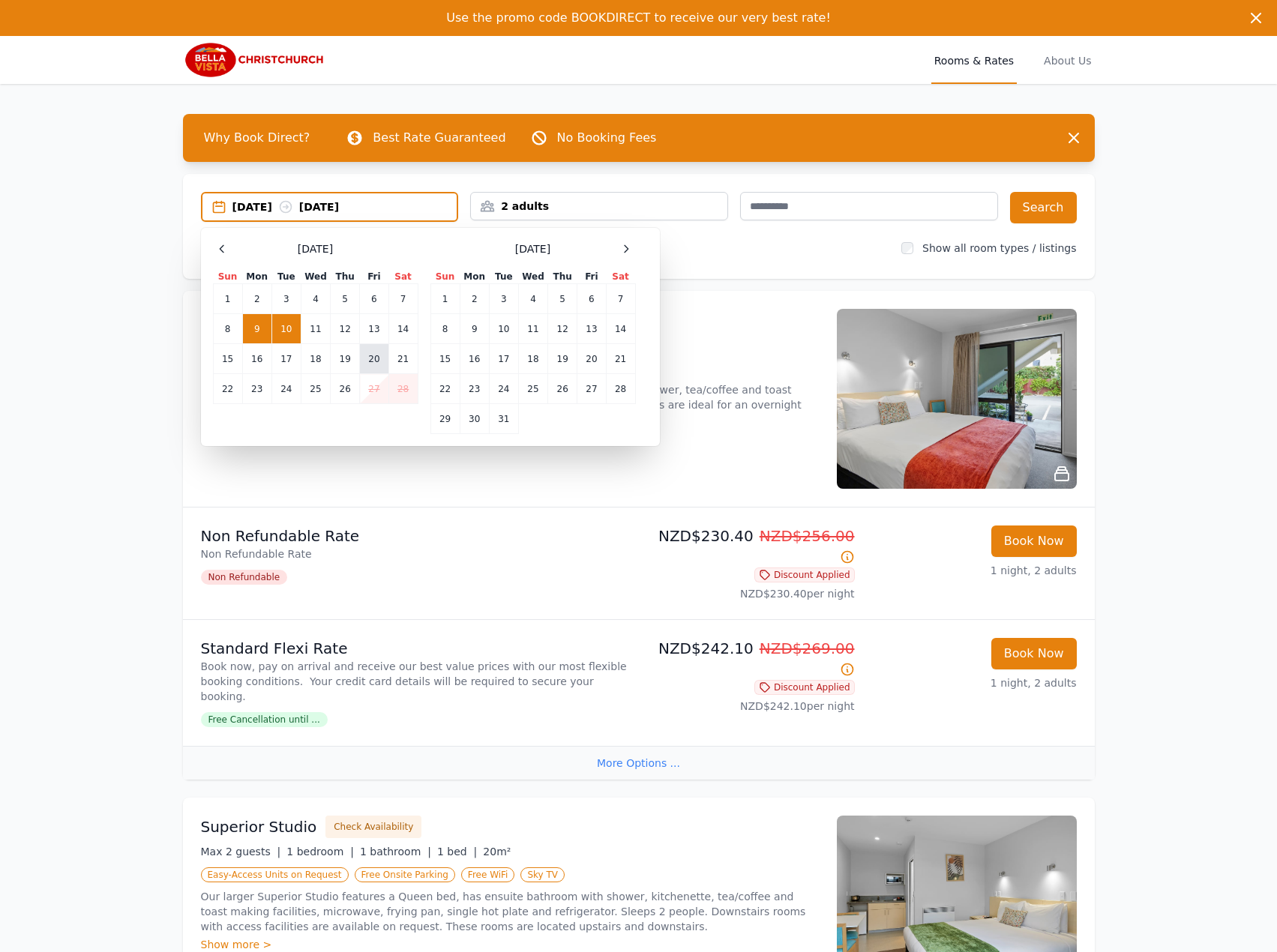
click at [366, 357] on td "20" at bounding box center [374, 360] width 29 height 30
drag, startPoint x: 409, startPoint y: 357, endPoint x: 439, endPoint y: 359, distance: 30.1
click at [408, 358] on td "21" at bounding box center [403, 360] width 30 height 30
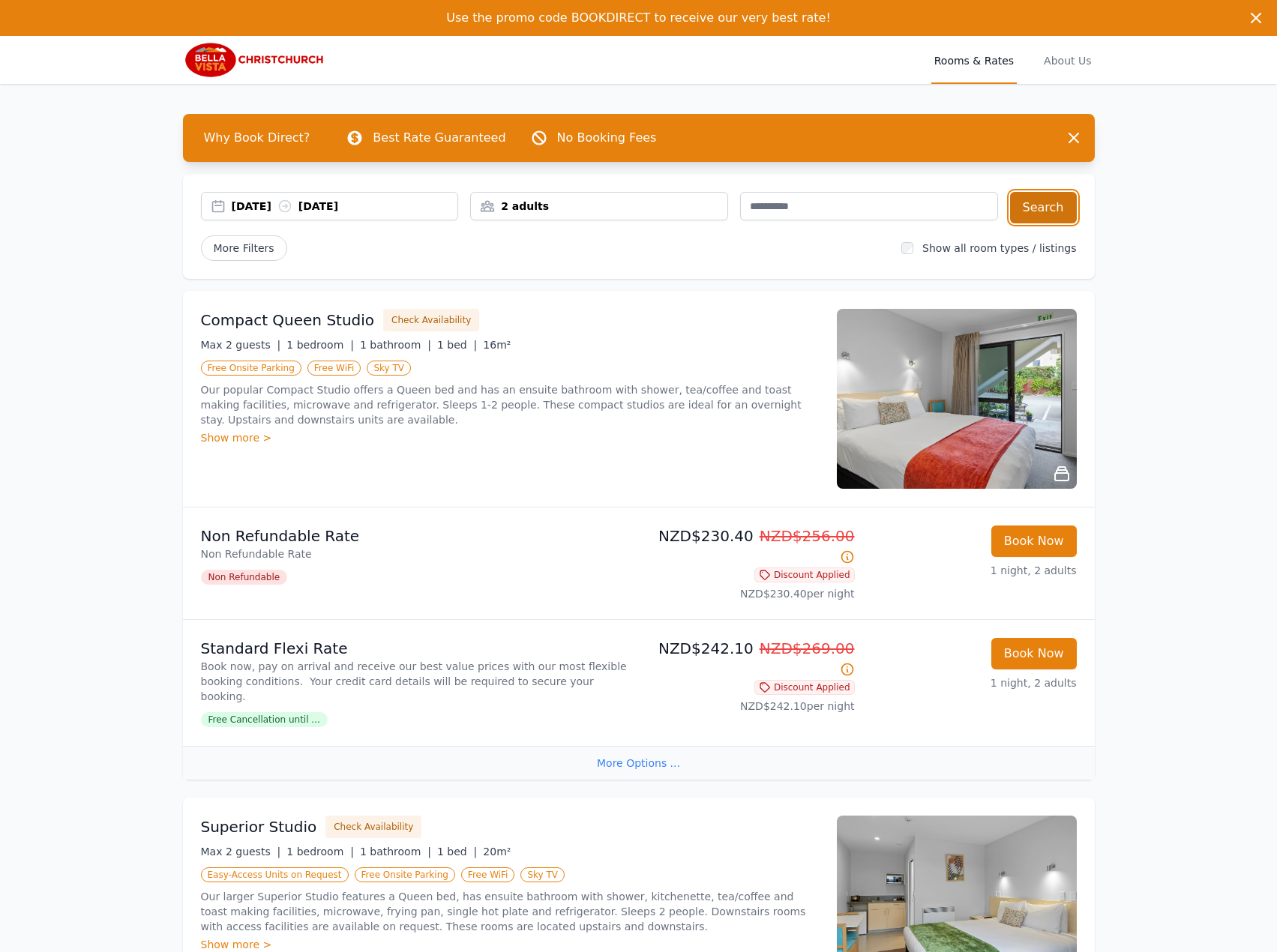
click at [1065, 200] on button "Search" at bounding box center [1043, 207] width 67 height 31
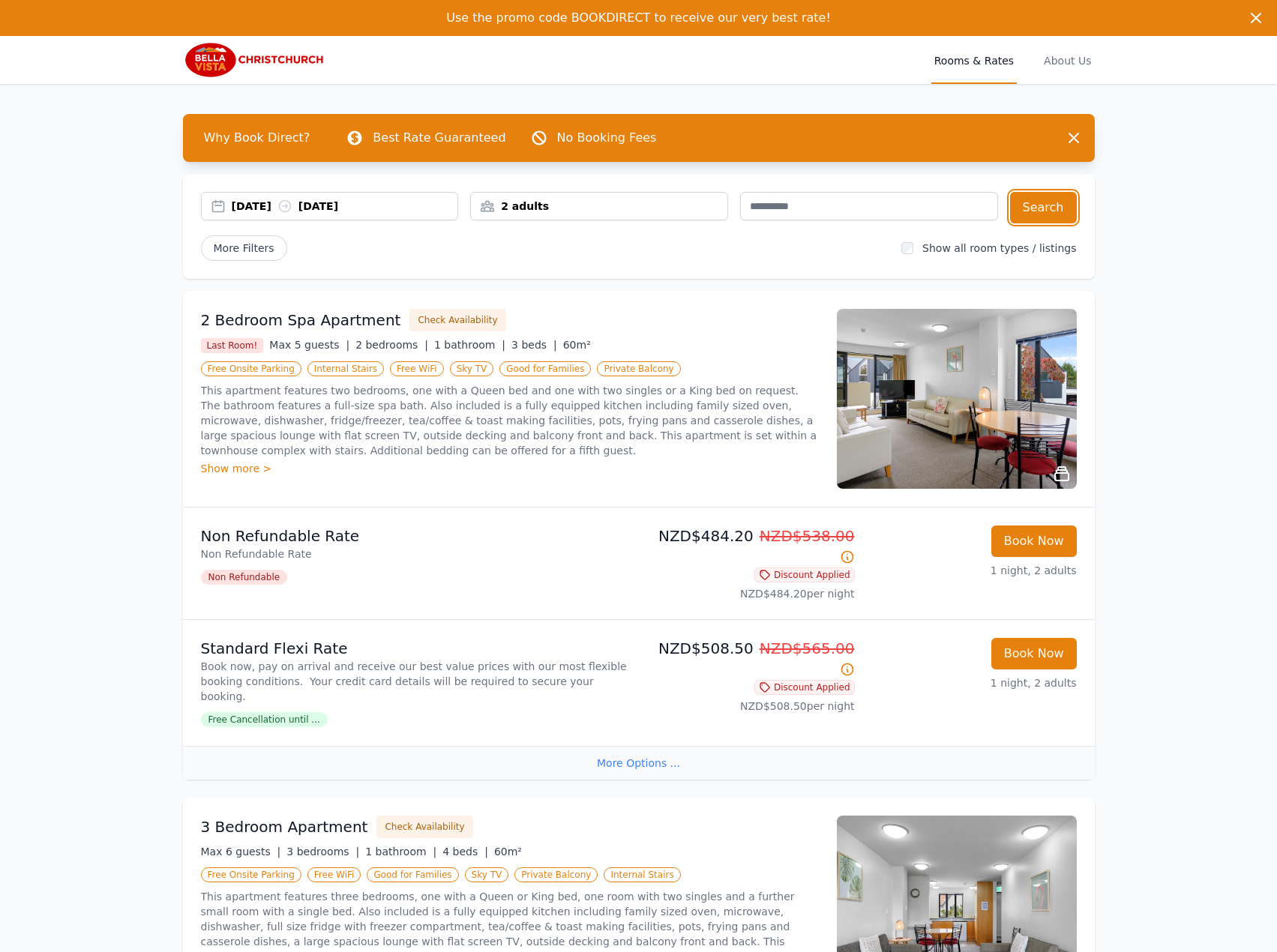
click at [308, 215] on div "[DATE] [DATE]" at bounding box center [330, 206] width 258 height 29
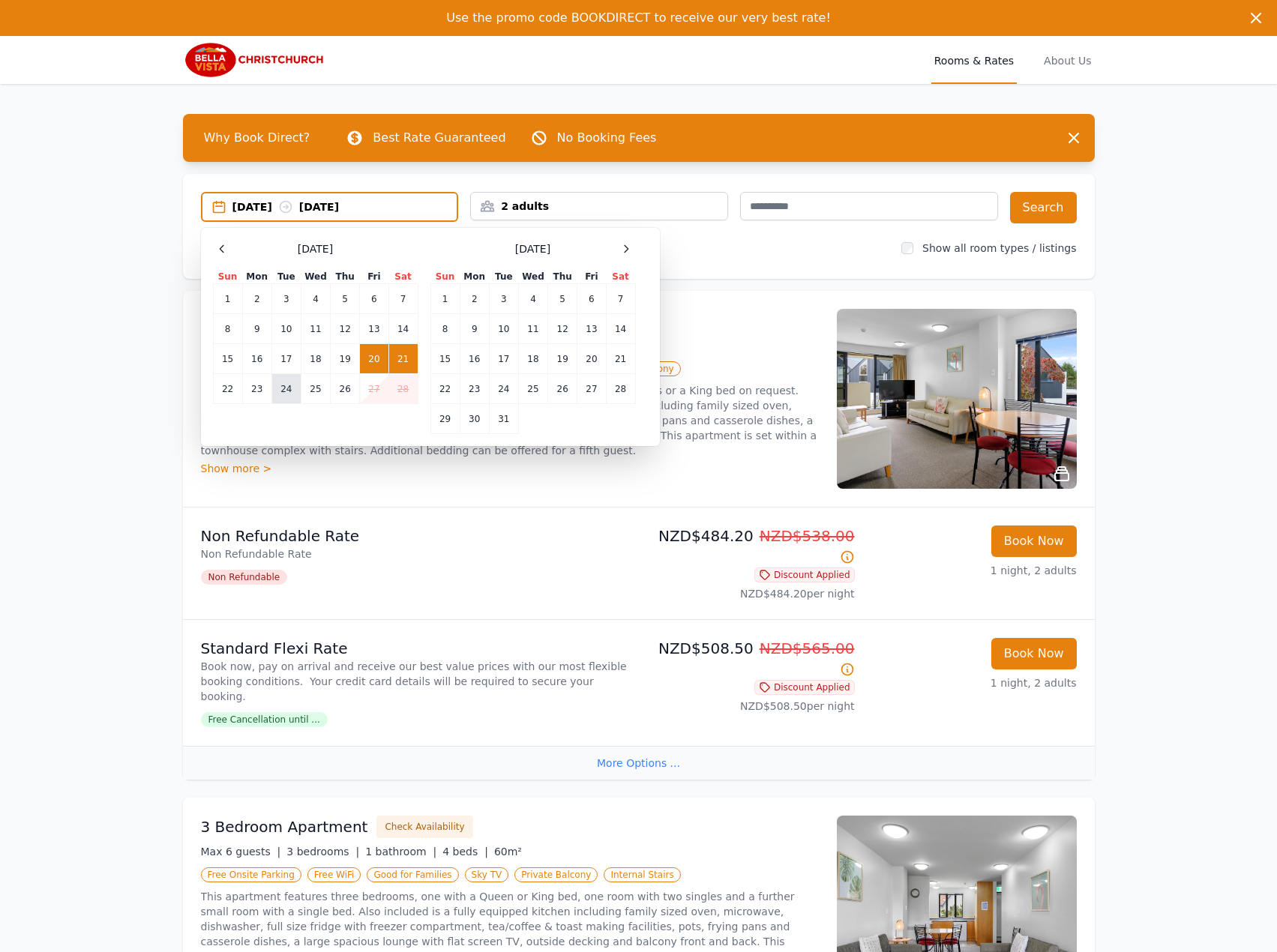
drag, startPoint x: 253, startPoint y: 392, endPoint x: 280, endPoint y: 397, distance: 27.5
click at [253, 391] on td "23" at bounding box center [256, 389] width 30 height 30
click at [286, 391] on td "24" at bounding box center [286, 389] width 30 height 30
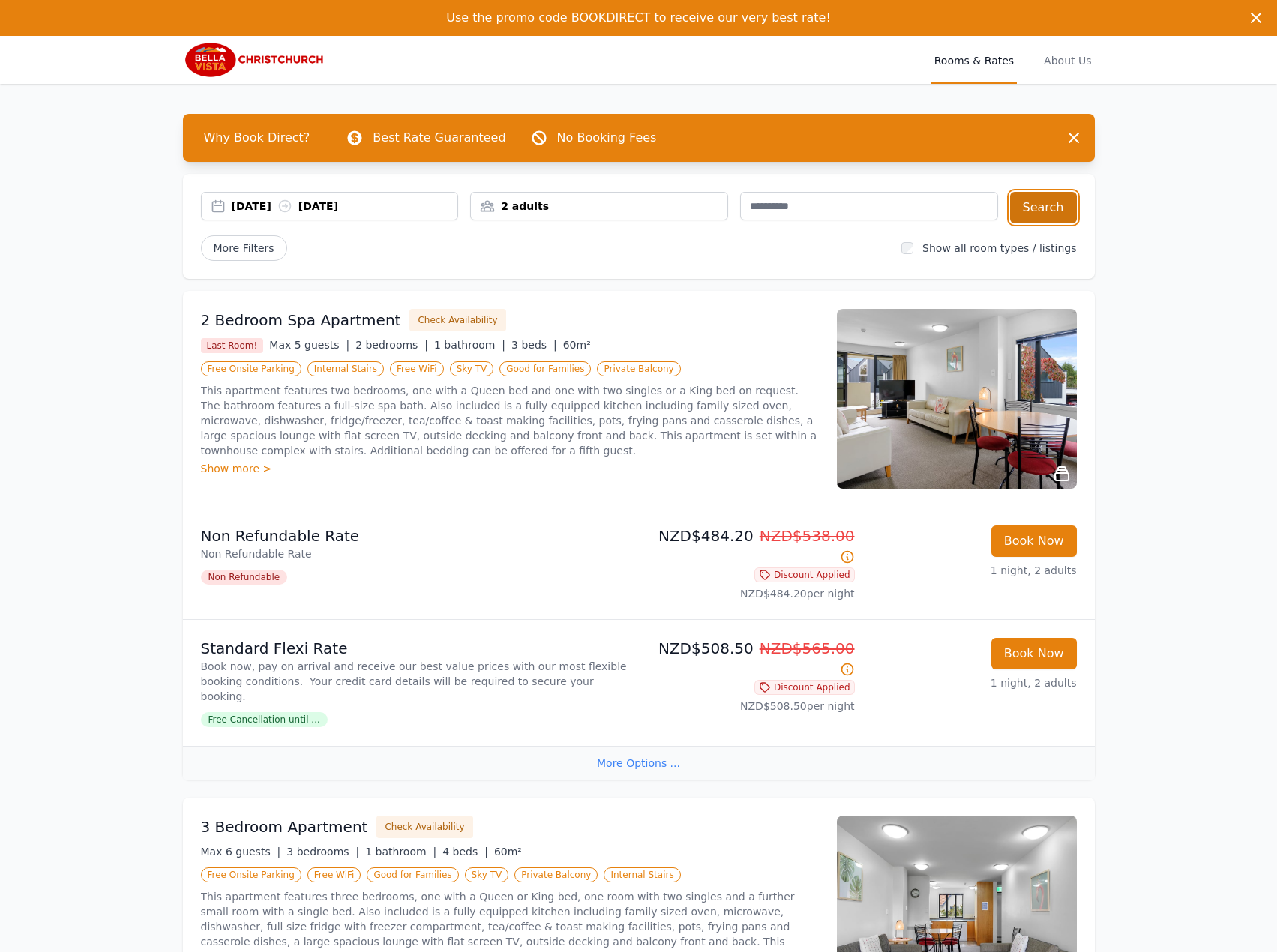
click at [1067, 216] on button "Search" at bounding box center [1043, 207] width 67 height 31
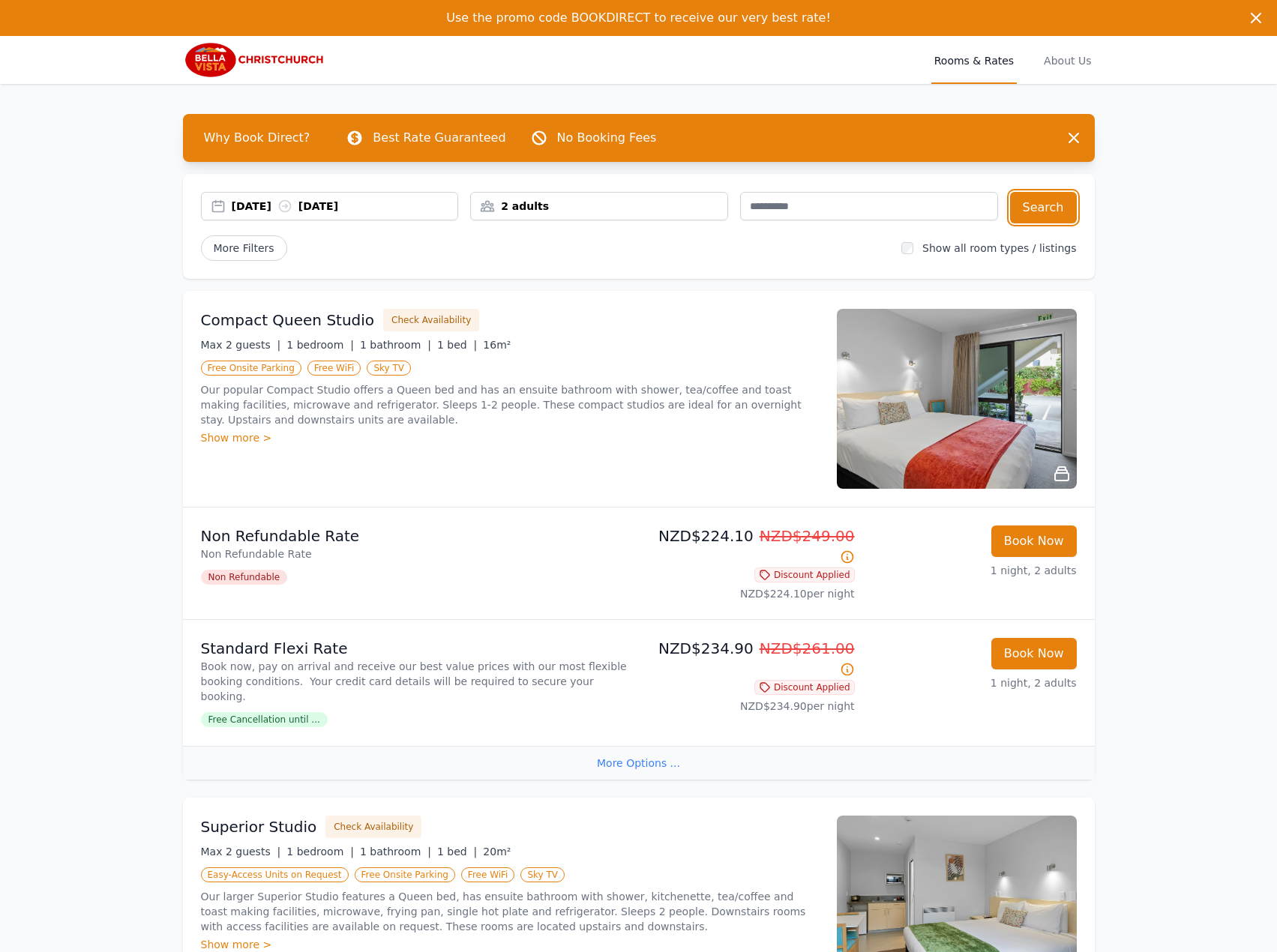
click at [341, 202] on div "[DATE] [DATE]" at bounding box center [344, 206] width 226 height 15
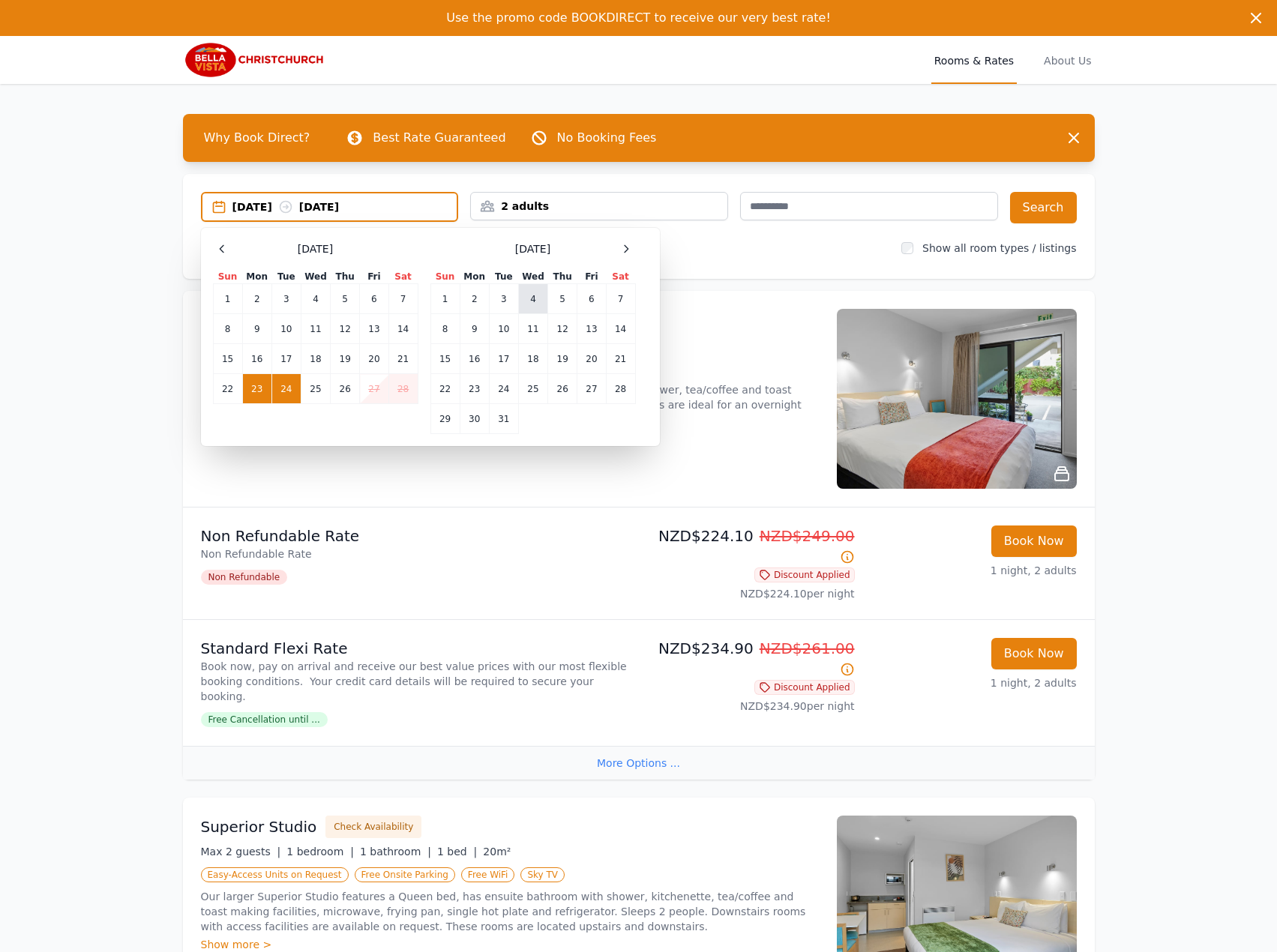
click at [528, 294] on td "4" at bounding box center [533, 299] width 30 height 30
click at [556, 291] on td "5" at bounding box center [562, 299] width 30 height 30
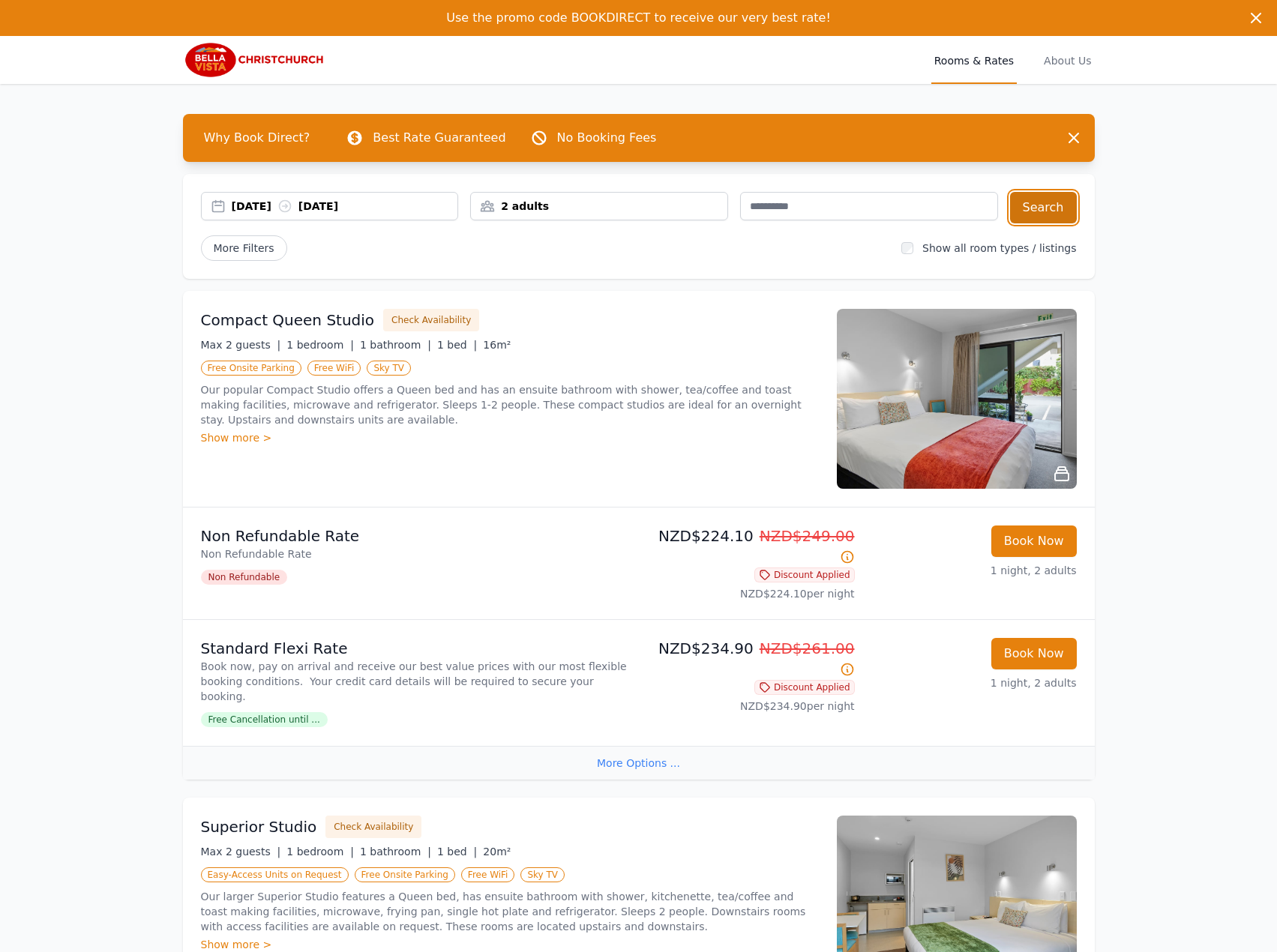
click at [1049, 206] on button "Search" at bounding box center [1043, 207] width 67 height 31
click at [325, 196] on div "[DATE] [DATE]" at bounding box center [330, 206] width 258 height 29
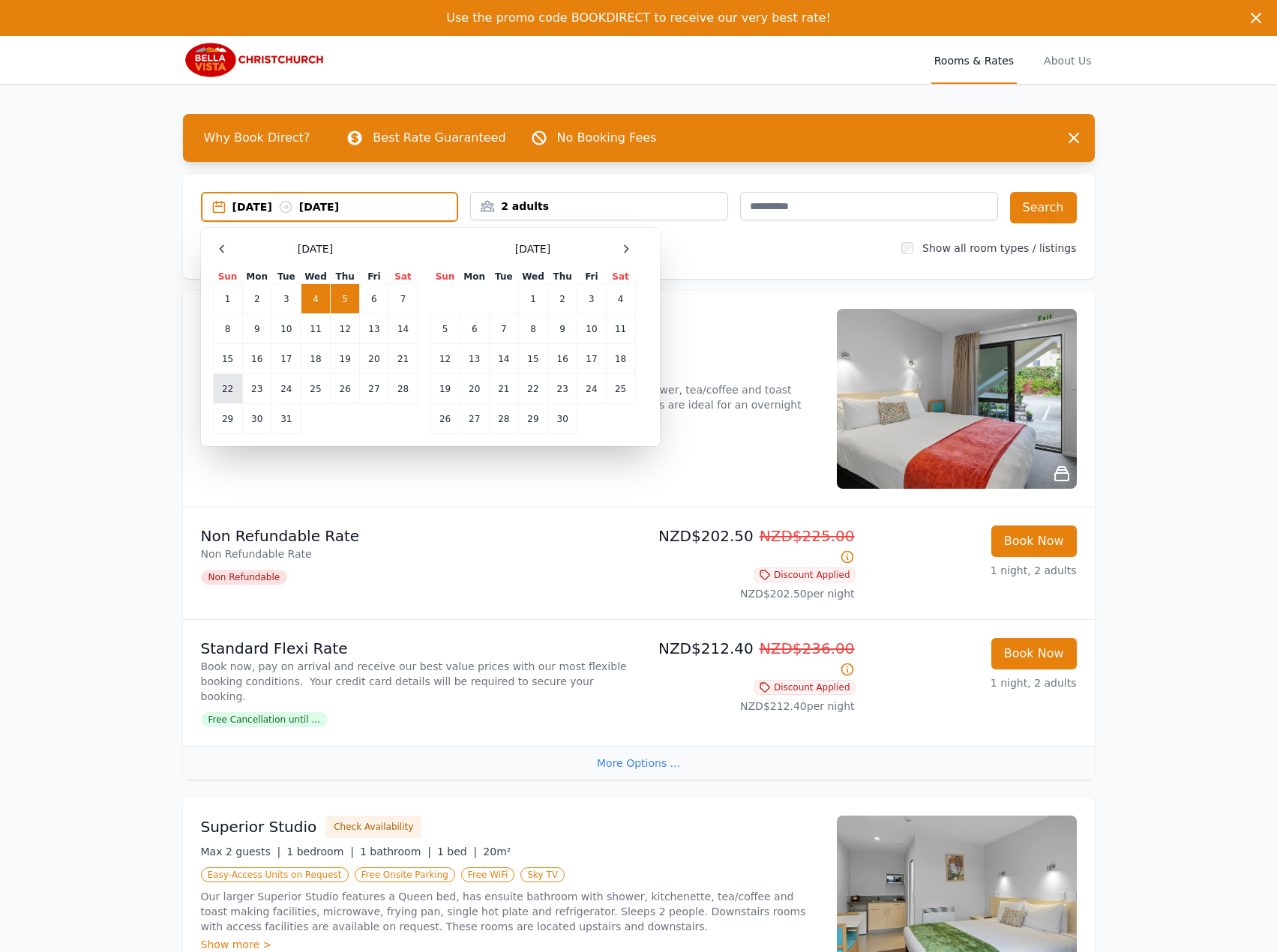
click at [226, 388] on td "22" at bounding box center [228, 389] width 30 height 30
click at [255, 382] on td "23" at bounding box center [256, 389] width 30 height 30
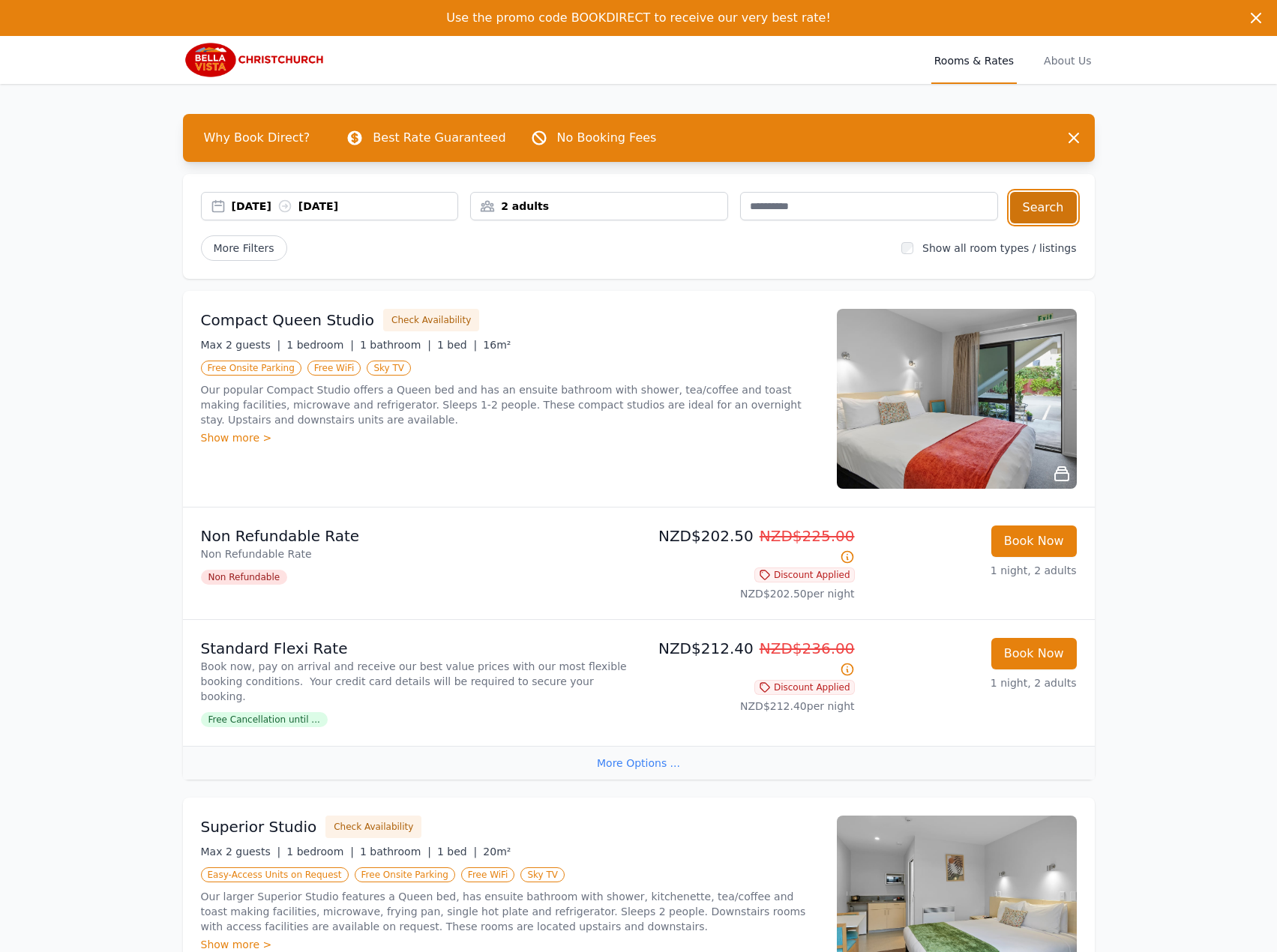
click at [1052, 208] on button "Search" at bounding box center [1043, 207] width 67 height 31
click at [272, 186] on div "[DATE] [DATE] 2 adults Search More Filters Show all room types / listings" at bounding box center [638, 226] width 911 height 105
click at [273, 194] on div "[DATE] [DATE]" at bounding box center [330, 206] width 258 height 29
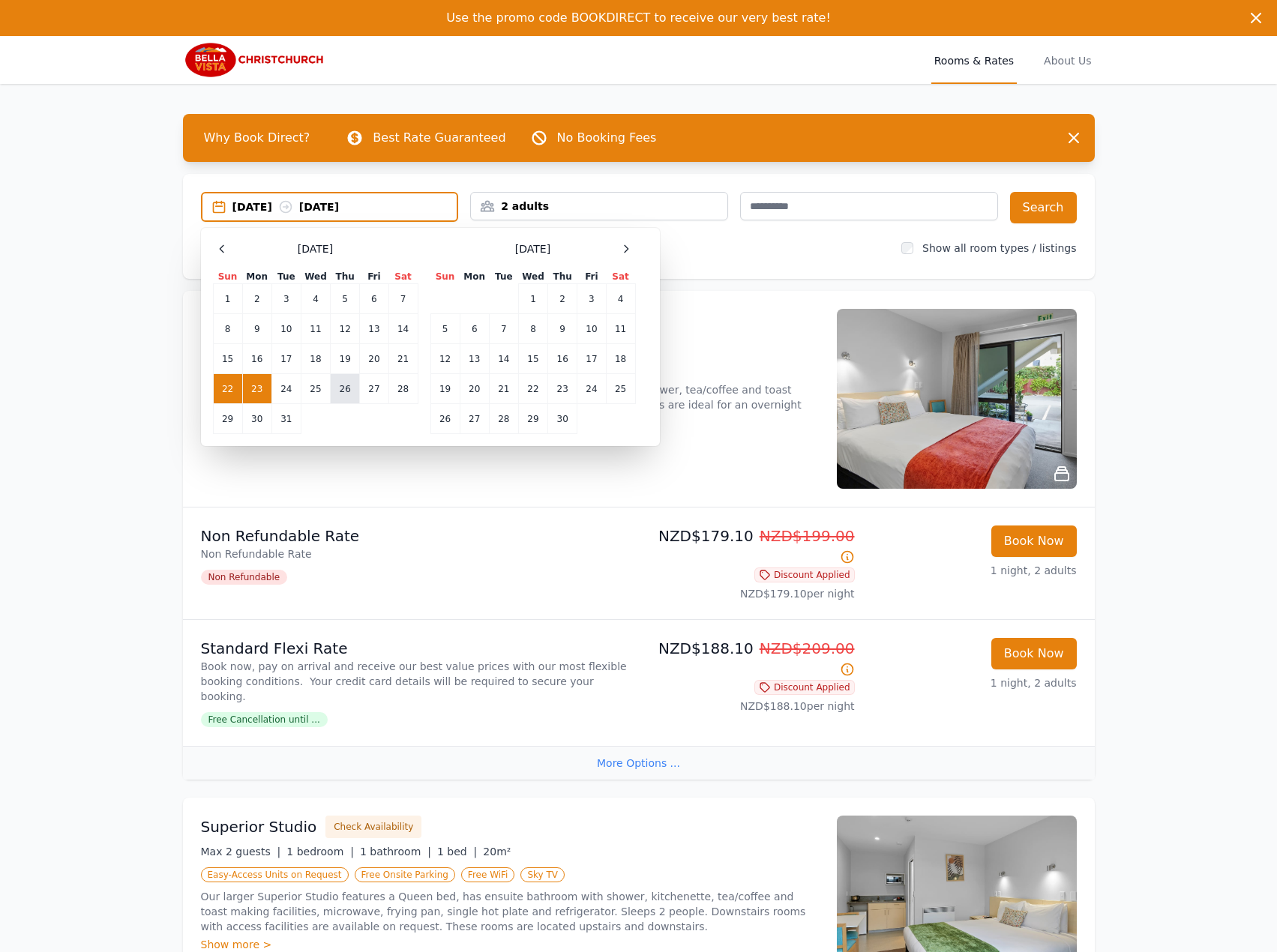
click at [355, 390] on td "26" at bounding box center [345, 389] width 30 height 30
click at [378, 389] on td "27" at bounding box center [374, 389] width 29 height 30
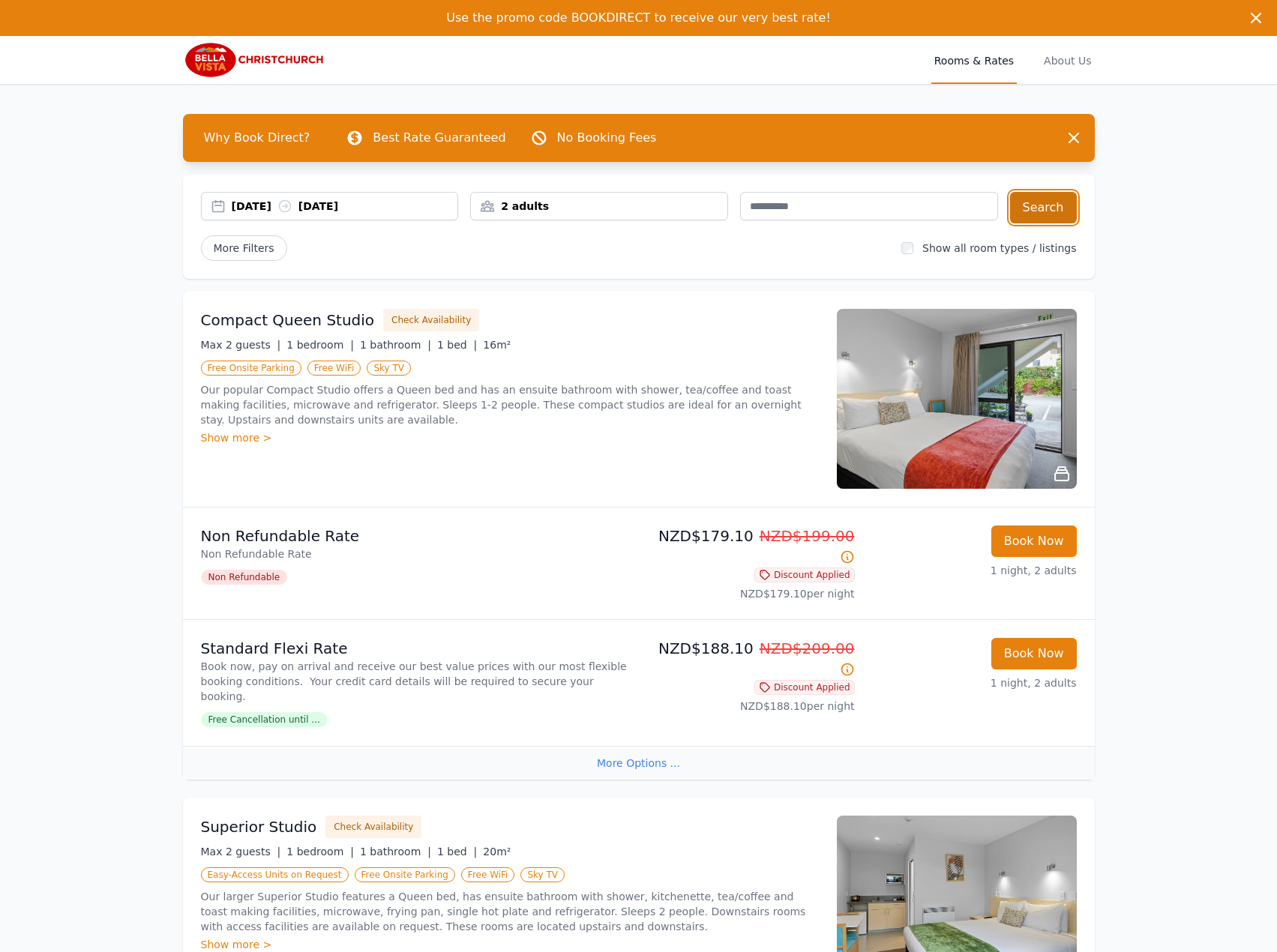
click at [1065, 215] on button "Search" at bounding box center [1043, 207] width 67 height 31
click at [335, 209] on div "[DATE] [DATE]" at bounding box center [344, 206] width 226 height 15
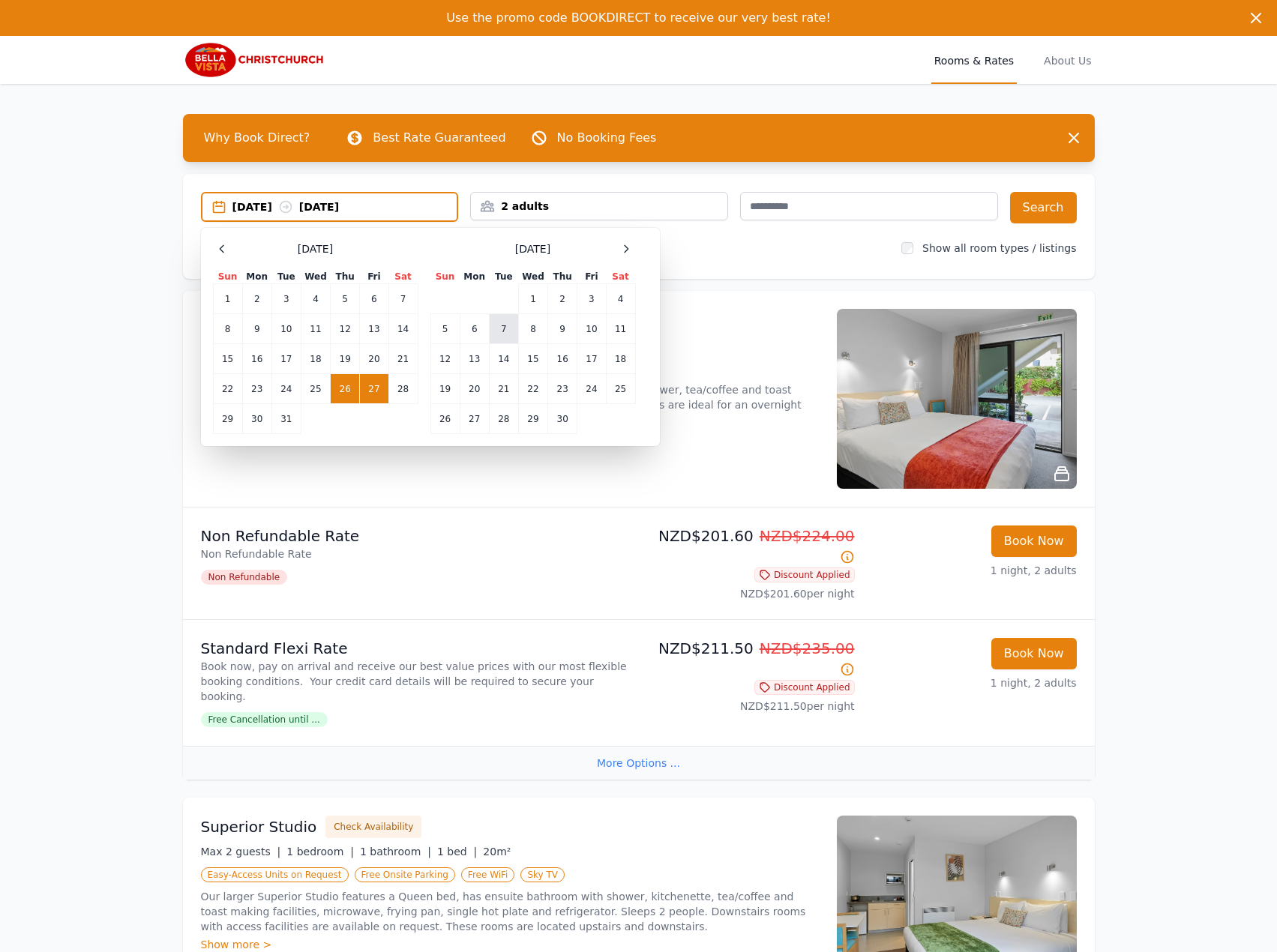
drag, startPoint x: 494, startPoint y: 334, endPoint x: 513, endPoint y: 332, distance: 19.1
click at [495, 334] on td "7" at bounding box center [503, 329] width 30 height 30
click at [524, 331] on td "8" at bounding box center [533, 329] width 30 height 30
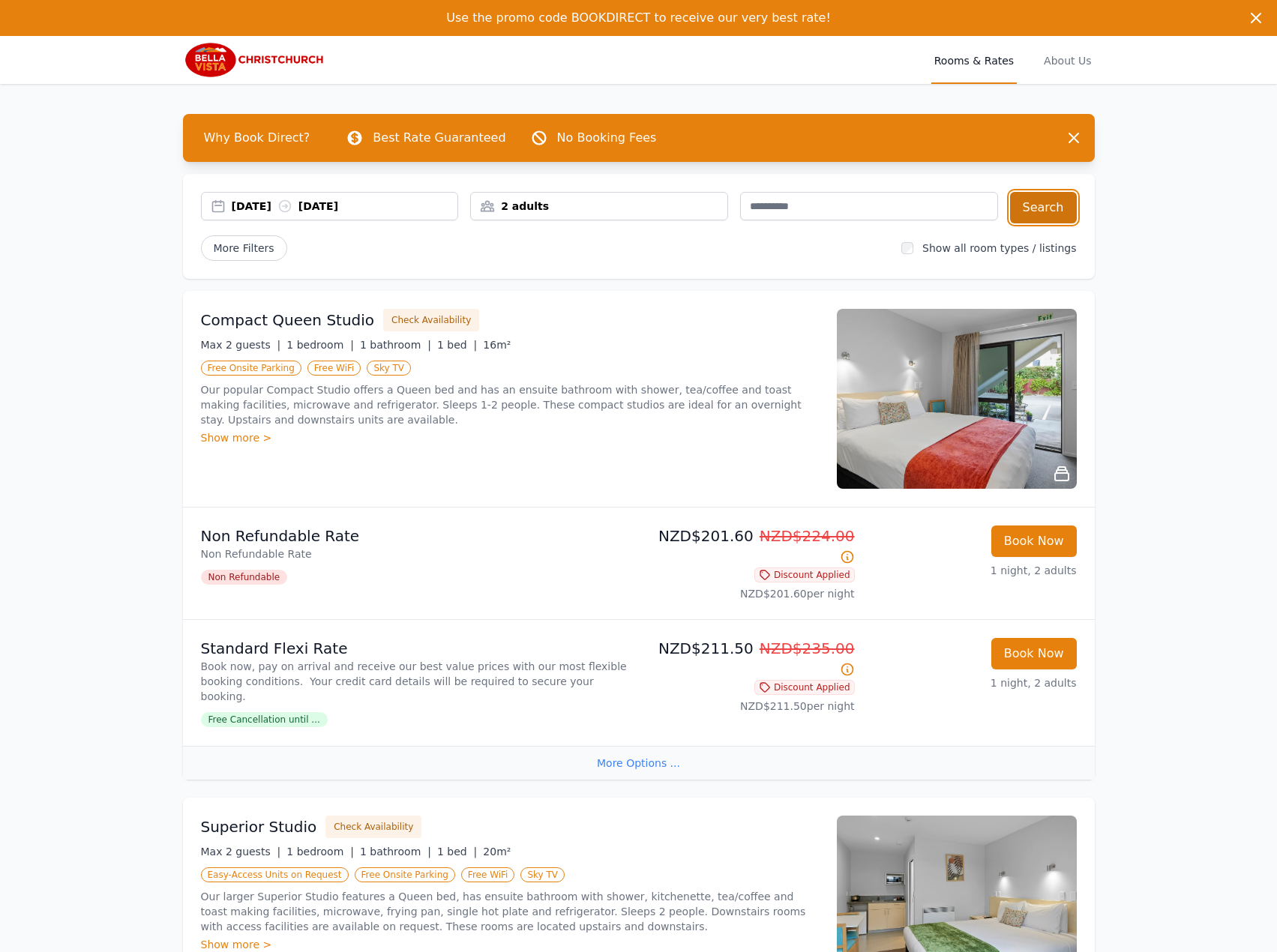
click at [1062, 211] on button "Search" at bounding box center [1043, 207] width 67 height 31
click at [389, 203] on div "[DATE] [DATE]" at bounding box center [344, 206] width 226 height 15
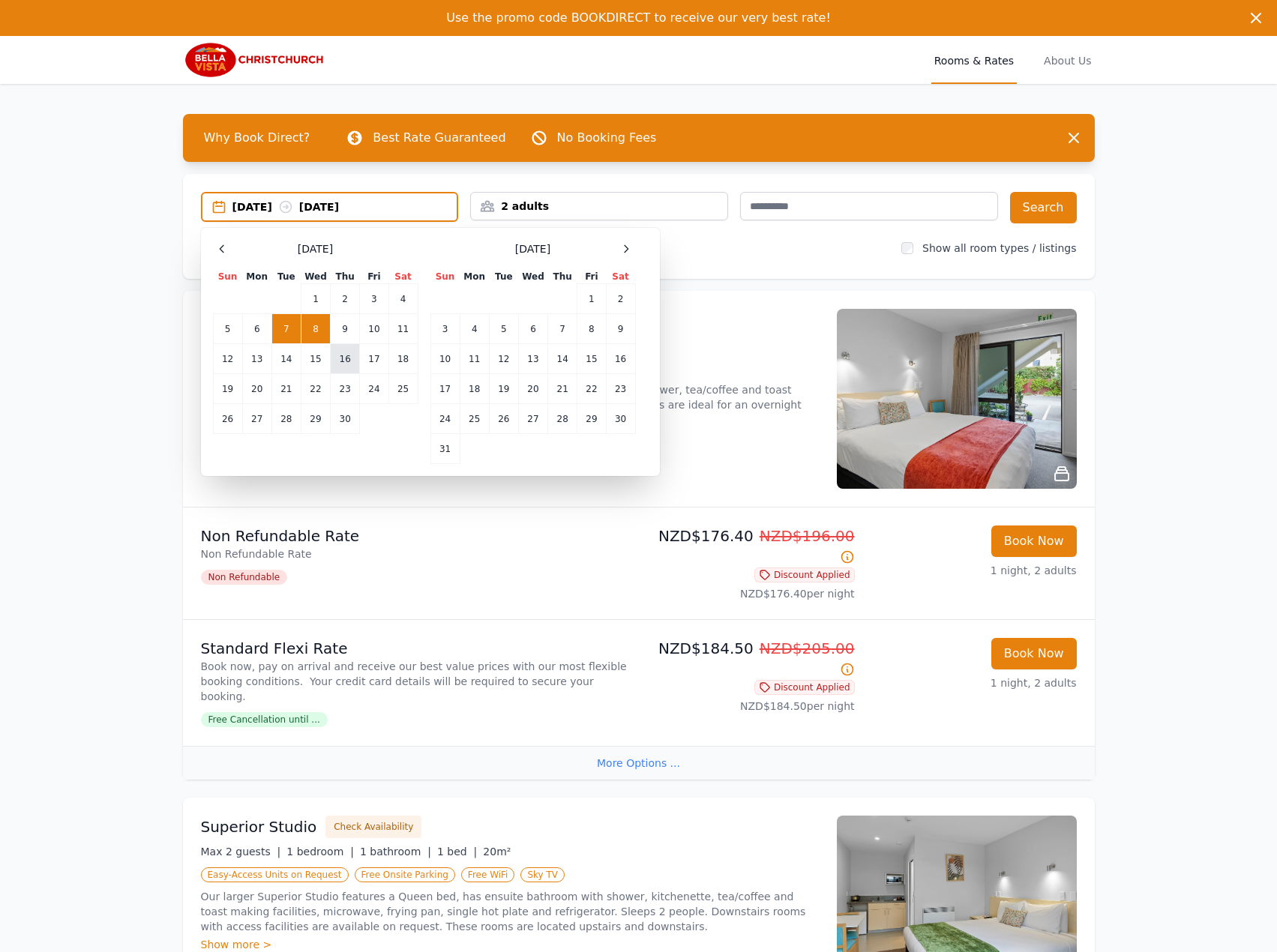
click at [355, 353] on td "16" at bounding box center [345, 360] width 30 height 30
click at [380, 353] on td "17" at bounding box center [374, 360] width 29 height 30
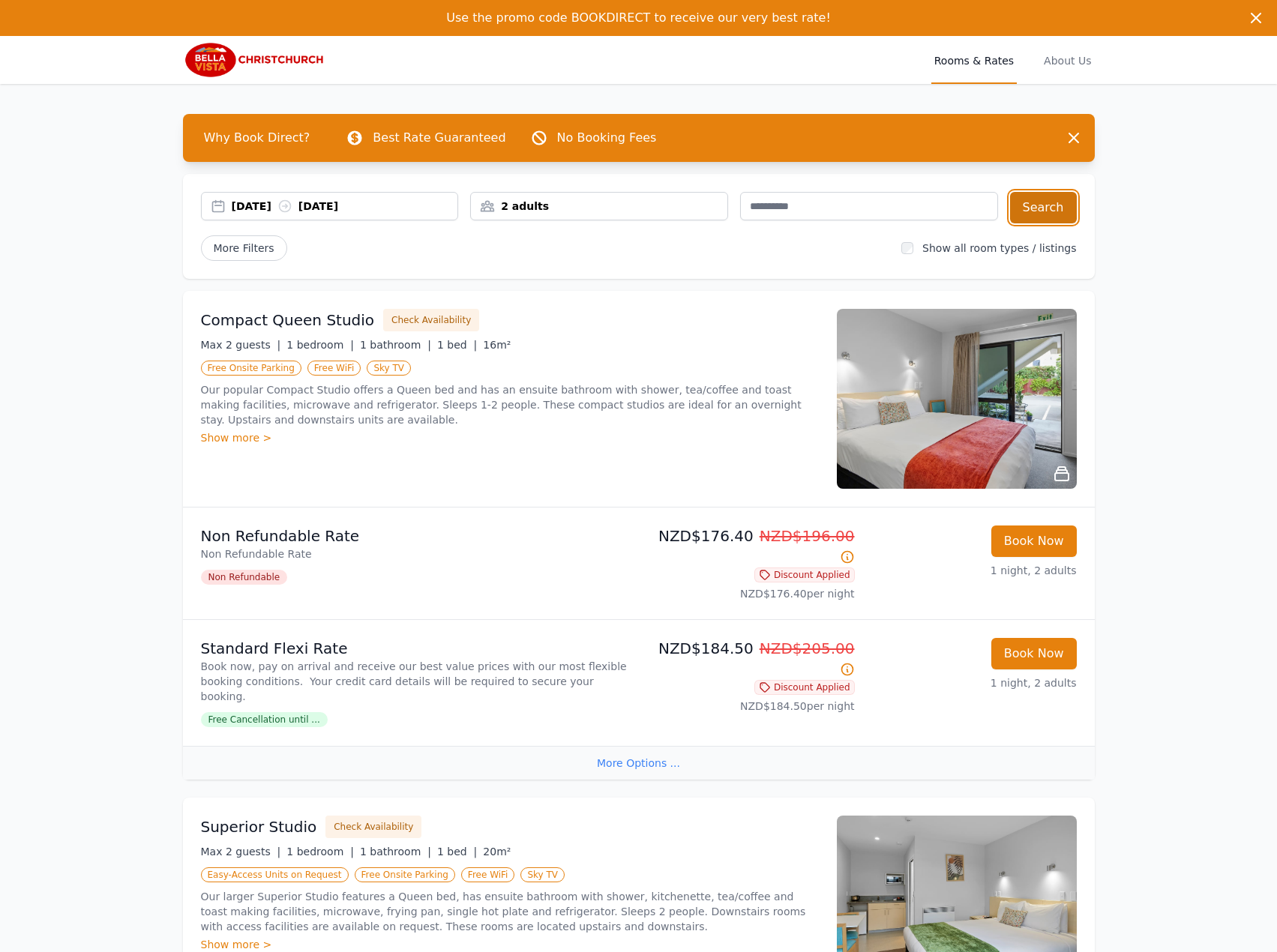
click at [1052, 201] on button "Search" at bounding box center [1043, 207] width 67 height 31
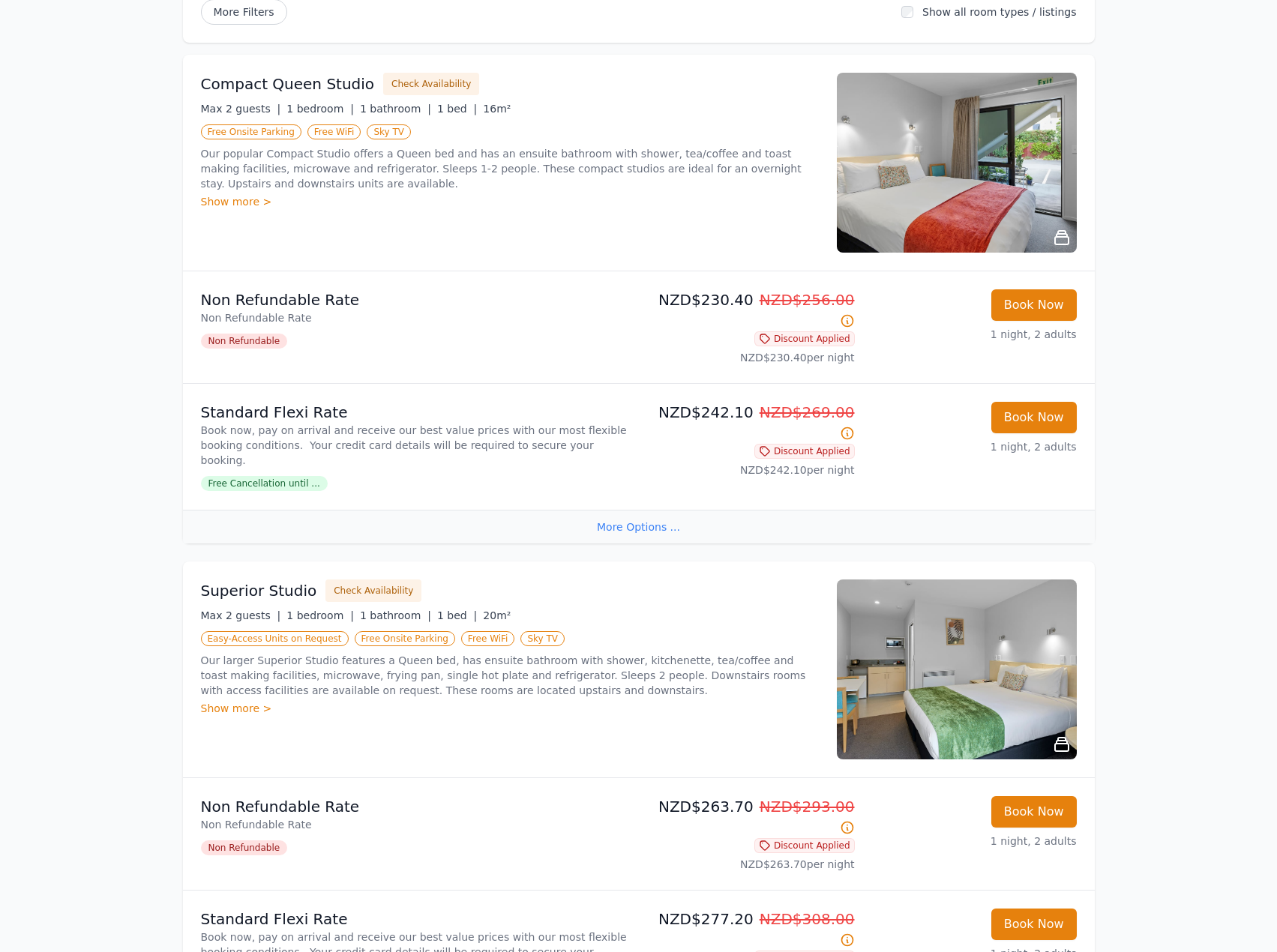
scroll to position [250, 0]
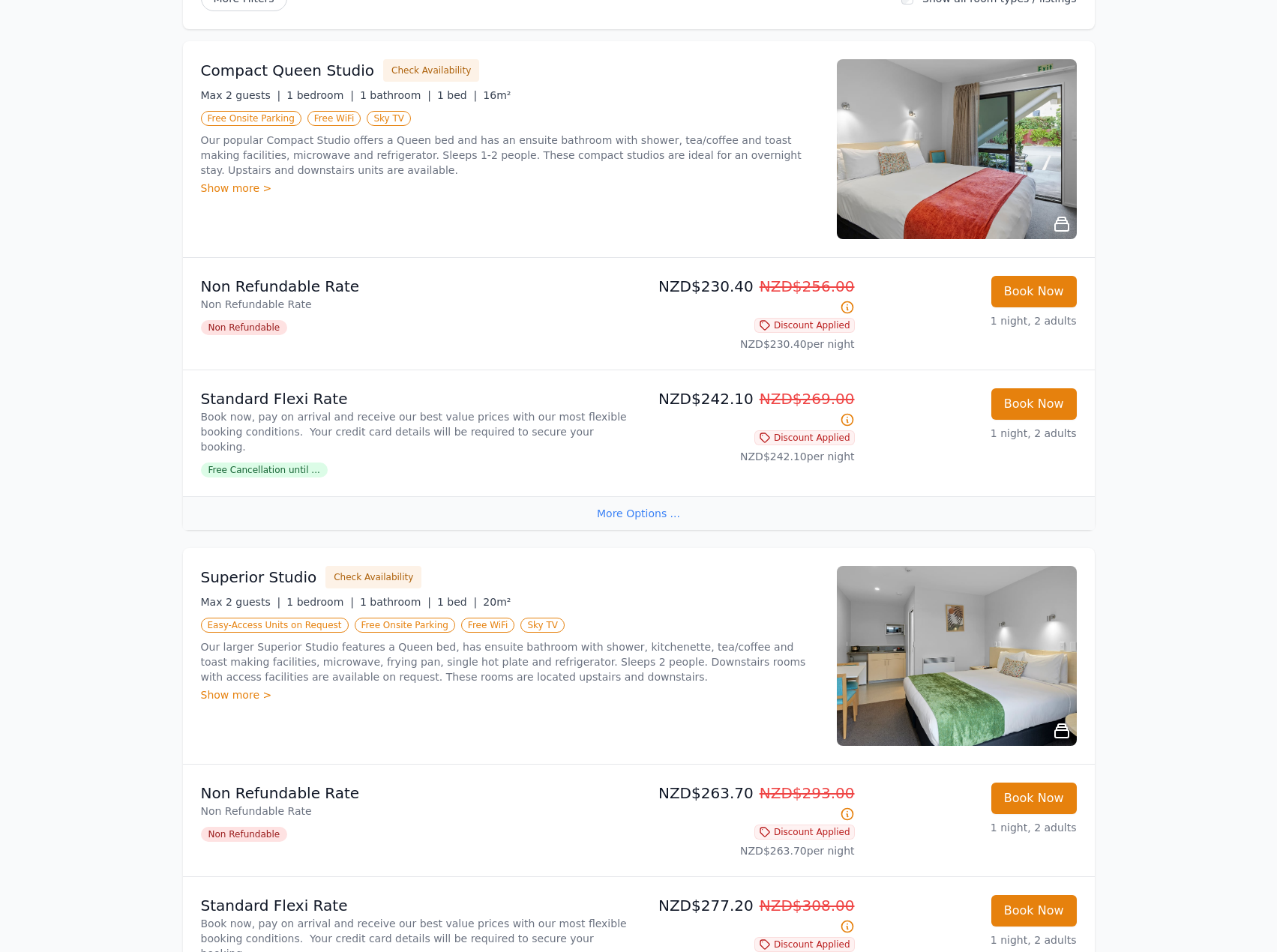
drag, startPoint x: 605, startPoint y: 465, endPoint x: 87, endPoint y: 528, distance: 521.8
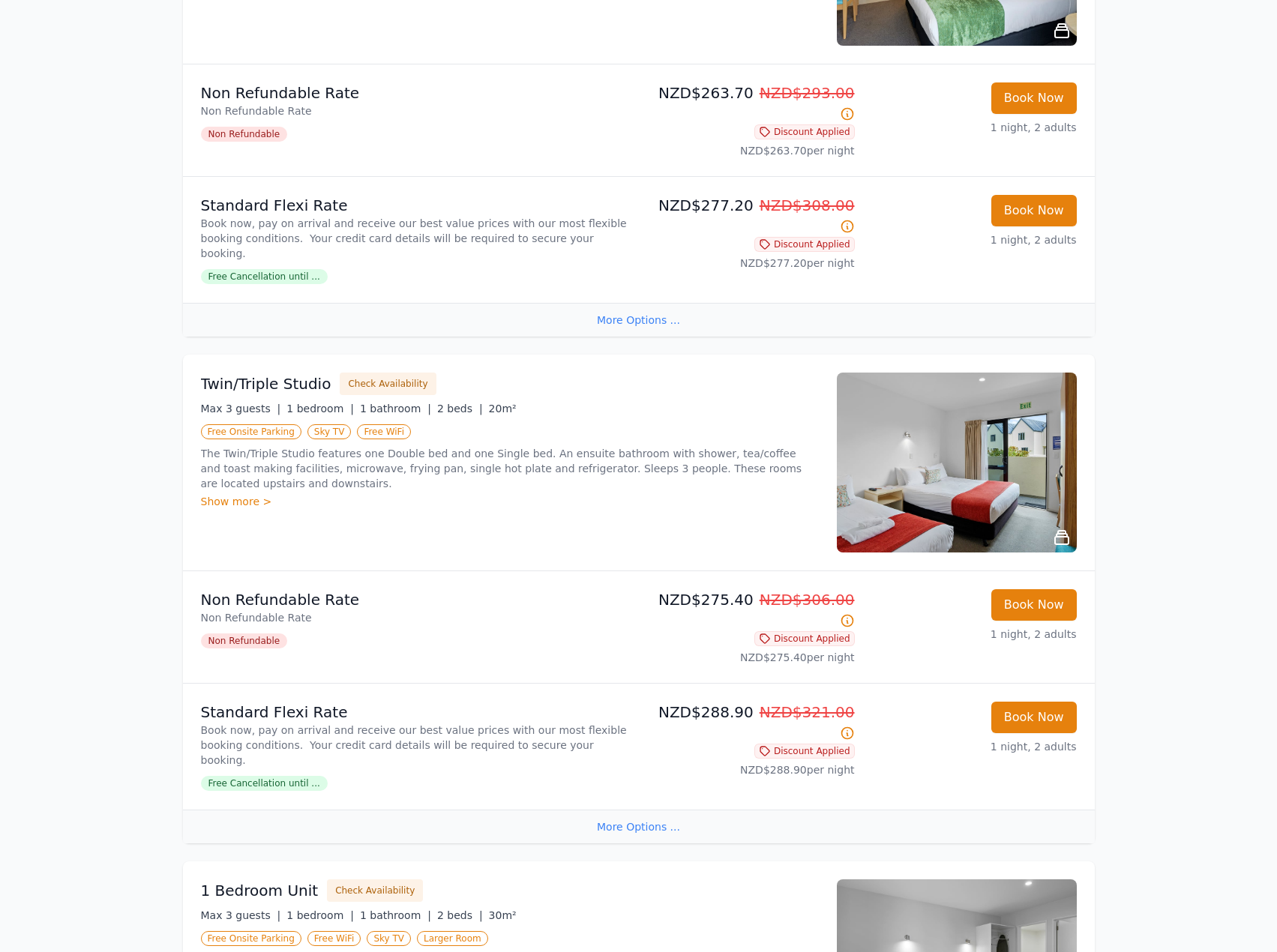
scroll to position [0, 0]
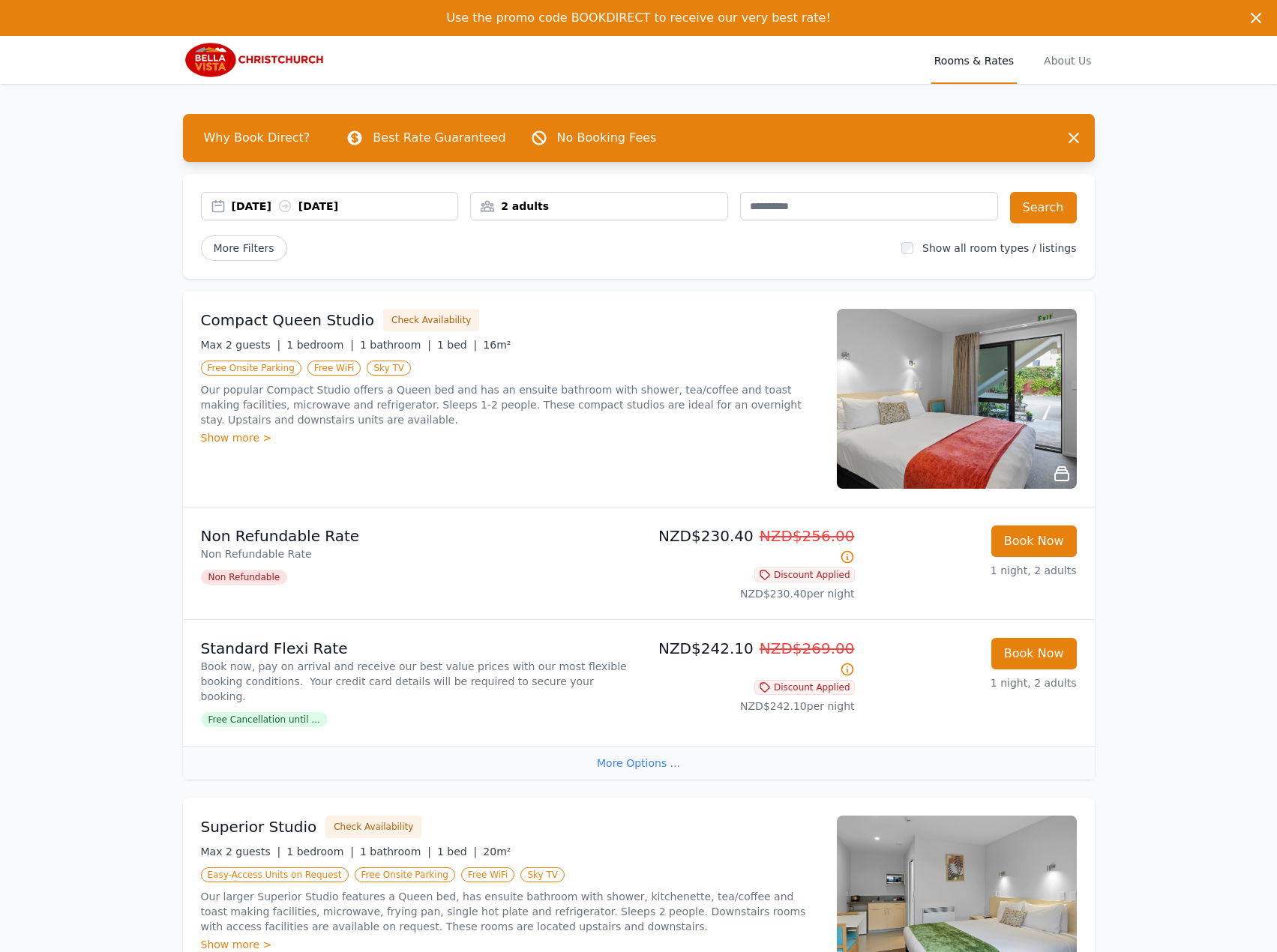
click at [328, 203] on div "[DATE] [DATE]" at bounding box center [344, 206] width 226 height 15
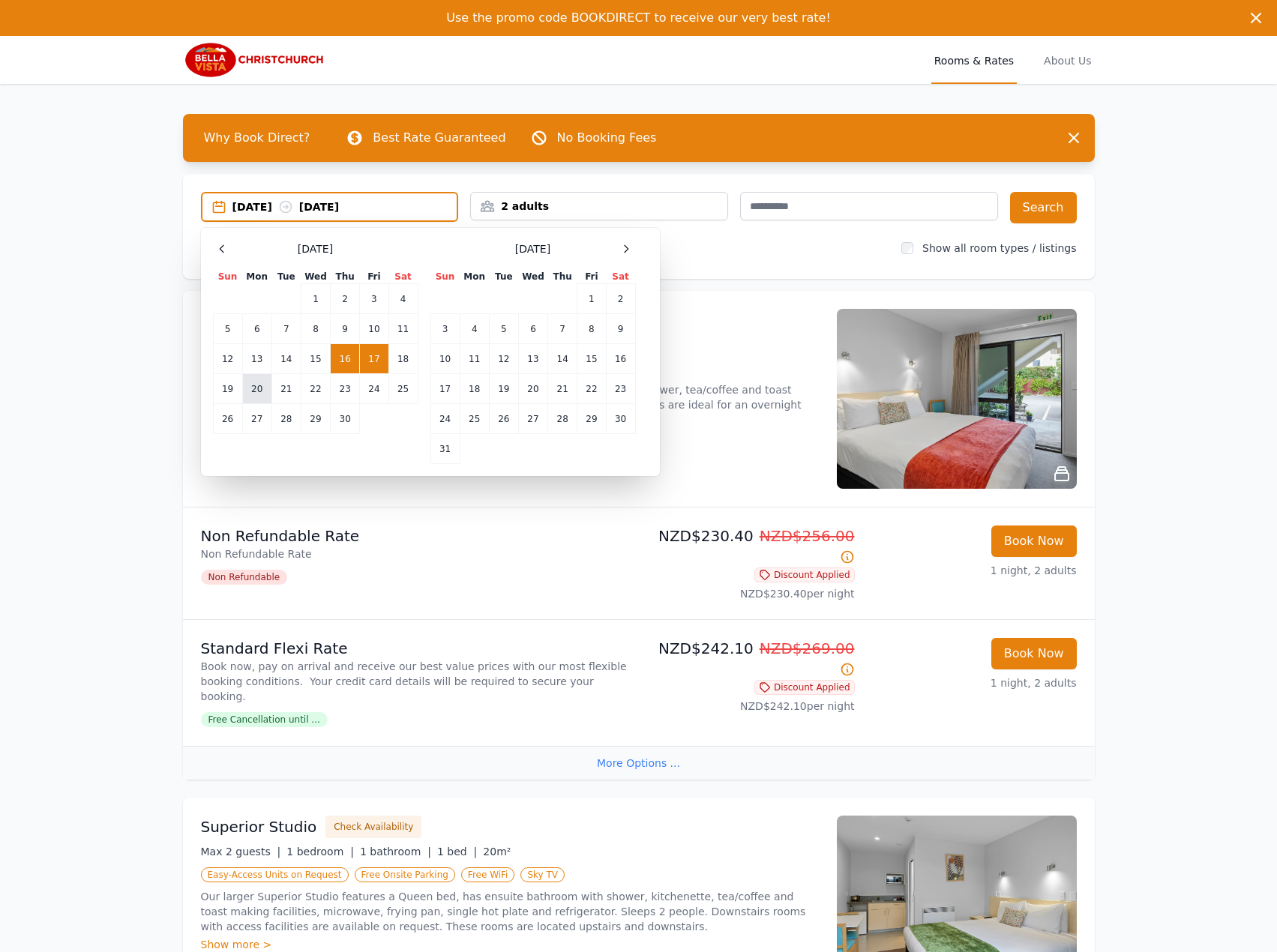
click at [260, 393] on td "20" at bounding box center [256, 389] width 30 height 30
click at [279, 391] on td "21" at bounding box center [286, 389] width 30 height 30
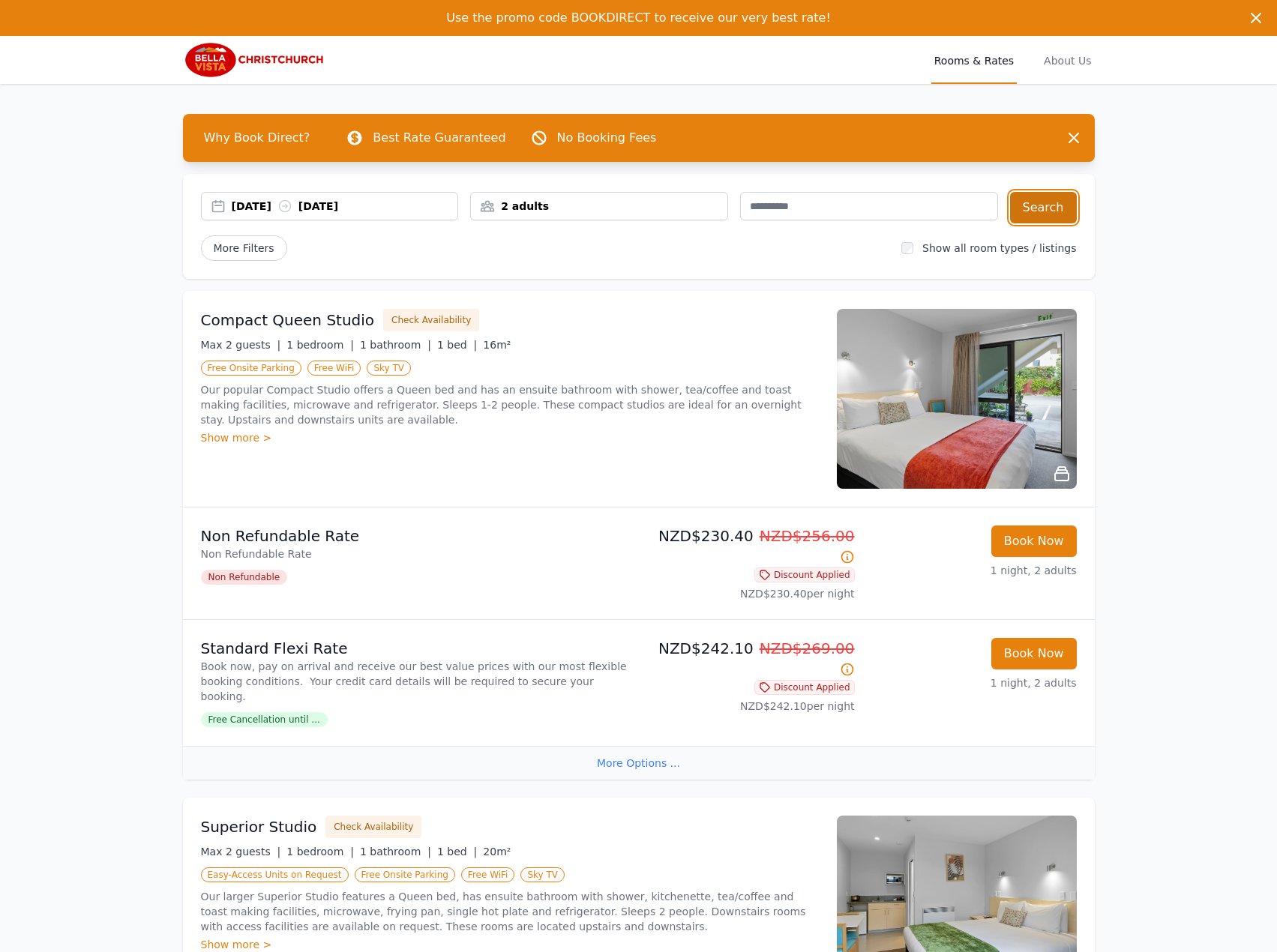
click at [1049, 209] on button "Search" at bounding box center [1043, 207] width 67 height 31
click at [337, 201] on div "[DATE] [DATE]" at bounding box center [344, 206] width 226 height 15
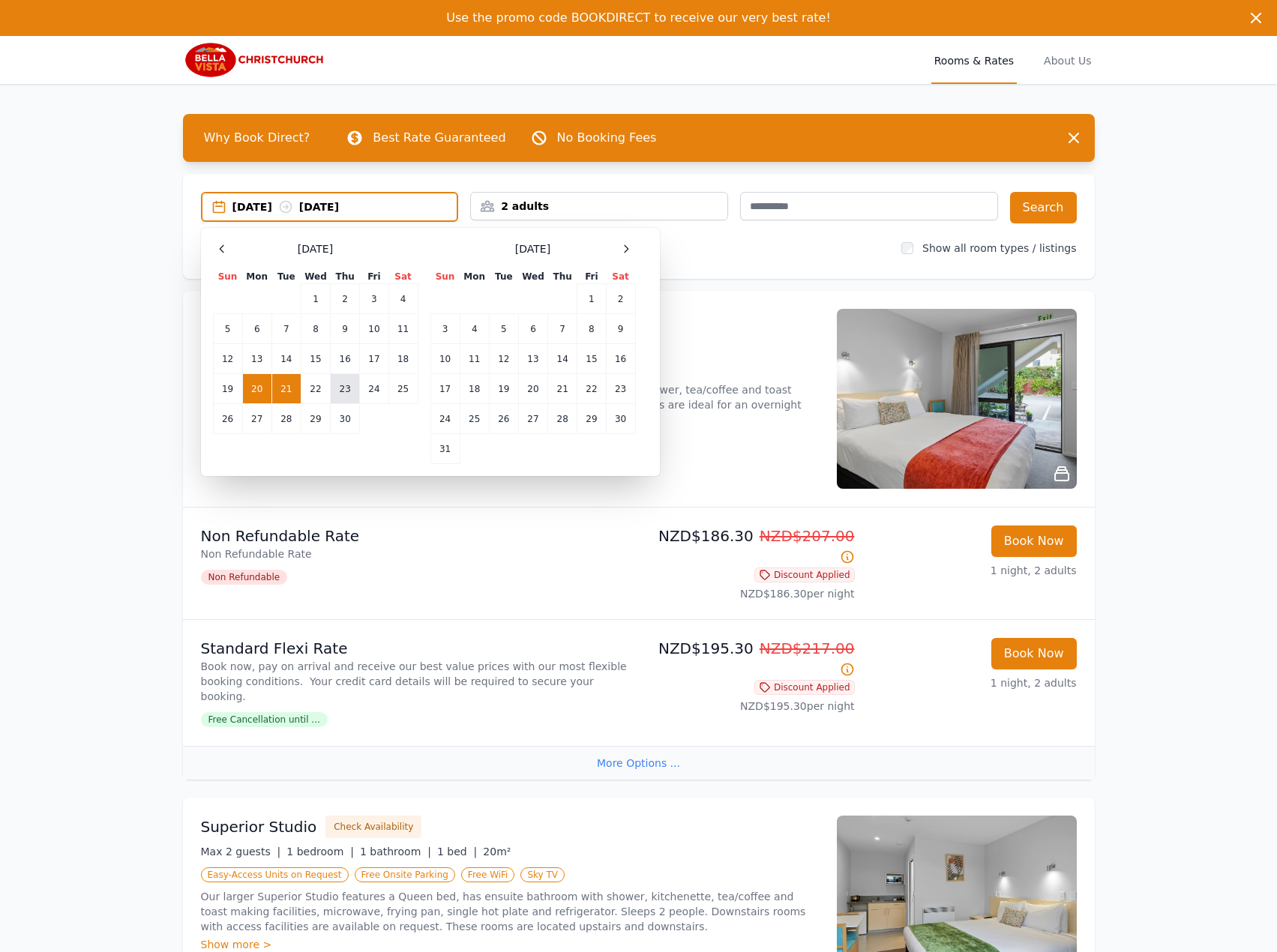
click at [343, 387] on td "23" at bounding box center [345, 389] width 30 height 30
click at [363, 384] on td "24" at bounding box center [374, 389] width 29 height 30
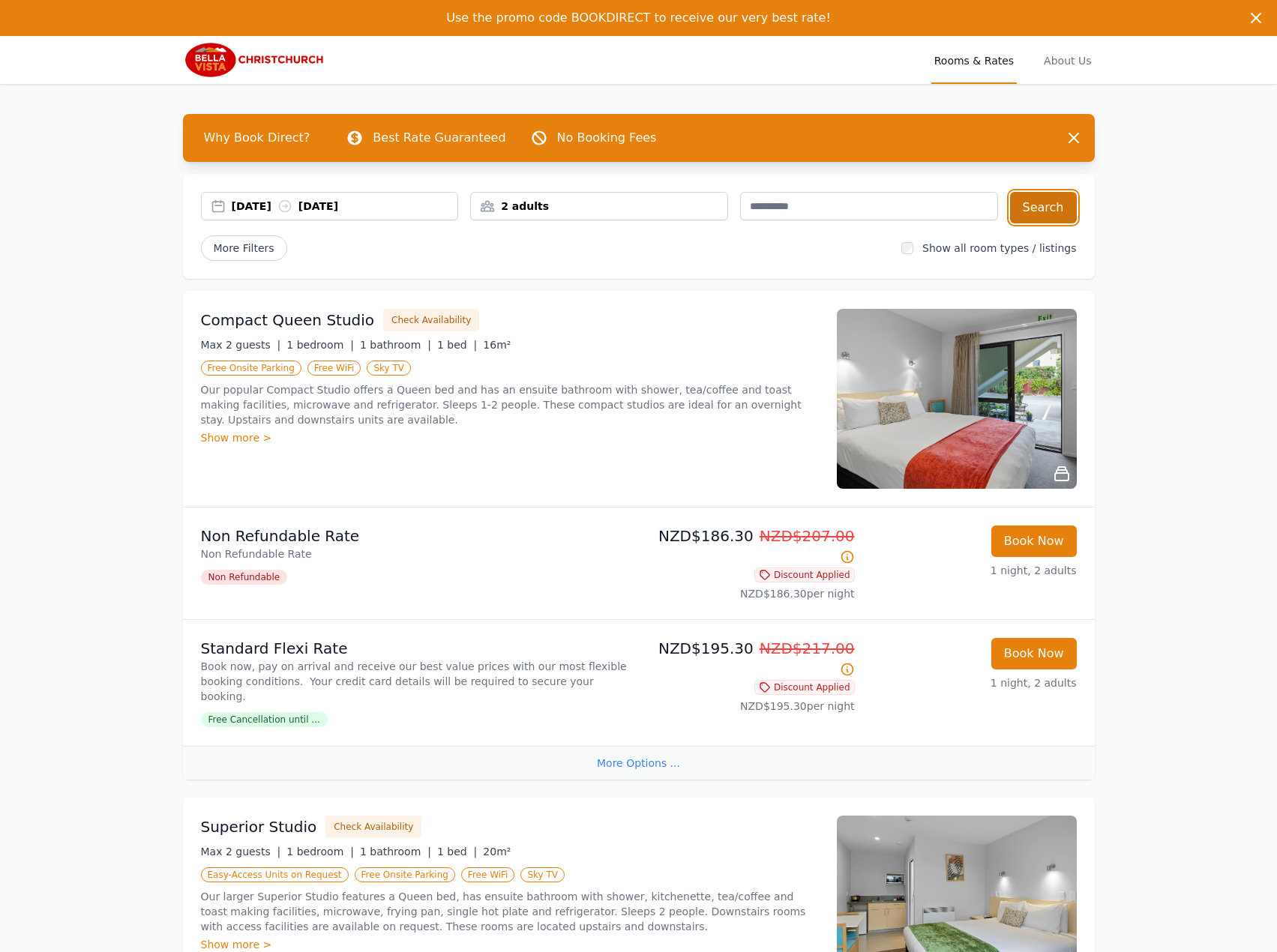
click at [1016, 209] on button "Search" at bounding box center [1043, 207] width 67 height 31
click at [282, 194] on div "[DATE] [DATE]" at bounding box center [330, 206] width 258 height 29
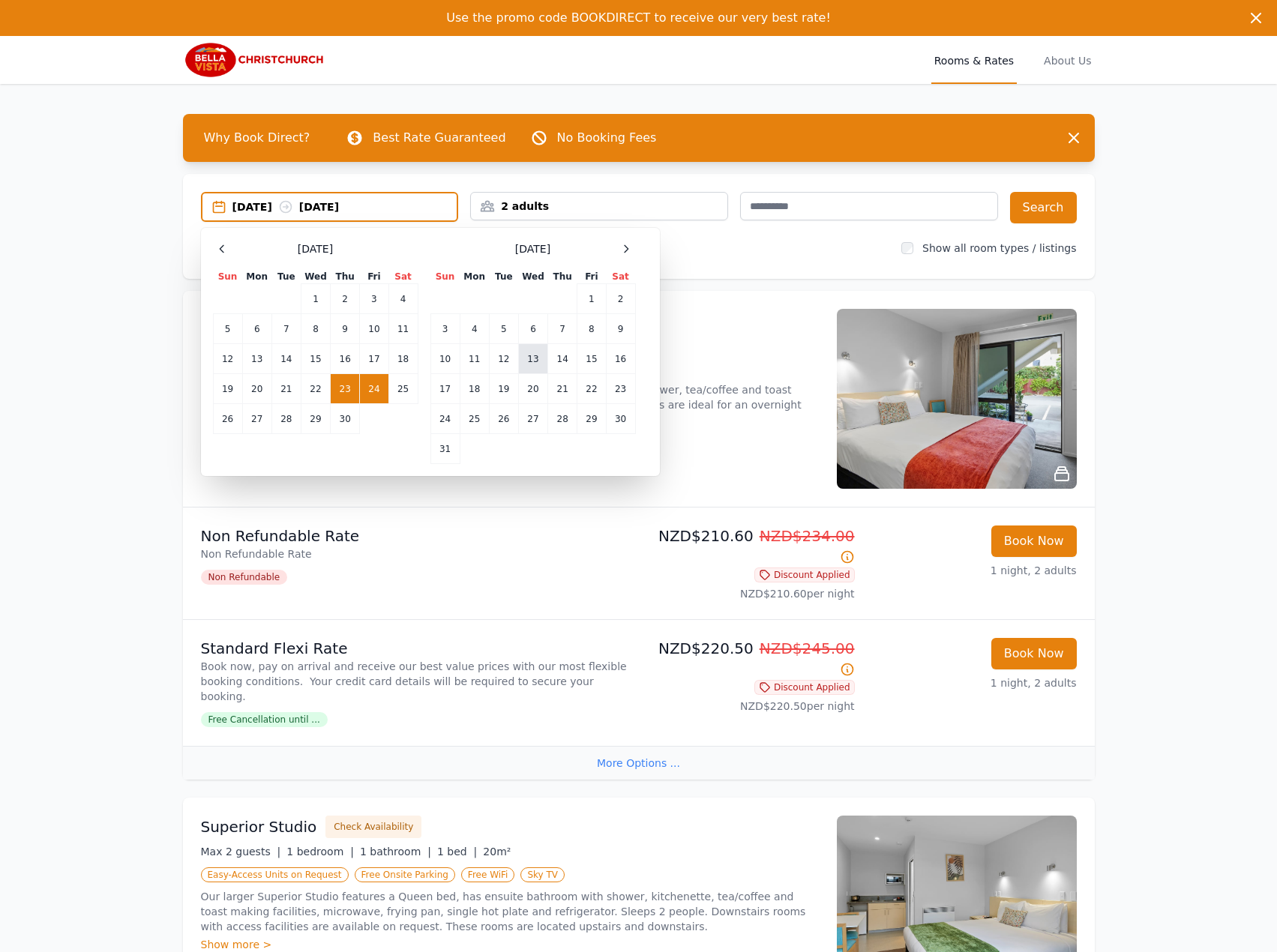
click at [528, 357] on td "13" at bounding box center [533, 360] width 30 height 30
click at [556, 353] on td "14" at bounding box center [562, 360] width 30 height 30
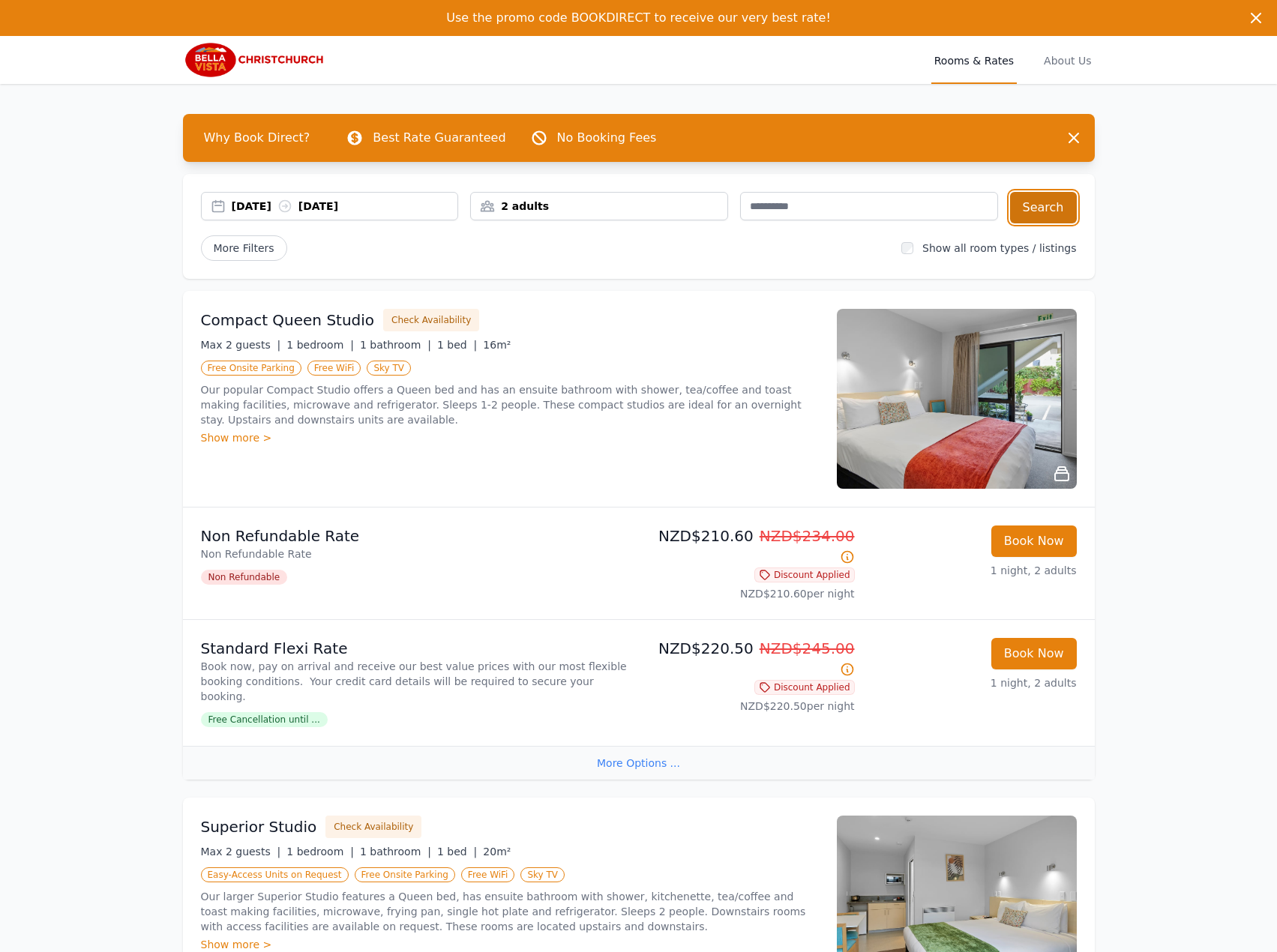
click at [1026, 213] on button "Search" at bounding box center [1043, 207] width 67 height 31
click at [291, 216] on div "[DATE] [DATE]" at bounding box center [330, 206] width 258 height 29
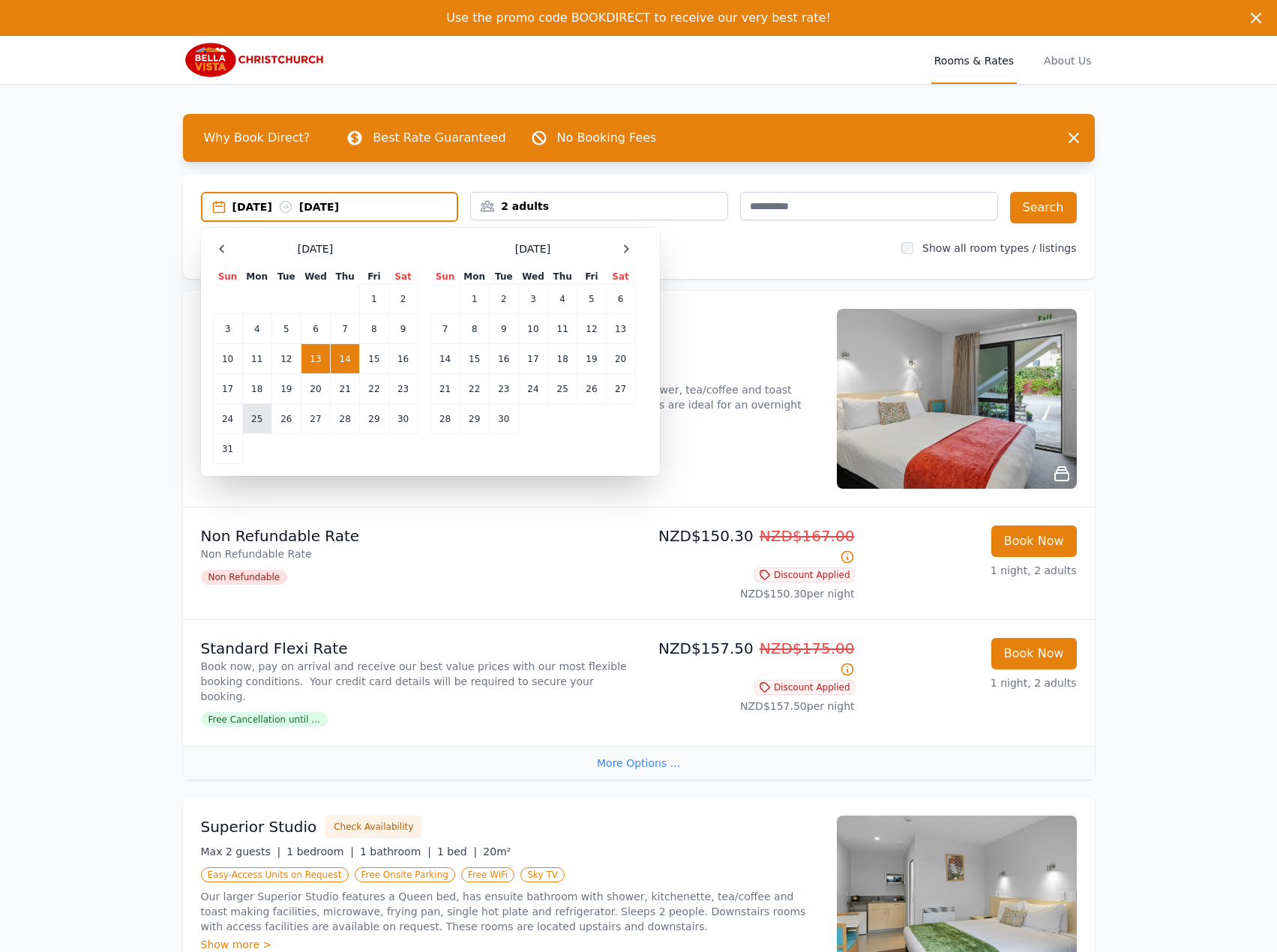
click at [255, 410] on td "25" at bounding box center [256, 419] width 30 height 30
click at [285, 410] on td "26" at bounding box center [286, 419] width 30 height 30
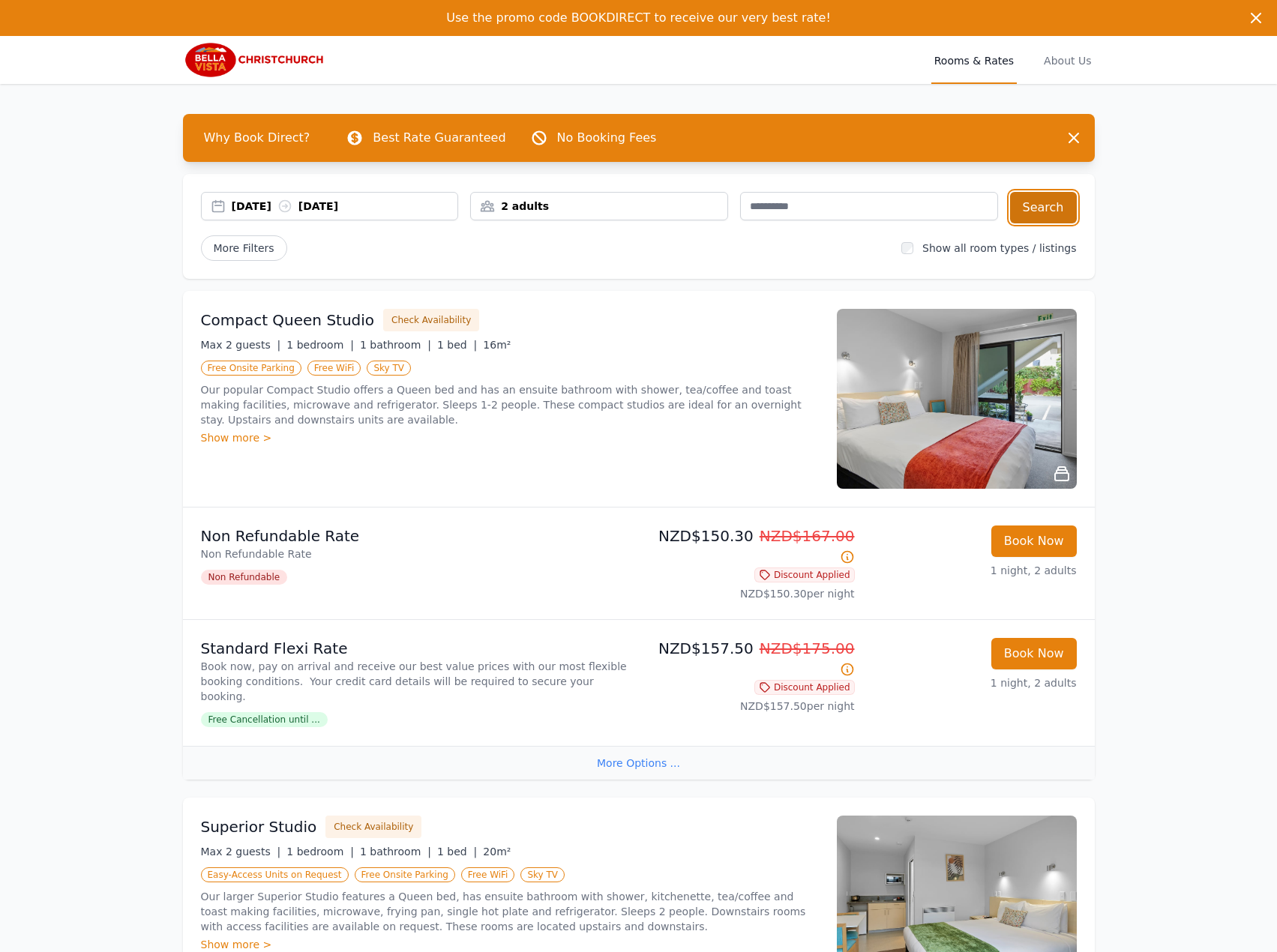
click at [1055, 204] on button "Search" at bounding box center [1043, 207] width 67 height 31
click at [300, 204] on div "[DATE] [DATE]" at bounding box center [344, 206] width 226 height 15
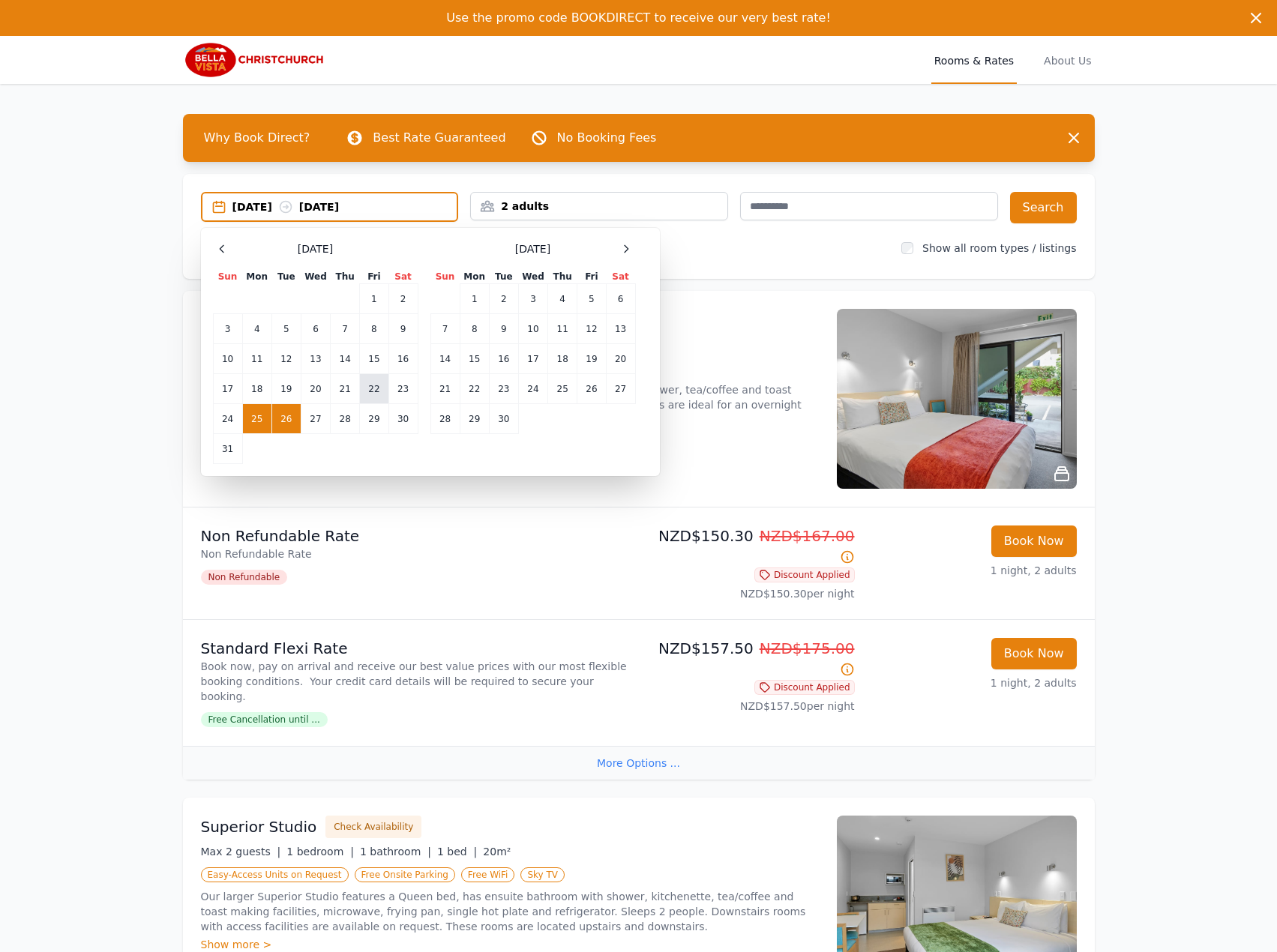
click at [372, 388] on td "22" at bounding box center [374, 389] width 29 height 30
click at [386, 388] on td "22" at bounding box center [374, 389] width 29 height 30
click at [389, 386] on td "23" at bounding box center [403, 389] width 30 height 30
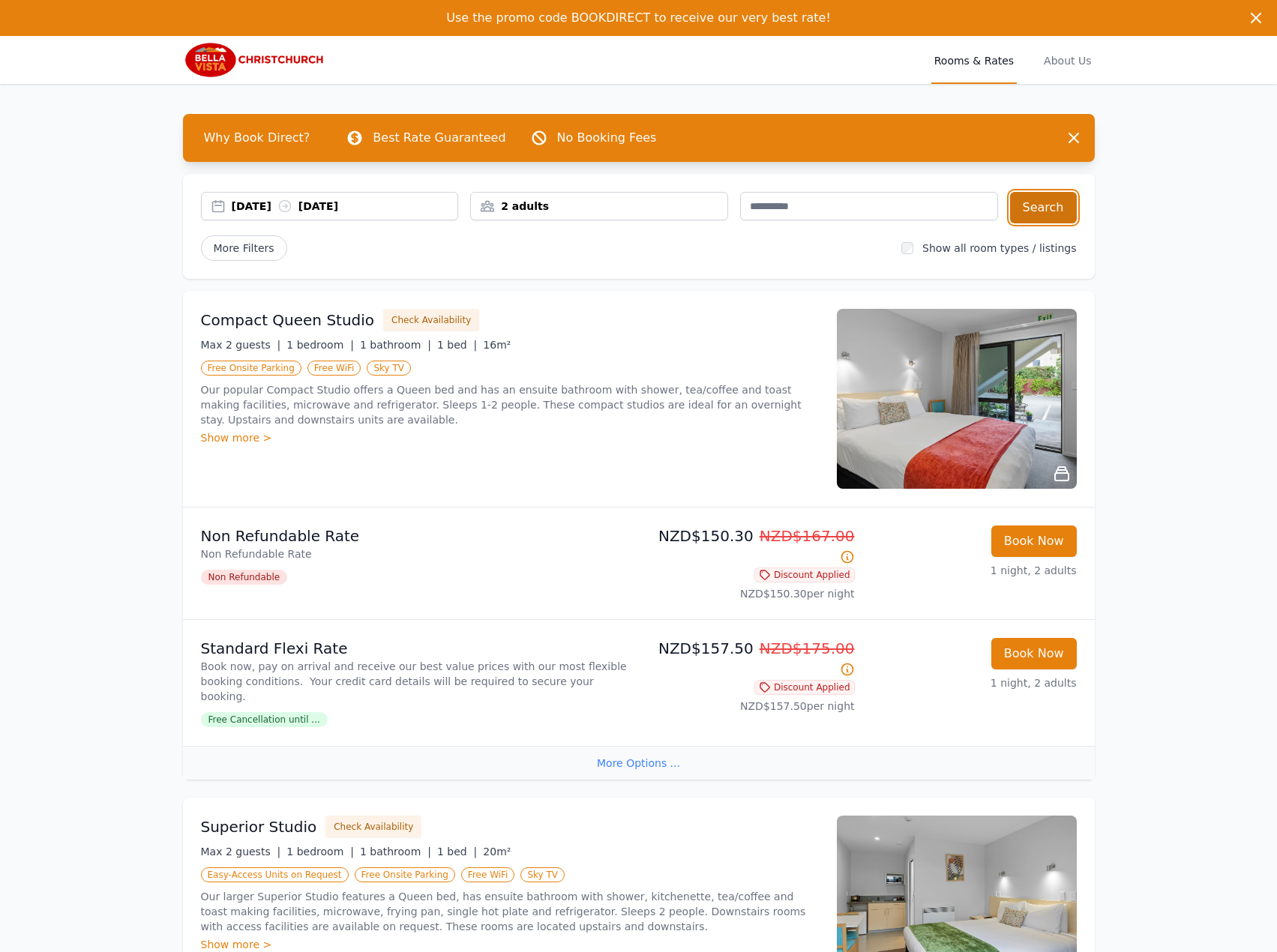
click at [1058, 215] on button "Search" at bounding box center [1043, 207] width 67 height 31
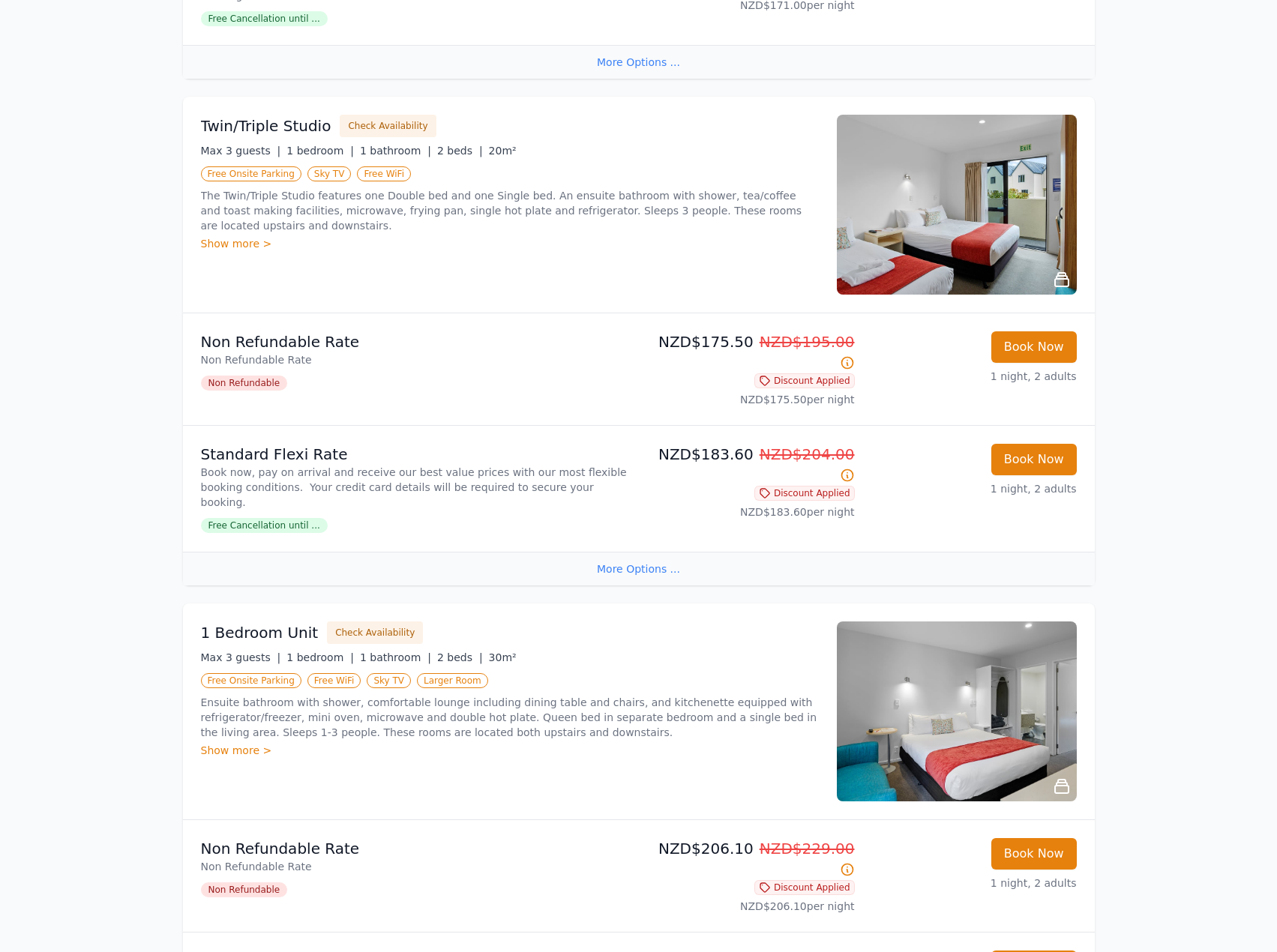
scroll to position [1249, 0]
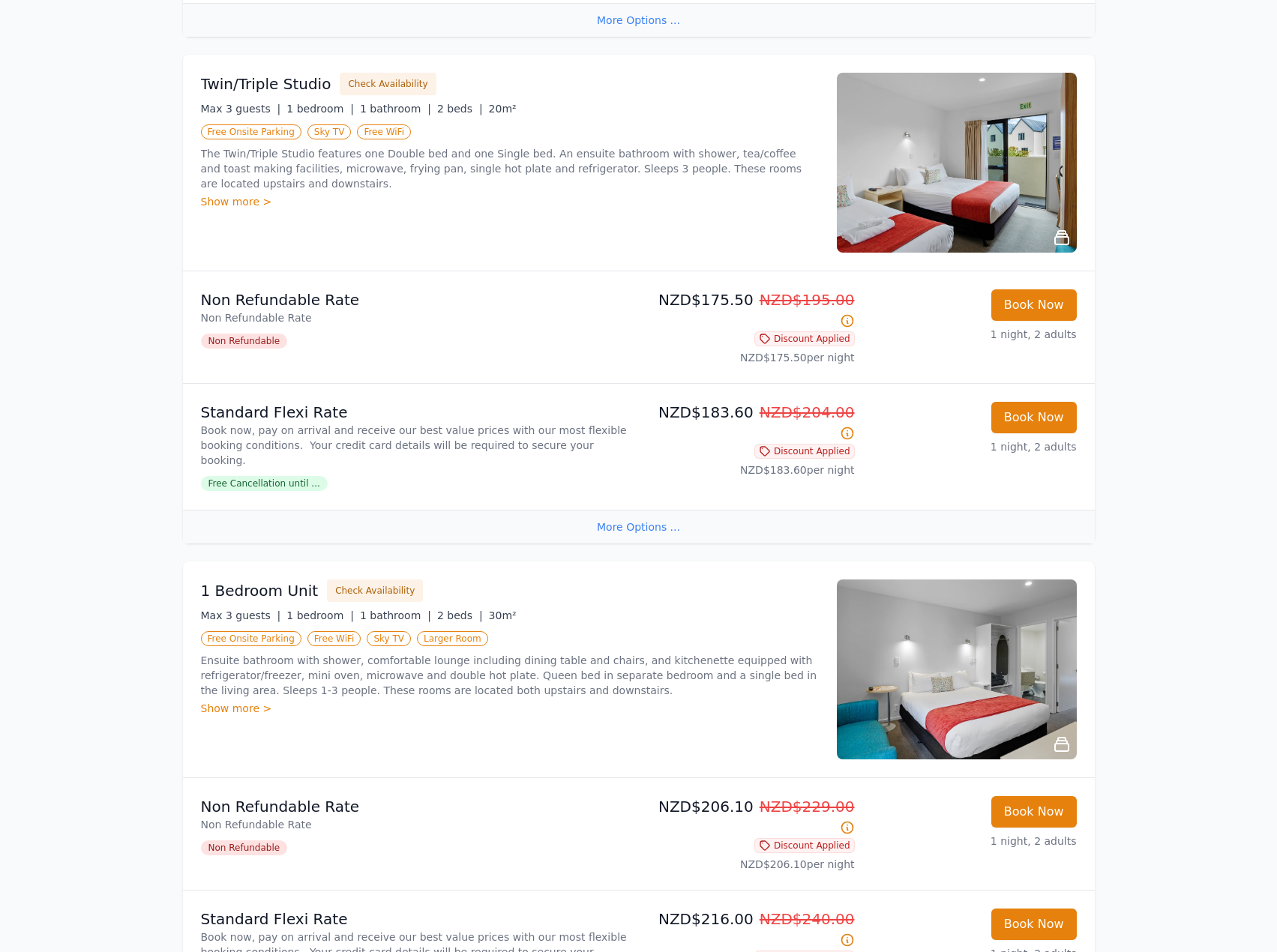
drag, startPoint x: 579, startPoint y: 436, endPoint x: 552, endPoint y: 430, distance: 27.7
click at [579, 510] on div "More Options ..." at bounding box center [638, 526] width 911 height 33
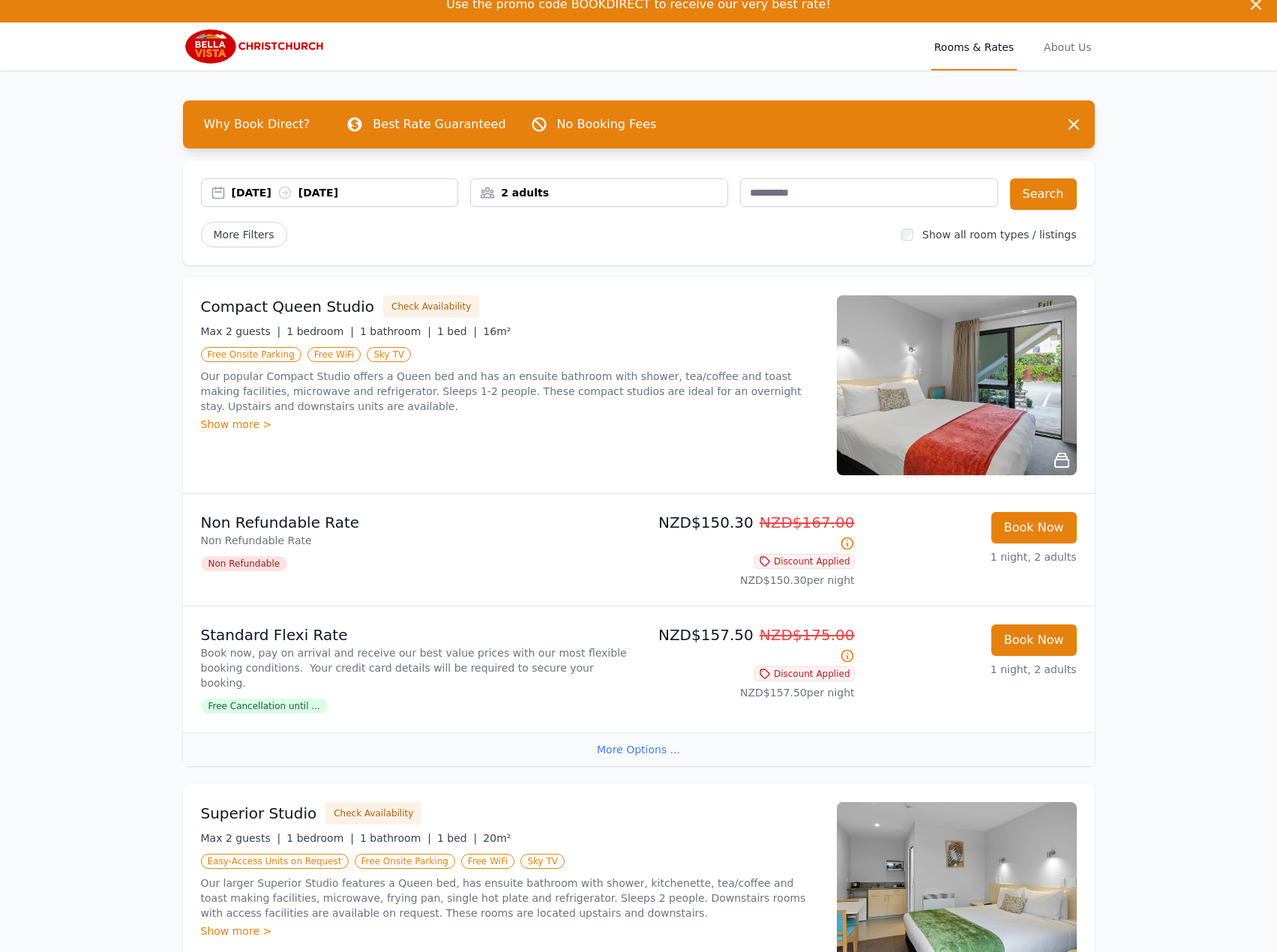
scroll to position [0, 0]
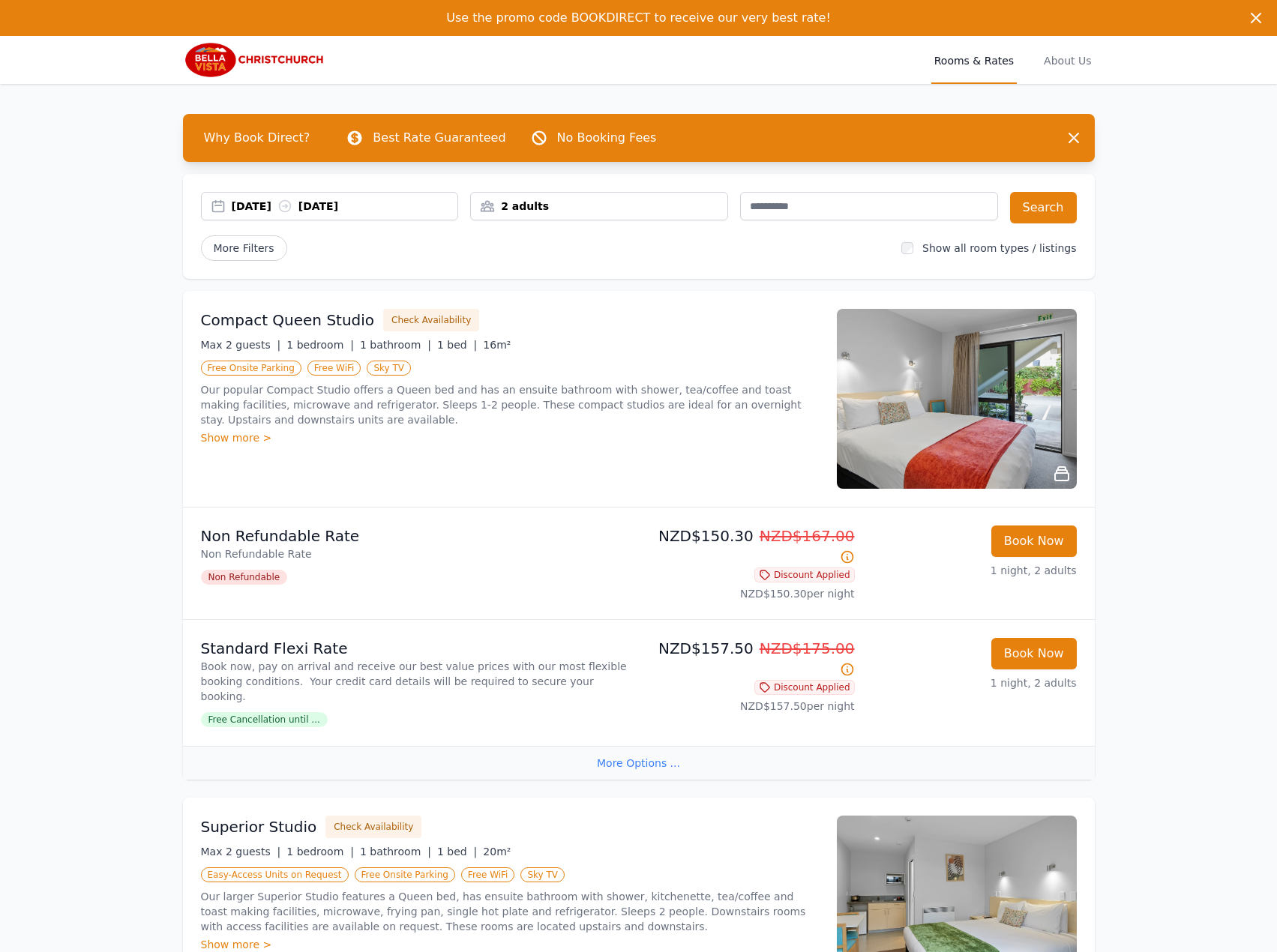
click at [416, 205] on div "[DATE] [DATE]" at bounding box center [344, 206] width 226 height 15
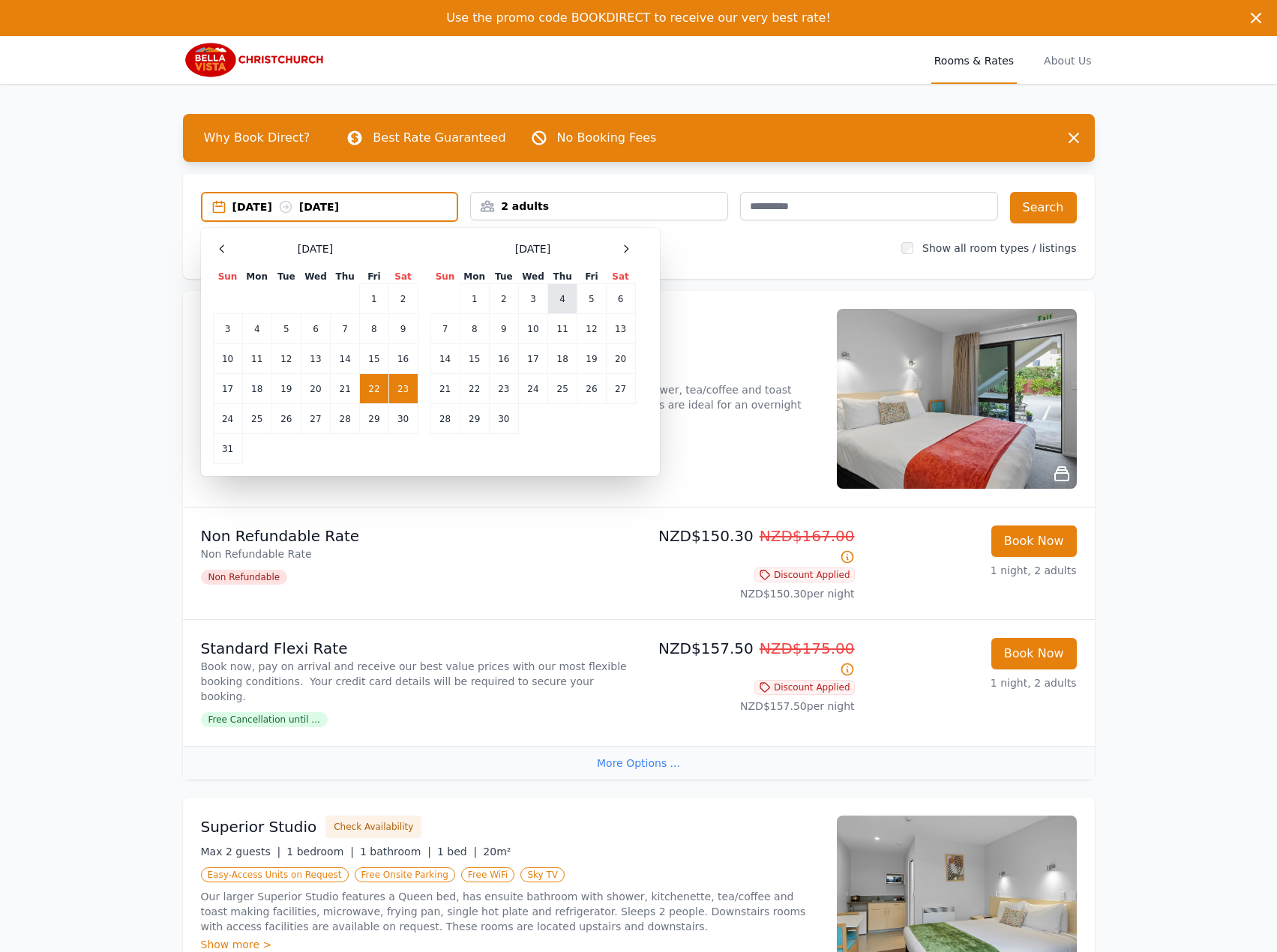
click at [556, 305] on td "4" at bounding box center [562, 299] width 30 height 30
click at [583, 305] on td "5" at bounding box center [592, 299] width 29 height 30
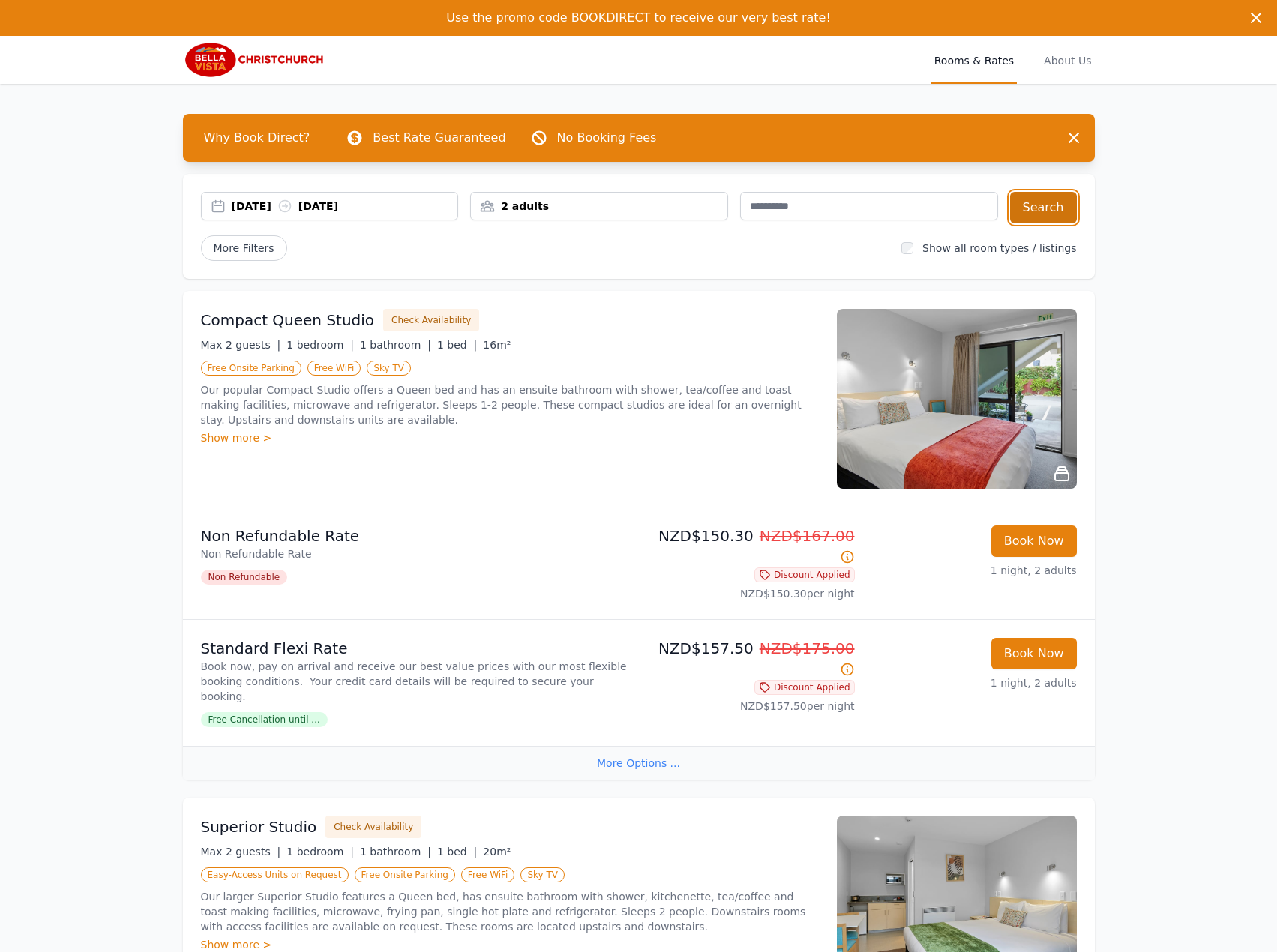
click at [1059, 203] on button "Search" at bounding box center [1043, 207] width 67 height 31
click at [282, 193] on div "[DATE] [DATE]" at bounding box center [330, 206] width 258 height 29
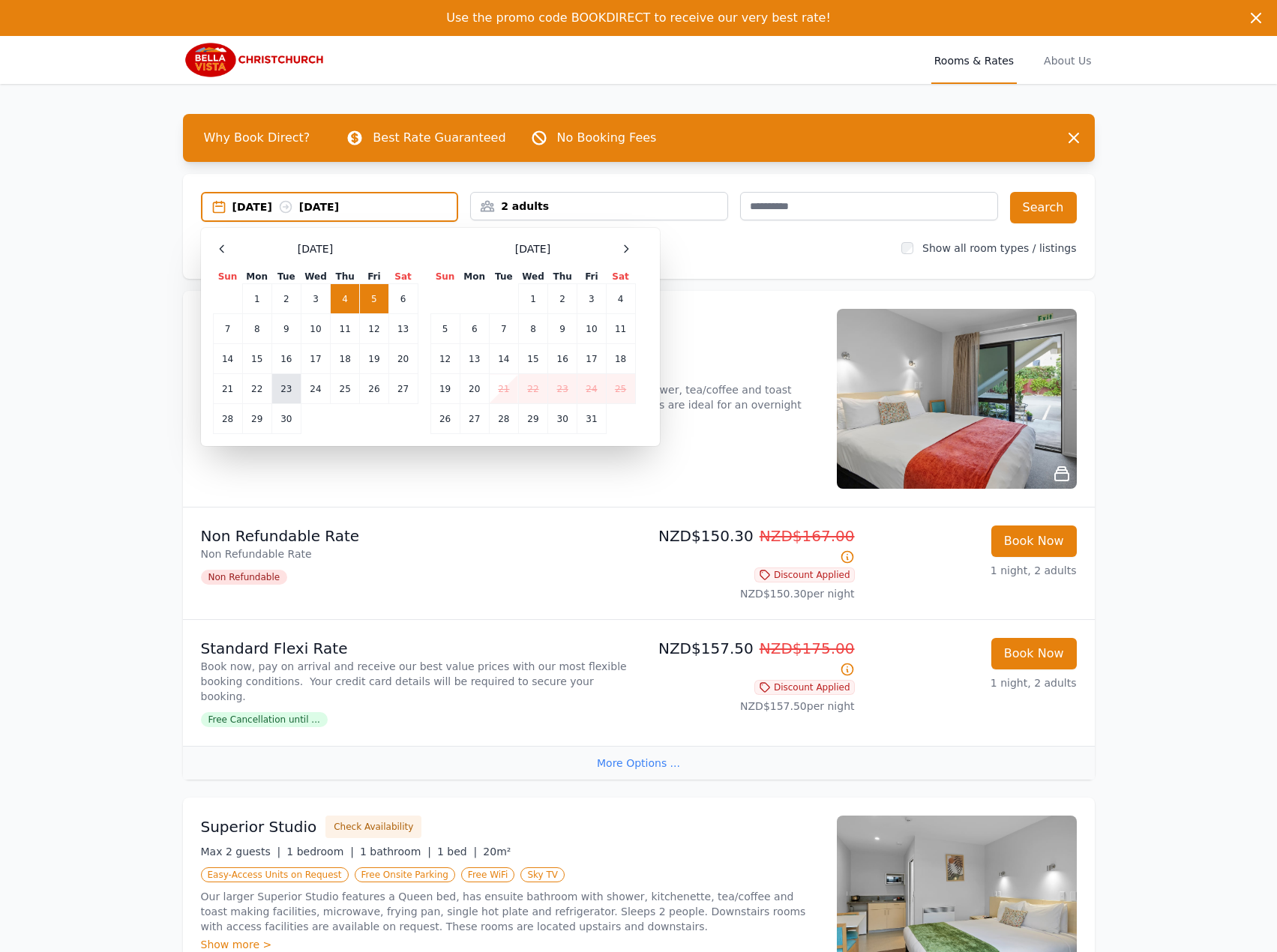
click at [297, 379] on td "23" at bounding box center [286, 389] width 30 height 30
click at [310, 381] on td "24" at bounding box center [315, 389] width 30 height 30
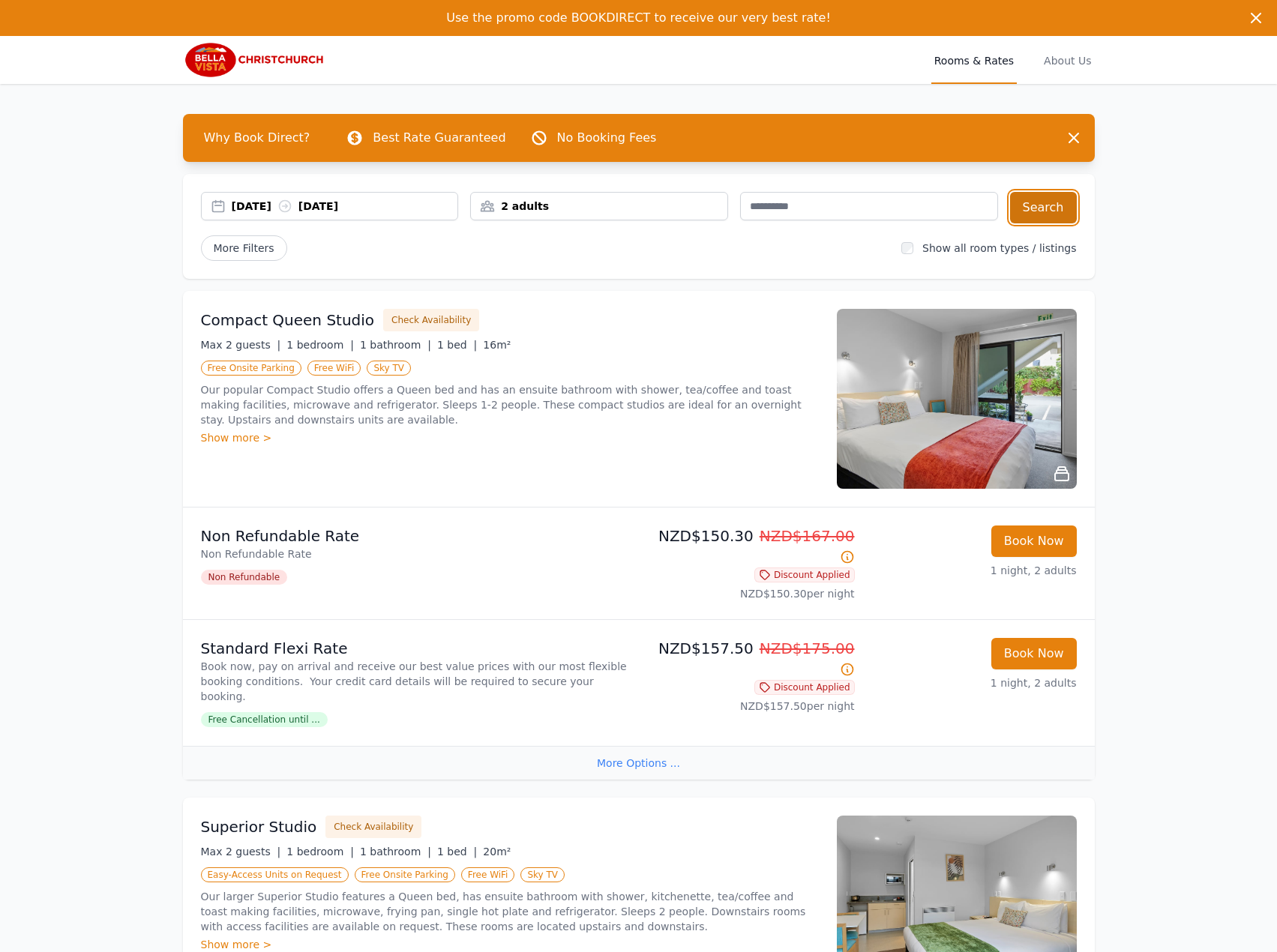
click at [1020, 205] on button "Search" at bounding box center [1043, 207] width 67 height 31
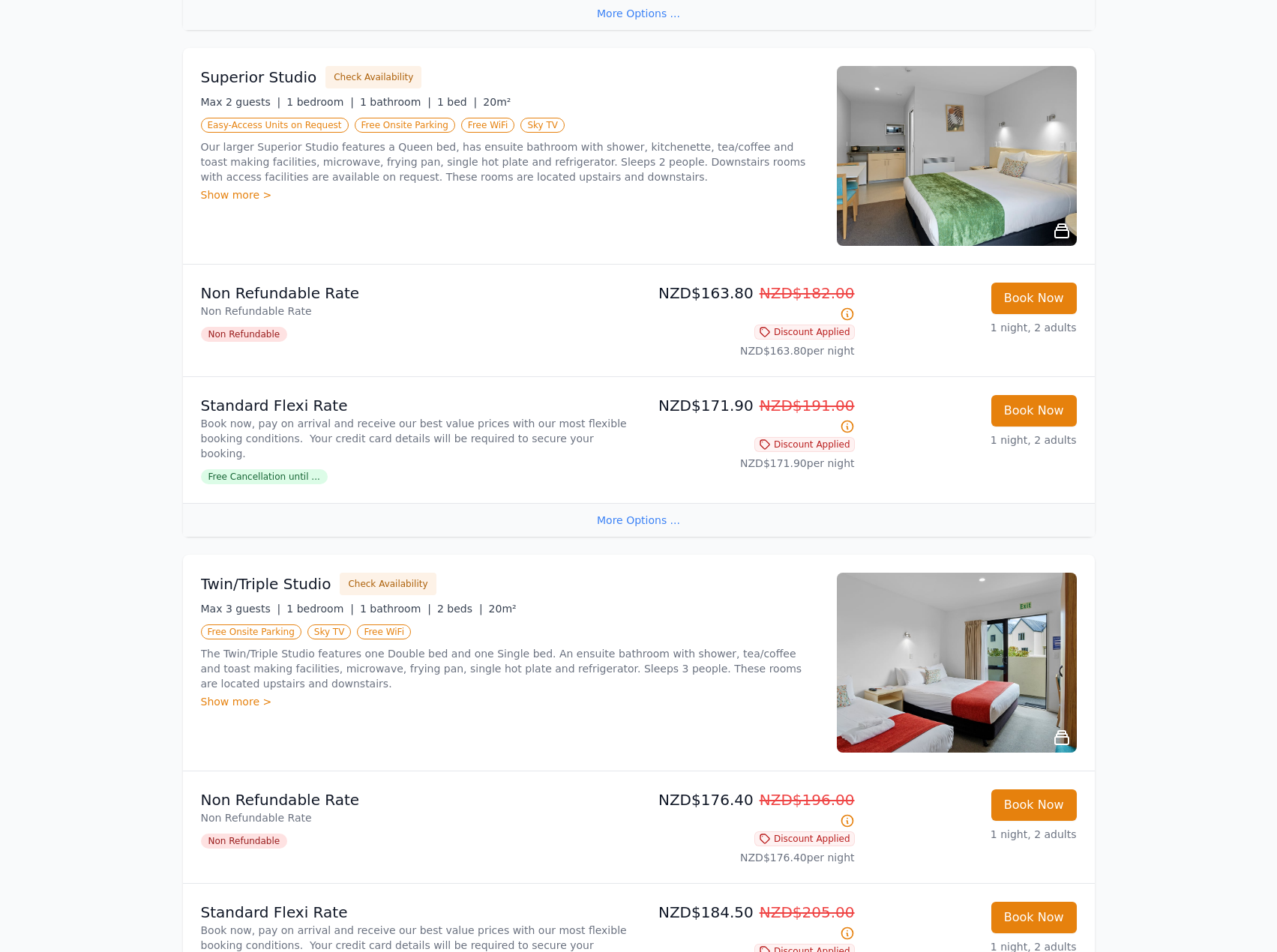
scroll to position [1249, 0]
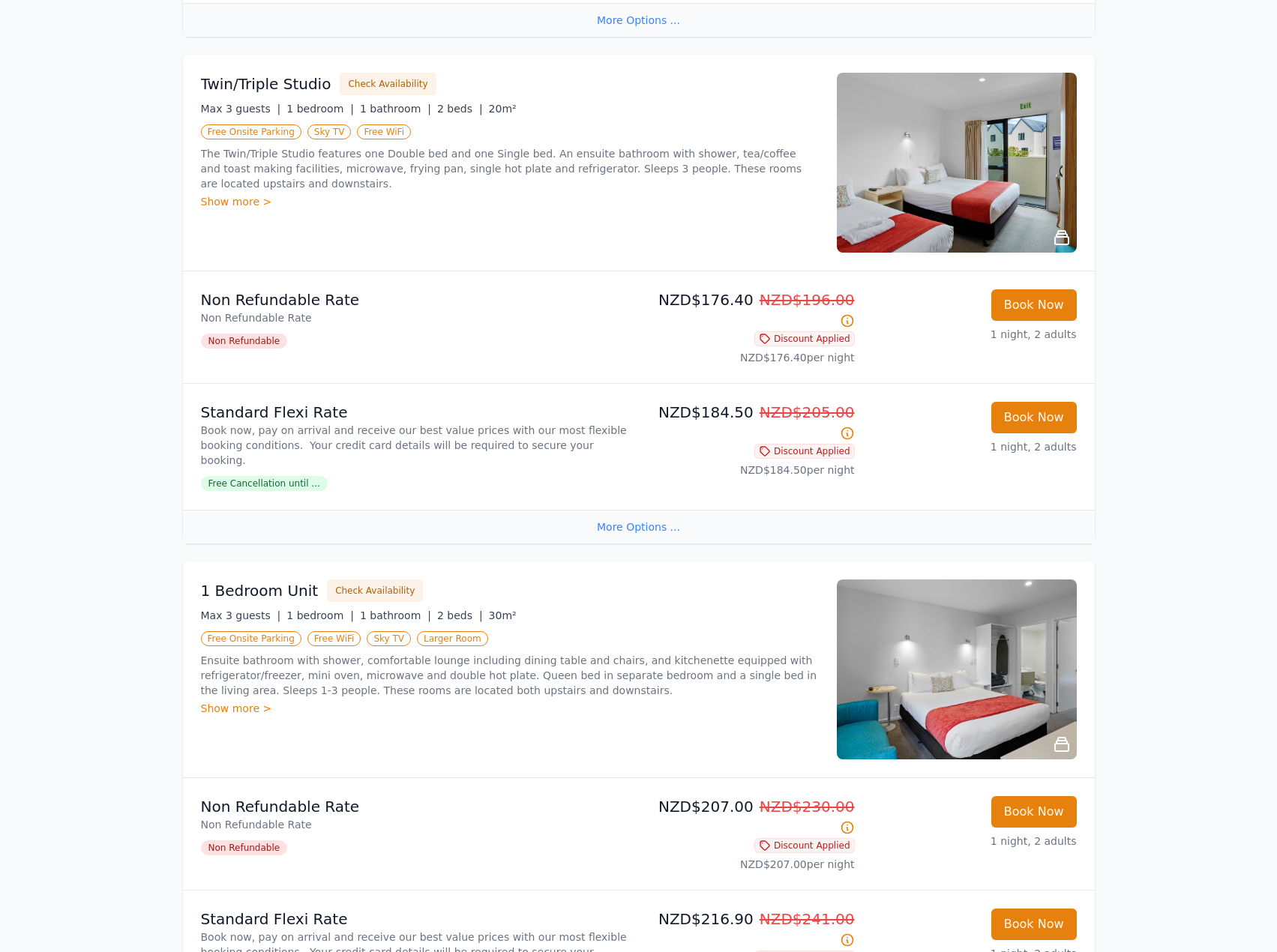
click at [137, 431] on div "Use the promo code BOOKDIRECT to receive our very best rate! Use the promo code…" at bounding box center [638, 474] width 1277 height 3448
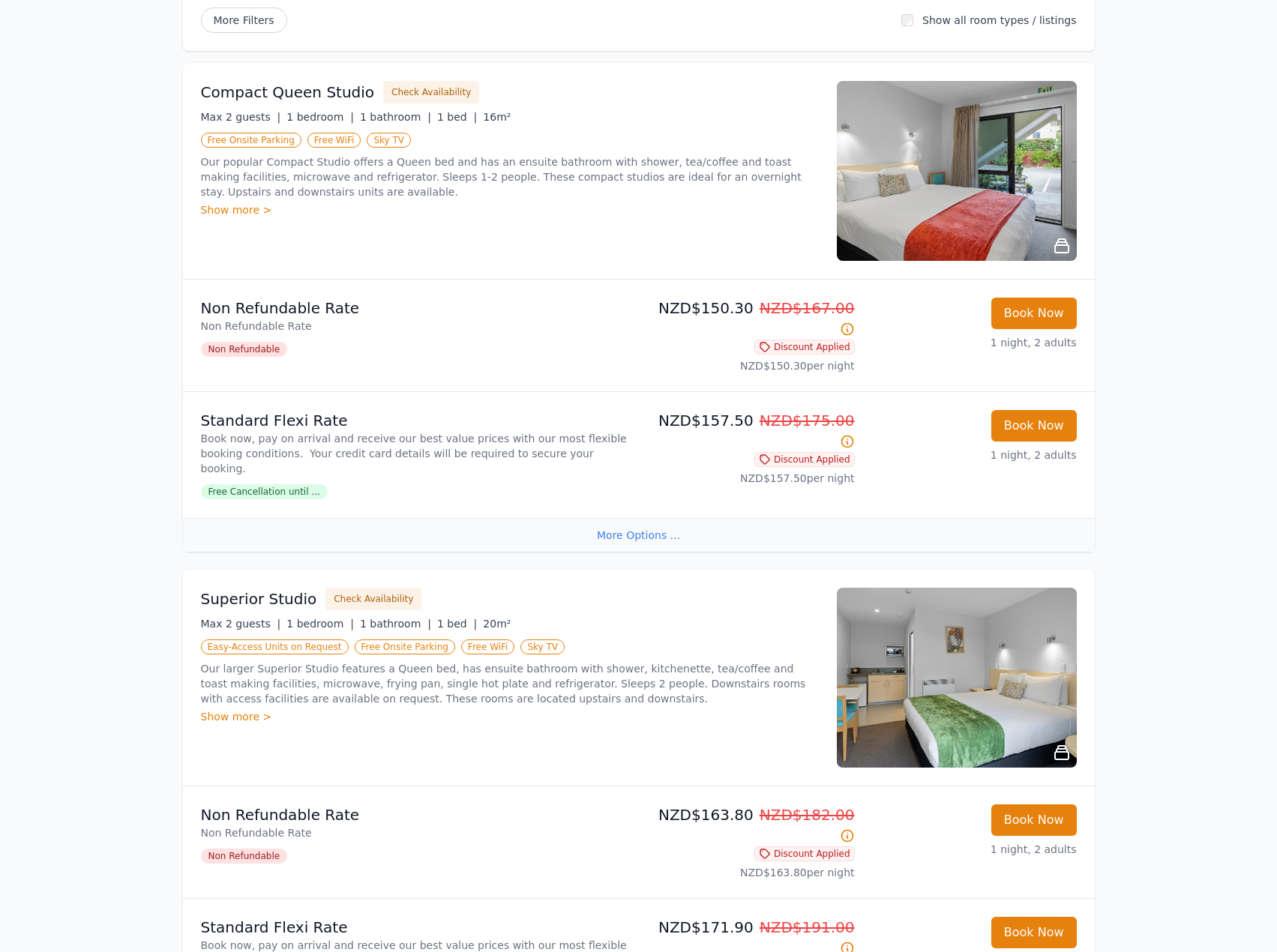
scroll to position [0, 0]
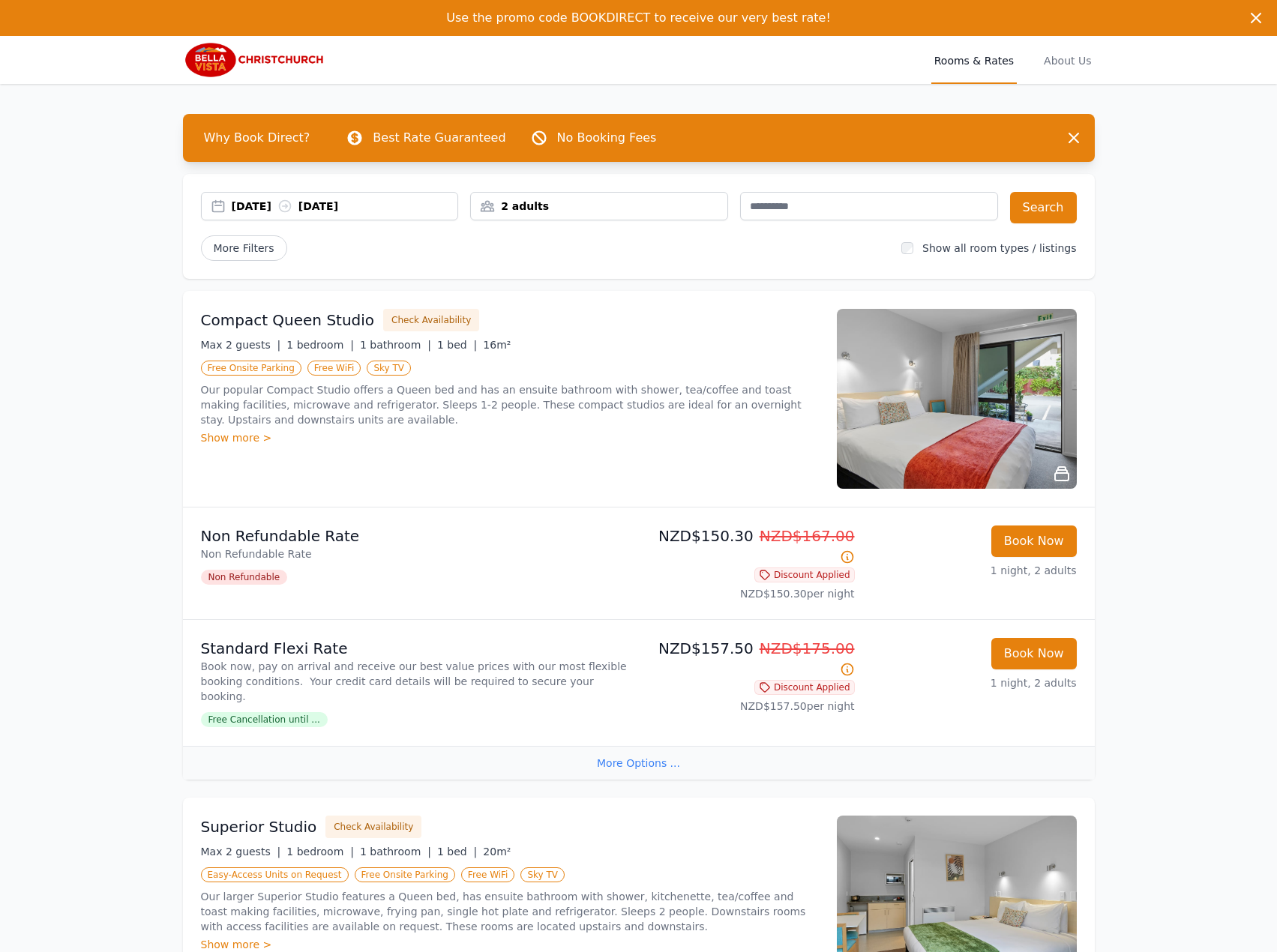
click at [345, 201] on div "[DATE] [DATE]" at bounding box center [344, 206] width 226 height 15
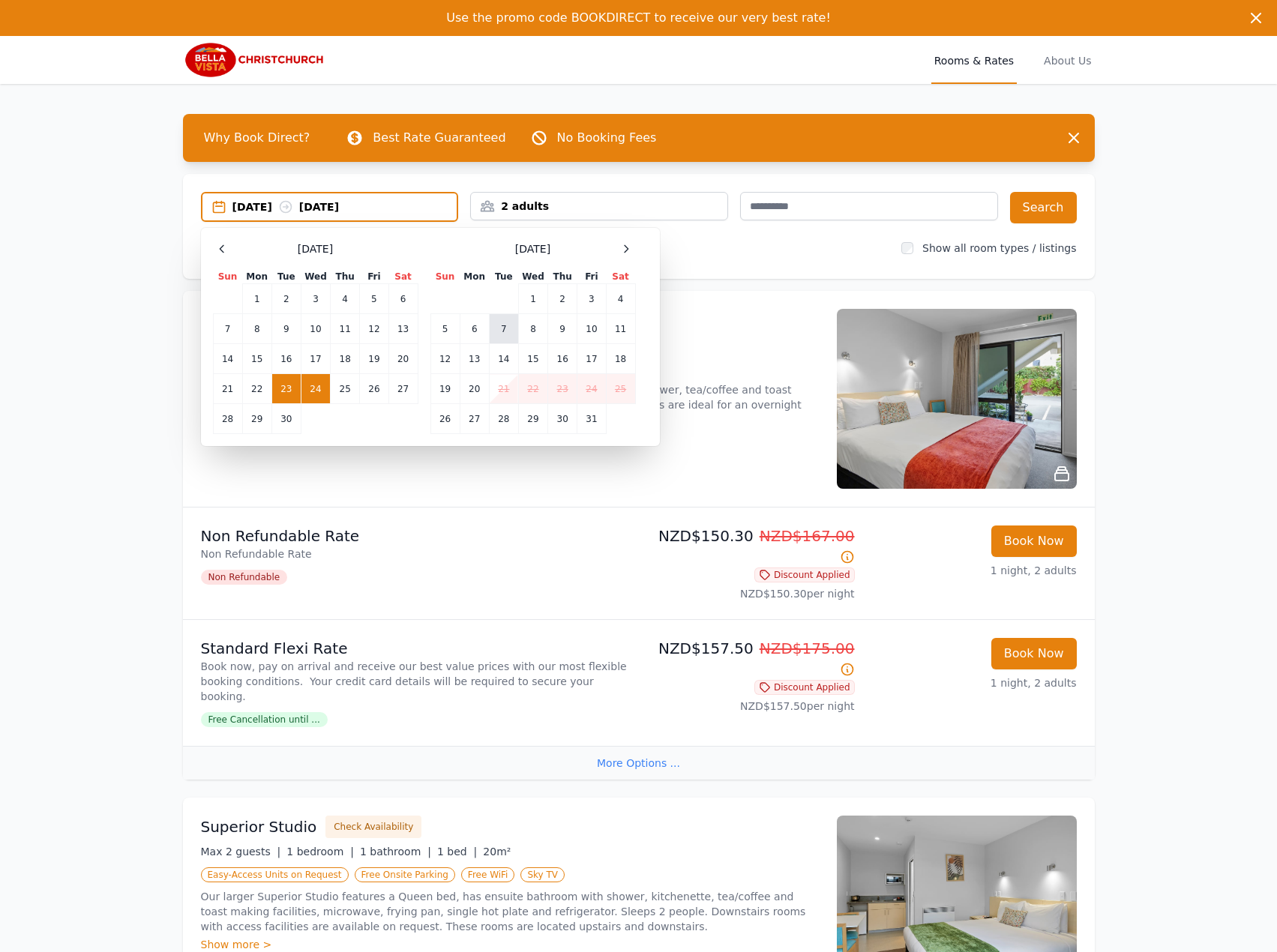
click at [492, 324] on td "7" at bounding box center [503, 329] width 30 height 30
click at [539, 324] on td "8" at bounding box center [533, 329] width 30 height 30
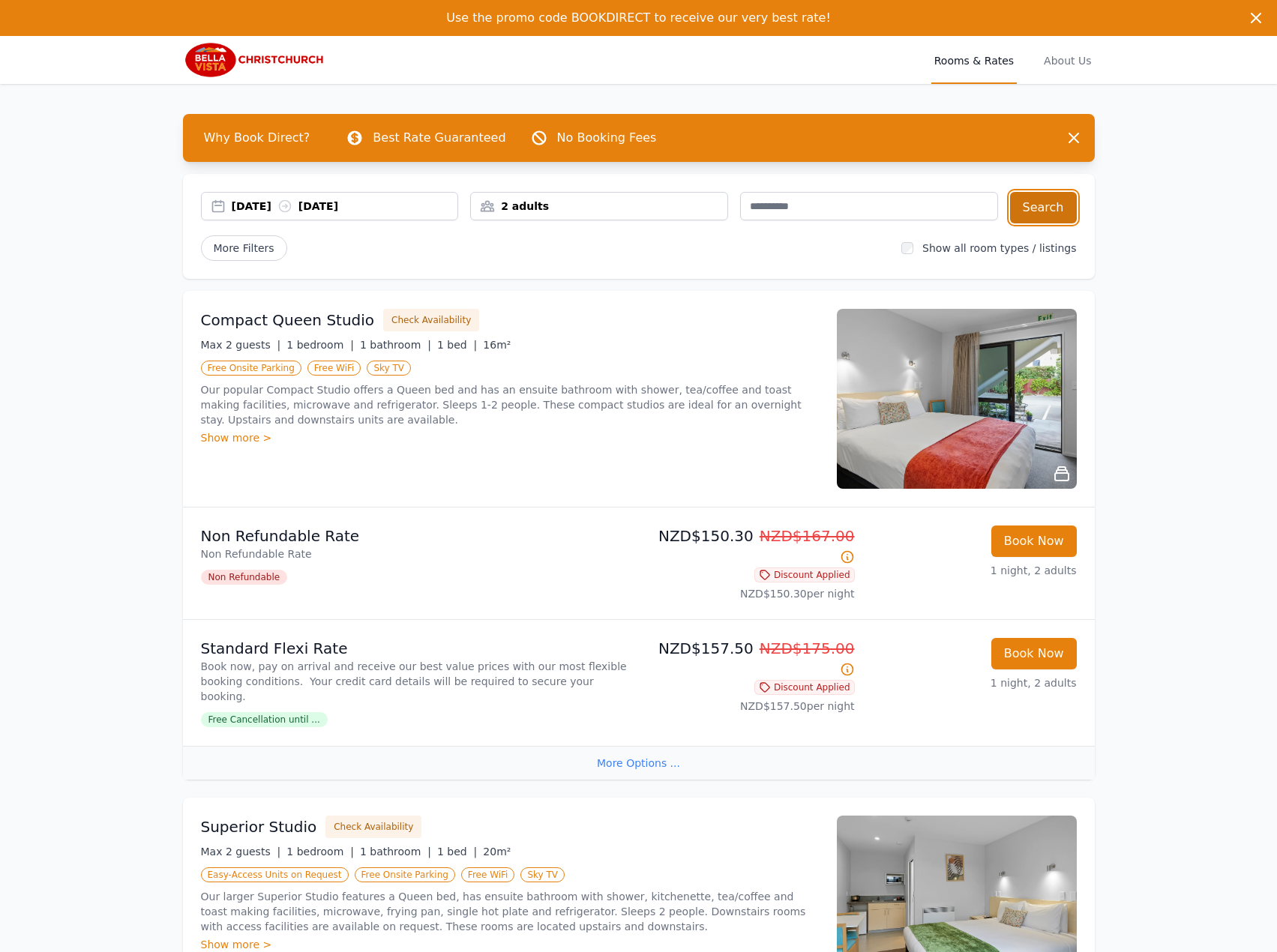
click at [1071, 200] on button "Search" at bounding box center [1043, 207] width 67 height 31
click at [284, 210] on div "[DATE] [DATE]" at bounding box center [344, 206] width 226 height 15
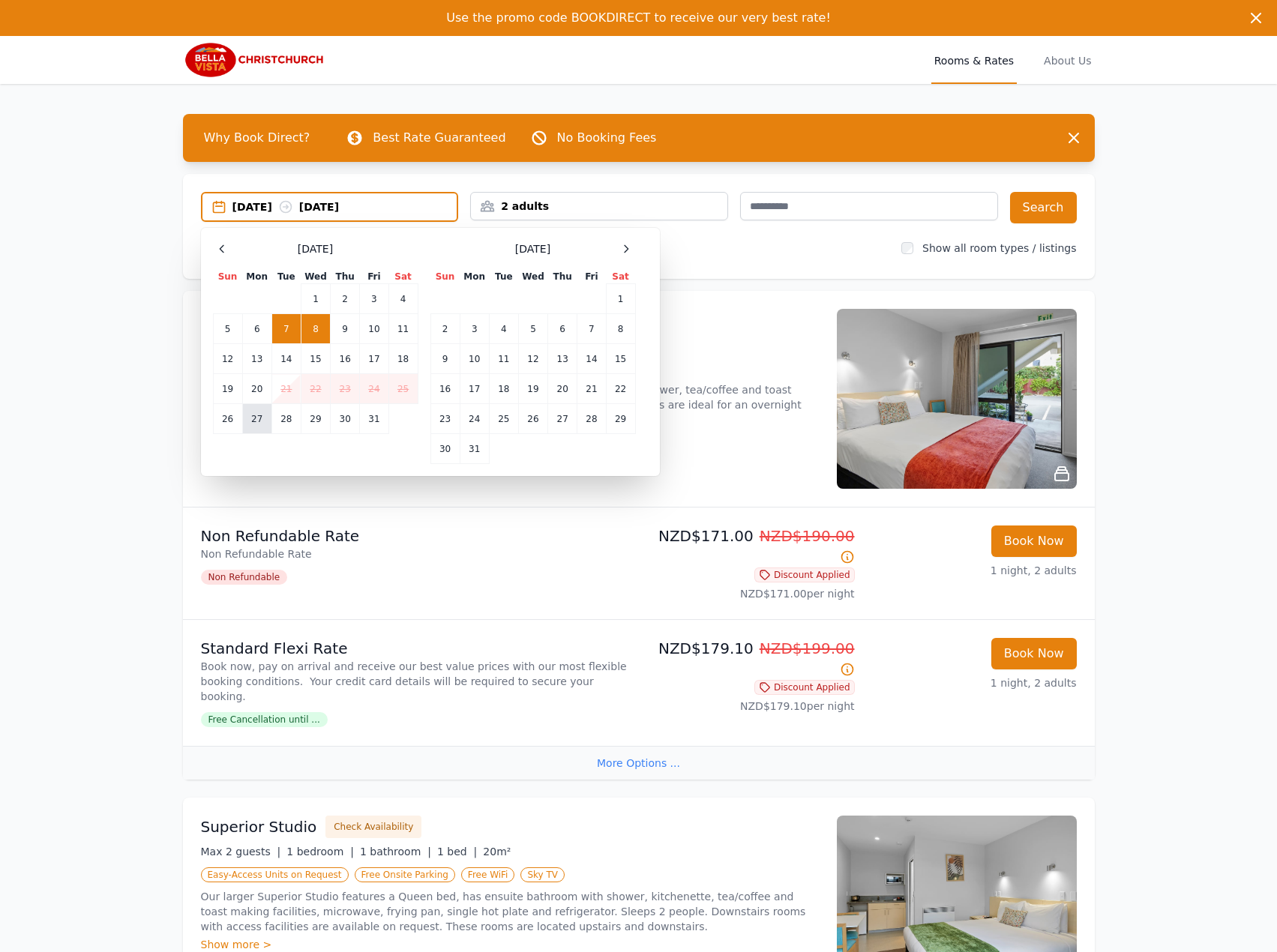
click at [263, 413] on td "27" at bounding box center [256, 419] width 30 height 30
click at [283, 417] on td "28" at bounding box center [286, 419] width 30 height 30
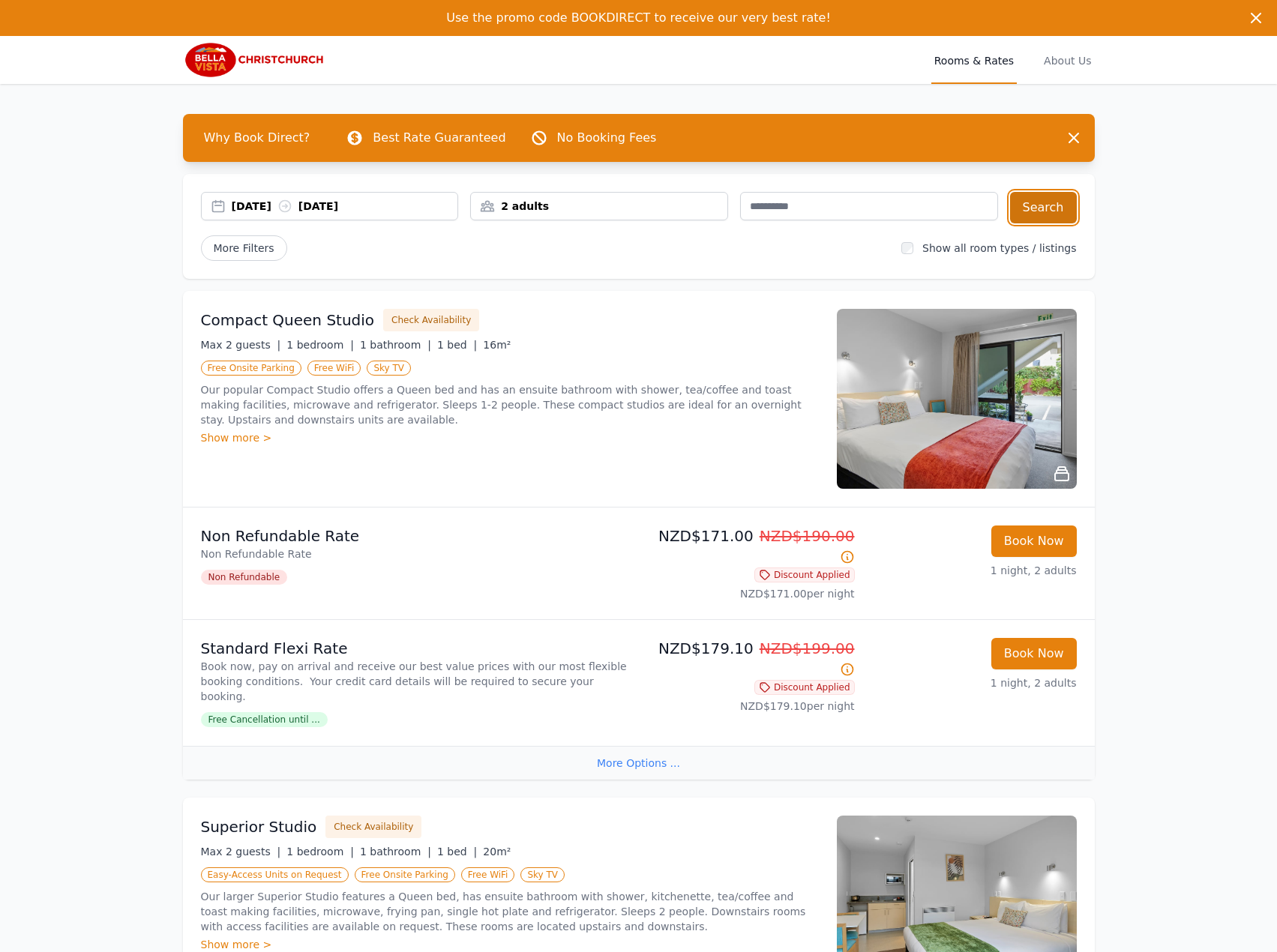
click at [1052, 207] on button "Search" at bounding box center [1043, 207] width 67 height 31
click at [370, 193] on div "[DATE] [DATE]" at bounding box center [330, 206] width 258 height 29
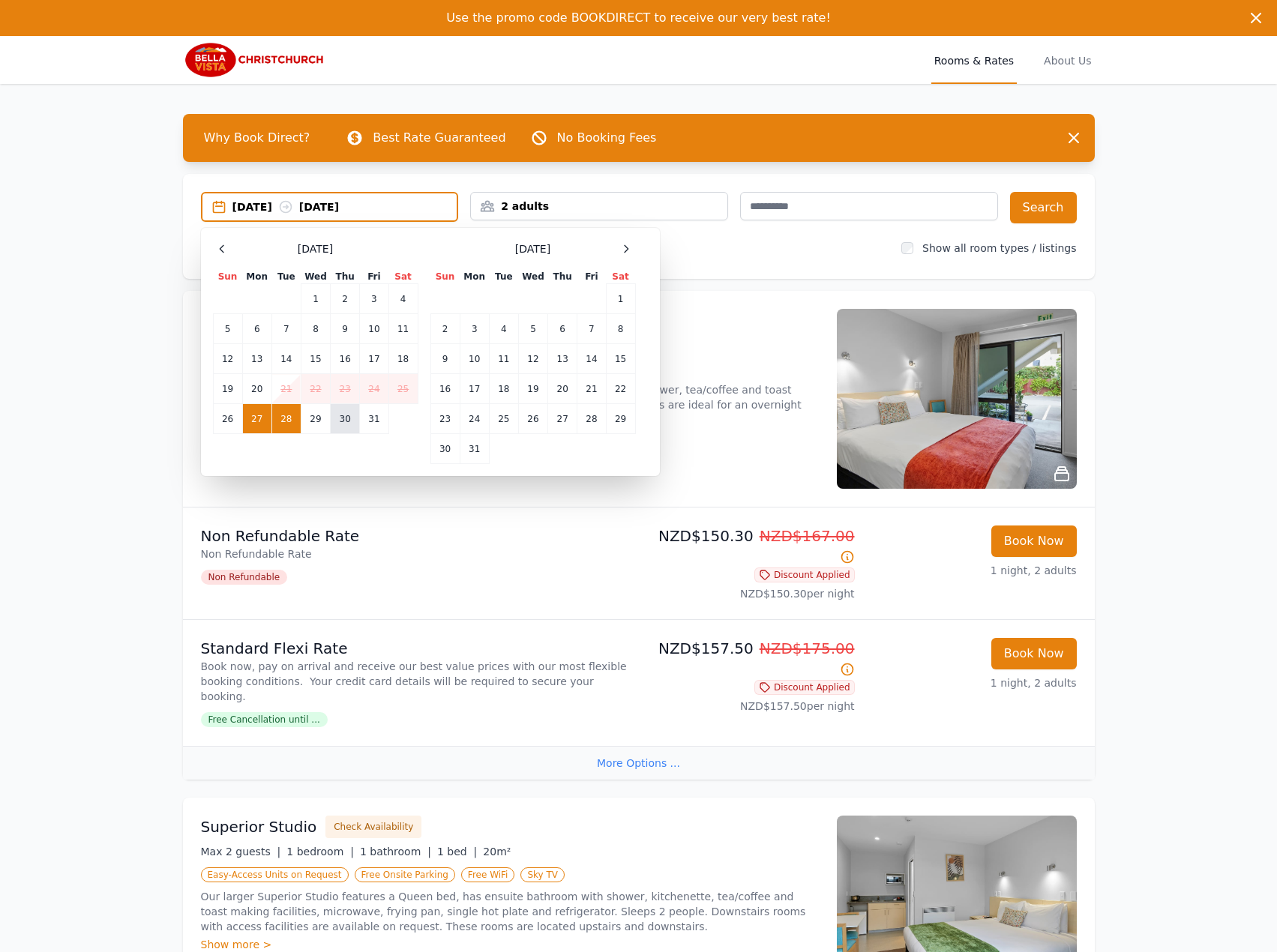
click at [350, 416] on td "30" at bounding box center [345, 419] width 30 height 30
click at [368, 420] on td "31" at bounding box center [374, 419] width 29 height 30
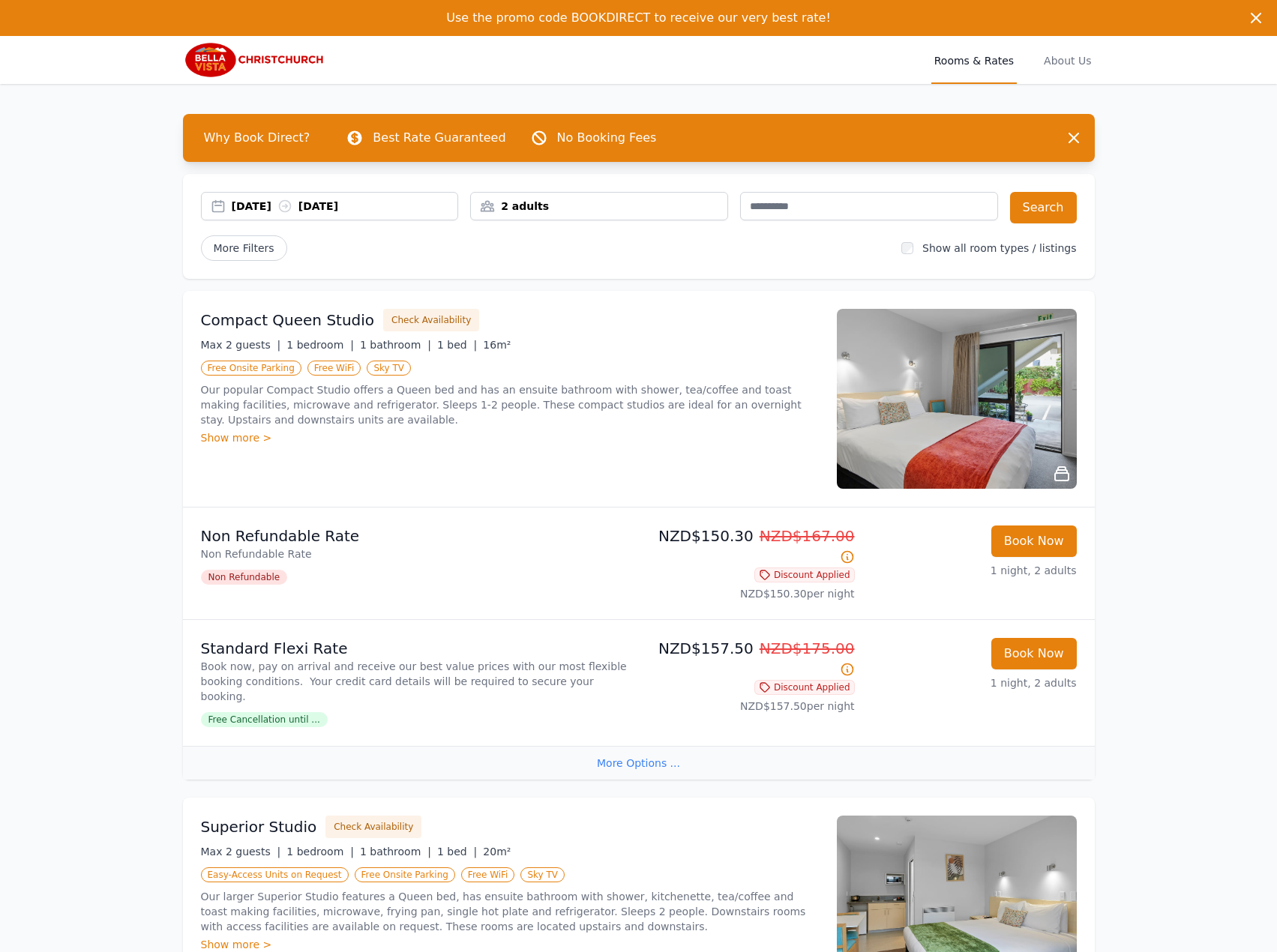
click at [1013, 221] on div "[DATE] [DATE] 2 adults Search" at bounding box center [639, 207] width 876 height 31
click at [1032, 214] on button "Search" at bounding box center [1043, 207] width 67 height 31
click at [269, 210] on div "[DATE] [DATE]" at bounding box center [344, 206] width 226 height 15
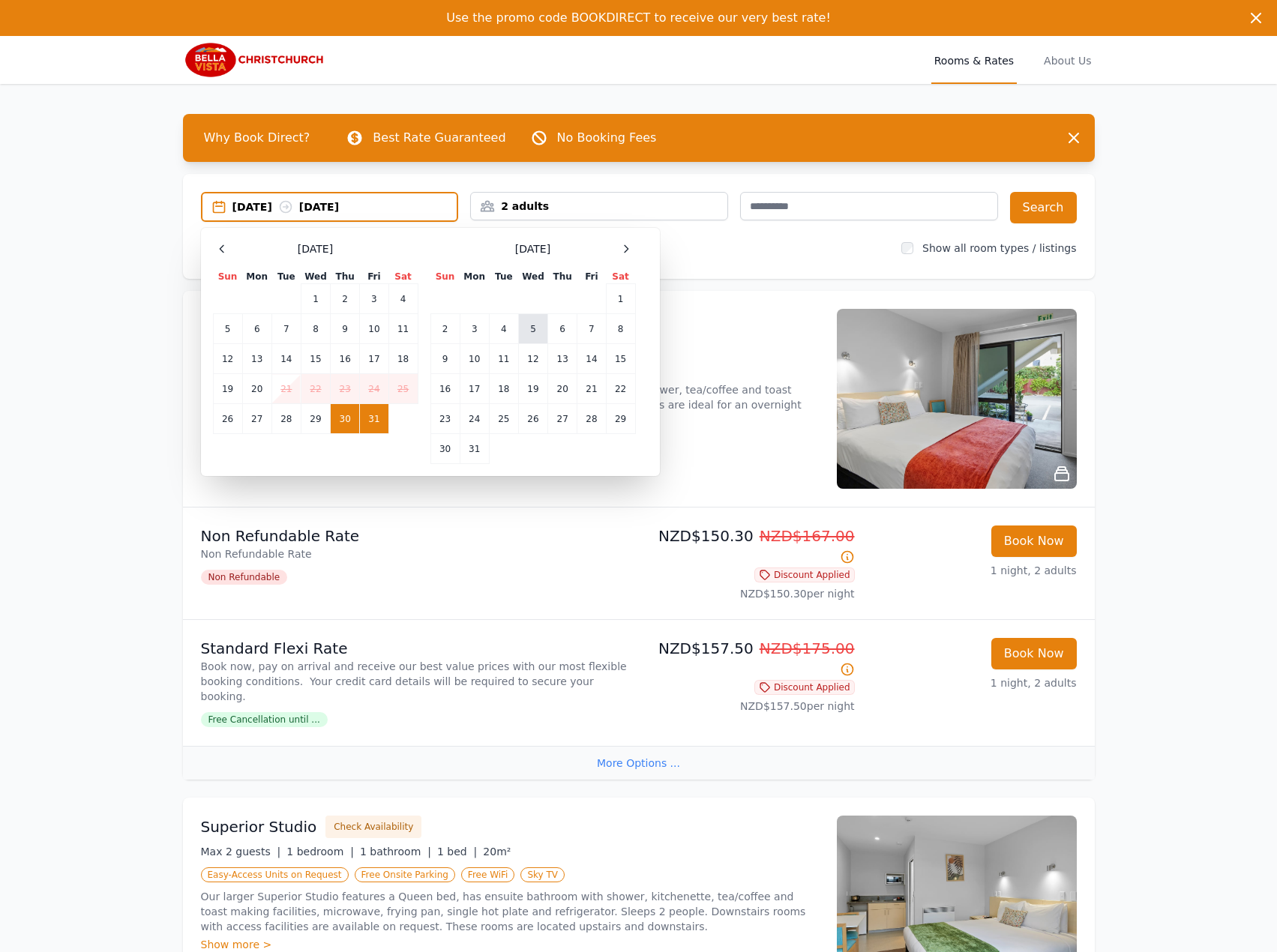
click at [544, 324] on td "5" at bounding box center [533, 329] width 30 height 30
click at [557, 325] on td "6" at bounding box center [562, 329] width 30 height 30
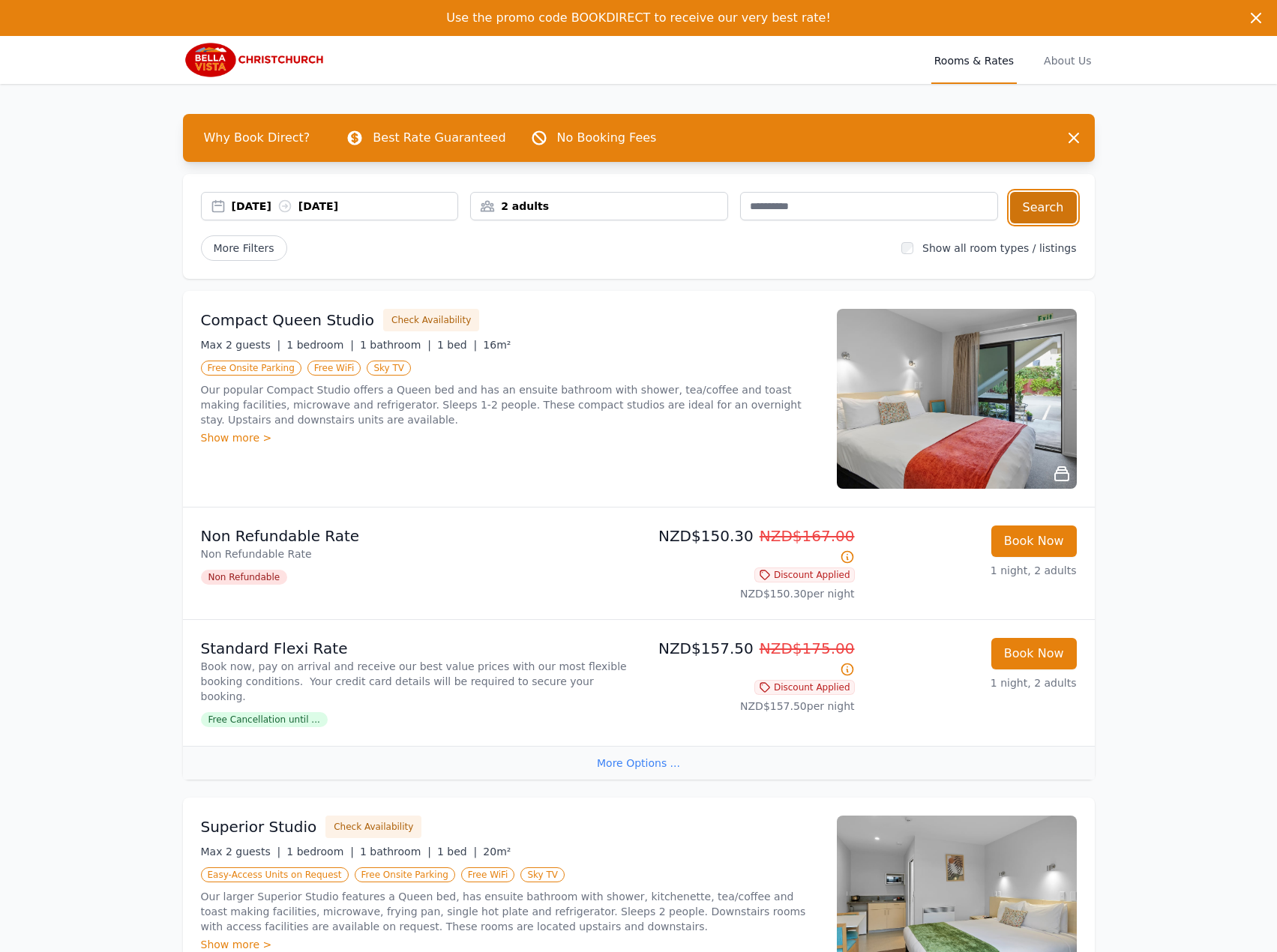
click at [1018, 209] on button "Search" at bounding box center [1043, 207] width 67 height 31
click at [339, 206] on div "[DATE] [DATE]" at bounding box center [344, 206] width 226 height 15
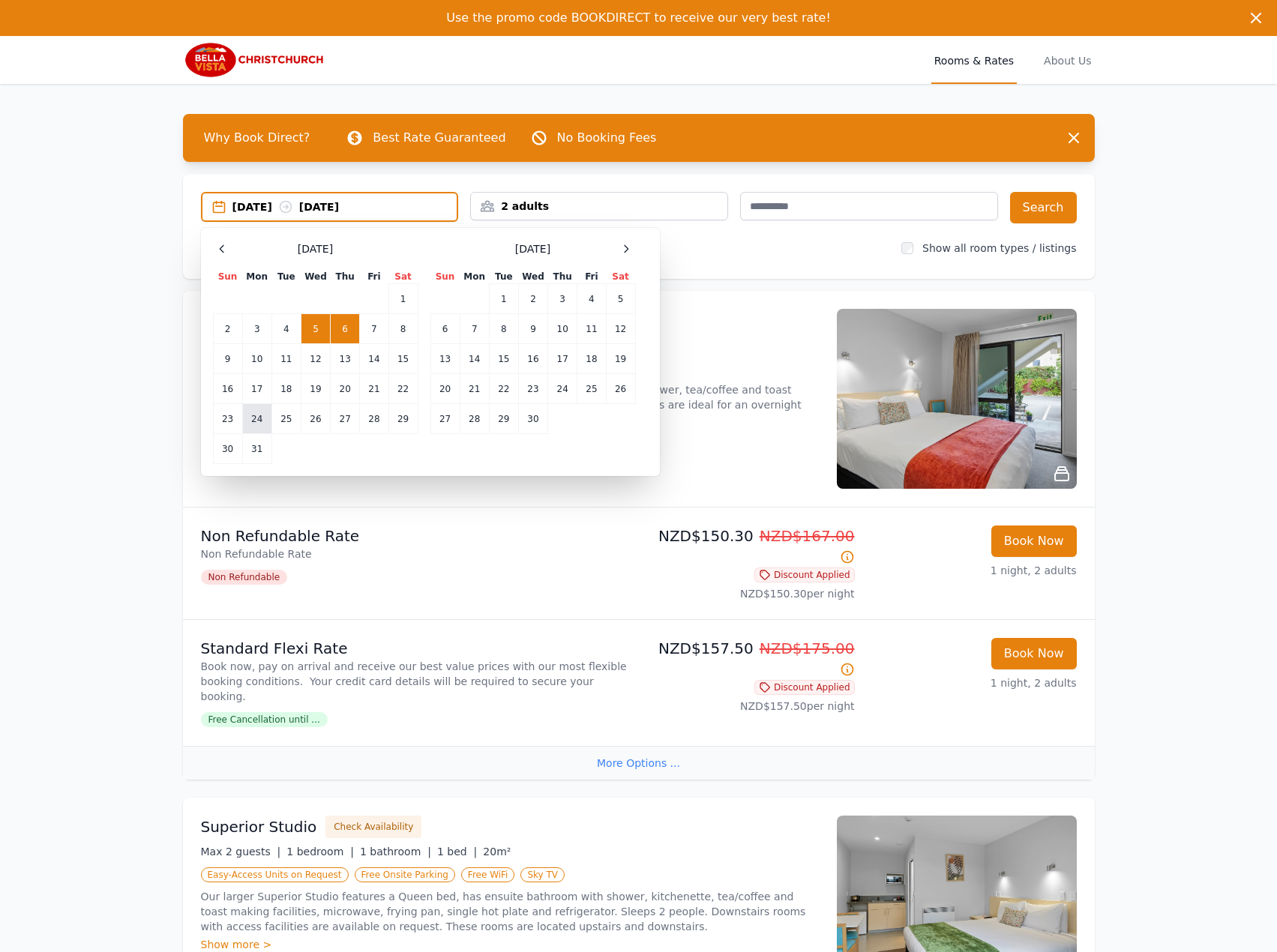
click at [268, 417] on td "24" at bounding box center [256, 419] width 30 height 30
click at [275, 417] on td "25" at bounding box center [286, 419] width 30 height 30
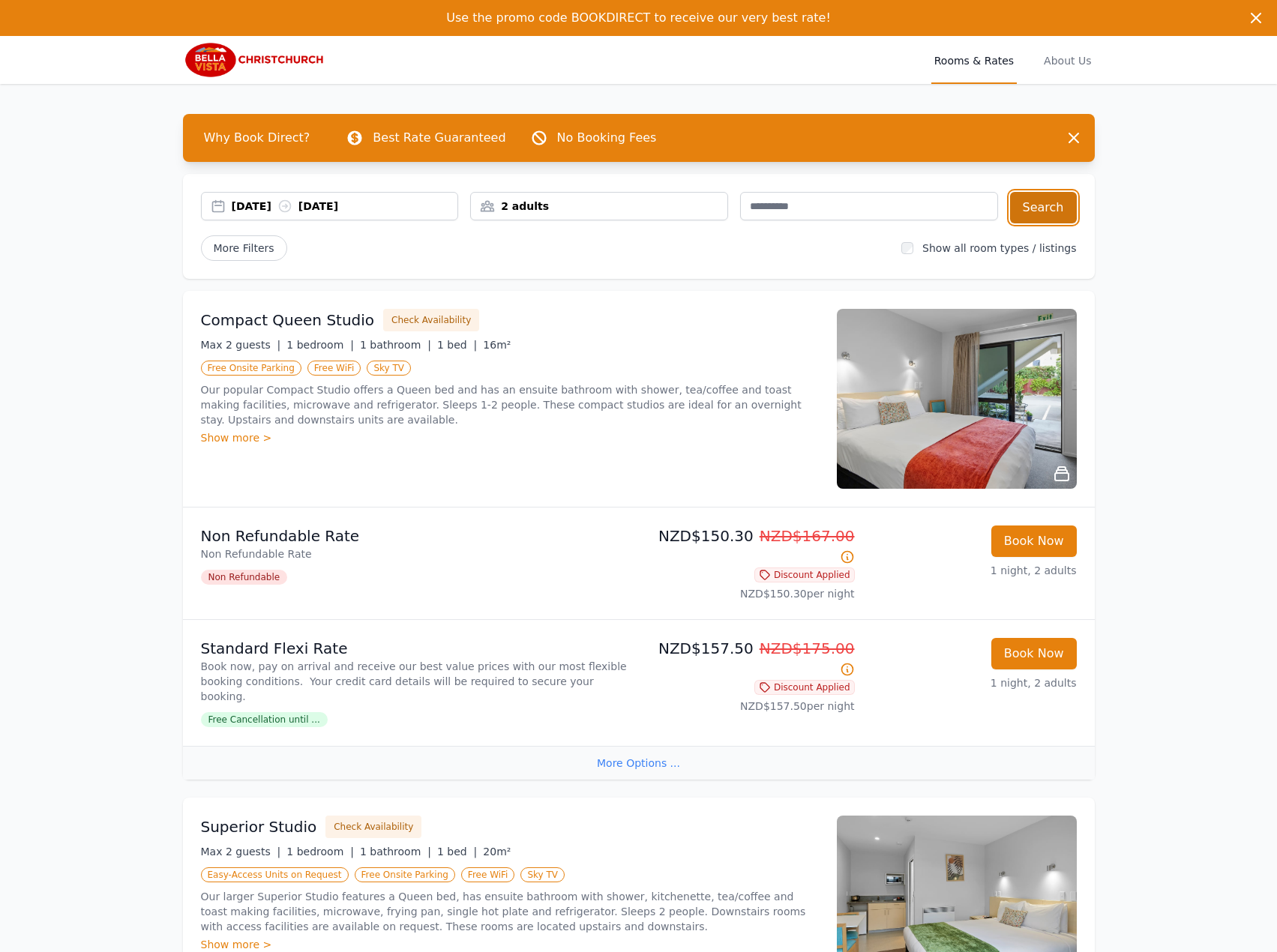
click at [1030, 213] on button "Search" at bounding box center [1043, 207] width 67 height 31
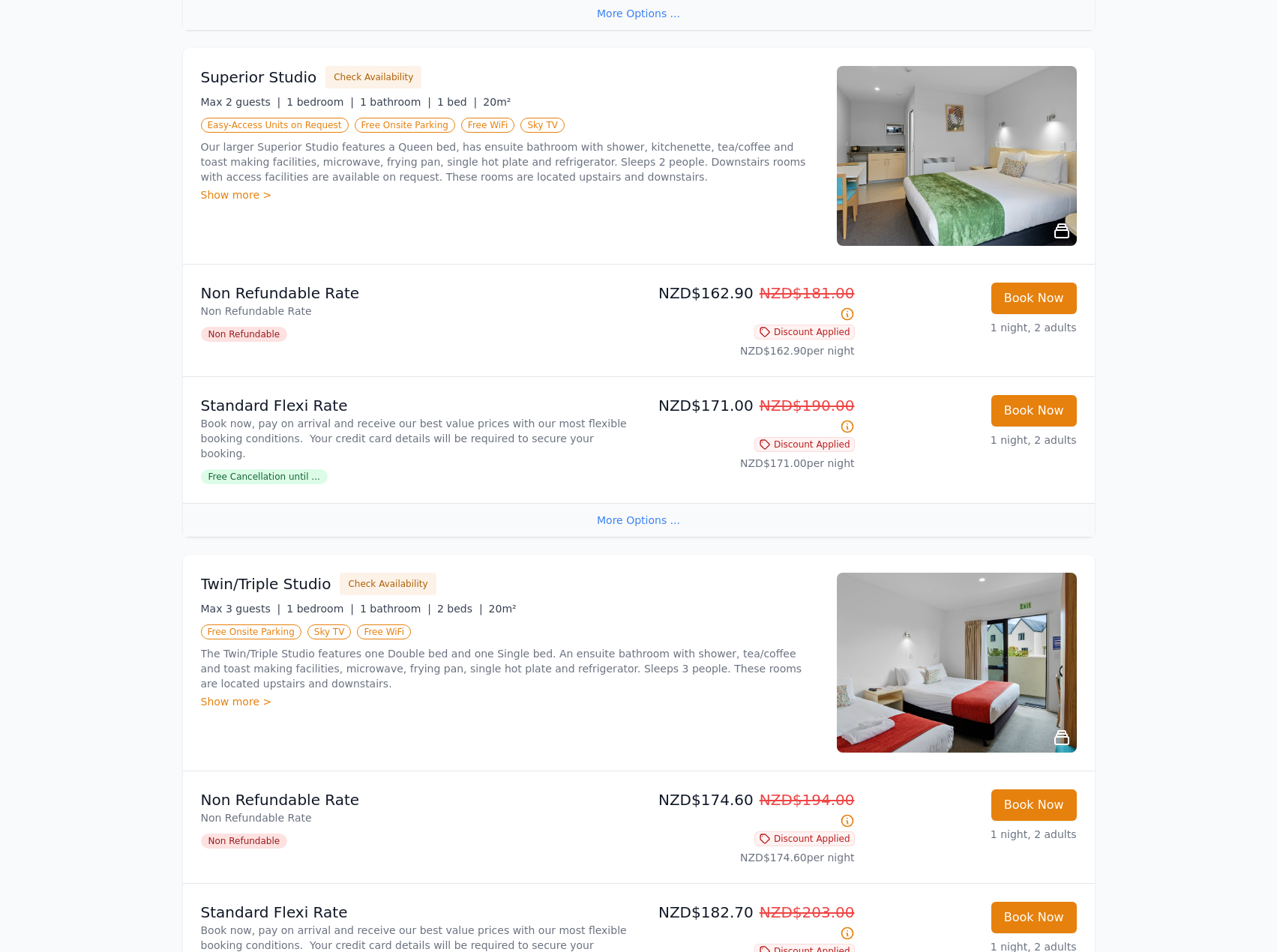
scroll to position [1249, 0]
